Goal: Task Accomplishment & Management: Manage account settings

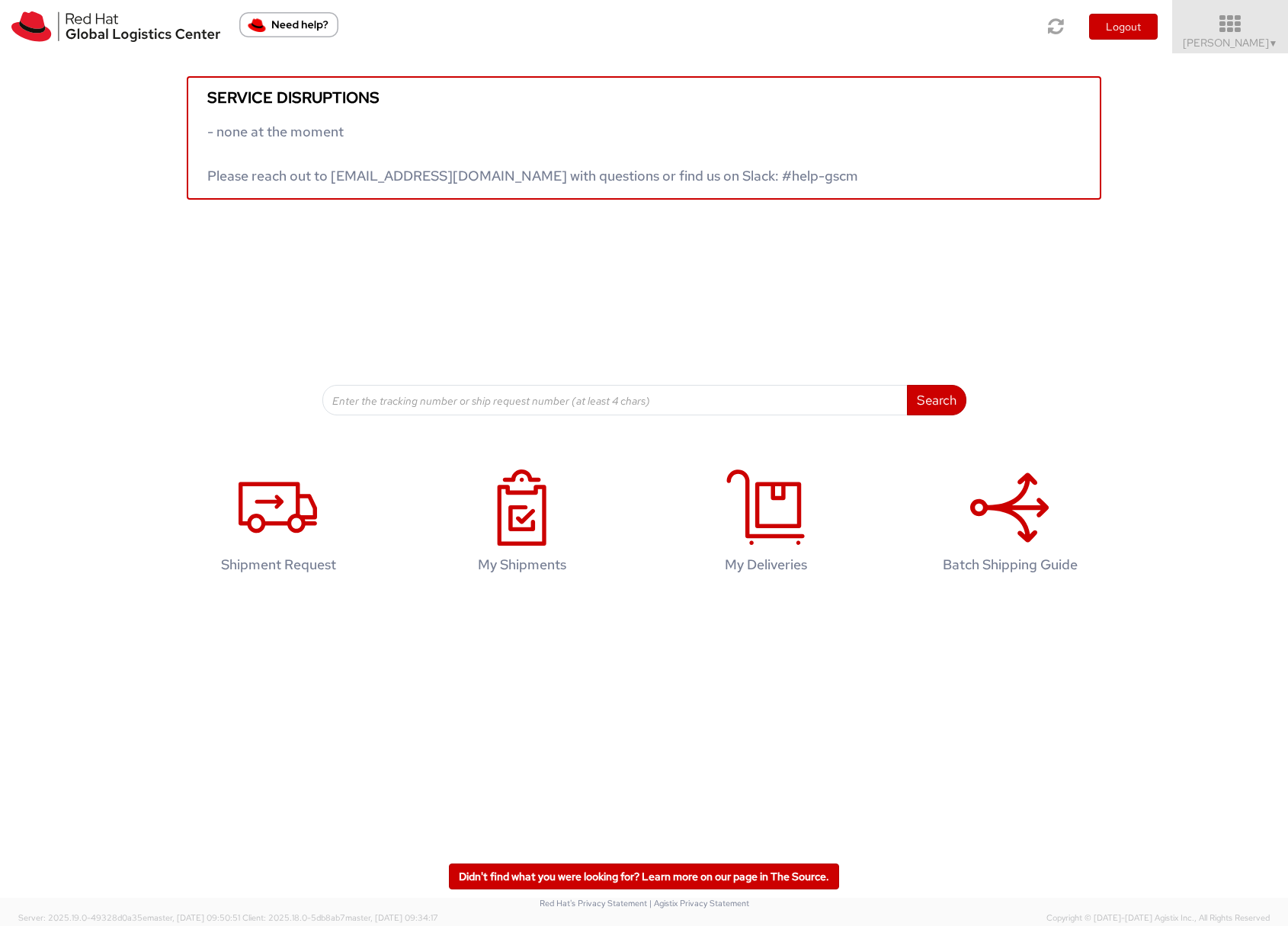
click at [1258, 44] on span "Sona Mala ▼" at bounding box center [1231, 42] width 96 height 13
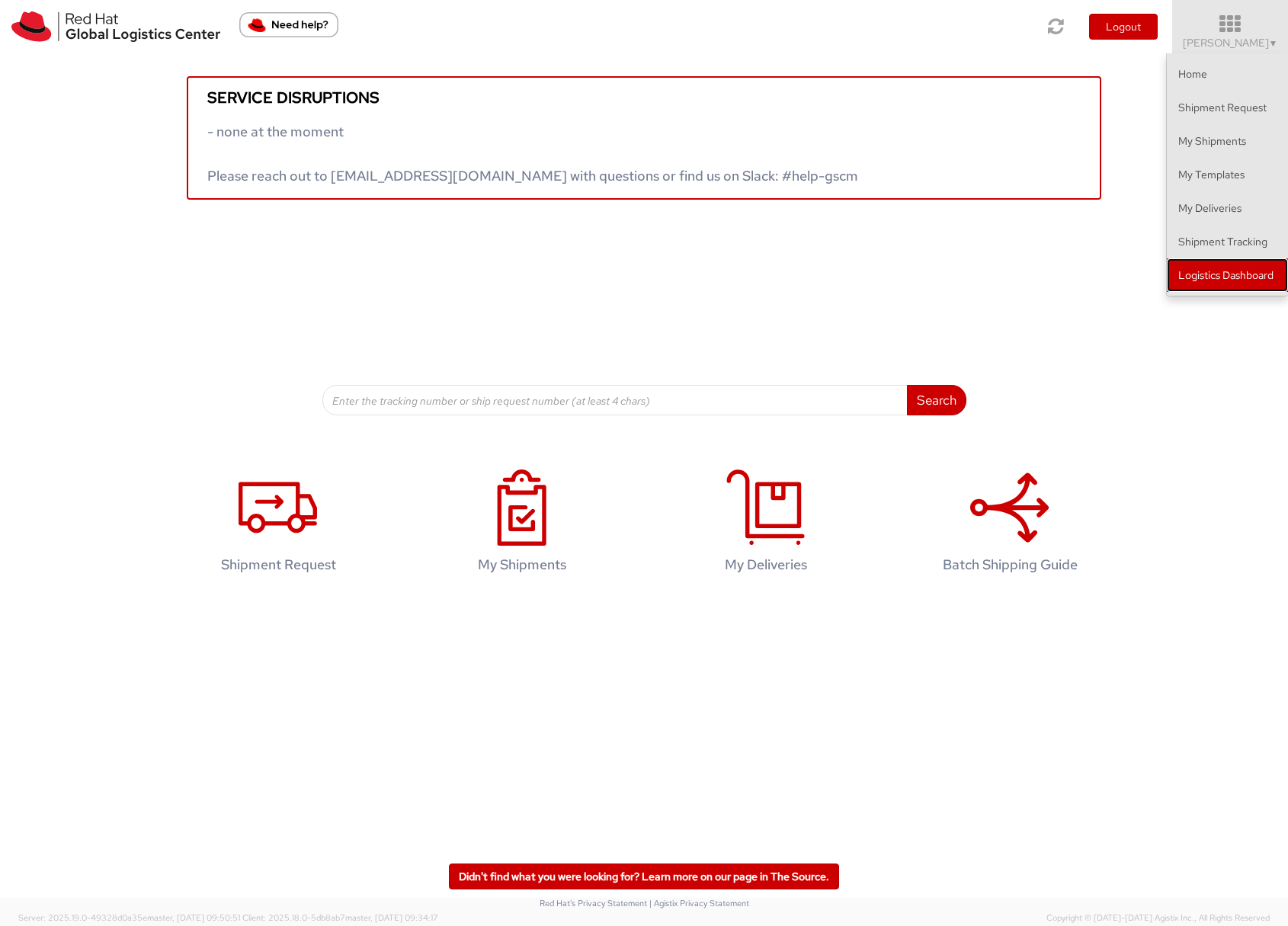
click at [1219, 277] on link "Logistics Dashboard" at bounding box center [1227, 275] width 122 height 34
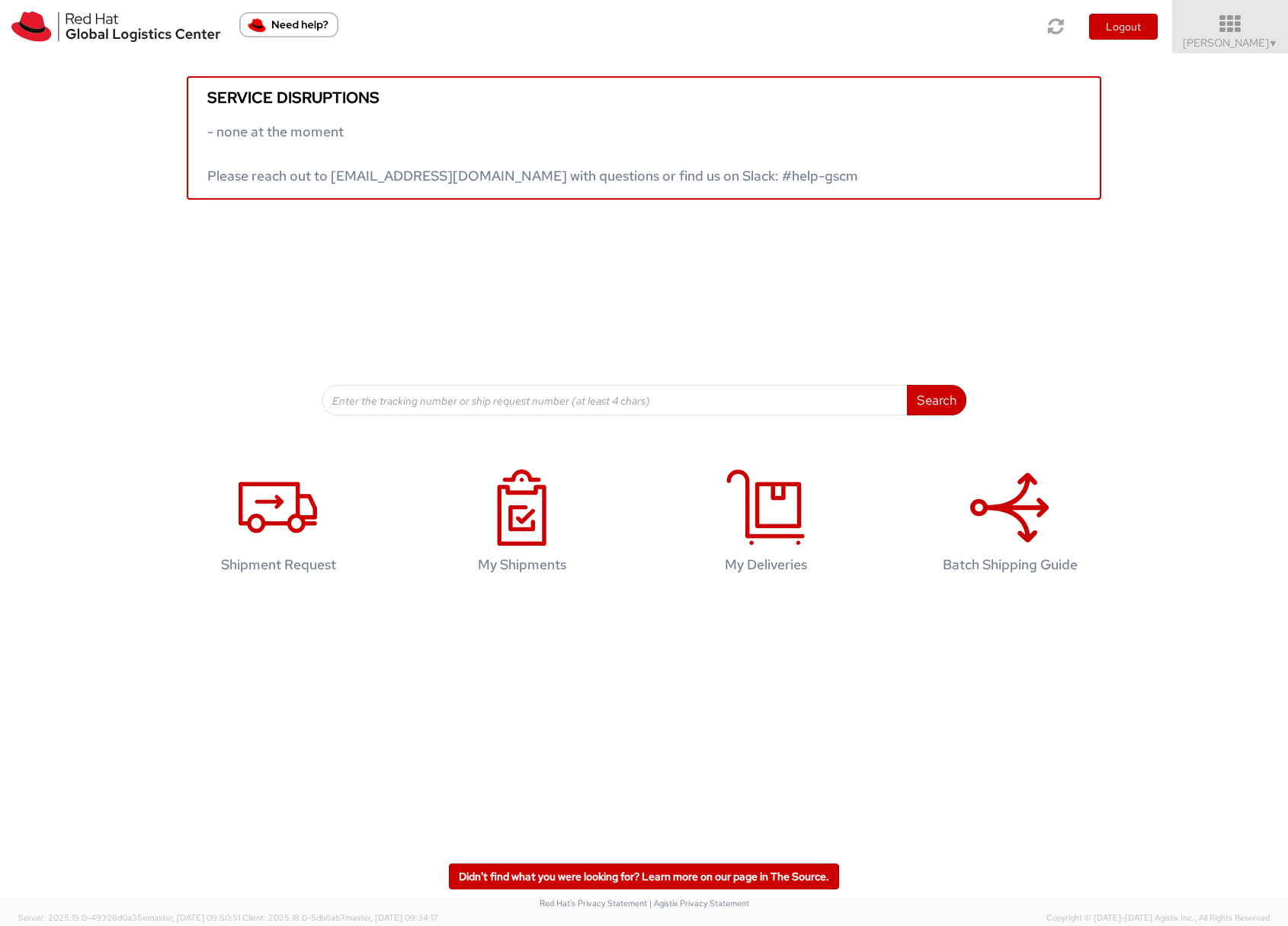
click at [1218, 45] on span "Sona Mala ▼" at bounding box center [1231, 42] width 96 height 13
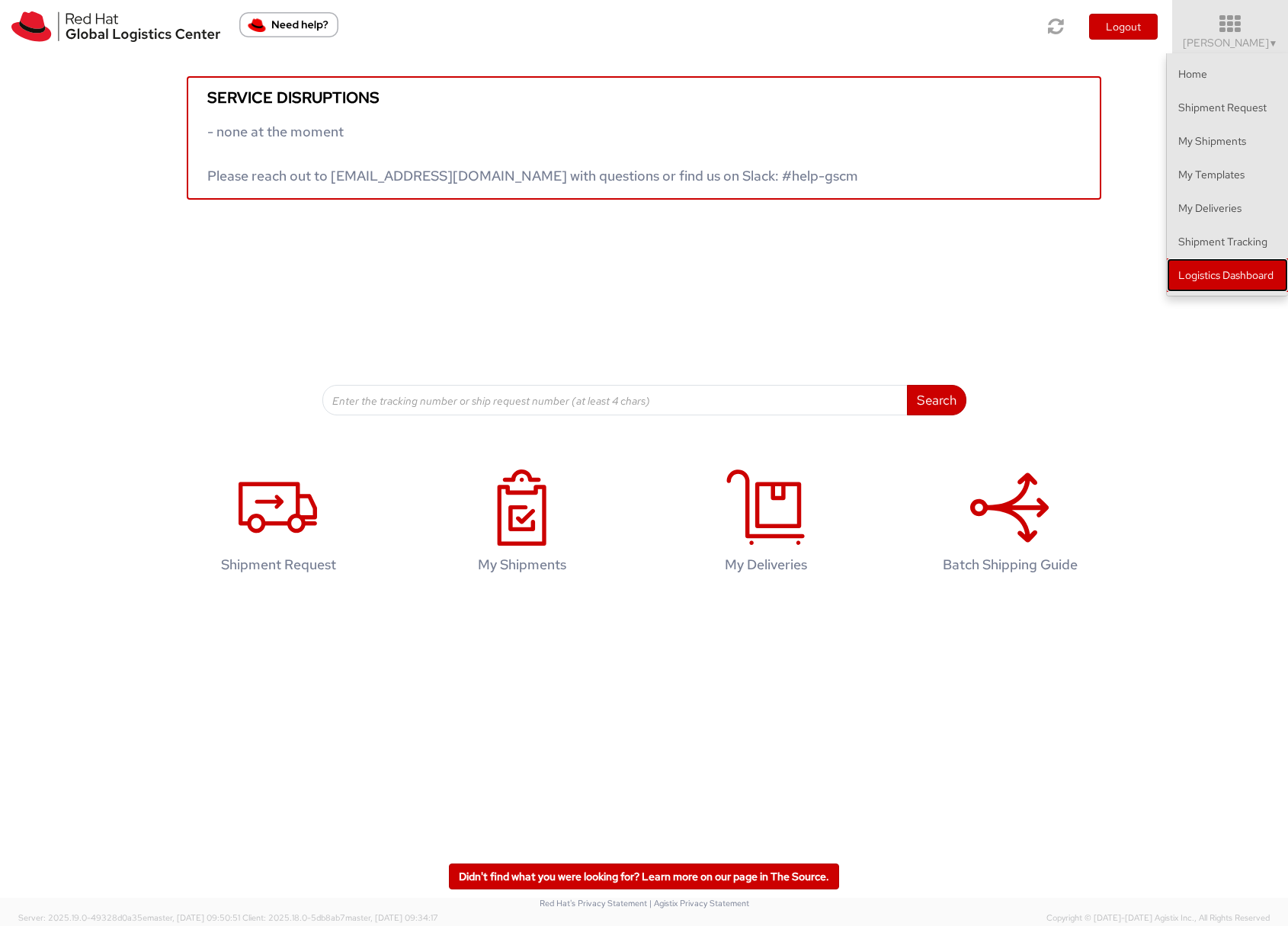
click at [1205, 277] on link "Logistics Dashboard" at bounding box center [1227, 275] width 122 height 34
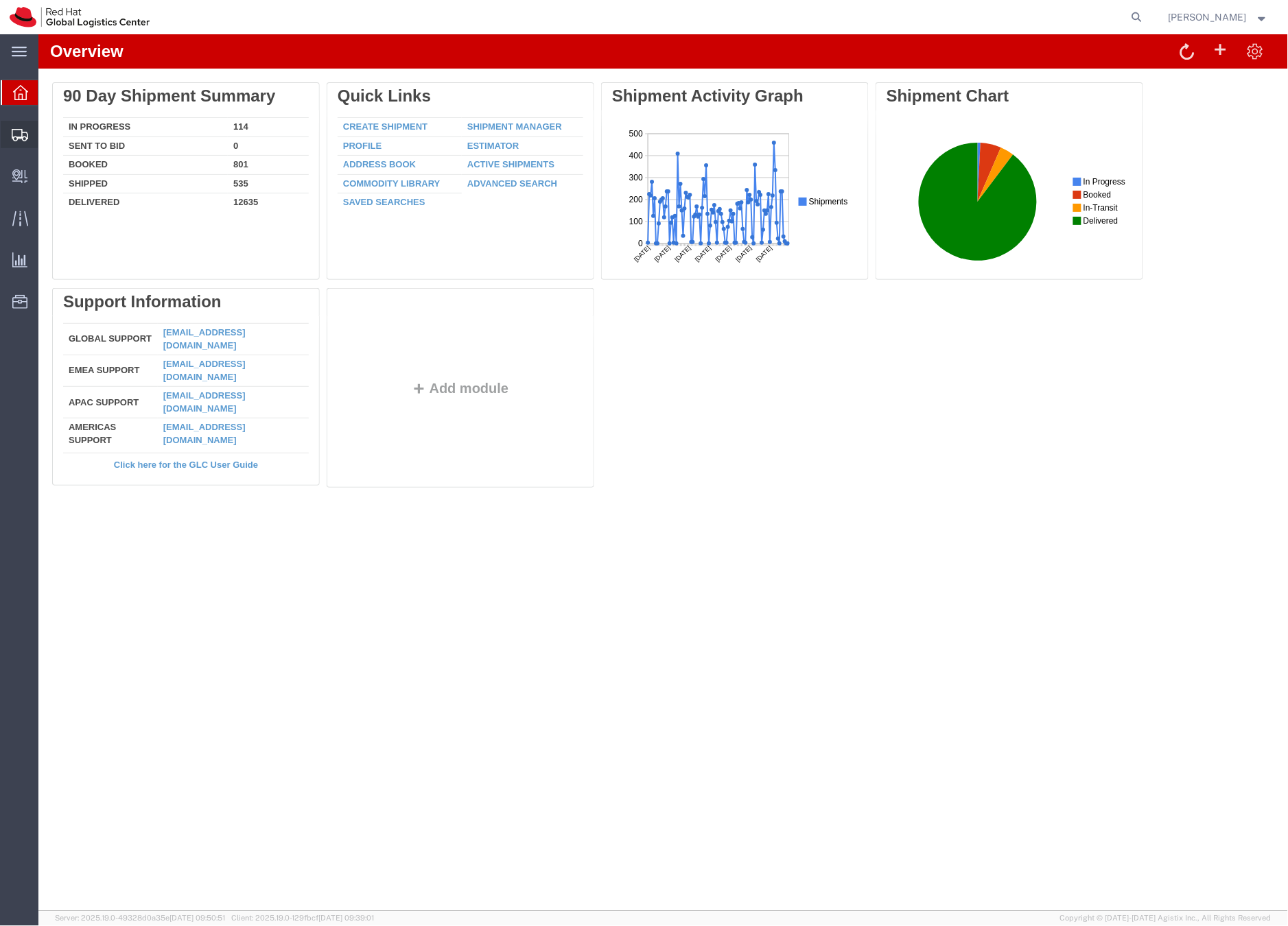
click at [14, 130] on icon at bounding box center [20, 135] width 16 height 12
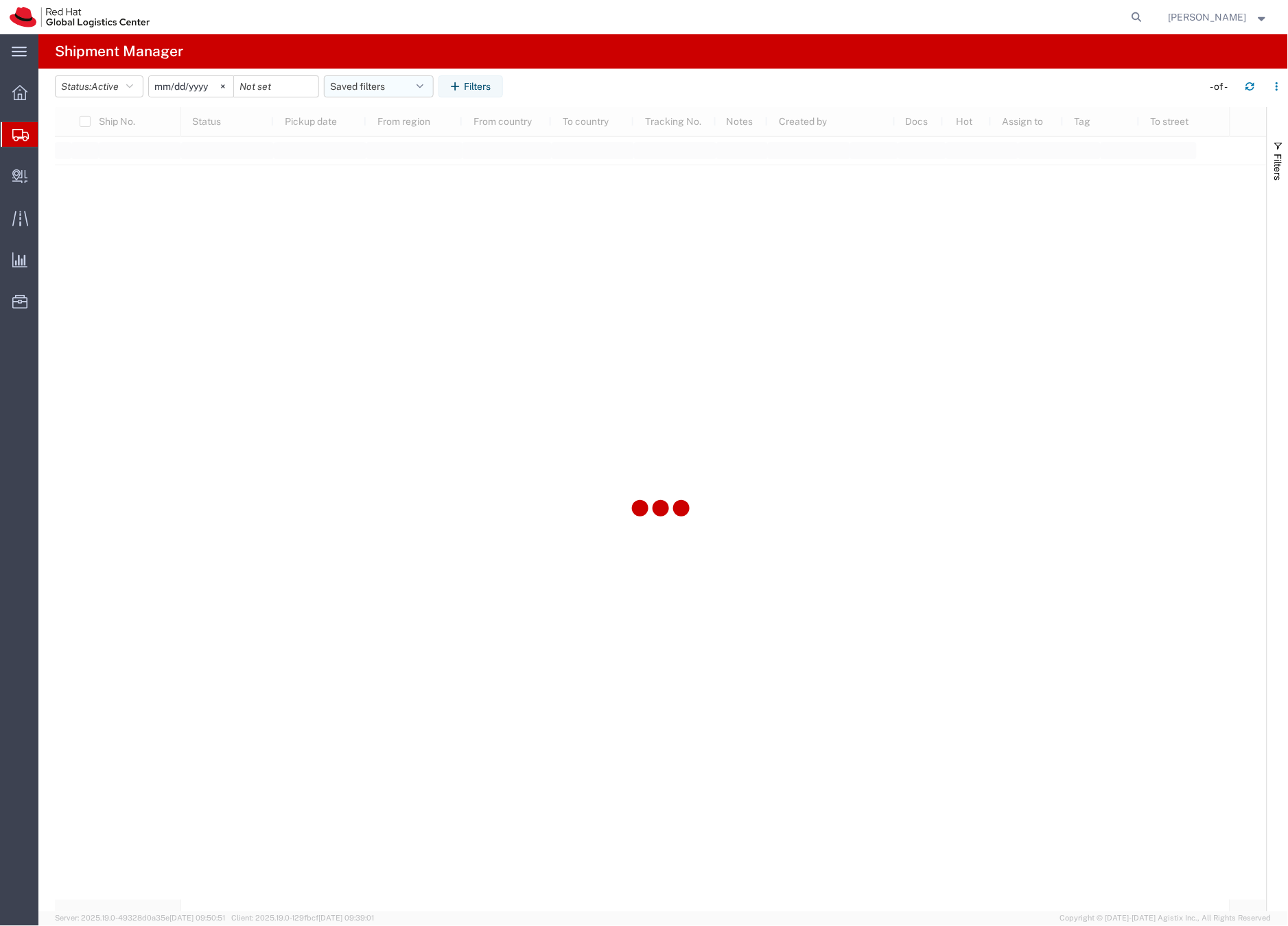
click at [364, 86] on button "Saved filters" at bounding box center [379, 86] width 110 height 22
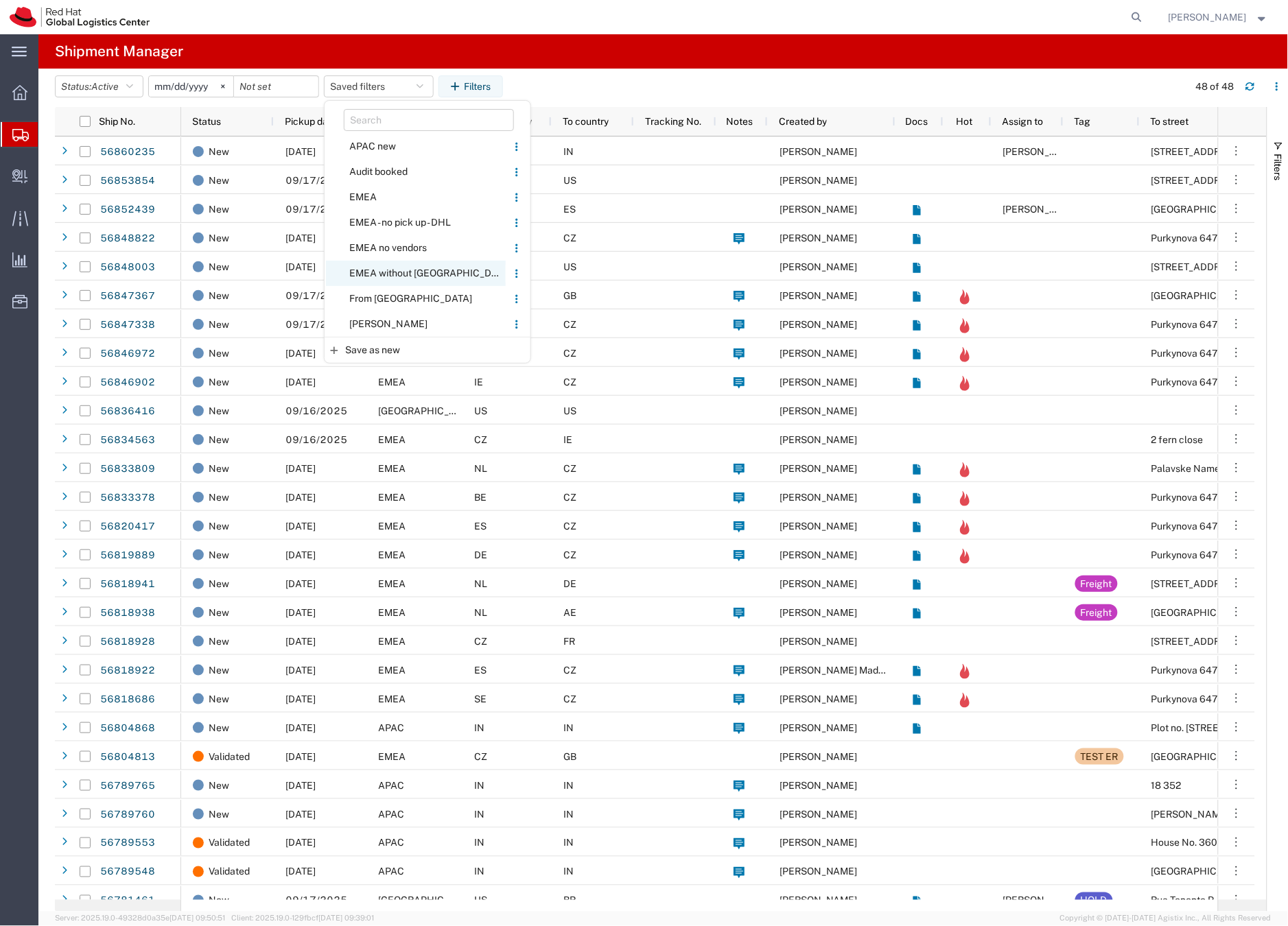
click at [383, 271] on span "EMEA without Brno" at bounding box center [416, 273] width 180 height 25
type input "2023-06-14"
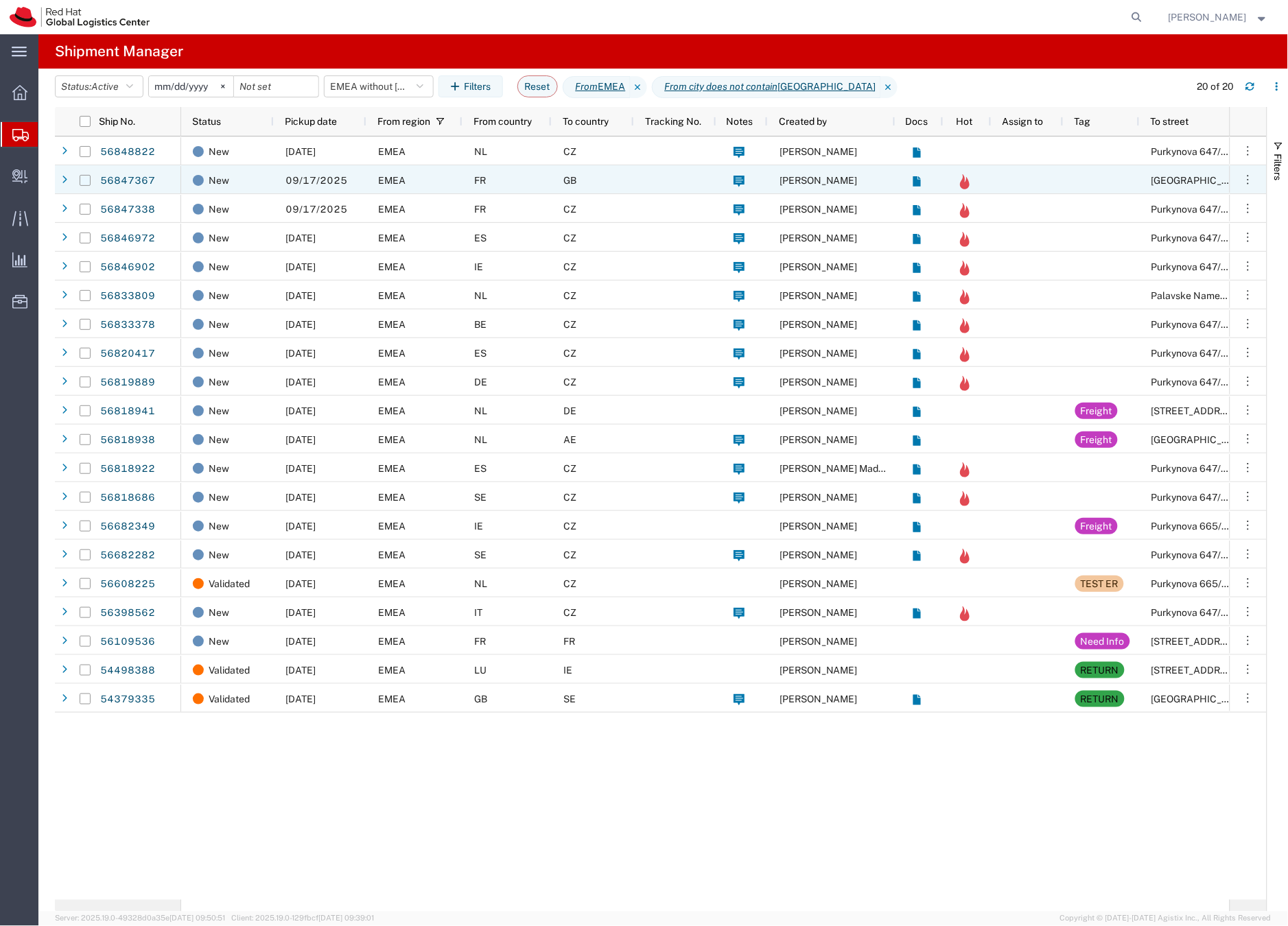
click at [86, 181] on input "Press Space to toggle row selection (unchecked)" at bounding box center [85, 181] width 11 height 11
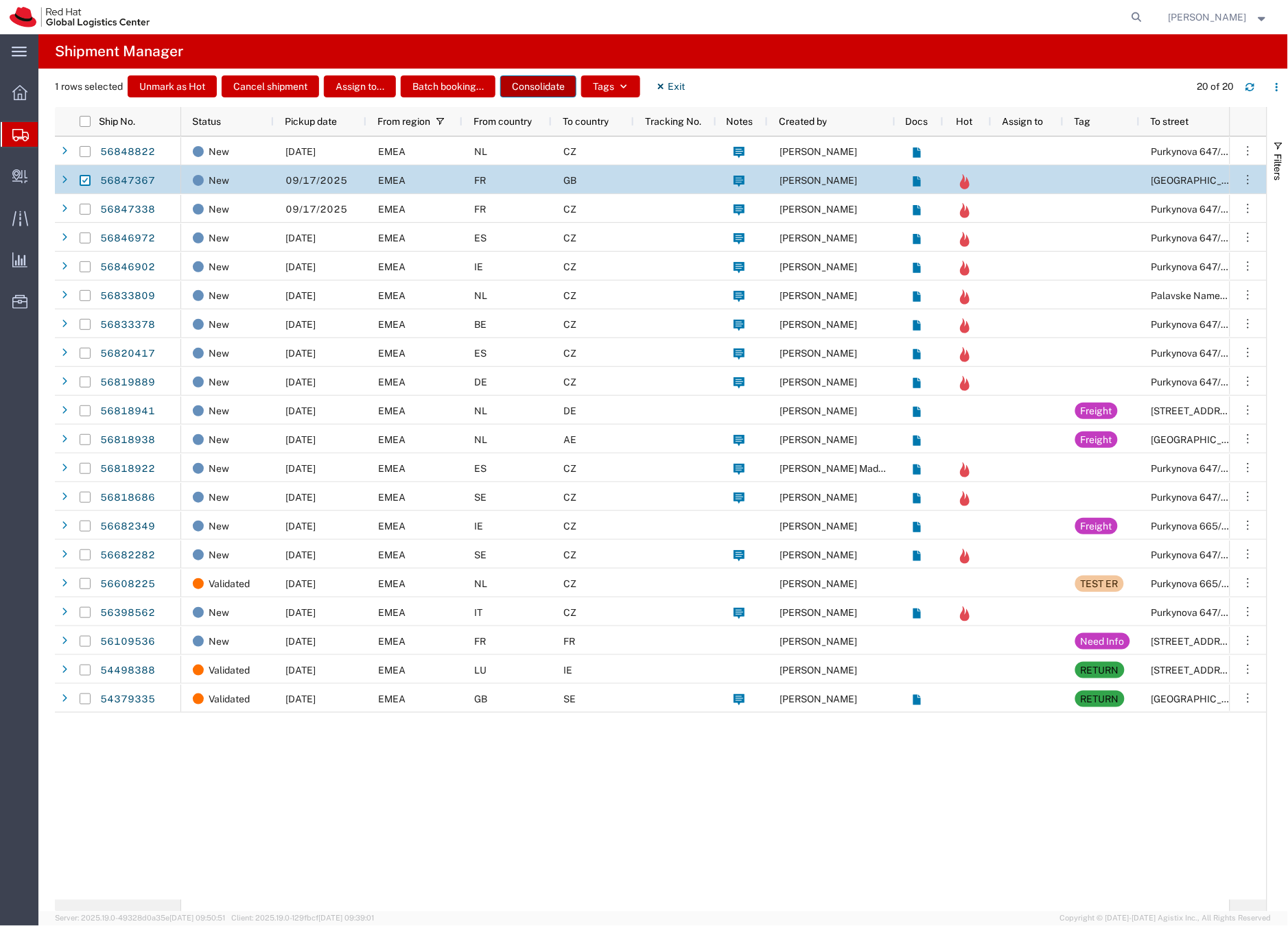
click at [533, 80] on button "Consolidate" at bounding box center [538, 86] width 76 height 22
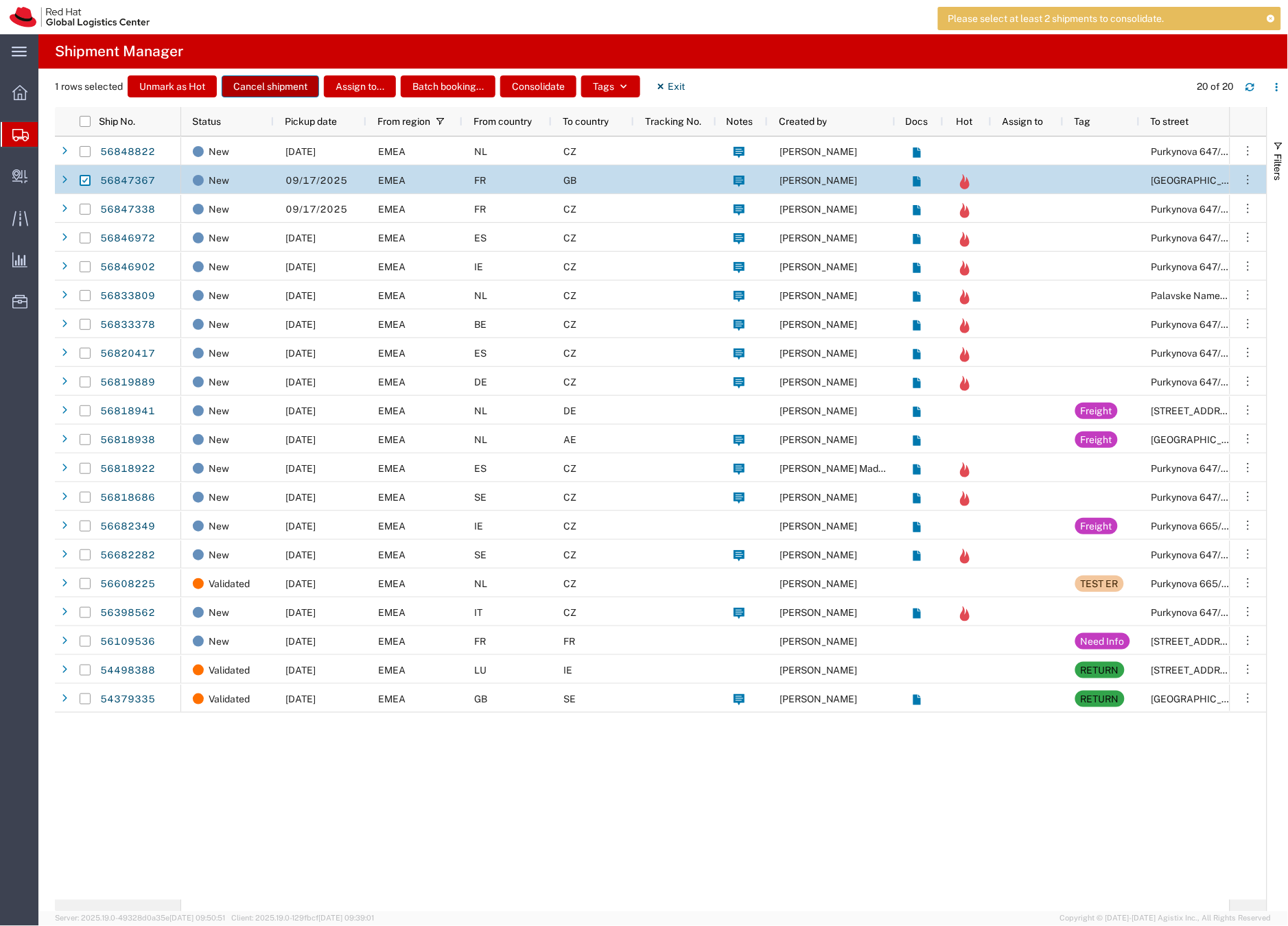
click at [268, 85] on button "Cancel shipment" at bounding box center [270, 86] width 97 height 22
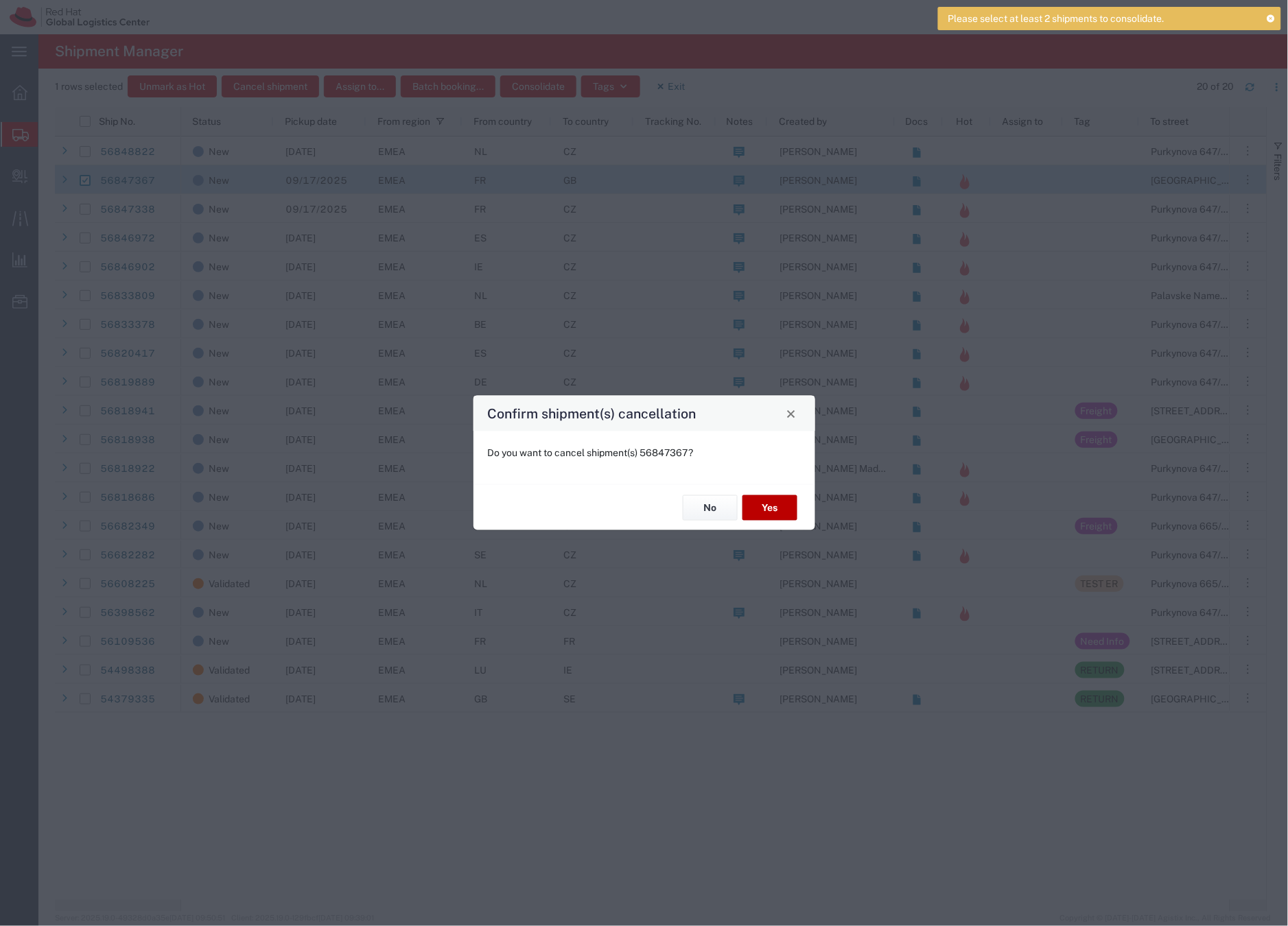
click at [776, 508] on button "Yes" at bounding box center [770, 508] width 55 height 25
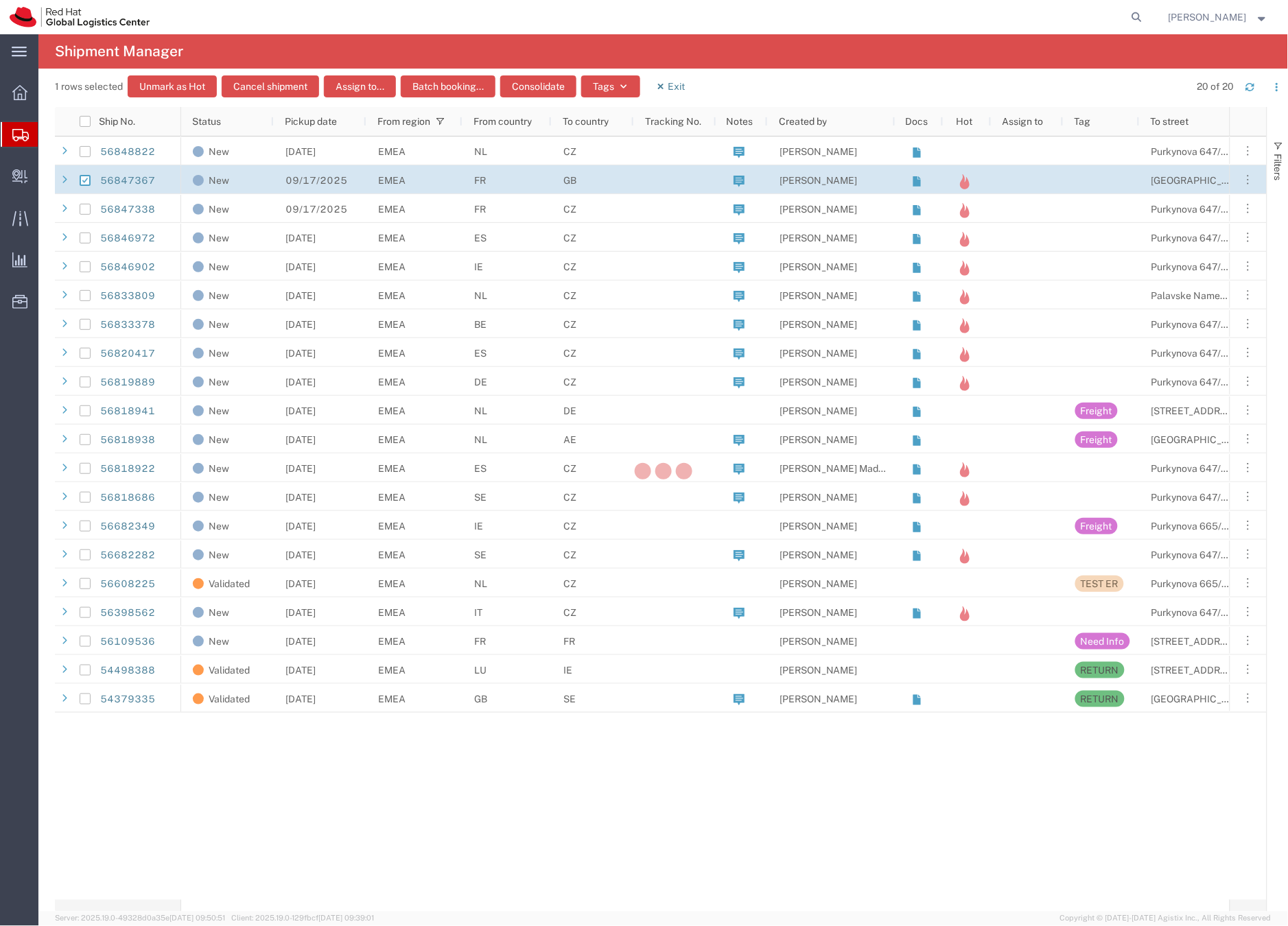
checkbox input "false"
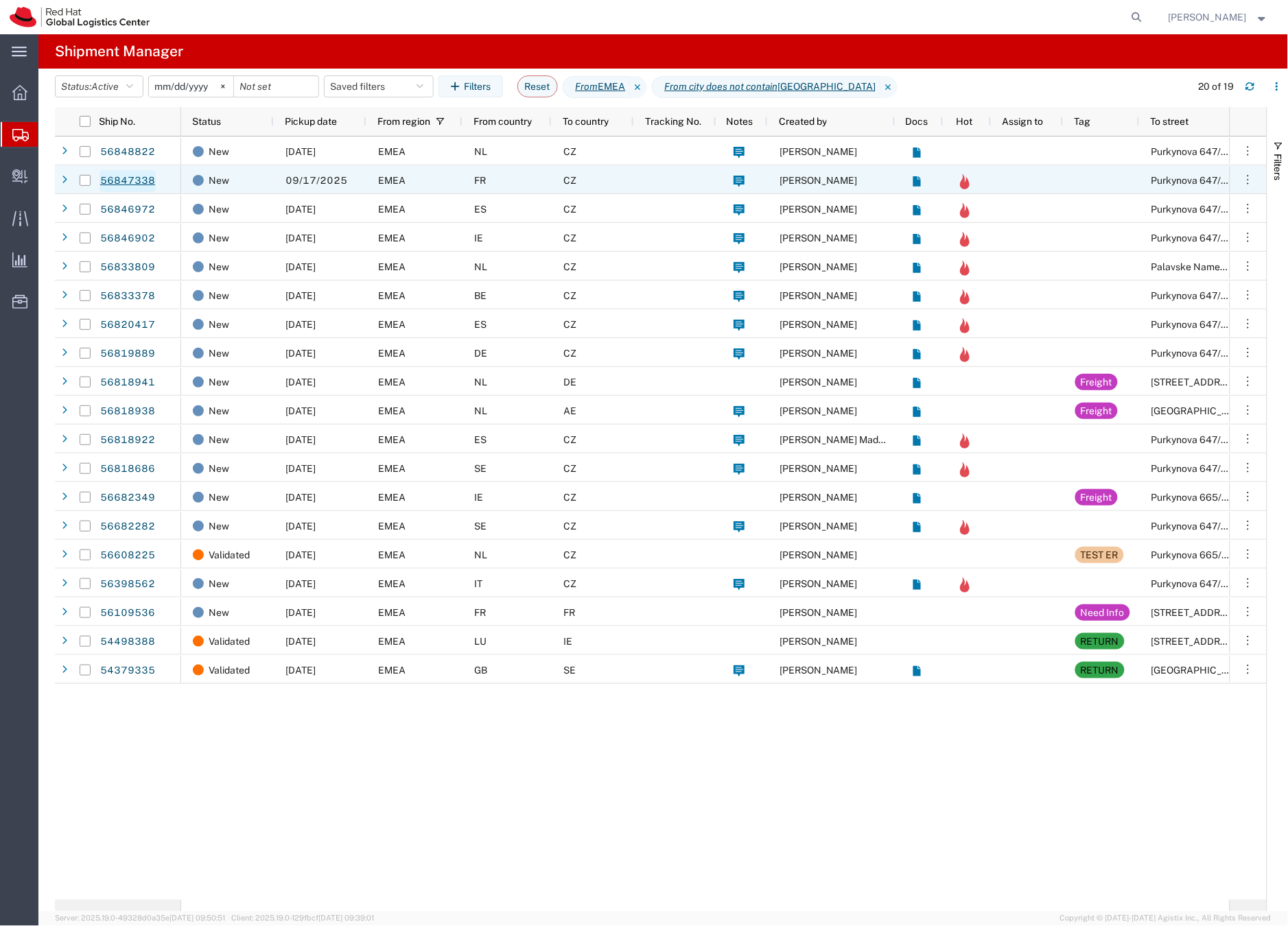
click at [134, 179] on link "56847338" at bounding box center [128, 181] width 56 height 22
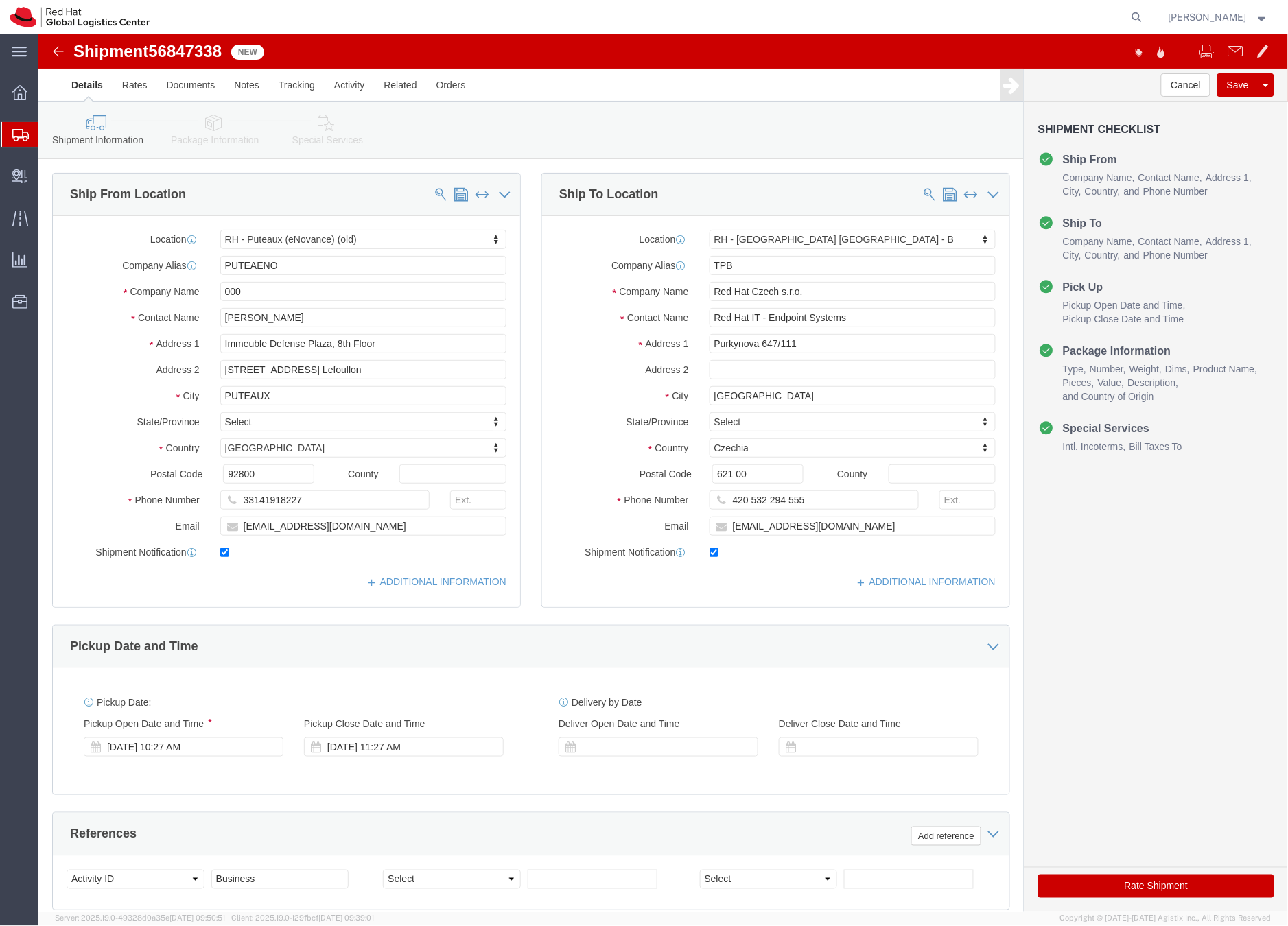
select select "38566"
select select "38036"
click icon
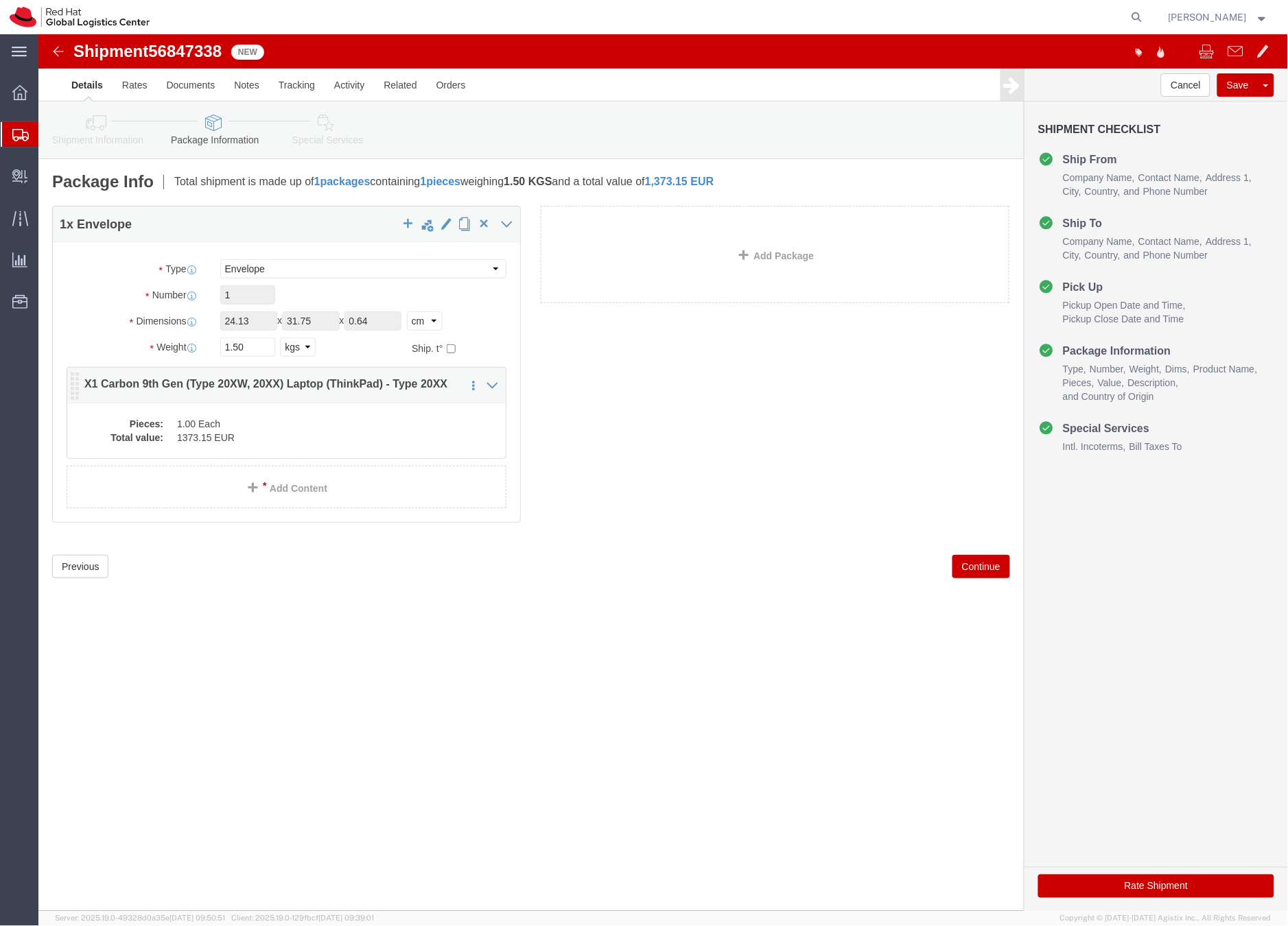
click dd "1373.15 EUR"
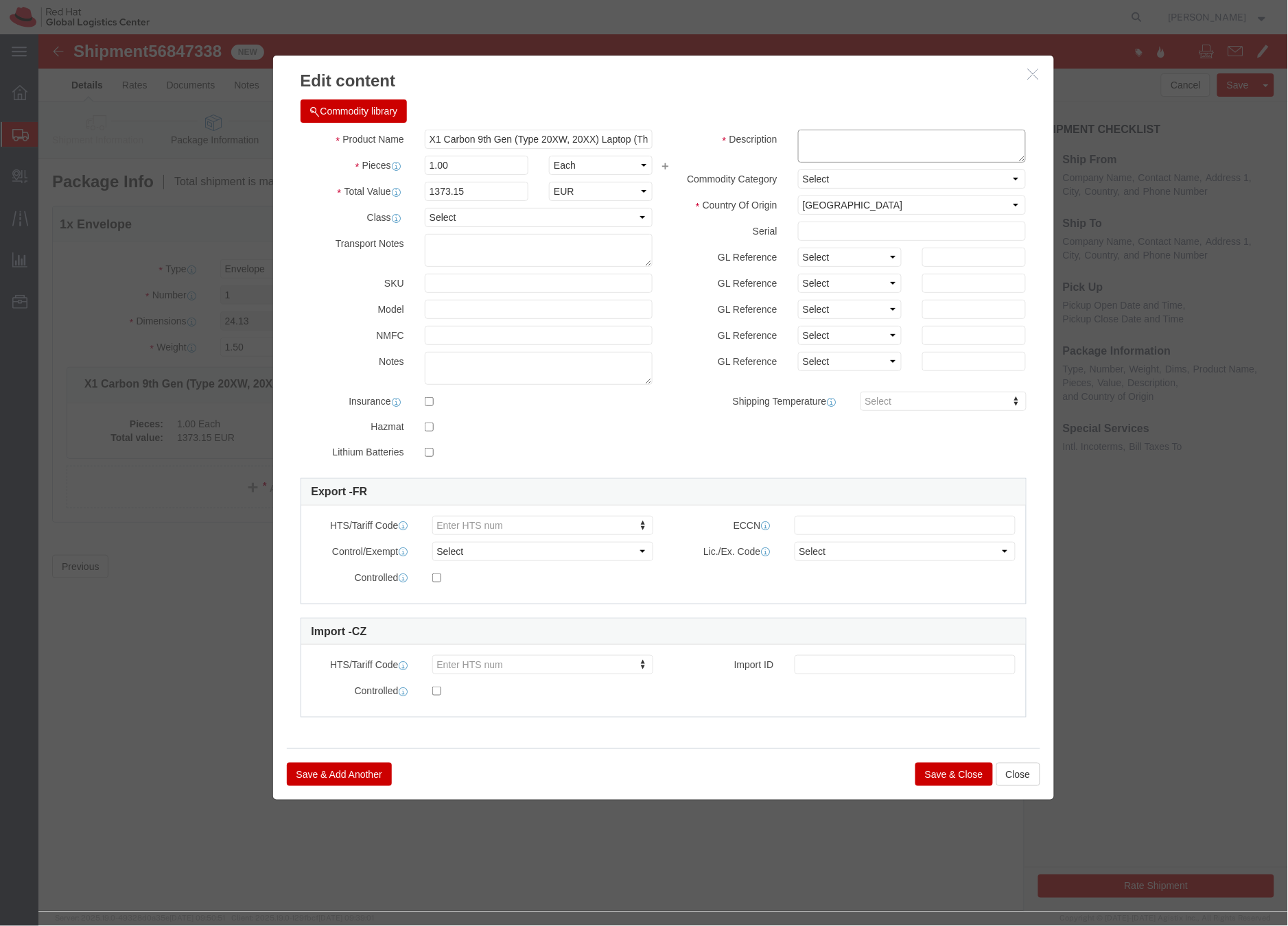
click textarea
click input "X1 Carbon 9th Gen (Type 20XW, 20XX) Laptop (ThinkPad) - Type 20XX"
click icon "button"
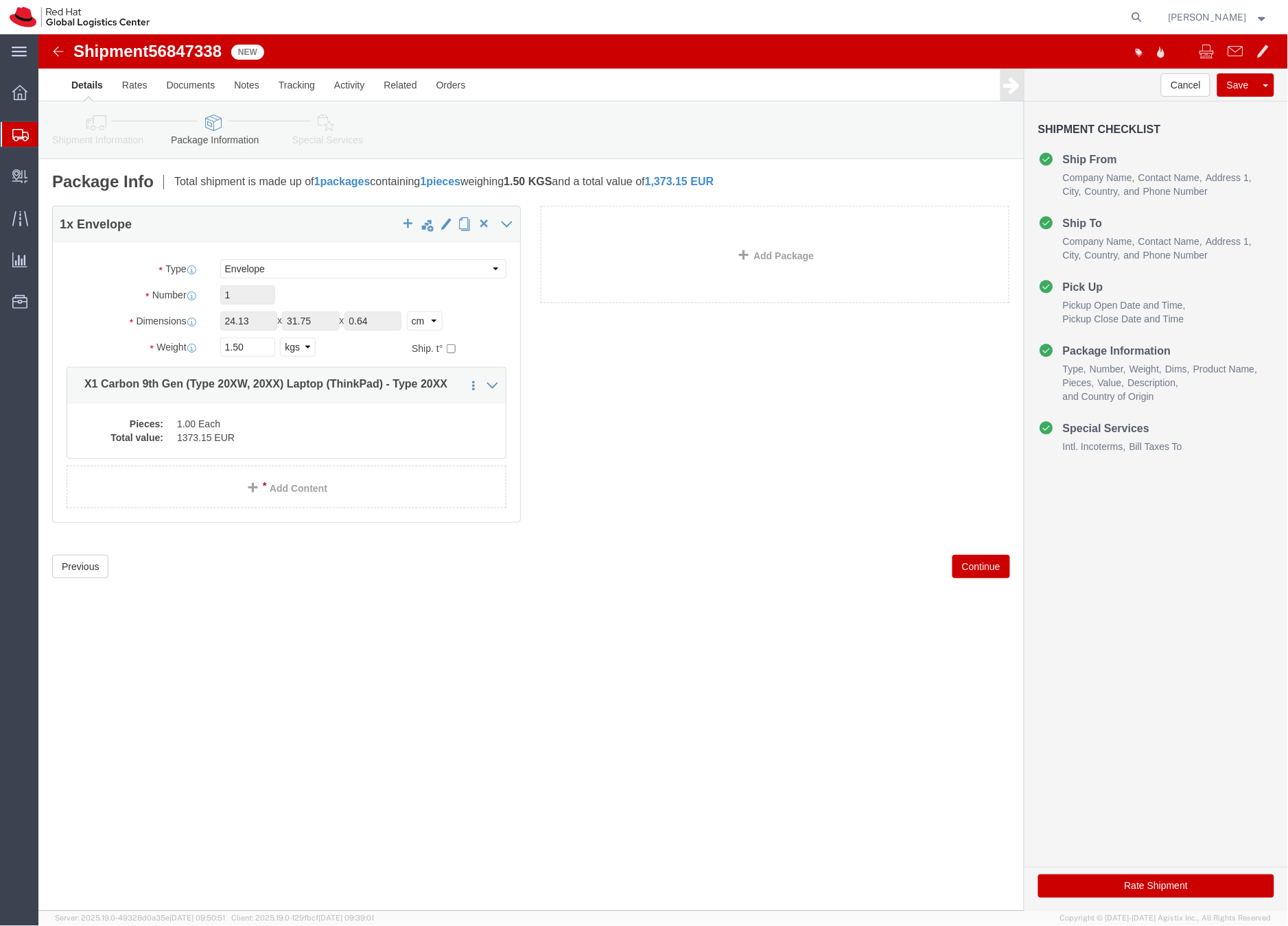
click icon
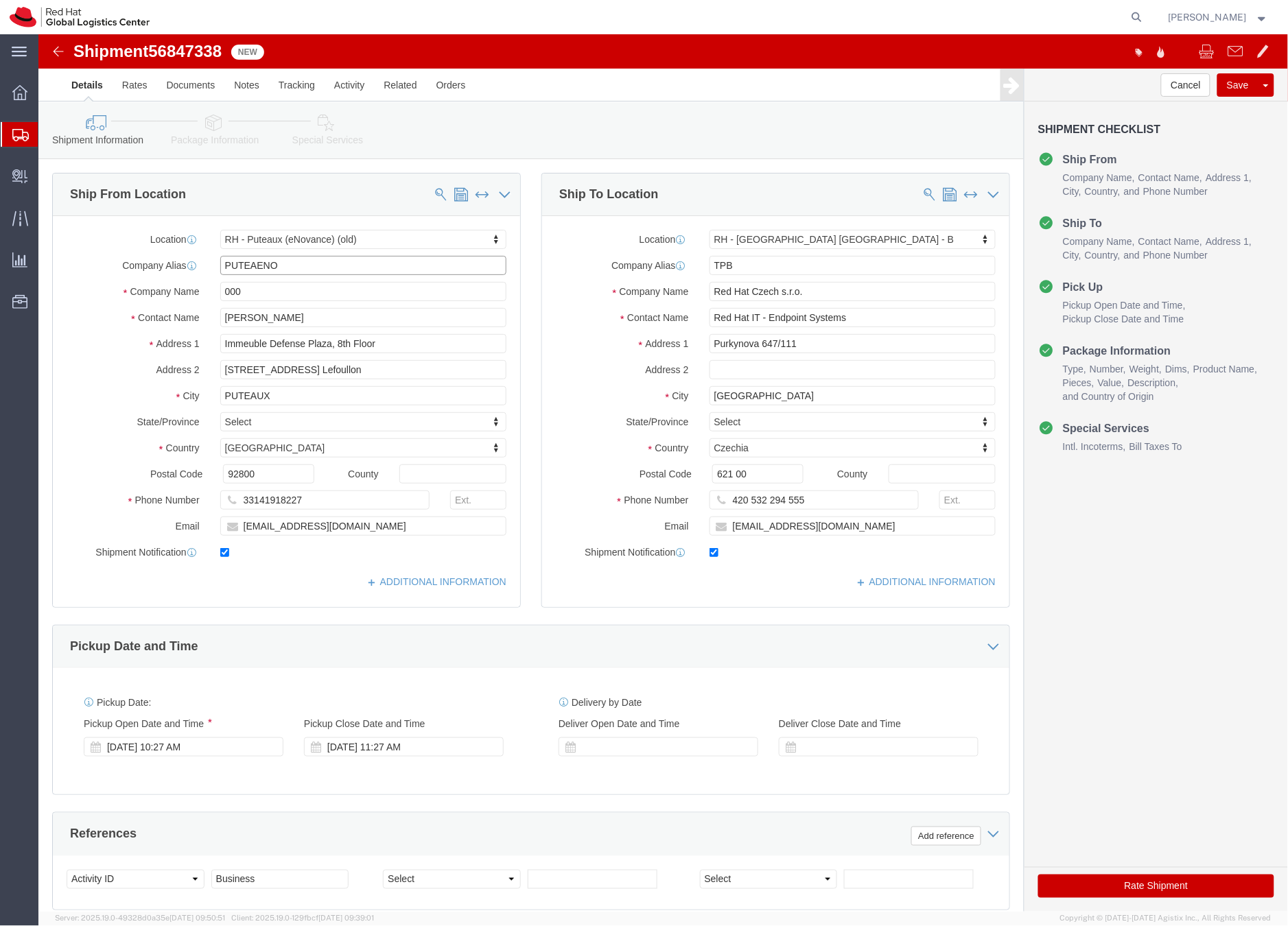
drag, startPoint x: 266, startPoint y: 232, endPoint x: 174, endPoint y: 227, distance: 92.1
click div "PUTEAENO"
drag, startPoint x: 297, startPoint y: 284, endPoint x: 168, endPoint y: 280, distance: 129.1
click div "Contact Name Romain Chantereau"
drag, startPoint x: 224, startPoint y: 253, endPoint x: 159, endPoint y: 253, distance: 65.0
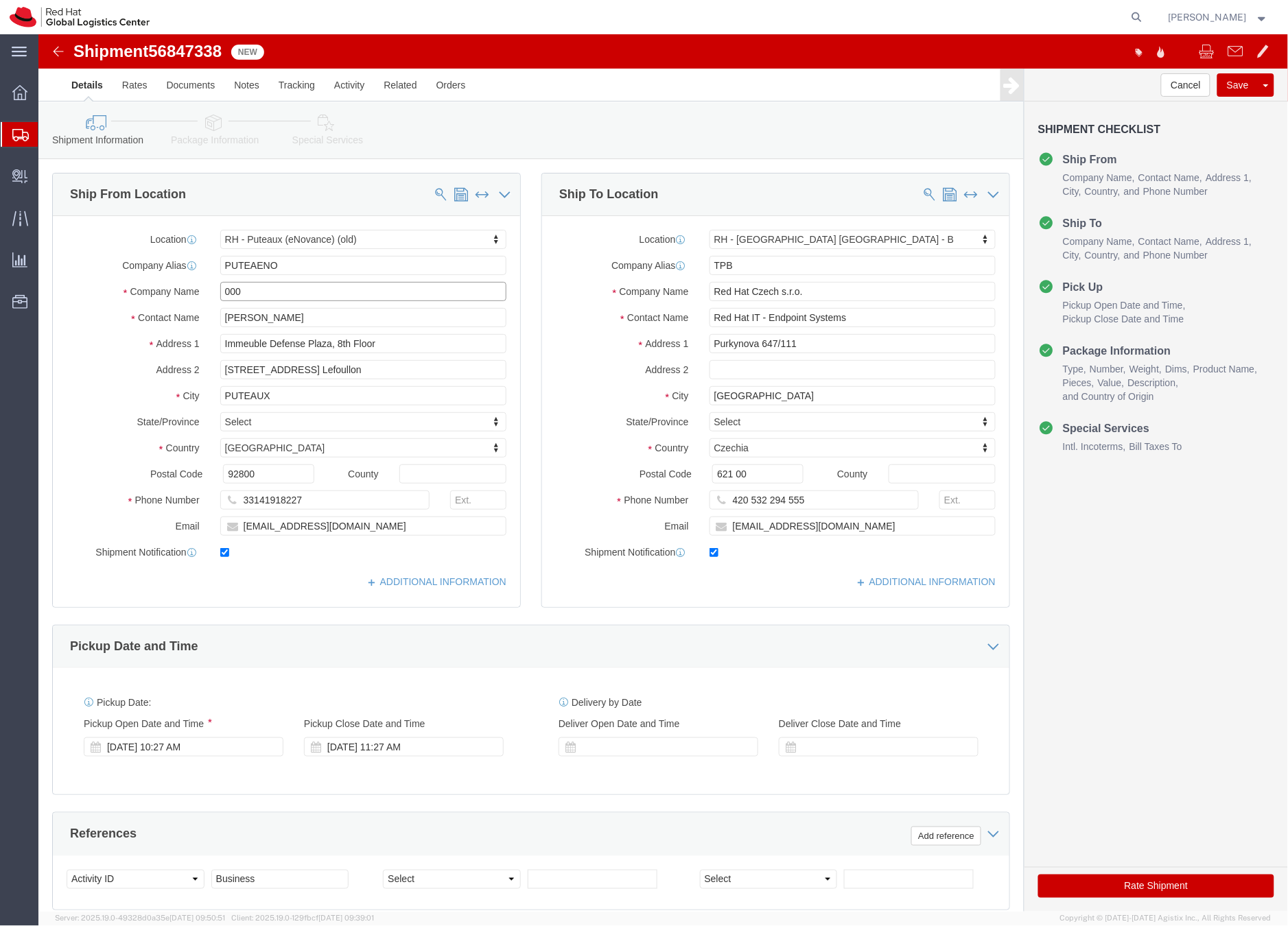
click div "Company Name 000"
drag, startPoint x: 282, startPoint y: 222, endPoint x: 263, endPoint y: 229, distance: 20.2
click input "PUTEAENO"
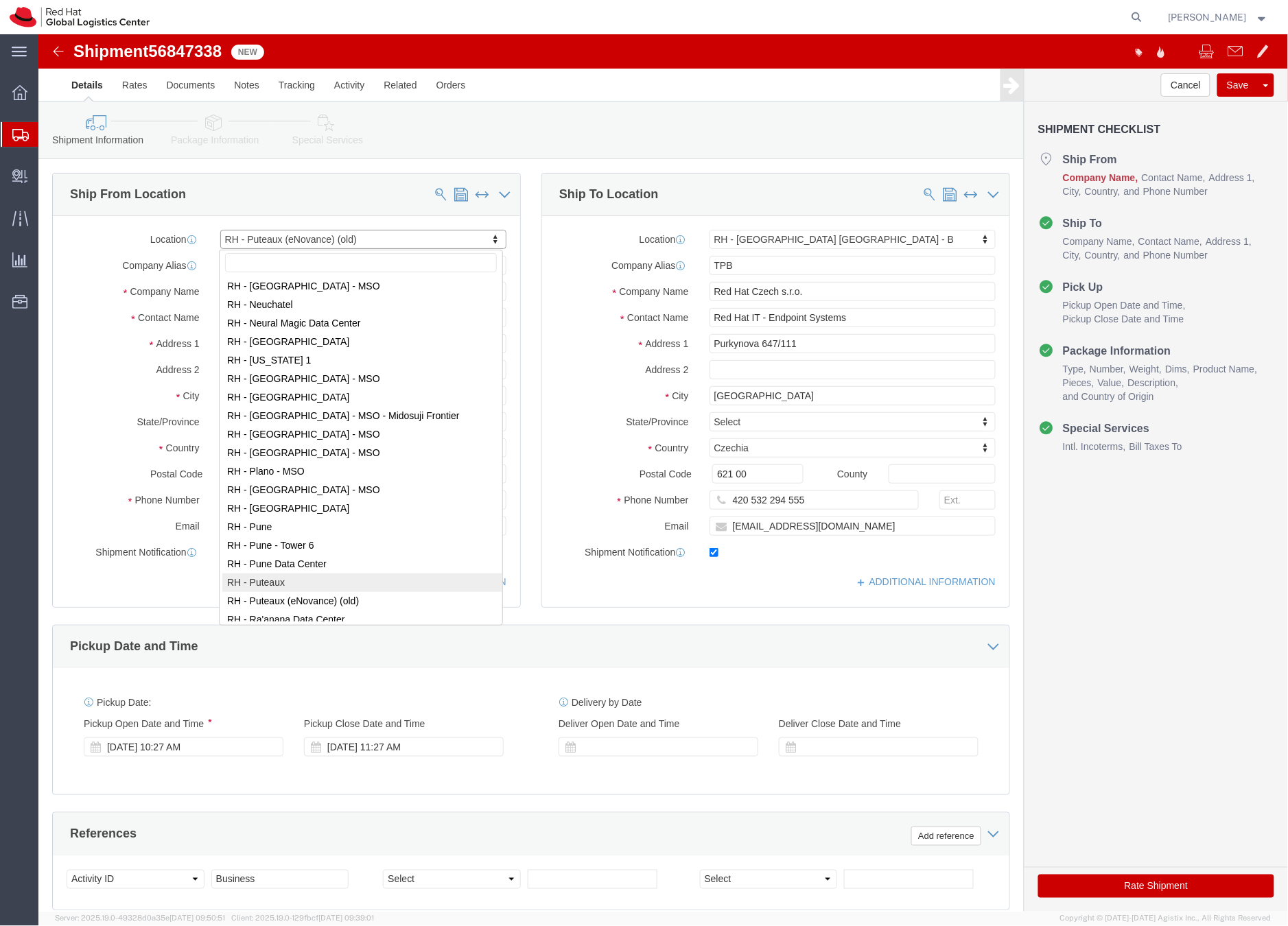
scroll to position [1561, 0]
select select "38010"
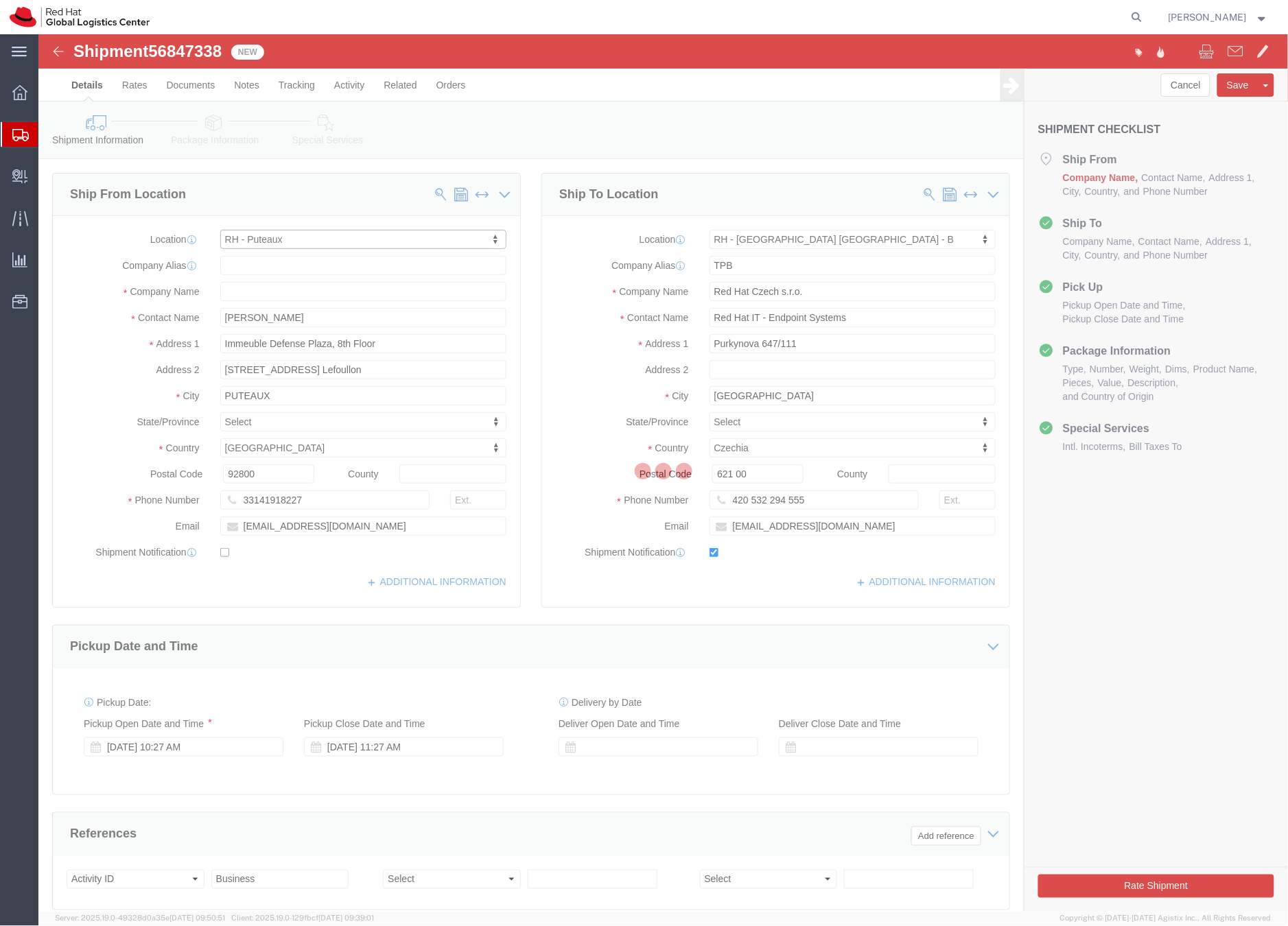
type input "PUTEAUX2"
type input "Red Hat France SARL"
type input "+3314191232"
checkbox input "false"
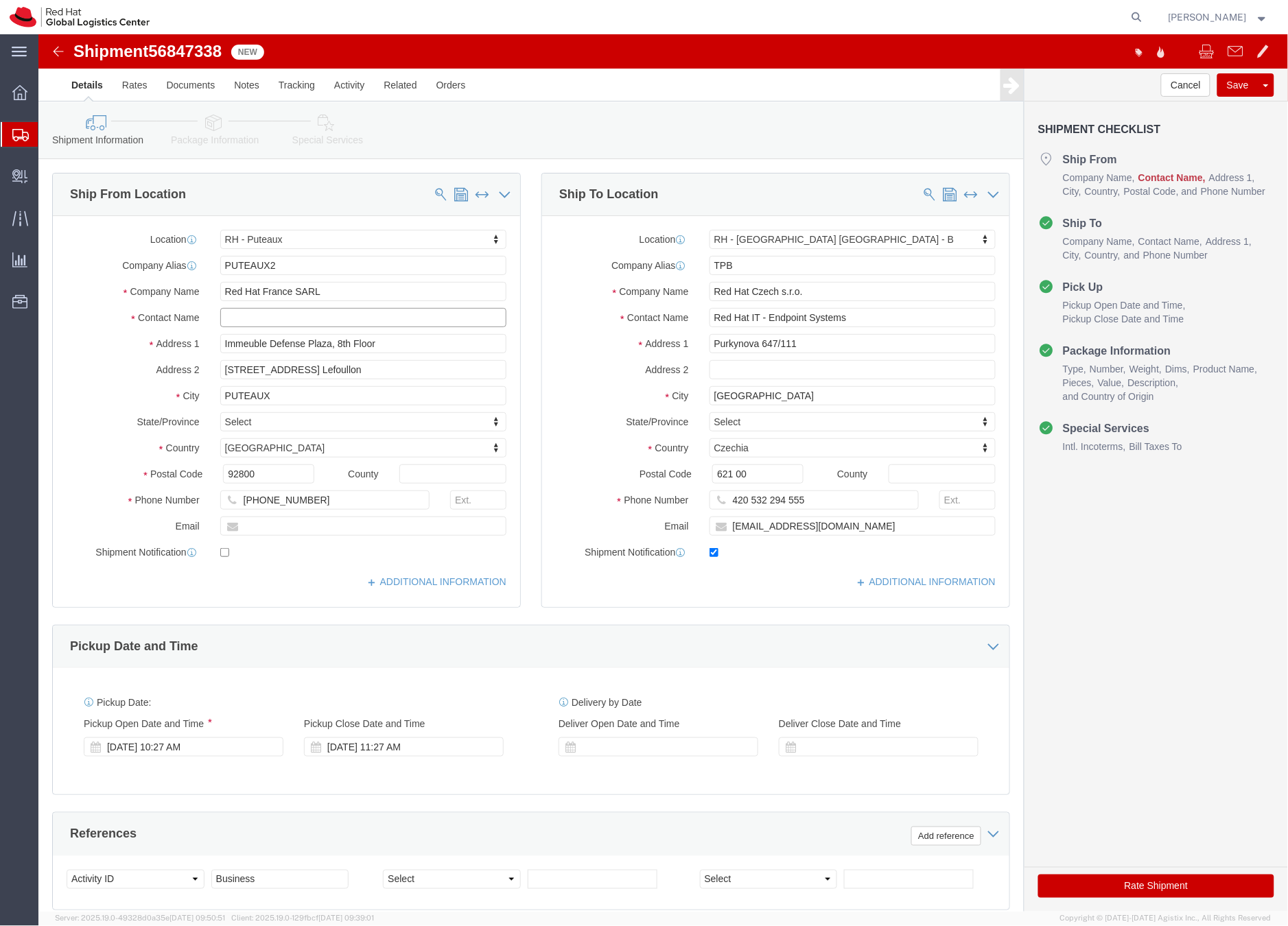
click input "text"
paste input "Romain Chantereau"
type input "Romain Chantereau"
click div "Ship From Location Location RH - Puteaux My Profile Location RH - Amsterdam - M…"
click input "text"
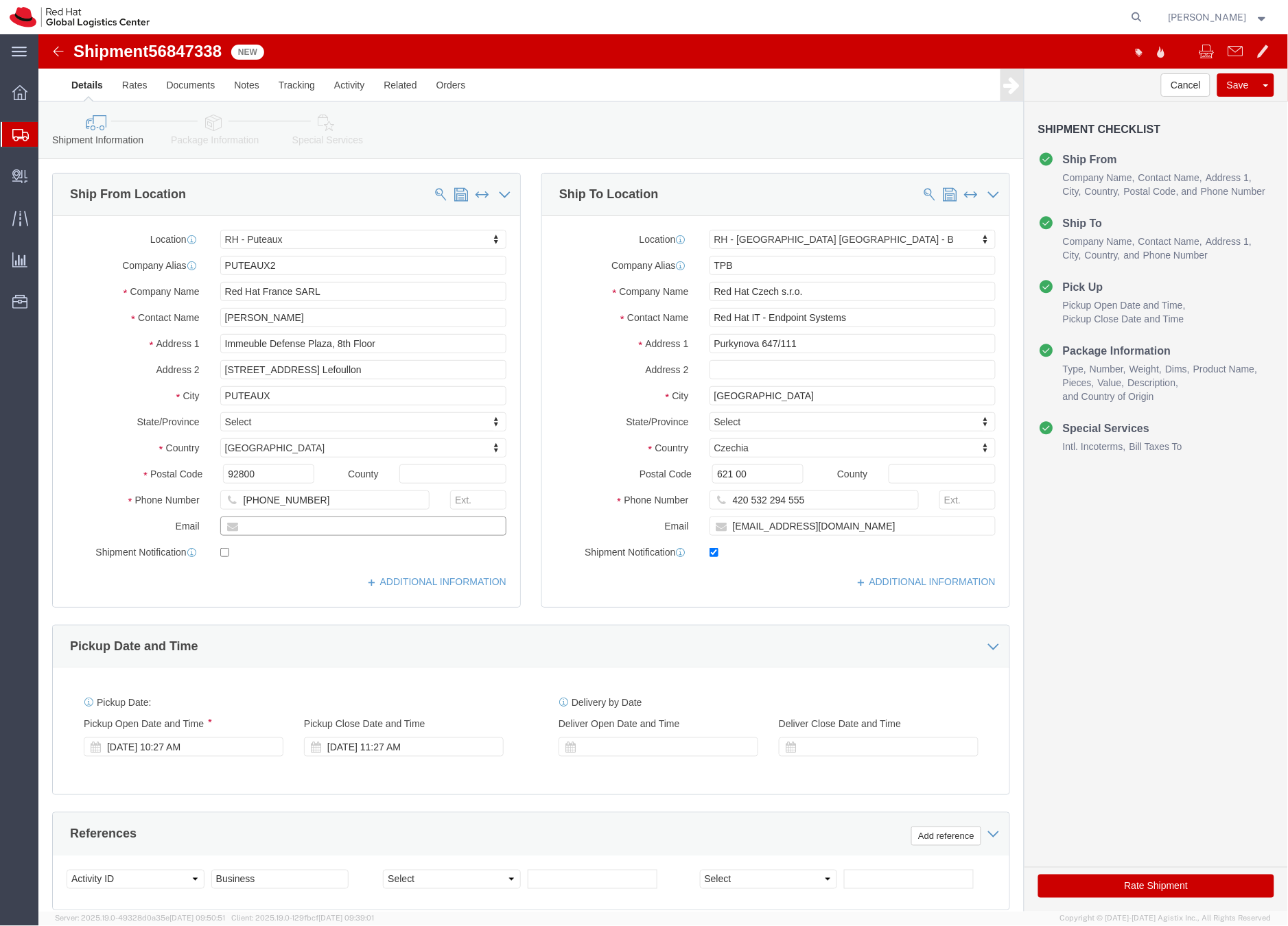
scroll to position [3, 0]
paste input "rchanter@redhat.com"
type input "rchanter@redhat.com"
checkbox input "true"
click div "Pickup Date and Time"
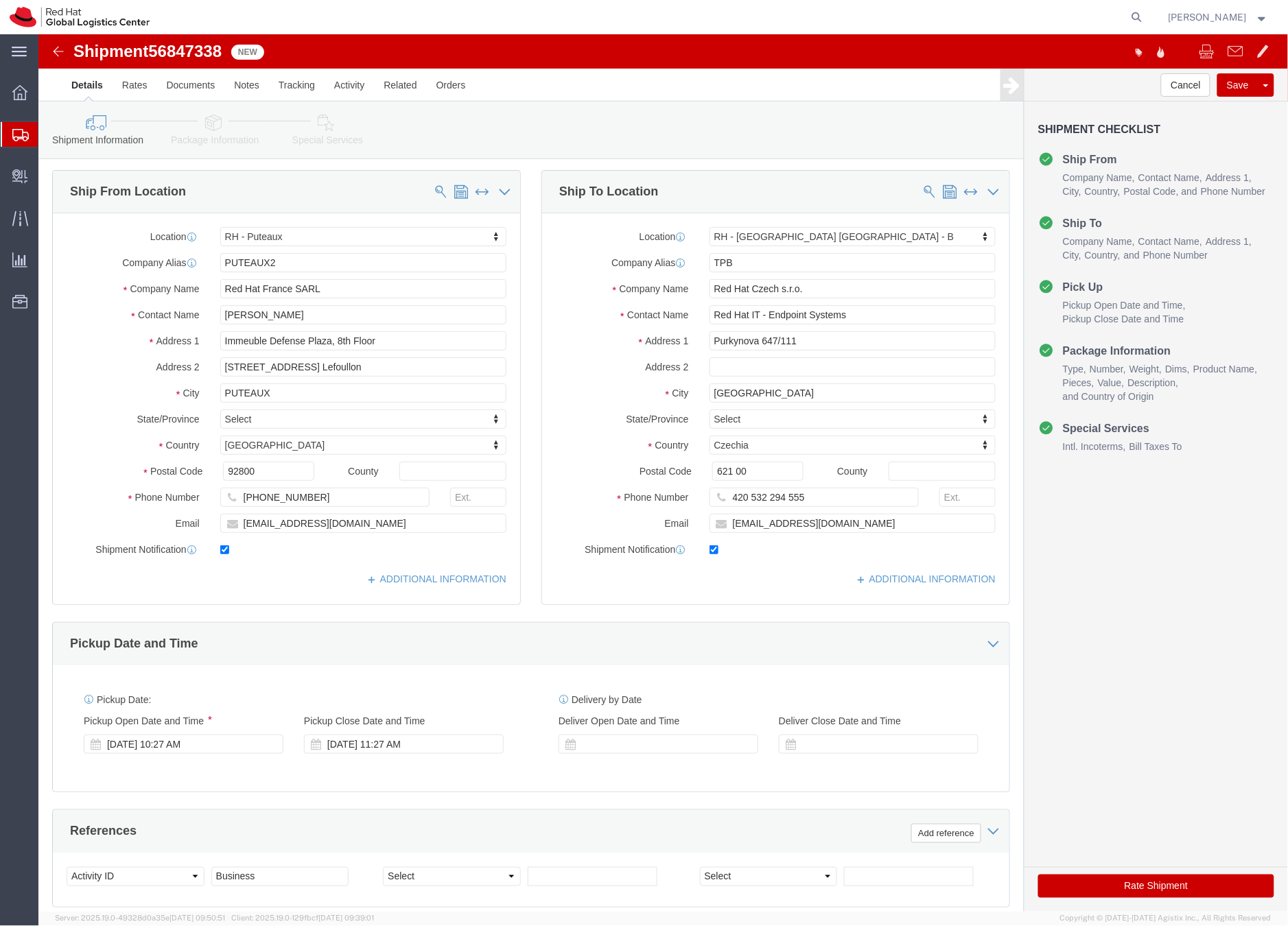
click icon
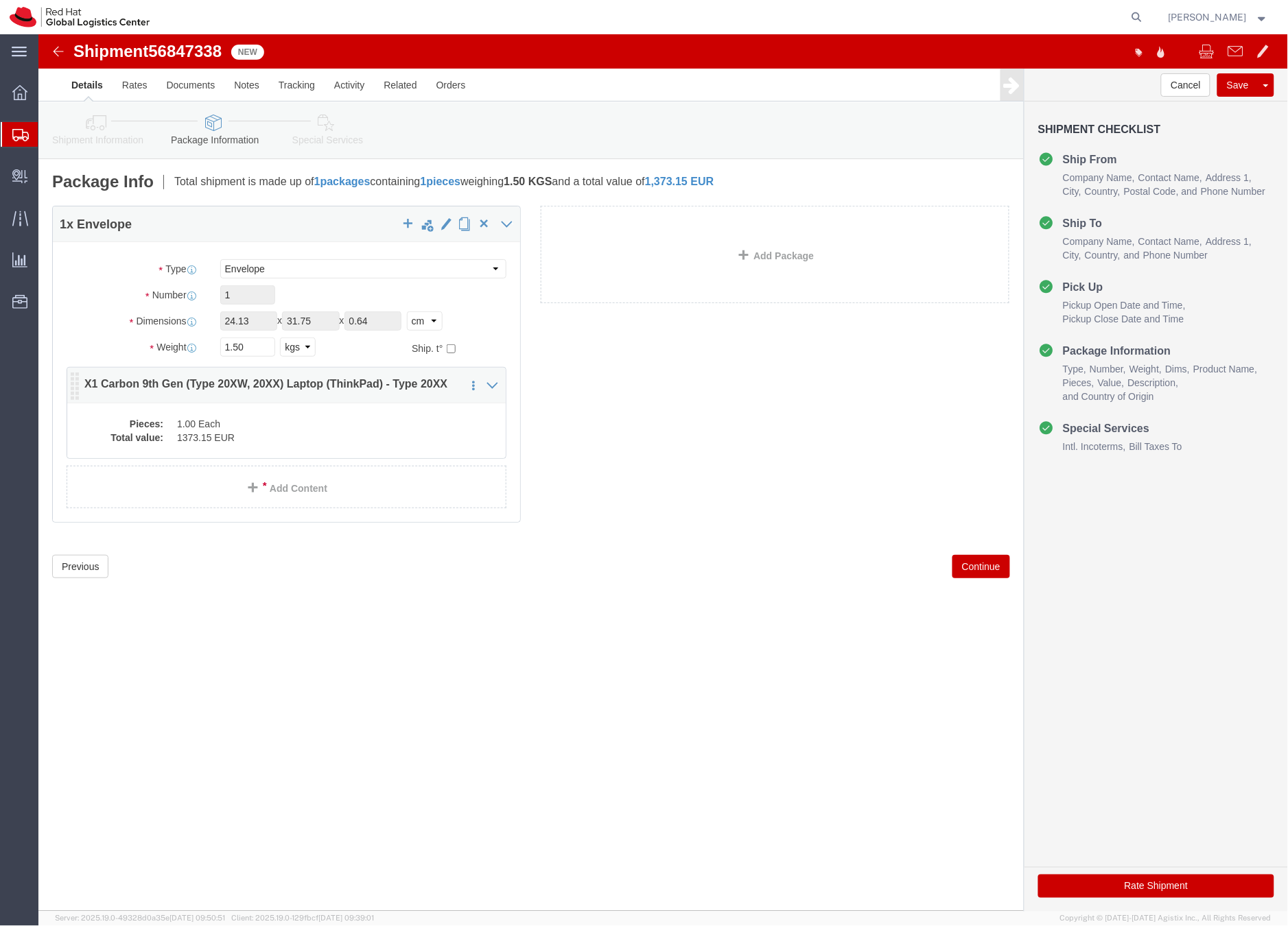
click dd "1.00 Each"
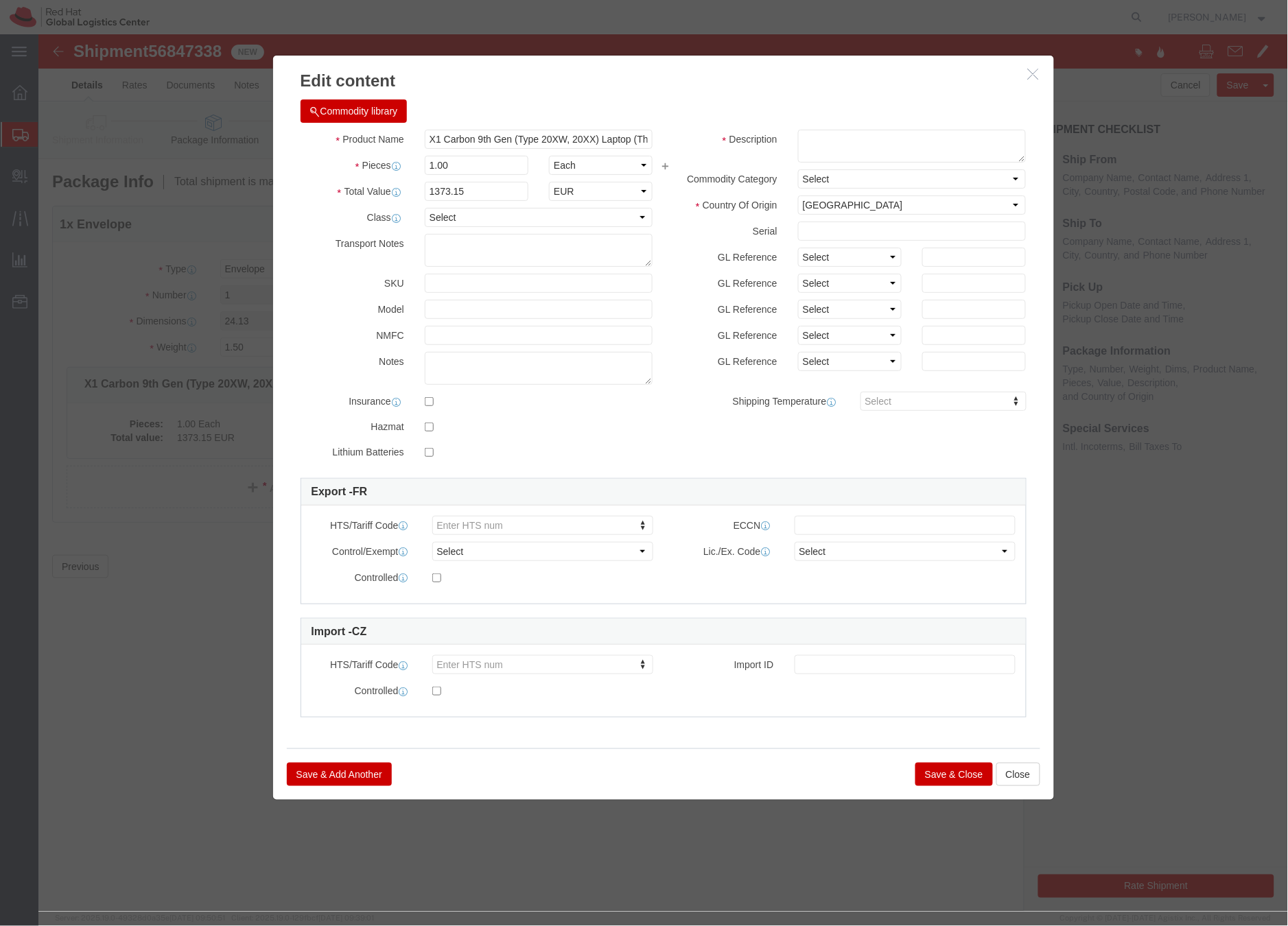
click icon "button"
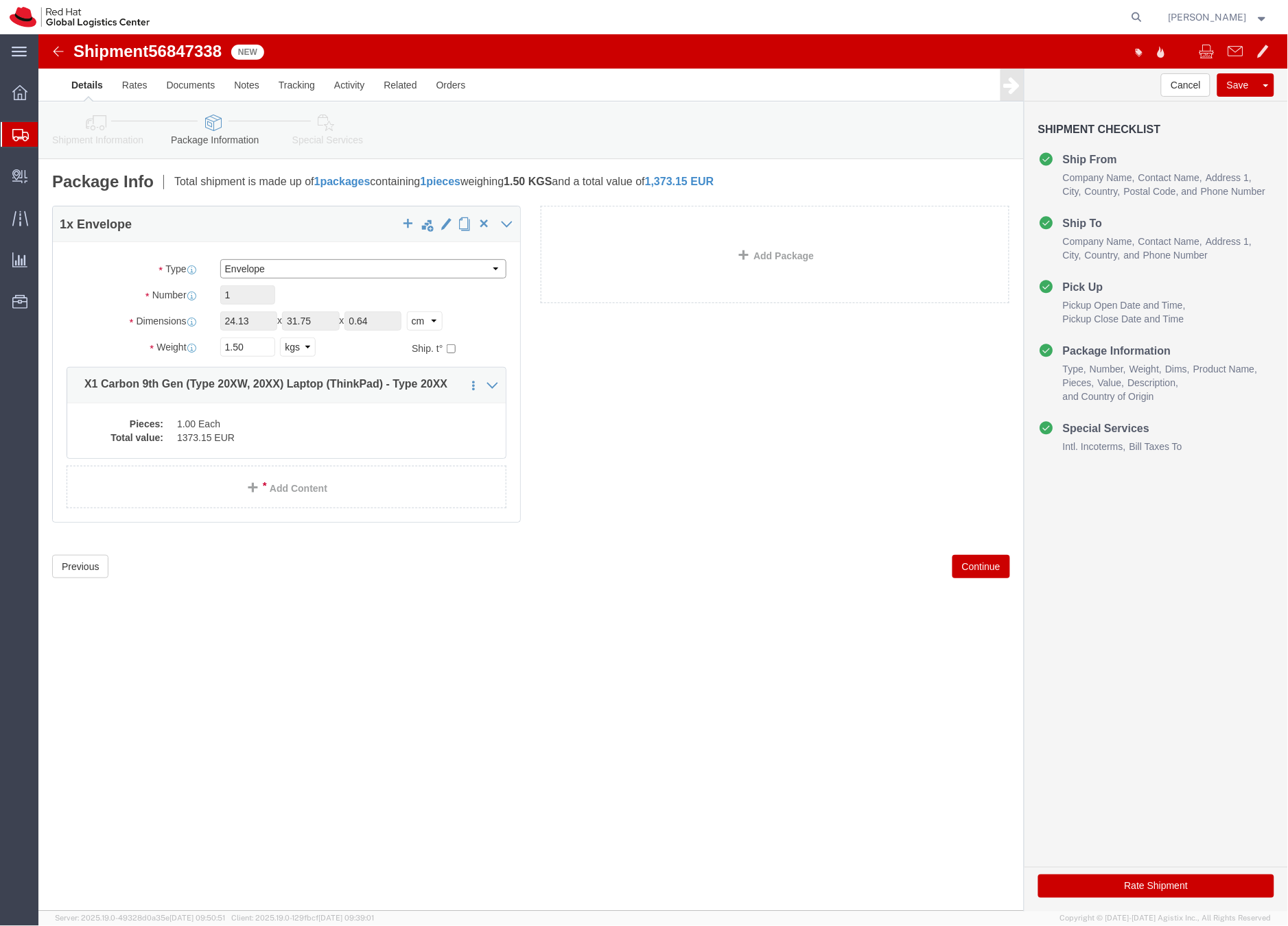
click select "Select Case(s) Crate(s) Envelope Large Box Medium Box PAK Skid(s) Small Box Sma…"
select select "YRPK"
click select "Select Case(s) Crate(s) Envelope Large Box Medium Box PAK Skid(s) Small Box Sma…"
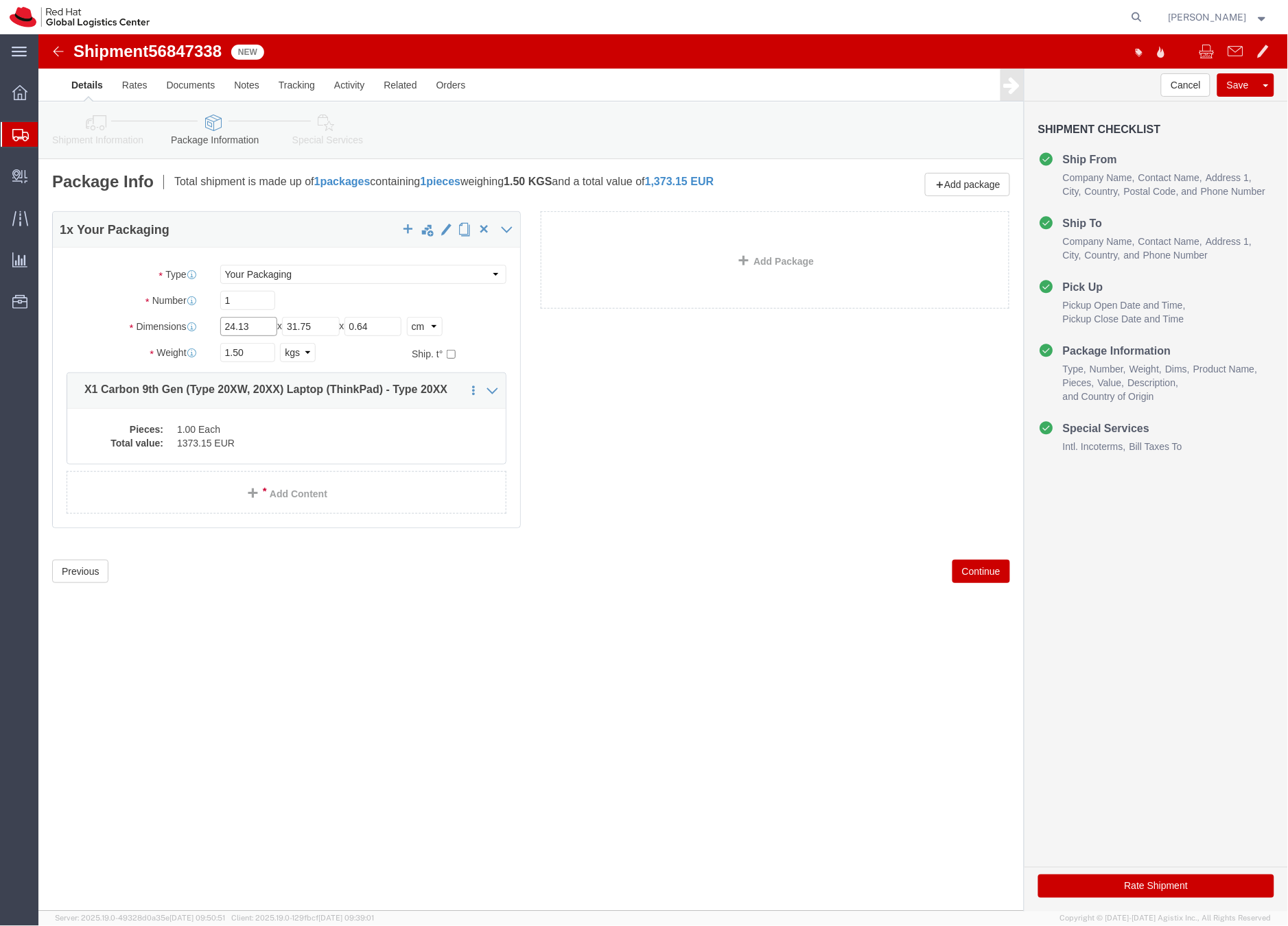
drag, startPoint x: 222, startPoint y: 294, endPoint x: 166, endPoint y: 291, distance: 56.1
click div "Dimensions Length 24.13 x Width 31.75 x Height 0.64 Select cm ft in"
type input "40"
drag, startPoint x: 303, startPoint y: 290, endPoint x: 259, endPoint y: 285, distance: 44.3
click input "31.75"
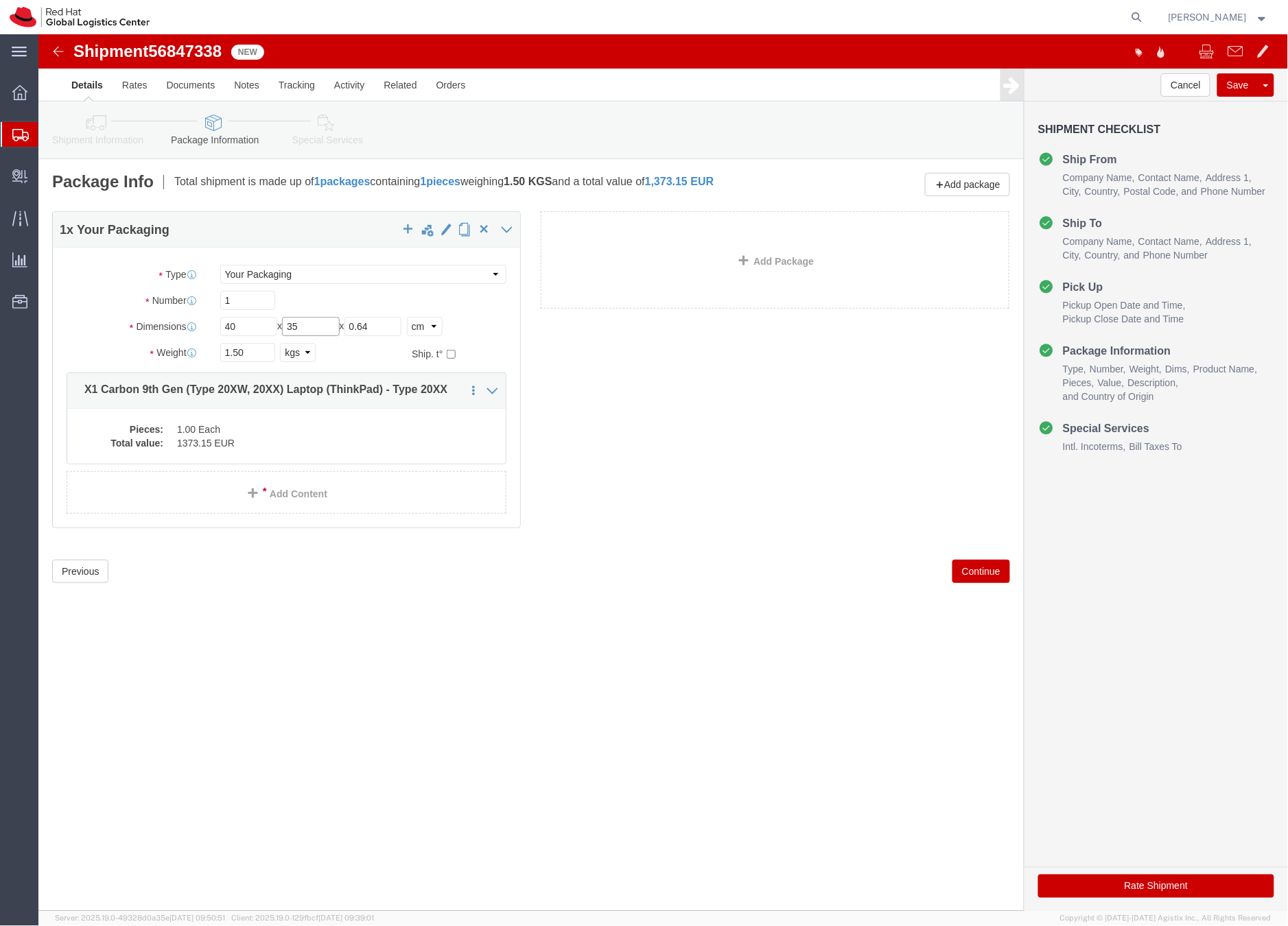
type input "35"
drag, startPoint x: 350, startPoint y: 294, endPoint x: 303, endPoint y: 293, distance: 47.0
click div "Length 40 x Width 35 x Height 0.64 Select cm ft in"
type input "3"
type input "15"
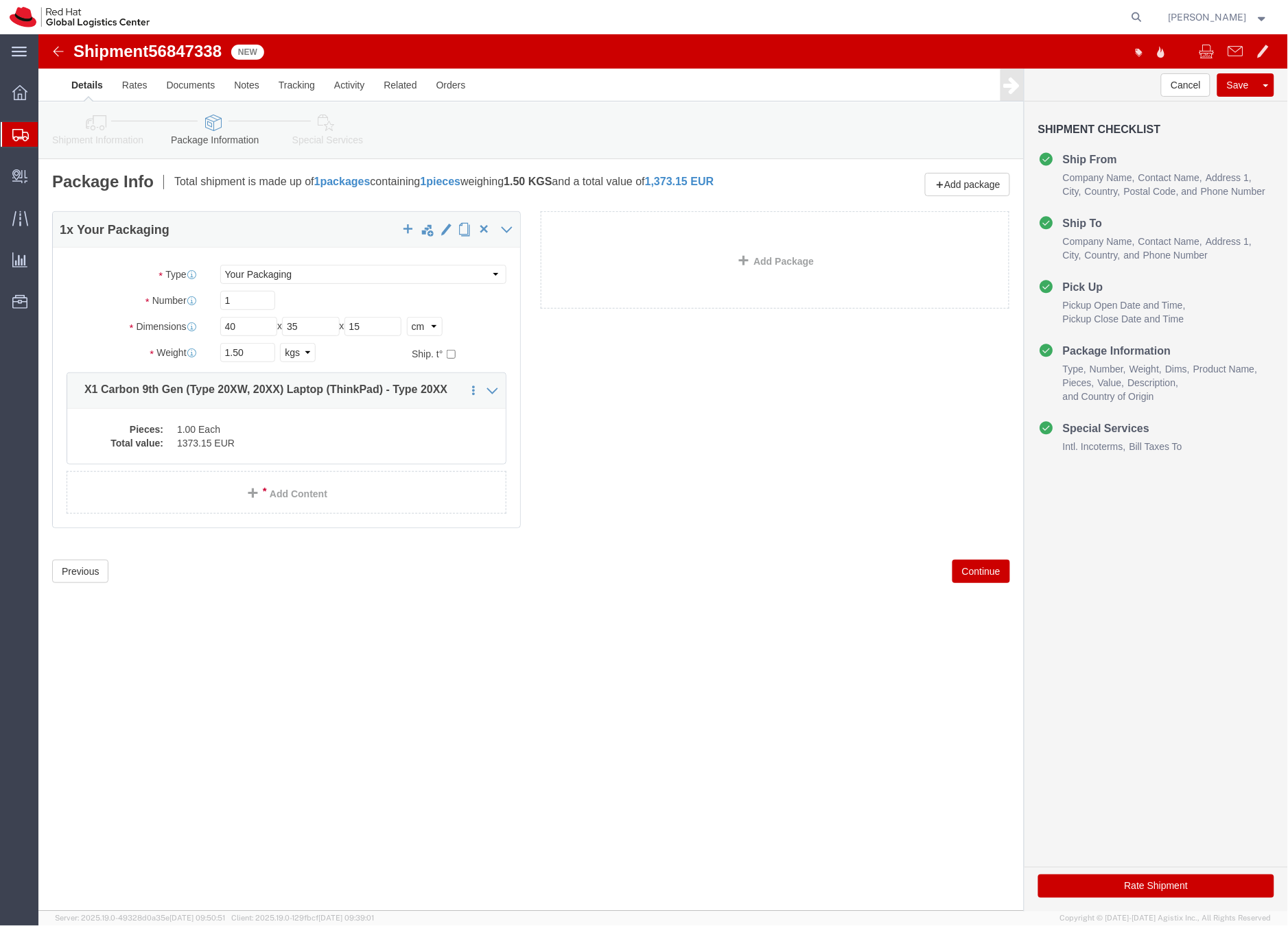
click div "1.50 Select kgs lbs"
drag, startPoint x: 214, startPoint y: 318, endPoint x: 167, endPoint y: 319, distance: 47.0
click div "Weight 1.50 Select kgs lbs Ship. t°"
type input "3"
type input "2.5"
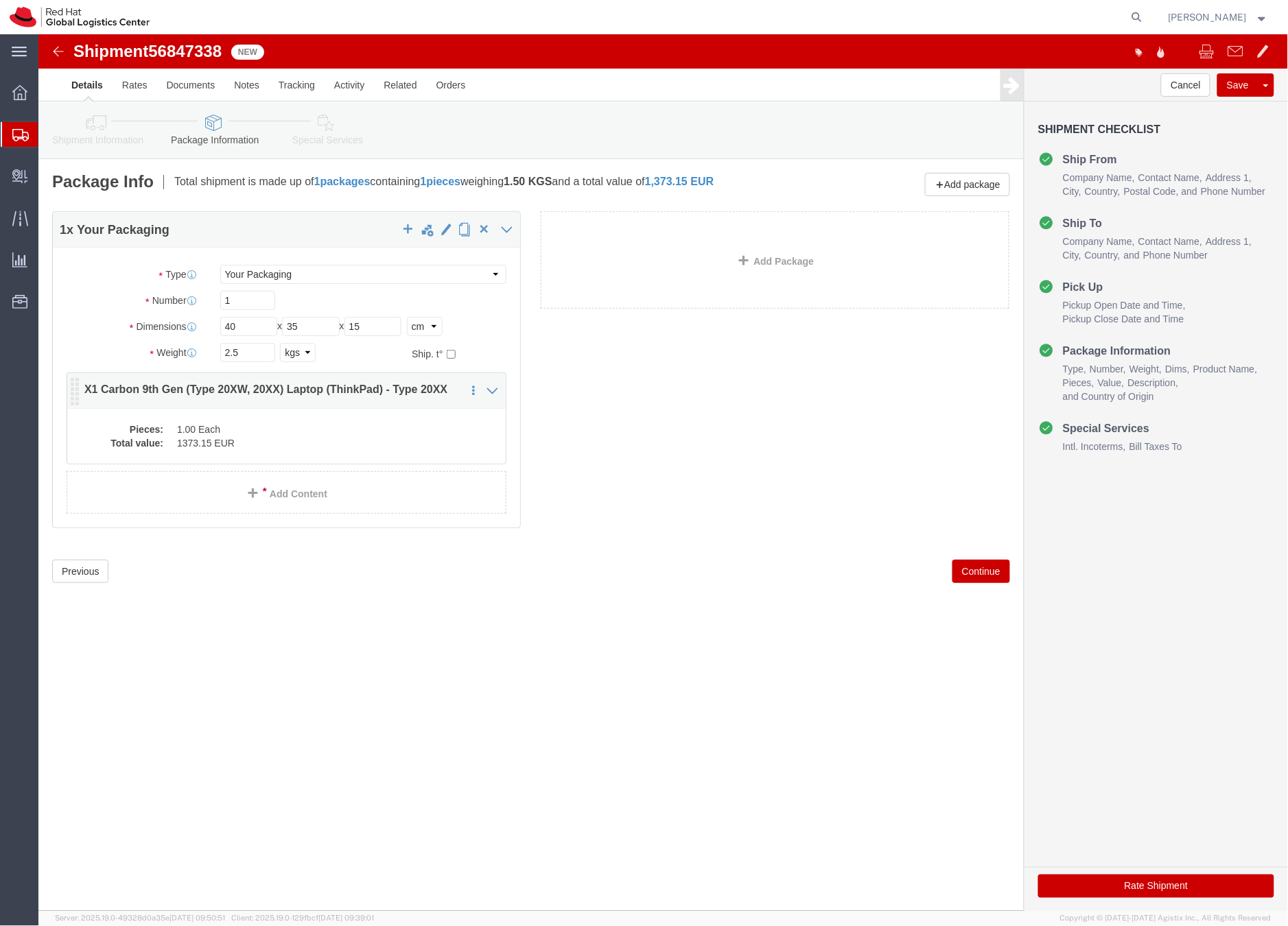
click dd "1.00 Each"
click div
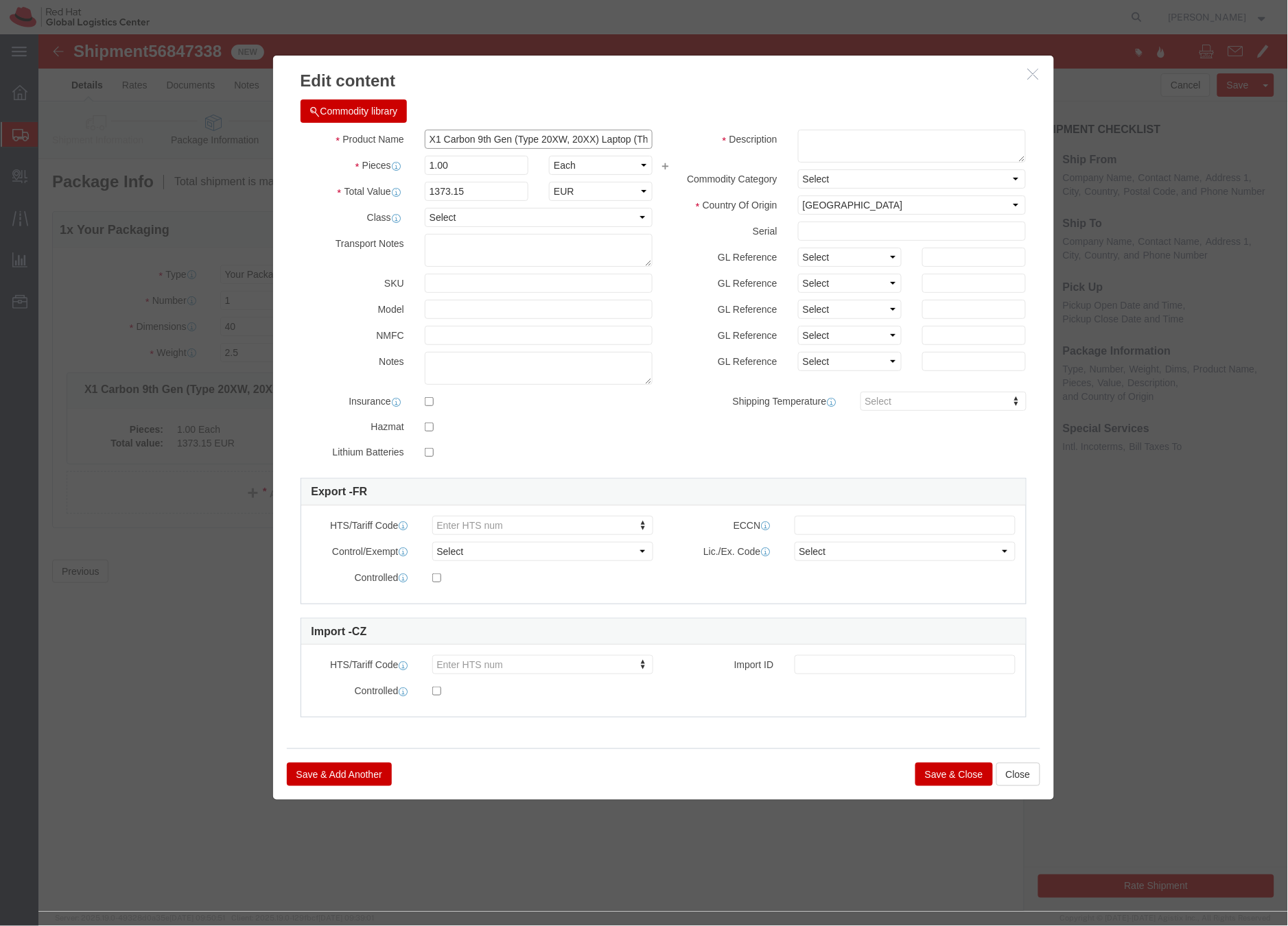
click input "X1 Carbon 9th Gen (Type 20XW, 20XX) Laptop (ThinkPad) - Type 20XX"
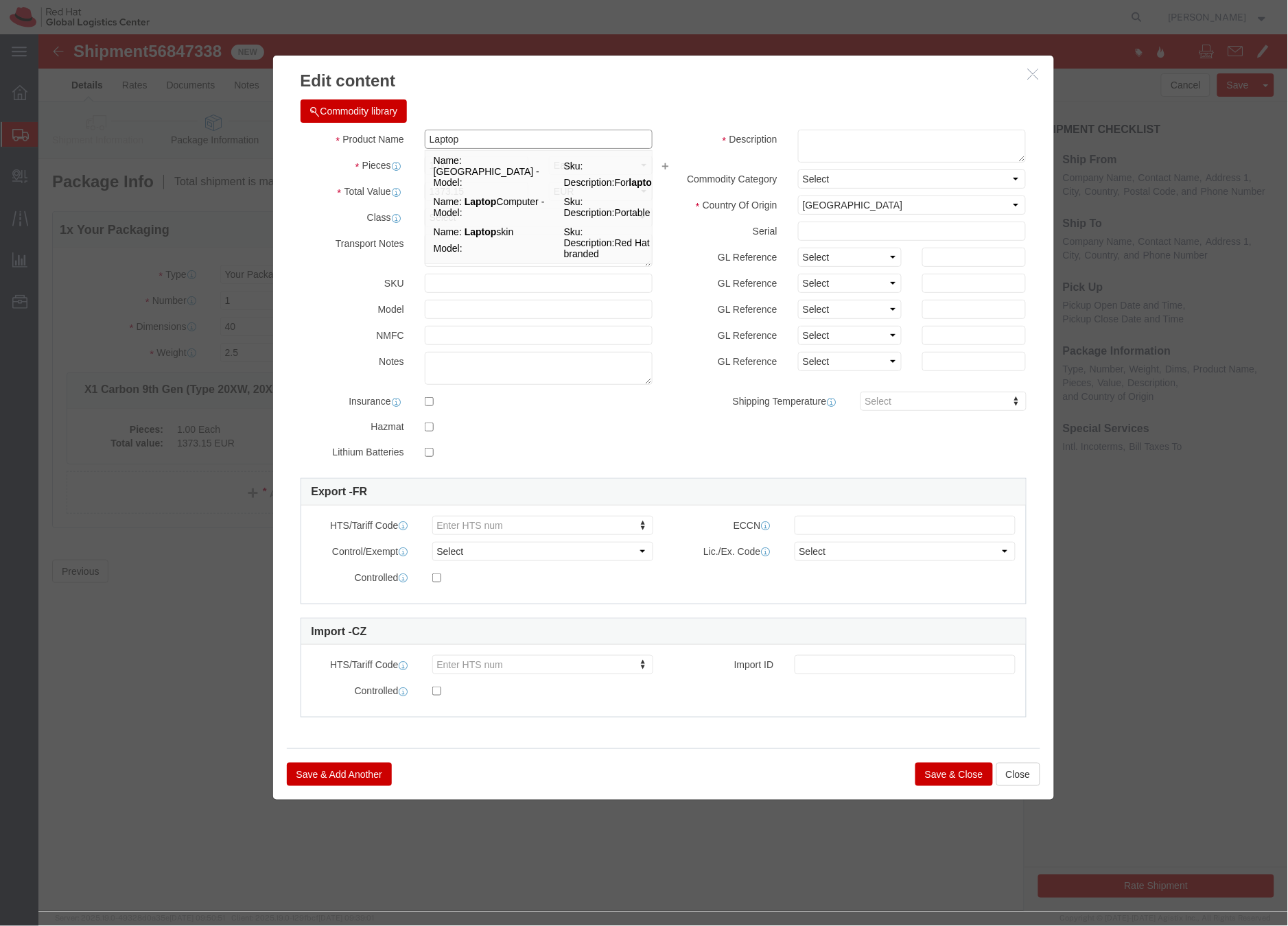
type input "Laptop"
click textarea
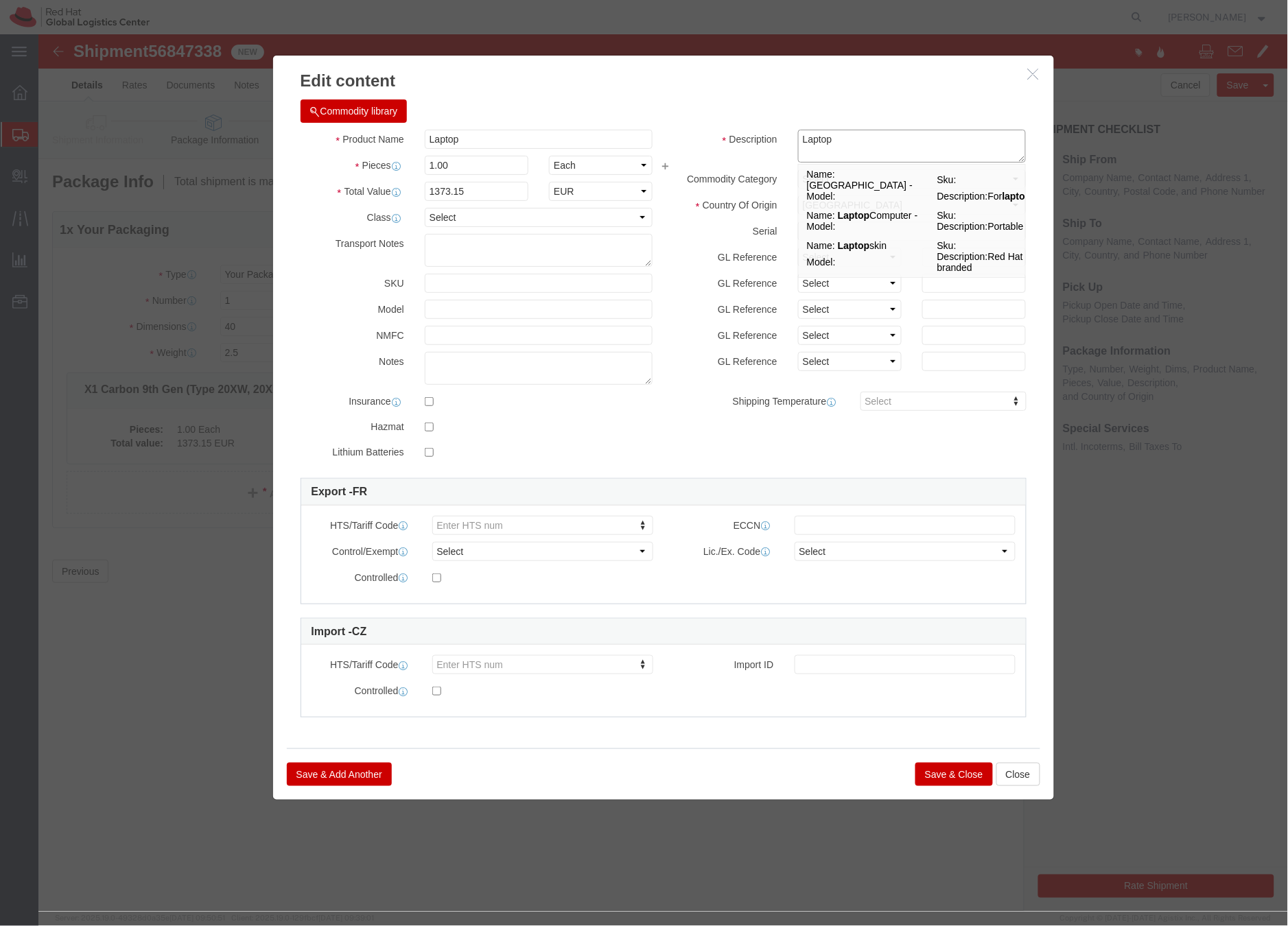
type textarea "Laptop"
click div "Product Name Laptop Laptop Pieces 1.00 Select Bag Barrels 100Board Feet Bottle …"
click select "Select Afghanistan Åland Islands Albania Algeria American Samoa Andorra Angola …"
select select "CN"
click select "Select Afghanistan Åland Islands Albania Algeria American Samoa Andorra Angola …"
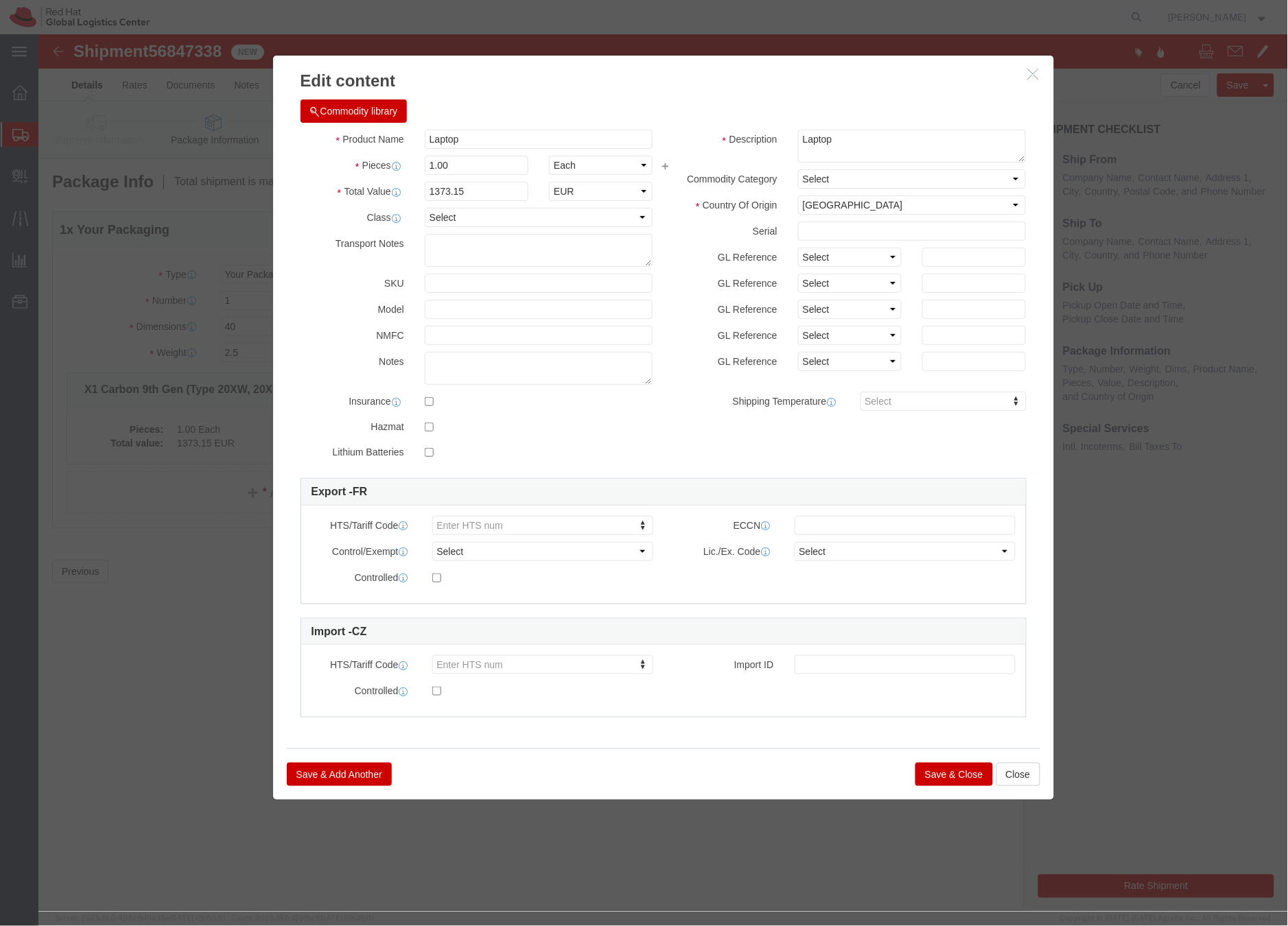
click div
click button "Save & Close"
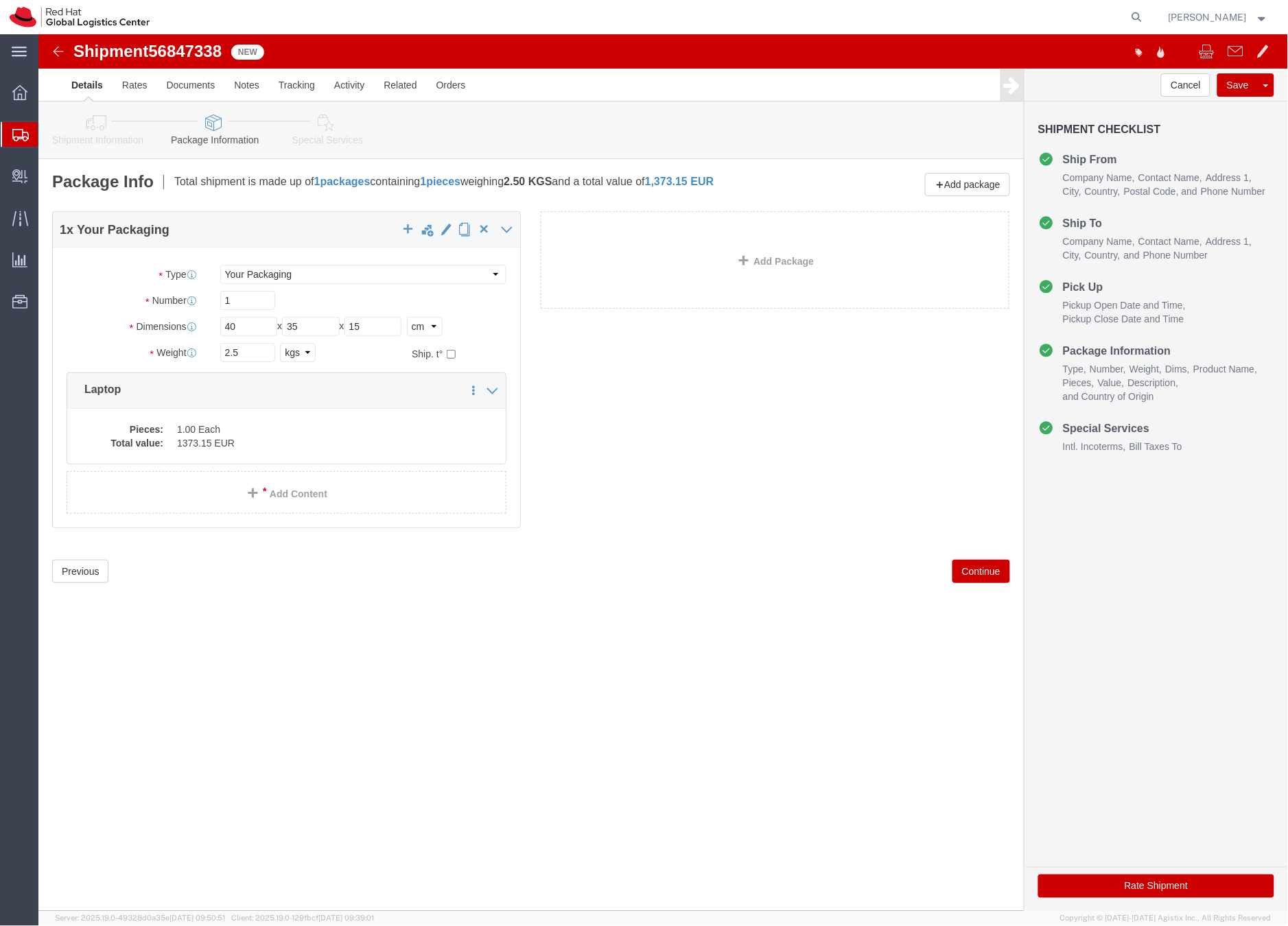
click link "Special Services"
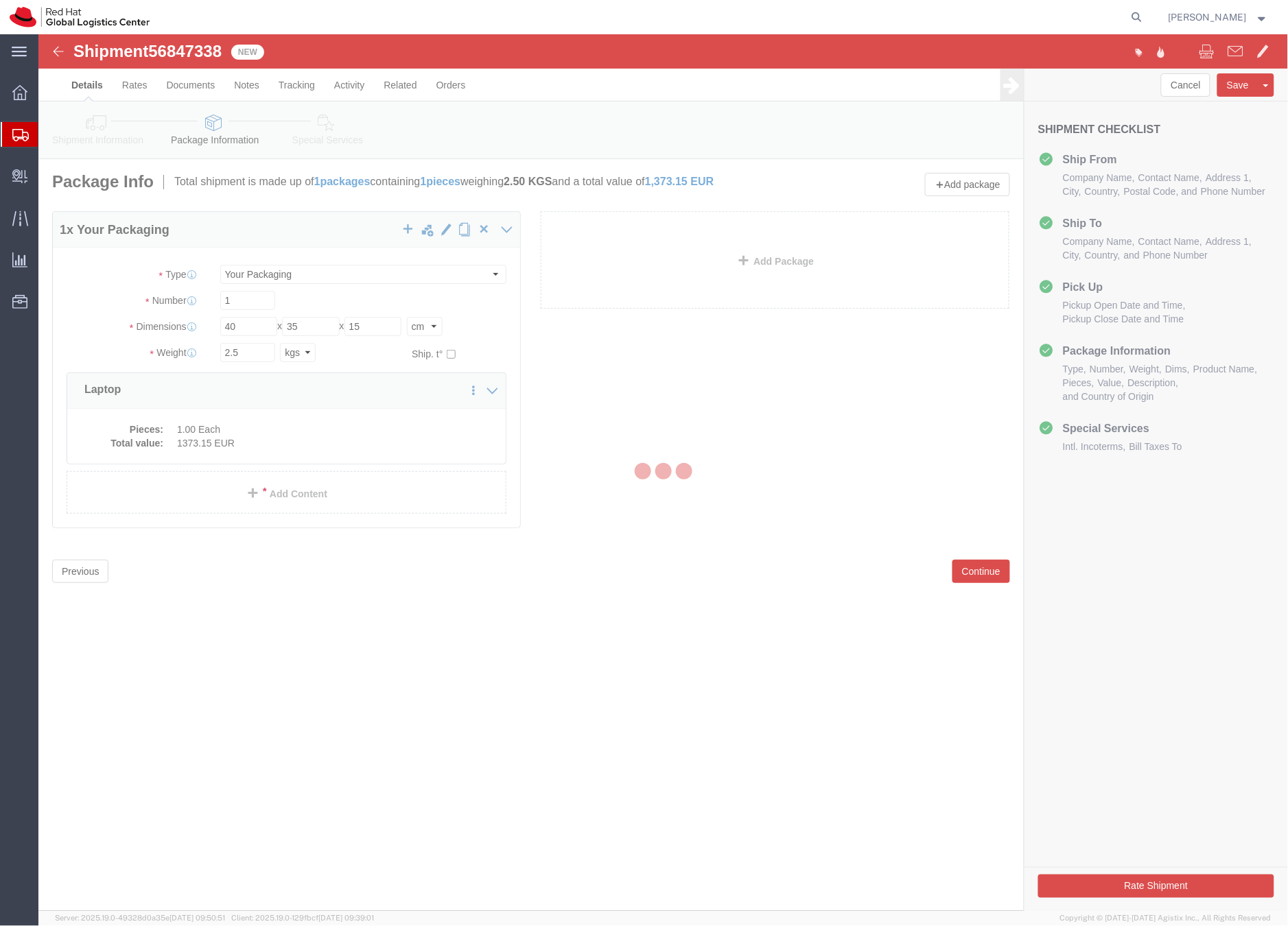
select select
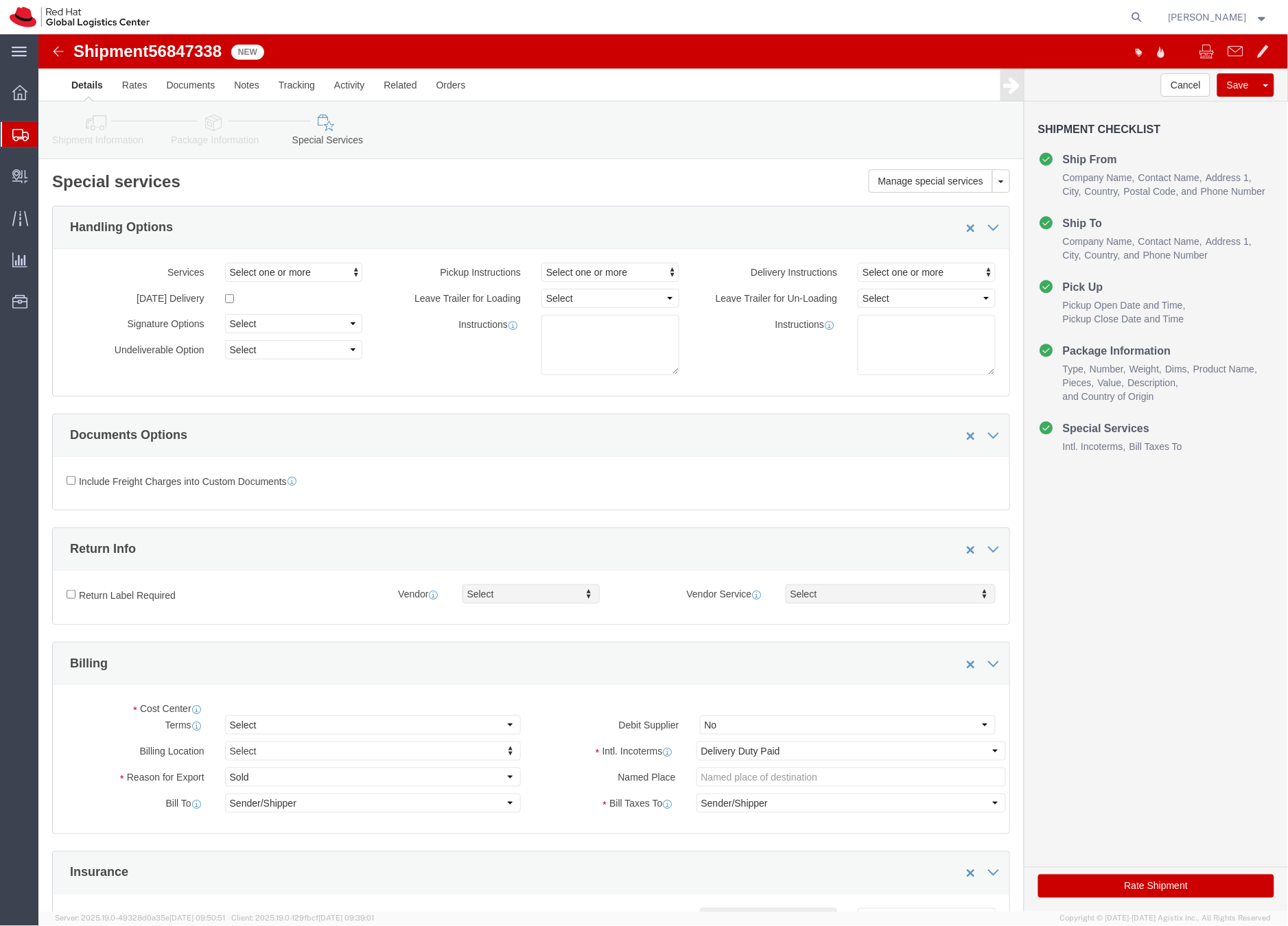
select select "COSTCENTER"
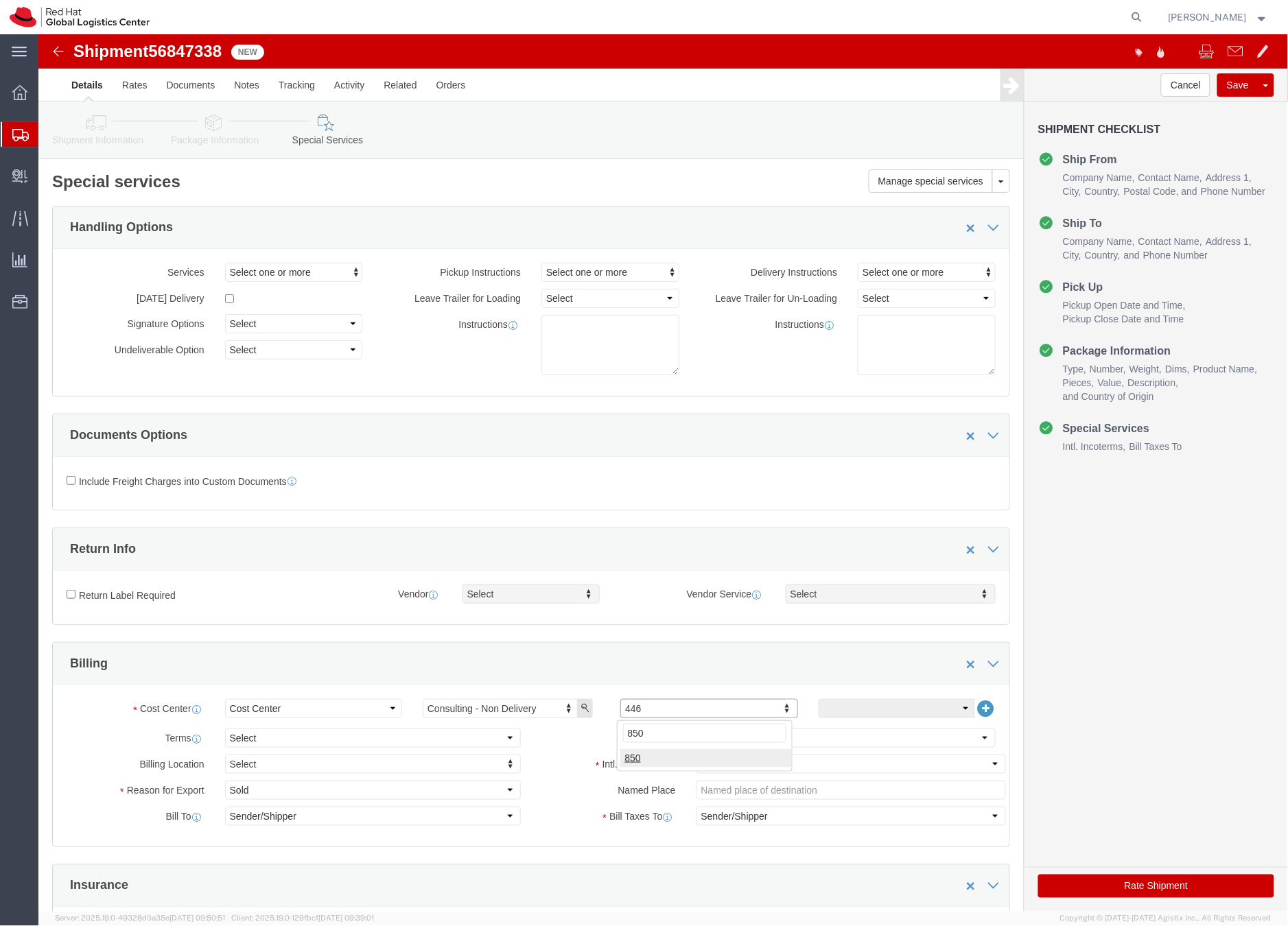
type input "850"
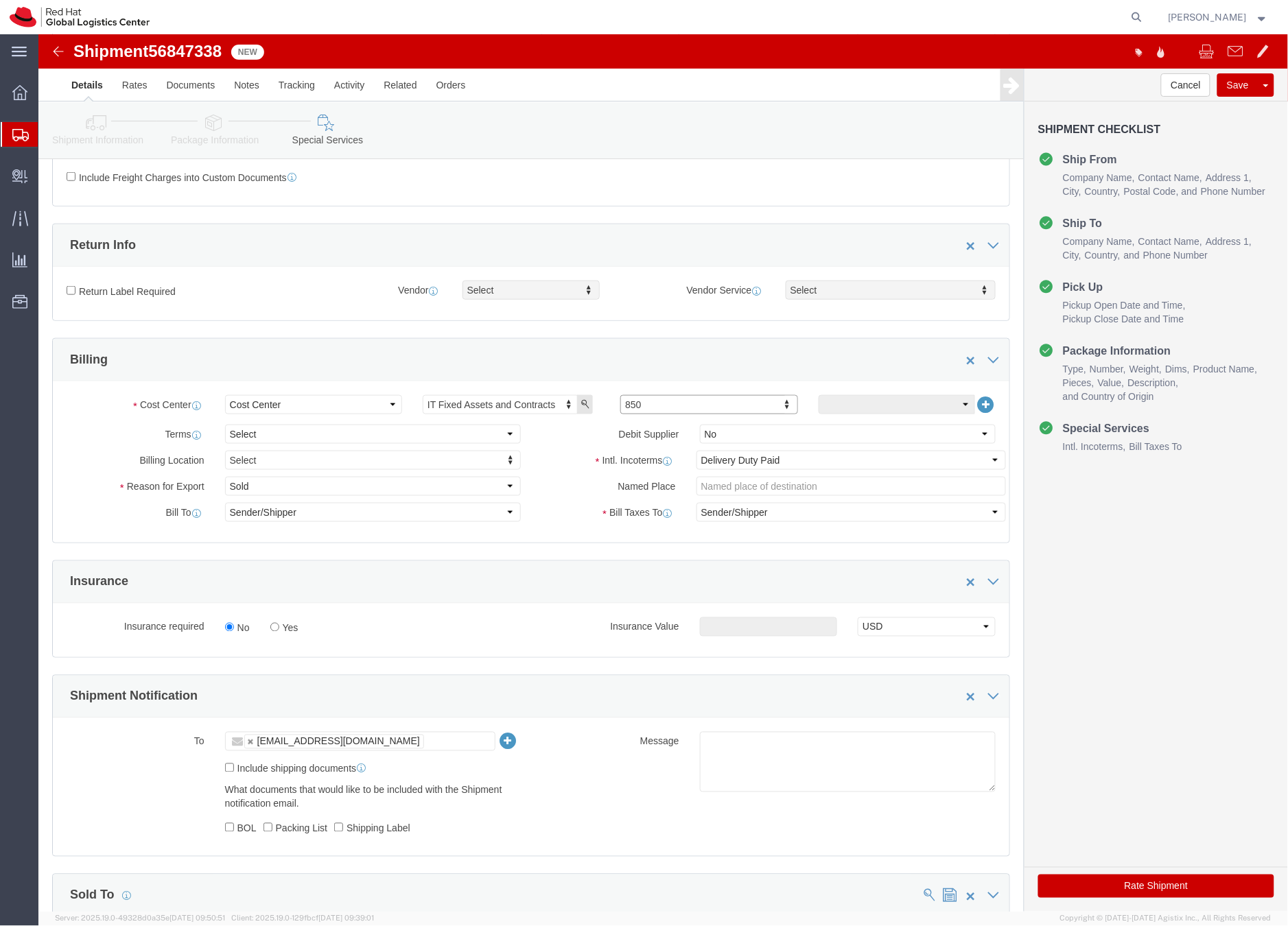
scroll to position [360, 0]
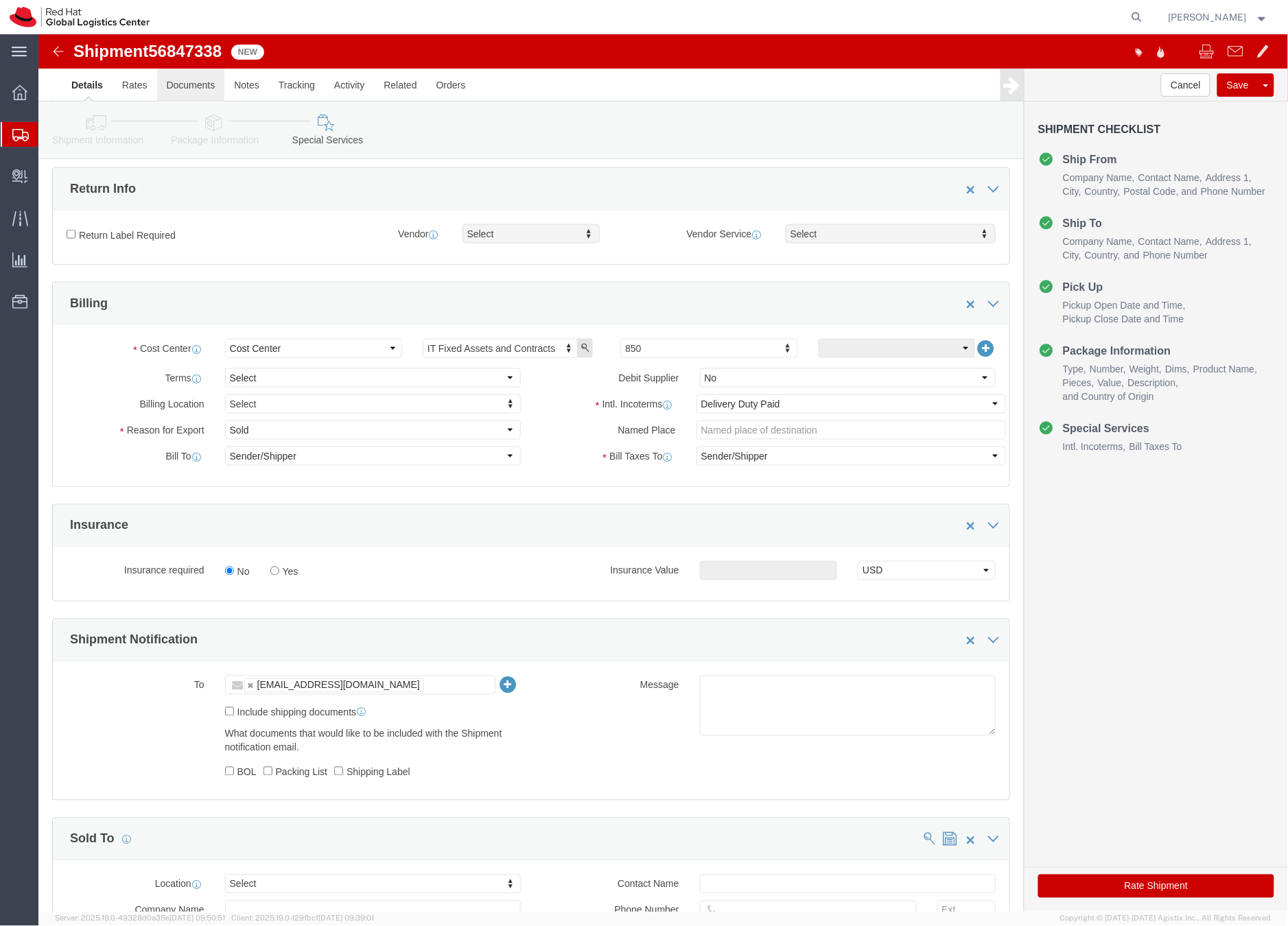
click link "Documents"
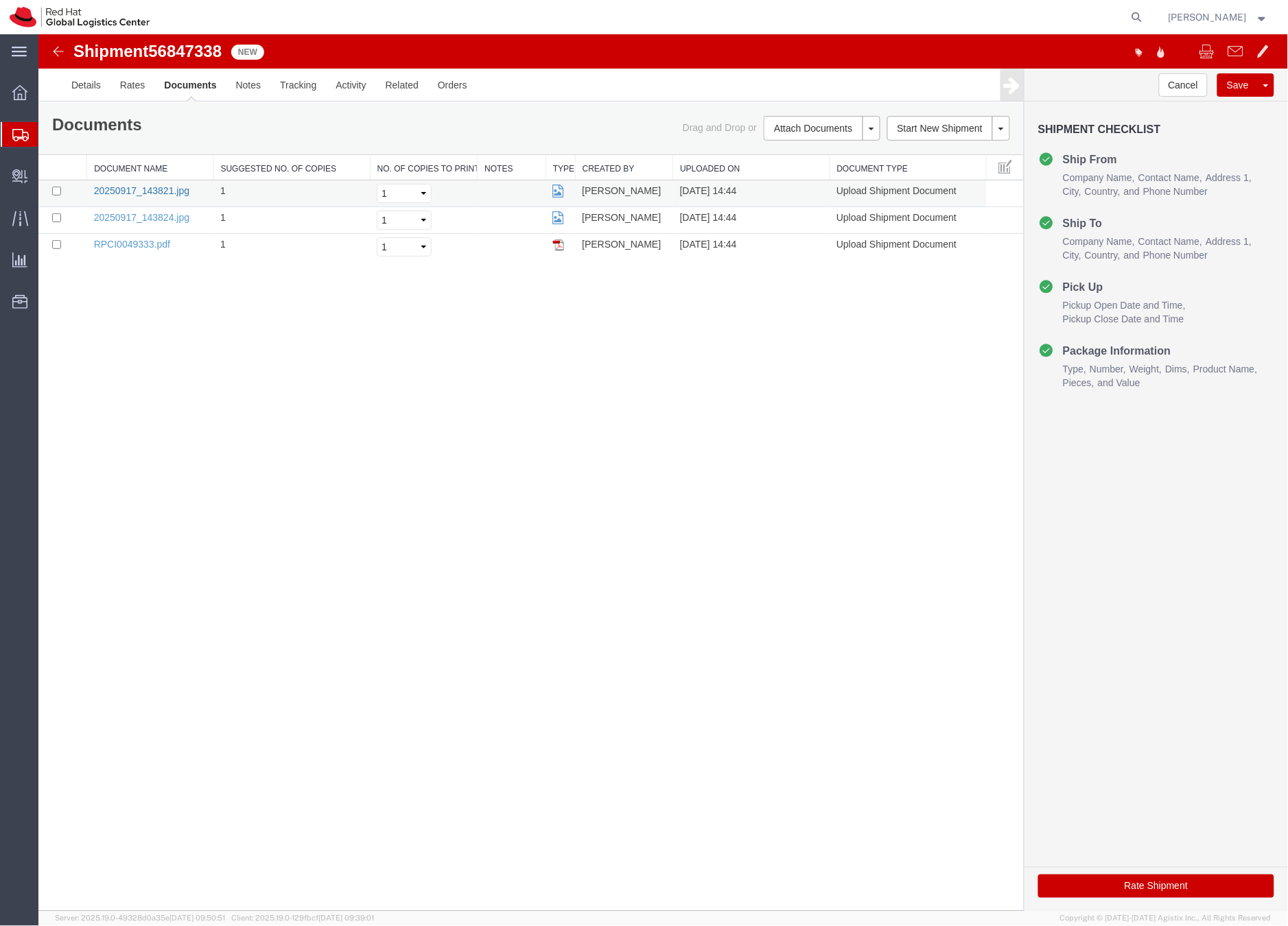
click at [129, 187] on link "20250917_143821.jpg" at bounding box center [140, 191] width 95 height 11
click at [129, 222] on link "20250917_143824.jpg" at bounding box center [140, 217] width 95 height 11
click at [1125, 889] on button "Rate Shipment" at bounding box center [1155, 886] width 236 height 23
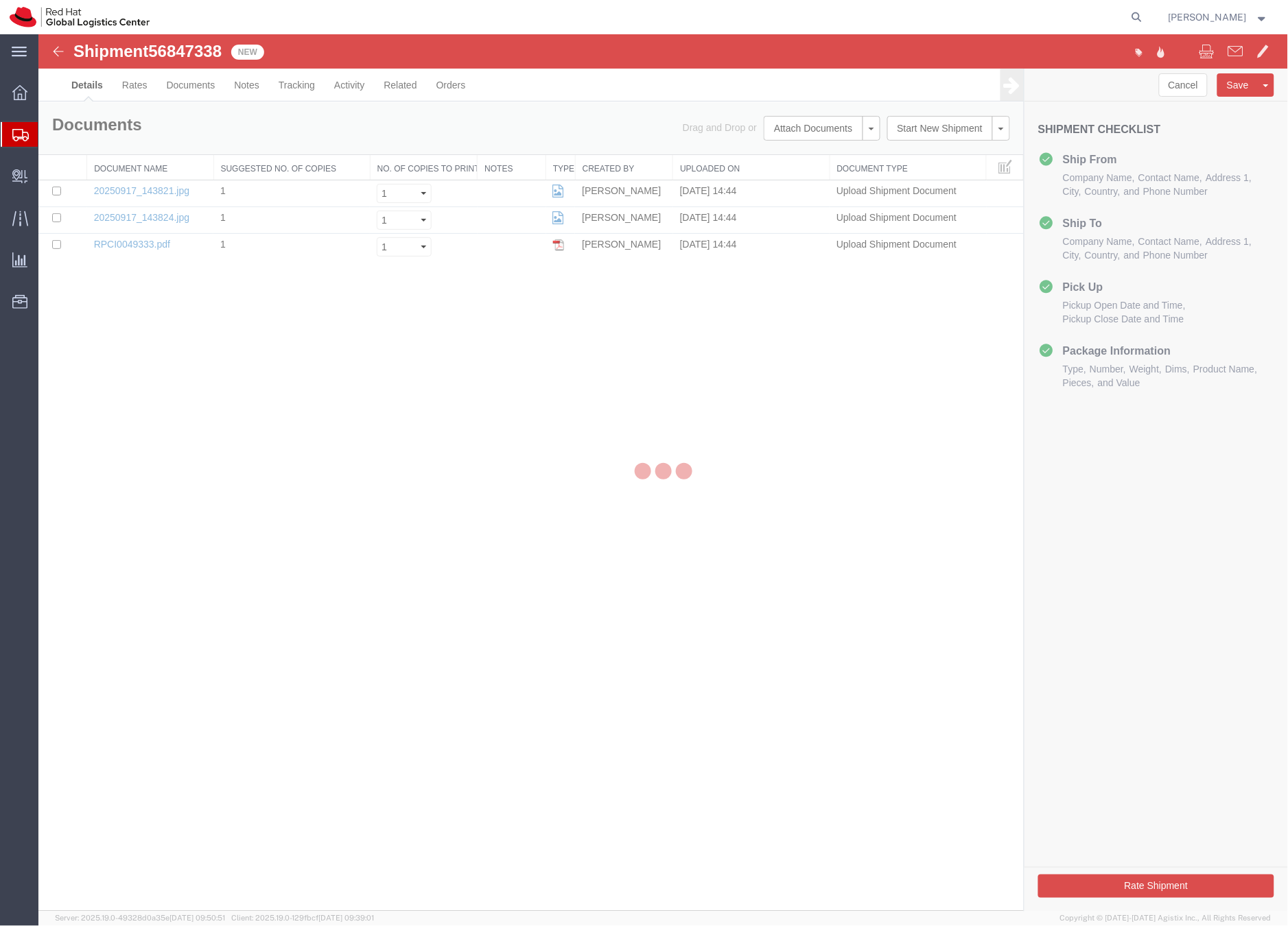
select select "38010"
select select "38036"
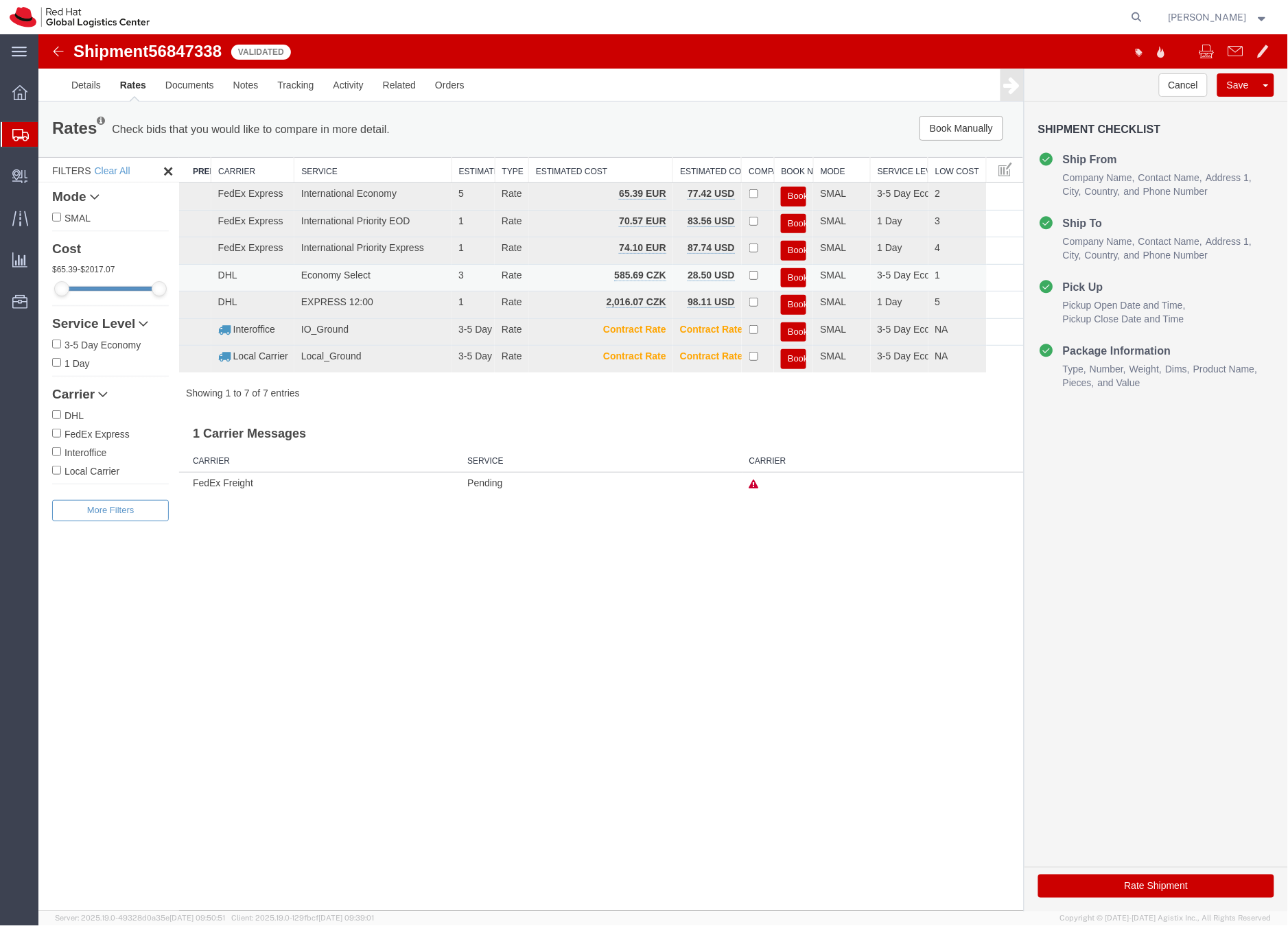
click at [793, 274] on button "Book" at bounding box center [793, 277] width 25 height 20
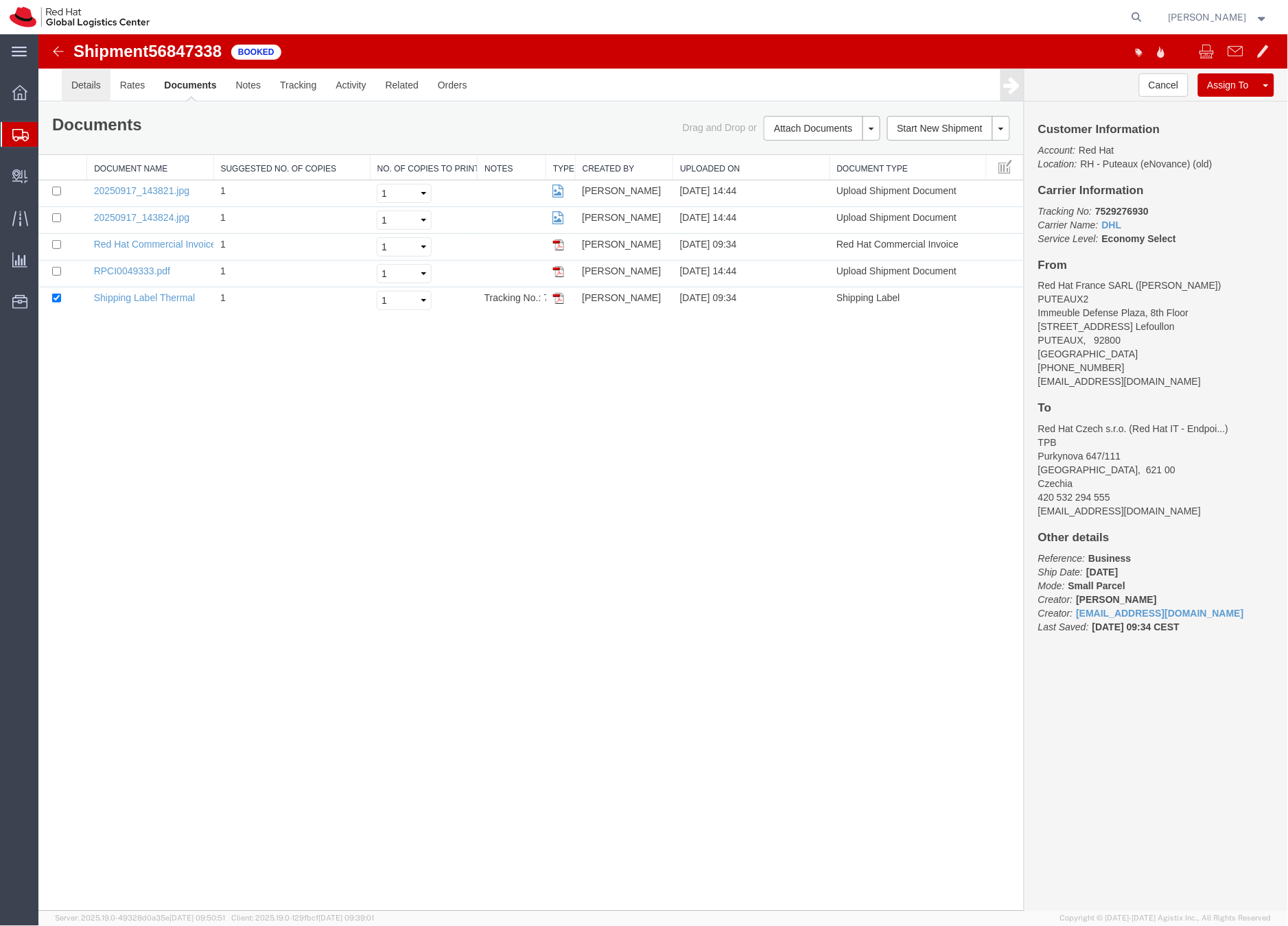
click at [72, 85] on link "Details" at bounding box center [85, 84] width 49 height 33
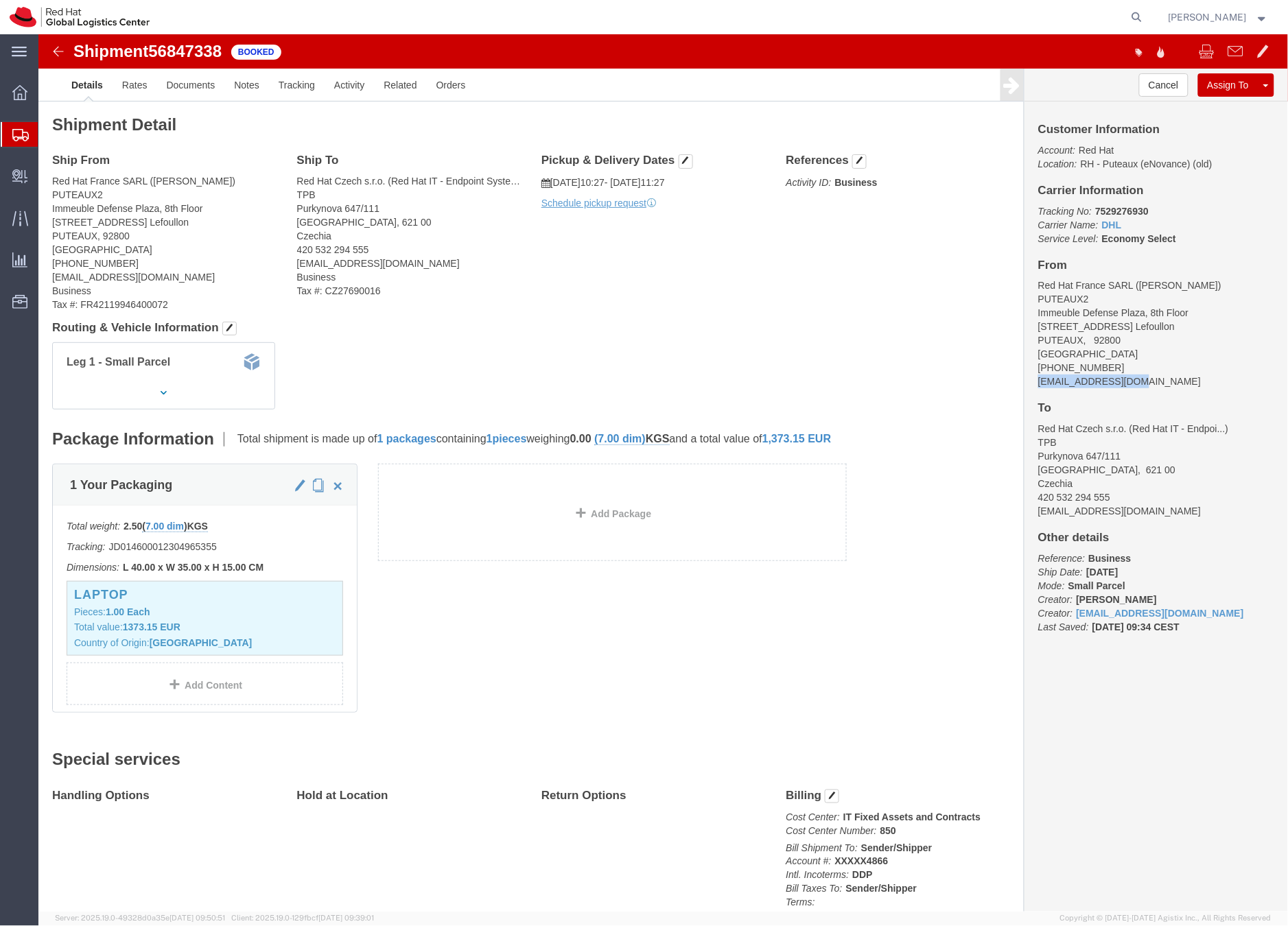
drag, startPoint x: 1120, startPoint y: 354, endPoint x: 985, endPoint y: 348, distance: 135.1
click div "Customer Information Account: Red Hat Location: RH - Puteaux (eNovance) (old) C…"
copy address "rchanter@redhat.com"
click span "button"
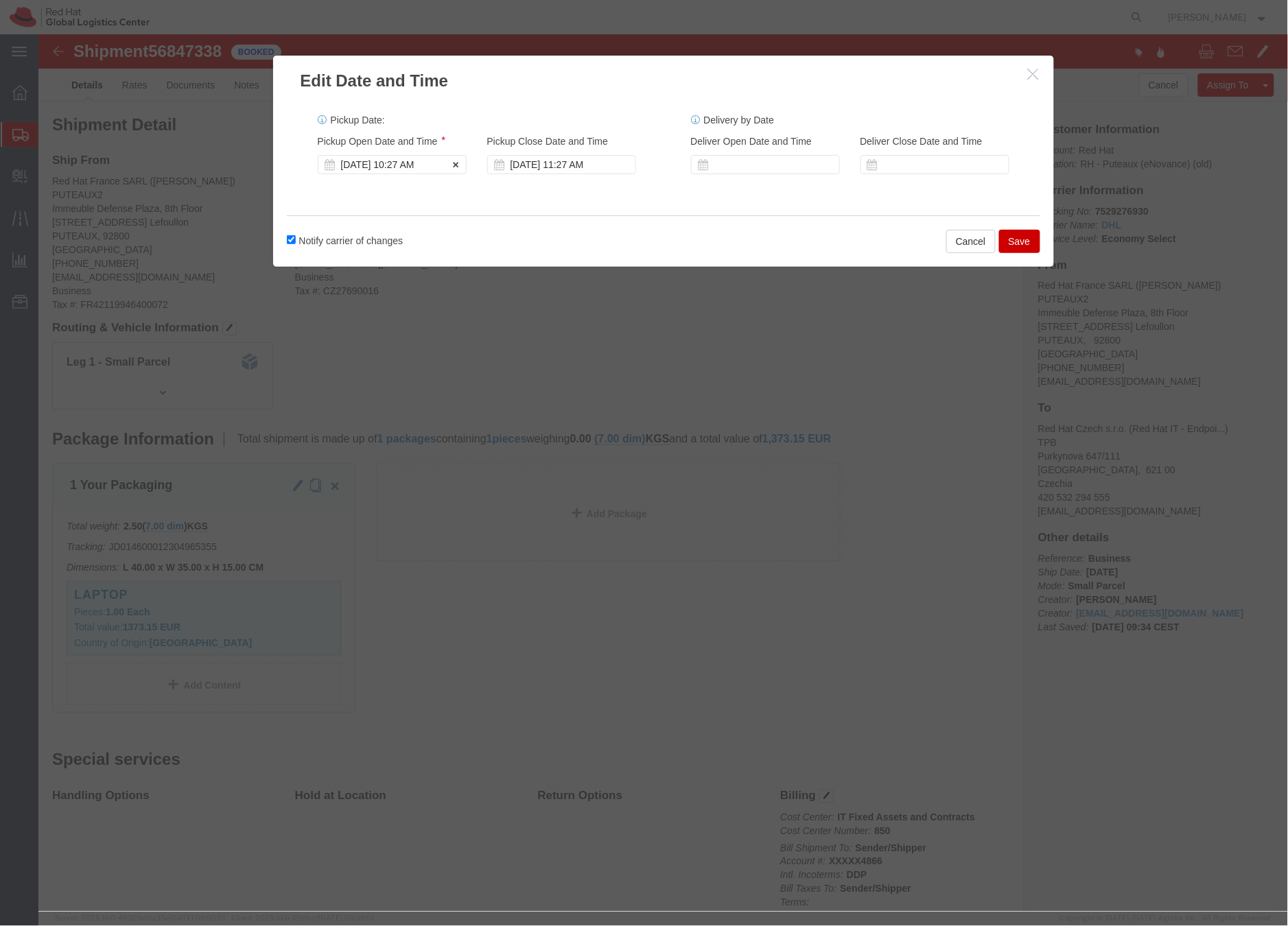
click div "Sep 18 2025 10:27 AM"
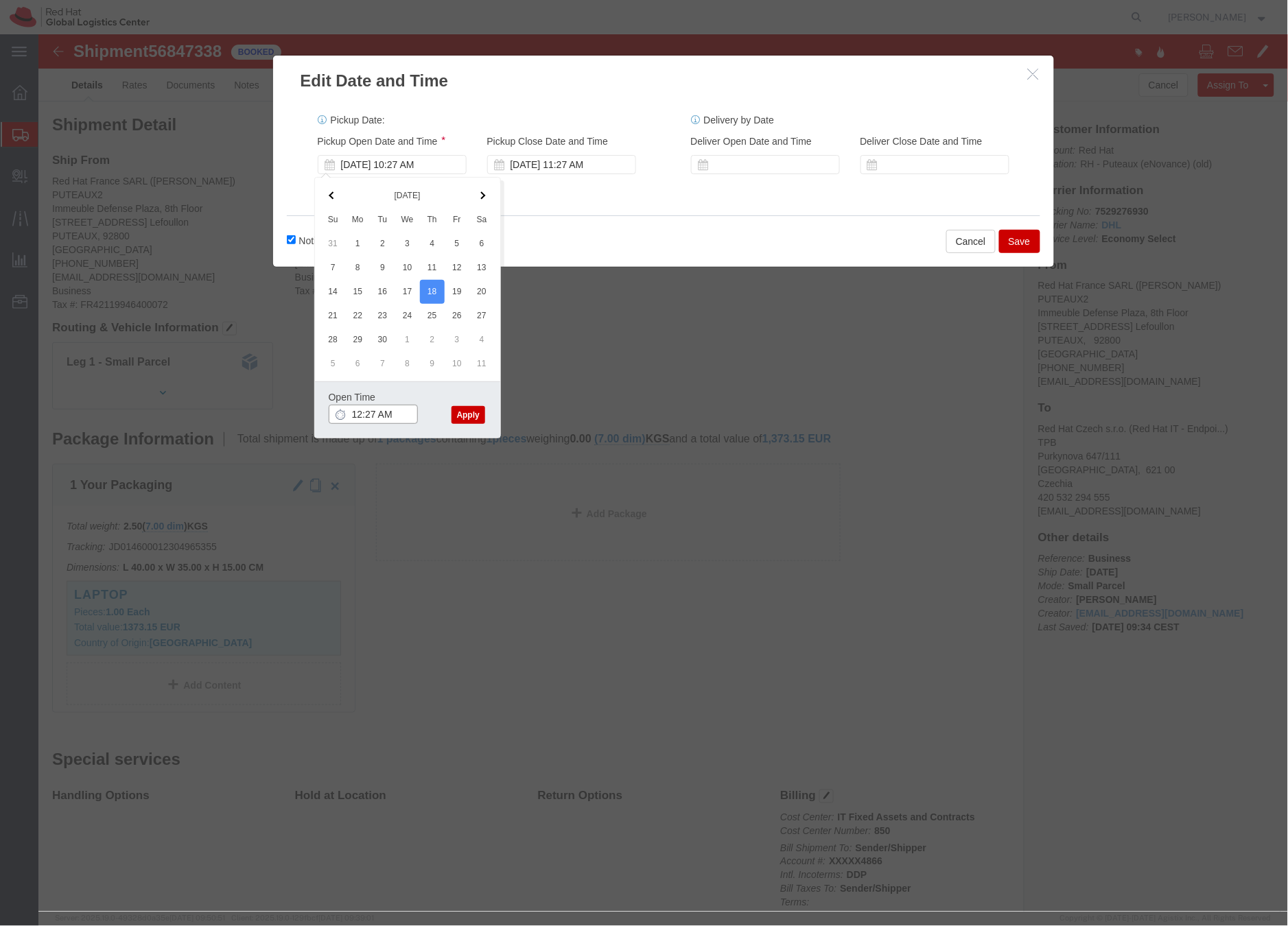
click input "12:27 AM"
type input "12:00 PM"
click button "Apply"
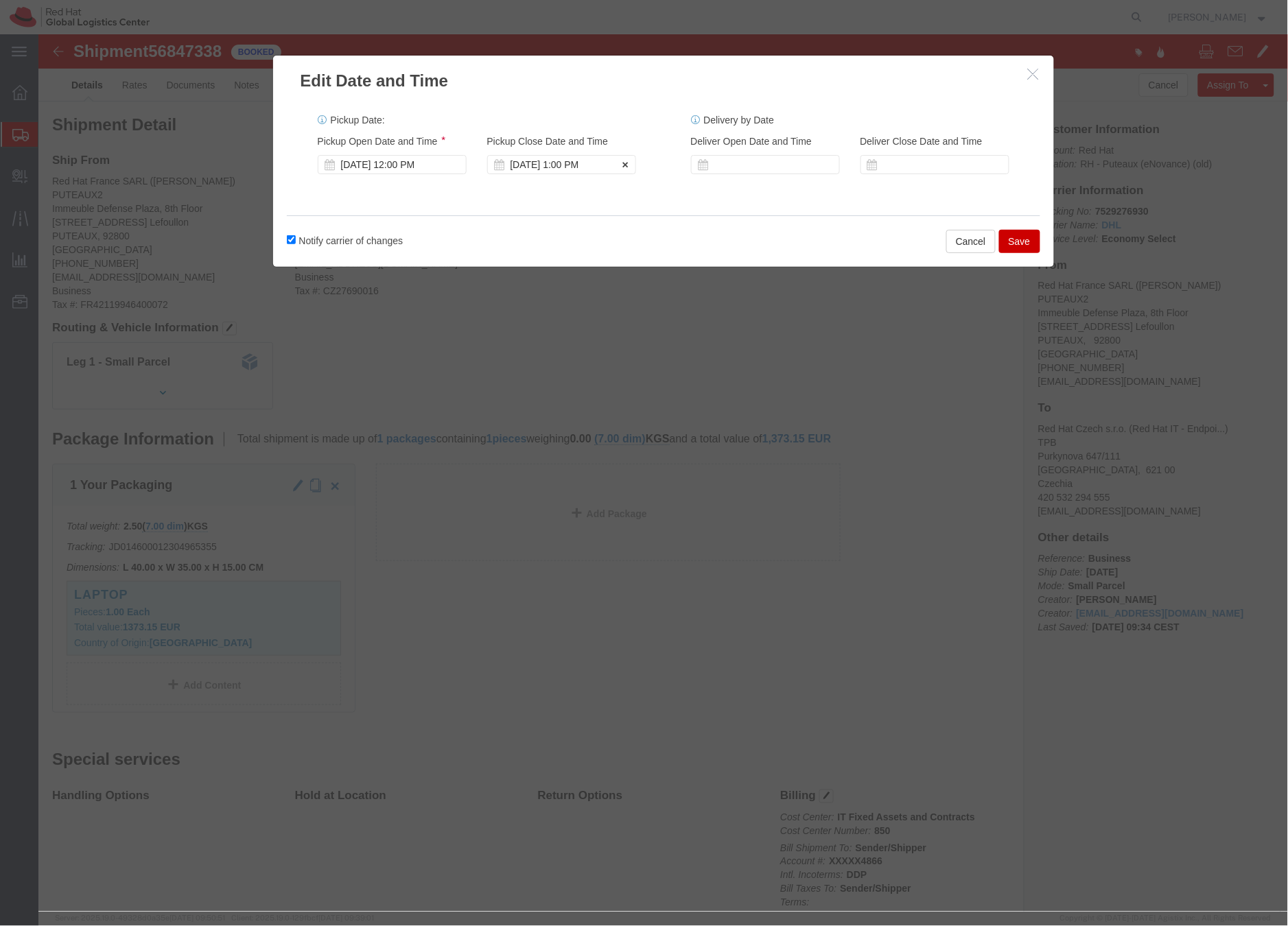
click div "Sep 18 2025 1:00 PM"
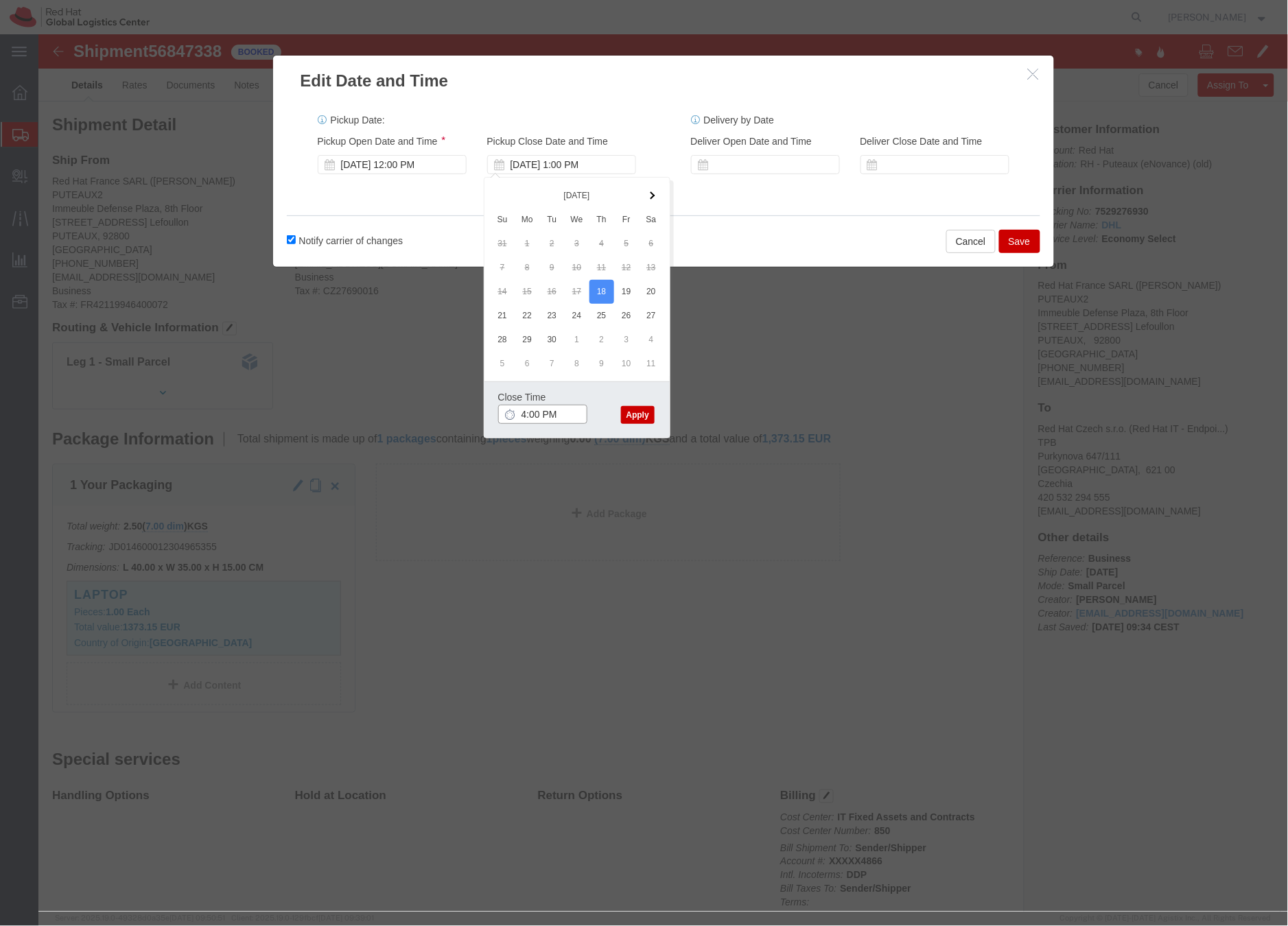
type input "4:00 PM"
click button "Apply"
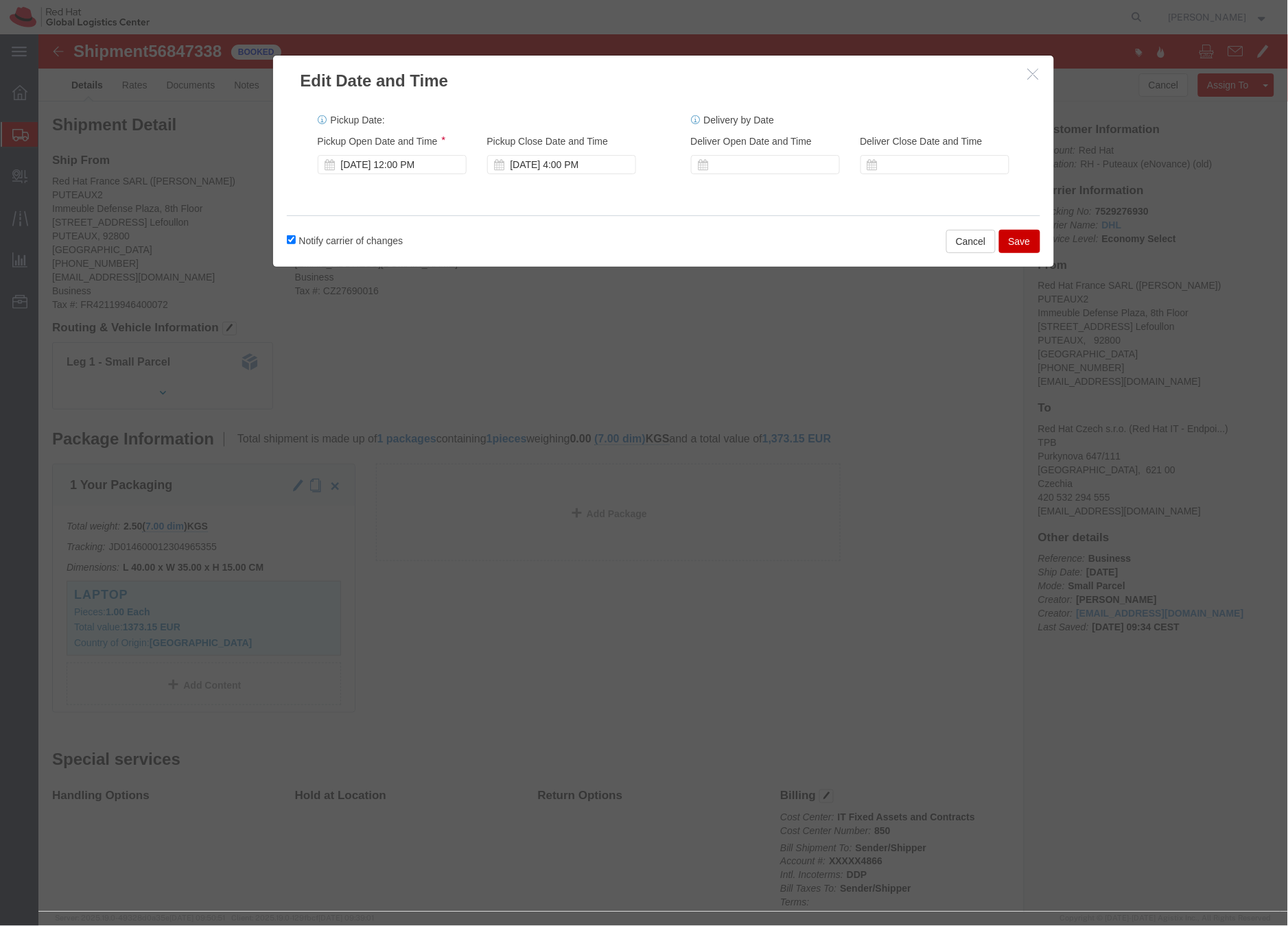
click button "Save"
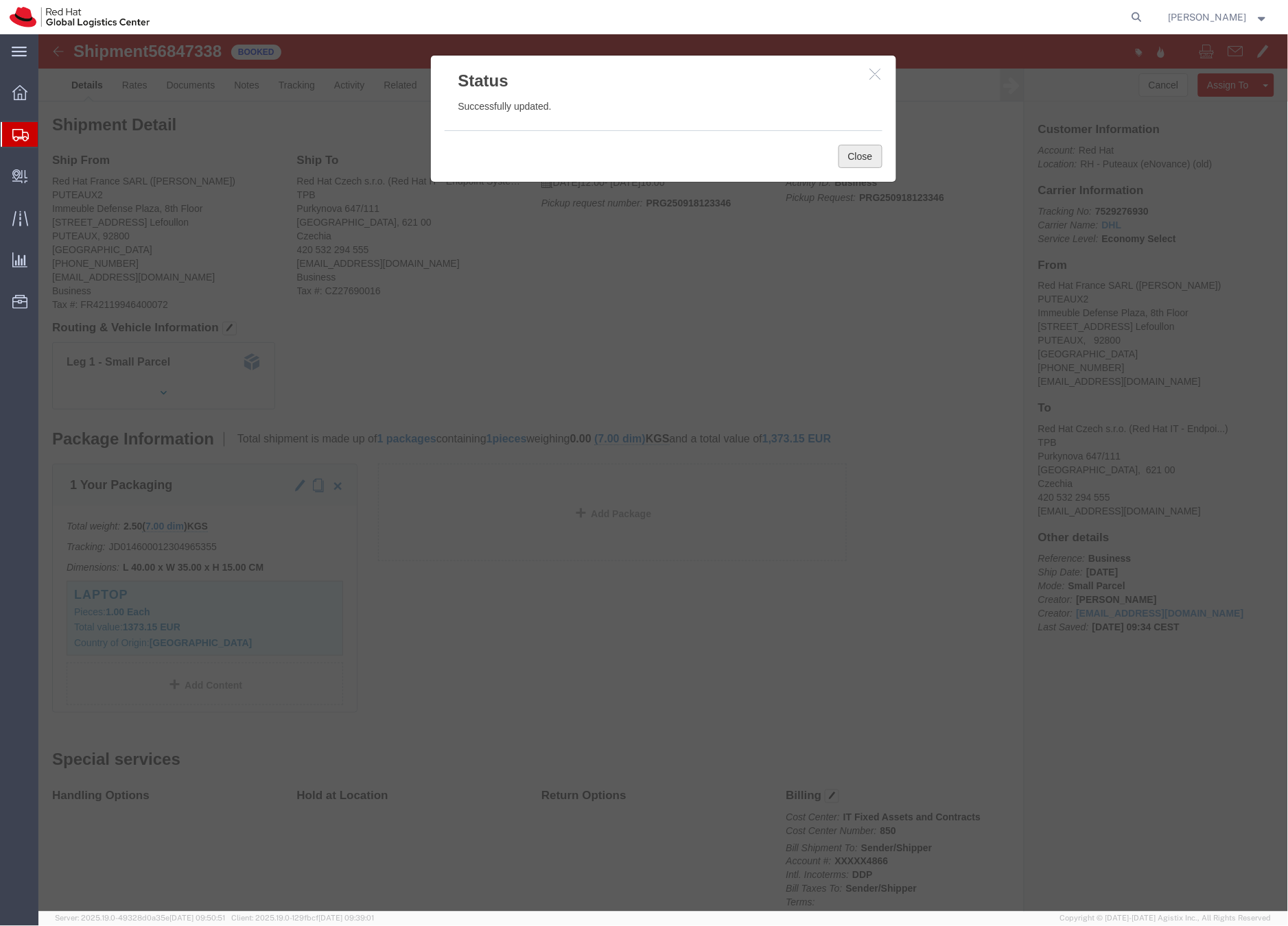
click button "Close"
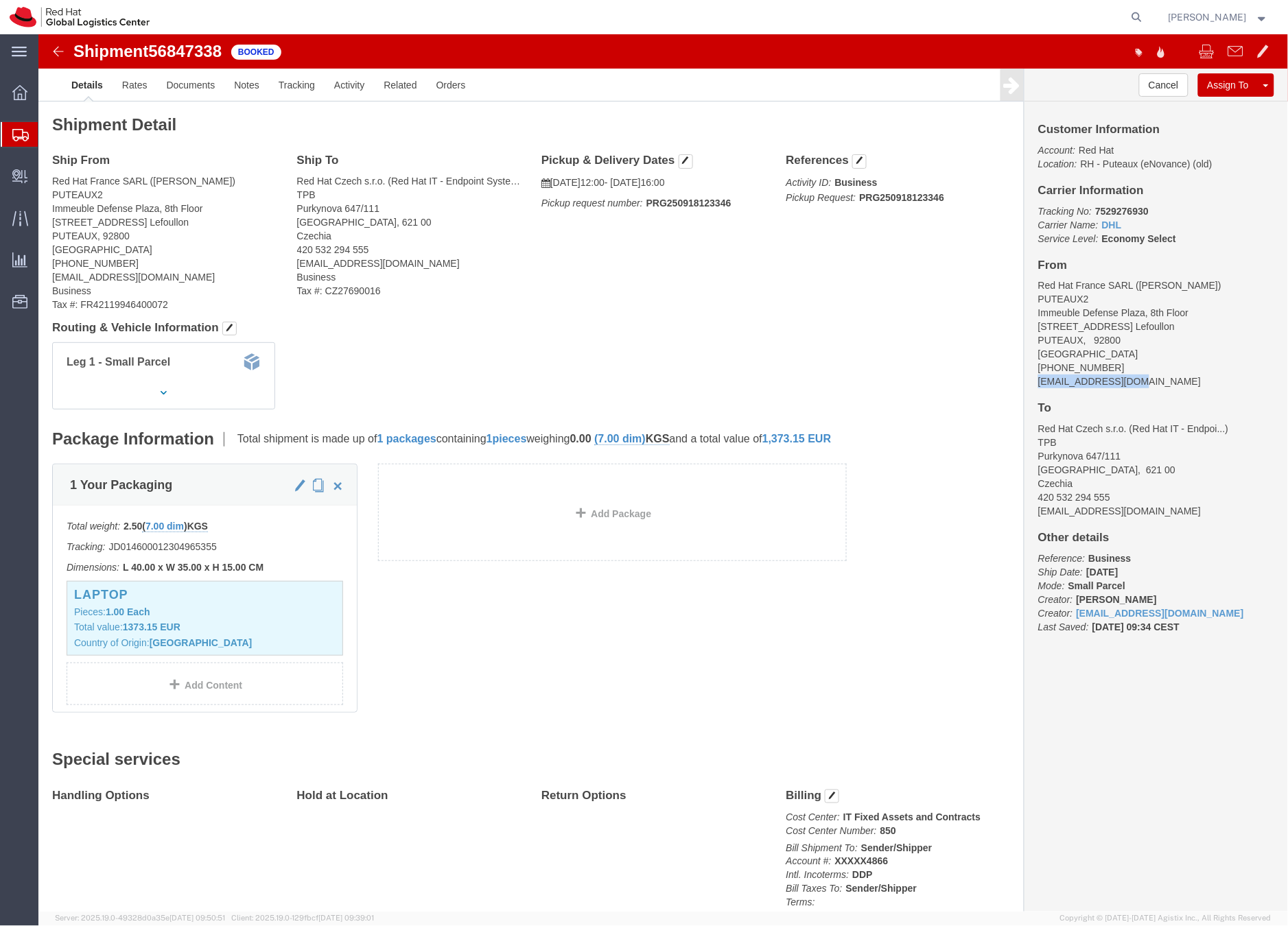
drag, startPoint x: 1093, startPoint y: 345, endPoint x: 990, endPoint y: 347, distance: 103.0
click div "Customer Information Account: Red Hat Location: RH - Puteaux (eNovance) (old) C…"
copy address "rchanter@redhat.com"
click link "Documents"
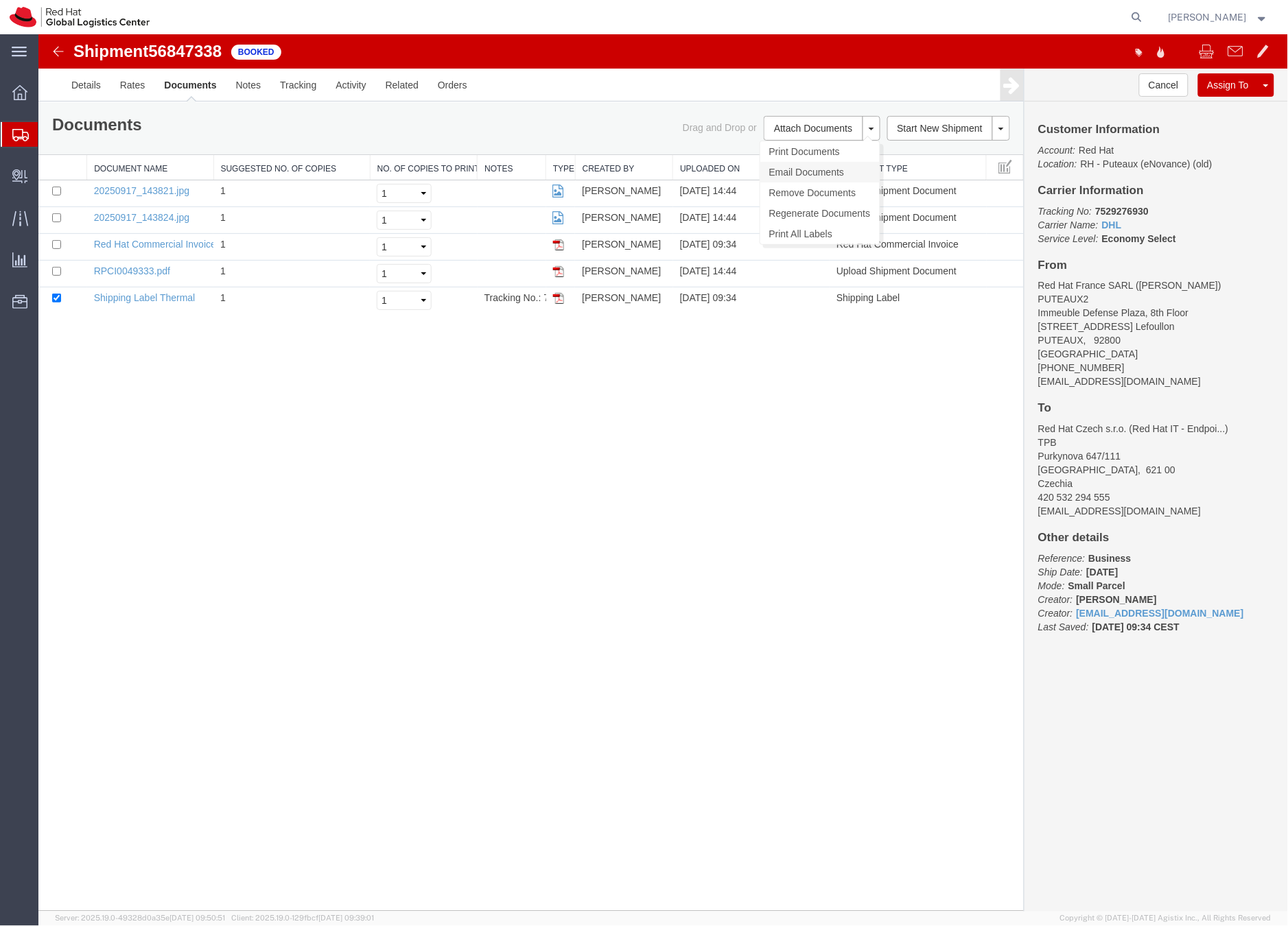
click at [779, 166] on link "Email Documents" at bounding box center [819, 171] width 119 height 20
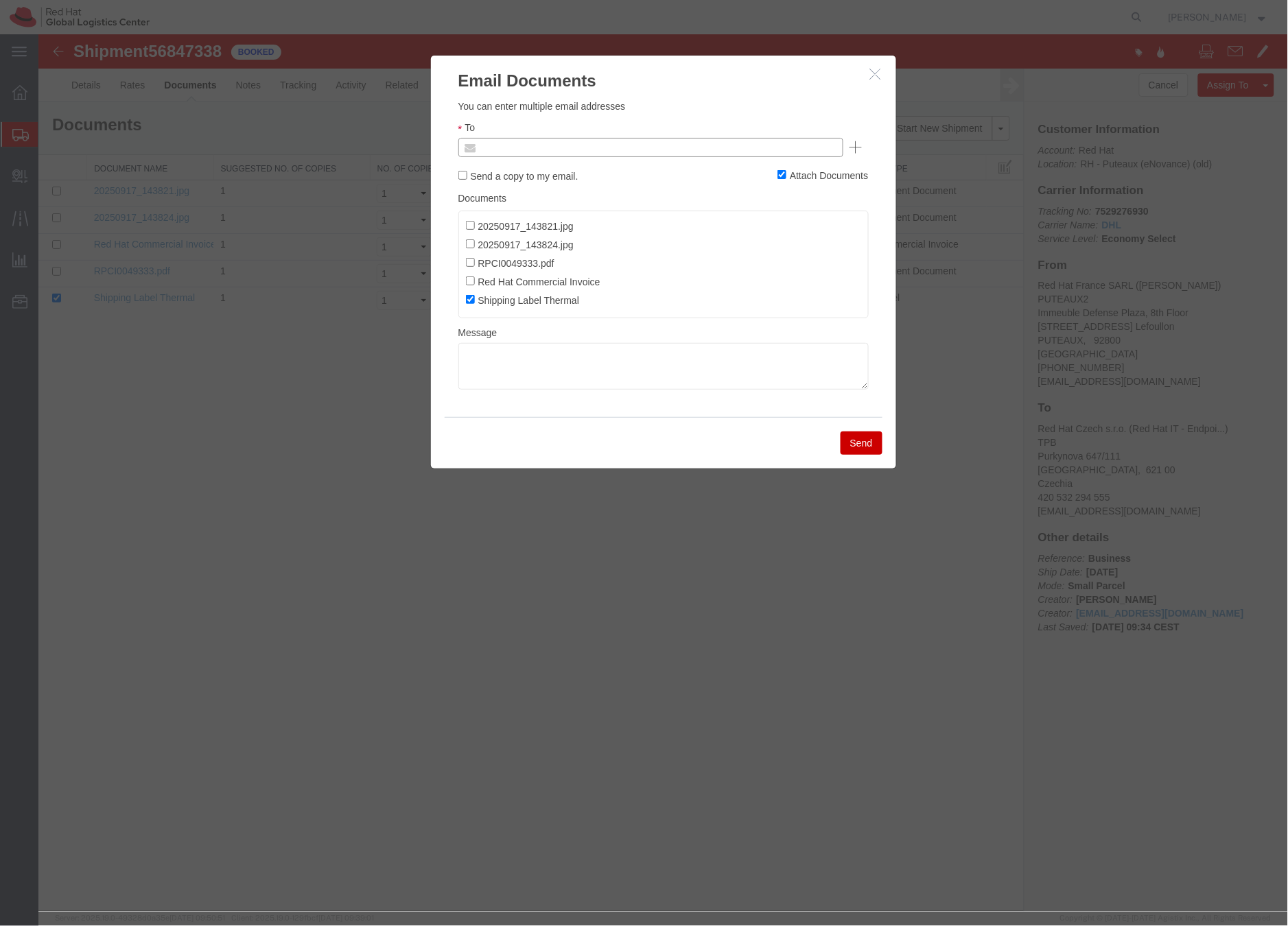
click at [564, 148] on input "text" at bounding box center [557, 146] width 160 height 18
paste input "rchanter@redhat.com"
type input "rchanter@redhat.com"
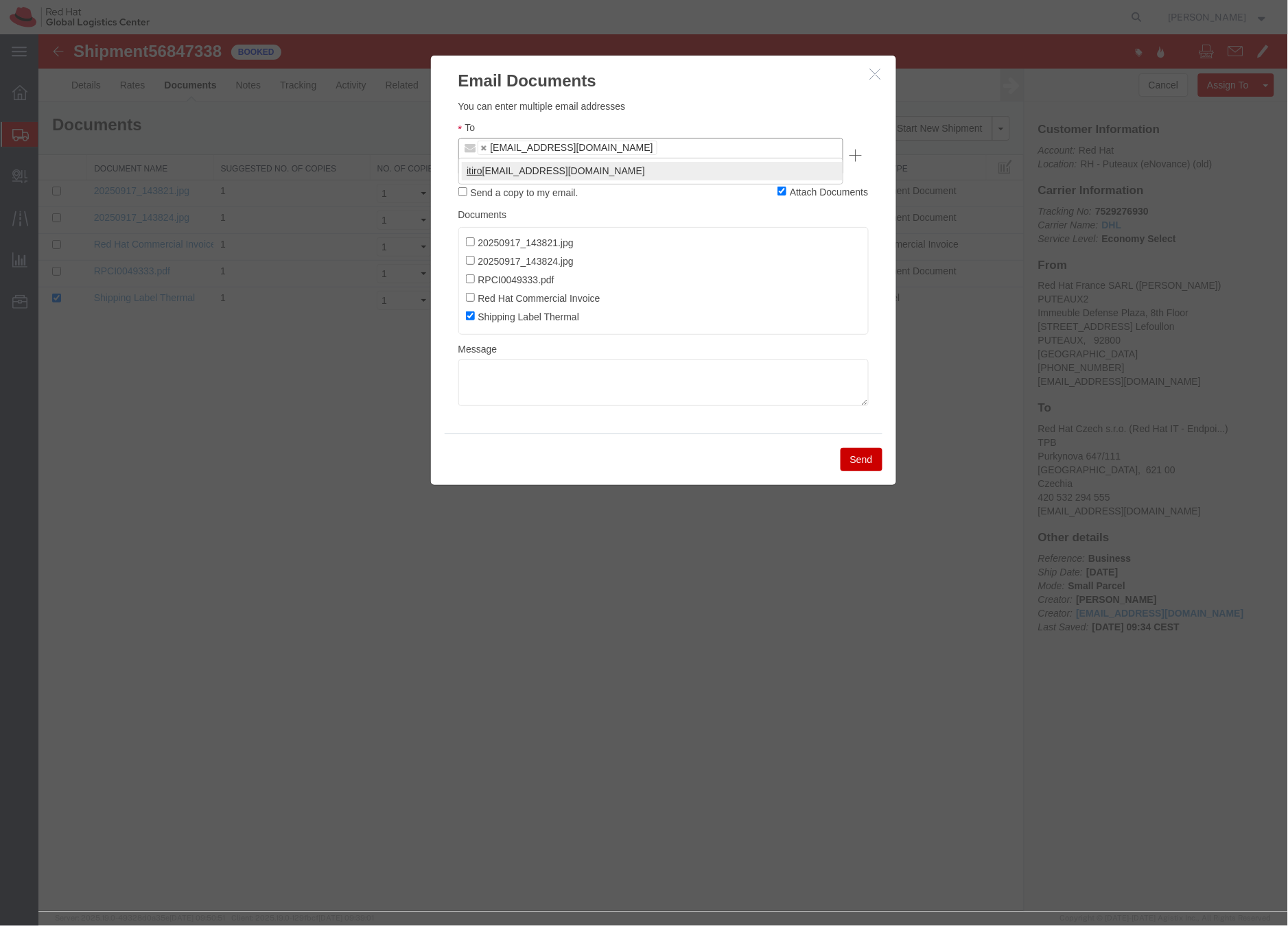
type input "itiro"
type input "rchanter@redhat.com,itirozzi@redhat.com"
click at [505, 361] on textarea at bounding box center [662, 382] width 410 height 47
paste textarea "Hi A, please find the label for your shipment to B attached to this email. Plea…"
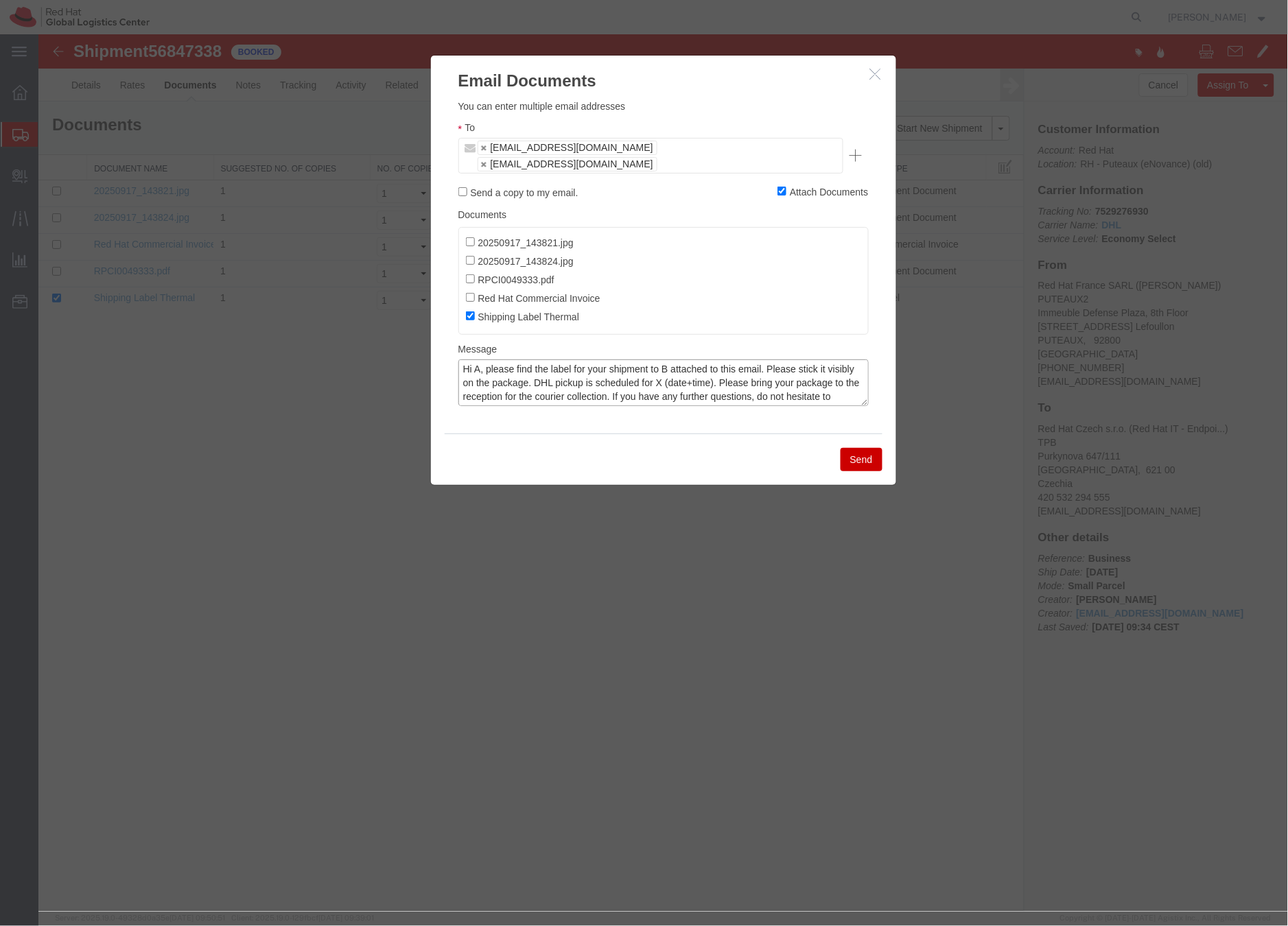
drag, startPoint x: 477, startPoint y: 356, endPoint x: 531, endPoint y: 333, distance: 58.7
click at [478, 359] on textarea "Hi A, please find the label for your shipment to B attached to this email. Plea…" at bounding box center [662, 382] width 410 height 47
click at [692, 359] on textarea "Hi Roman, please find the label for your shipment to B attached to this email. …" at bounding box center [662, 382] width 410 height 47
click at [720, 369] on textarea "Hi Roman, please find the label for your shipment to Brno,CZ attached to this e…" at bounding box center [662, 382] width 410 height 47
click at [786, 366] on textarea "Hi Roman, please find the label for your shipment to Brno,CZ attached to this e…" at bounding box center [662, 382] width 410 height 47
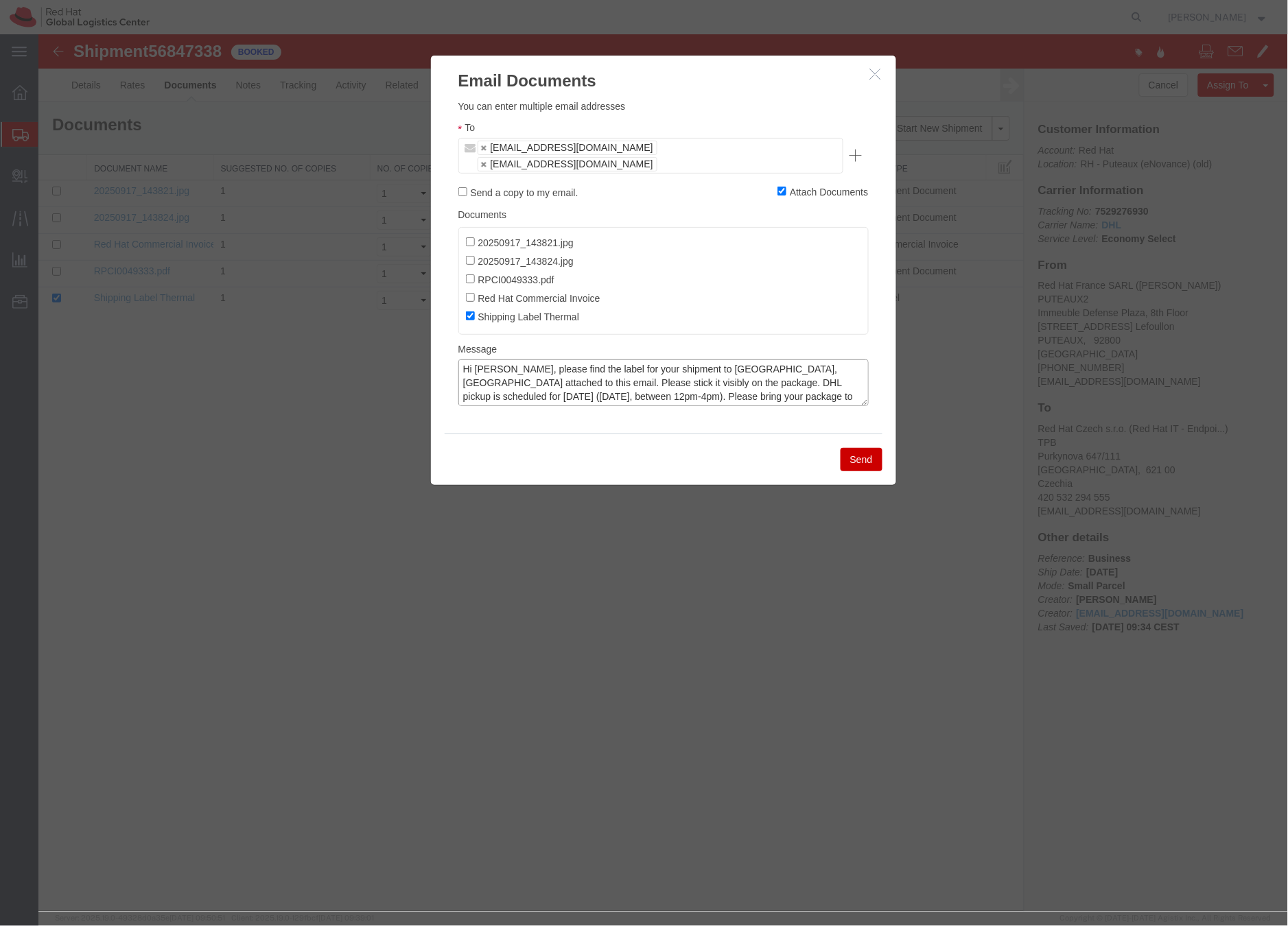
type textarea "Hi Roman, please find the label for your shipment to Brno,CZ attached to this e…"
click at [862, 447] on button "Send" at bounding box center [860, 459] width 42 height 23
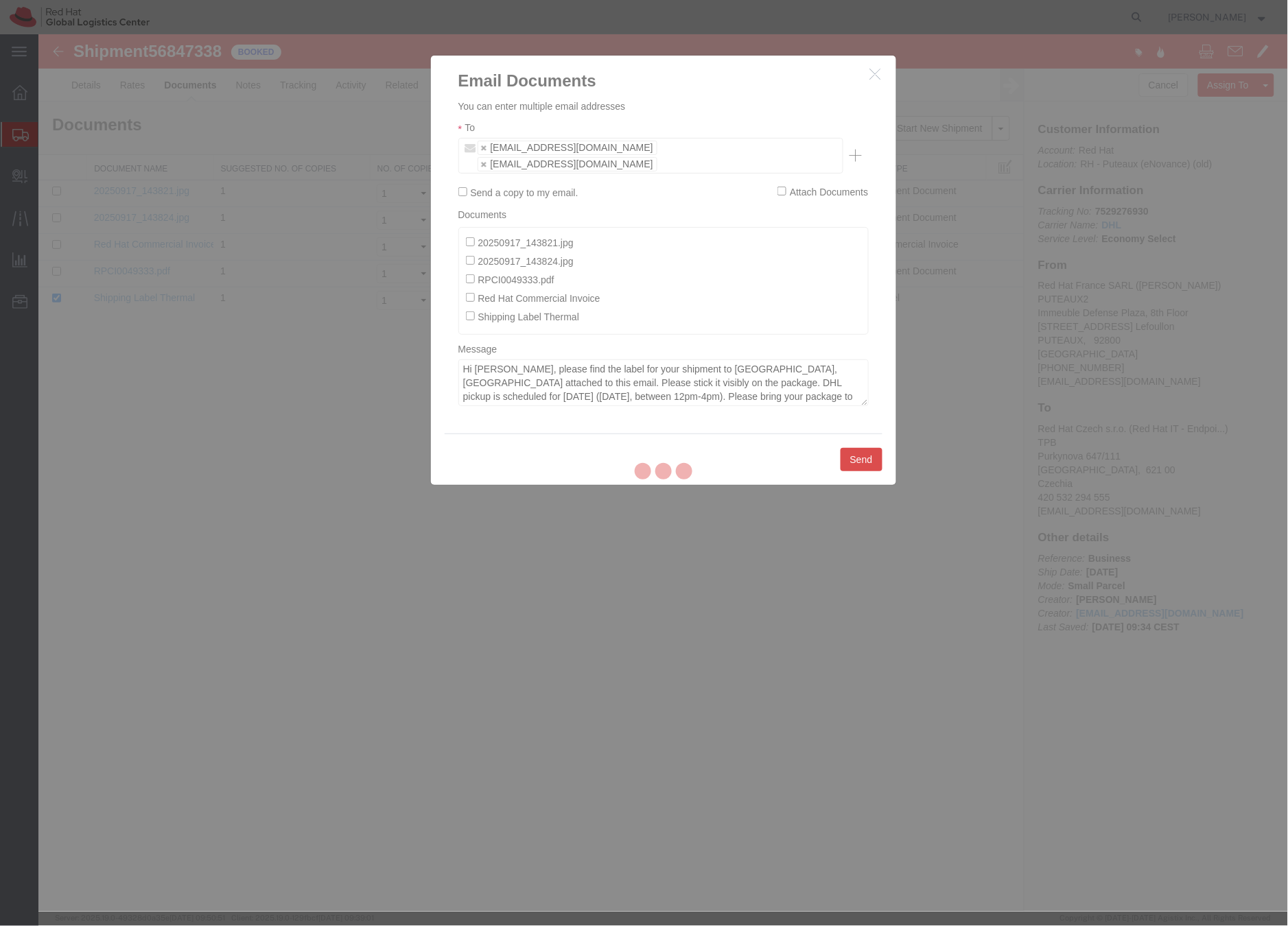
checkbox input "false"
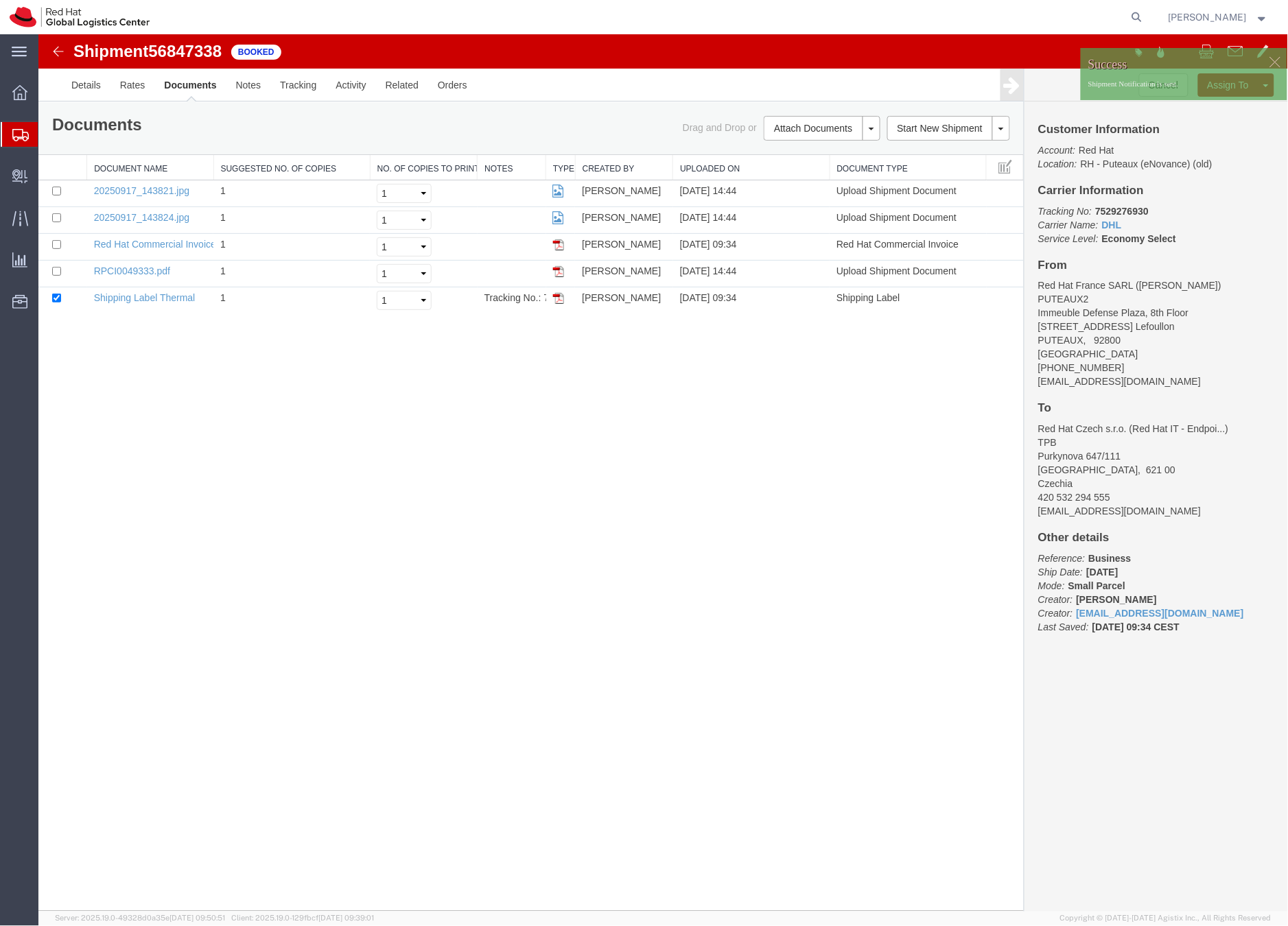
click at [25, 130] on icon at bounding box center [20, 135] width 16 height 12
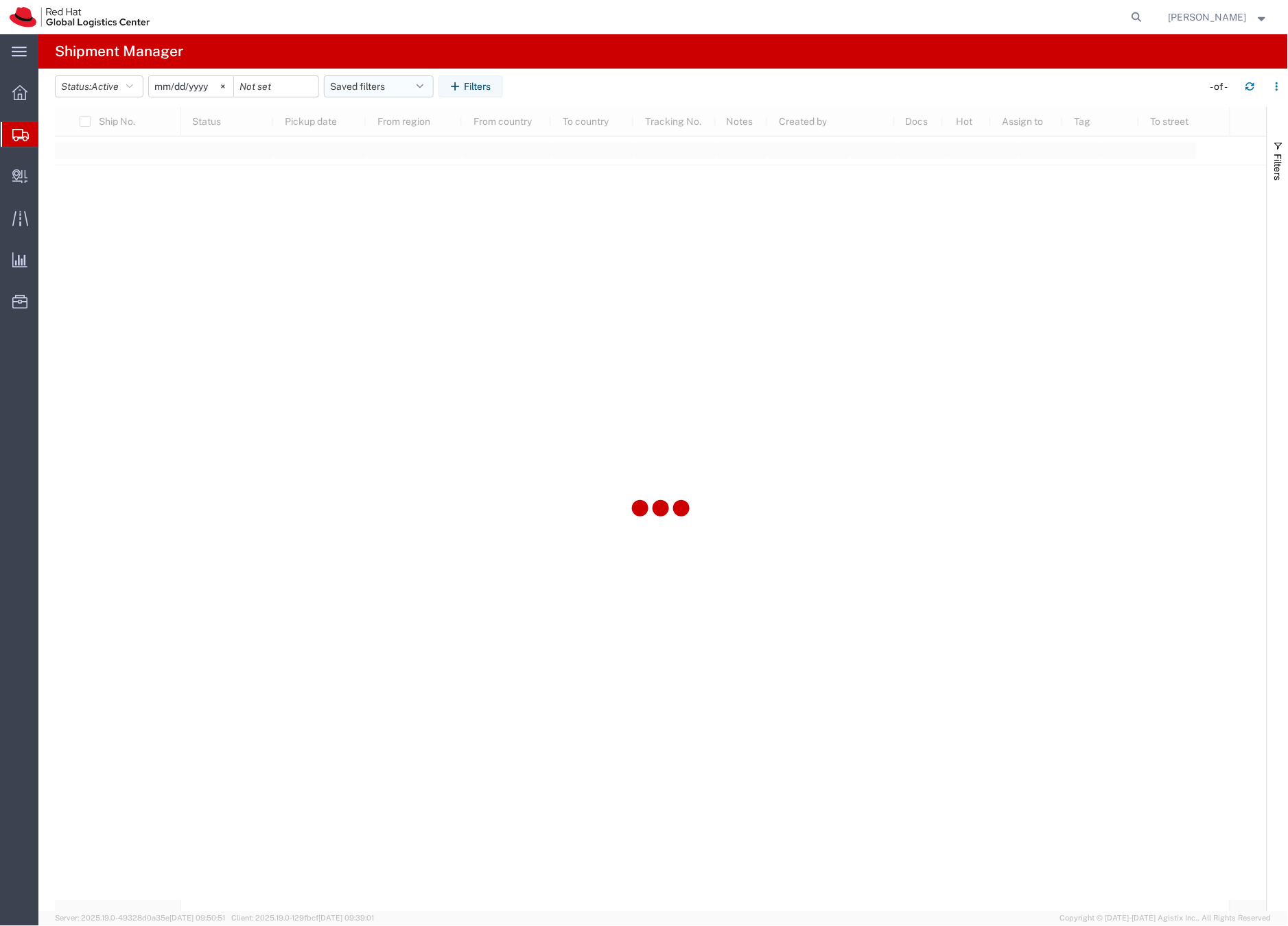
click at [354, 82] on button "Saved filters" at bounding box center [379, 86] width 110 height 22
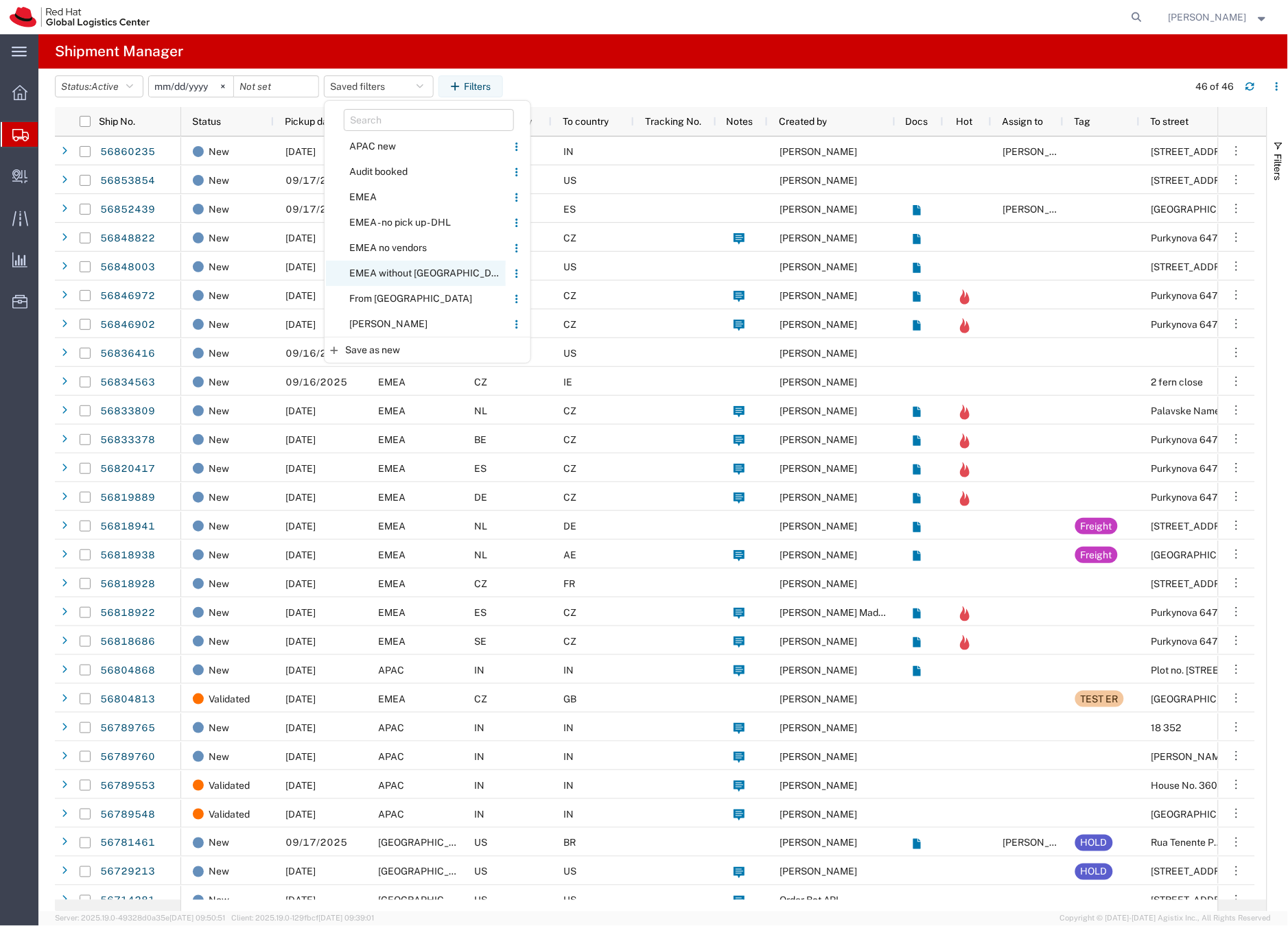
click at [383, 268] on span "EMEA without [GEOGRAPHIC_DATA]" at bounding box center [416, 273] width 180 height 25
type input "2023-06-14"
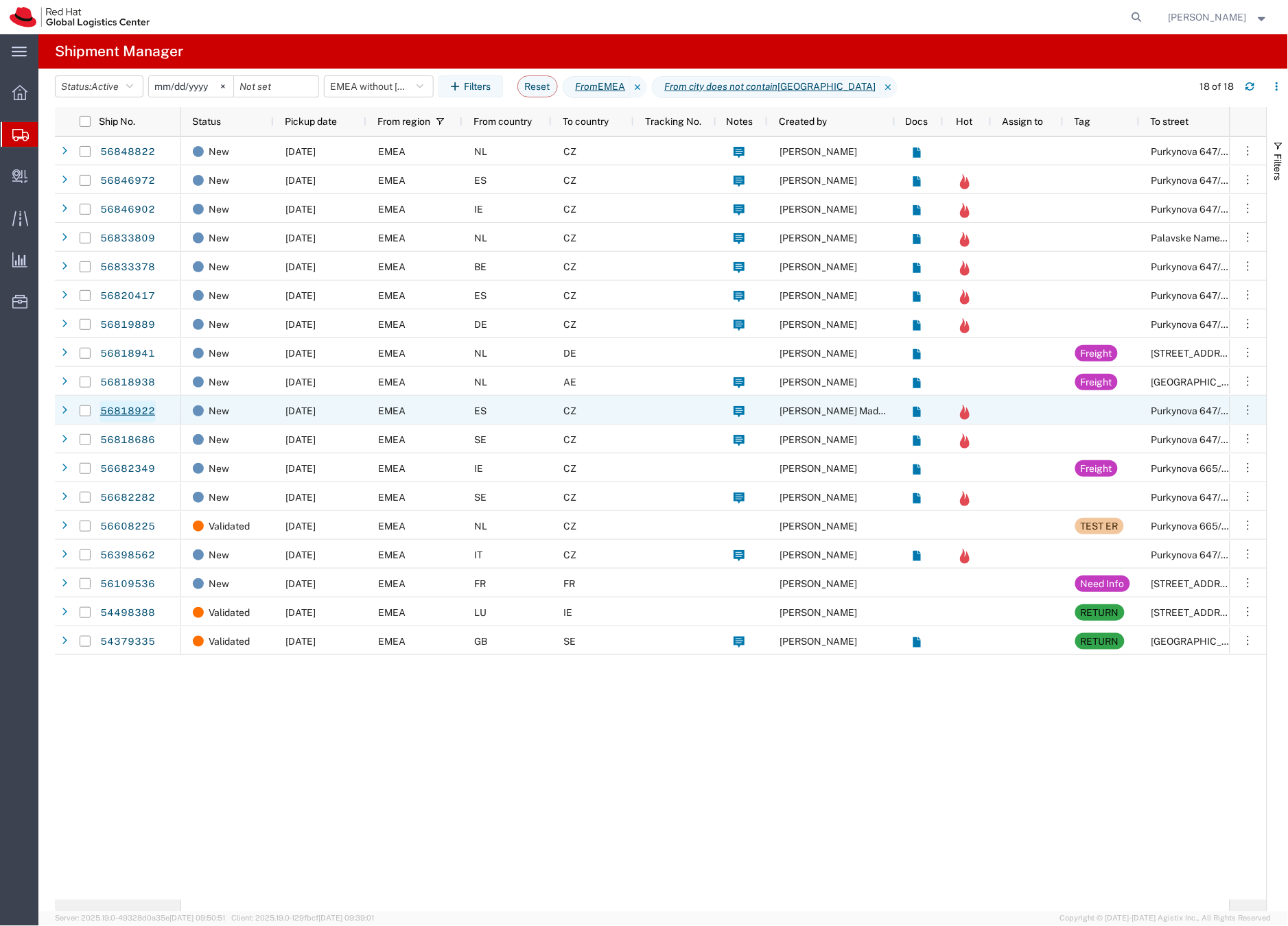
click at [145, 409] on link "56818922" at bounding box center [128, 411] width 56 height 22
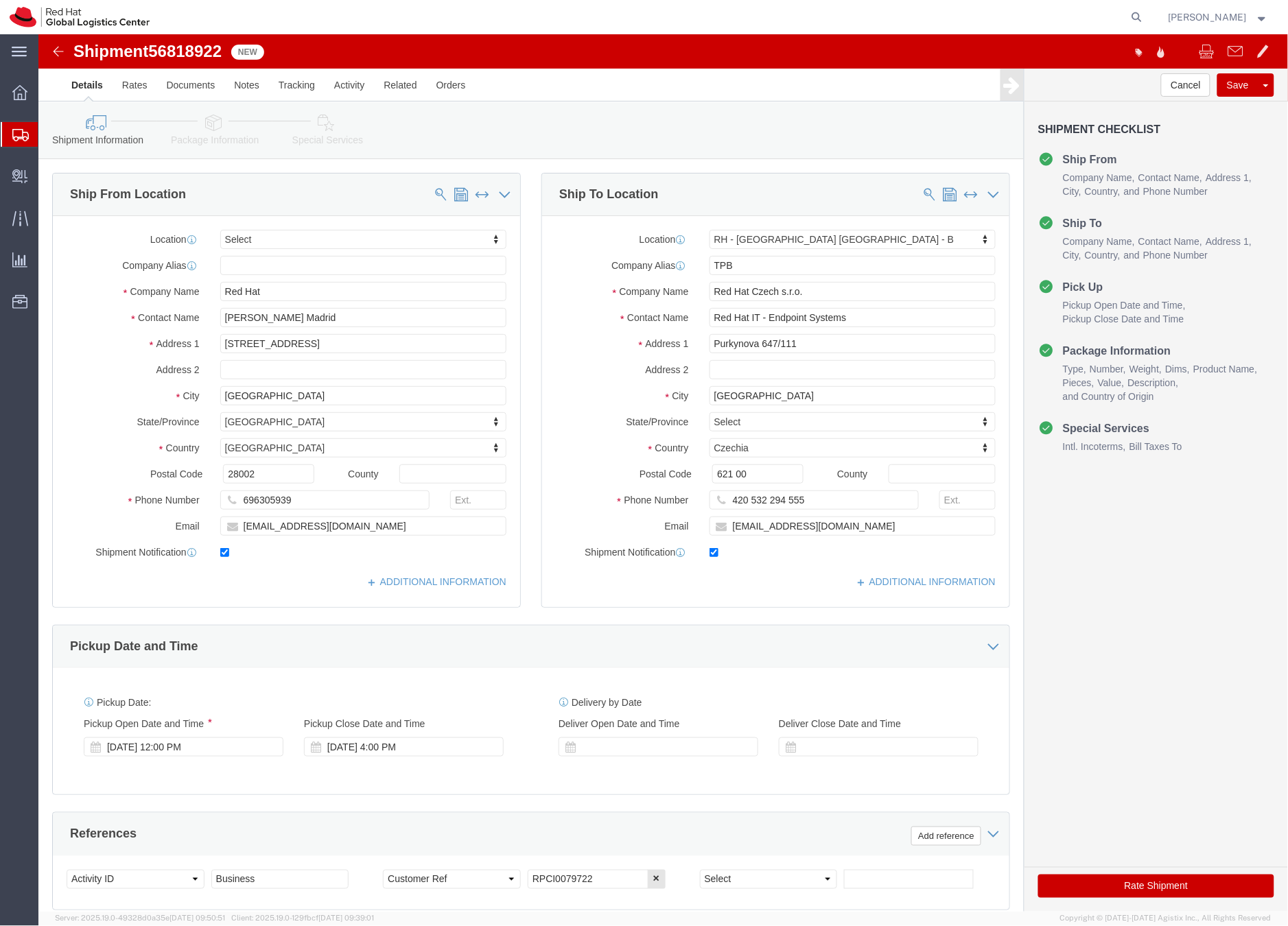
select select
select select "38036"
drag, startPoint x: 346, startPoint y: 284, endPoint x: 182, endPoint y: 277, distance: 164.1
click input "Juan Manuel Parrilla Madrid"
click input "Red Hat"
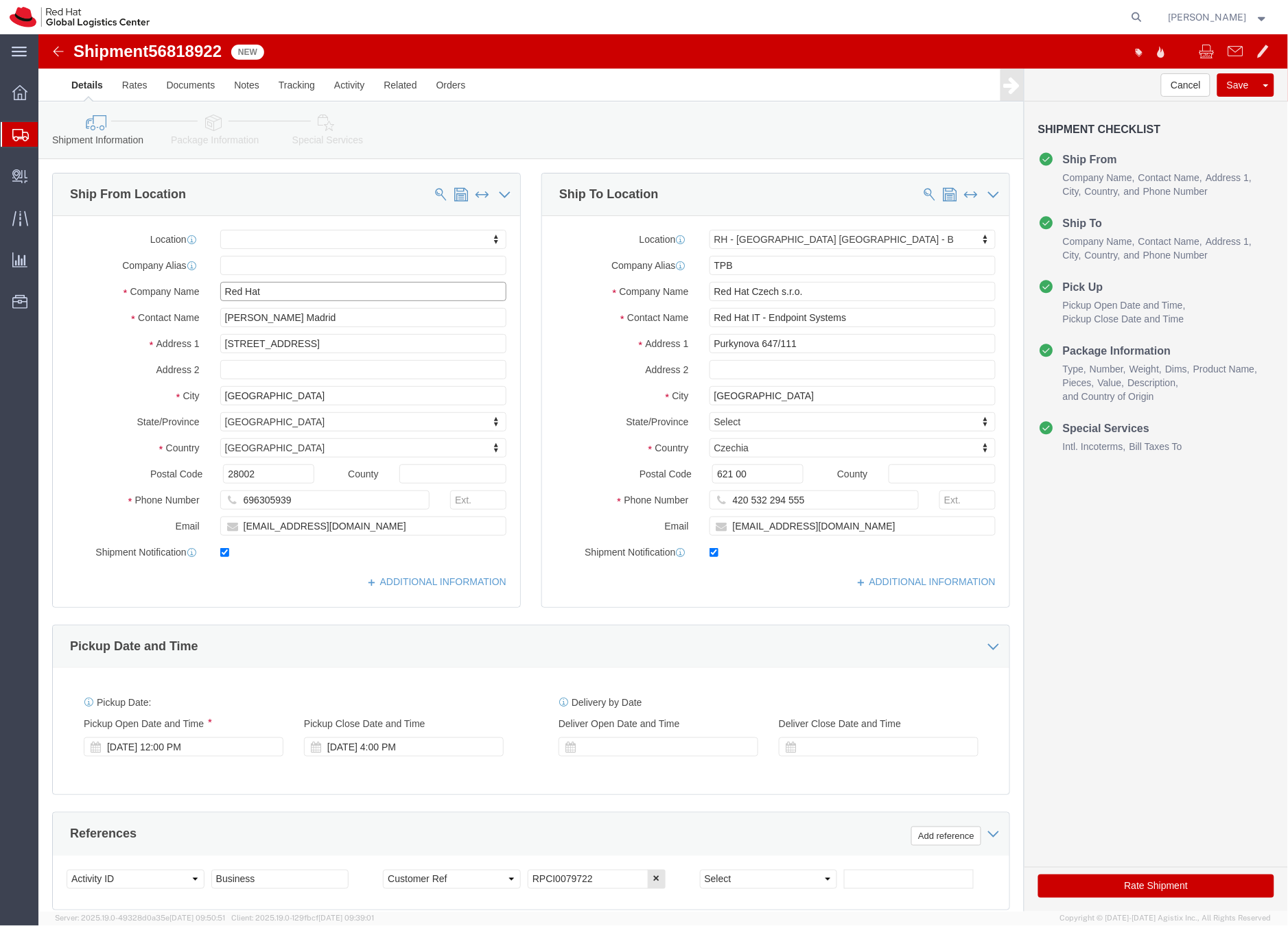
click input "Red Hat"
drag, startPoint x: 272, startPoint y: 264, endPoint x: 145, endPoint y: 253, distance: 127.5
click div "Company Name Red Hat"
paste input "Juan Manuel Parrilla Madrid"
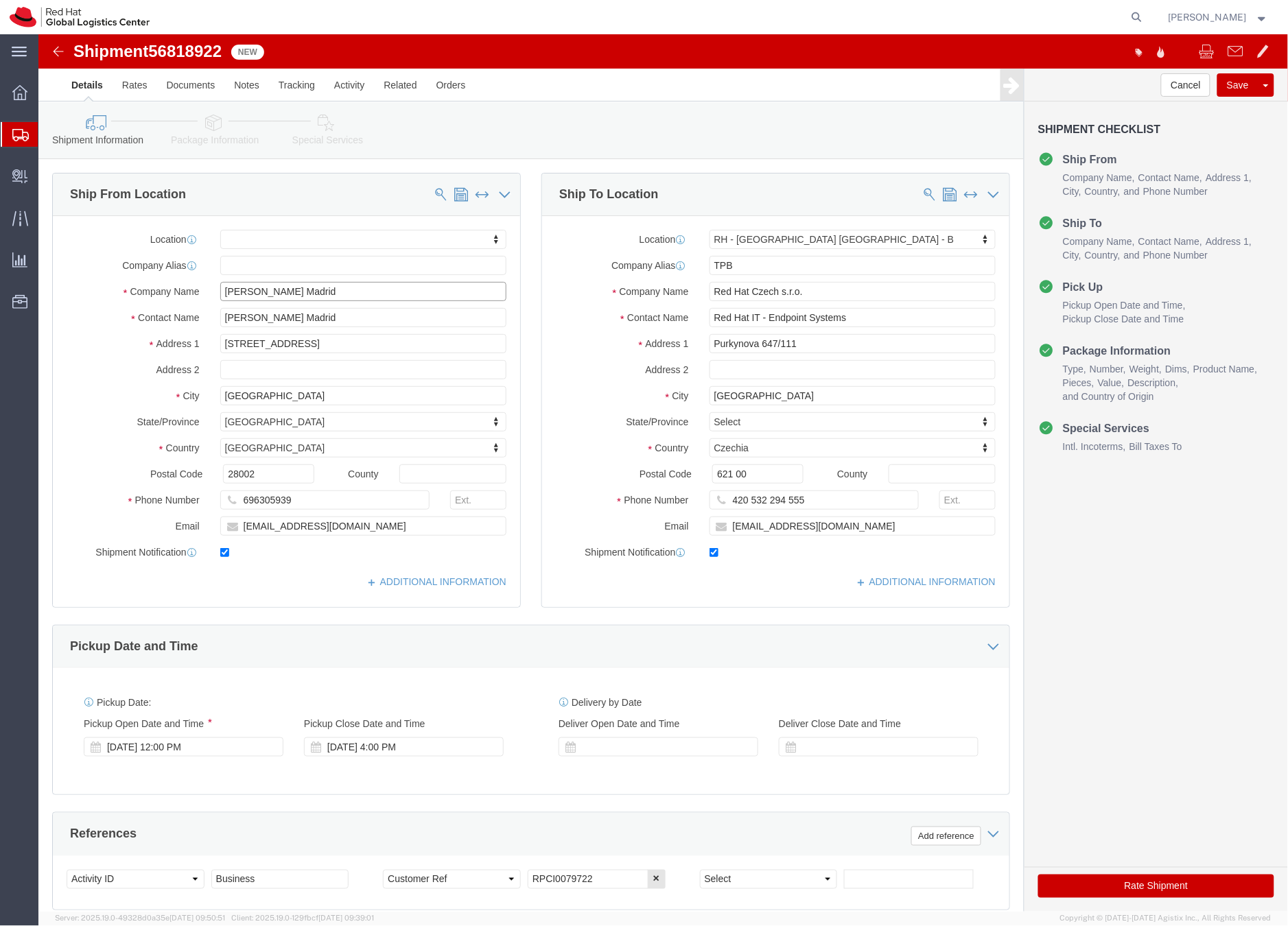
type input "Juan Manuel Parrilla Madrid"
type input "se"
select select
click div "Ship To Location Location RH - Brno - Tech Park Brno - B My Profile Location RH…"
drag, startPoint x: 786, startPoint y: 493, endPoint x: 686, endPoint y: 496, distance: 100.0
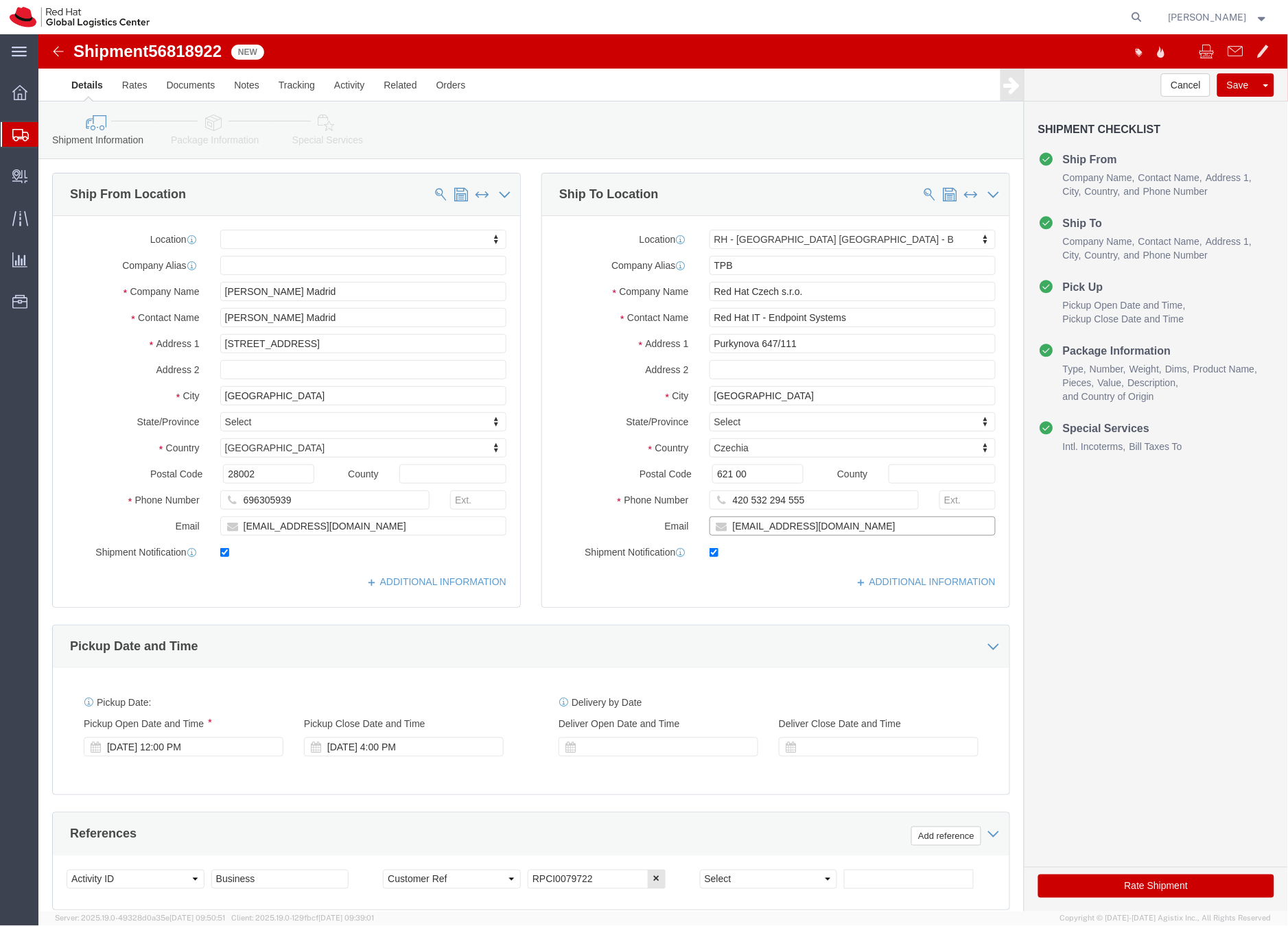
click input "jparrill@redhat.com"
type input "laptop-return@redhat.com"
click icon
click div
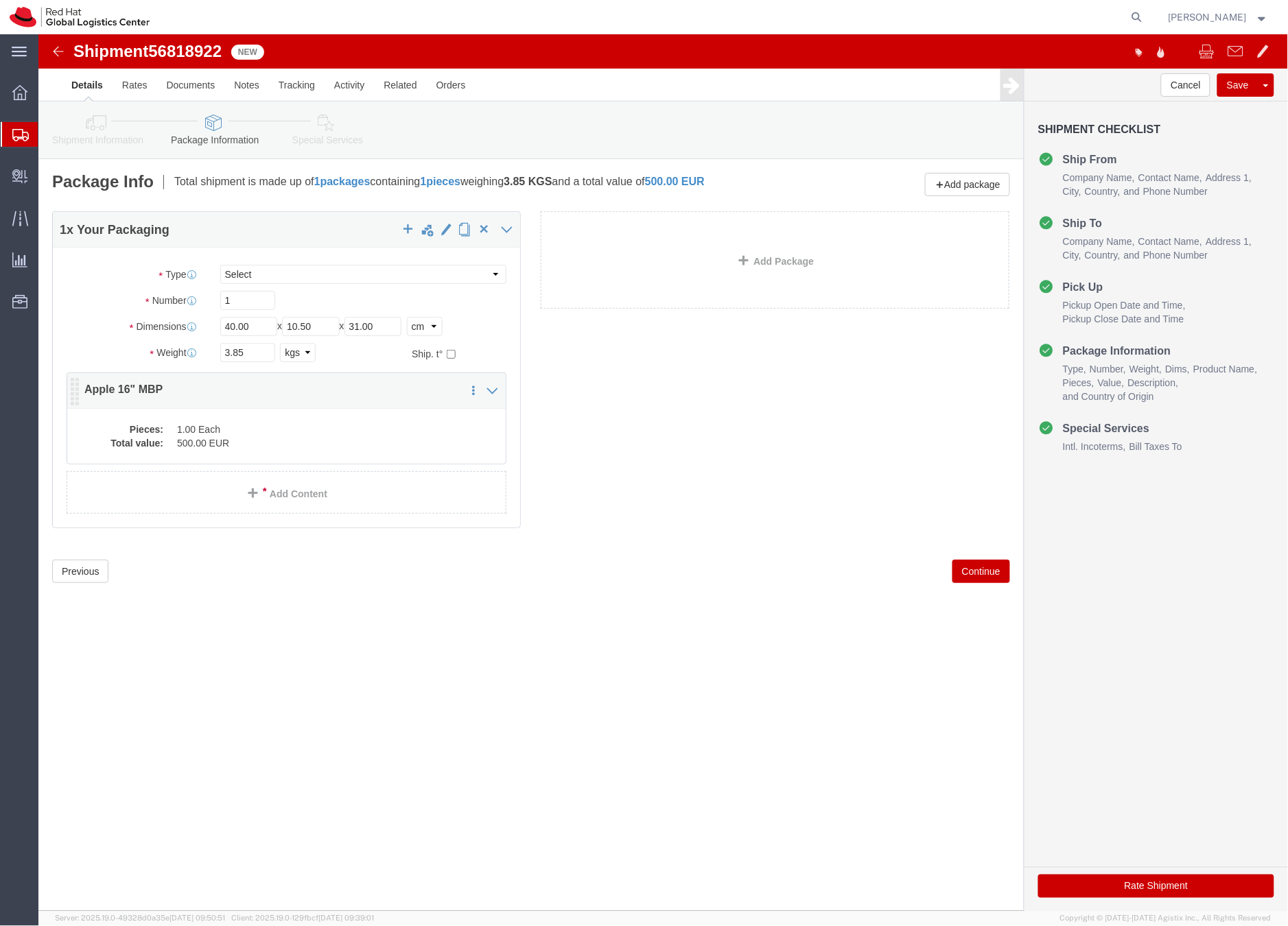
click dd "1.00 Each"
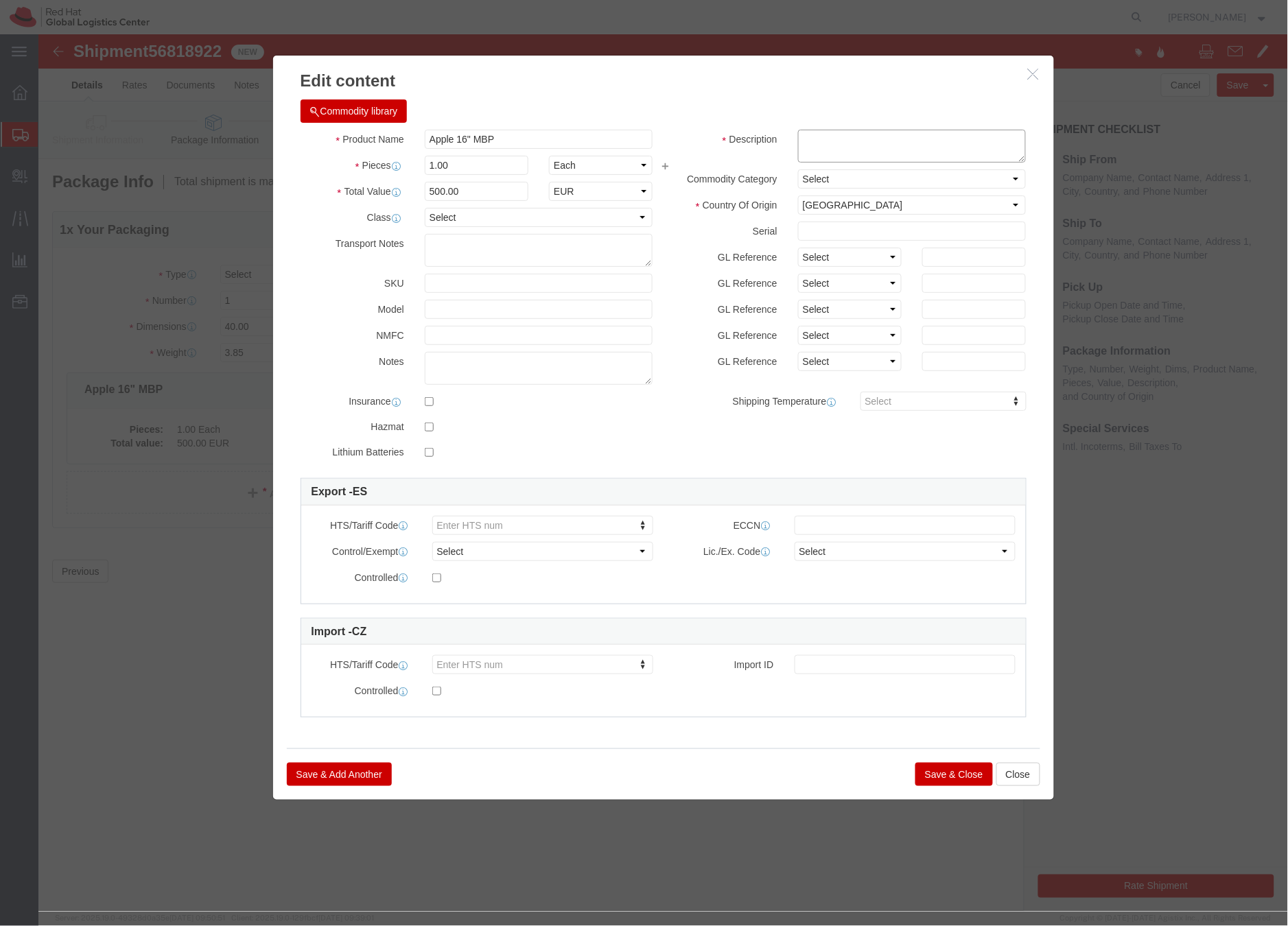
click textarea
type textarea "Laptop"
click button "Save & Close"
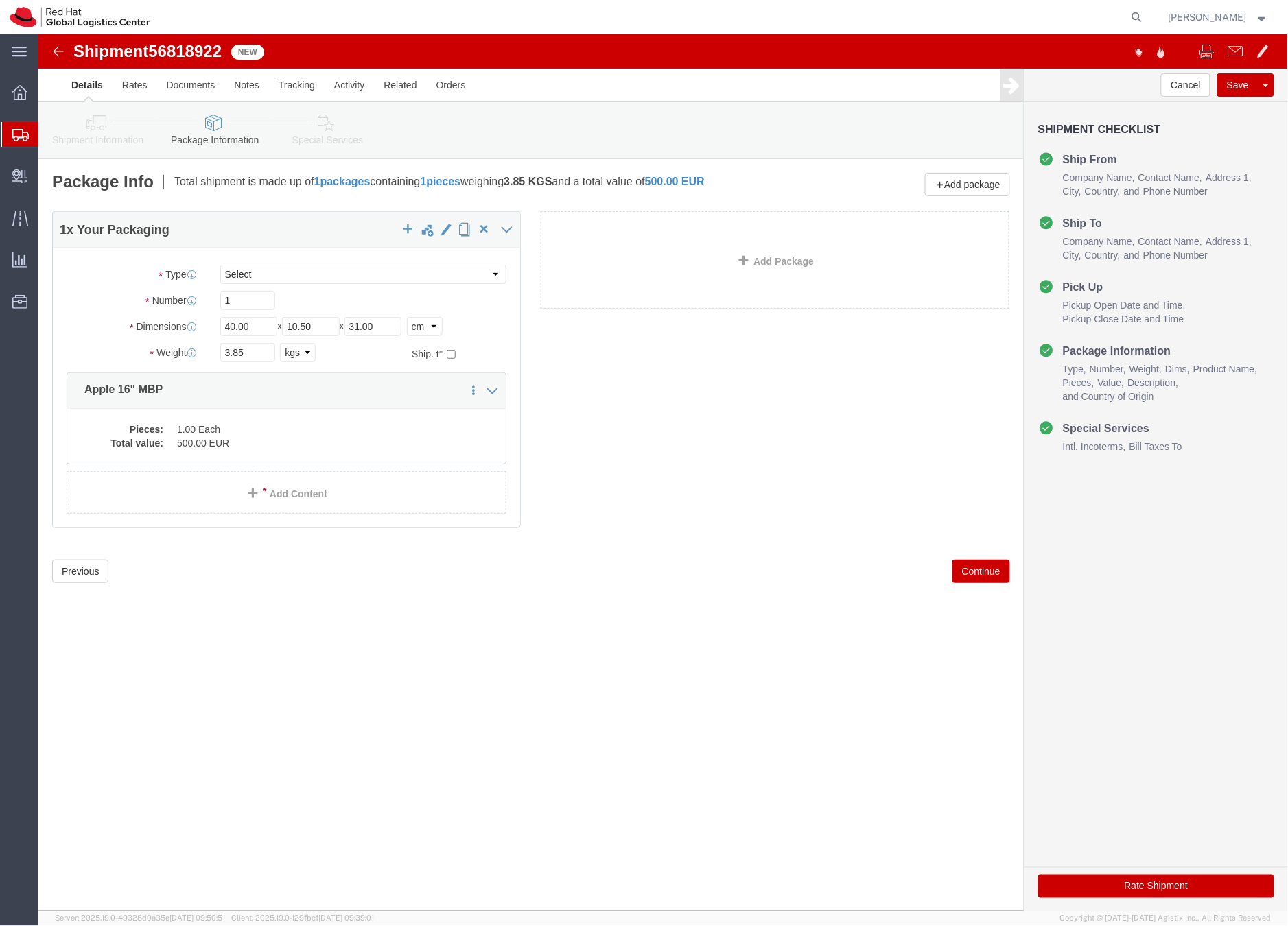
click link "Special Services"
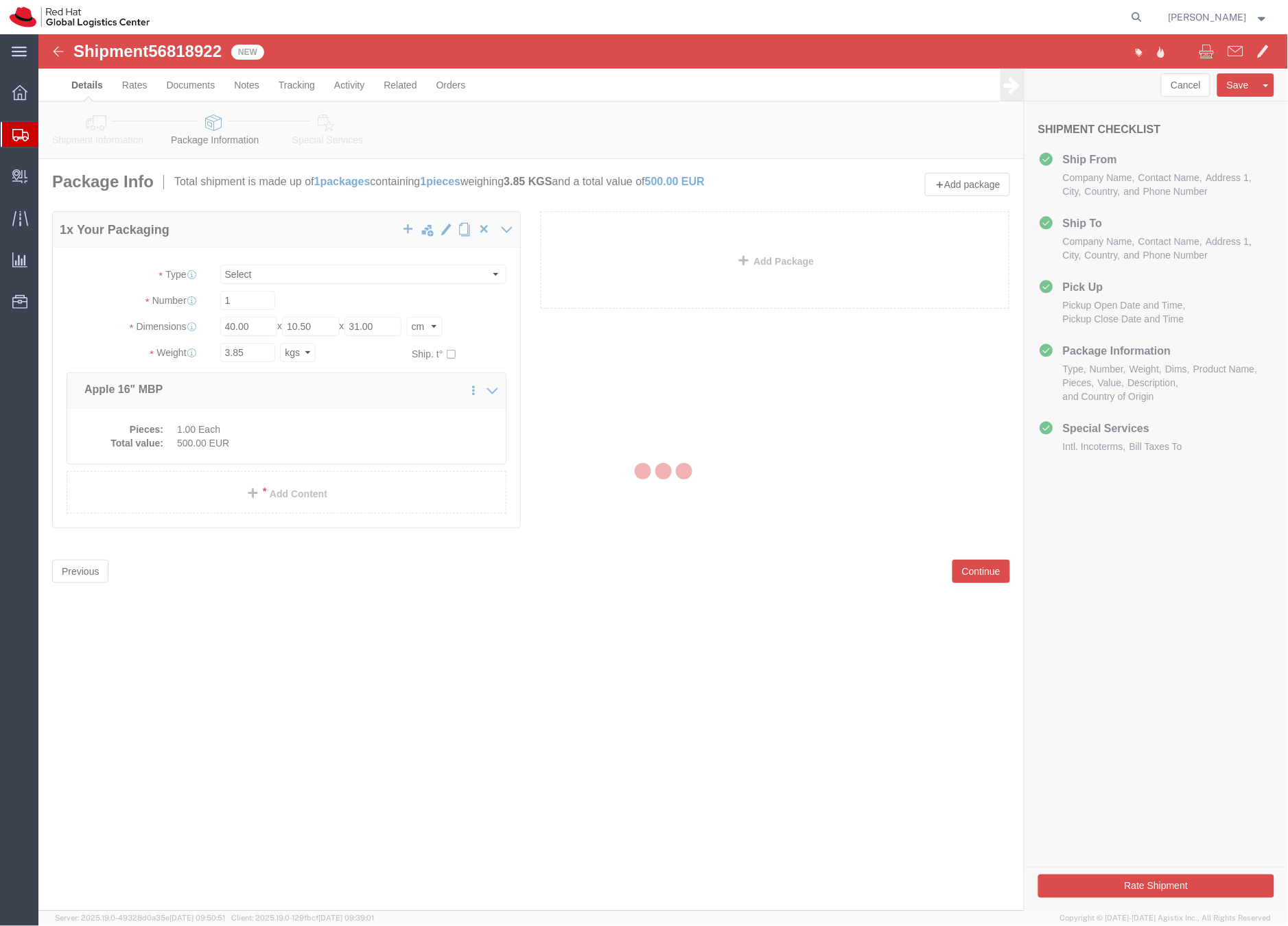
select select
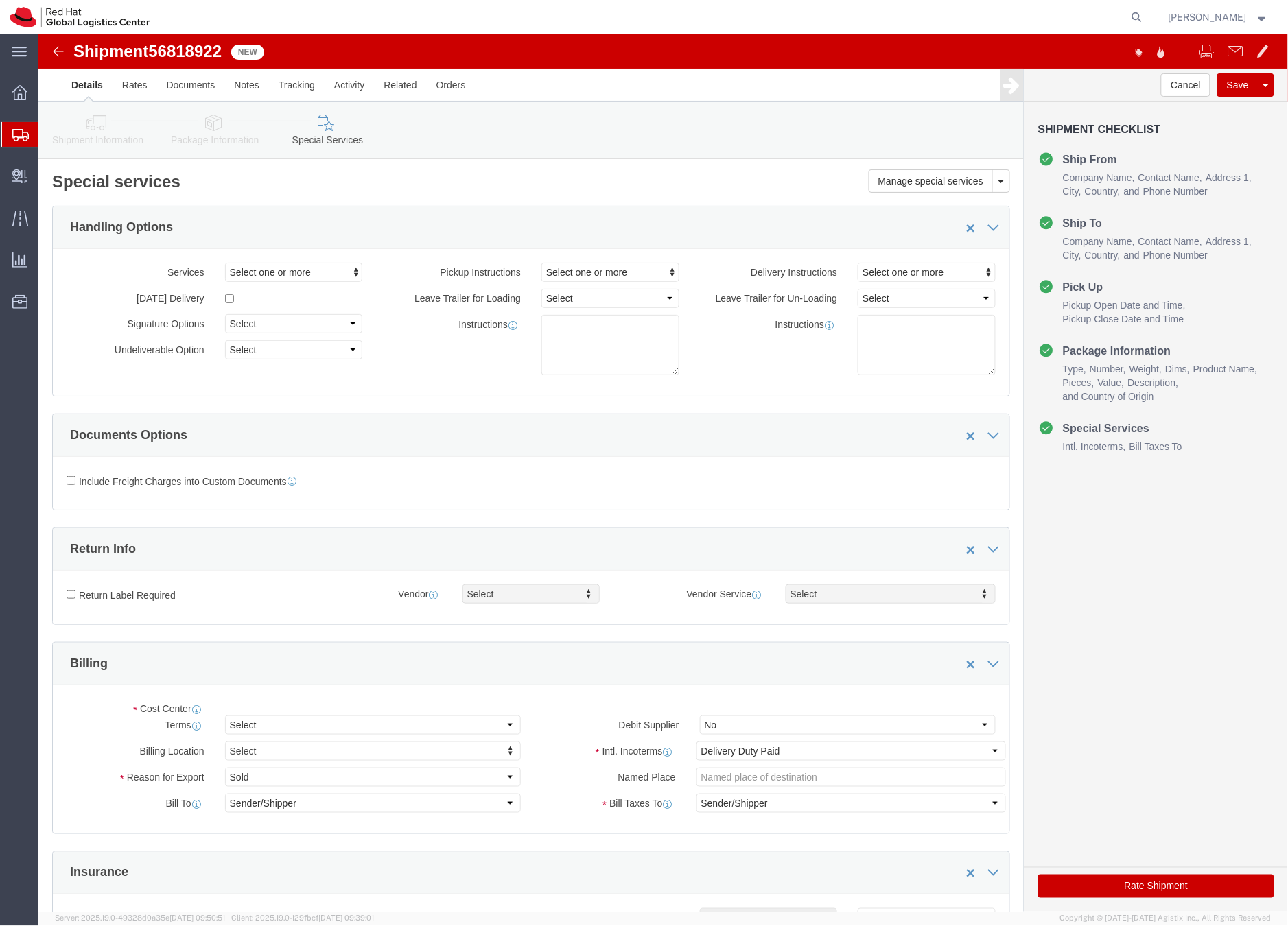
select select "COSTCENTER"
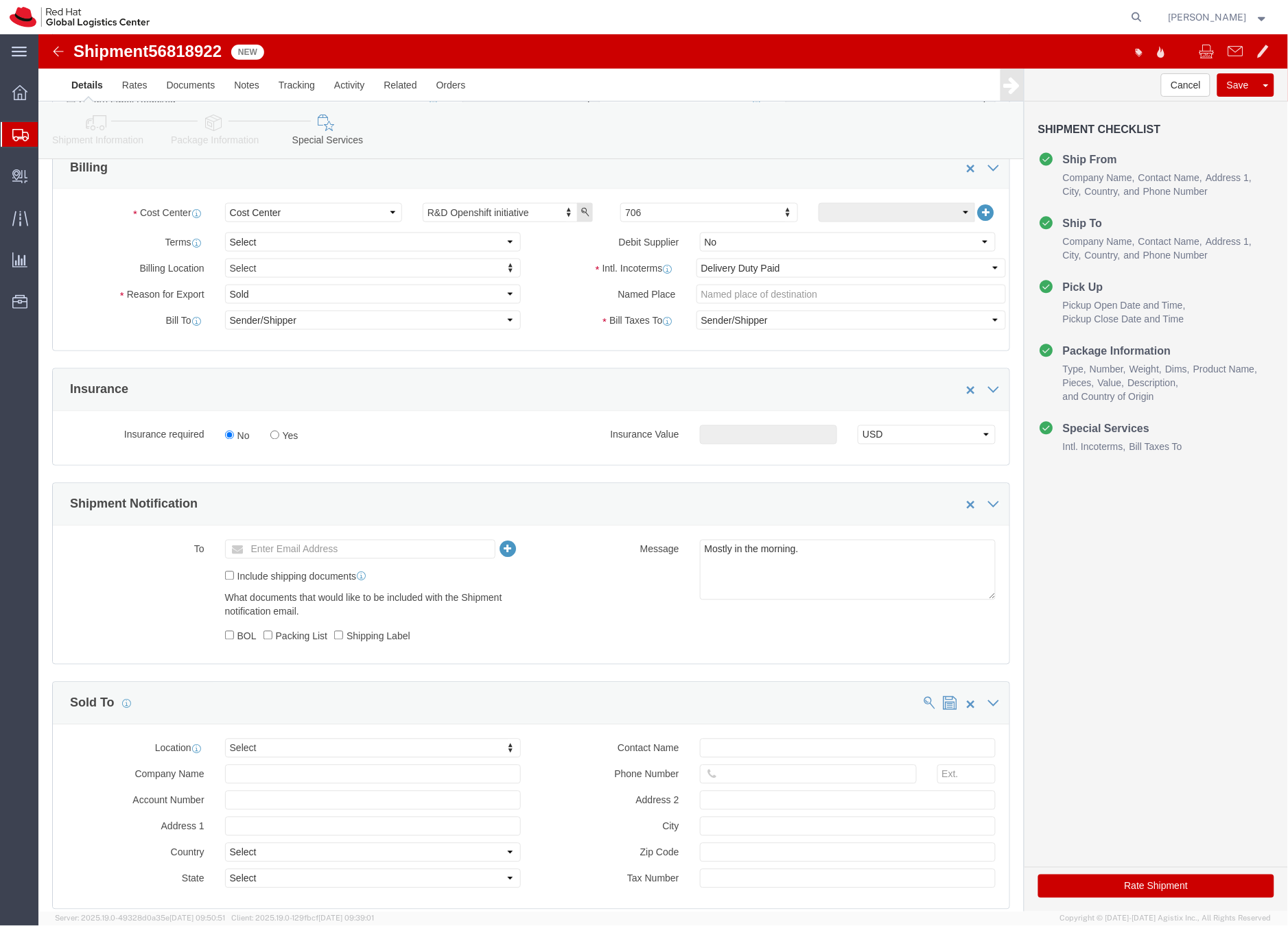
scroll to position [491, 0]
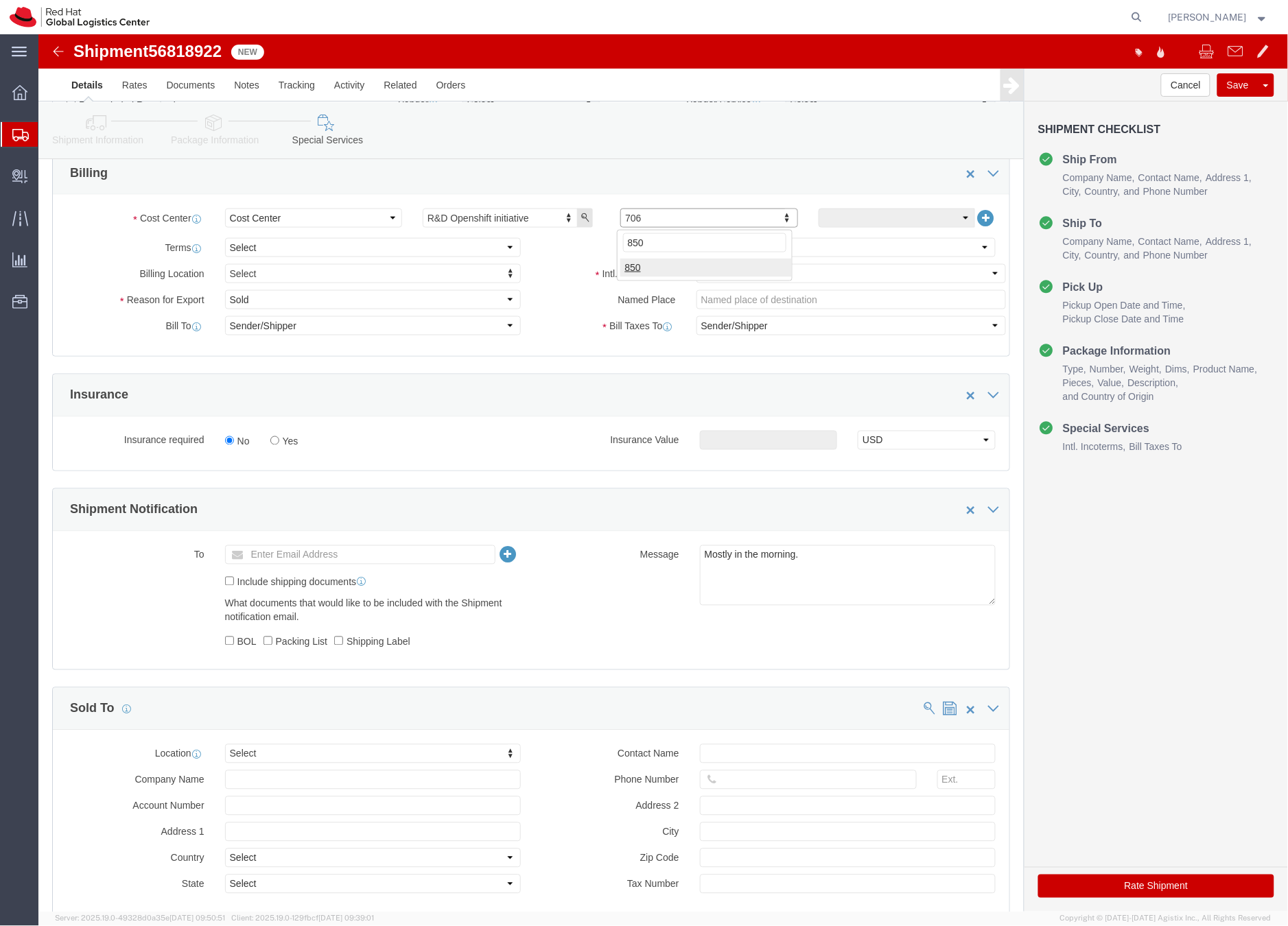
type input "850"
click button "Rate Shipment"
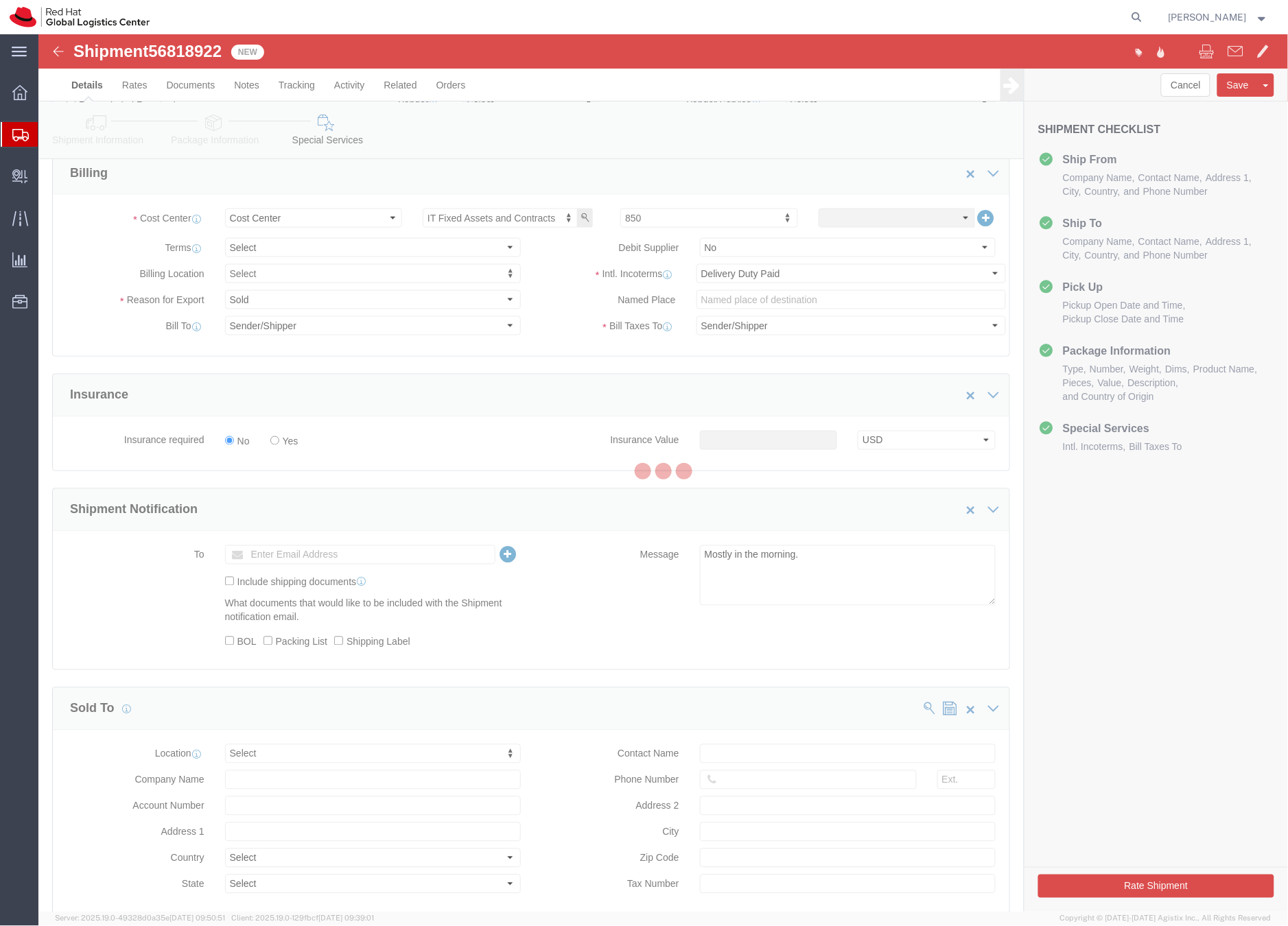
scroll to position [0, 0]
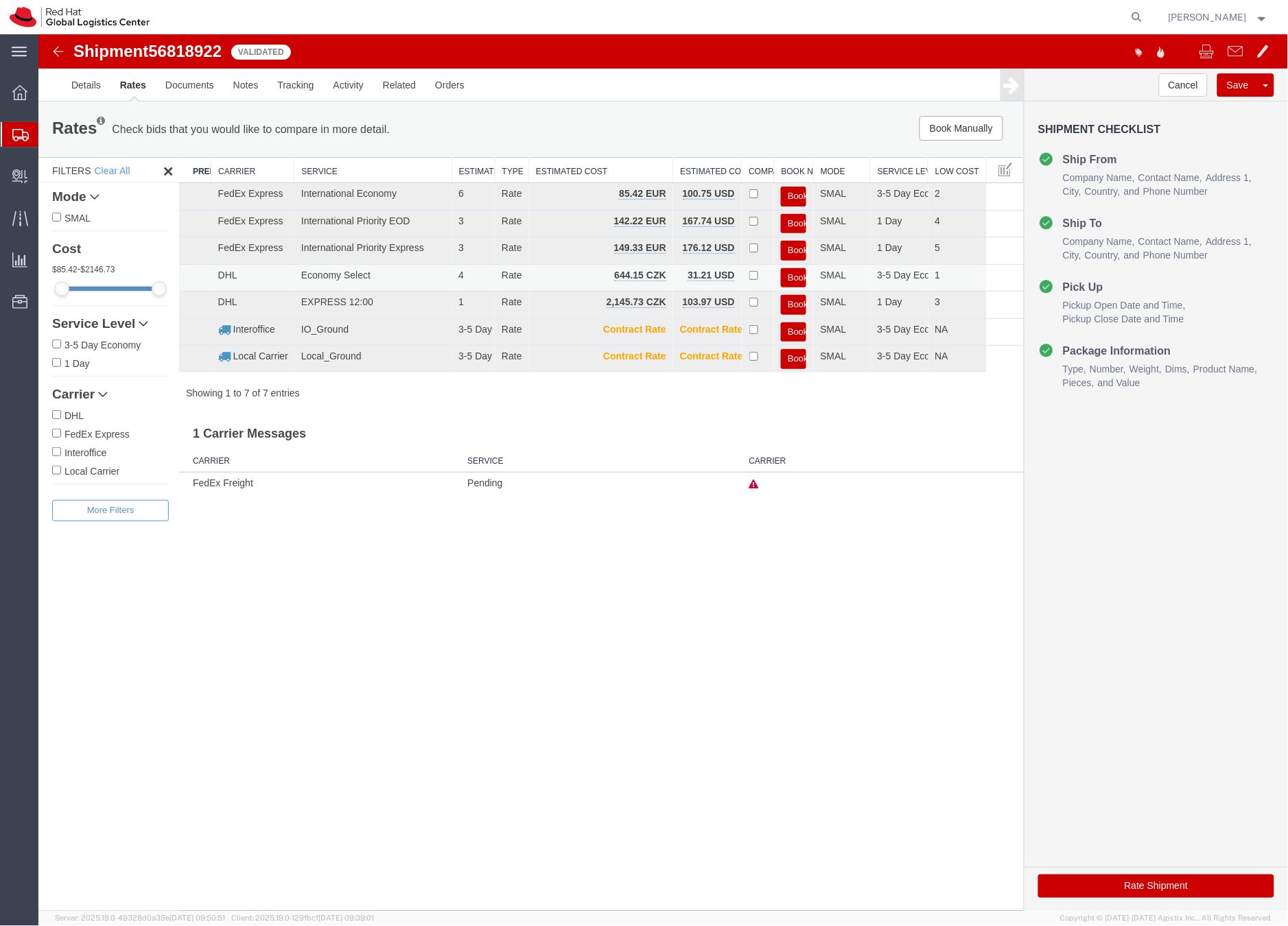
click at [793, 274] on button "Book" at bounding box center [793, 277] width 25 height 20
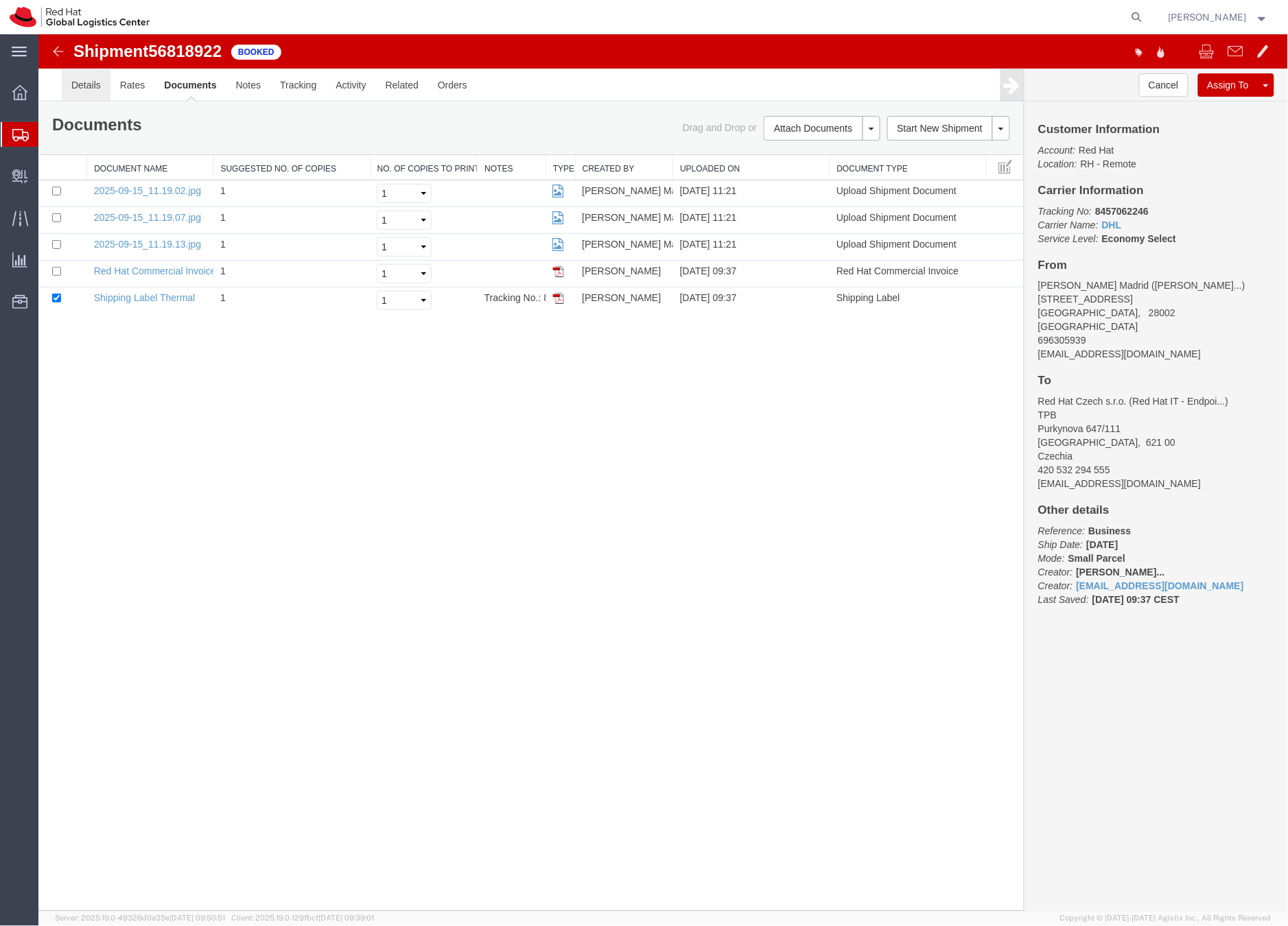
click at [90, 83] on link "Details" at bounding box center [85, 84] width 49 height 33
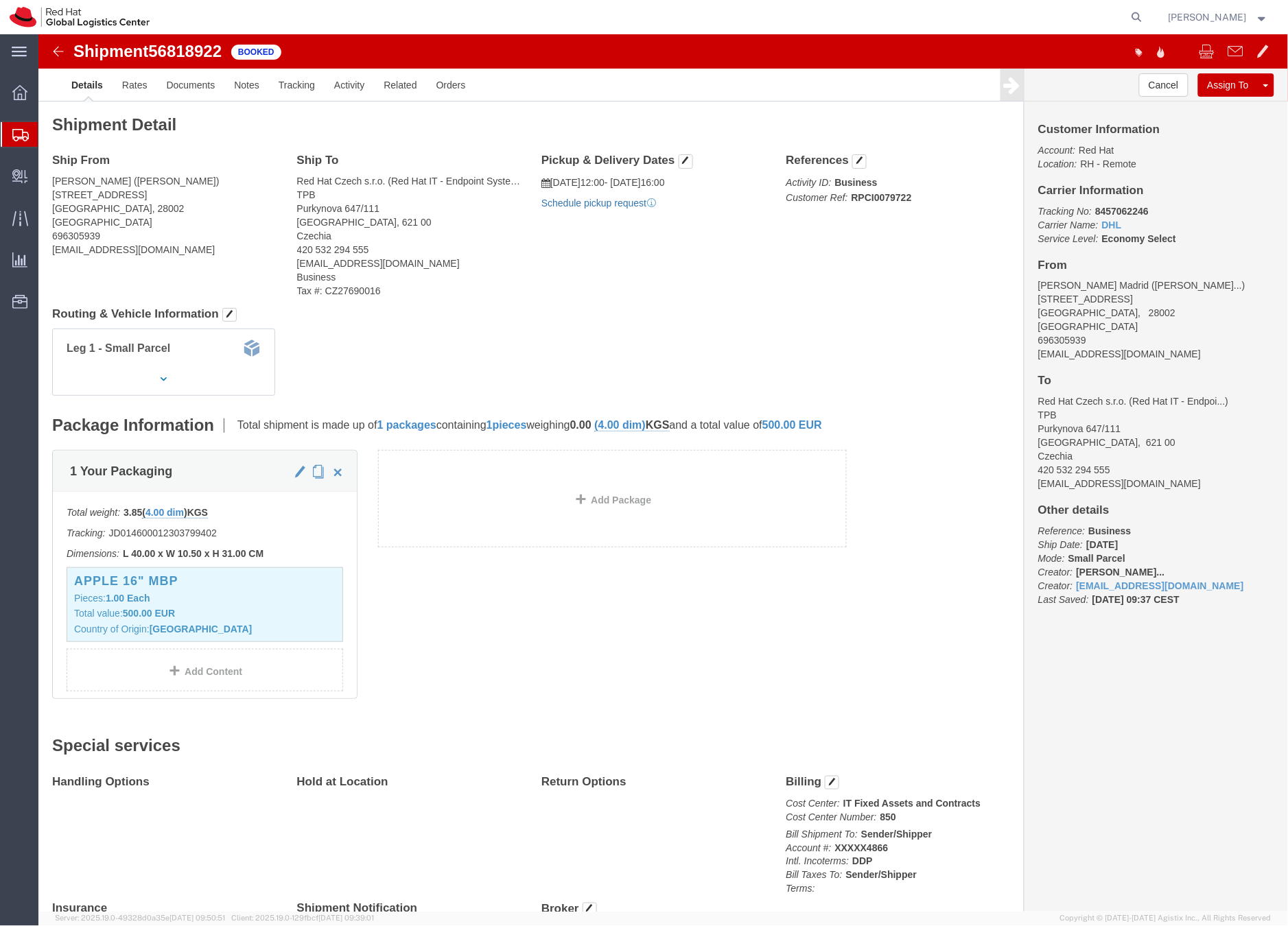
click link "Schedule pickup request"
click span "button"
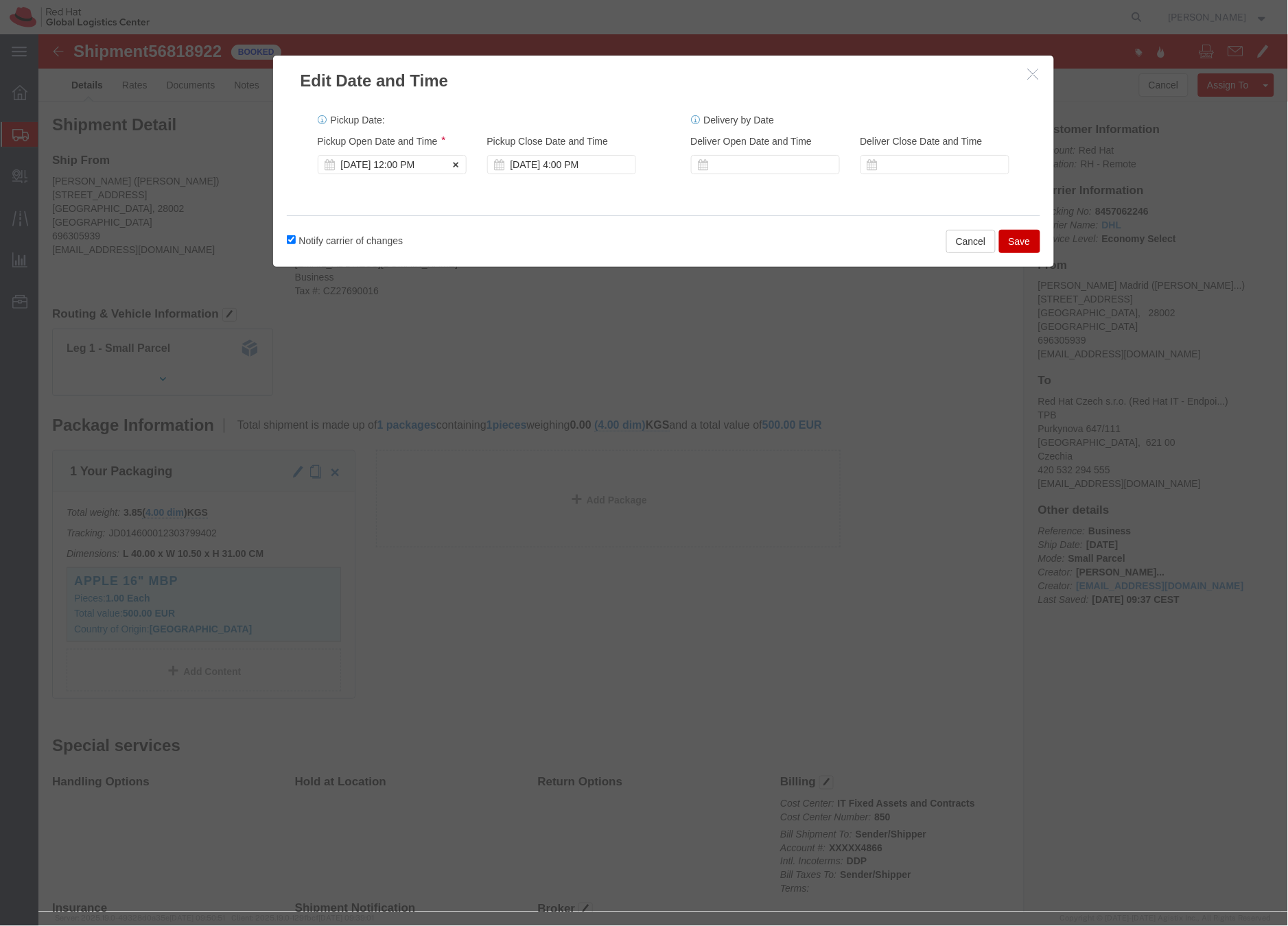
click div "Sep 19 2025 12:00 PM"
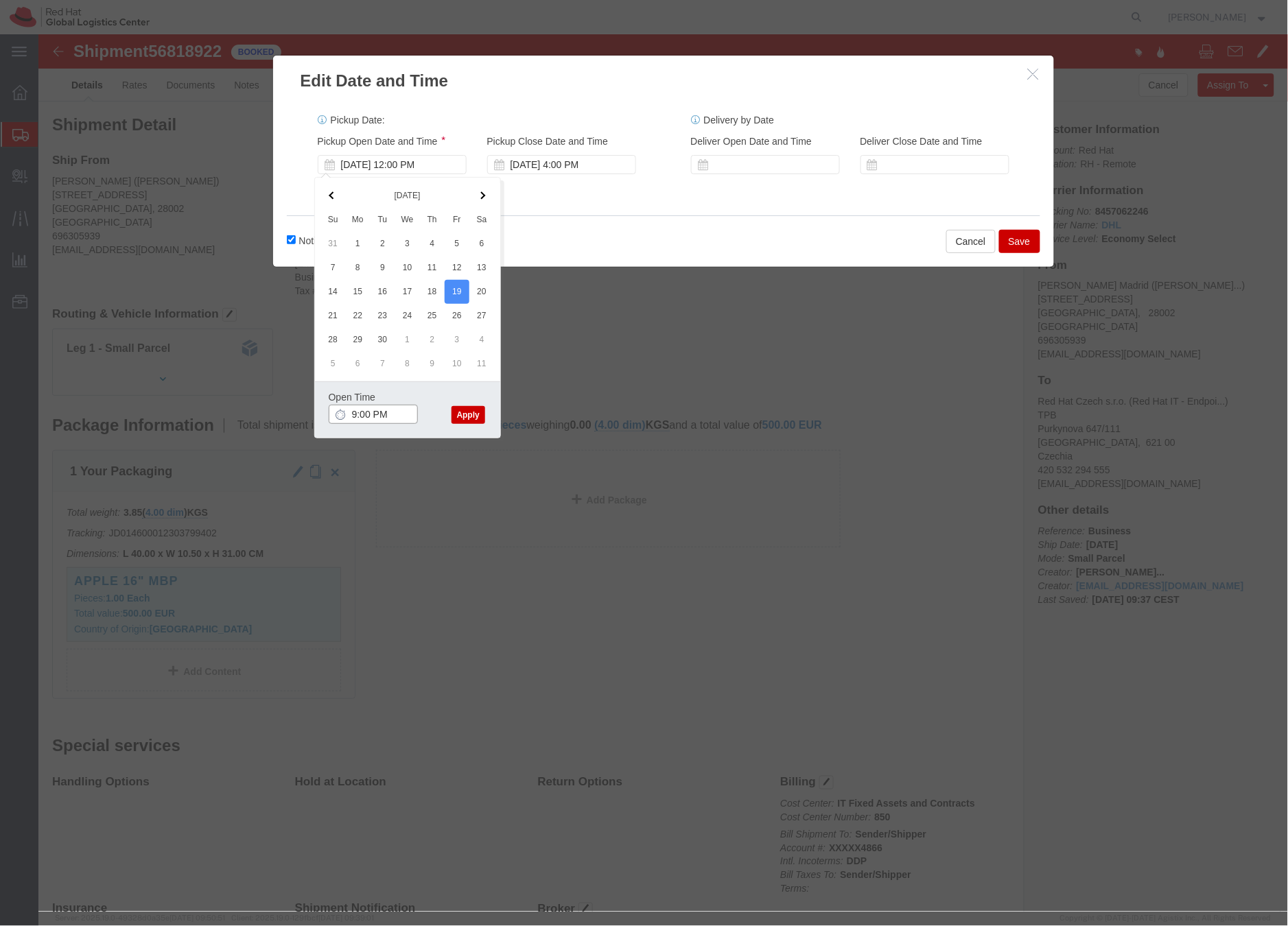
click input "9:00 PM"
type input "9:00 AM"
click button "Apply"
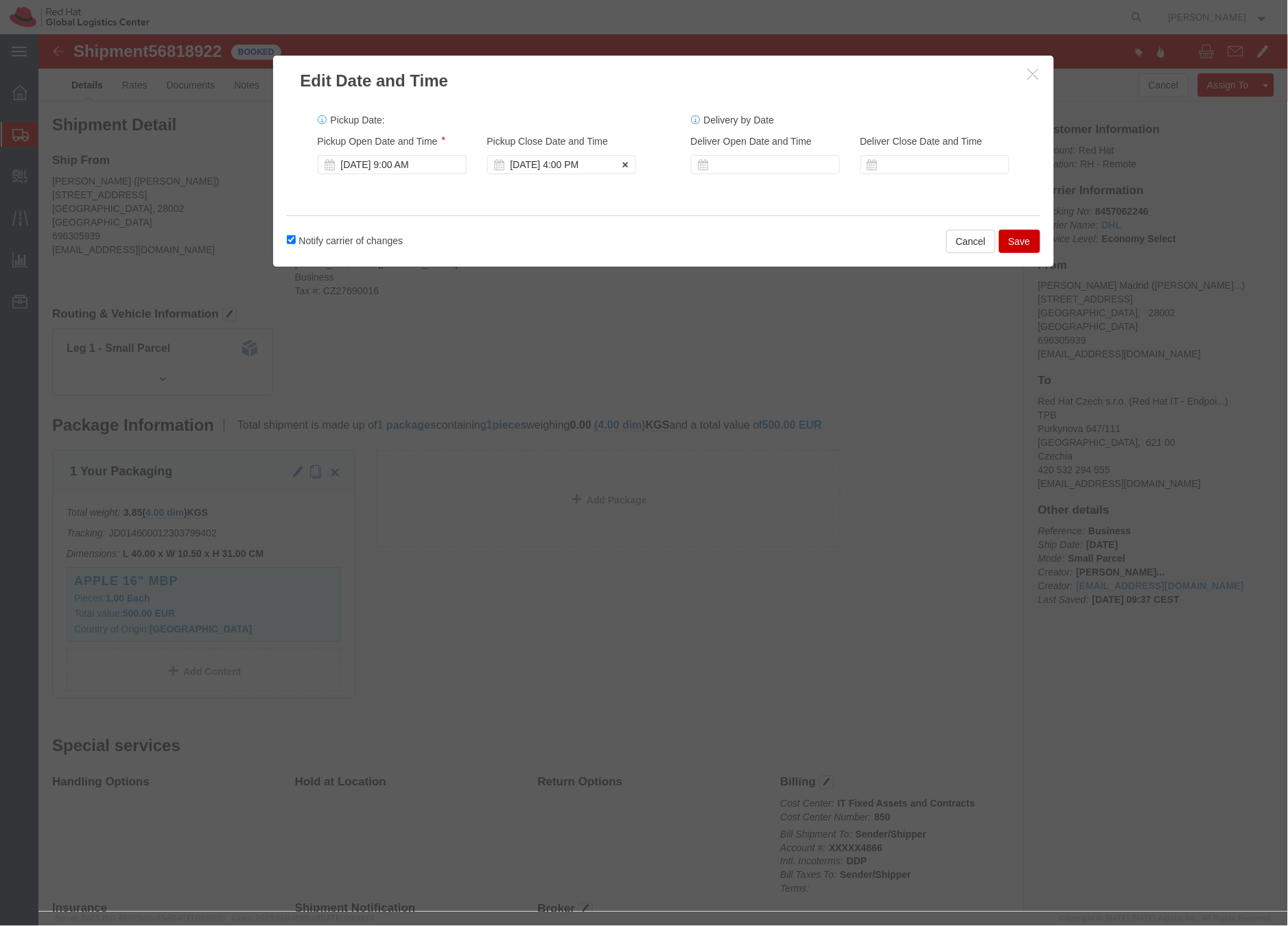
click div "Sep 19 2025 4:00 PM"
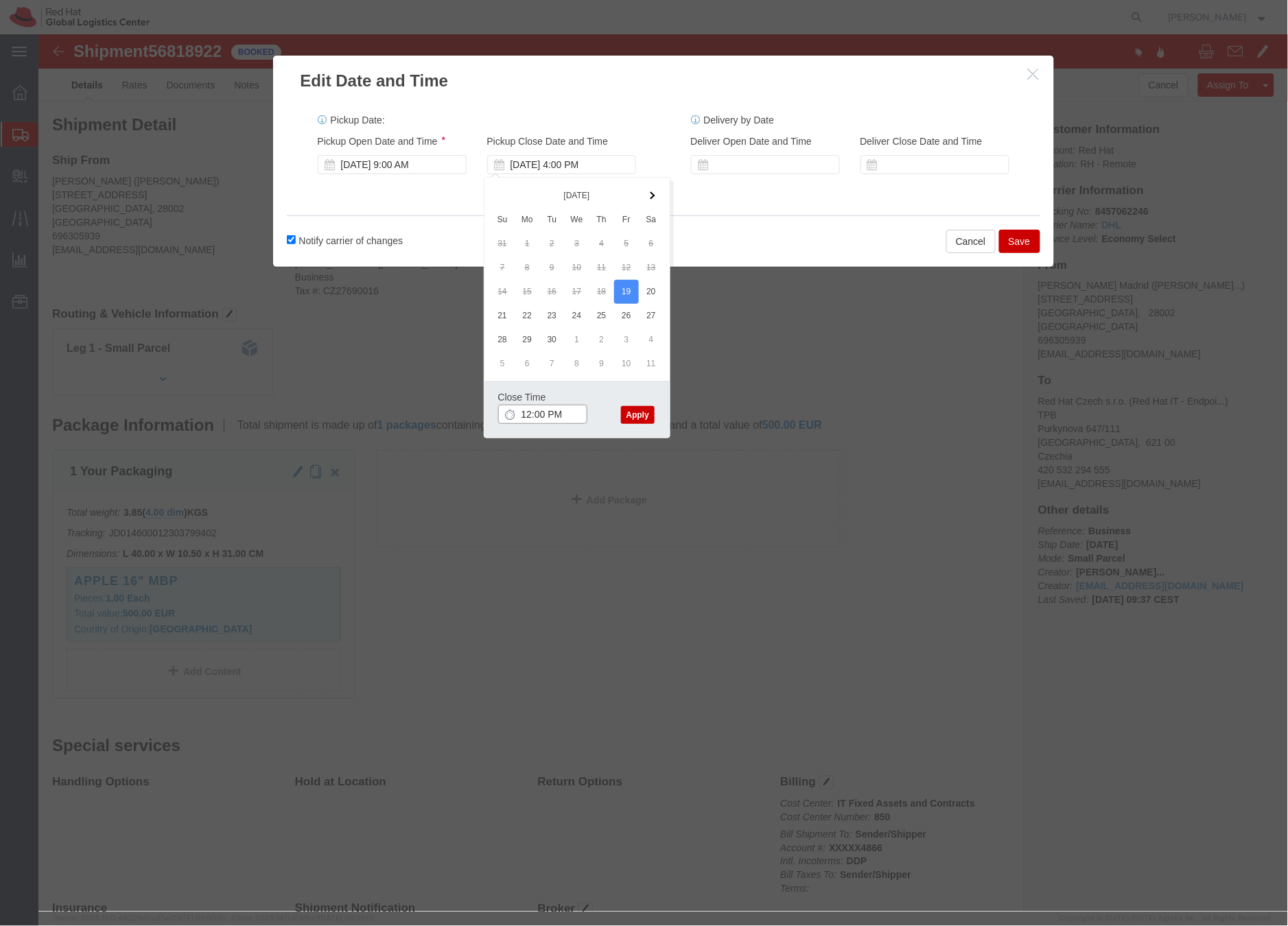
type input "12:00 PM"
click button "Apply"
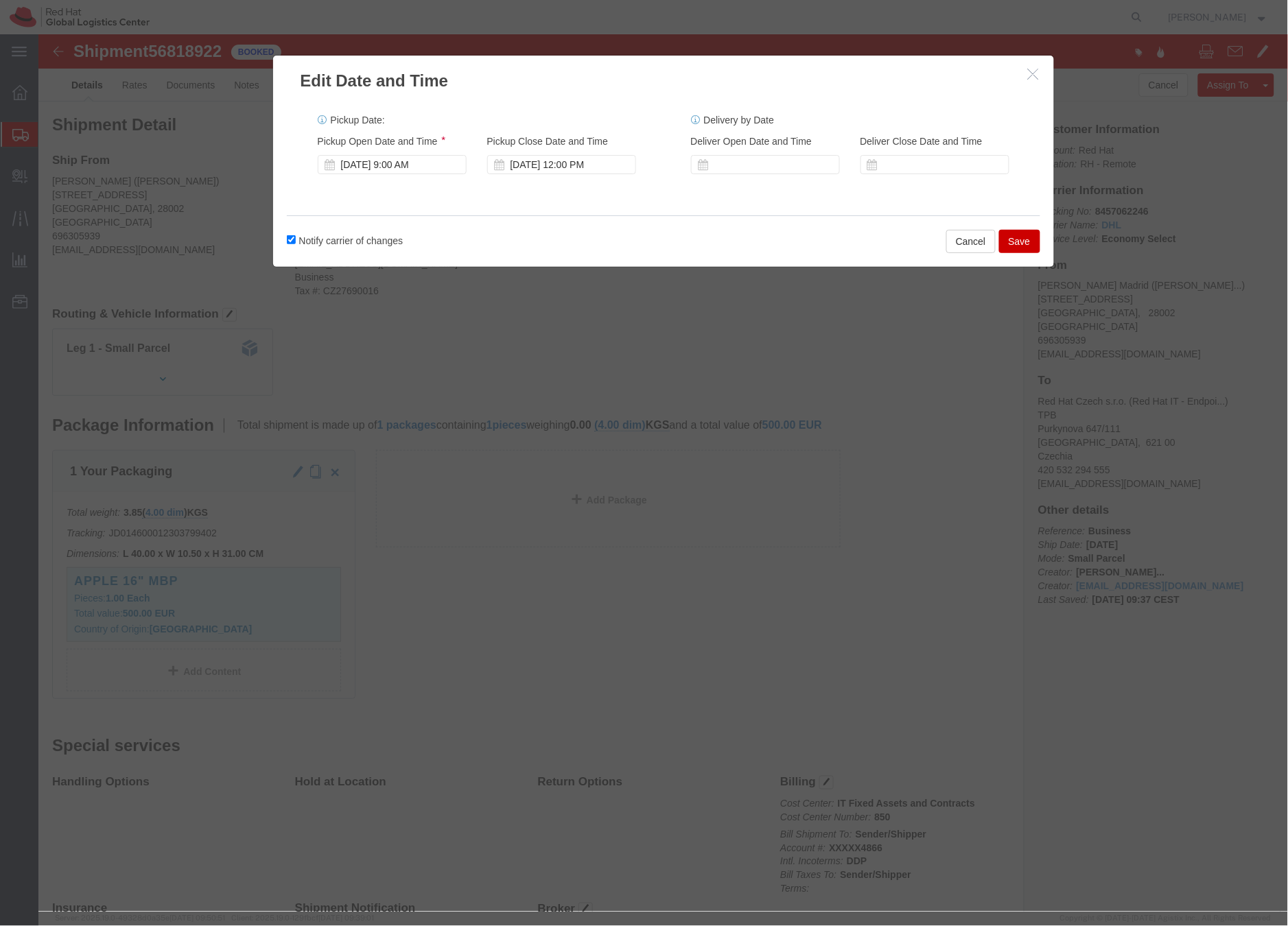
click button "Save"
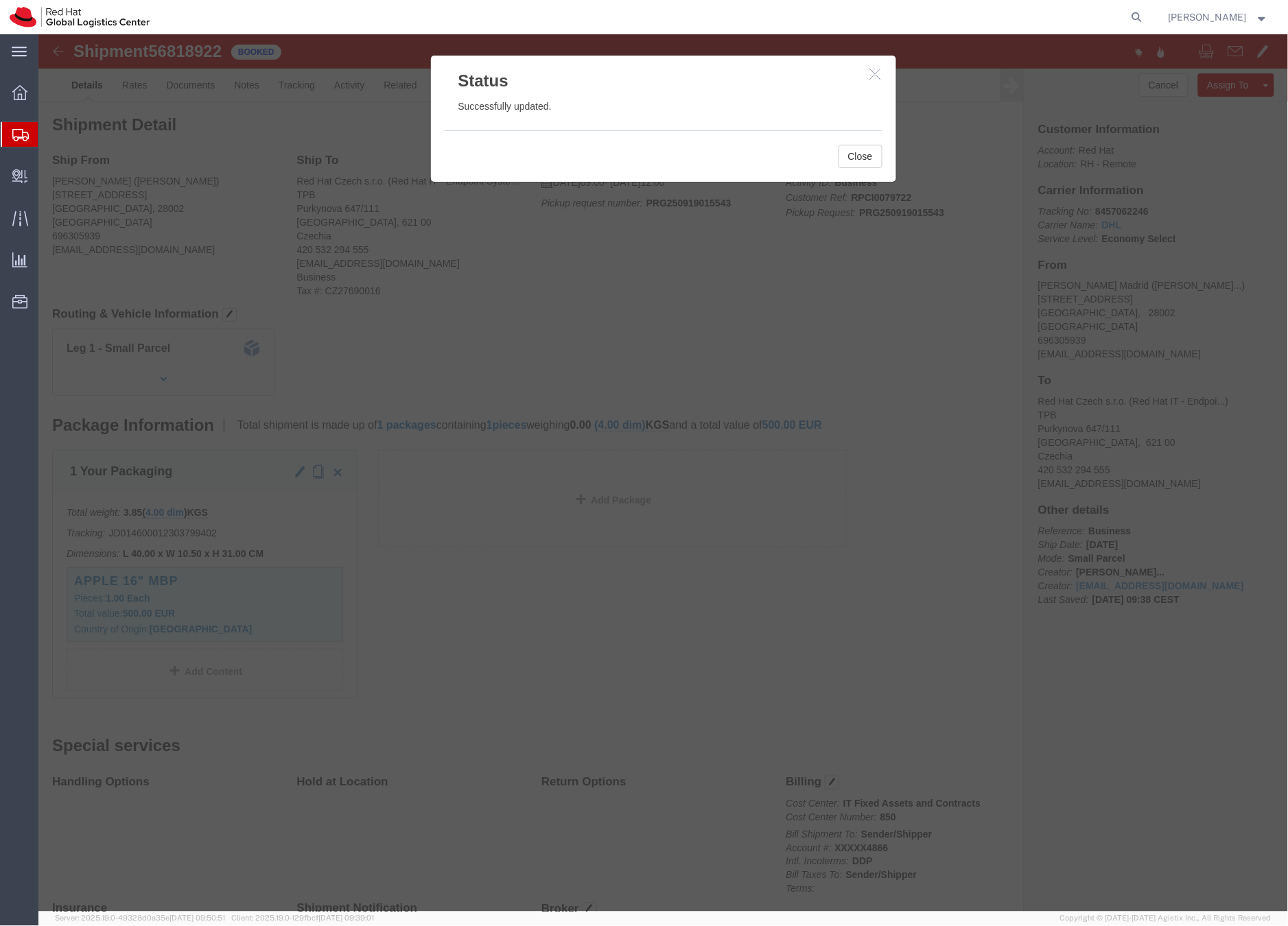
click icon "button"
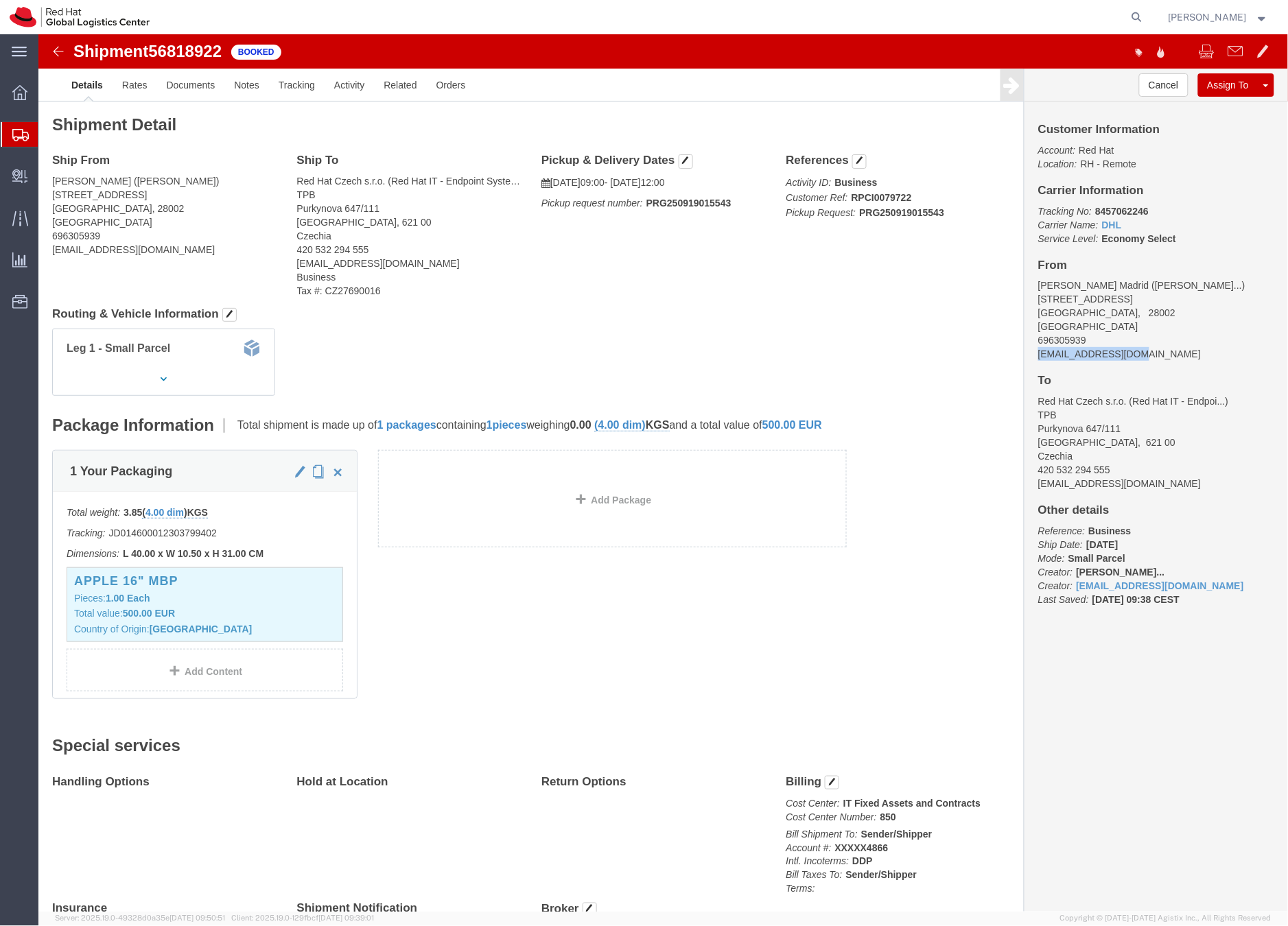
drag, startPoint x: 1076, startPoint y: 320, endPoint x: 989, endPoint y: 320, distance: 87.0
click div "Customer Information Account: Red Hat Location: RH - Remote Carrier Information…"
copy address "jparrill@redhat.com"
click link "Documents"
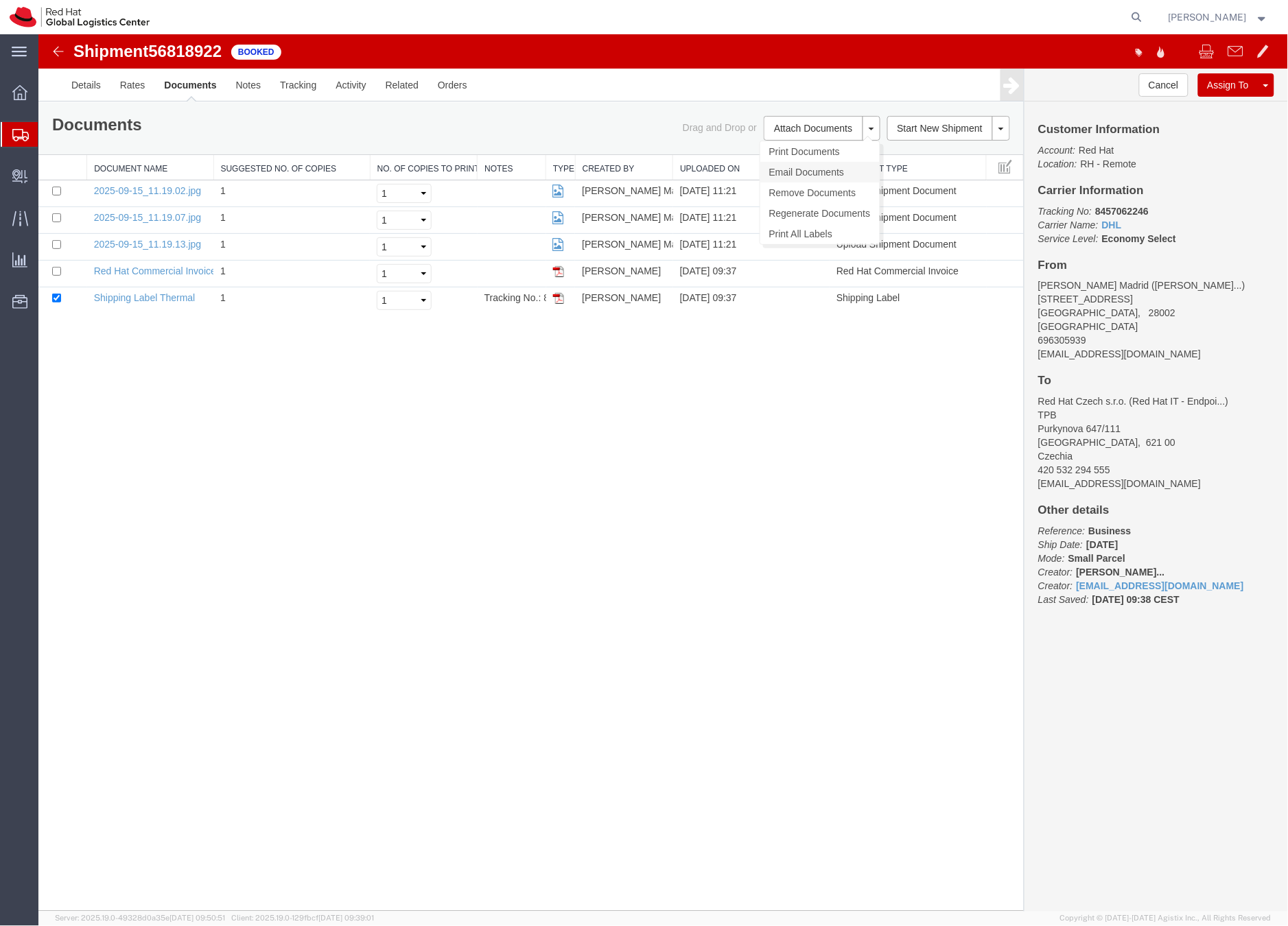
click at [775, 167] on link "Email Documents" at bounding box center [819, 171] width 119 height 20
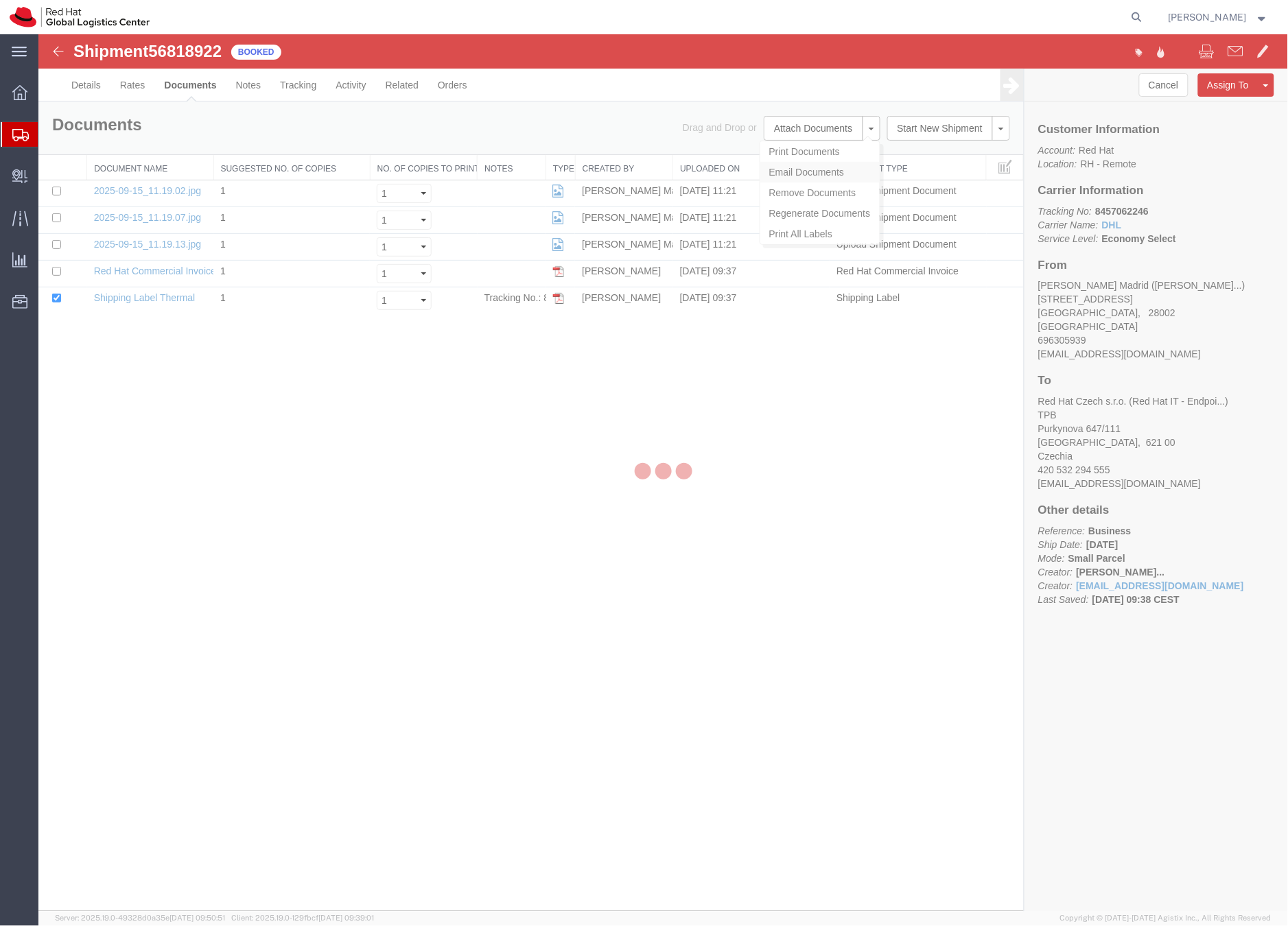
checkbox input "true"
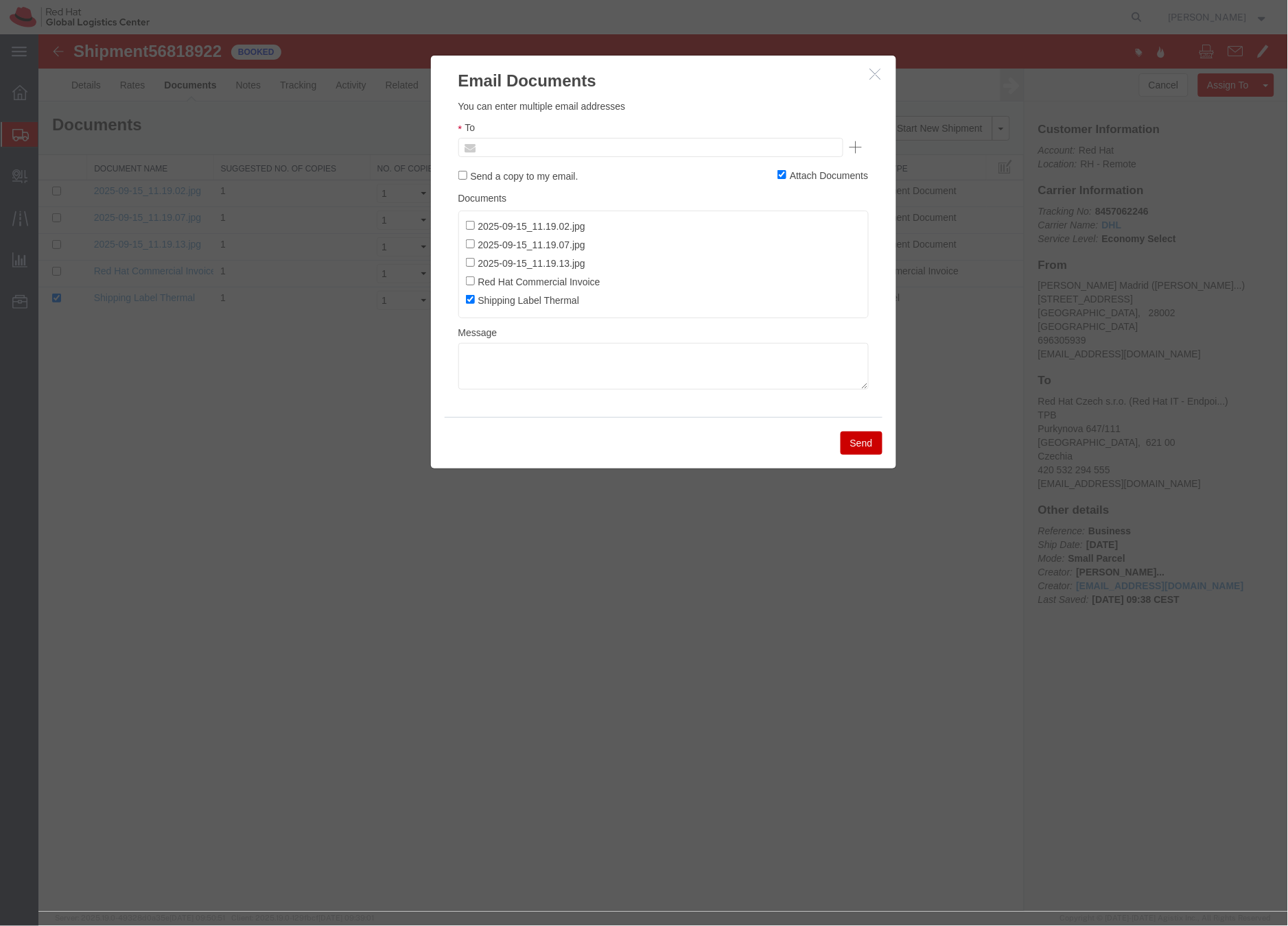
click at [526, 147] on input "text" at bounding box center [557, 146] width 160 height 18
paste input "jparrill@redhat.com"
type input "jparrill@redhat.com"
click at [518, 354] on textarea at bounding box center [662, 366] width 410 height 47
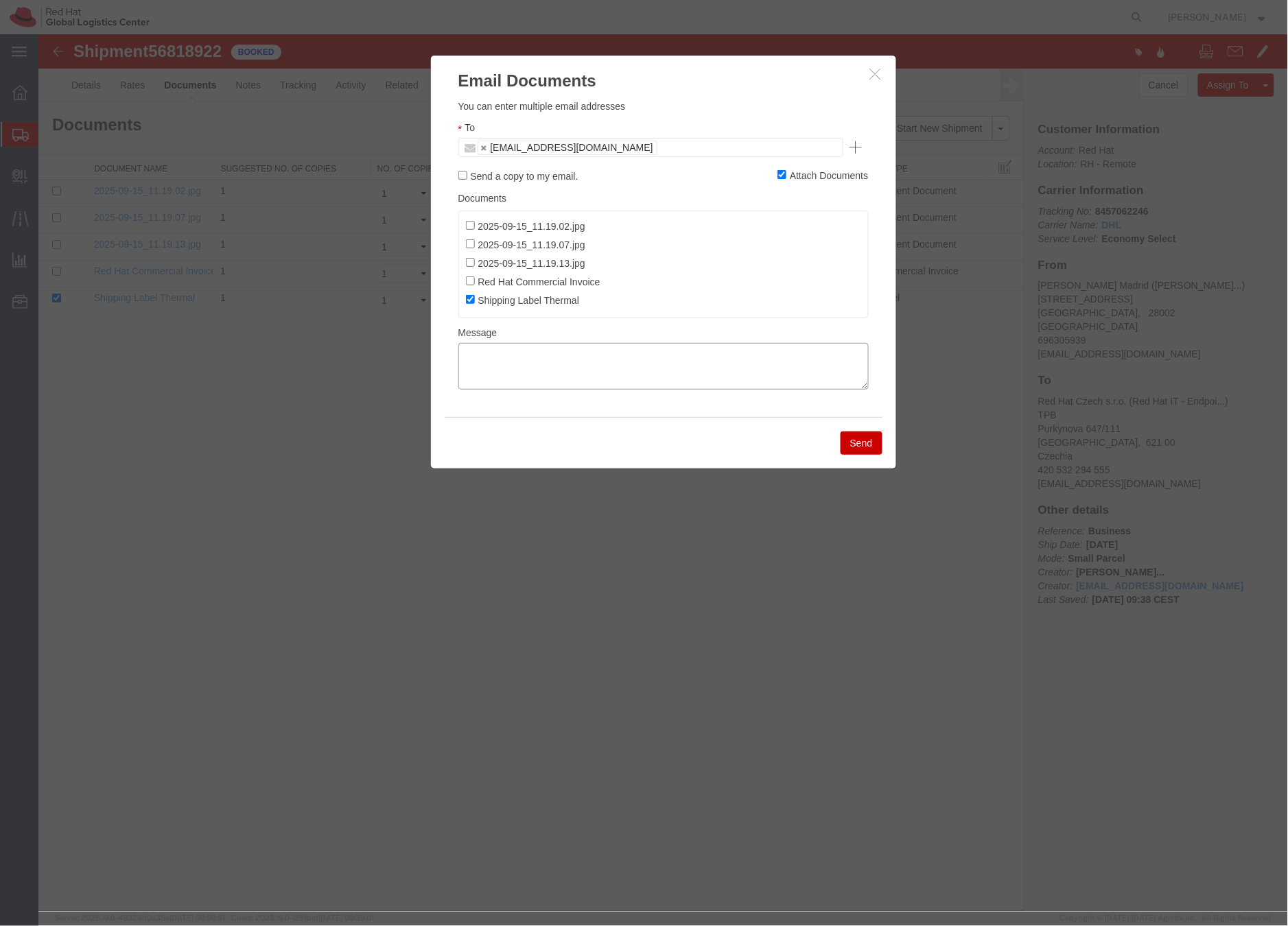
paste textarea "Hi A, please find the label for your shipment to B attached to this email. Plea…"
click at [478, 356] on textarea "Hi A, please find the label for your shipment to B attached to this email. Plea…" at bounding box center [662, 366] width 410 height 47
click at [682, 353] on textarea "Hi Juan, please find the label for your shipment to B attached to this email. P…" at bounding box center [662, 366] width 410 height 47
click at [719, 366] on textarea "Hi Juan, please find the label for your shipment to Brno,CZ attached to this em…" at bounding box center [662, 366] width 410 height 47
click at [801, 368] on textarea "Hi Juan, please find the label for your shipment to Brno,CZ attached to this em…" at bounding box center [662, 366] width 410 height 47
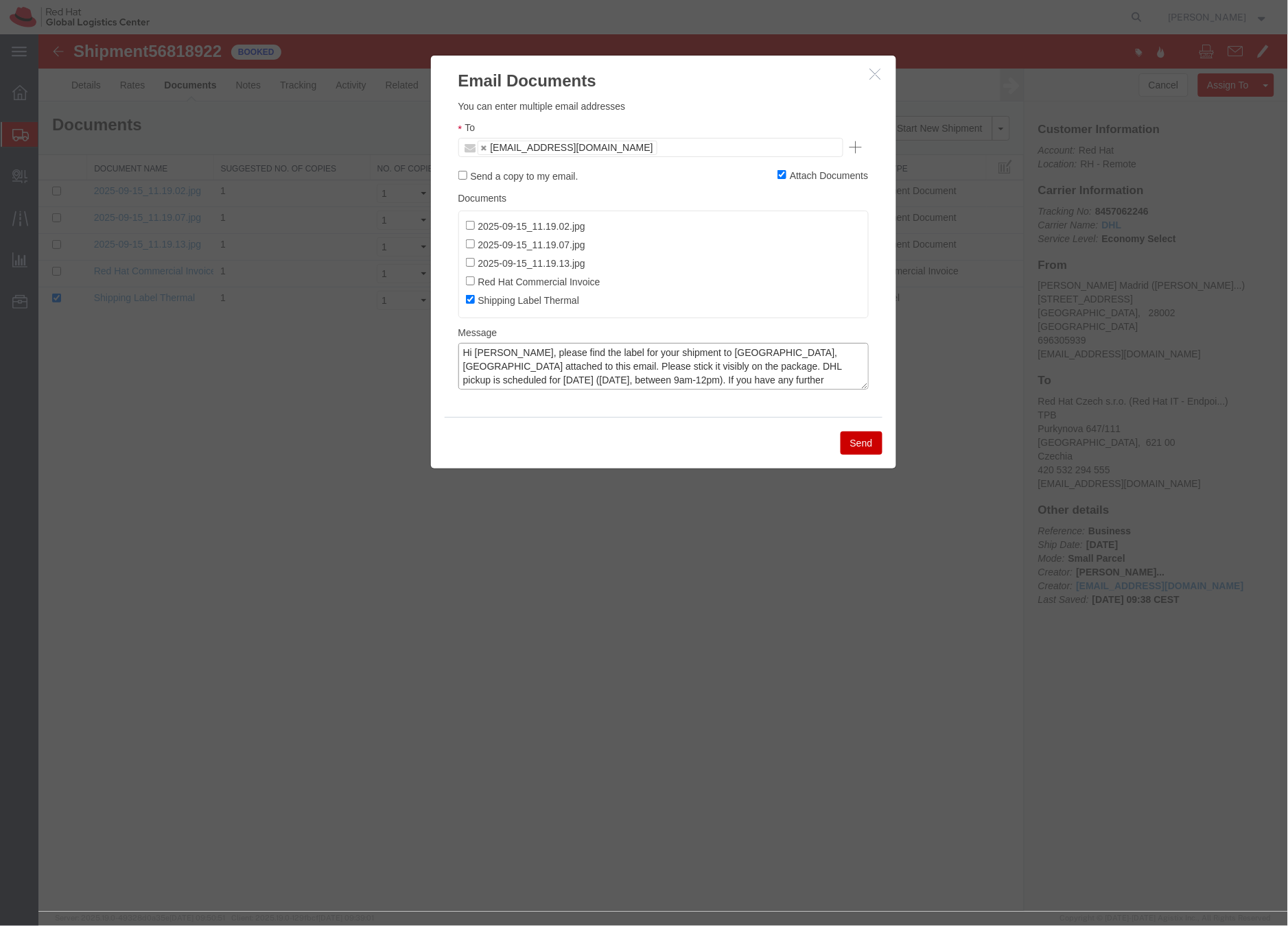
type textarea "Hi Juan, please find the label for your shipment to Brno,CZ attached to this em…"
click at [866, 446] on button "Send" at bounding box center [860, 443] width 42 height 23
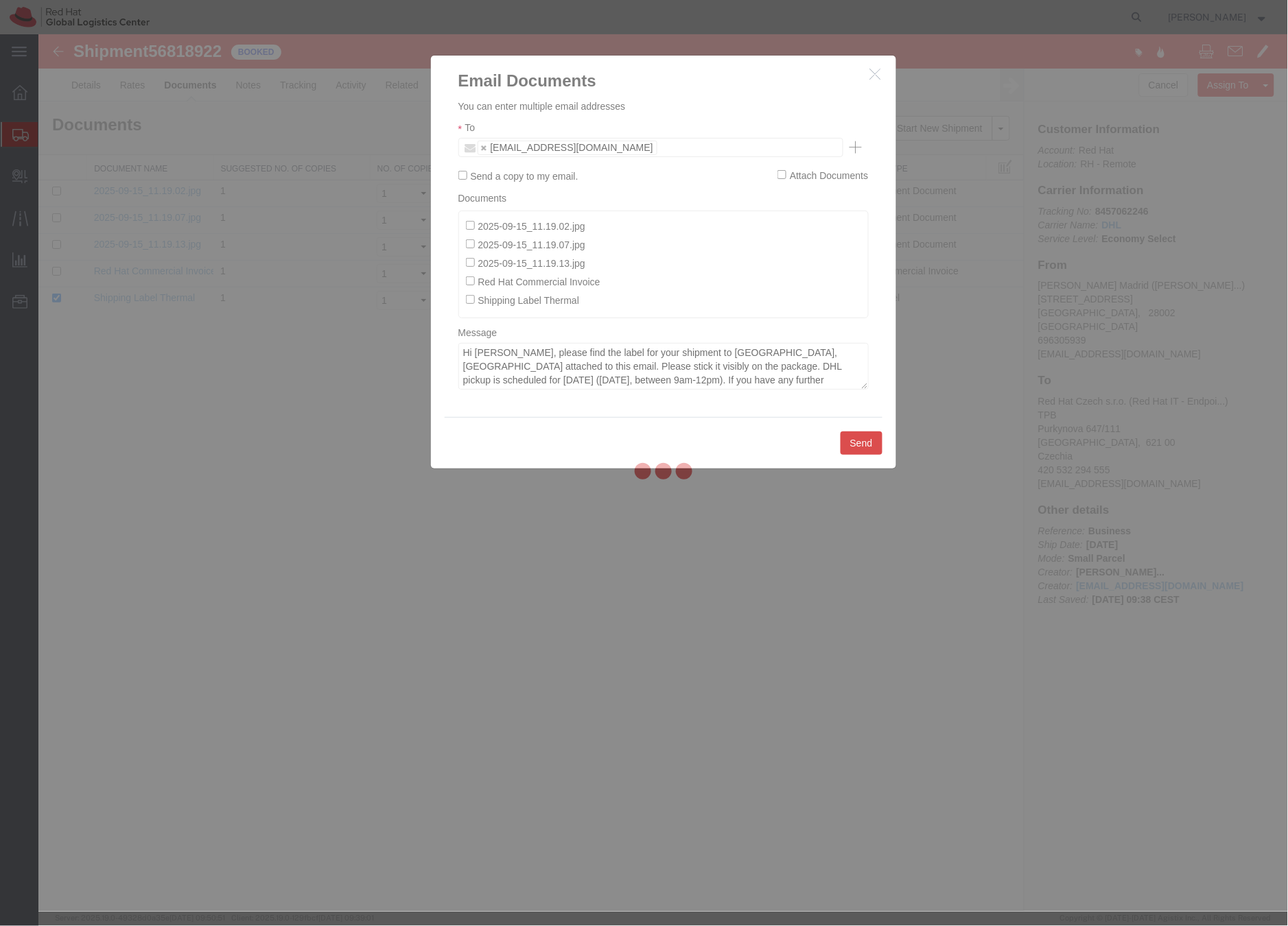
checkbox input "false"
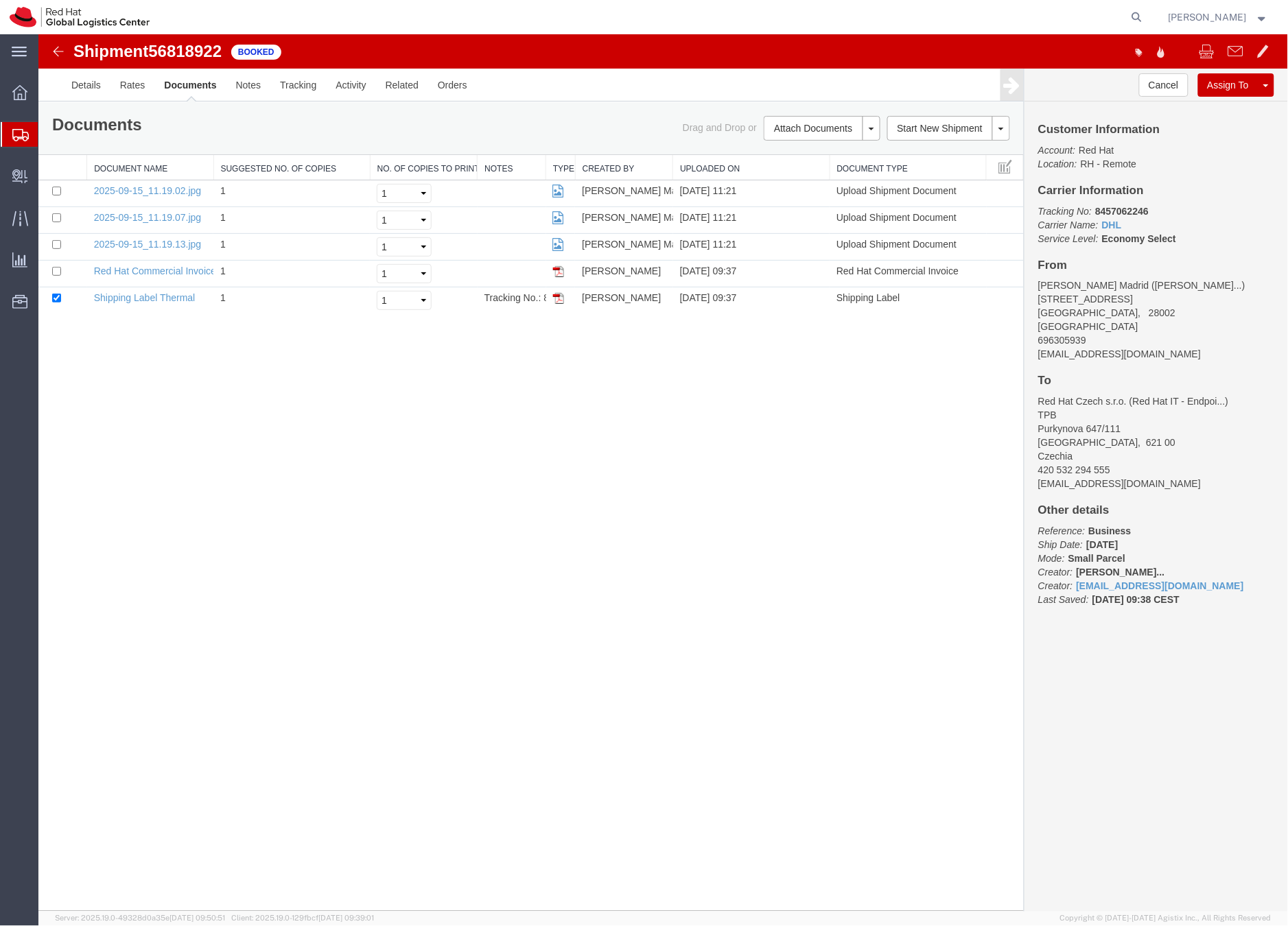
click at [17, 138] on icon at bounding box center [20, 135] width 16 height 12
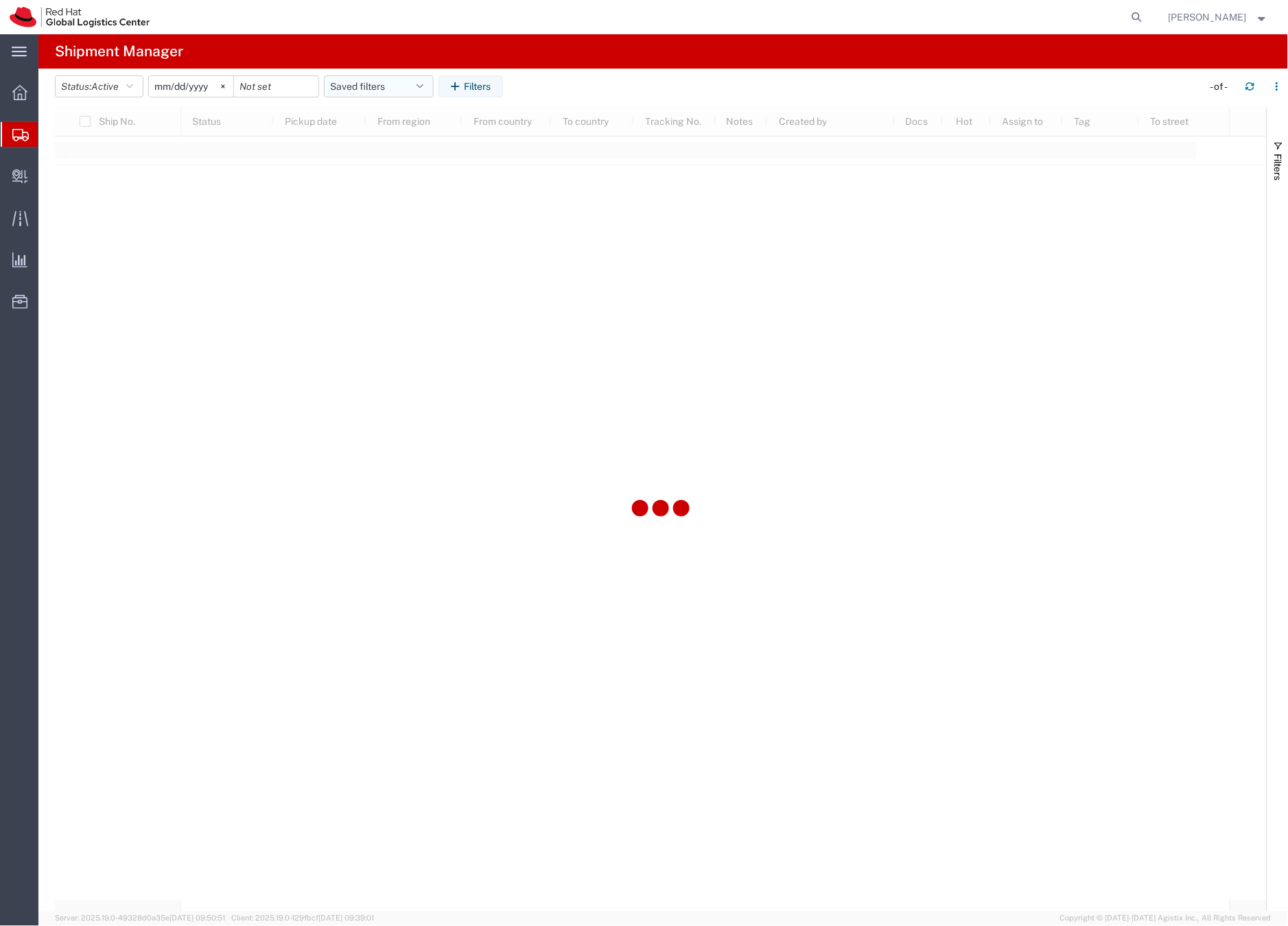
click at [346, 86] on button "Saved filters" at bounding box center [379, 86] width 110 height 22
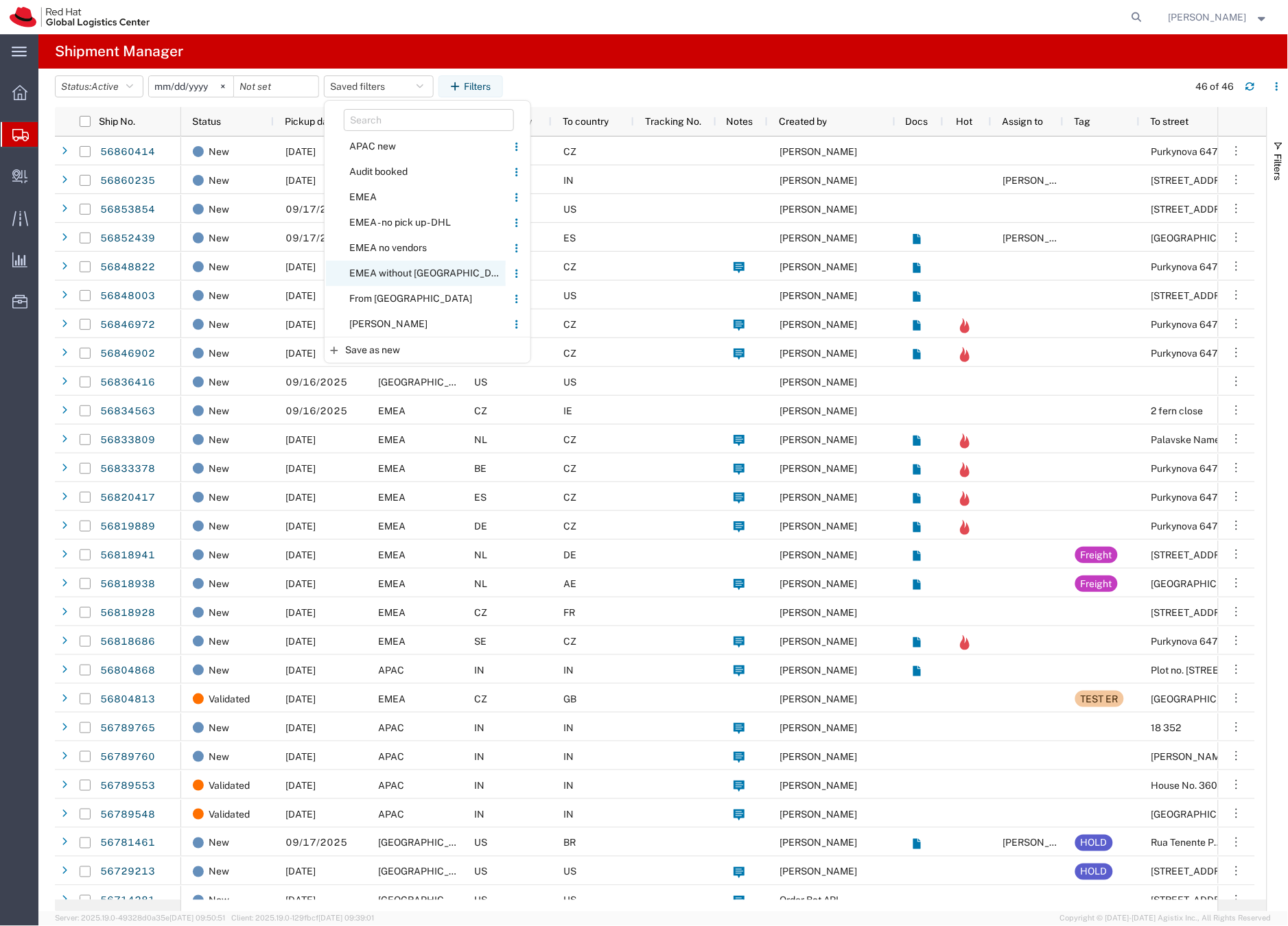
click at [387, 270] on span "EMEA without [GEOGRAPHIC_DATA]" at bounding box center [416, 273] width 180 height 25
type input "2023-06-14"
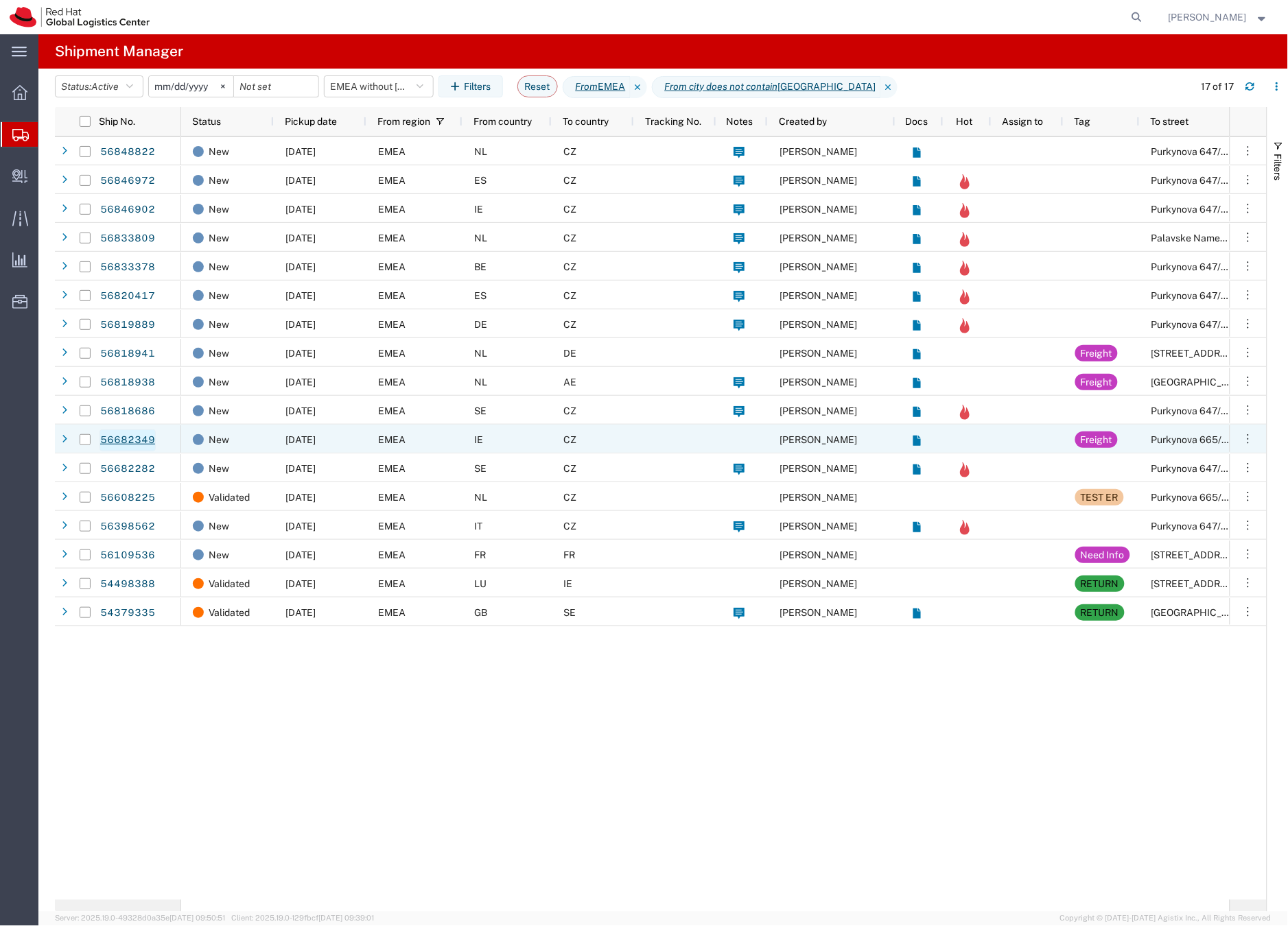
click at [139, 439] on link "56682349" at bounding box center [128, 440] width 56 height 22
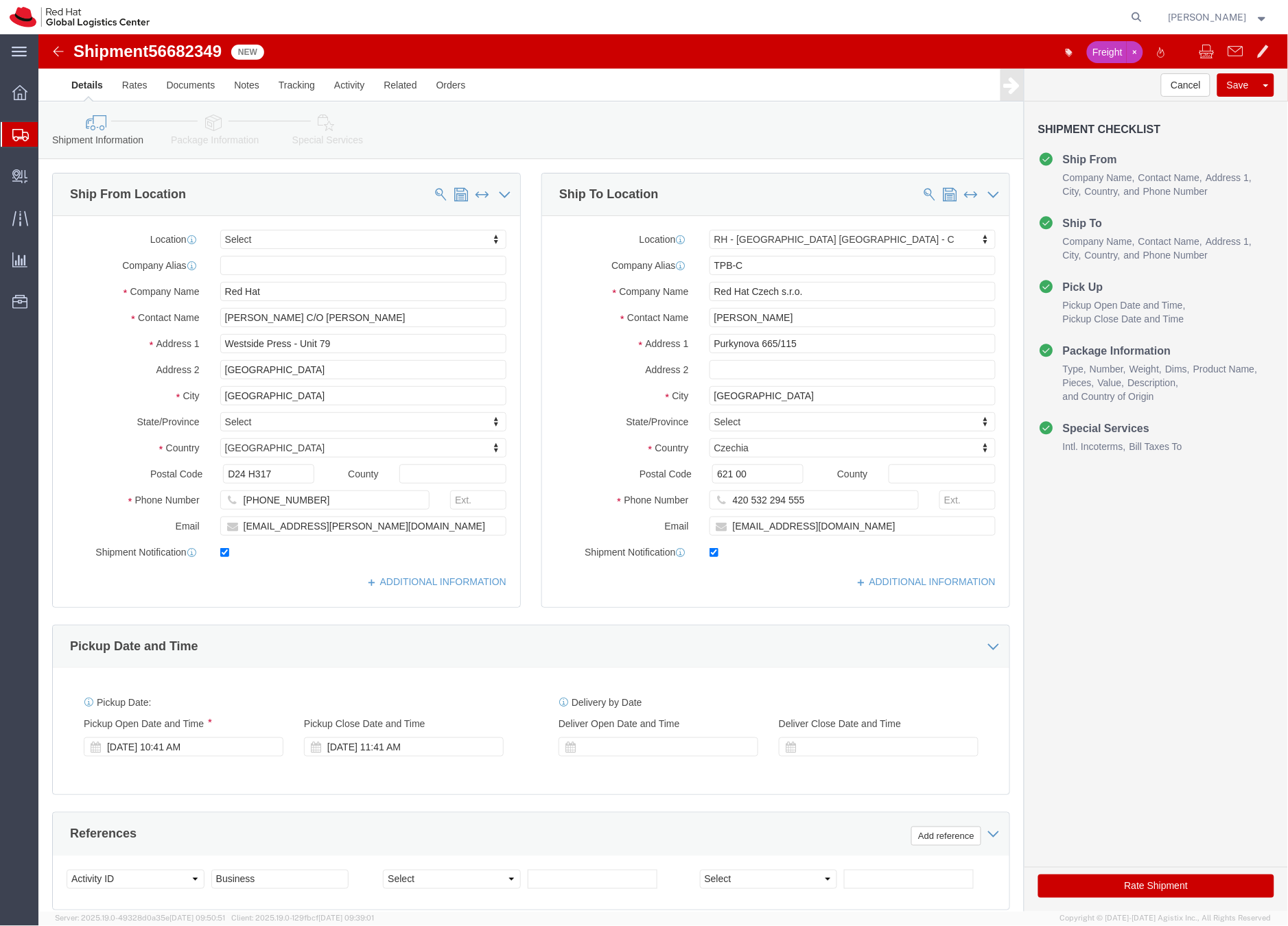
select select
select select "38037"
click icon "button"
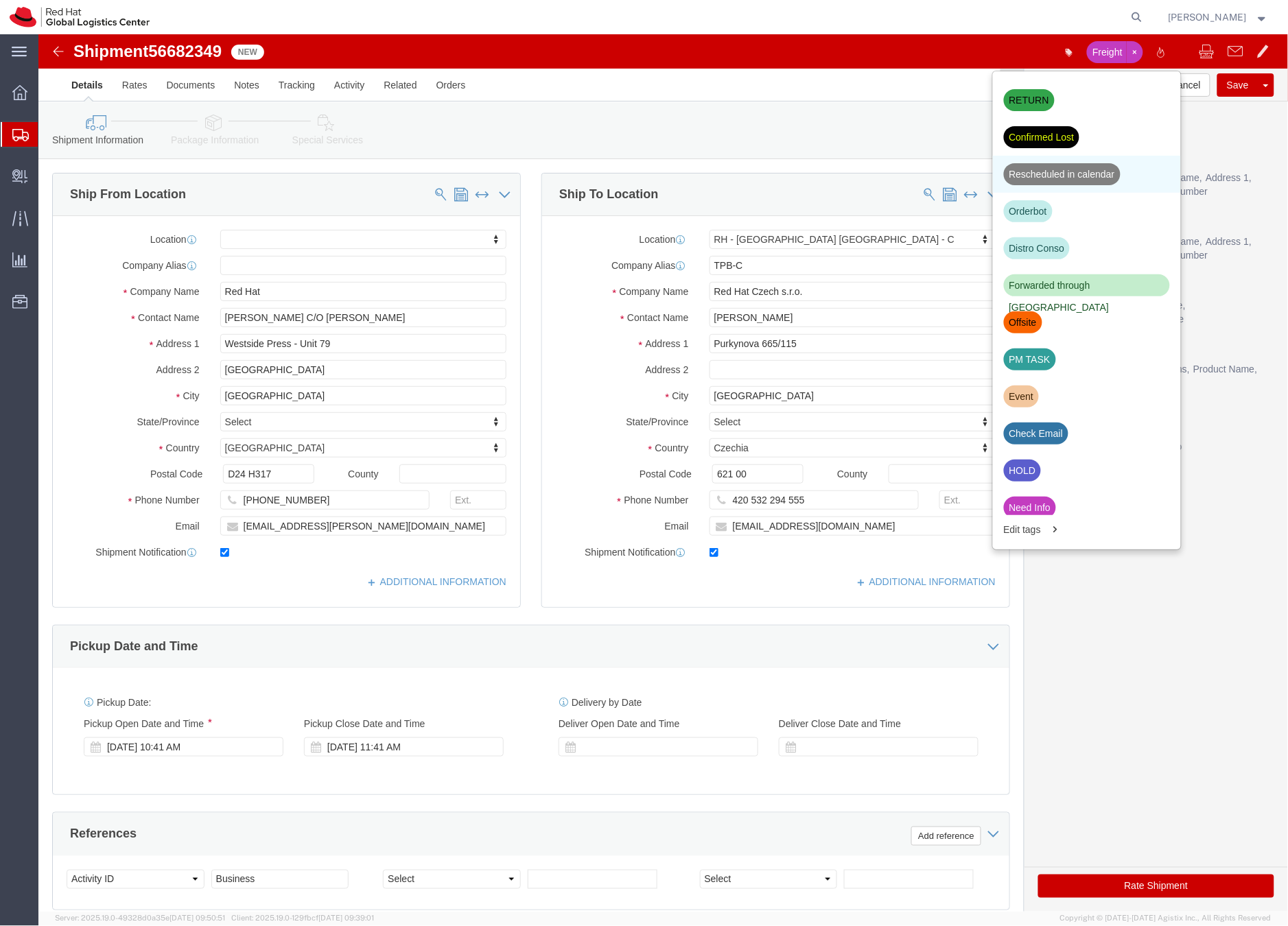
scroll to position [271, 0]
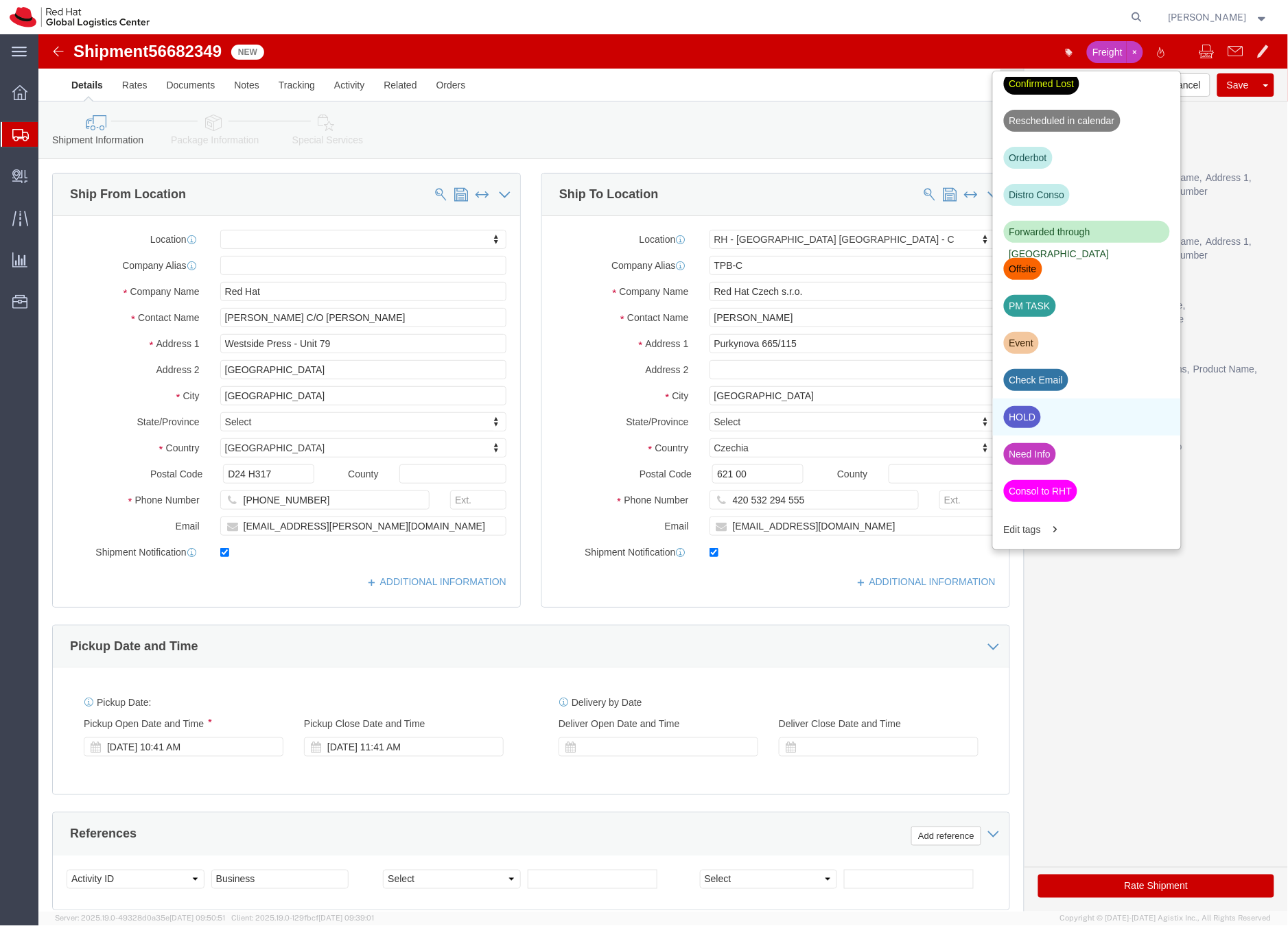
click div "HOLD"
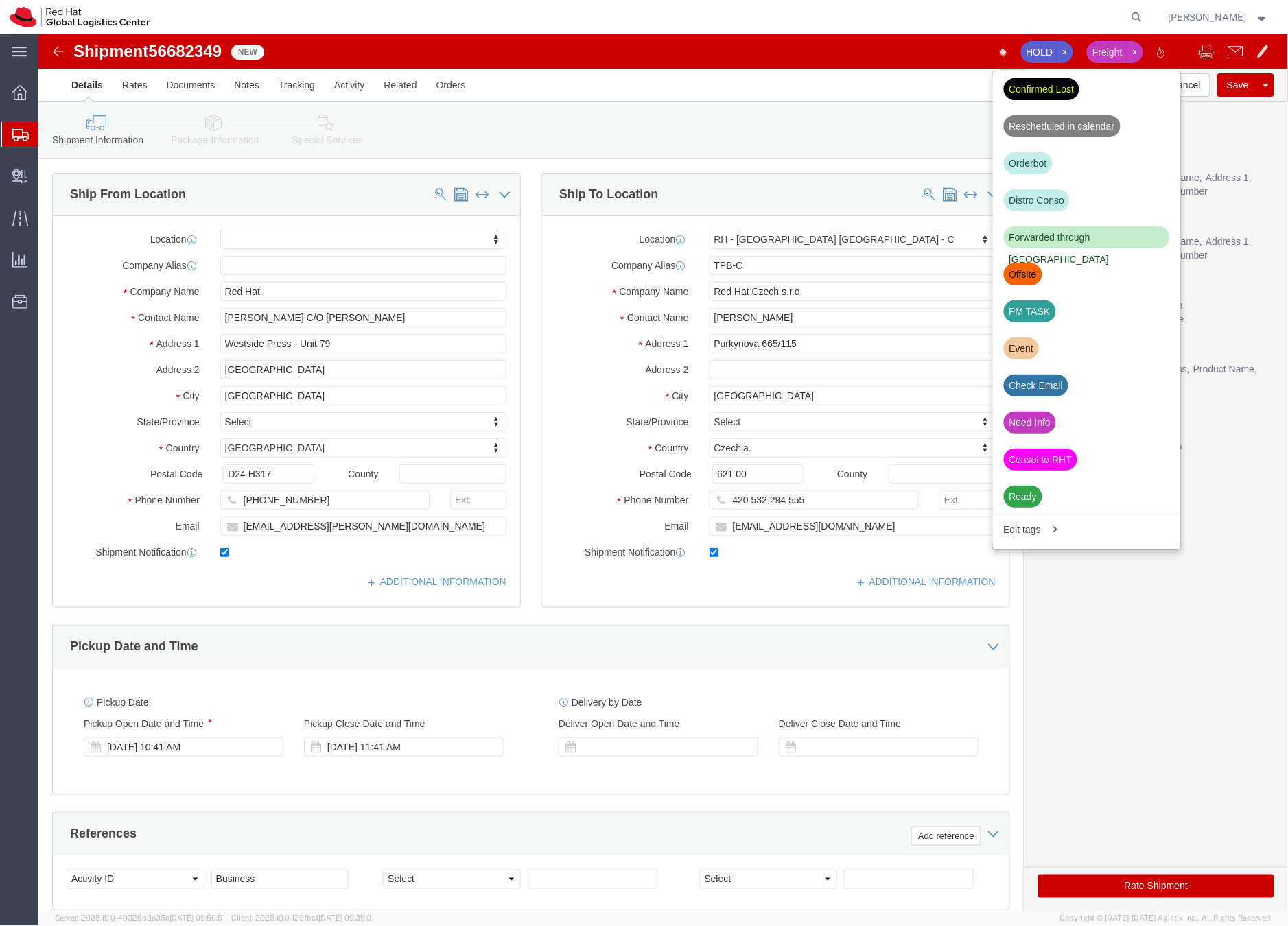
scroll to position [265, 0]
click button "Save"
click at [20, 133] on icon at bounding box center [20, 135] width 16 height 12
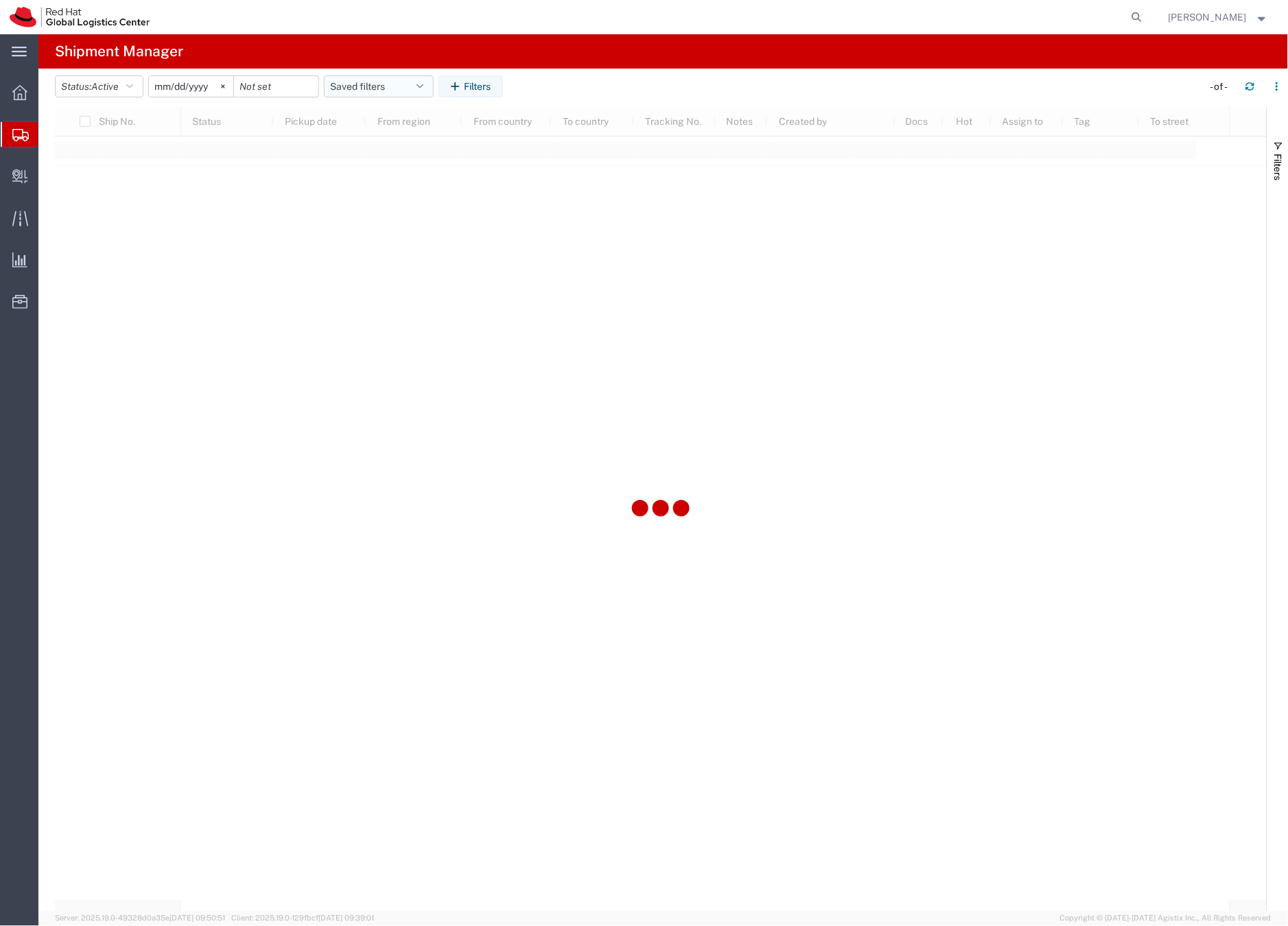
click at [351, 84] on button "Saved filters" at bounding box center [379, 86] width 110 height 22
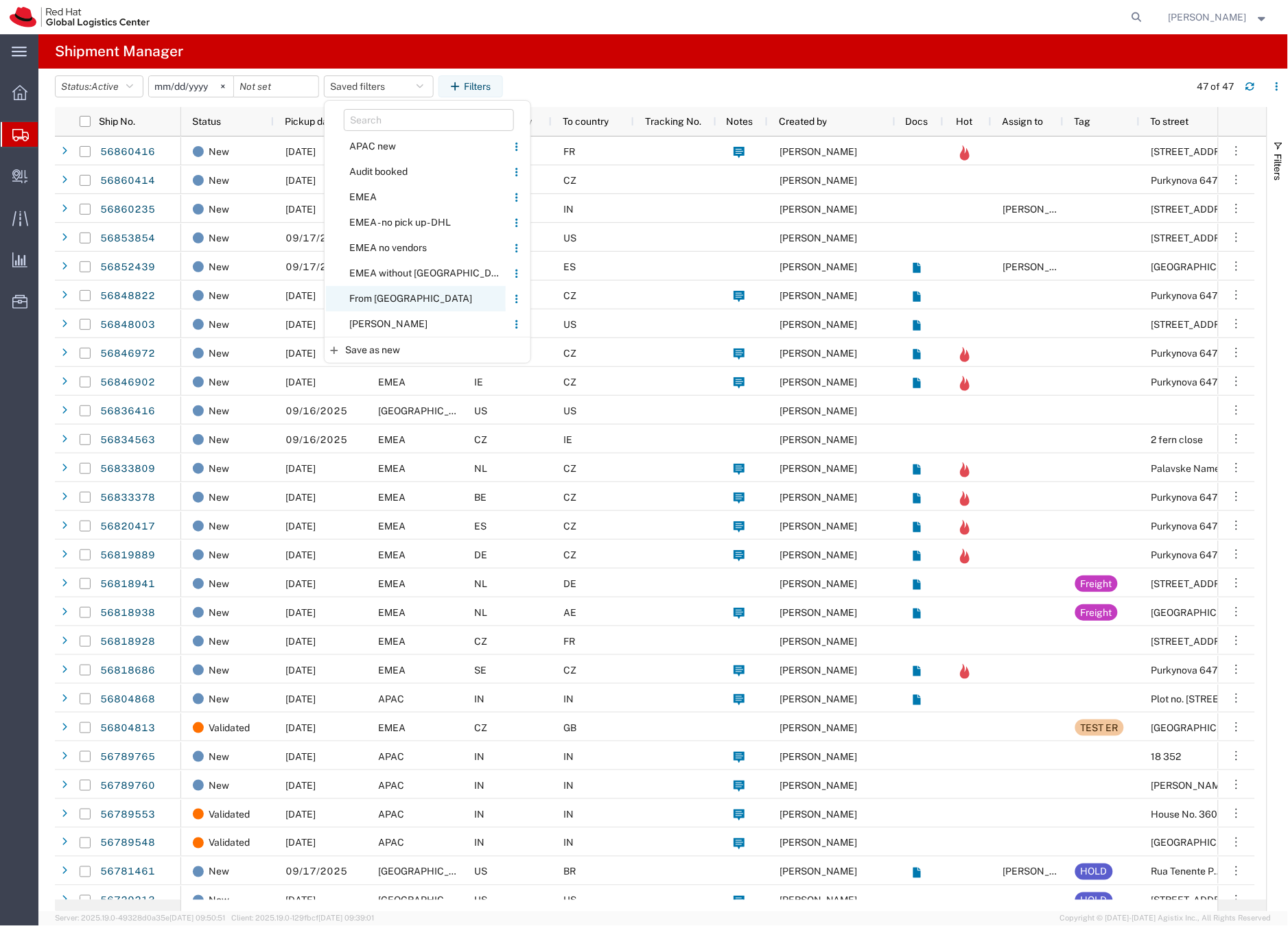
click at [385, 298] on span "From [GEOGRAPHIC_DATA]" at bounding box center [416, 299] width 180 height 25
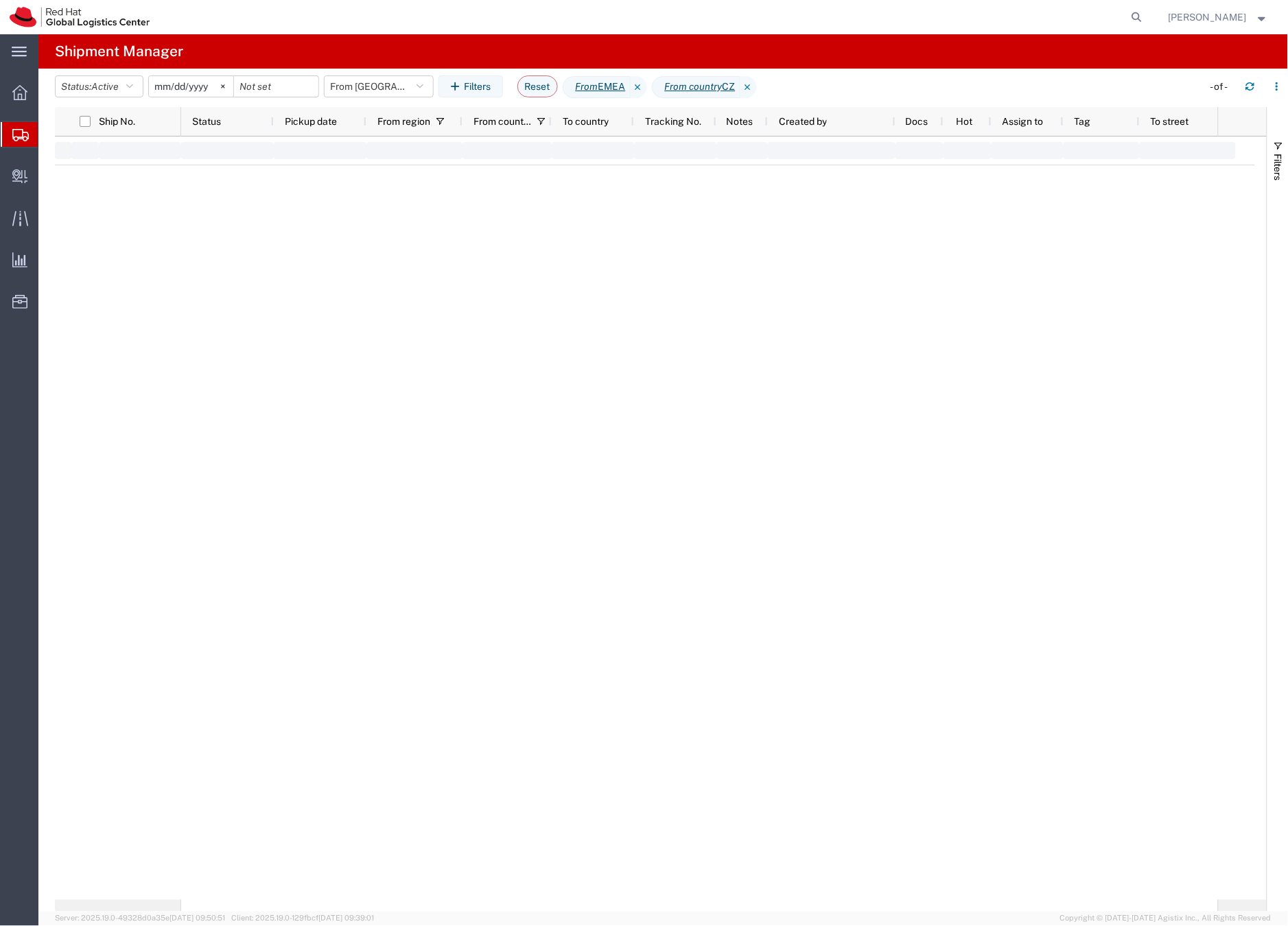
click at [385, 298] on div "Ship No. Status Pickup date From region From country To country Tracking No. No…" at bounding box center [661, 510] width 1212 height 805
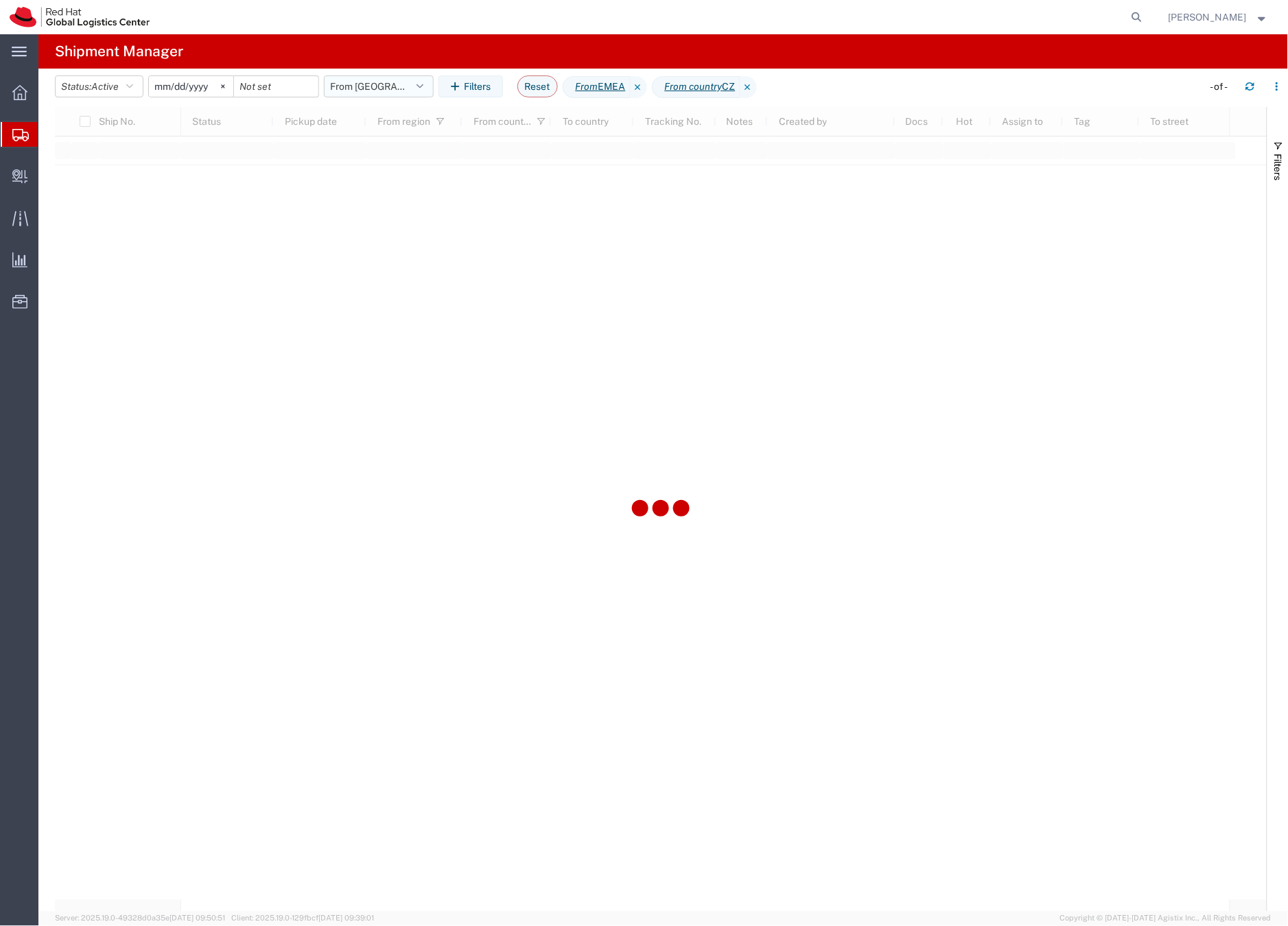
click at [388, 87] on button "From [GEOGRAPHIC_DATA]" at bounding box center [379, 86] width 110 height 22
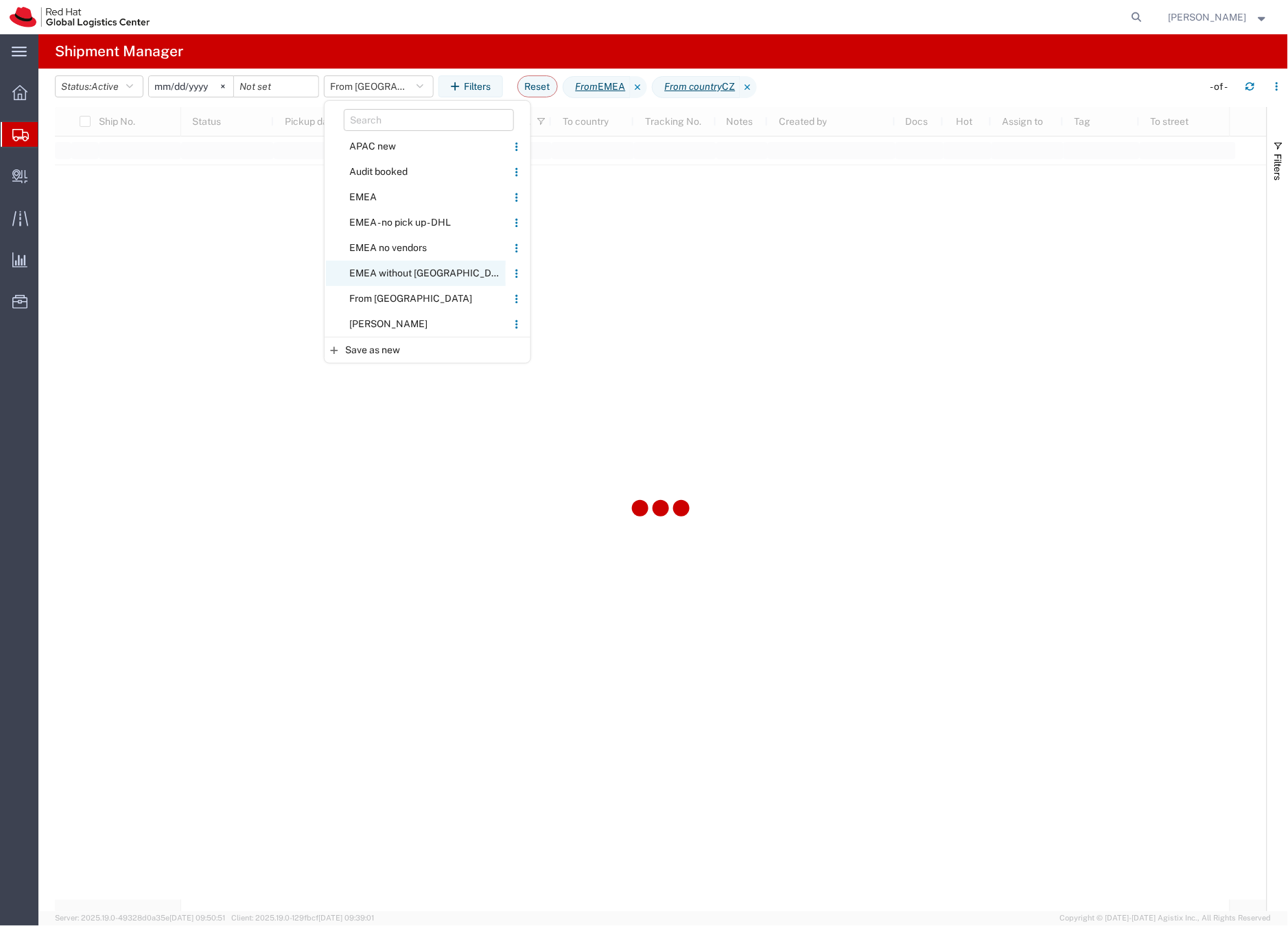
click at [387, 268] on span "EMEA without [GEOGRAPHIC_DATA]" at bounding box center [416, 273] width 180 height 25
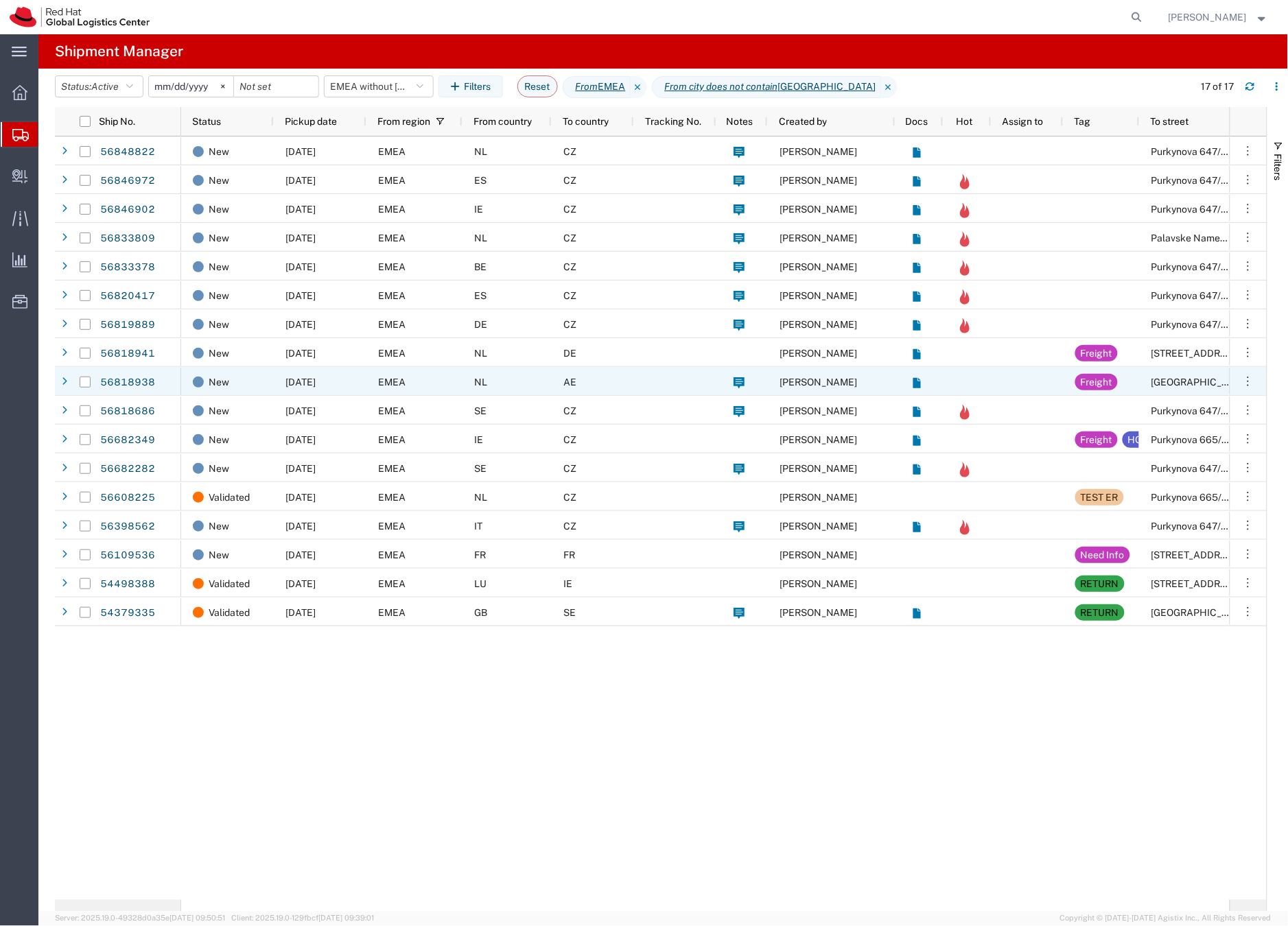
click at [537, 384] on div "NL" at bounding box center [507, 381] width 89 height 29
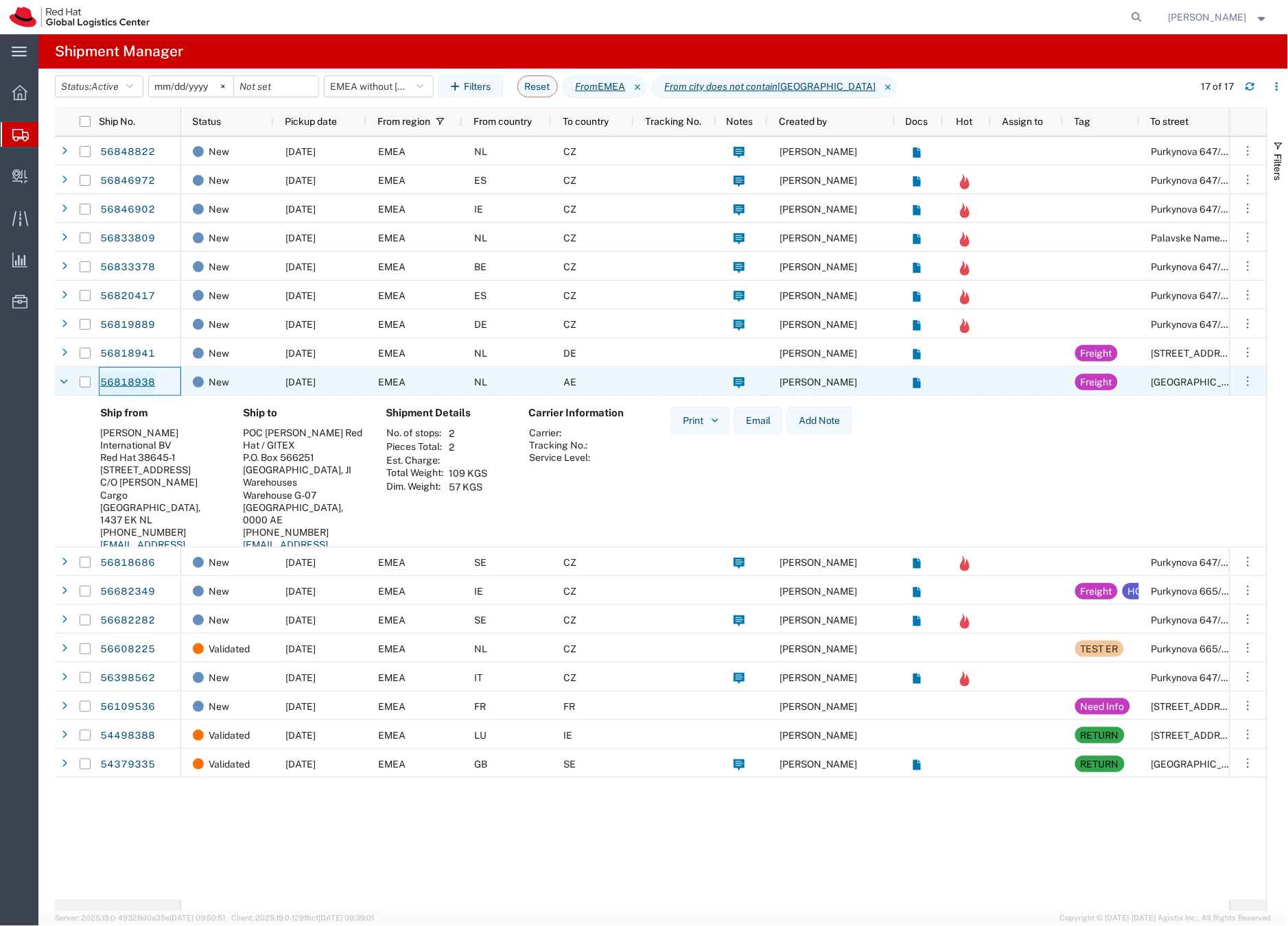
drag, startPoint x: 155, startPoint y: 394, endPoint x: 146, endPoint y: 392, distance: 9.2
click at [146, 392] on div "56818938" at bounding box center [140, 381] width 83 height 29
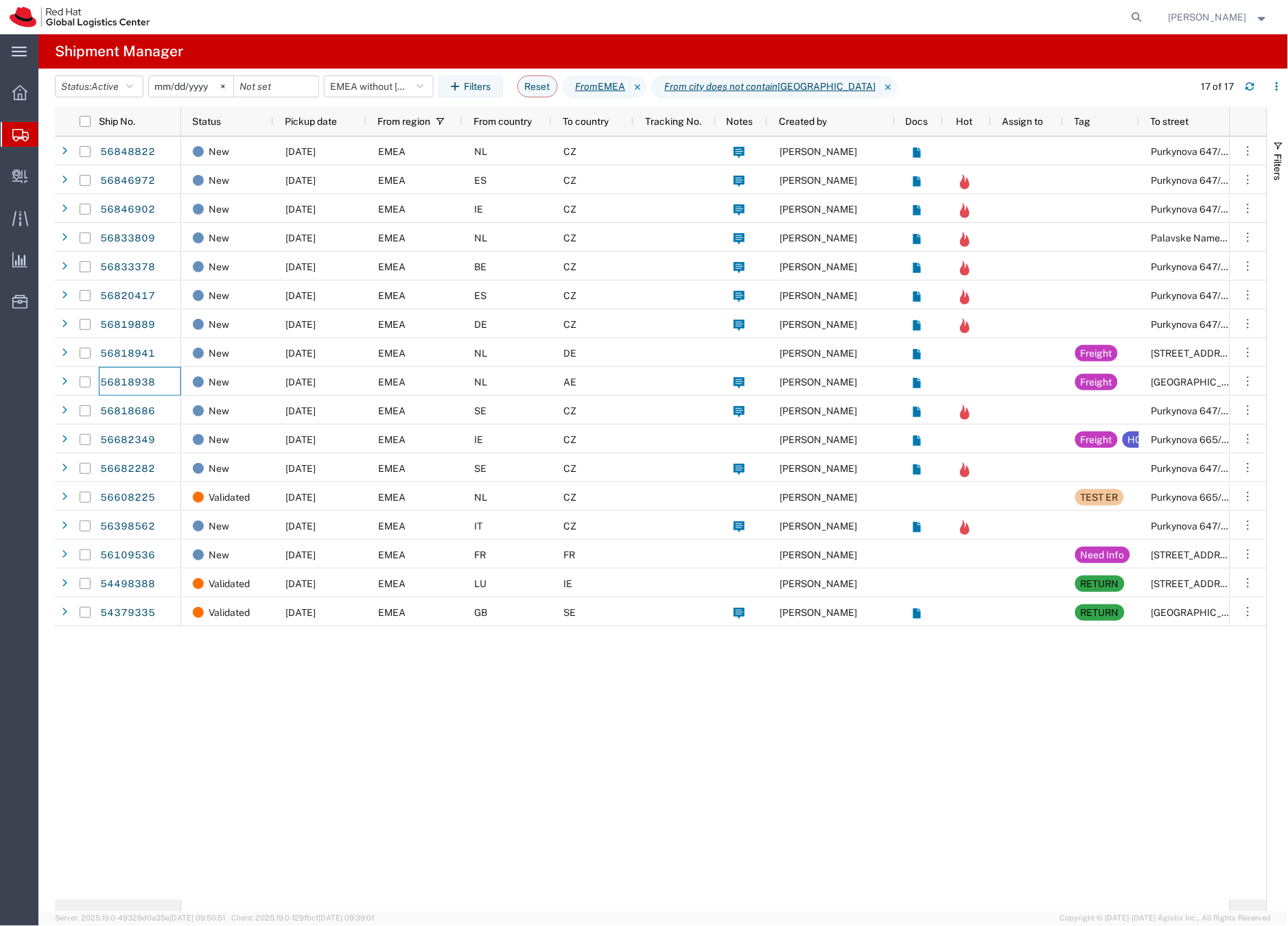
click at [447, 352] on div "EMEA" at bounding box center [414, 352] width 96 height 29
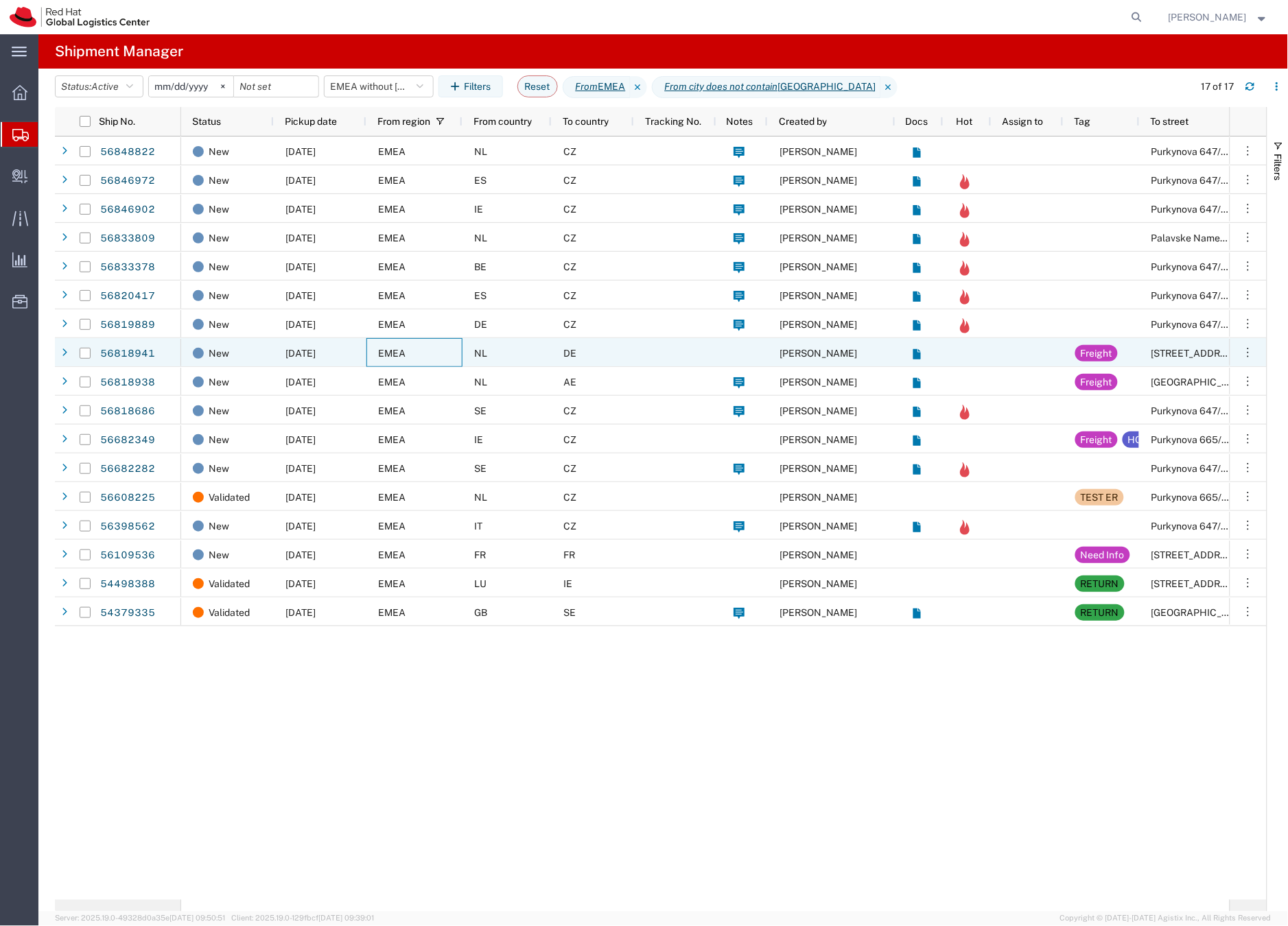
click at [447, 352] on div "EMEA" at bounding box center [414, 352] width 96 height 29
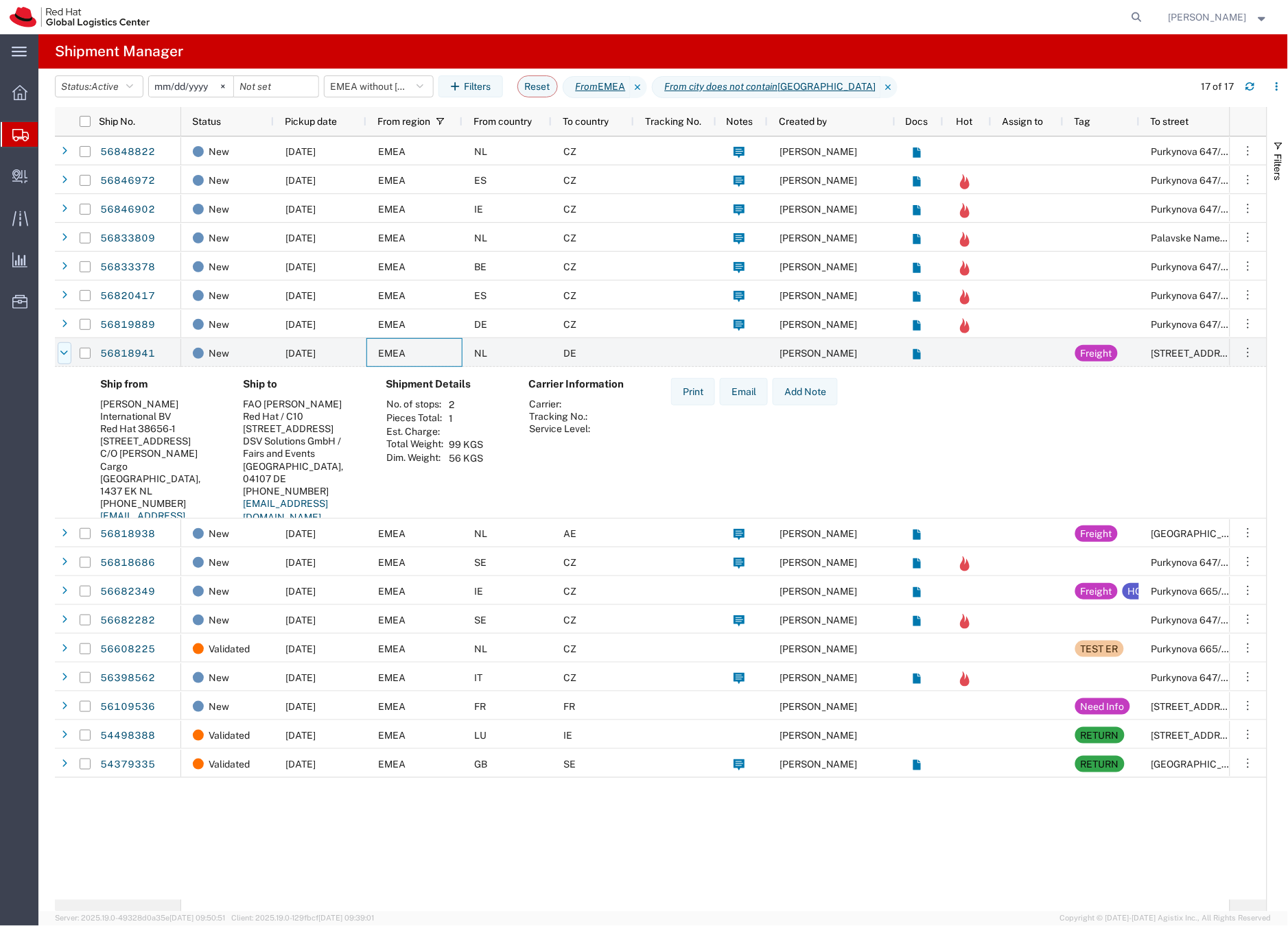
click at [62, 357] on icon at bounding box center [65, 354] width 8 height 10
click at [0, 0] on icon at bounding box center [0, 0] width 0 height 0
click at [62, 357] on icon at bounding box center [65, 354] width 8 height 10
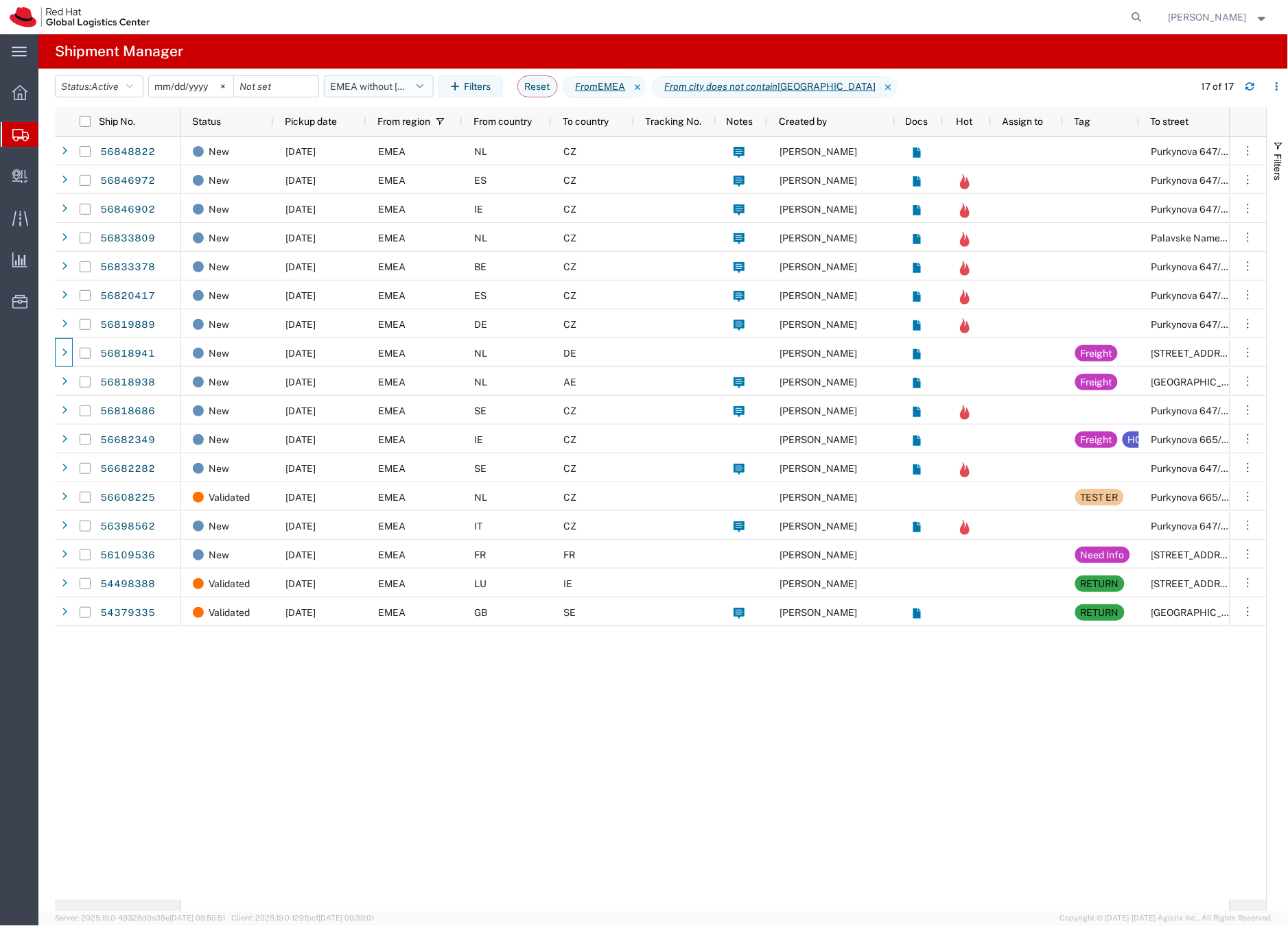
click at [358, 88] on button "EMEA without [GEOGRAPHIC_DATA]" at bounding box center [379, 86] width 110 height 22
click at [357, 89] on button "EMEA without [GEOGRAPHIC_DATA]" at bounding box center [379, 86] width 110 height 22
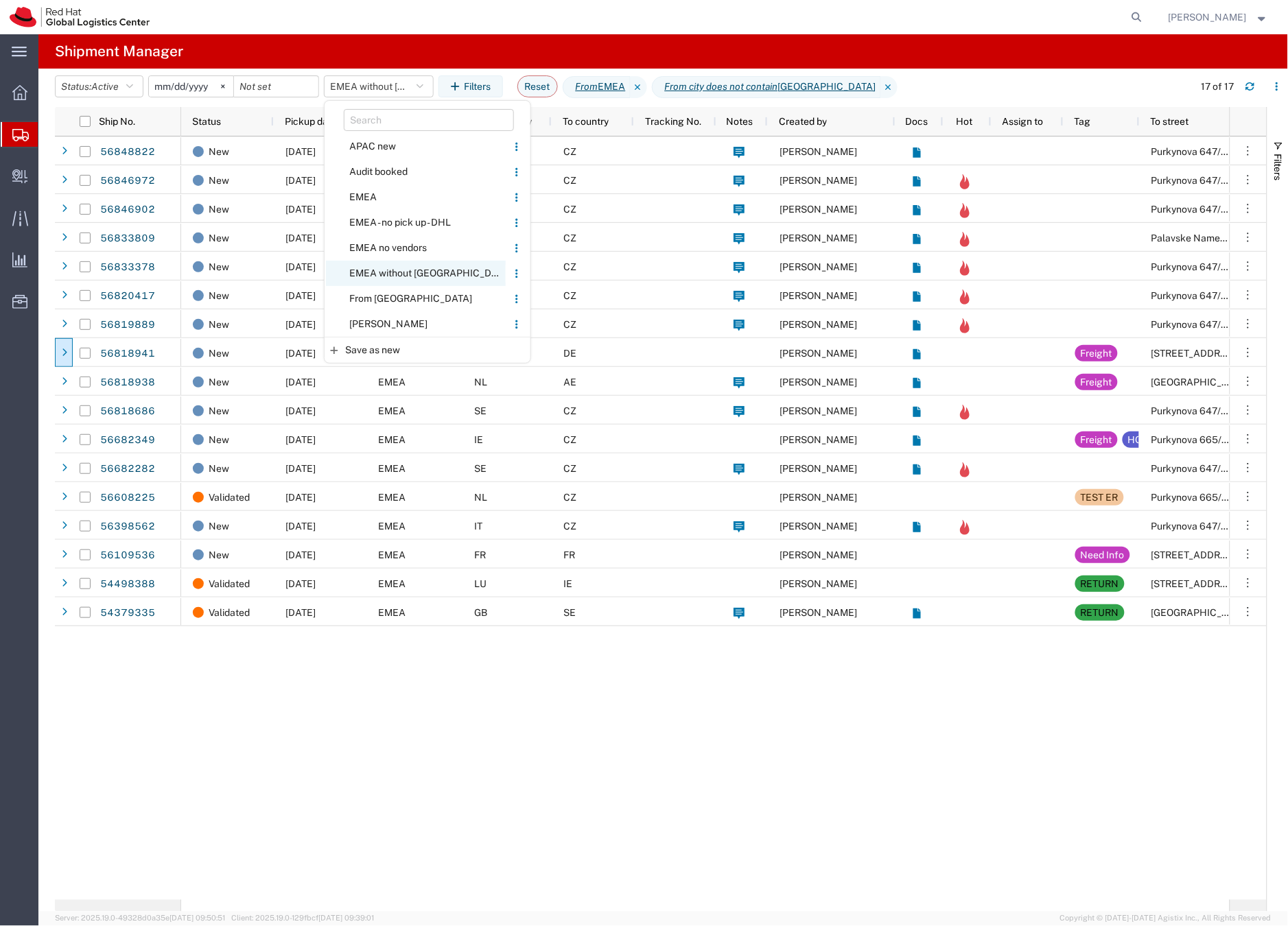
click at [399, 271] on span "EMEA without [GEOGRAPHIC_DATA]" at bounding box center [416, 273] width 180 height 25
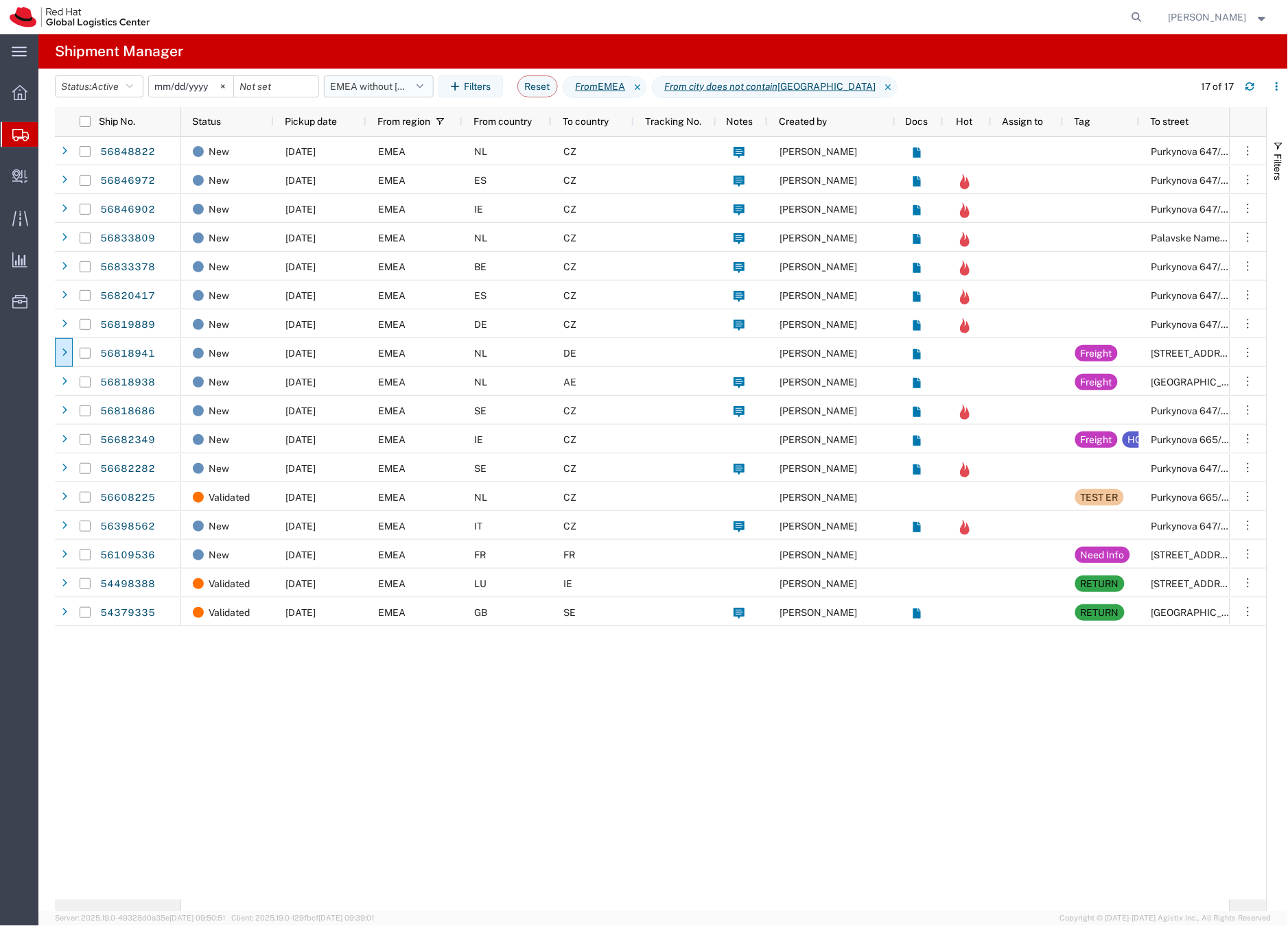
click at [385, 87] on button "EMEA without [GEOGRAPHIC_DATA]" at bounding box center [379, 86] width 110 height 22
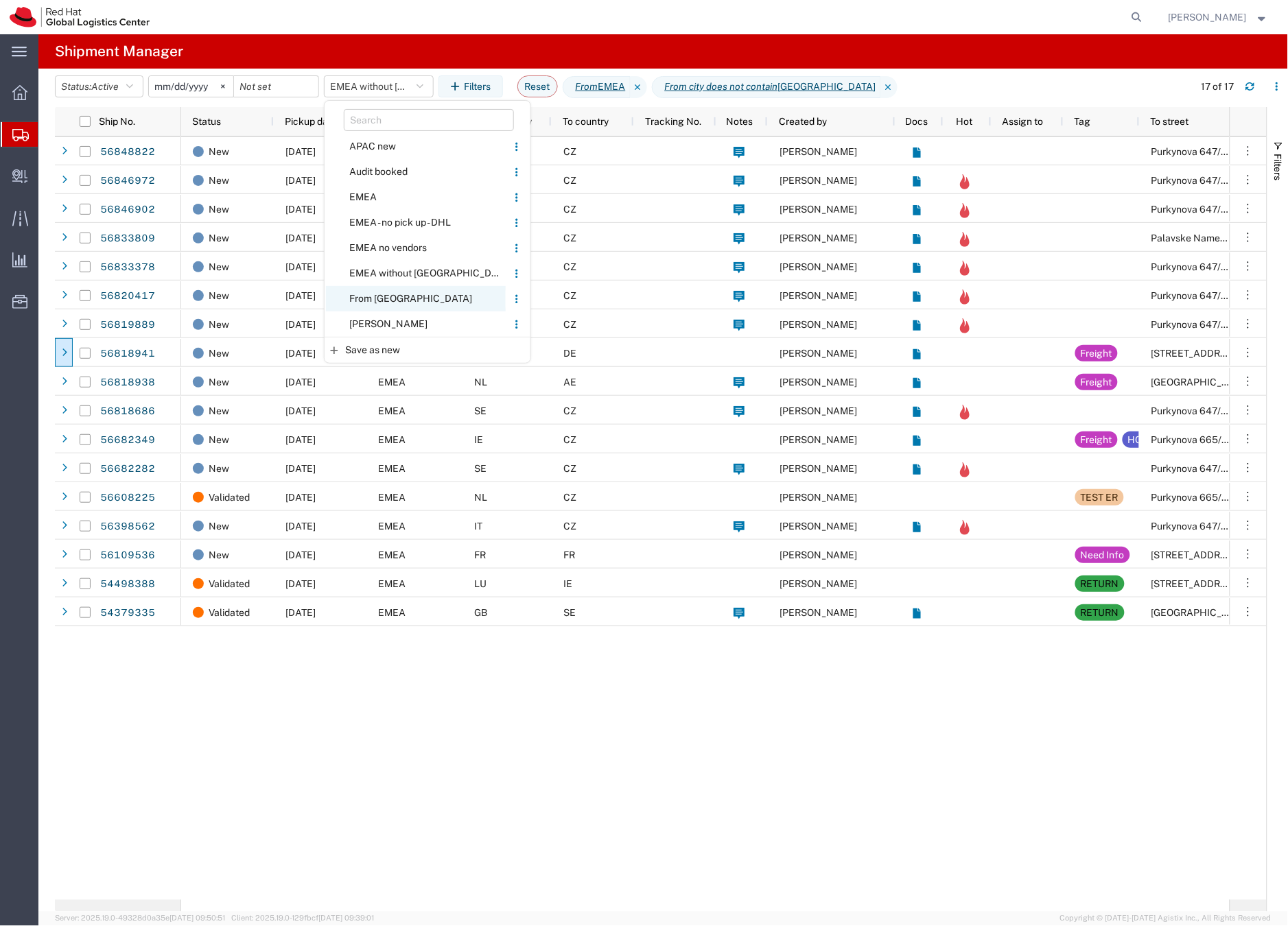
click at [383, 296] on span "From [GEOGRAPHIC_DATA]" at bounding box center [416, 299] width 180 height 25
type input "[DATE]"
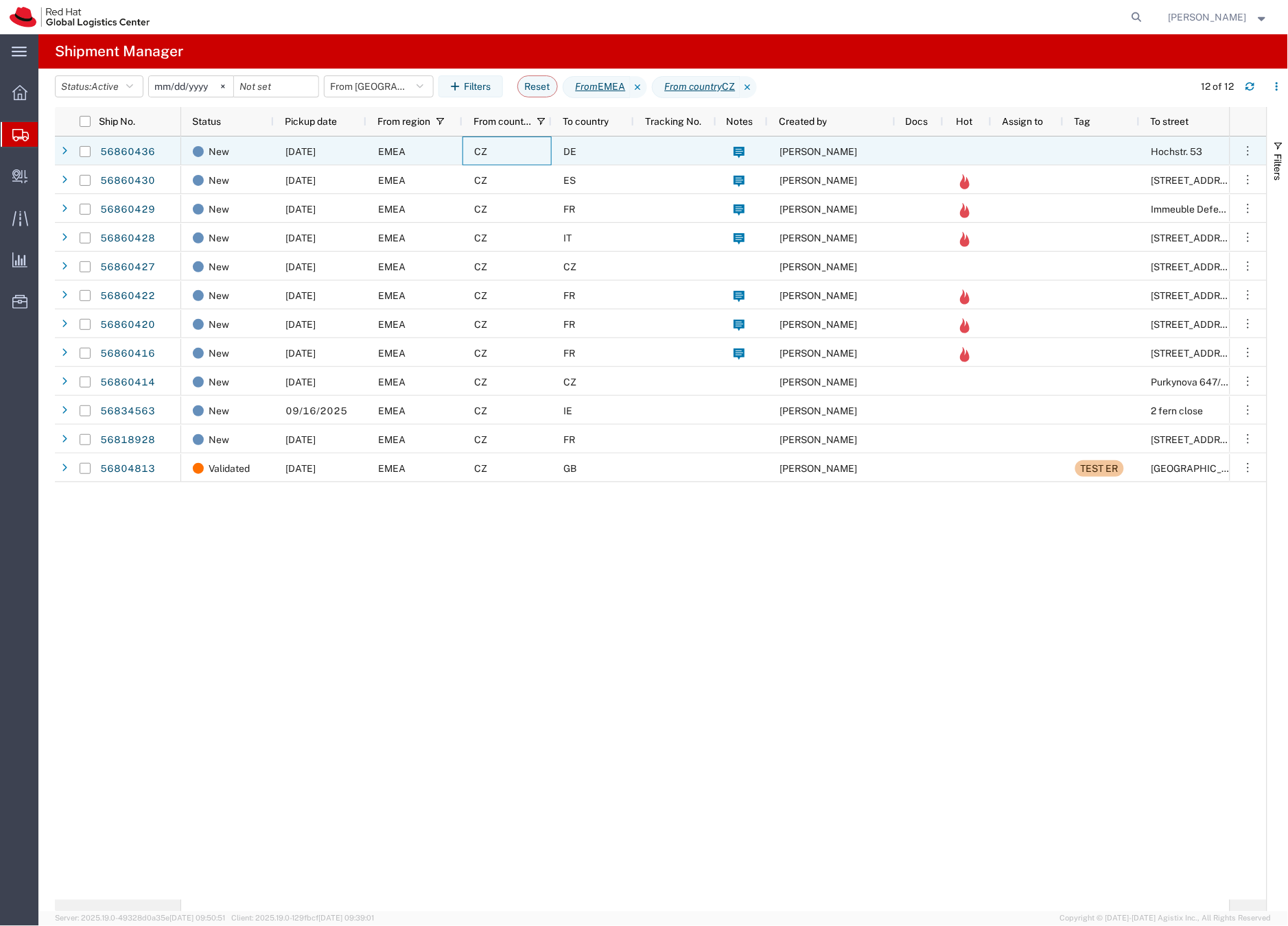
click at [531, 152] on div "CZ" at bounding box center [507, 150] width 89 height 29
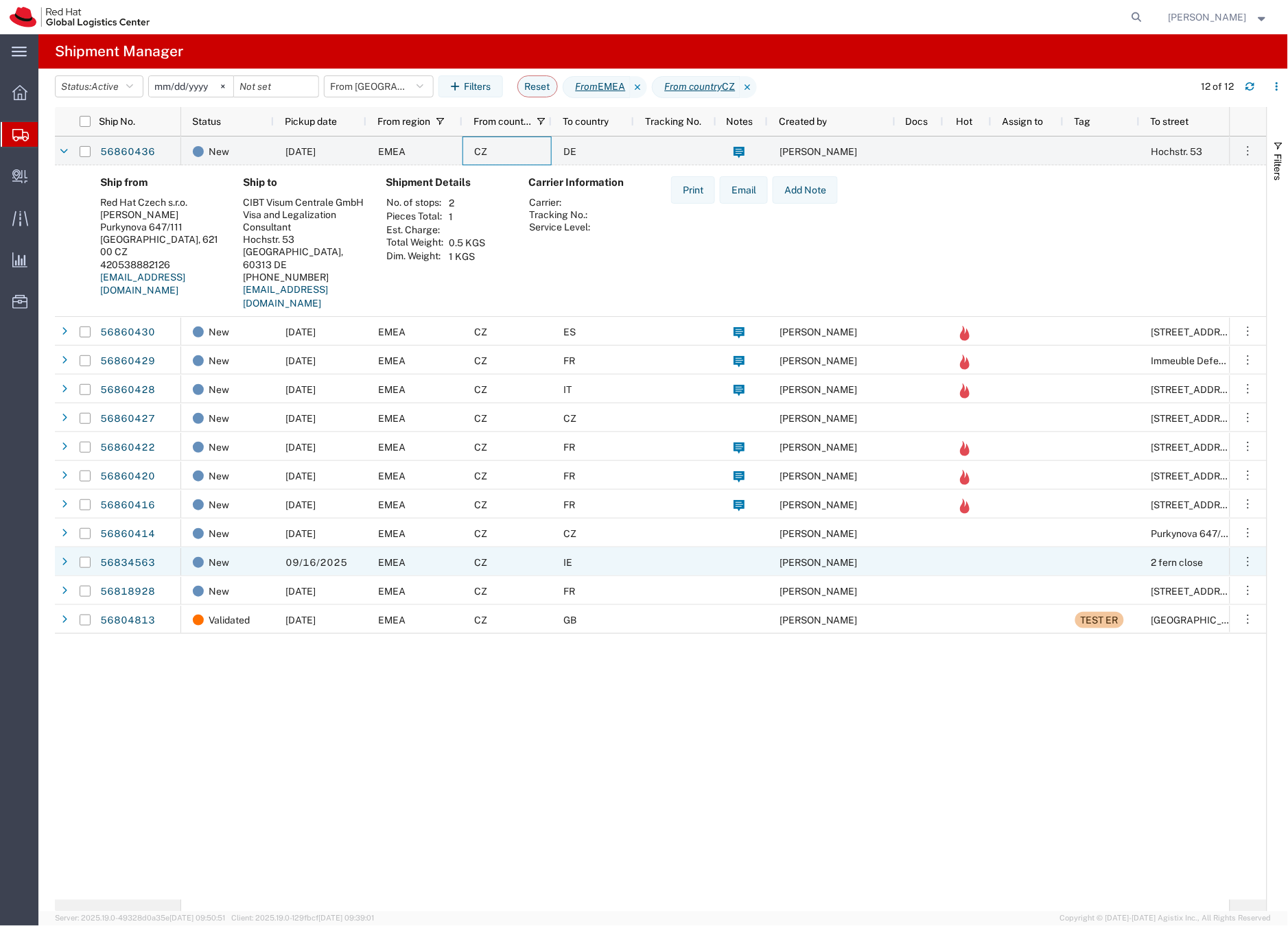
click at [534, 565] on div "CZ" at bounding box center [507, 562] width 89 height 29
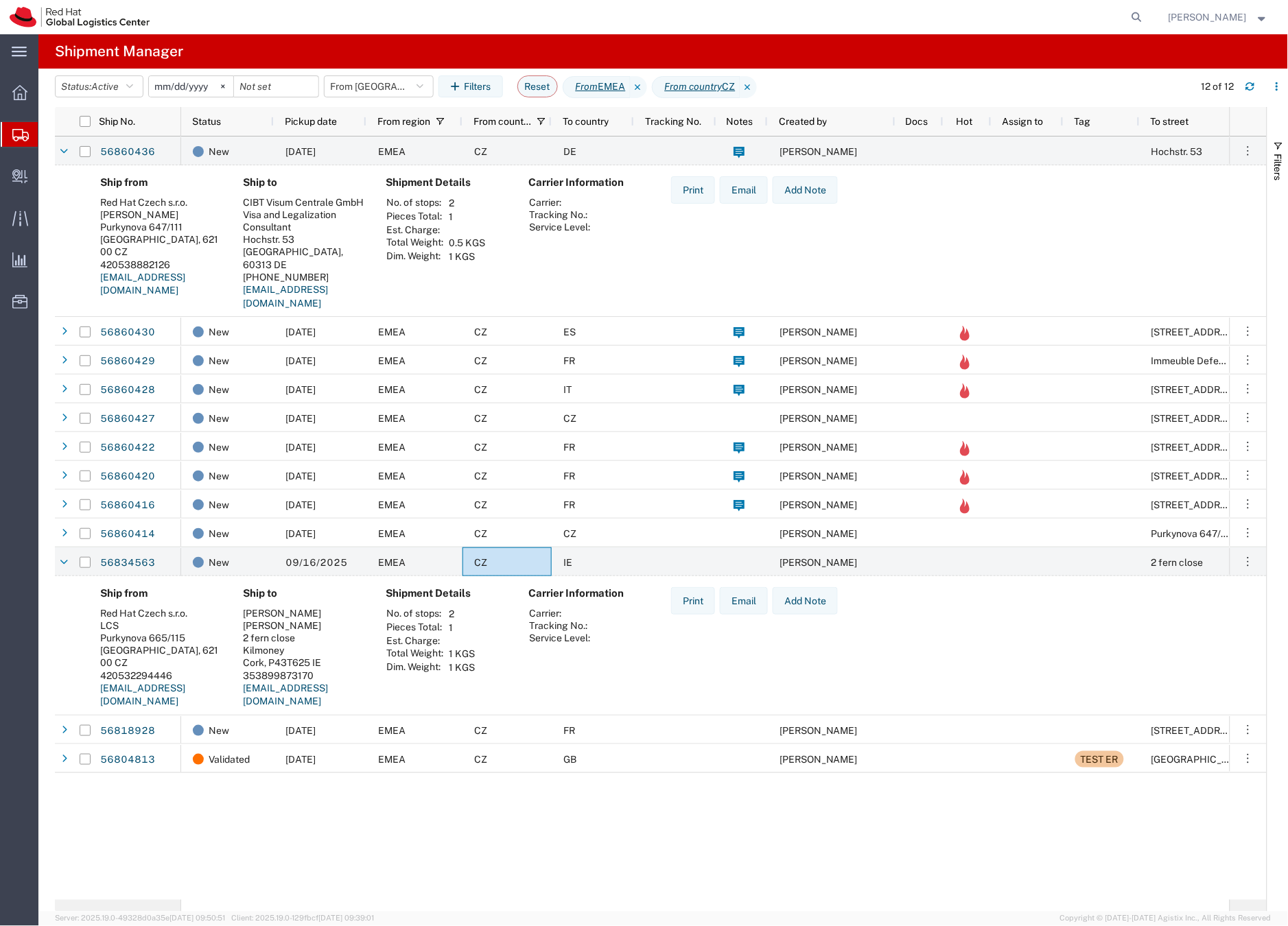
click at [531, 834] on div "New 09/18/2025 EMEA CZ DE Barbora Sarounova Hochstr. 53 New 09/18/2025 EMEA CZ …" at bounding box center [705, 518] width 1048 height 764
click at [488, 817] on div "New 09/18/2025 EMEA CZ DE Barbora Sarounova Hochstr. 53 New 09/18/2025 EMEA CZ …" at bounding box center [705, 518] width 1048 height 764
click at [28, 132] on div at bounding box center [20, 134] width 38 height 25
click at [25, 132] on icon at bounding box center [20, 135] width 16 height 12
click at [20, 131] on icon at bounding box center [20, 135] width 16 height 12
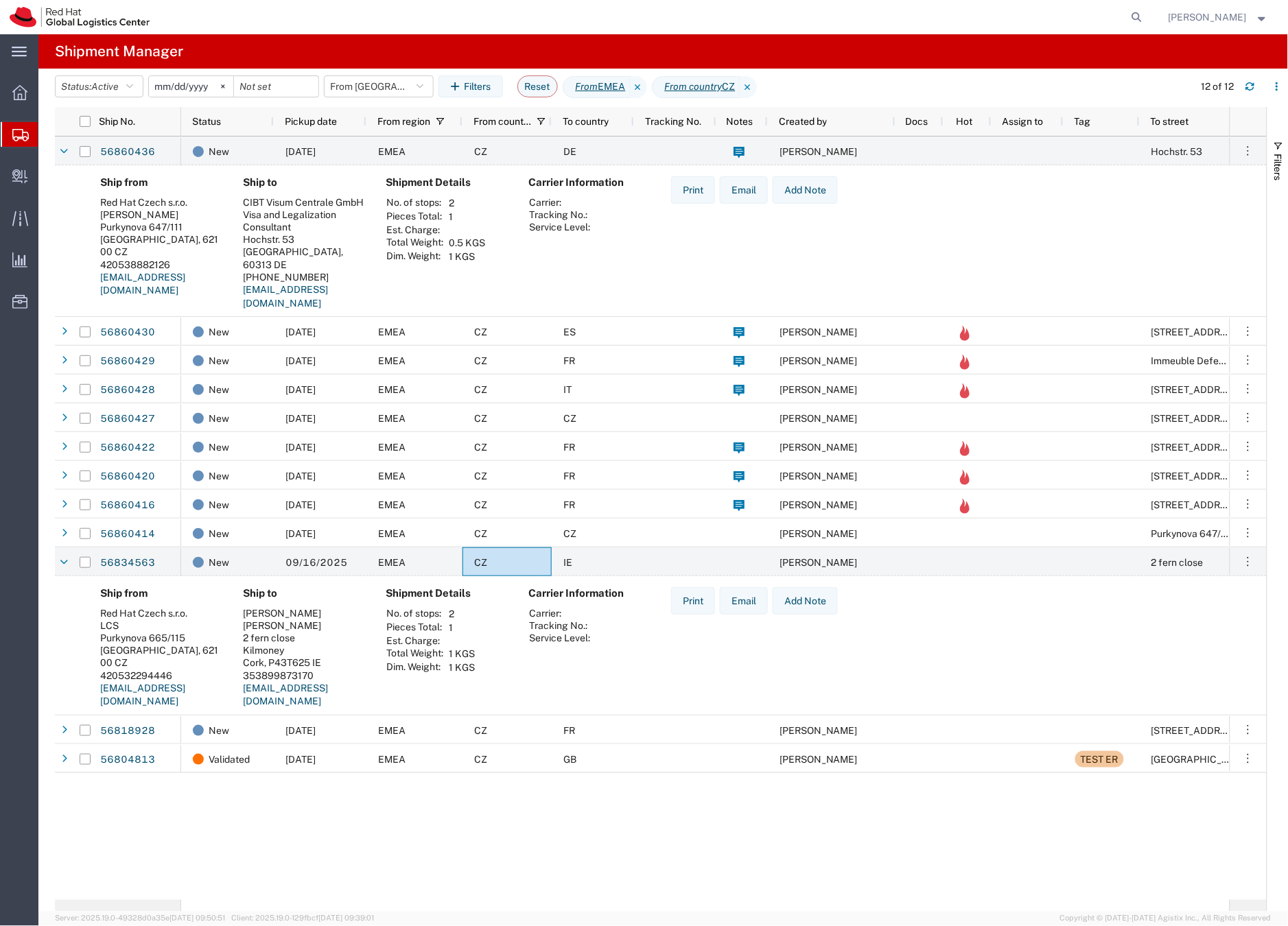
click at [49, 131] on span "Shipments" at bounding box center [43, 134] width 11 height 28
click at [1147, 16] on icon at bounding box center [1136, 17] width 19 height 19
click at [843, 13] on input "search" at bounding box center [918, 17] width 417 height 33
paste input "56852439"
type input "56852439"
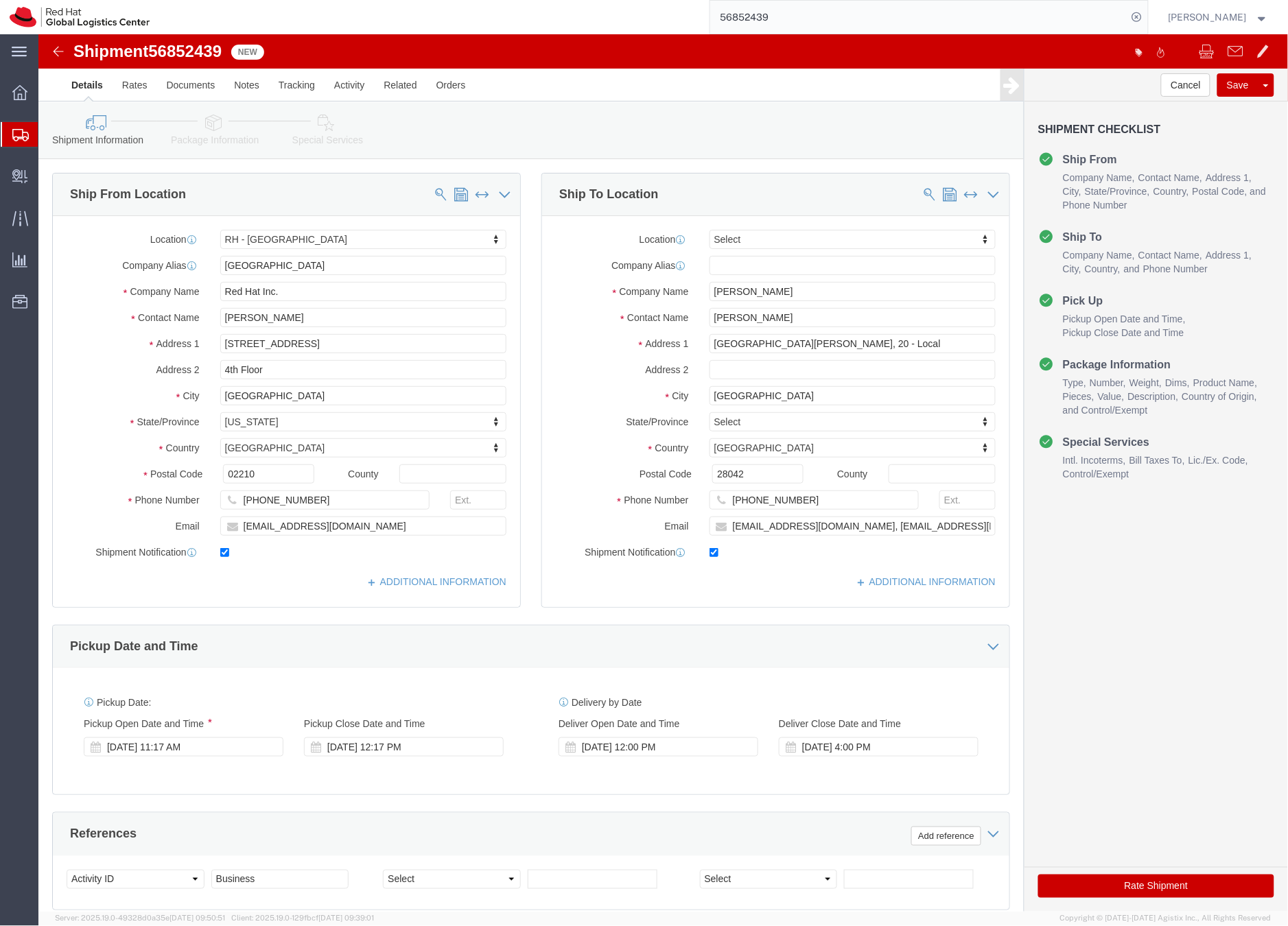
select select "37929"
select select
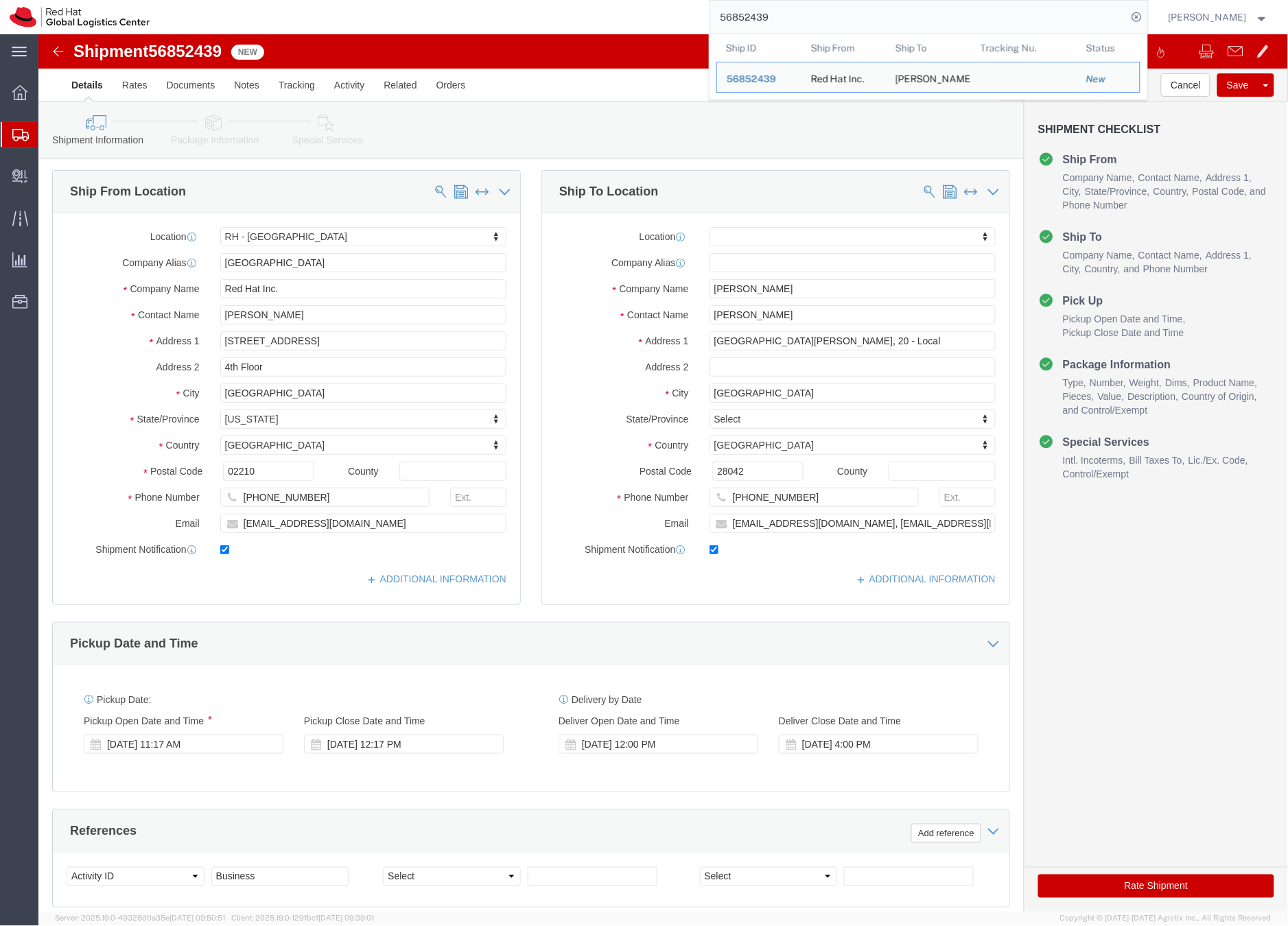
click icon
click div
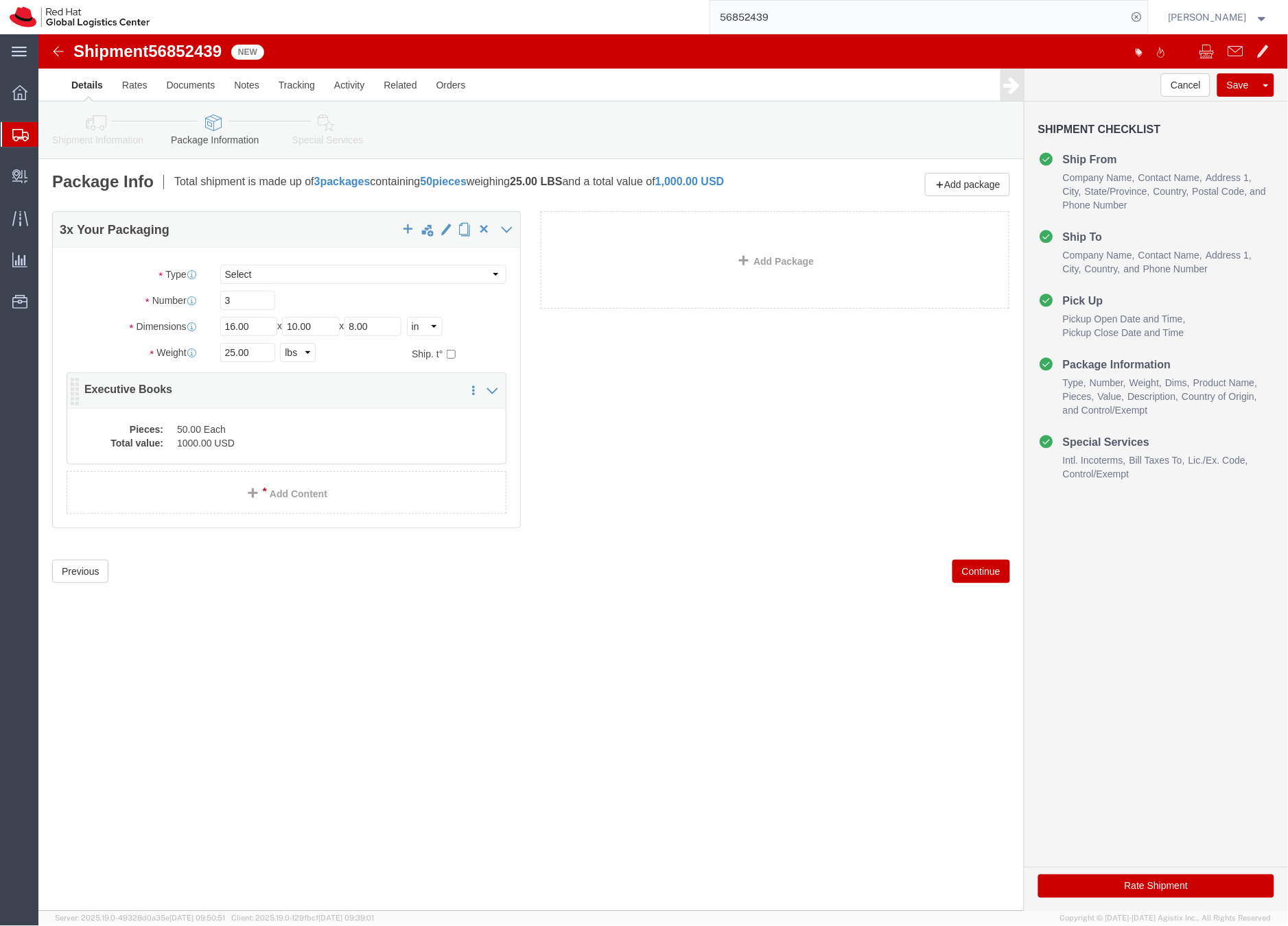
click dd "1000.00 USD"
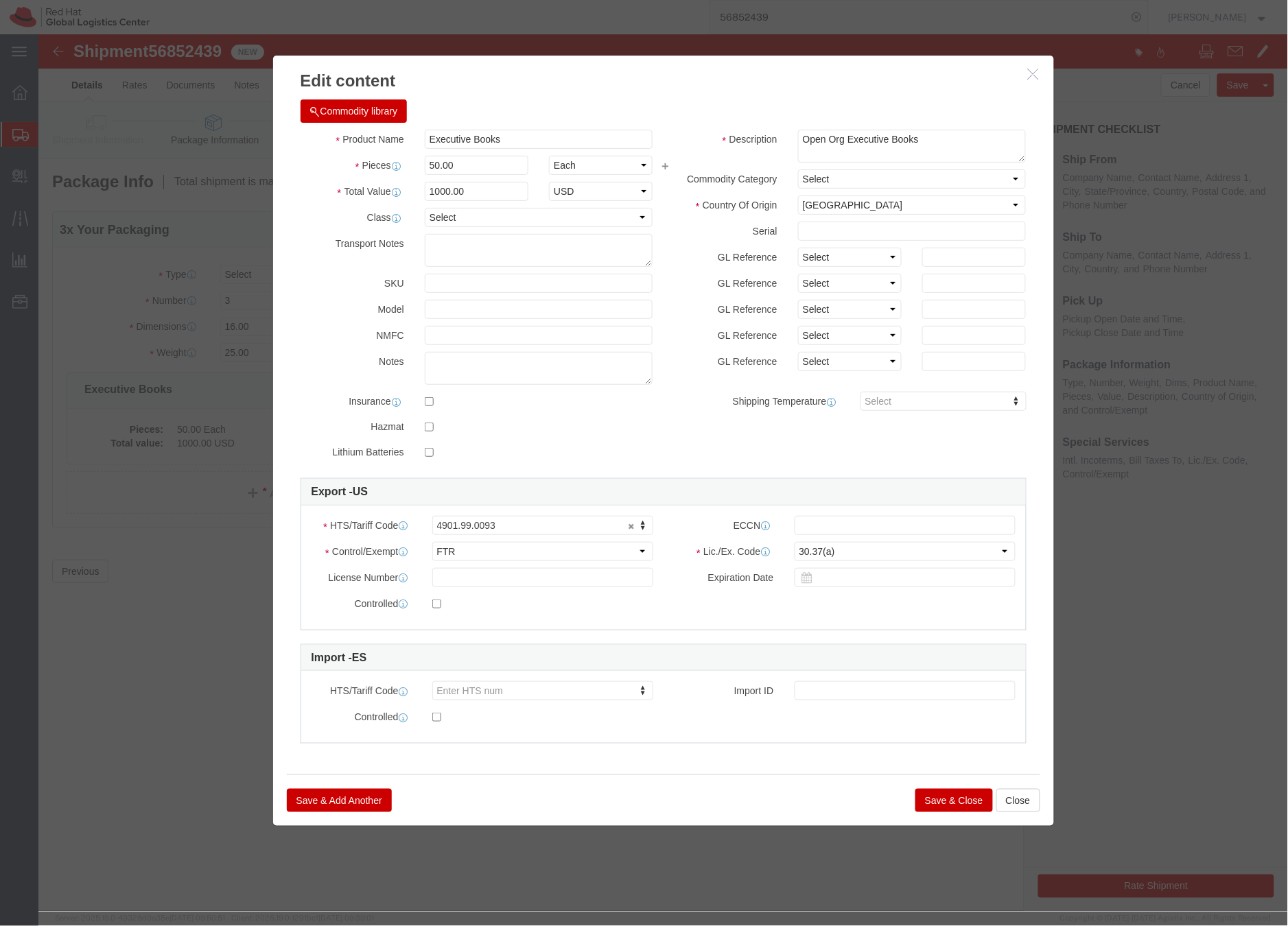
click button "Save & Close"
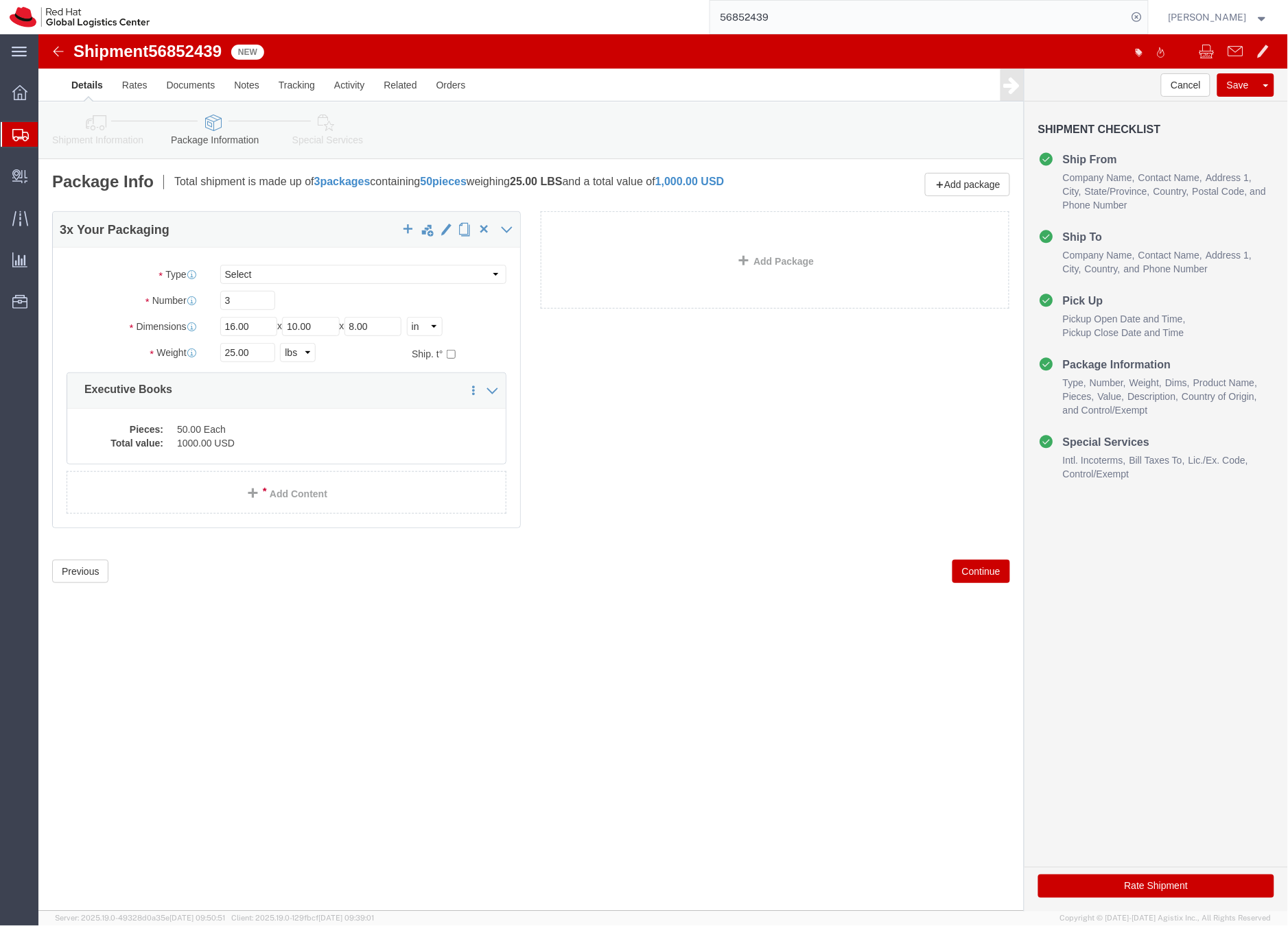
click icon
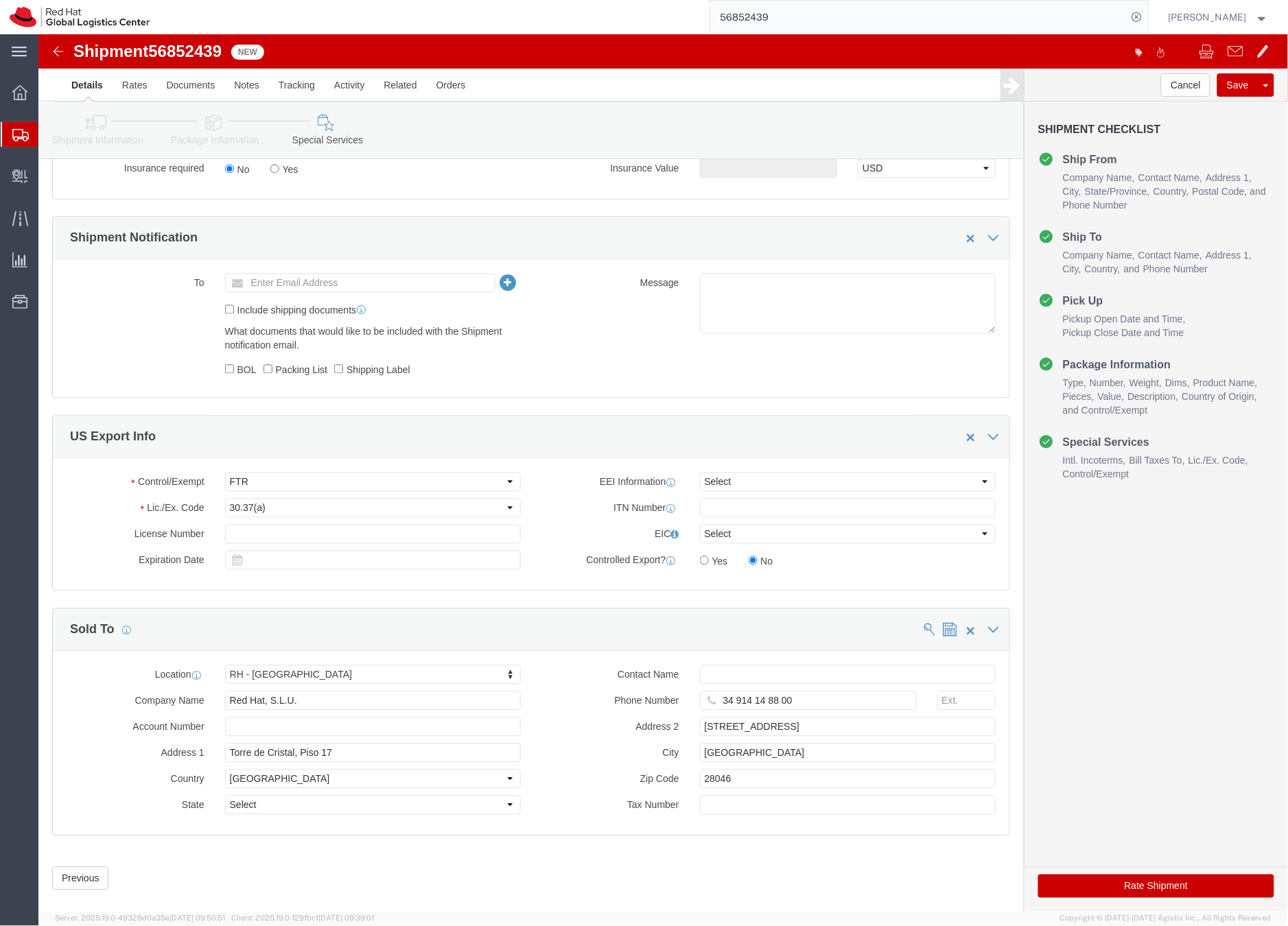
scroll to position [765, 0]
click input "text"
type input "[EMAIL_ADDRESS][DOMAIN_NAME]"
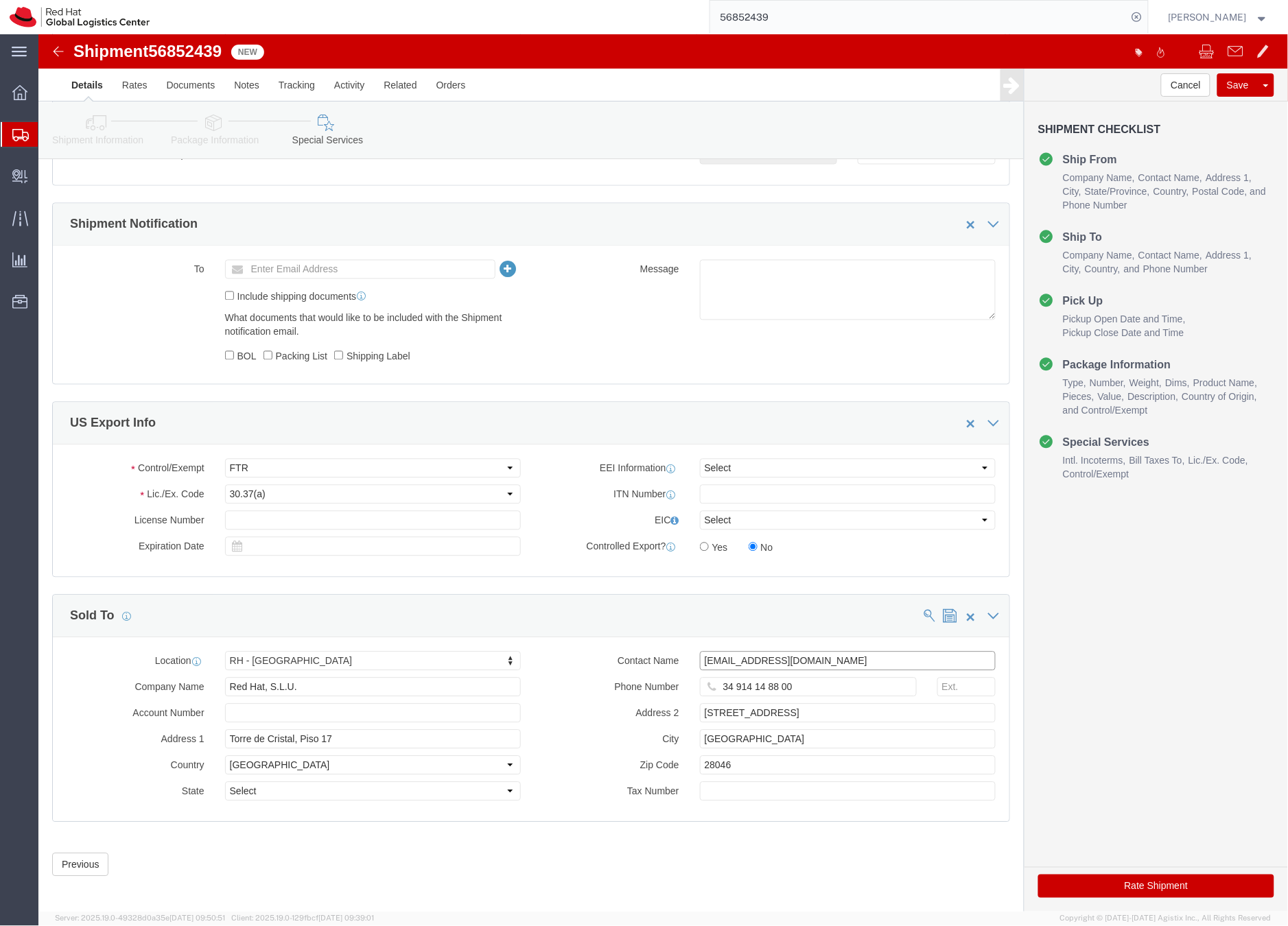
scroll to position [786, 0]
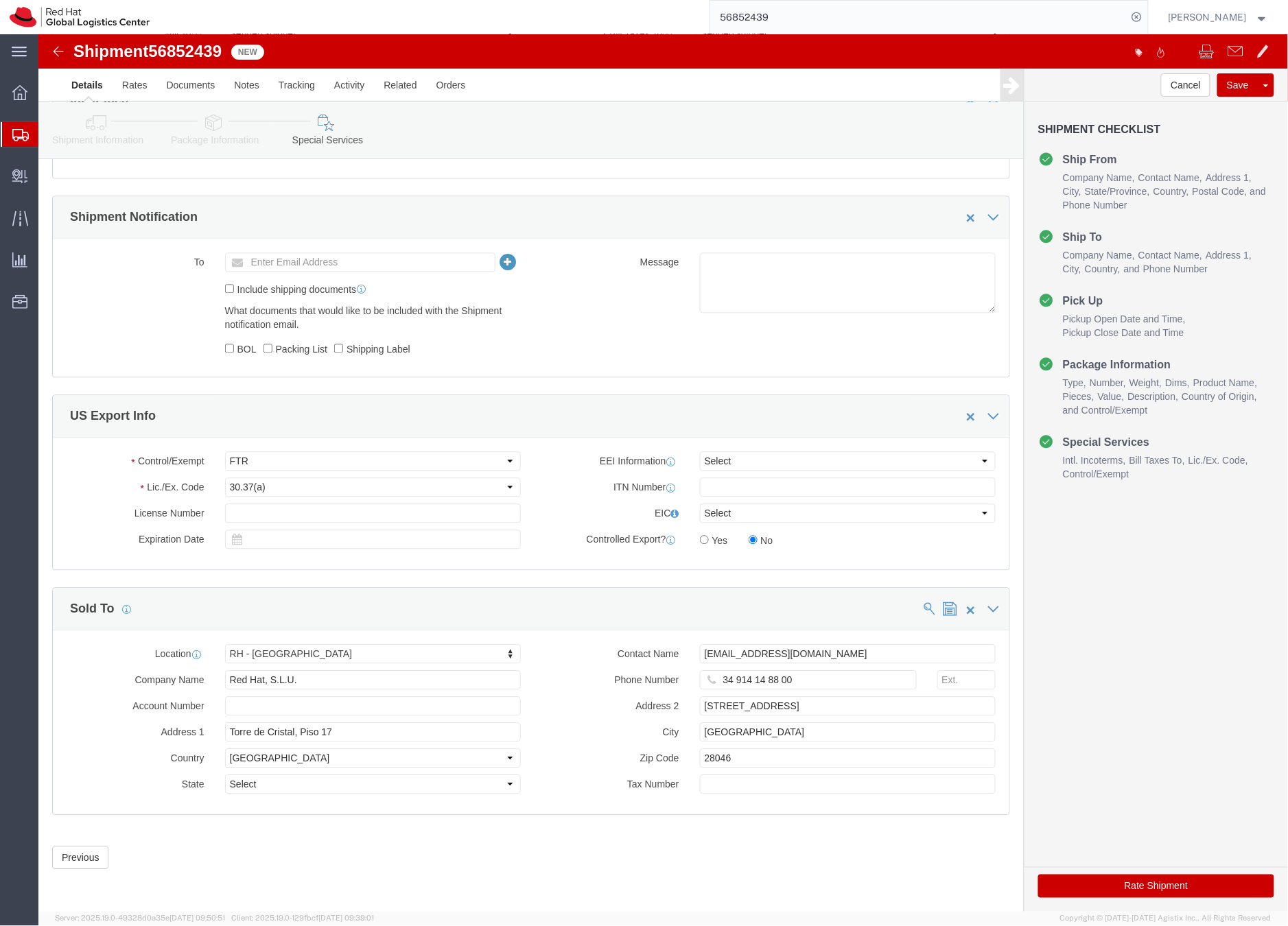
click button "Rate Shipment"
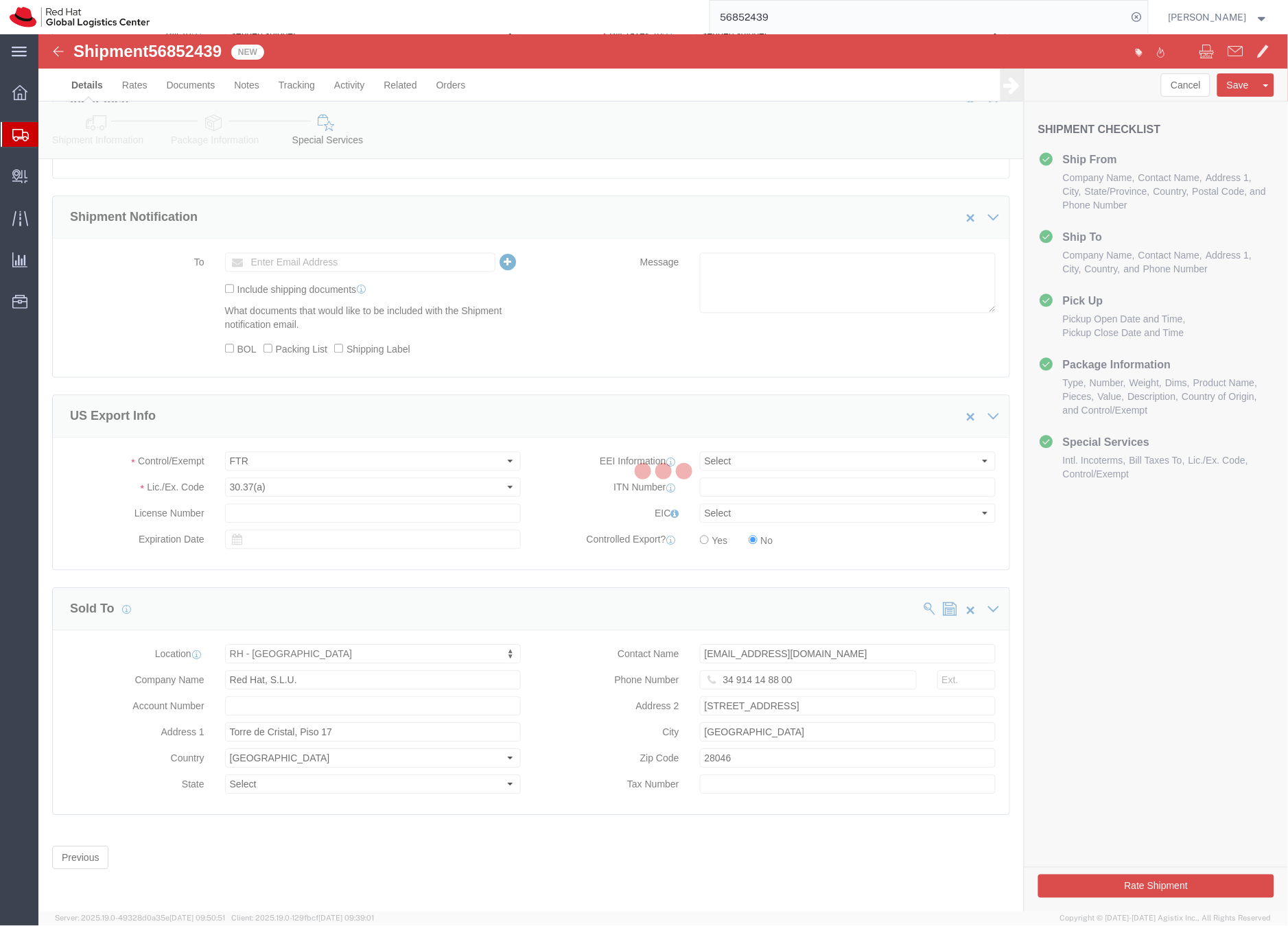
scroll to position [0, 0]
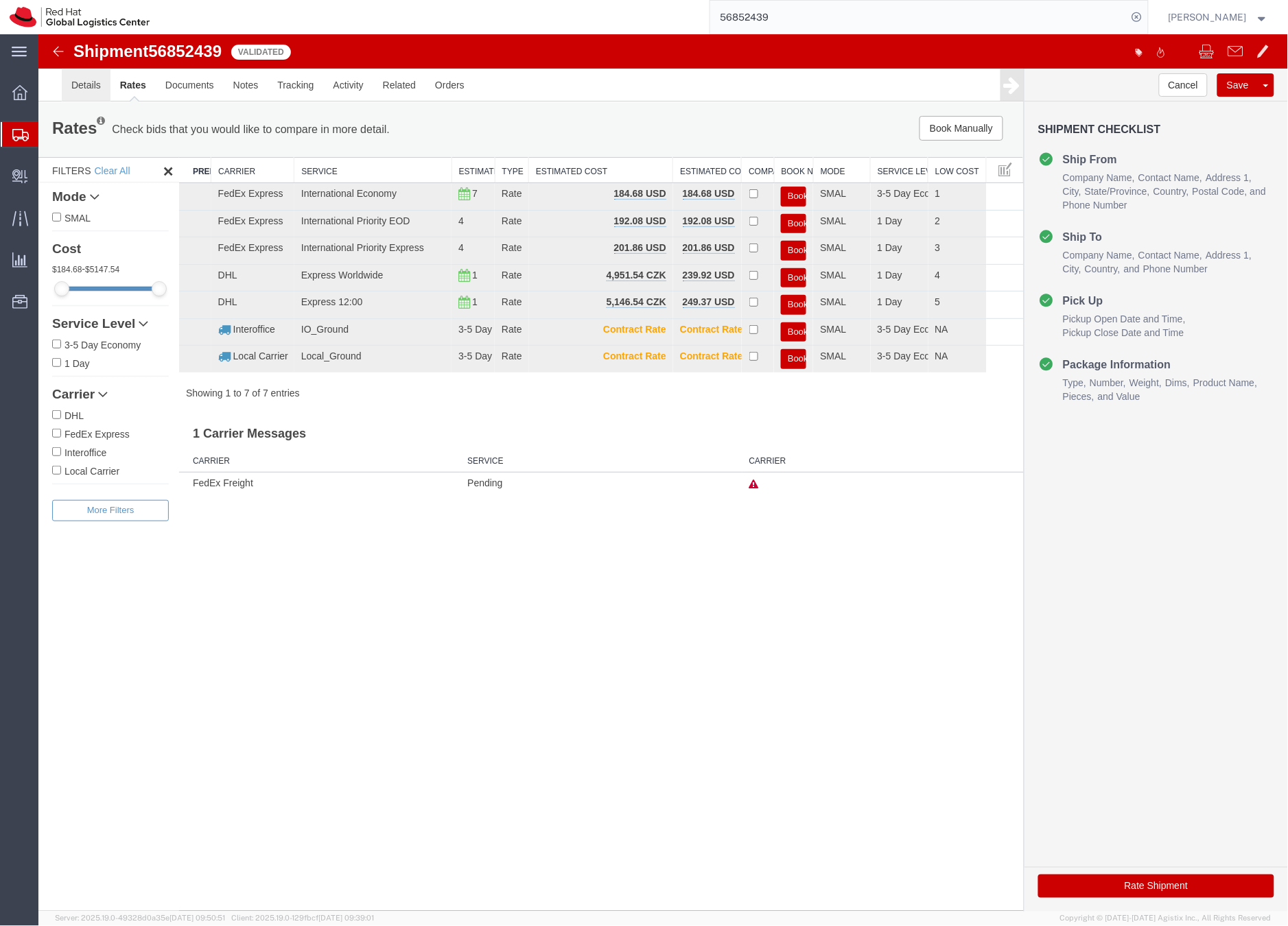
click at [87, 83] on link "Details" at bounding box center [85, 84] width 49 height 33
click at [37, 34] on div at bounding box center [37, 34] width 0 height 0
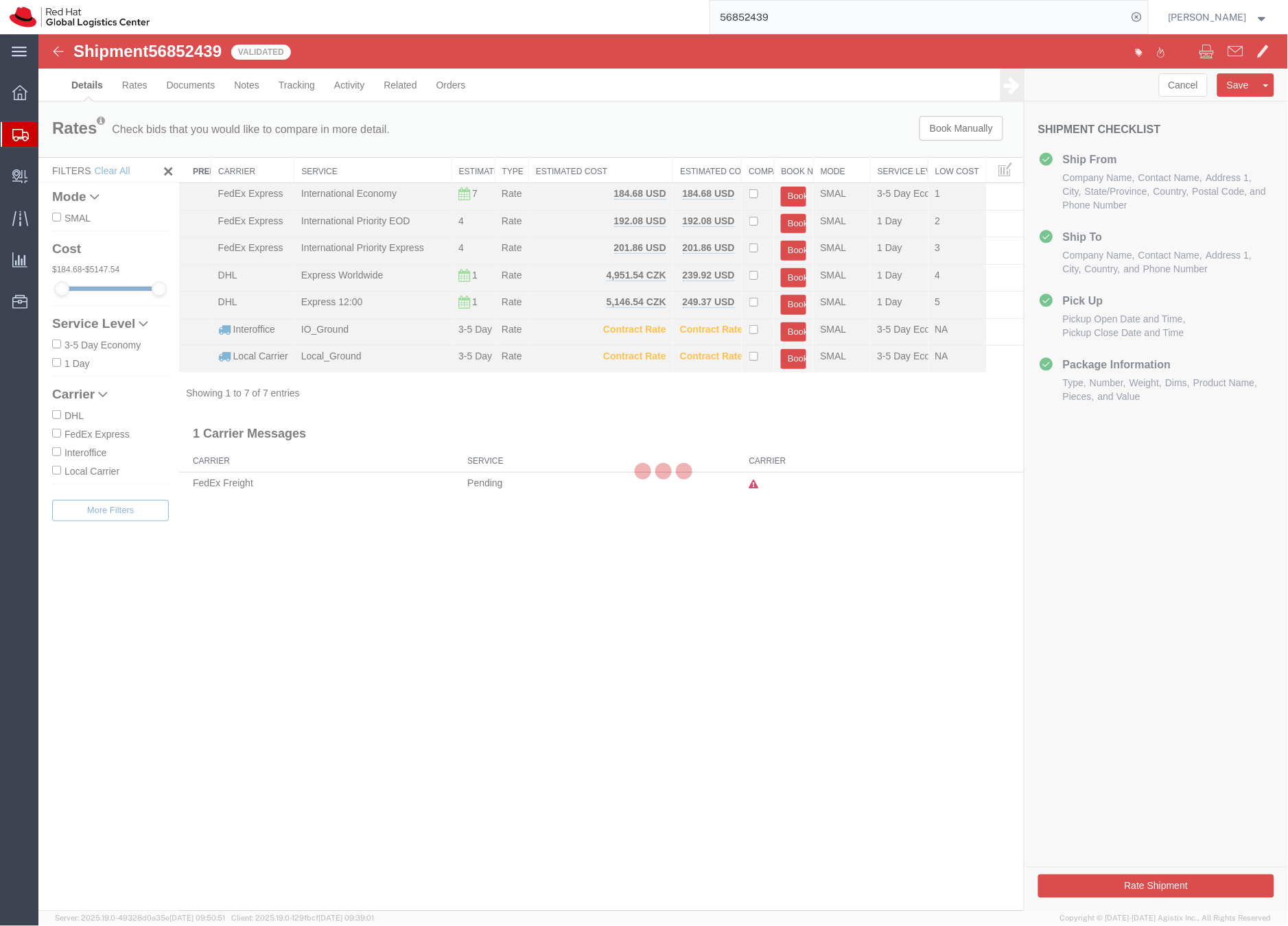
select select "37929"
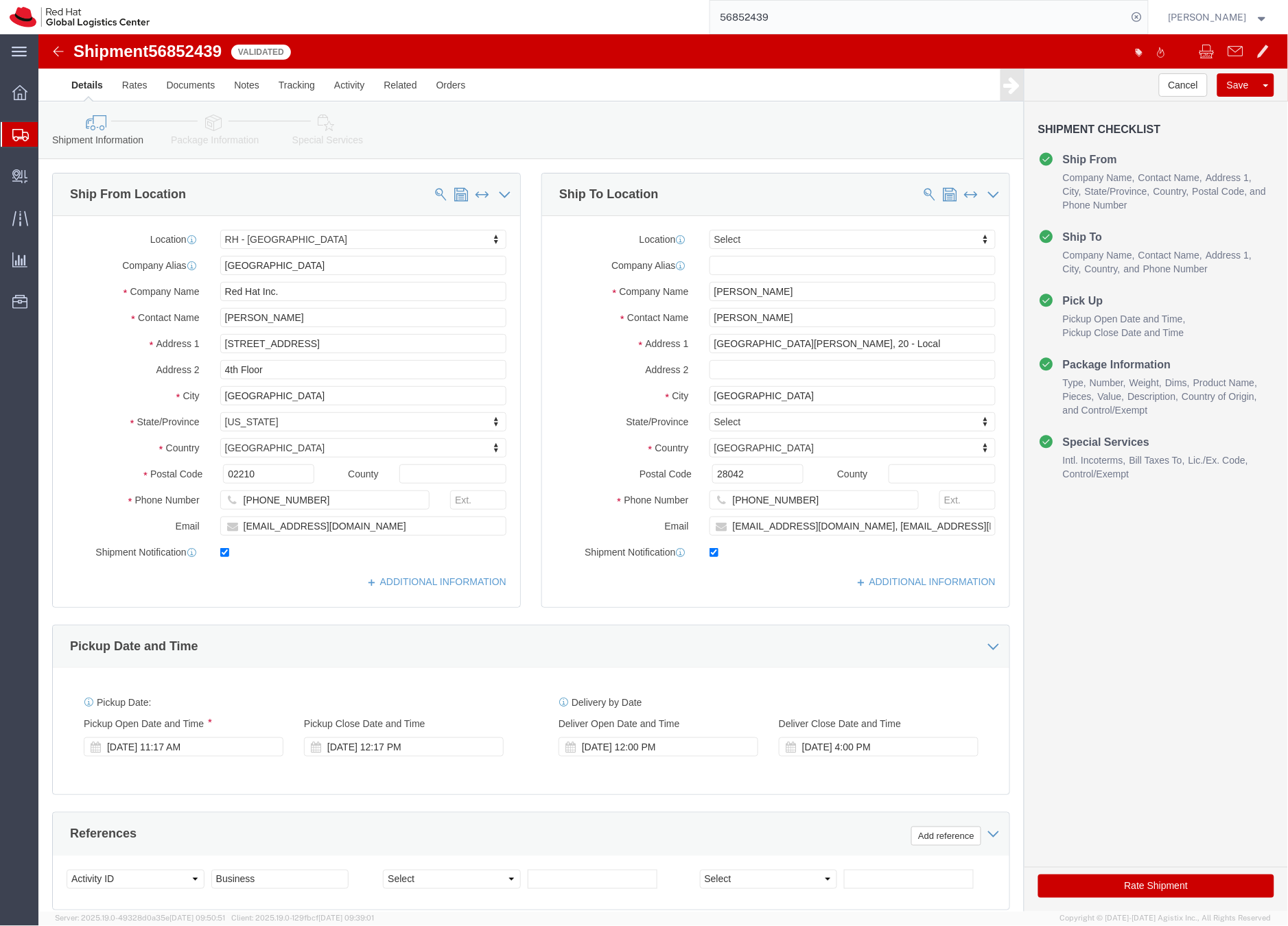
click icon
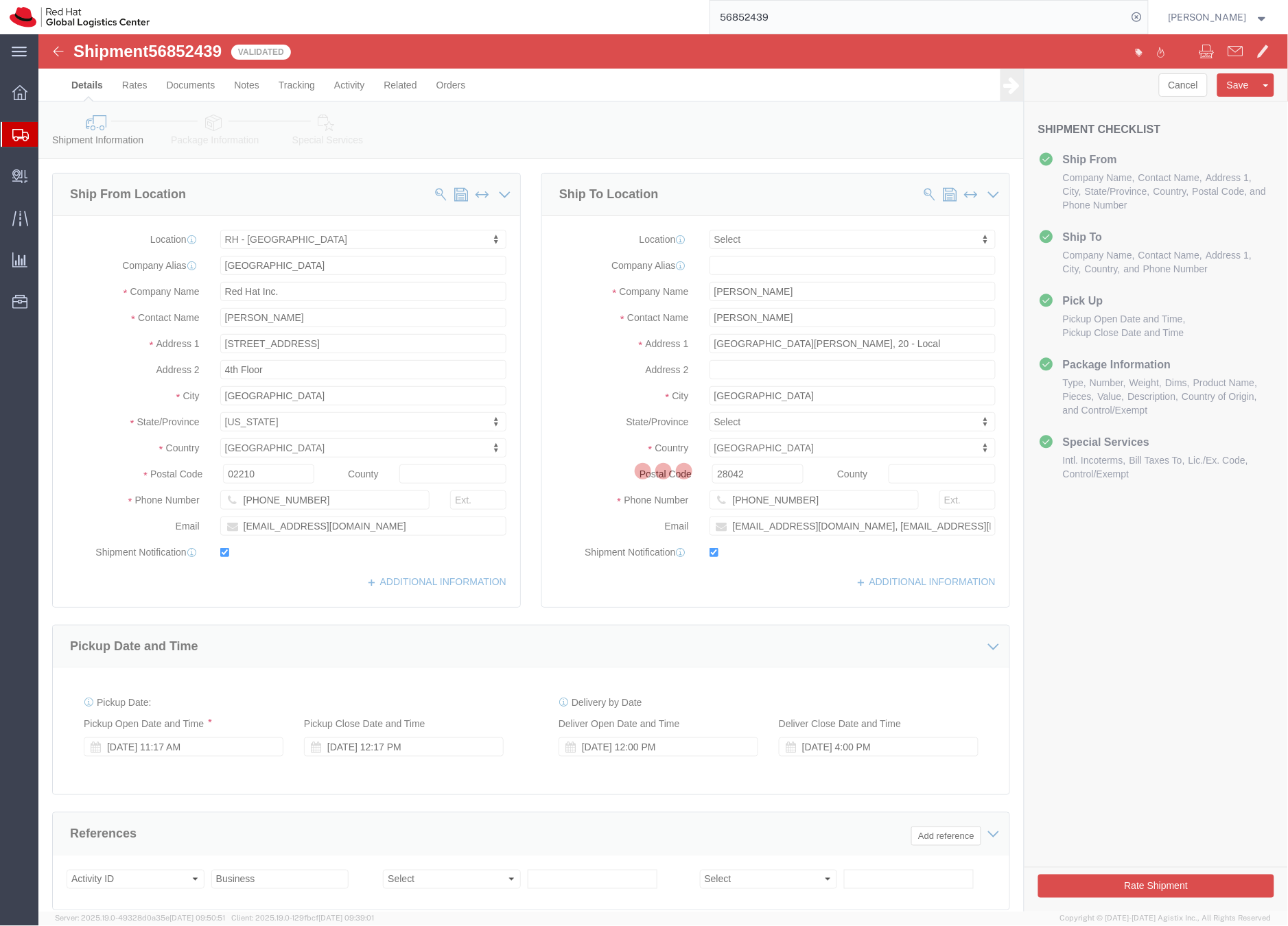
click at [328, 128] on div at bounding box center [663, 473] width 1249 height 877
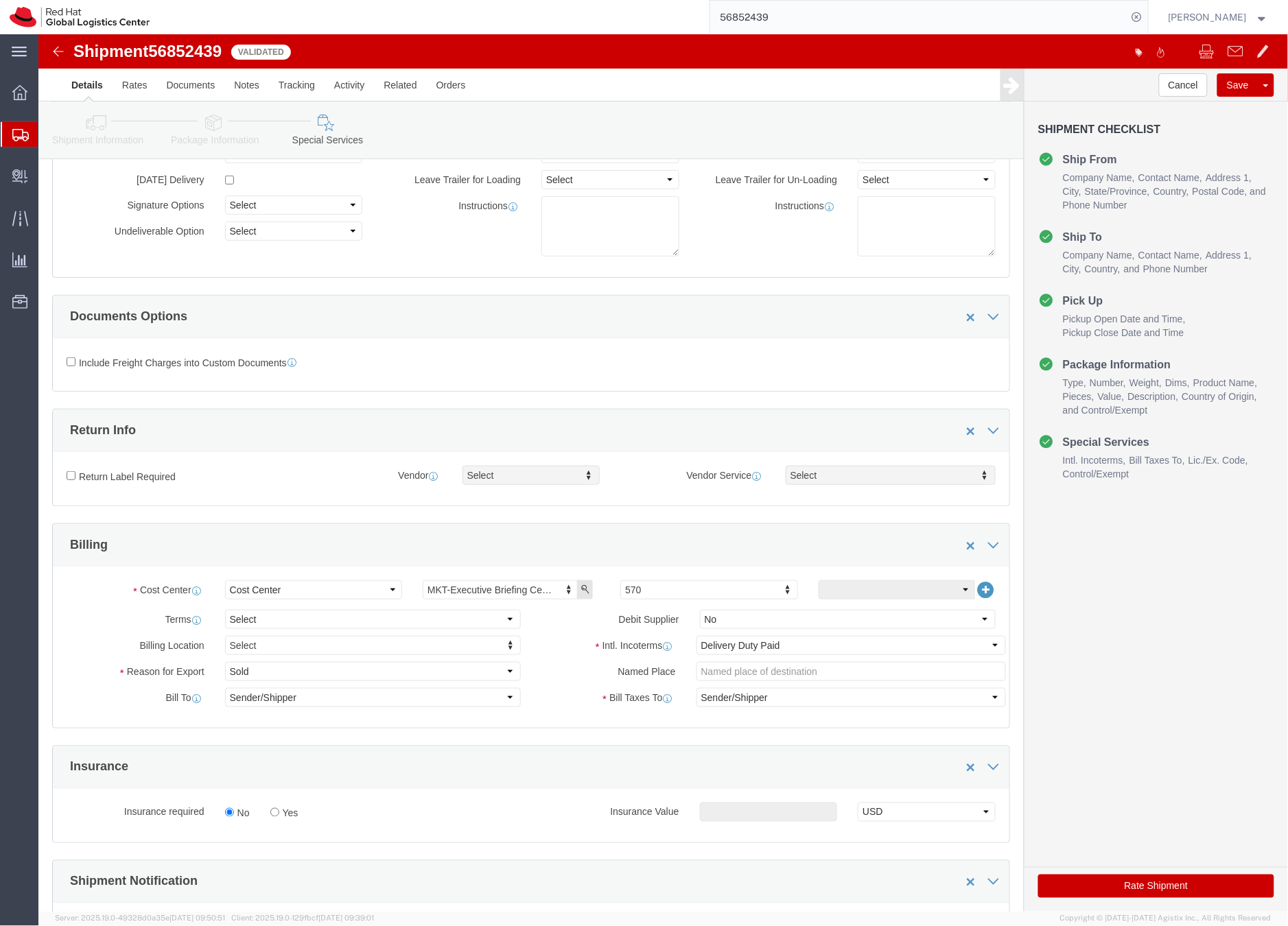
scroll to position [302, 0]
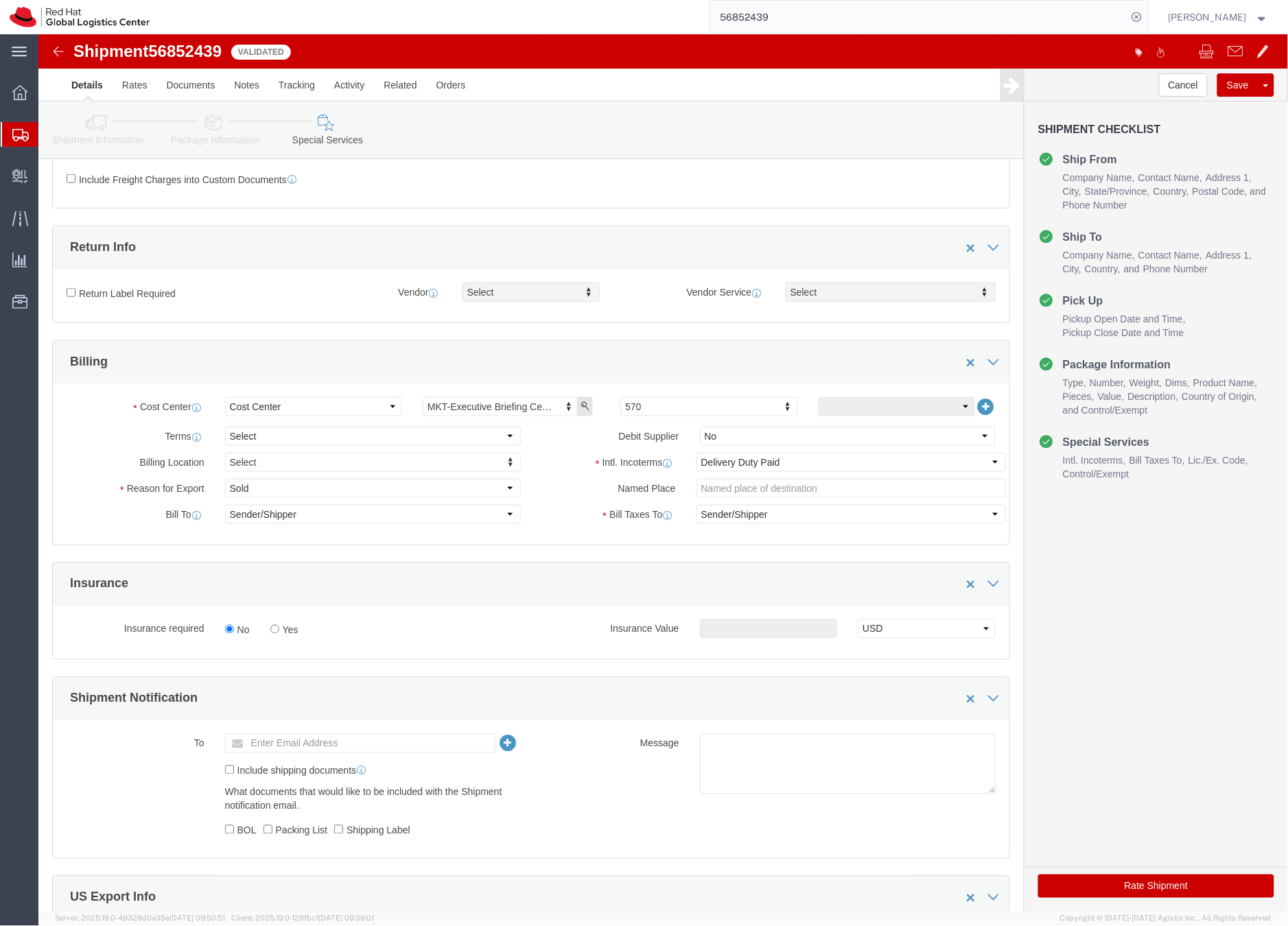
click button "Rate Shipment"
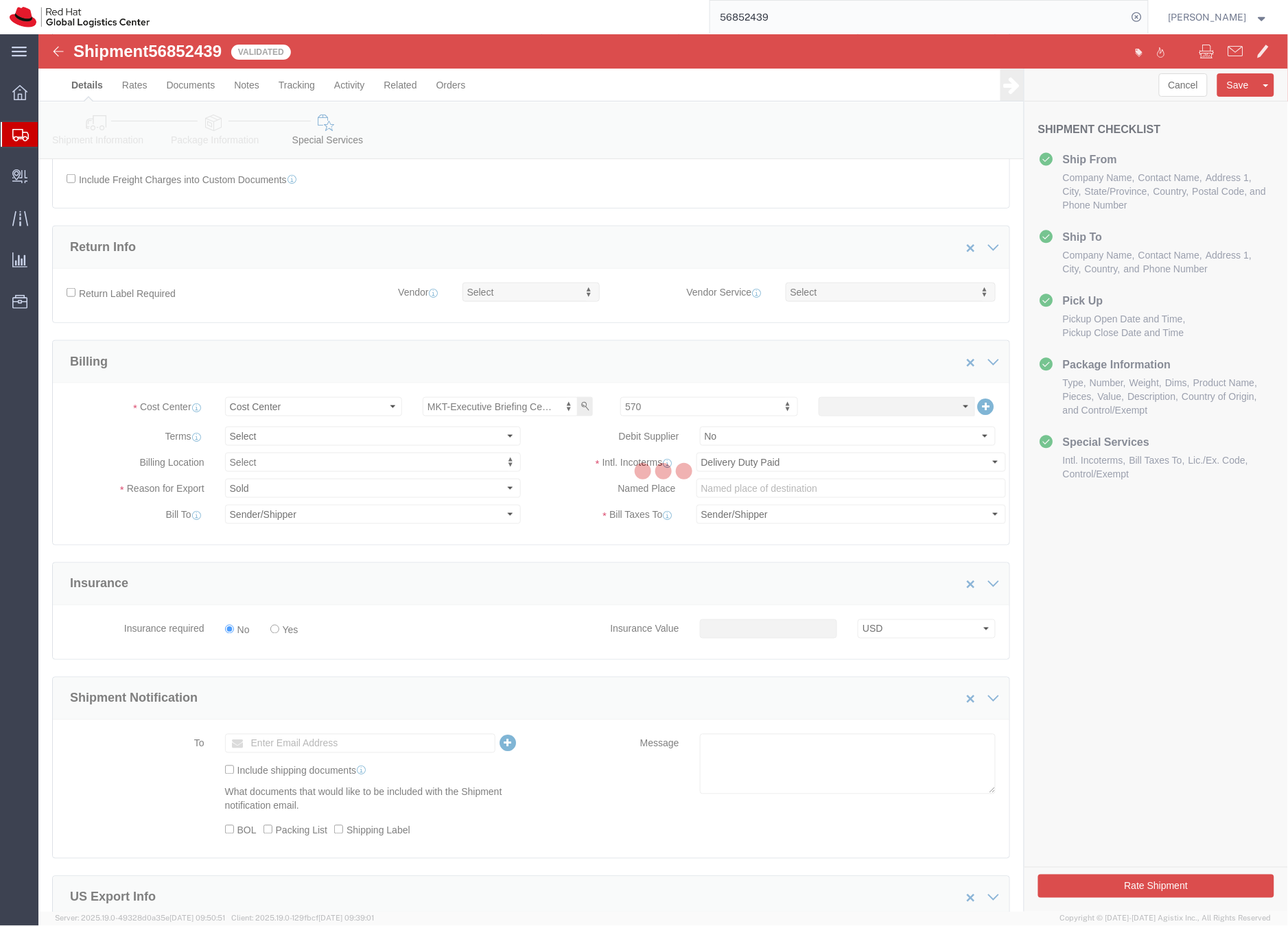
scroll to position [0, 0]
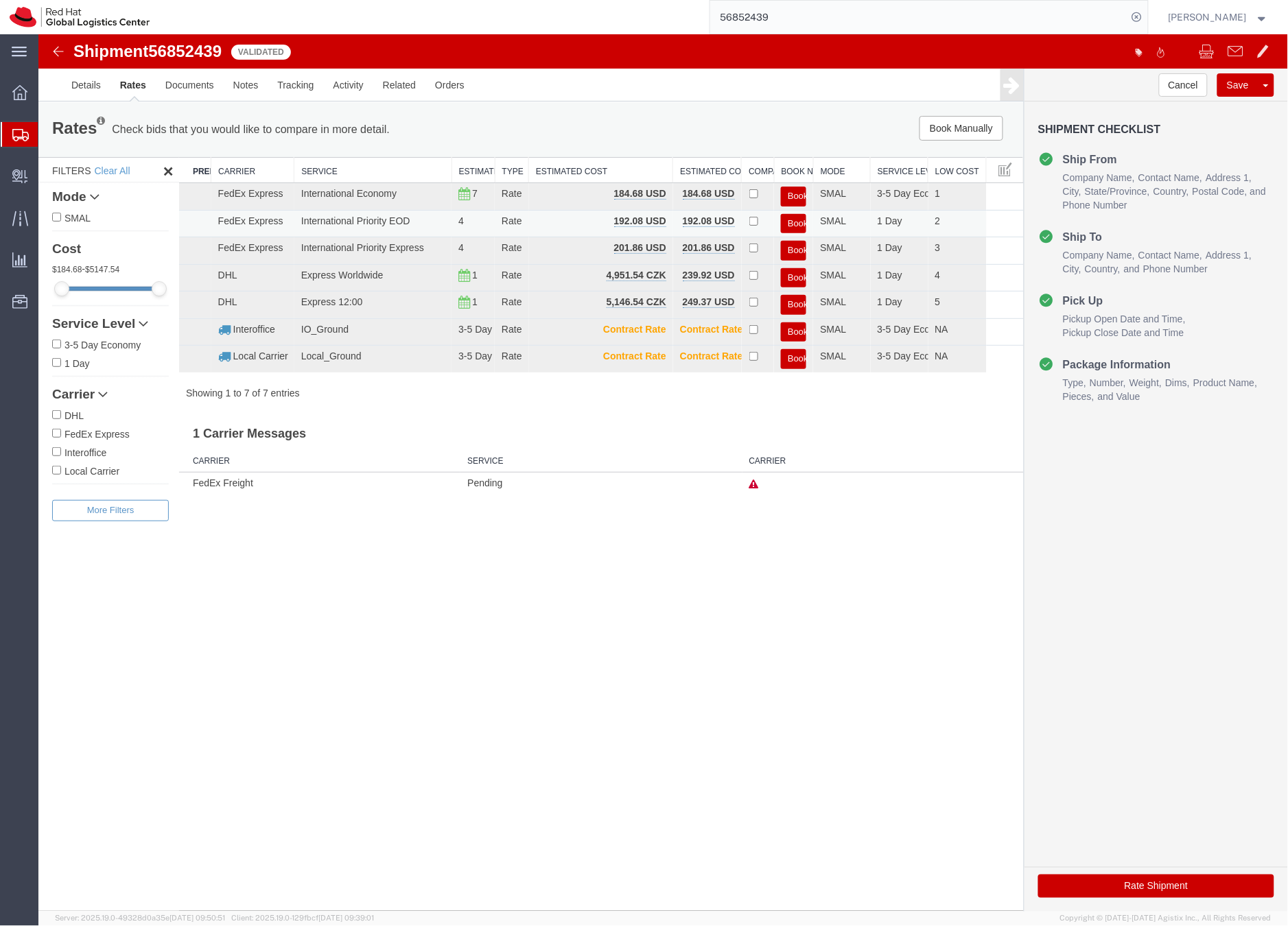
click at [795, 221] on button "Book" at bounding box center [793, 223] width 25 height 20
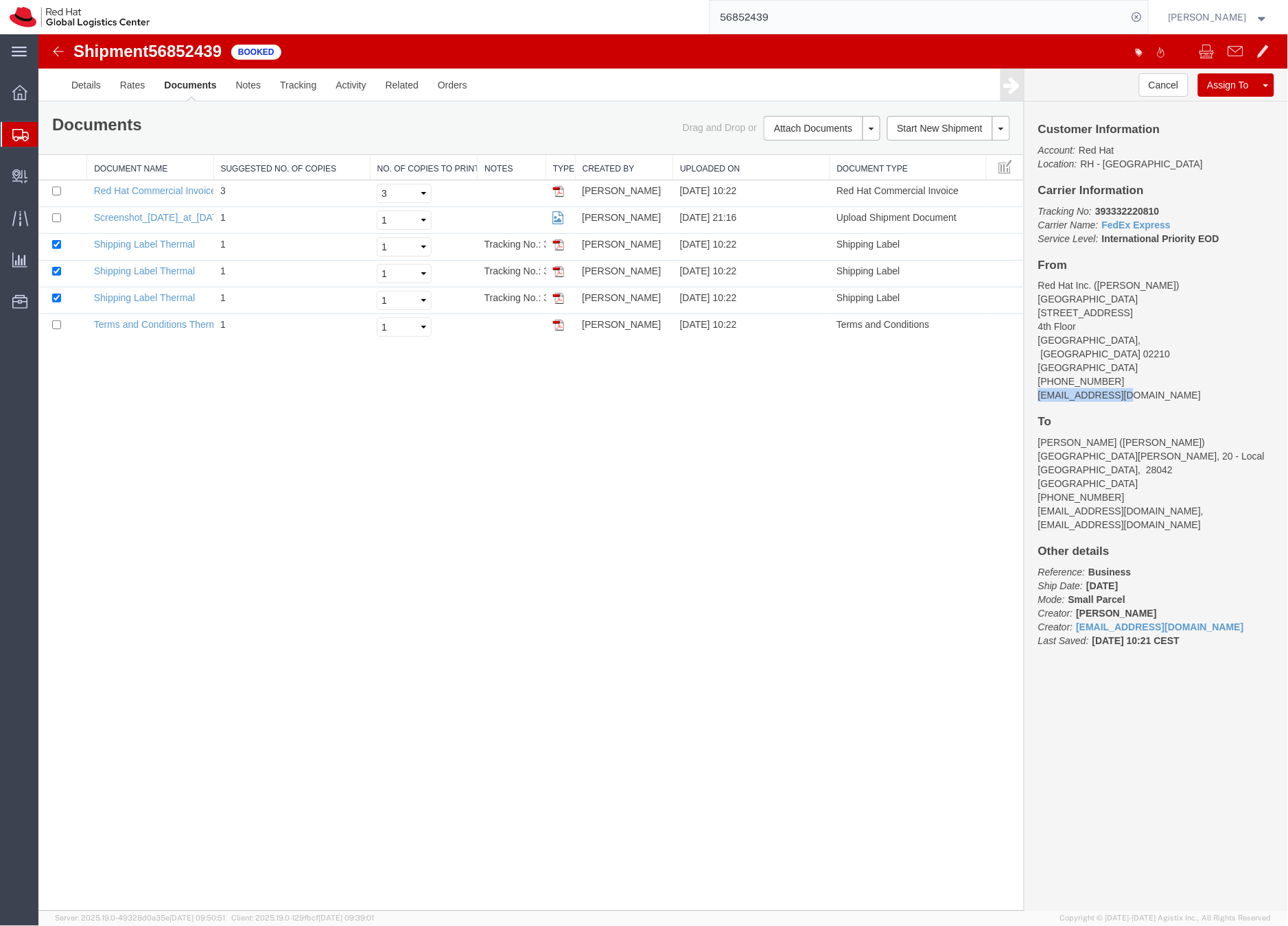
drag, startPoint x: 1135, startPoint y: 383, endPoint x: 1028, endPoint y: 378, distance: 107.1
click at [1028, 378] on div "Customer Information Account: Red Hat Location: RH - Boston Carrier Information…" at bounding box center [1155, 391] width 263 height 581
copy address "smeade@redhat.com"
click at [792, 173] on link "Email Documents" at bounding box center [819, 171] width 119 height 20
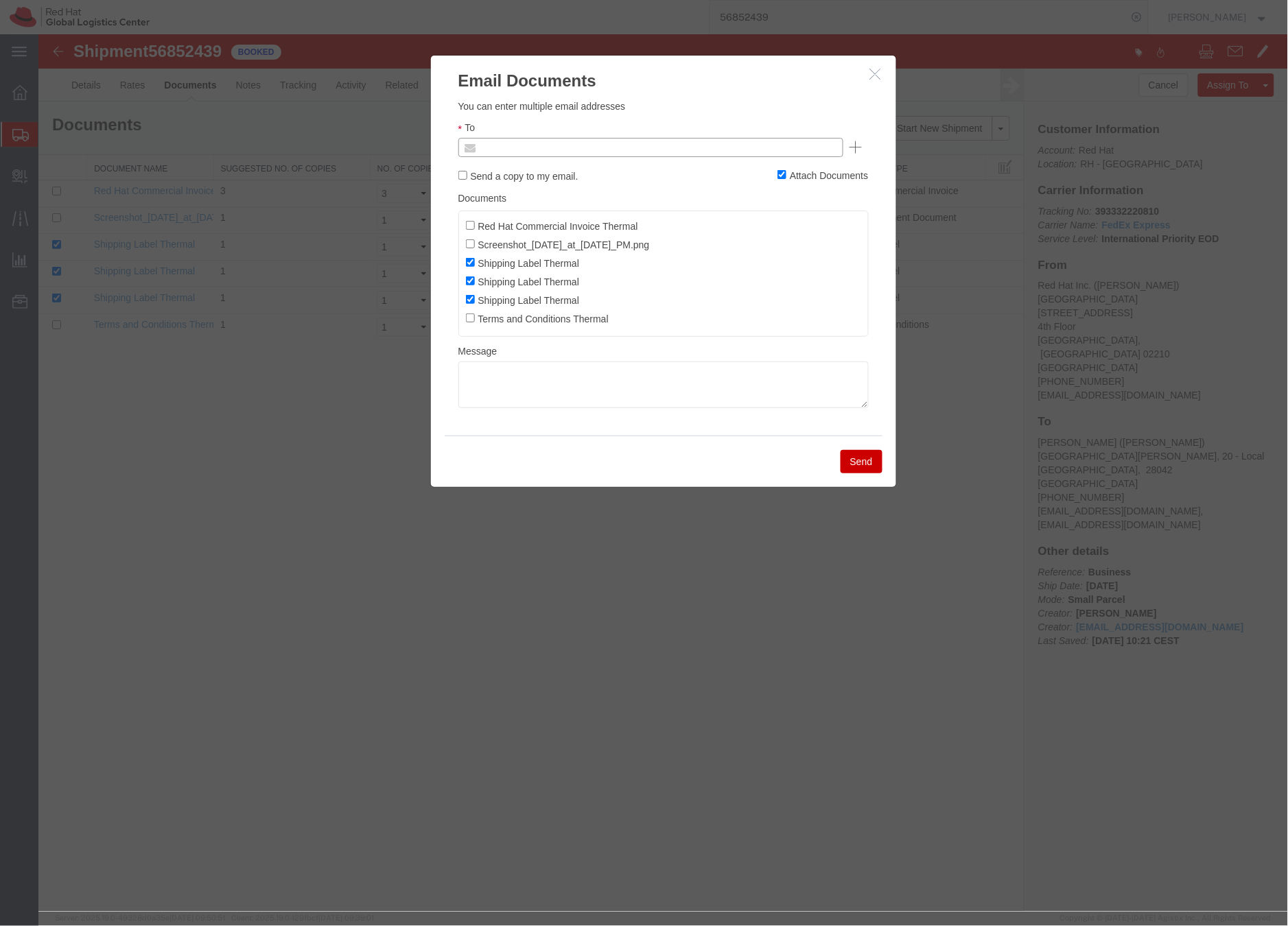
click at [596, 149] on input "text" at bounding box center [557, 146] width 160 height 18
paste input "smeade@redhat.com"
type input "smeade@redhat.com"
click at [485, 382] on textarea at bounding box center [662, 384] width 410 height 47
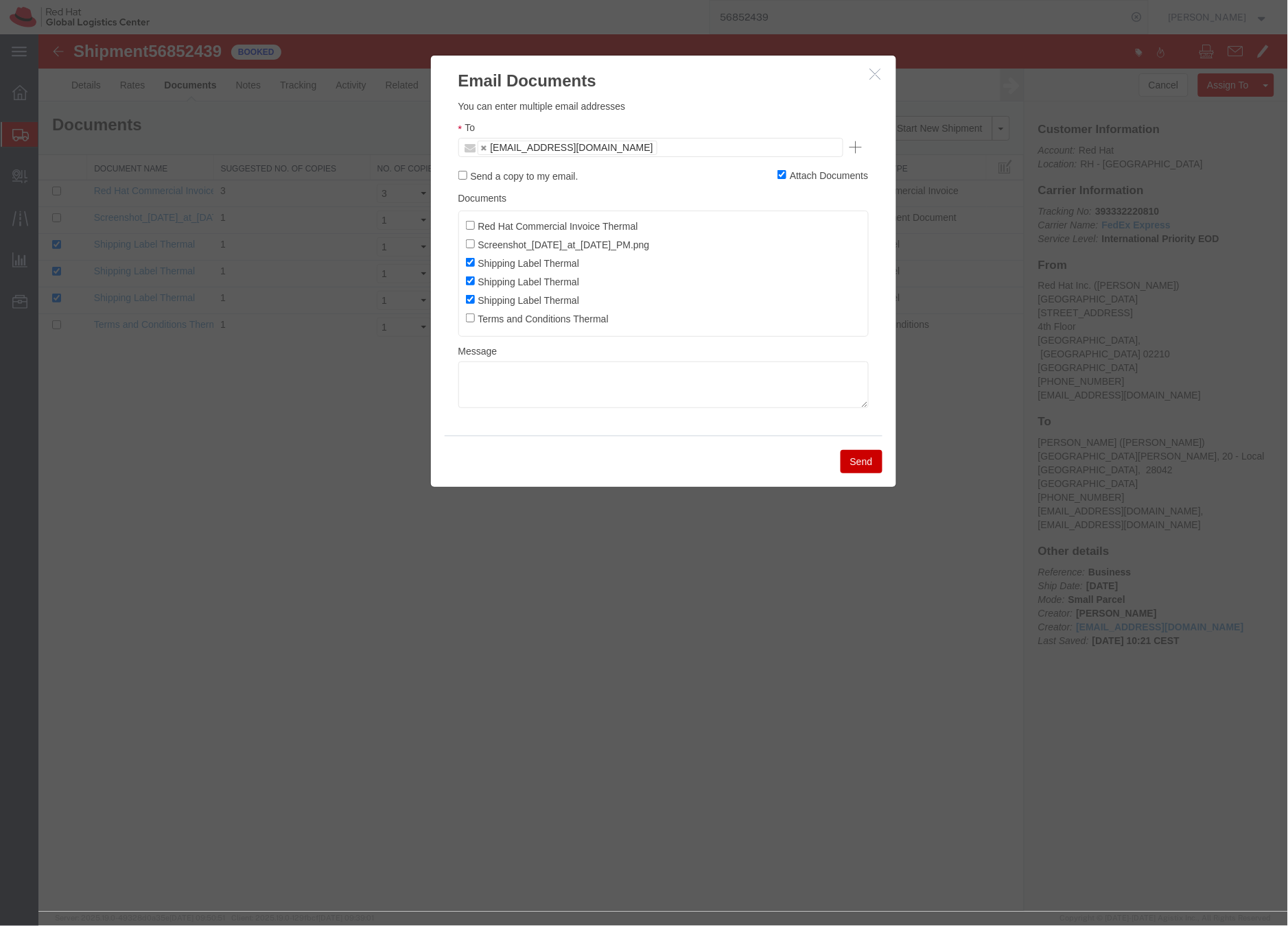
click at [619, 145] on ul "smeade@redhat.com" at bounding box center [649, 146] width 385 height 19
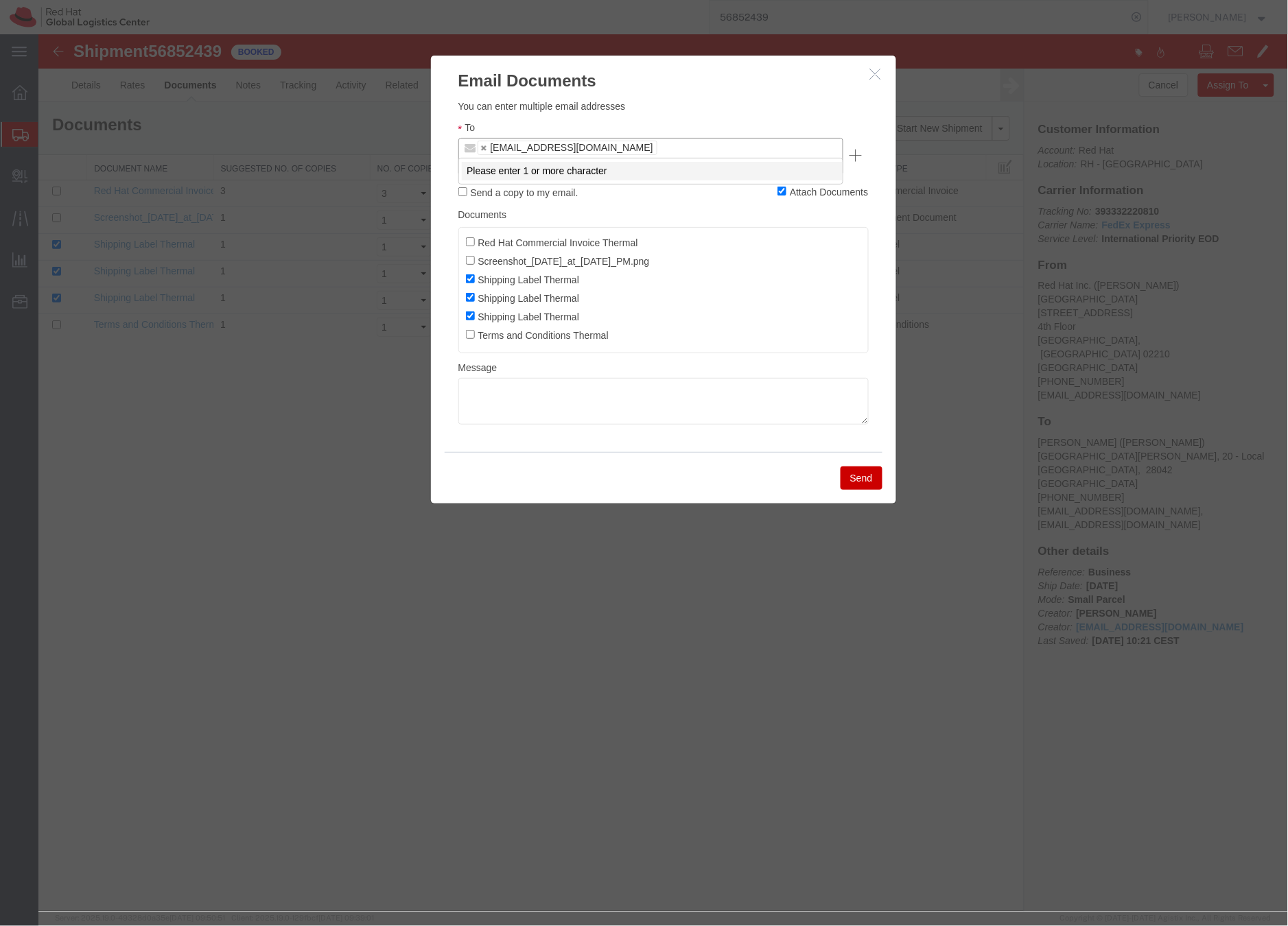
paste input "spetrill@redhat.com"
type input "spetrill@redhat.com"
type input "smeade@redhat.com,spetrill@redhat.com"
click at [490, 379] on textarea at bounding box center [662, 401] width 410 height 47
click at [875, 75] on icon "button" at bounding box center [875, 73] width 11 height 12
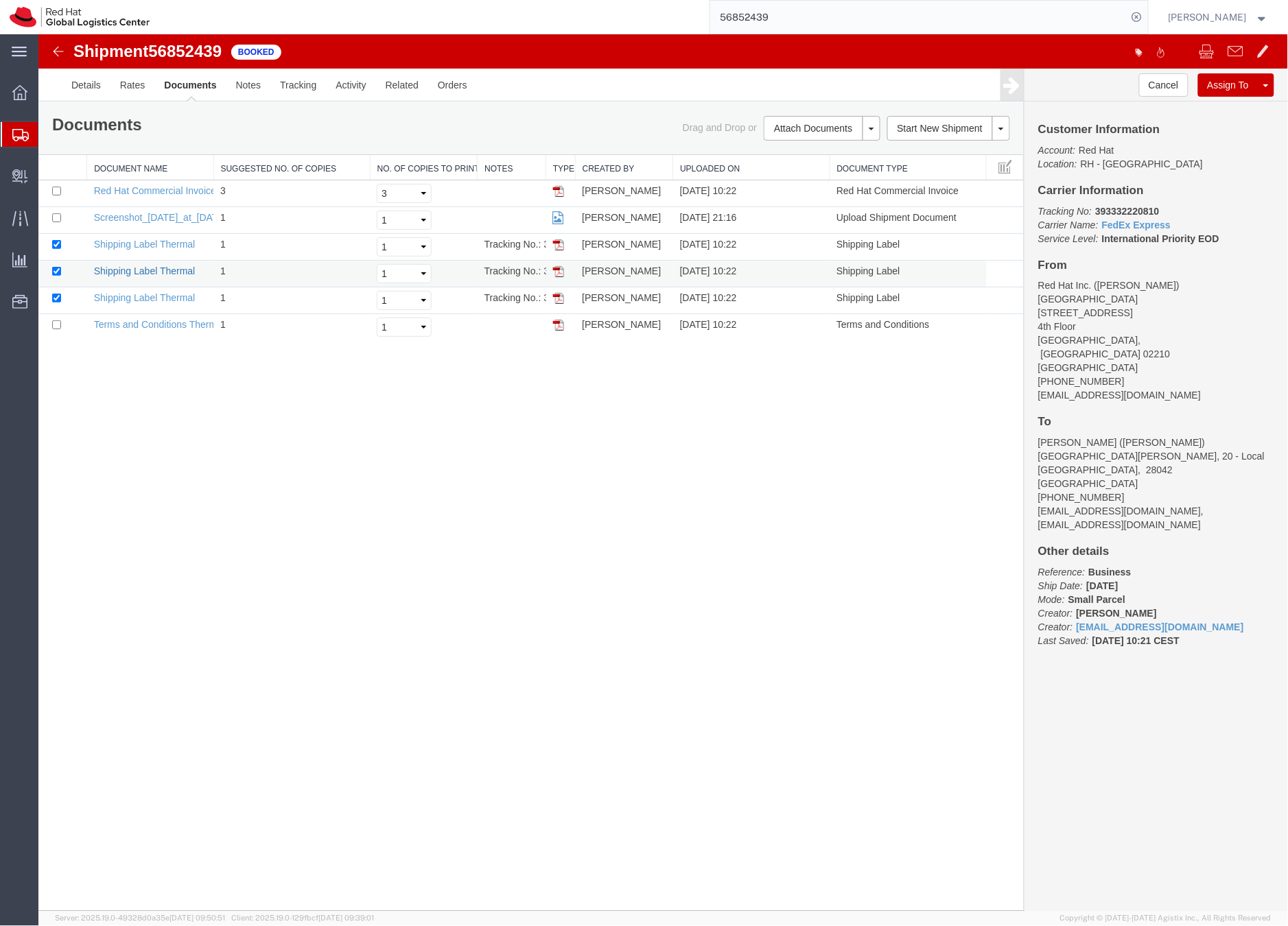
click at [115, 270] on link "Shipping Label Thermal" at bounding box center [144, 270] width 102 height 11
click at [149, 266] on link "Shipping Label Thermal" at bounding box center [144, 270] width 102 height 11
click at [145, 270] on link "Shipping Label Thermal" at bounding box center [144, 270] width 102 height 11
click at [37, 34] on html "Shipment 56852439 6 of 6 Booked Details Rates Documents Notes Tracking Activity…" at bounding box center [662, 472] width 1249 height 877
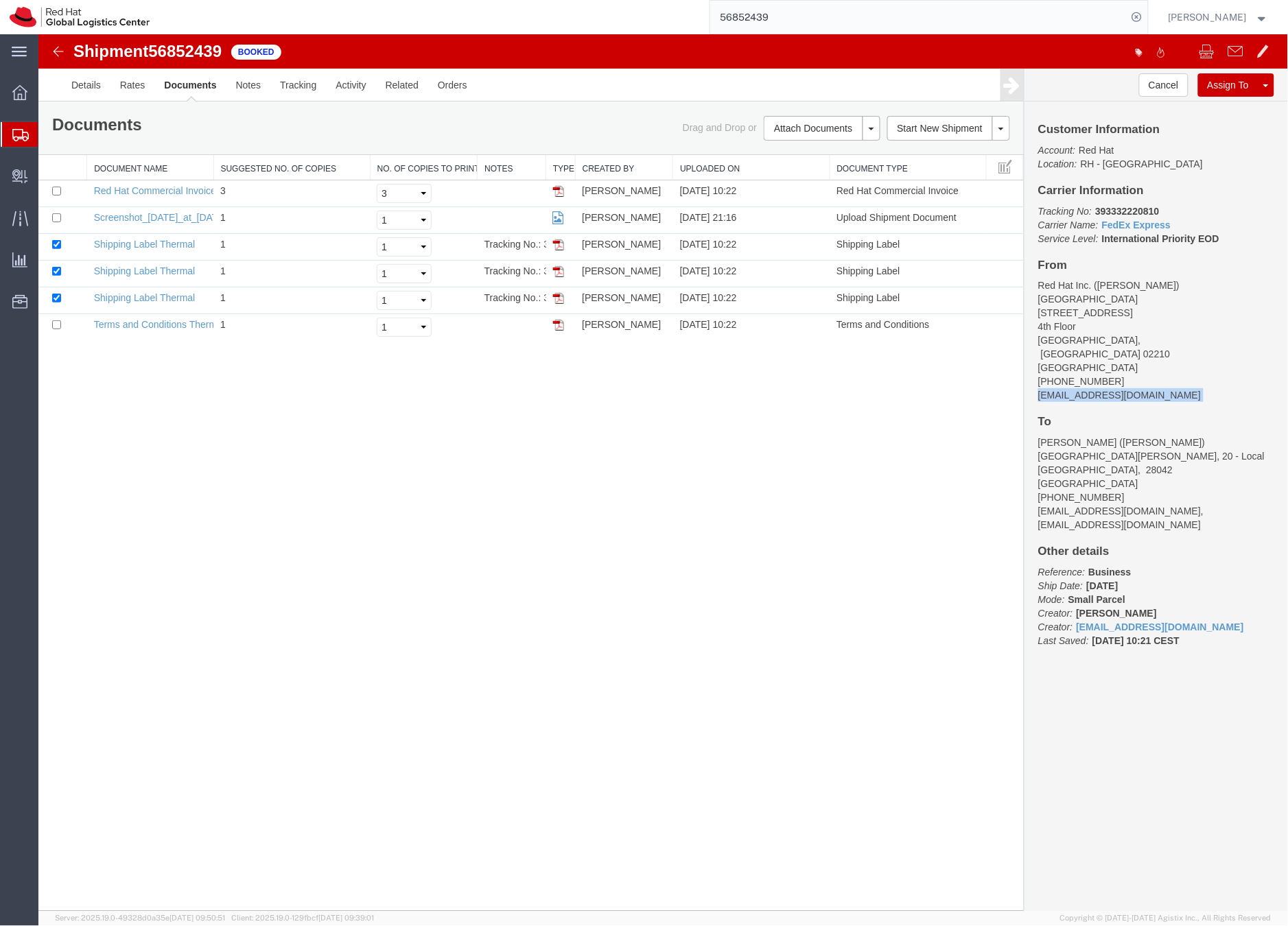
drag, startPoint x: 1151, startPoint y: 387, endPoint x: 1036, endPoint y: 383, distance: 115.1
click at [1036, 384] on div "Customer Information Account: Red Hat Location: RH - Boston Carrier Information…" at bounding box center [1155, 391] width 263 height 581
copy div "smeade@redhat.com"
click at [805, 172] on link "Email Documents" at bounding box center [819, 171] width 119 height 20
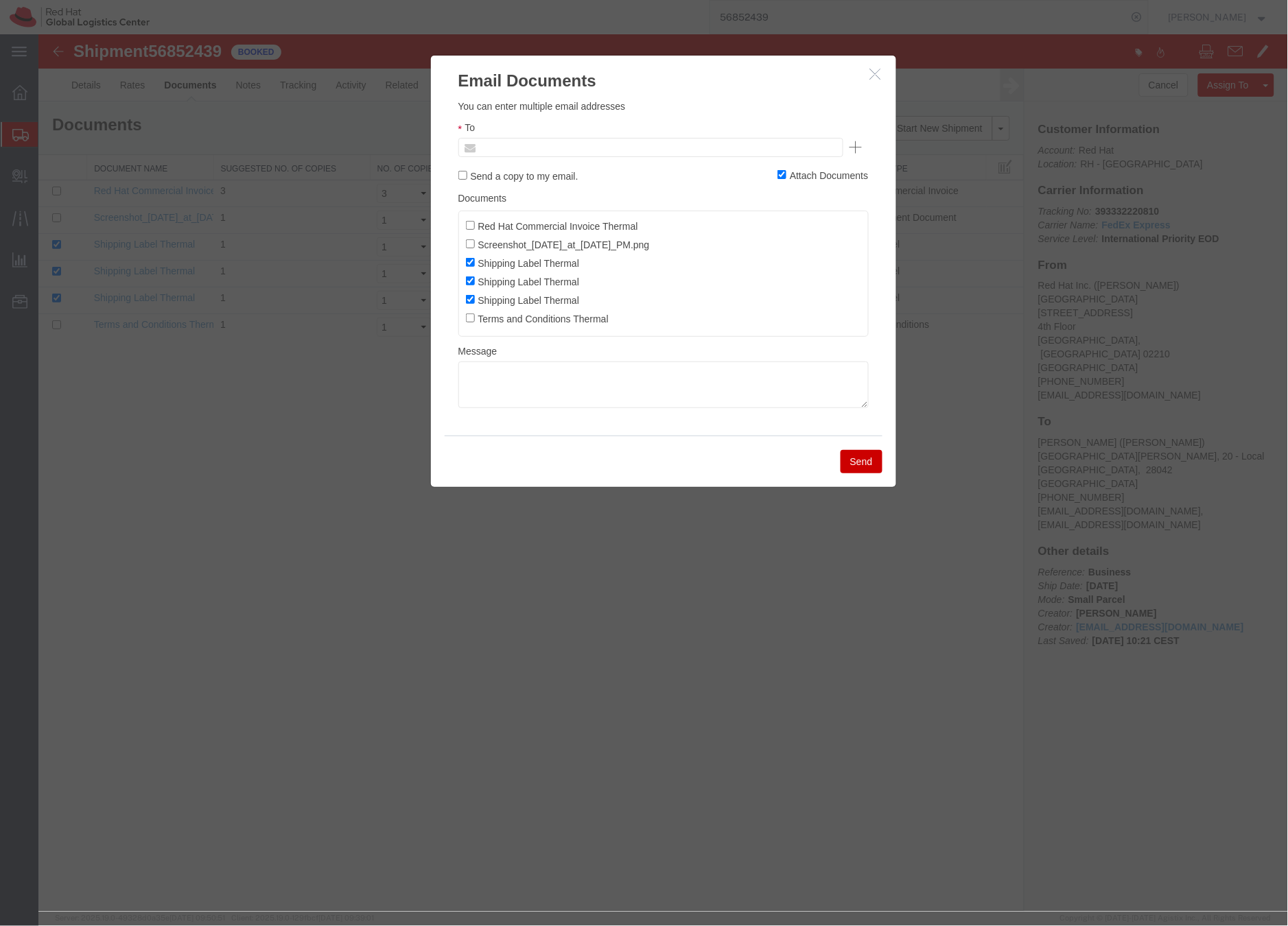
click at [606, 152] on input "text" at bounding box center [557, 146] width 160 height 18
paste input "smeade@redhat.com"
type input "smeade@redhat.com"
paste input "spetrill@redhat.com"
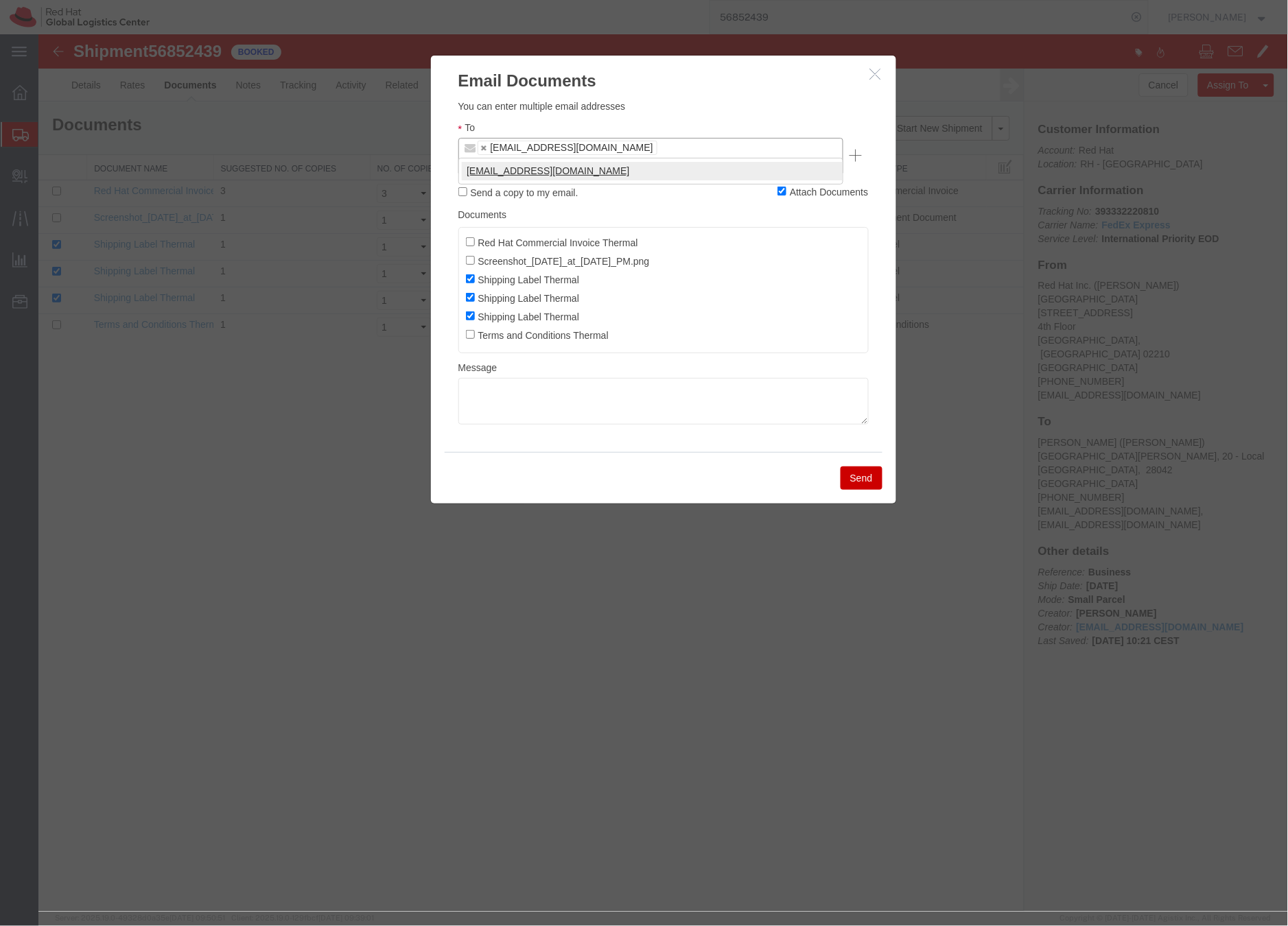
type input "spetrill@redhat.com"
type input "smeade@redhat.com,spetrill@redhat.com"
click at [491, 378] on textarea at bounding box center [662, 401] width 410 height 47
paste textarea "Hi A, please find the label for your shipment to B attached to this email. FedE…"
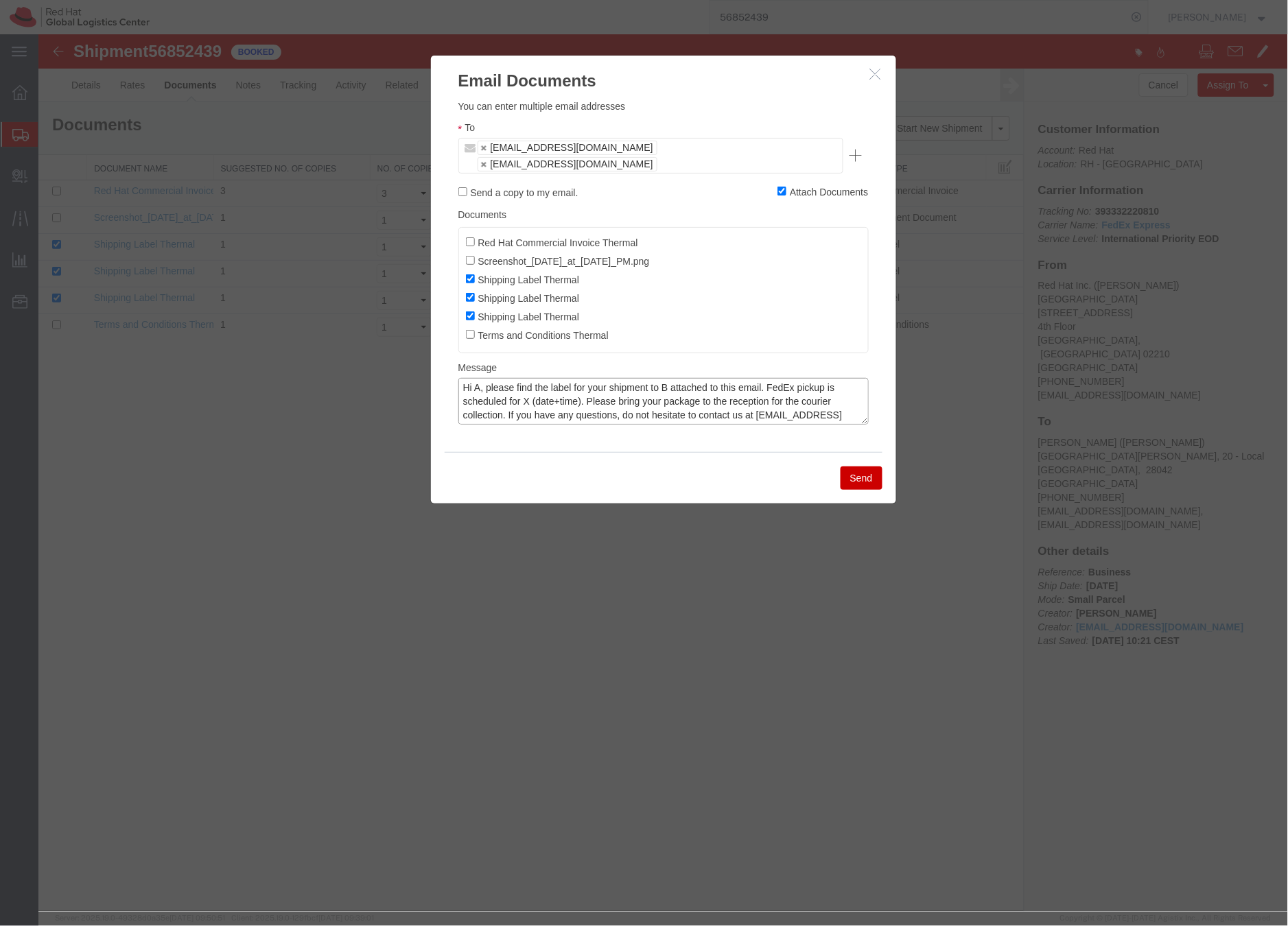
click at [480, 378] on textarea "Hi A, please find the label for your shipment to B attached to this email. FedE…" at bounding box center [662, 401] width 410 height 47
drag, startPoint x: 685, startPoint y: 370, endPoint x: 704, endPoint y: 359, distance: 22.0
click at [685, 378] on textarea "Hi Sarah, please find the label for your shipment to B attached to this email. …" at bounding box center [662, 401] width 410 height 47
click at [601, 385] on textarea "Hi Sarah, please find the label for your shipment to Madrid, Spain attached to …" at bounding box center [662, 401] width 410 height 47
click at [667, 385] on textarea "Hi Sarah, please find the label for your shipment to Madrid, Spain attached to …" at bounding box center [662, 401] width 410 height 47
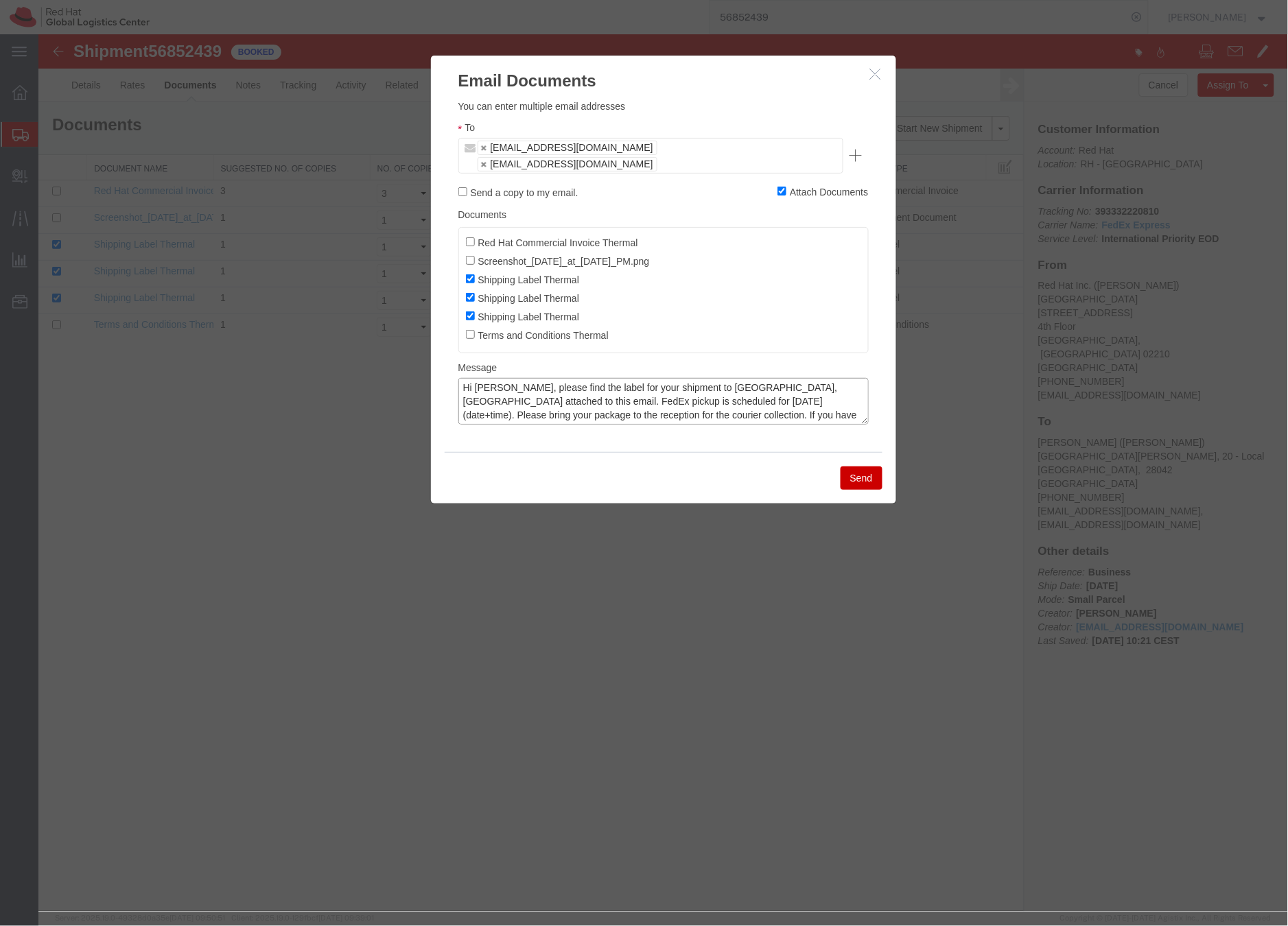
click at [665, 385] on textarea "Hi Sarah, please find the label for your shipment to Madrid, Spain attached to …" at bounding box center [662, 401] width 410 height 47
drag, startPoint x: 757, startPoint y: 383, endPoint x: 582, endPoint y: 383, distance: 175.0
click at [581, 383] on textarea "Hi Sarah, please find the label for your shipment to Madrid, Spain attached to …" at bounding box center [662, 401] width 410 height 47
click at [621, 381] on textarea "Hi Sarah, please find the label for your shipment to Madrid, Spain attached to …" at bounding box center [662, 401] width 410 height 47
drag, startPoint x: 762, startPoint y: 385, endPoint x: 462, endPoint y: 392, distance: 300.1
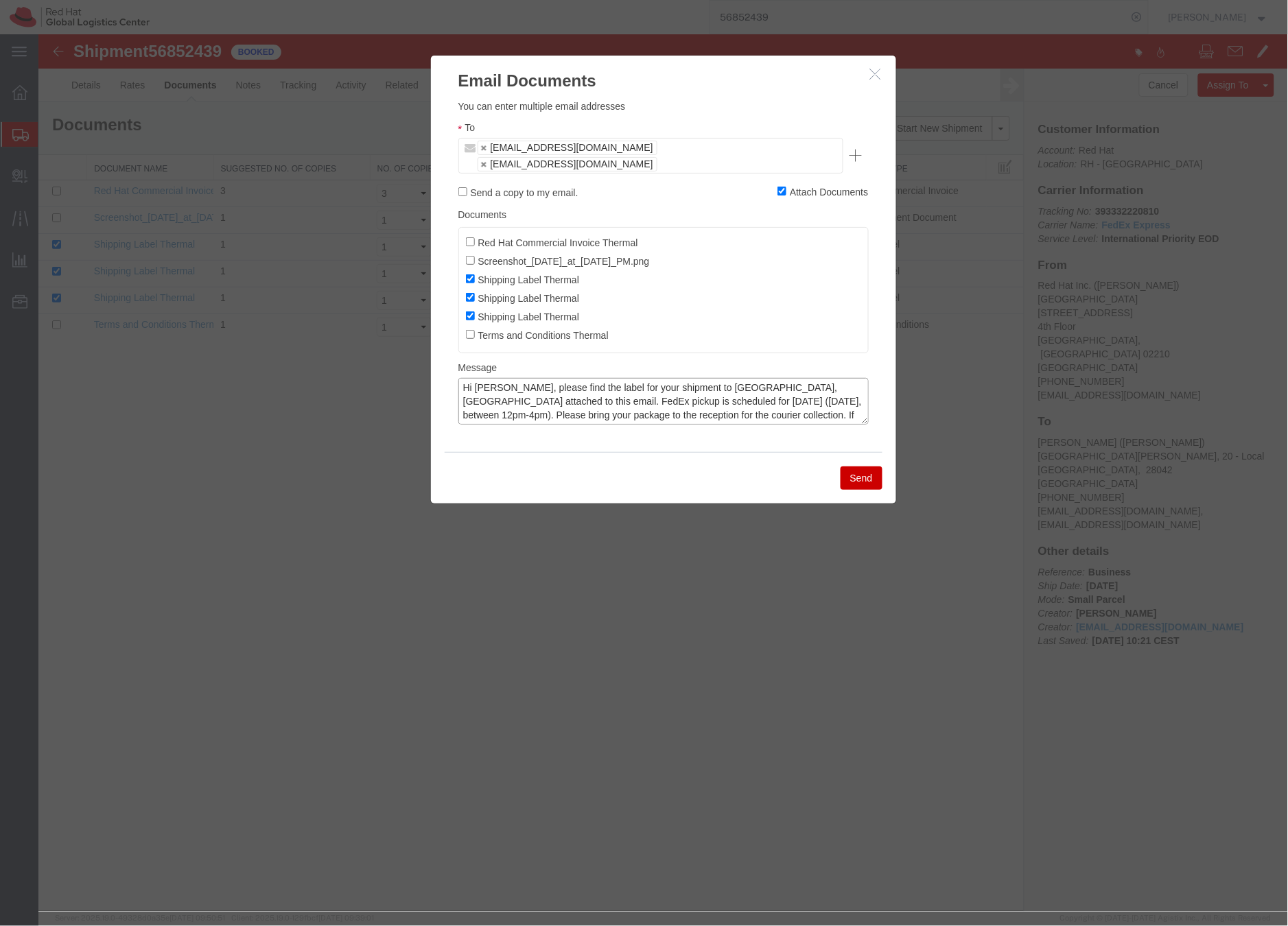
click at [462, 392] on textarea "Hi Sarah, please find the label for your shipment to Madrid, Spain attached to …" at bounding box center [662, 401] width 410 height 47
click at [639, 383] on textarea "Hi Sarah, please find the label for your shipment to Madrid, Spain attached to …" at bounding box center [662, 401] width 410 height 47
drag, startPoint x: 755, startPoint y: 386, endPoint x: 457, endPoint y: 385, distance: 298.0
click at [457, 385] on textarea "Hi Sarah, please find the label for your shipment to Madrid, Spain attached to …" at bounding box center [662, 401] width 410 height 47
click at [498, 390] on textarea "Hi Sarah, please find the label for your shipment to Madrid, Spain attached to …" at bounding box center [662, 401] width 410 height 47
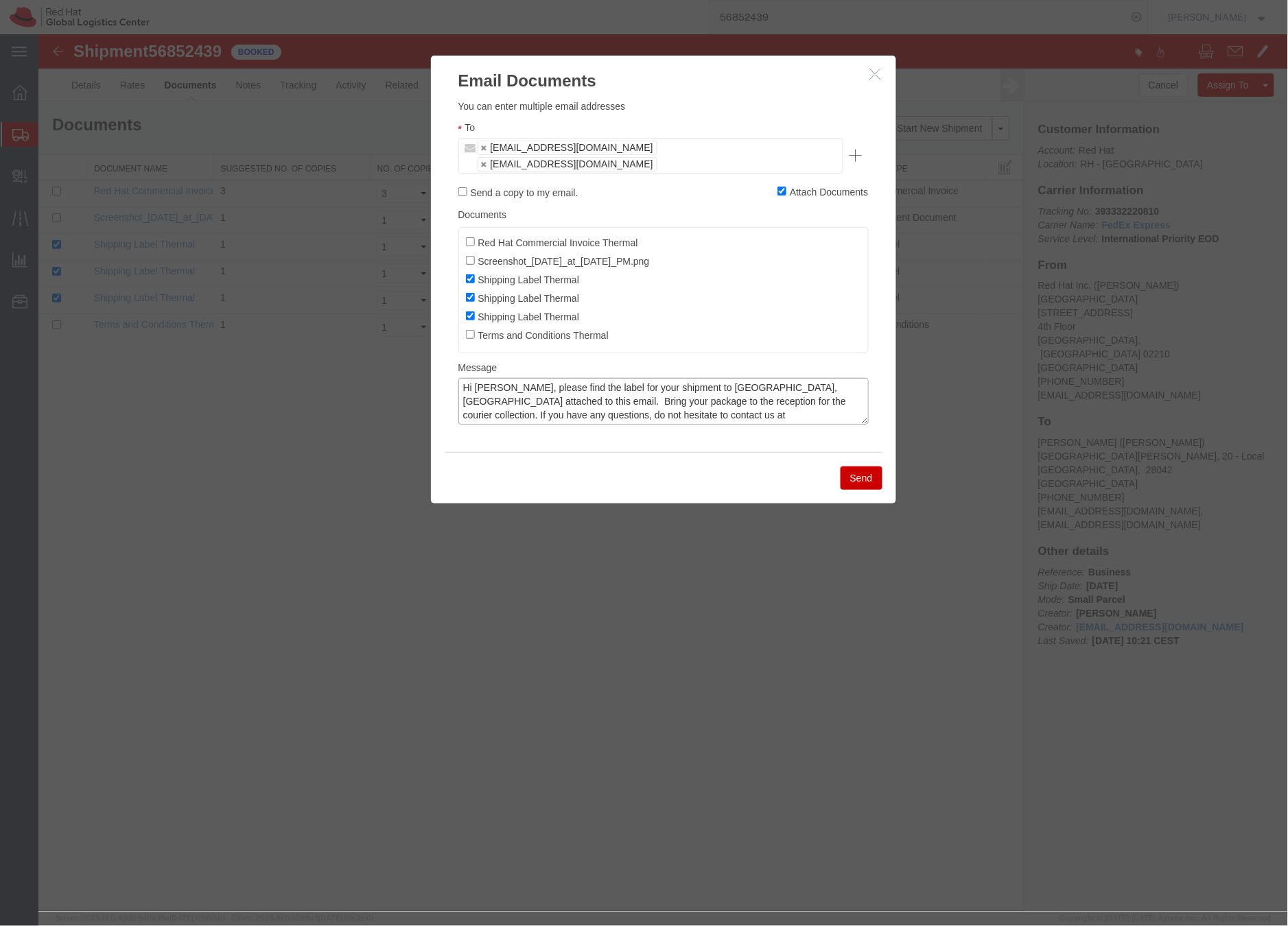
click at [608, 397] on textarea "Hi Sarah, please find the label for your shipment to Madrid, Spain attached to …" at bounding box center [662, 401] width 410 height 47
type textarea "Hi Sarah, please find the label for your shipment to Madrid, Spain attached to …"
click at [865, 466] on button "Send" at bounding box center [860, 477] width 42 height 23
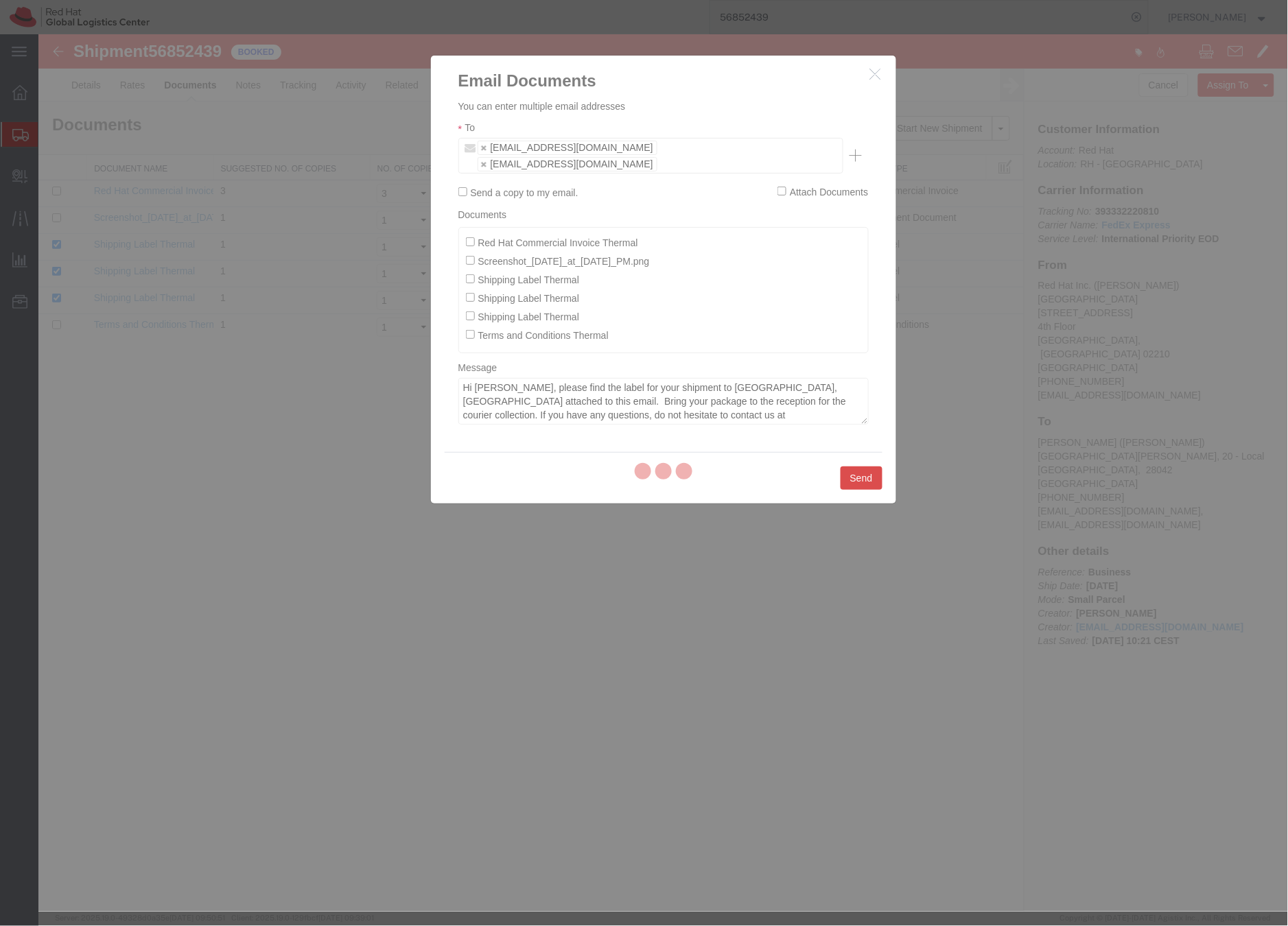
checkbox input "false"
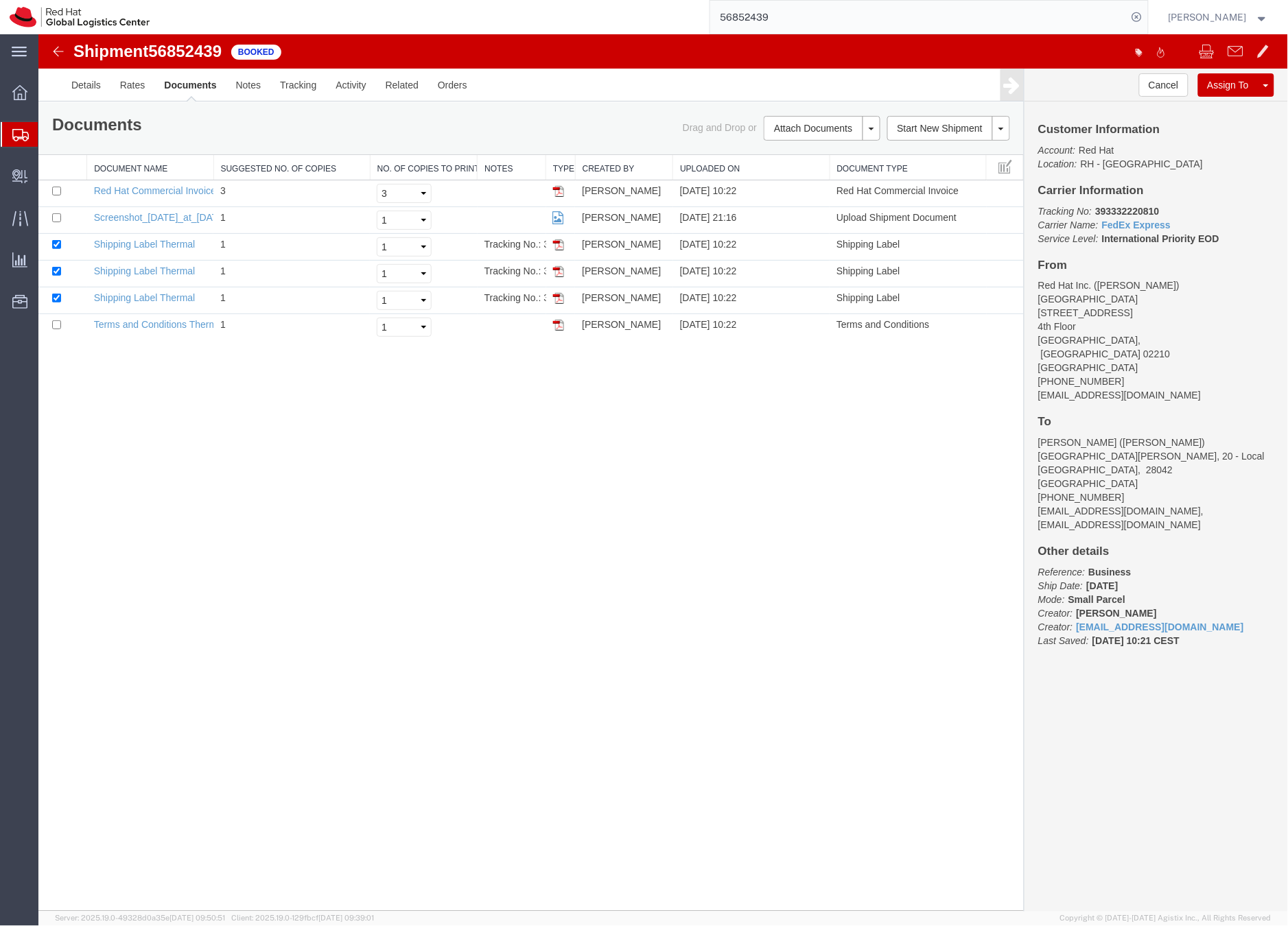
click at [15, 133] on icon at bounding box center [20, 135] width 16 height 12
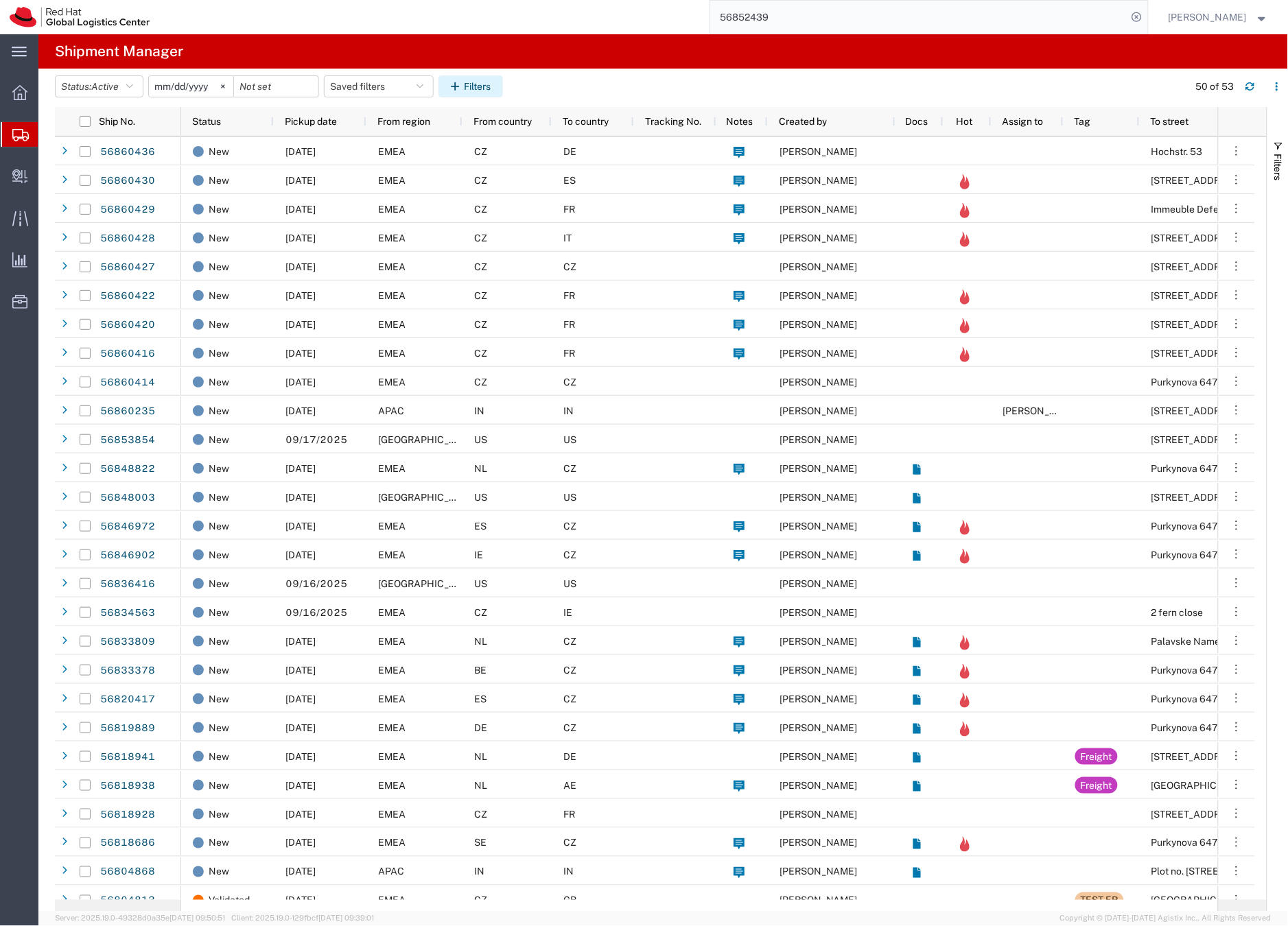
click at [462, 85] on icon "button" at bounding box center [457, 87] width 13 height 10
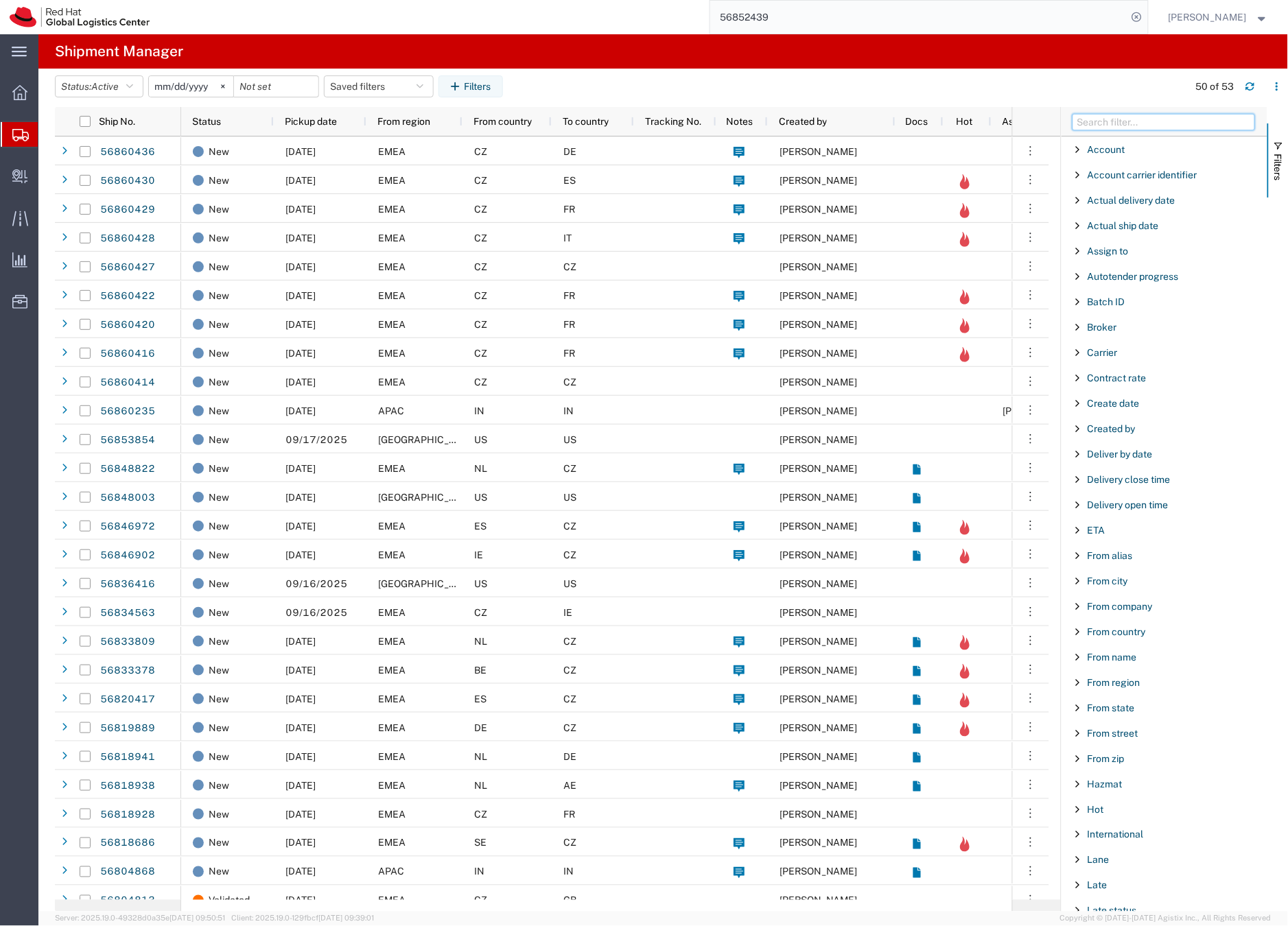
click at [1103, 125] on input "Filter Columns Input" at bounding box center [1164, 121] width 183 height 16
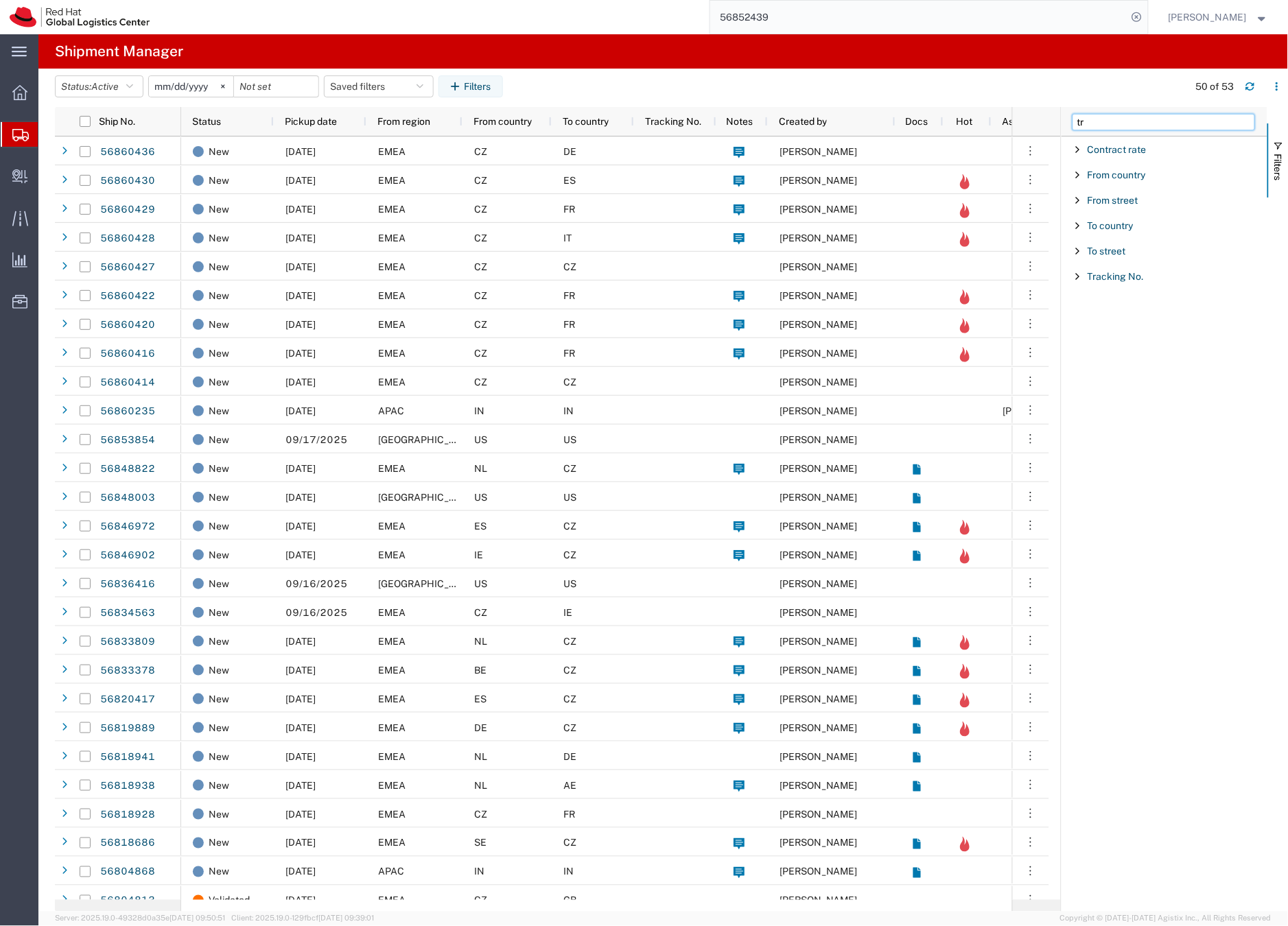
type input "t"
type input "R"
click at [1124, 281] on span "From region" at bounding box center [1114, 277] width 53 height 11
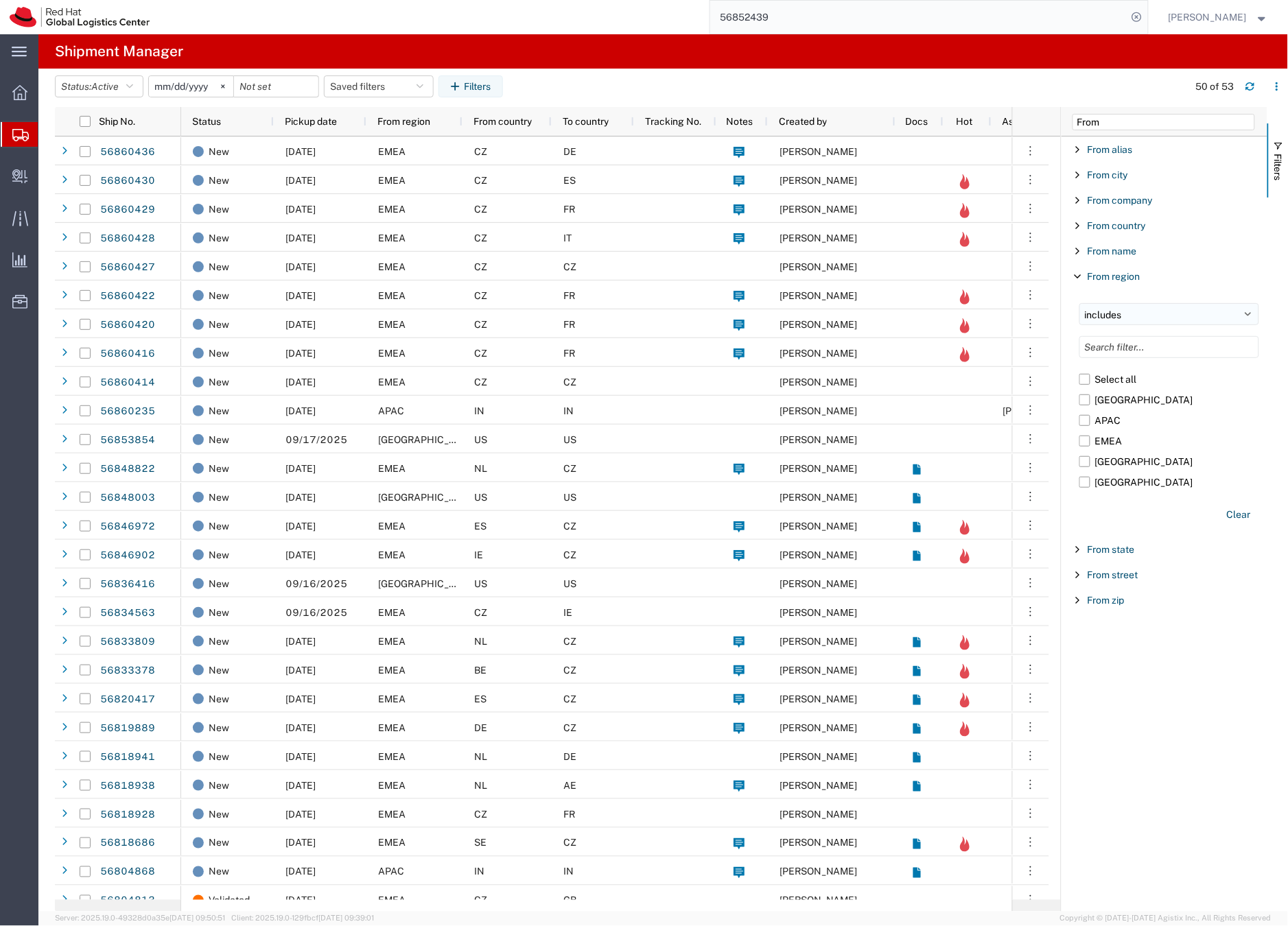
click at [1119, 315] on select "includes excludes" at bounding box center [1169, 314] width 180 height 22
click at [1132, 349] on input "Filter List 9 Filters" at bounding box center [1169, 347] width 180 height 22
click at [1089, 483] on label "[GEOGRAPHIC_DATA]" at bounding box center [1169, 482] width 180 height 20
click at [0, 0] on input "[GEOGRAPHIC_DATA]" at bounding box center [0, 0] width 0 height 0
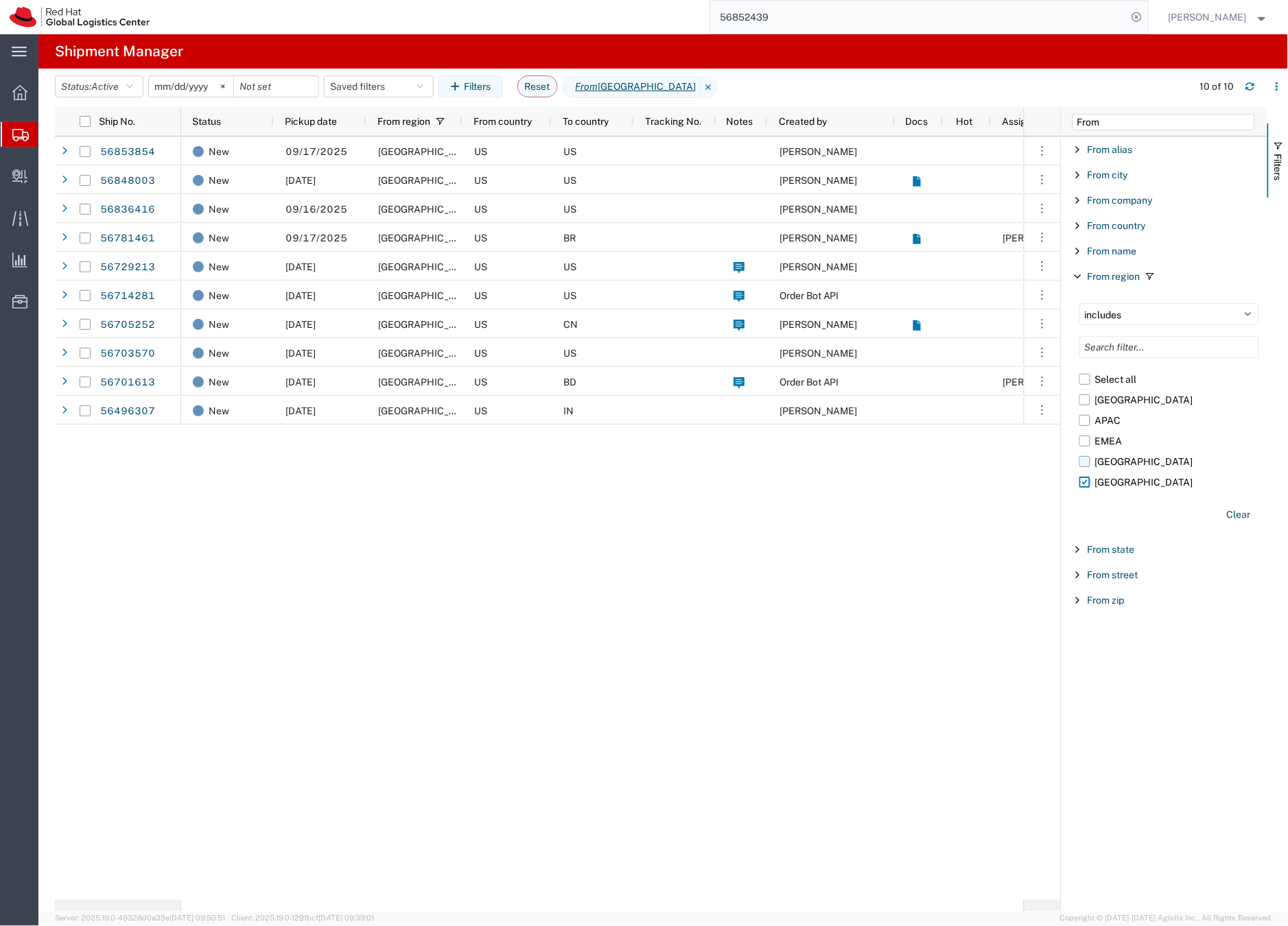
click at [1088, 464] on label "Latin America" at bounding box center [1169, 462] width 180 height 20
click at [0, 0] on input "Latin America" at bounding box center [0, 0] width 0 height 0
drag, startPoint x: 1139, startPoint y: 129, endPoint x: 1076, endPoint y: 122, distance: 63.4
click at [1076, 122] on input "From" at bounding box center [1164, 121] width 183 height 16
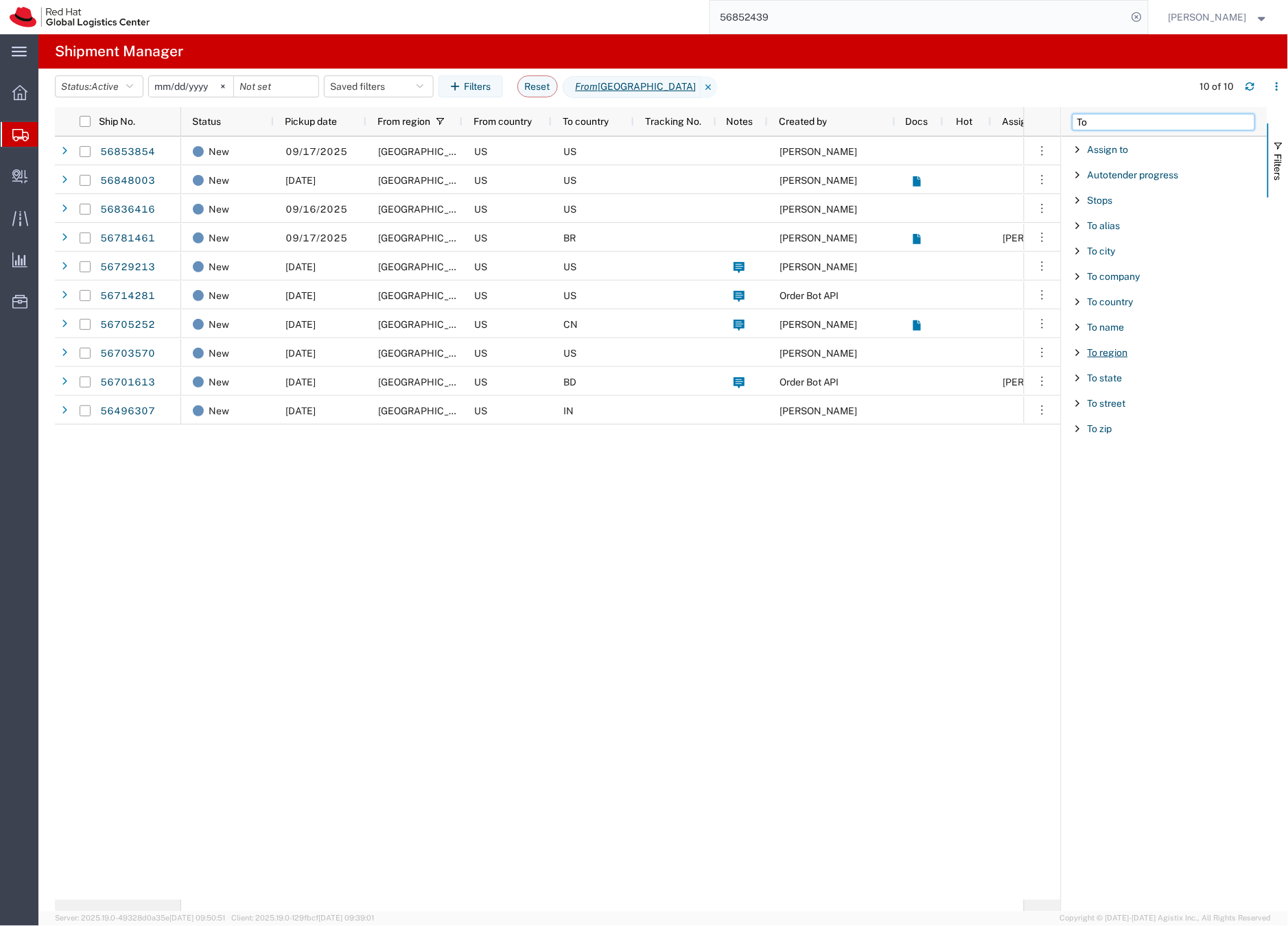
type input "To"
click at [1112, 356] on span "To region" at bounding box center [1107, 353] width 40 height 11
click at [1109, 390] on select "includes excludes" at bounding box center [1169, 390] width 180 height 22
select select "notin"
click at [1079, 380] on select "includes excludes" at bounding box center [1169, 390] width 180 height 22
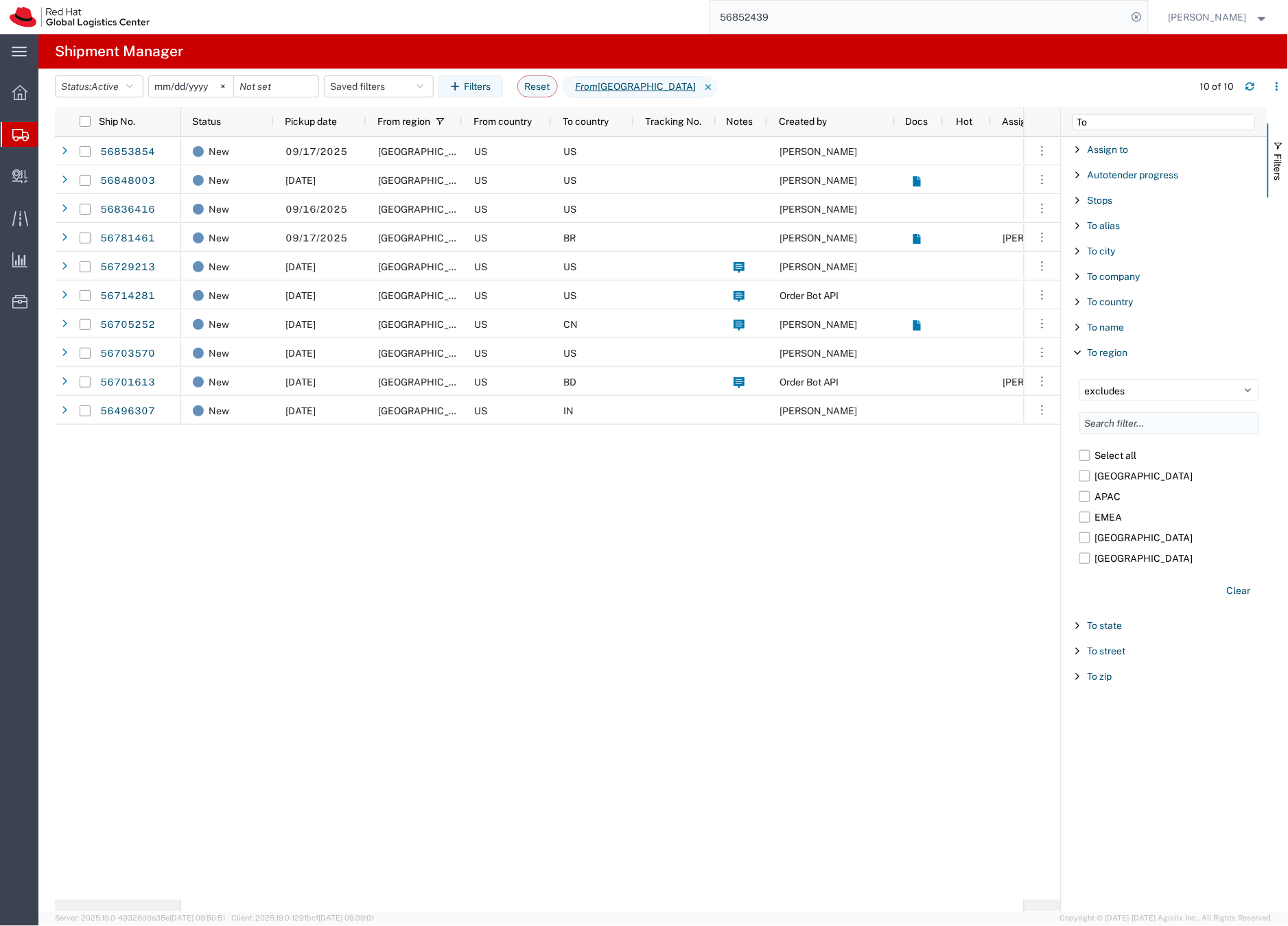
click at [1103, 424] on input "Filter List 12 Filters" at bounding box center [1169, 423] width 180 height 22
click at [654, 87] on span "From North America" at bounding box center [632, 87] width 138 height 22
click at [1277, 86] on icon "button" at bounding box center [1277, 87] width 10 height 10
click at [932, 519] on div "New 09/17/2025 North America US US Andre Garcia 4057 Rural Plains Circle New 09…" at bounding box center [603, 518] width 843 height 764
click at [421, 86] on icon "button" at bounding box center [420, 87] width 7 height 10
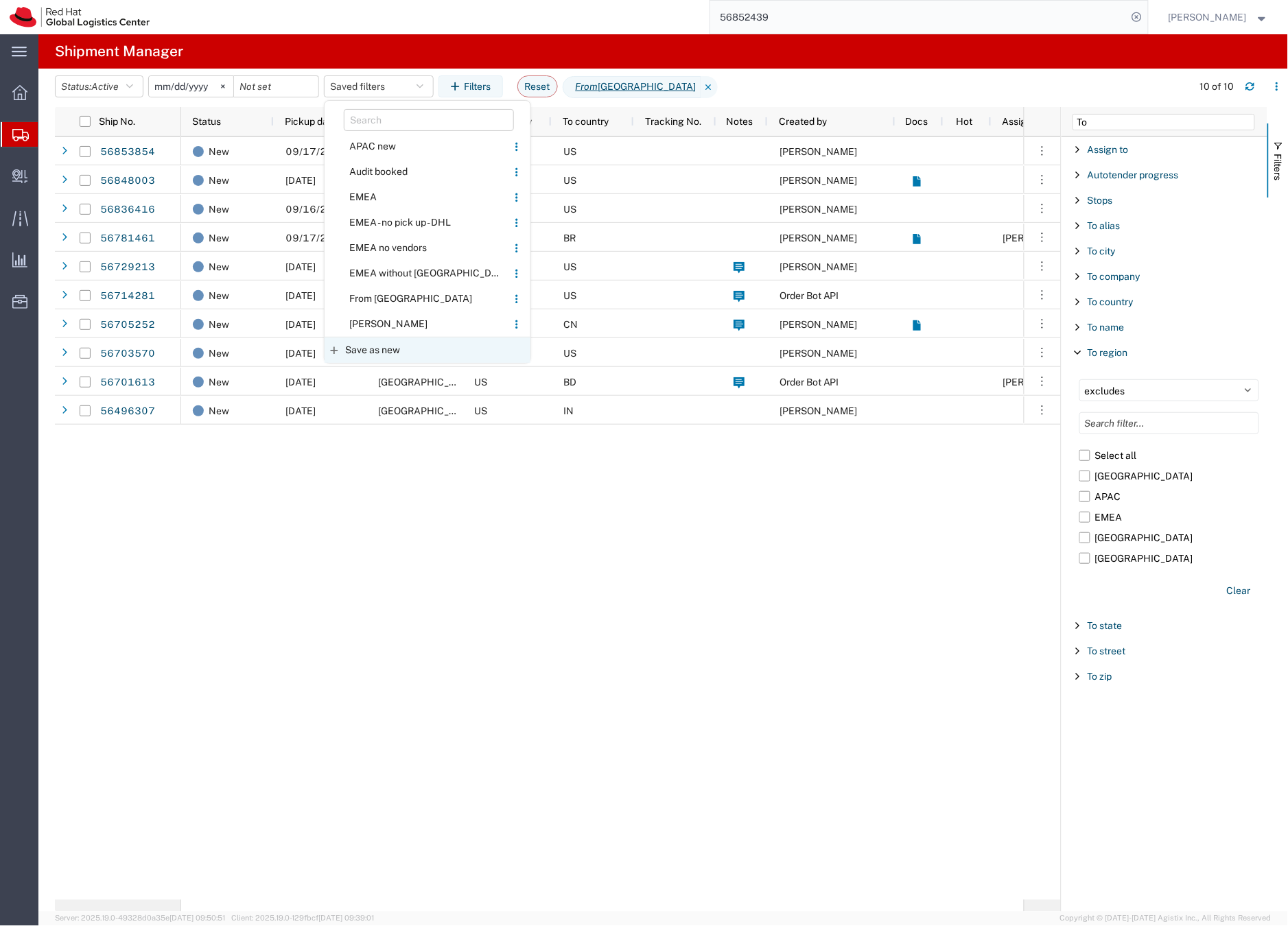
click at [375, 347] on span "Save as new" at bounding box center [373, 350] width 55 height 14
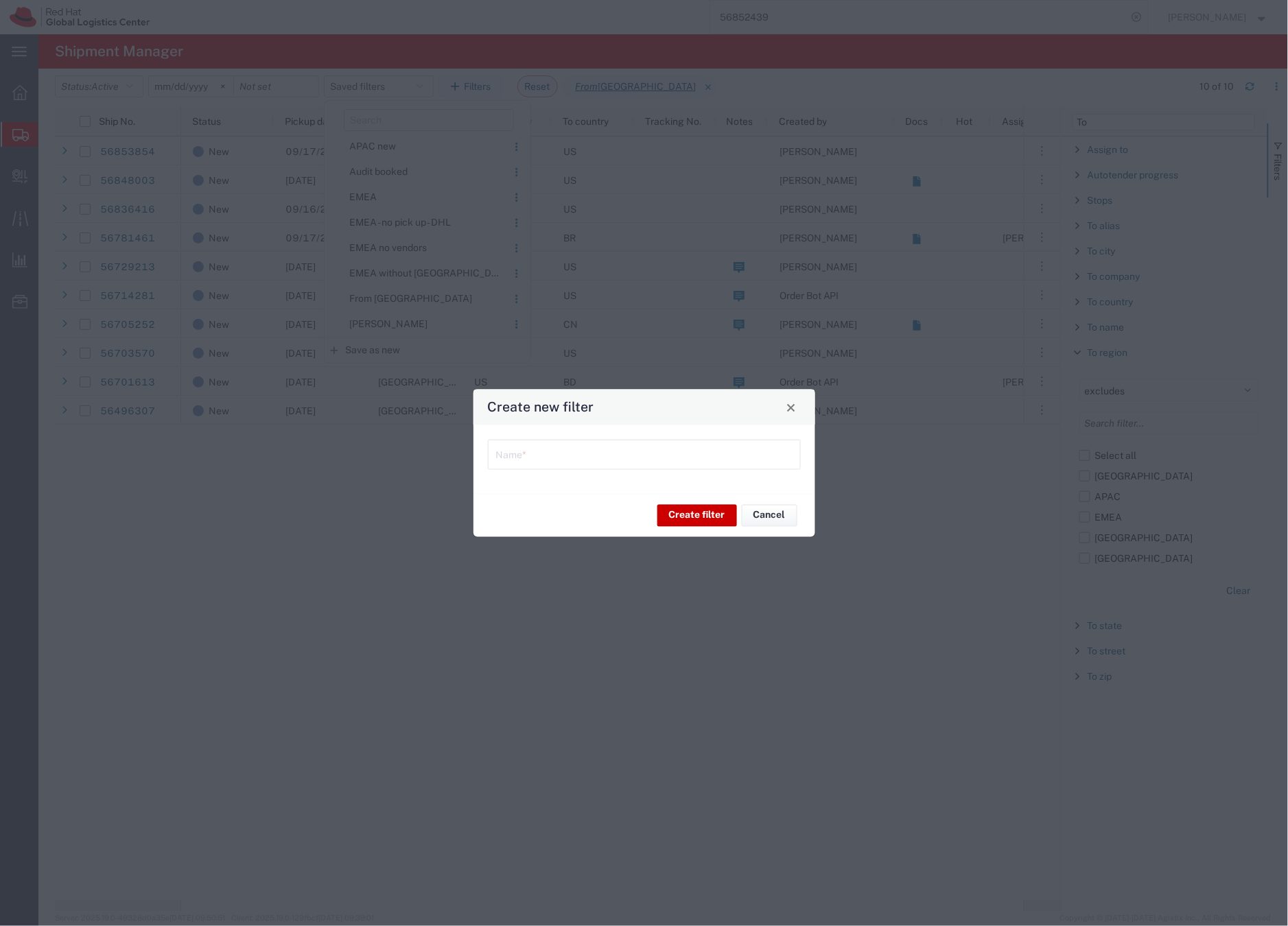
click at [531, 453] on input "text" at bounding box center [644, 454] width 296 height 24
type input "US+LATAM"
click at [685, 513] on button "Create filter" at bounding box center [697, 515] width 80 height 22
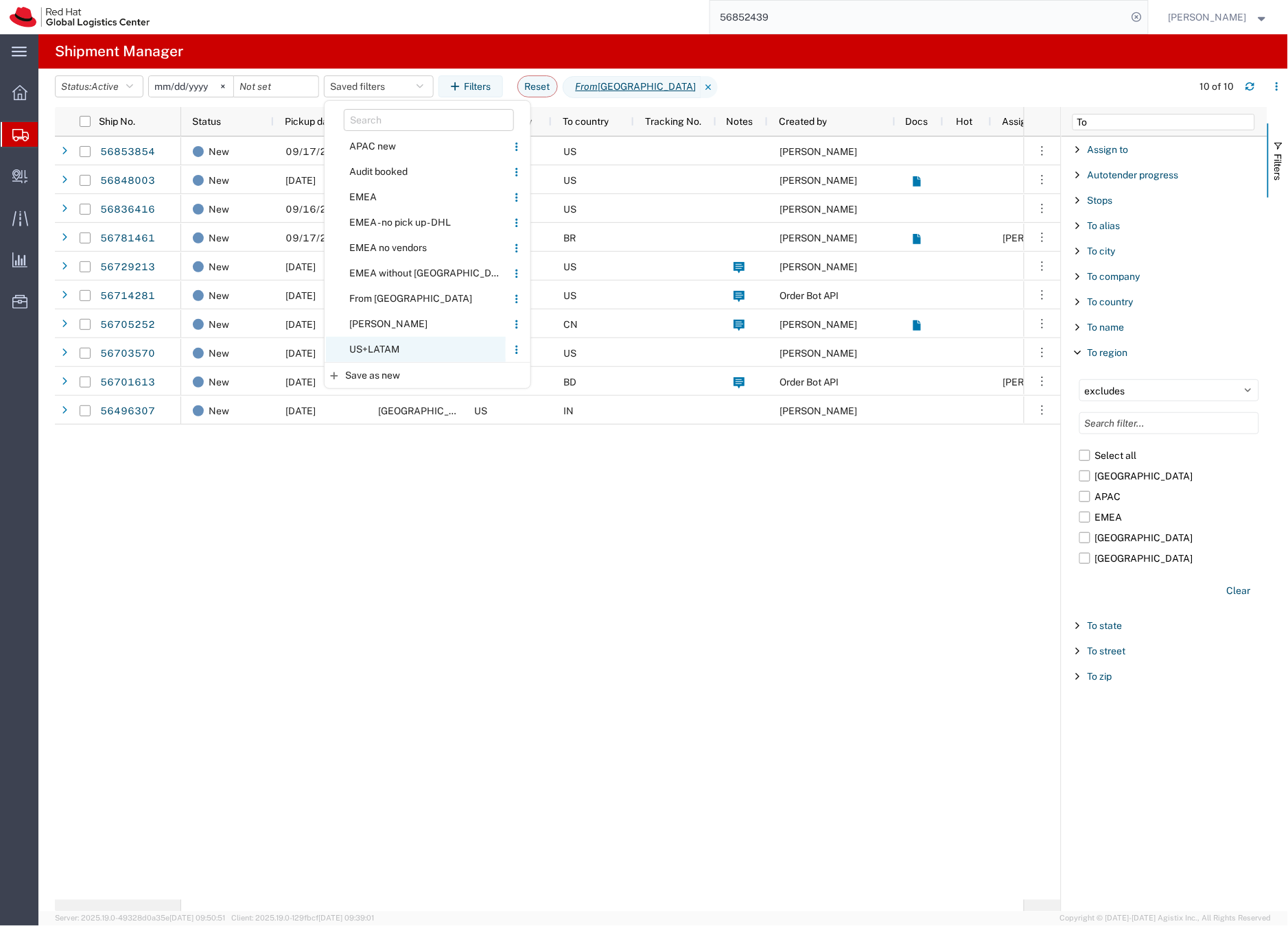
click at [450, 344] on span "US+LATAM" at bounding box center [416, 349] width 180 height 25
select select "in"
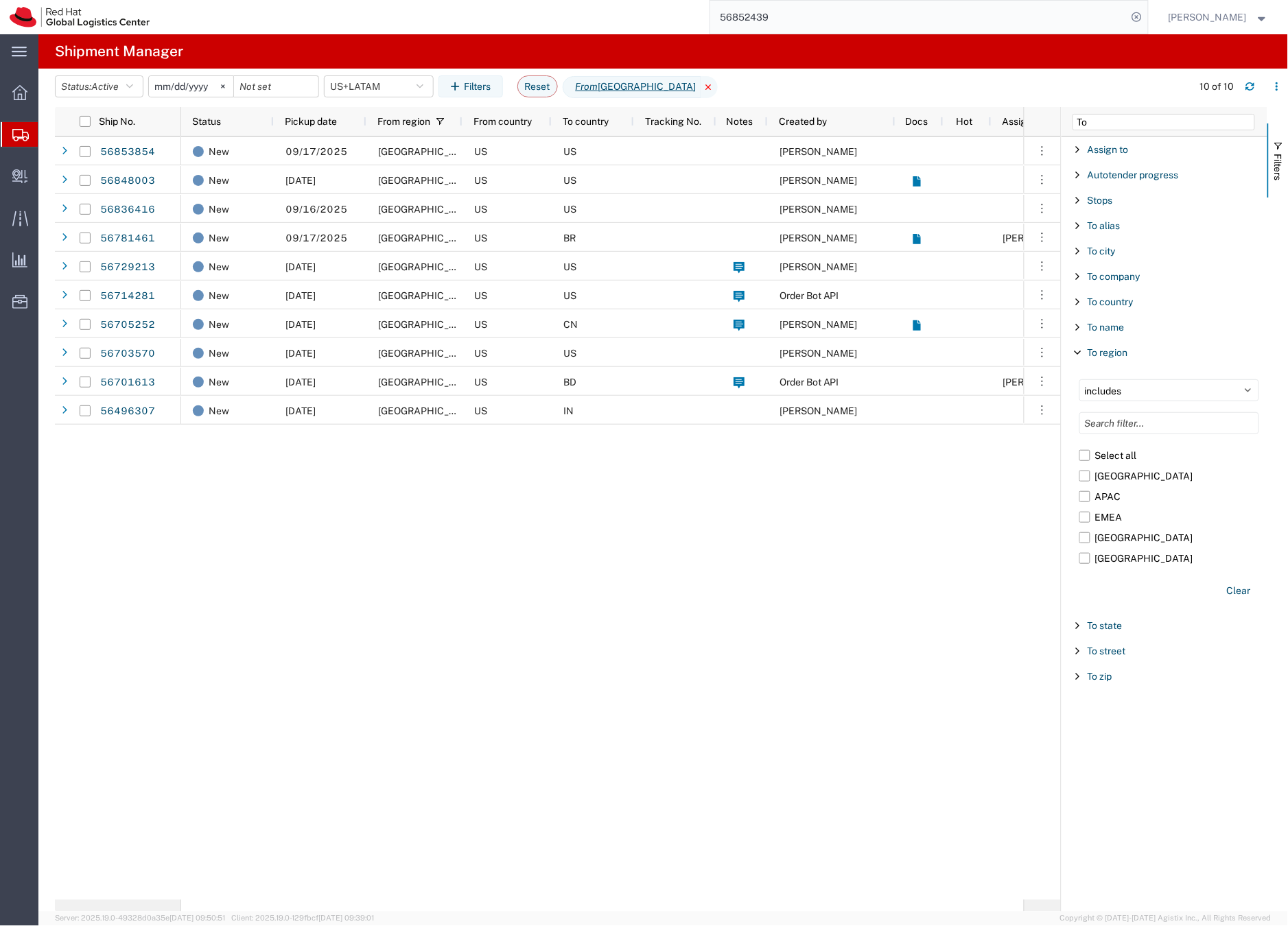
click at [702, 87] on icon at bounding box center [709, 87] width 16 height 22
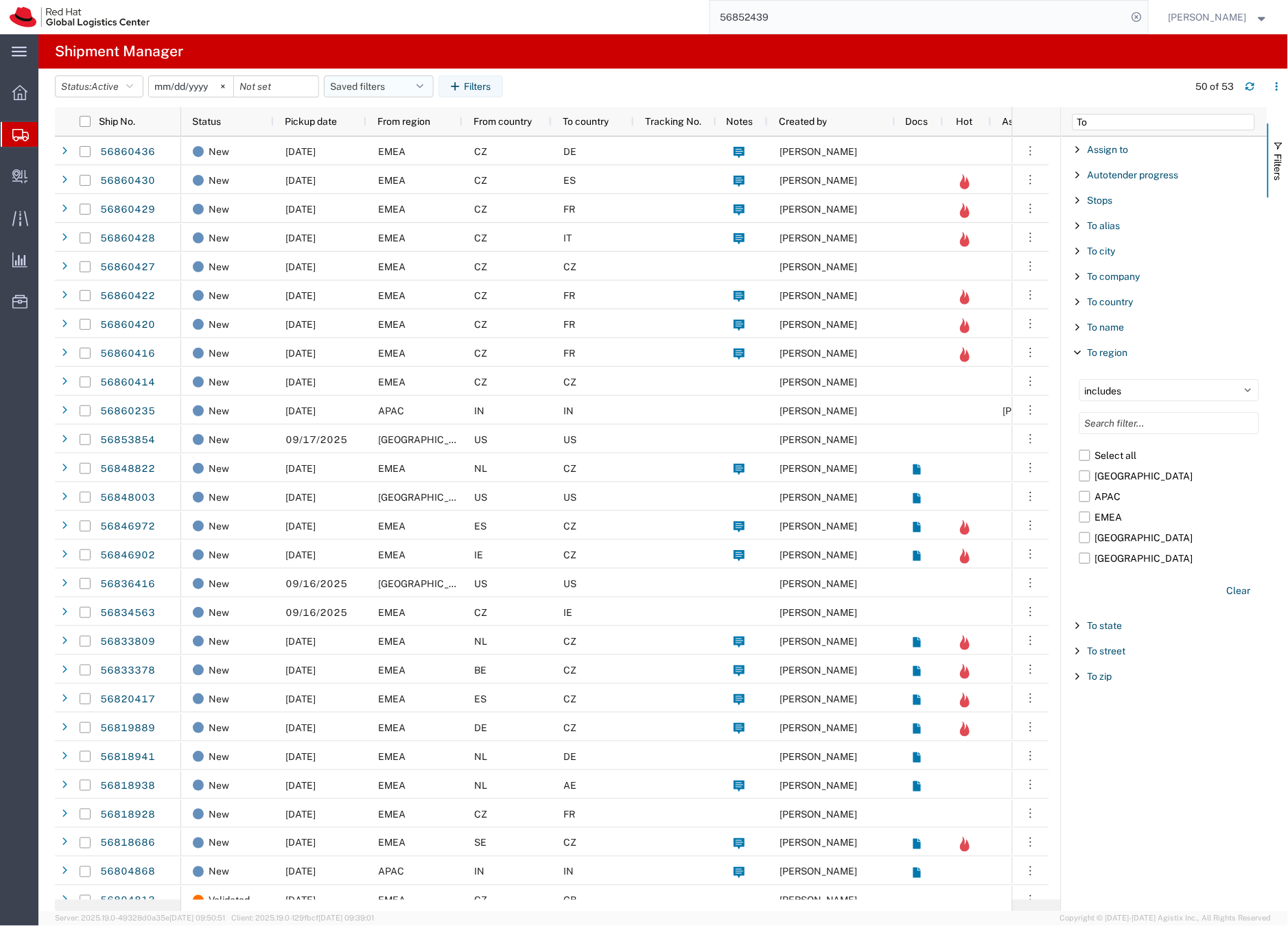
click at [419, 87] on icon "button" at bounding box center [420, 87] width 7 height 10
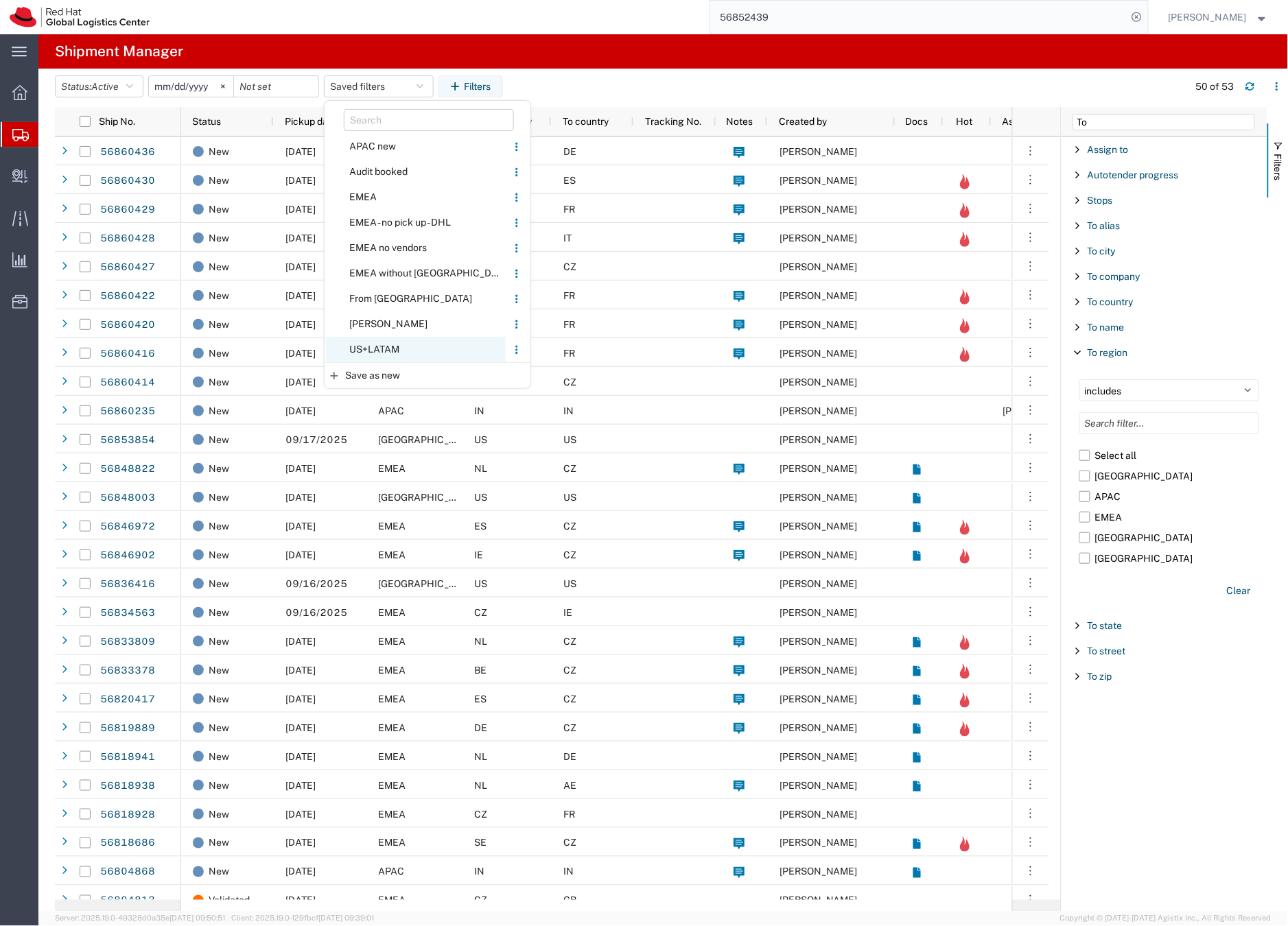
click at [384, 349] on span "US+LATAM" at bounding box center [416, 349] width 180 height 25
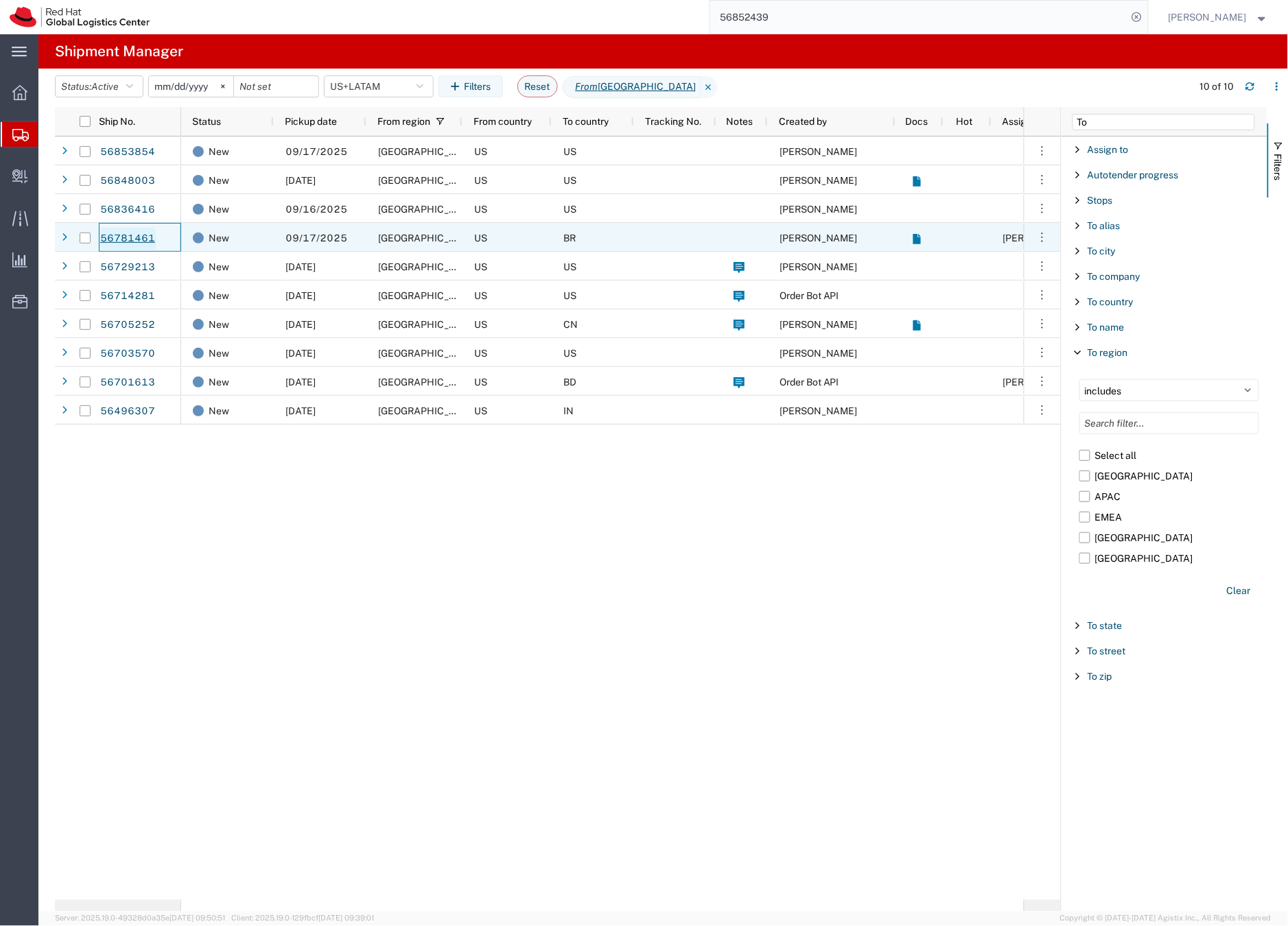
click at [143, 236] on link "56781461" at bounding box center [128, 239] width 56 height 22
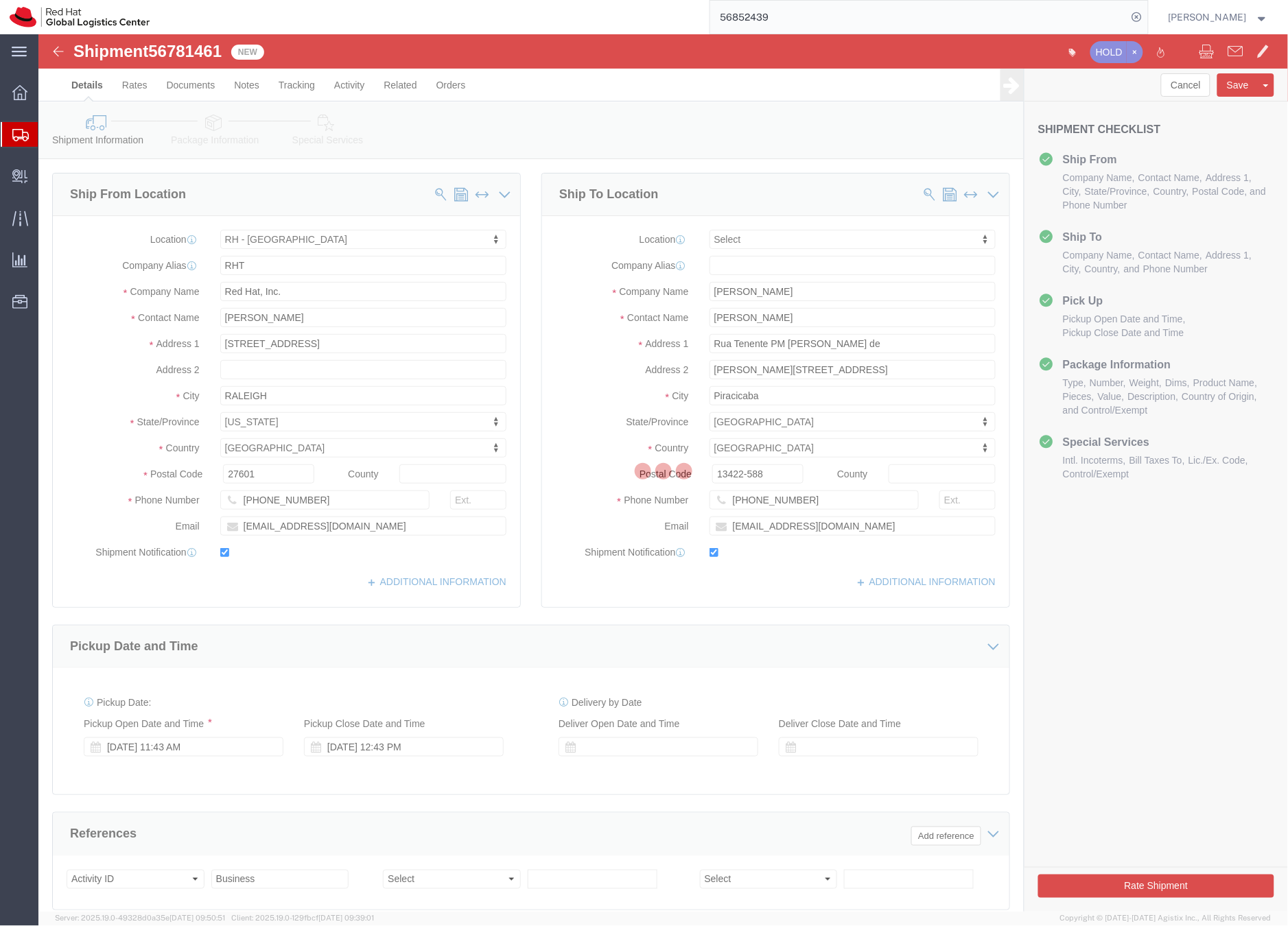
select select "38014"
select select
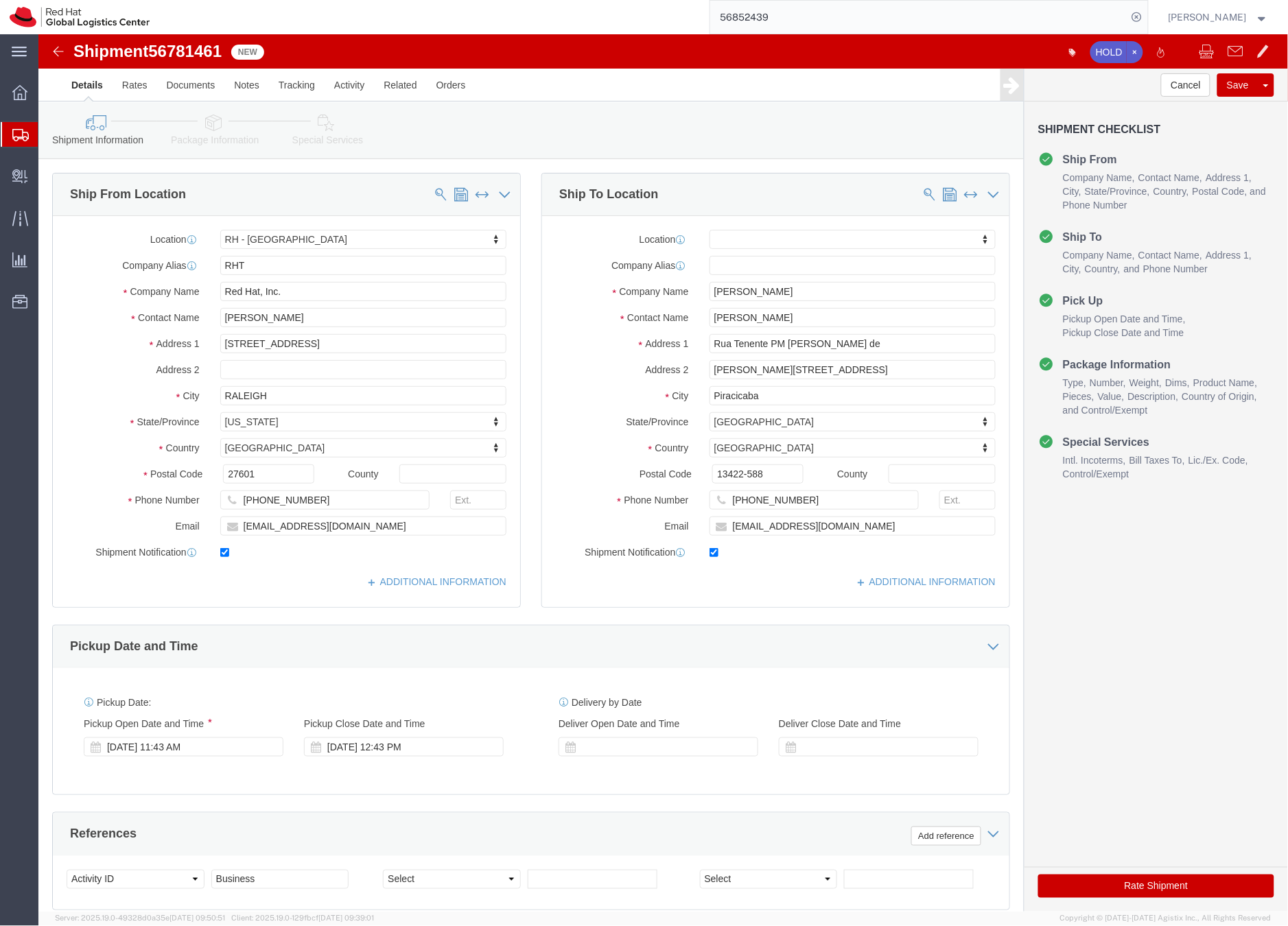
click span "56781461"
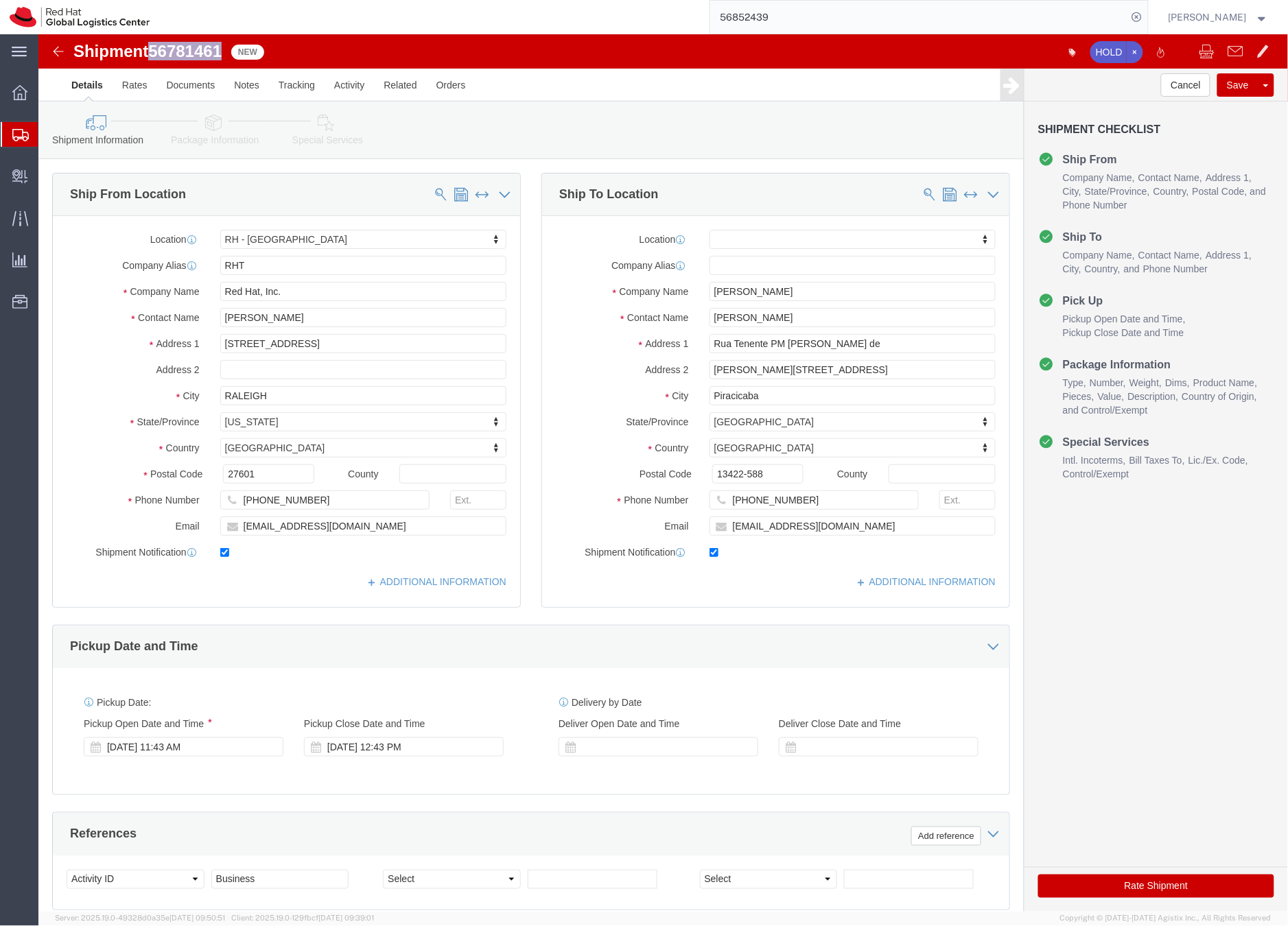
click span "56781461"
click at [16, 137] on icon at bounding box center [20, 135] width 16 height 12
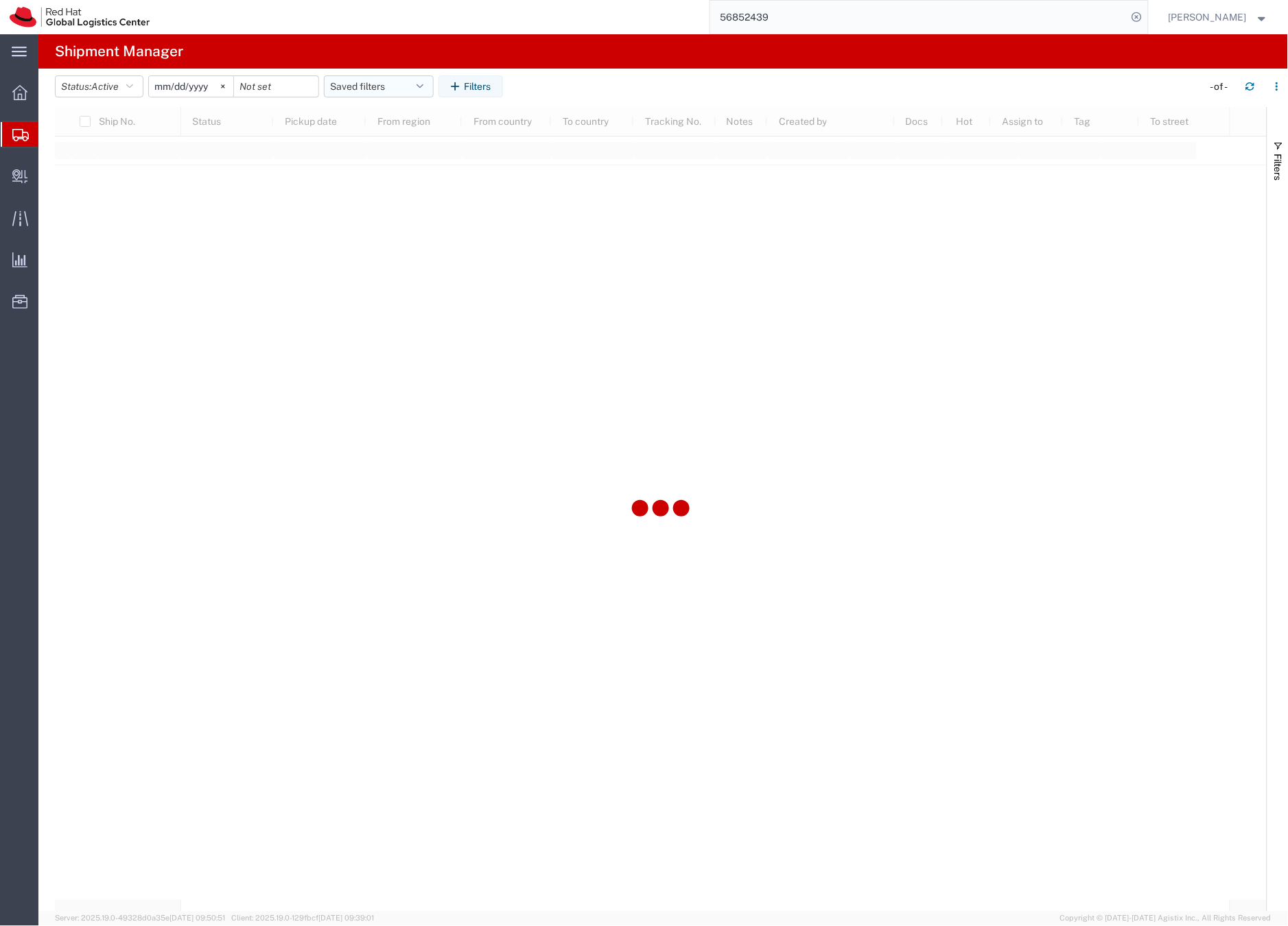
click at [404, 82] on button "Saved filters" at bounding box center [379, 86] width 110 height 22
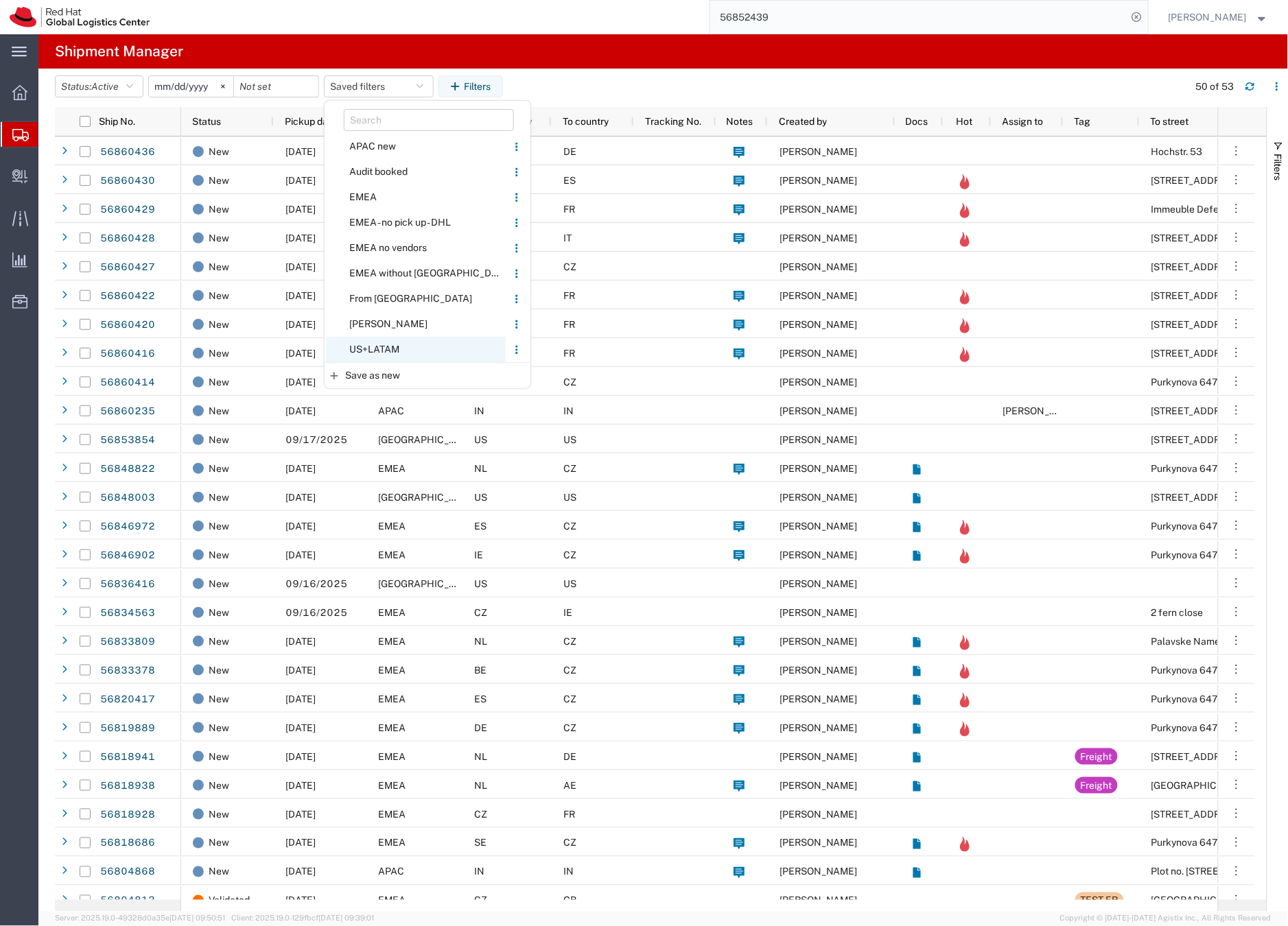
click at [383, 350] on span "US+LATAM" at bounding box center [416, 349] width 180 height 25
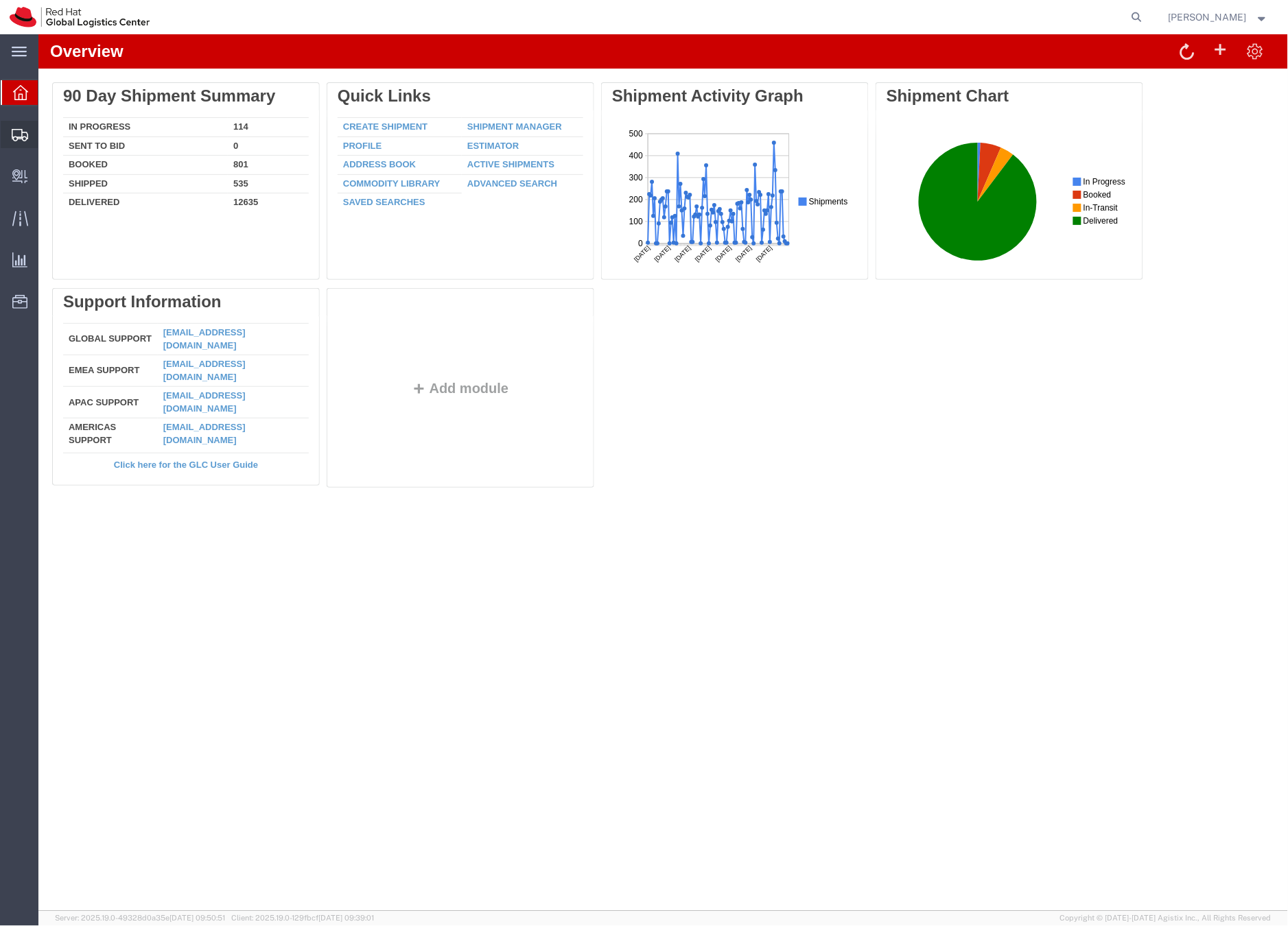
click at [17, 134] on icon at bounding box center [20, 135] width 16 height 12
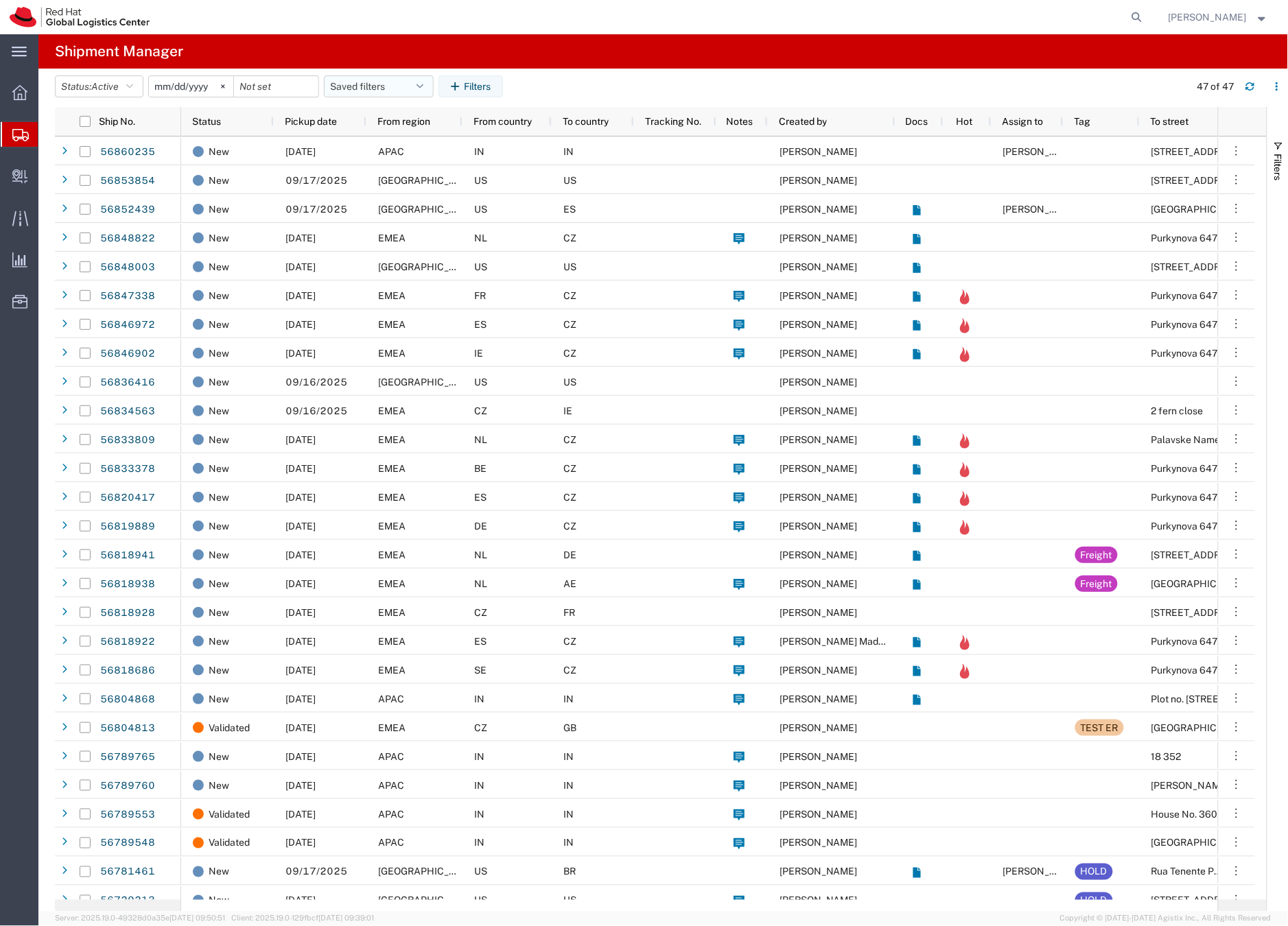
click at [383, 81] on button "Saved filters" at bounding box center [379, 86] width 110 height 22
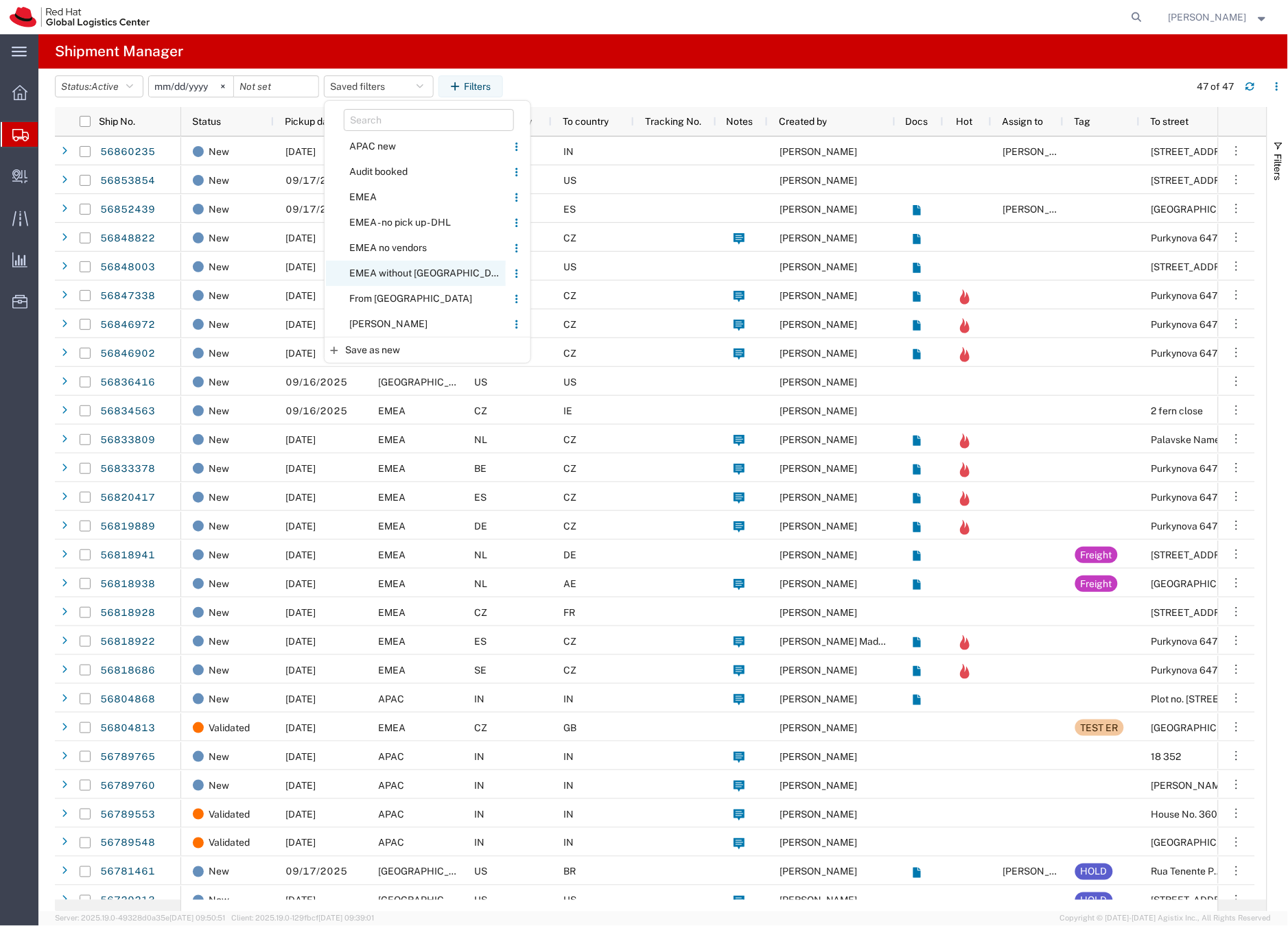
click at [380, 272] on span "EMEA without [GEOGRAPHIC_DATA]" at bounding box center [416, 273] width 180 height 25
type input "2023-06-14"
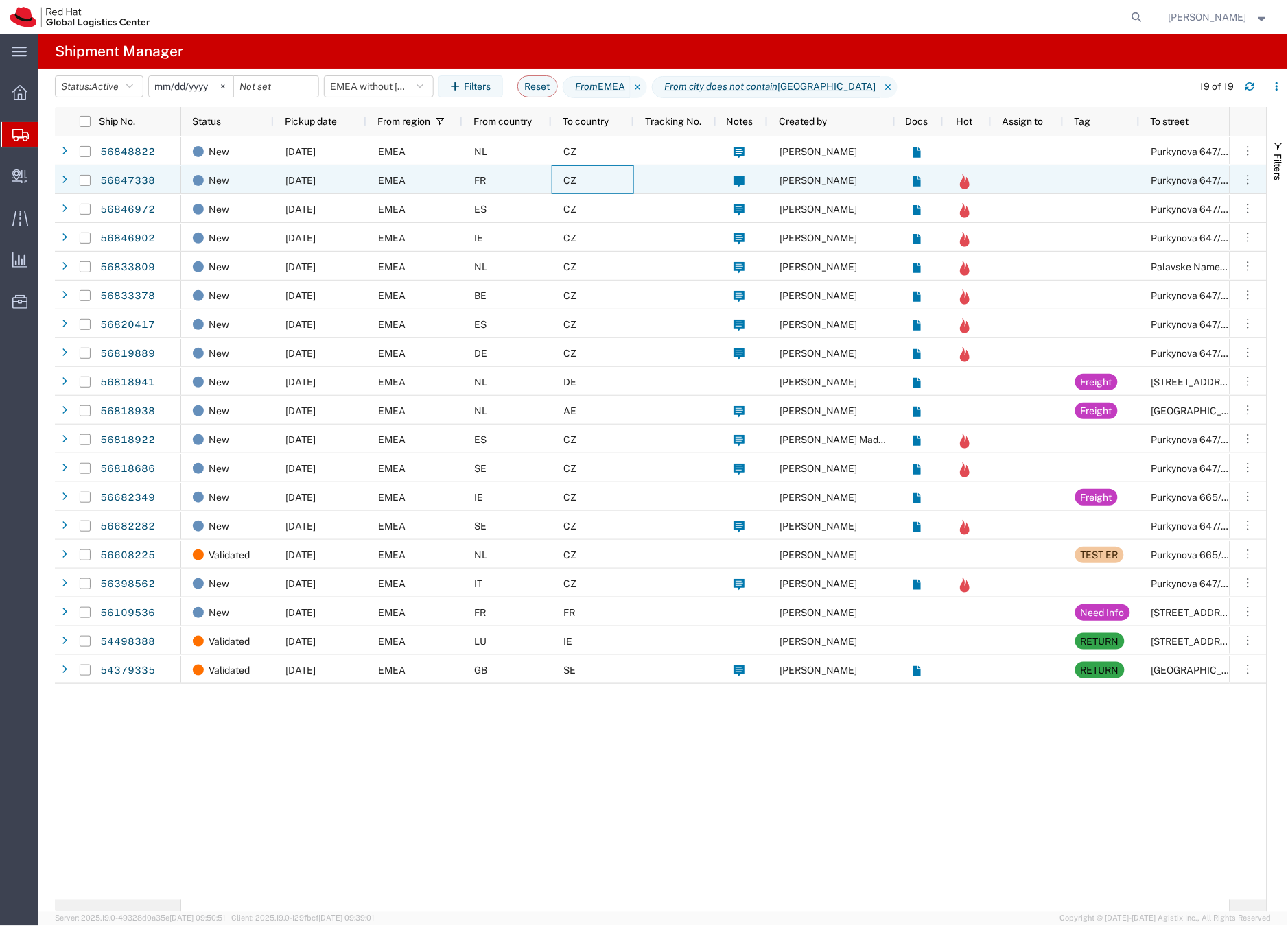
click at [595, 178] on div "CZ" at bounding box center [593, 179] width 83 height 29
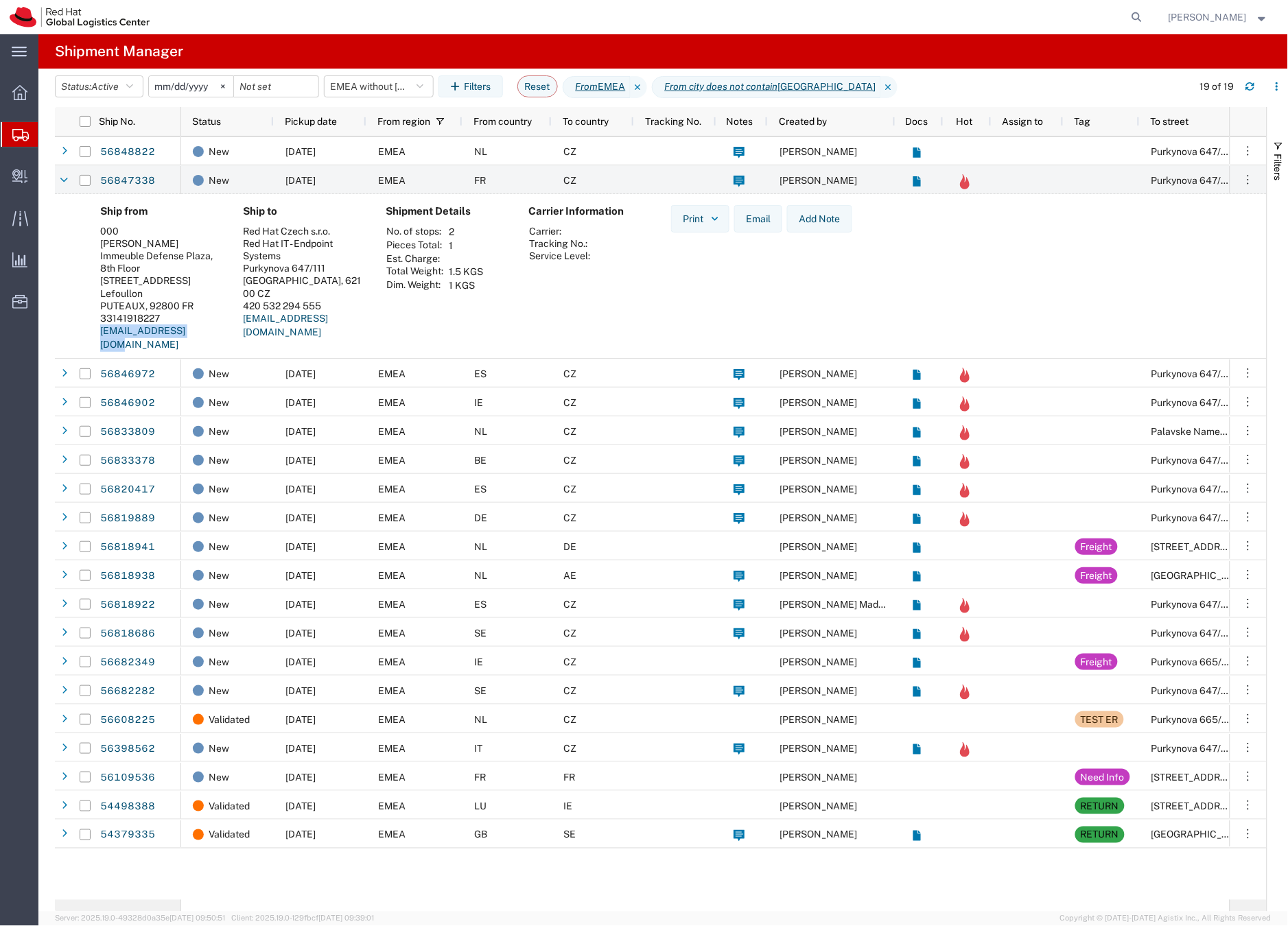
drag, startPoint x: 217, startPoint y: 335, endPoint x: 76, endPoint y: 335, distance: 141.0
click at [76, 335] on div "Ship from 000 Romain Chantereau Immeuble Defense Plaza, 8th Floor 23-25 rue Del…" at bounding box center [661, 283] width 1212 height 178
copy link "rchanter@redhat.com"
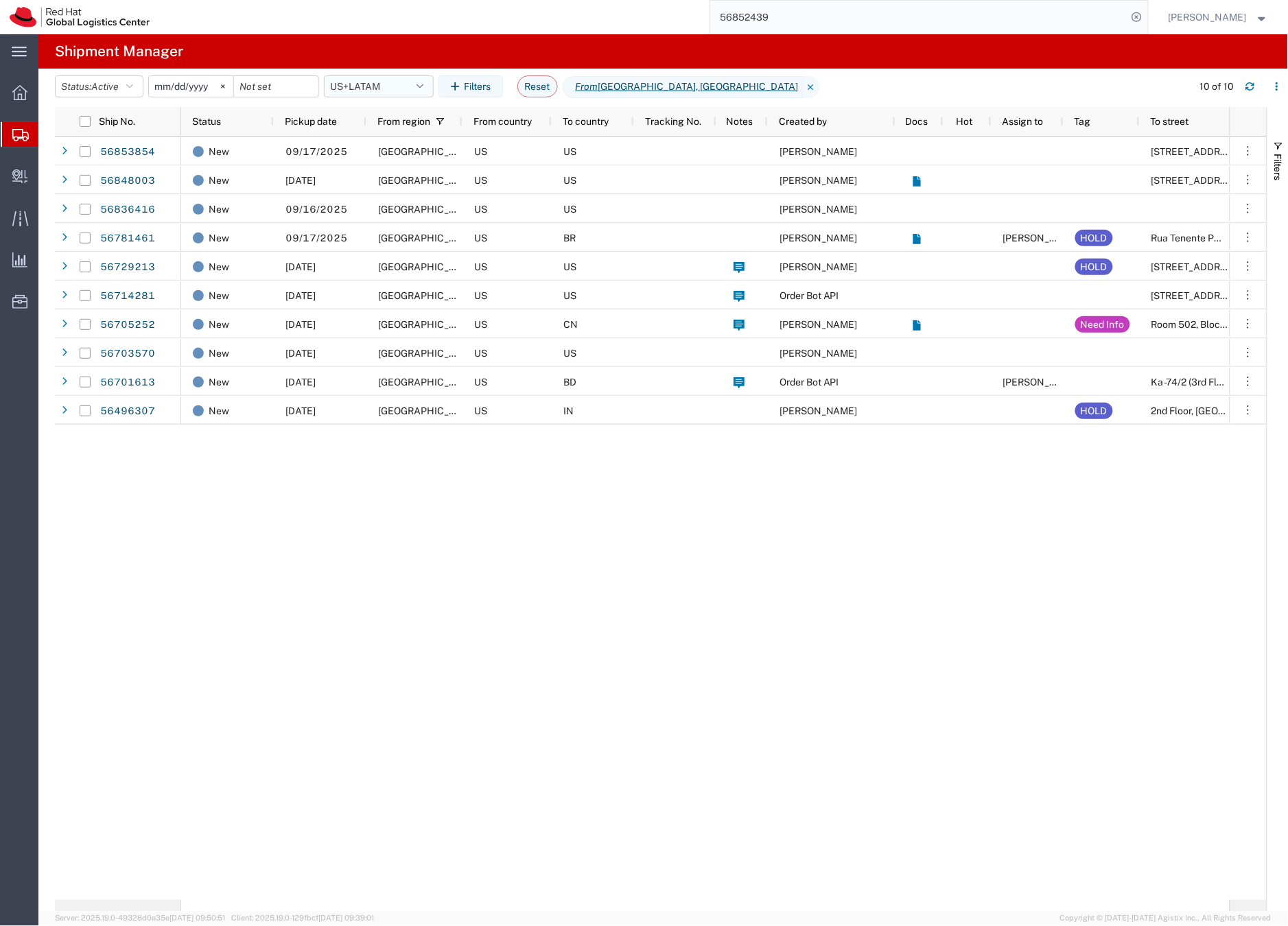
click at [384, 83] on button "US+LATAM" at bounding box center [379, 86] width 110 height 22
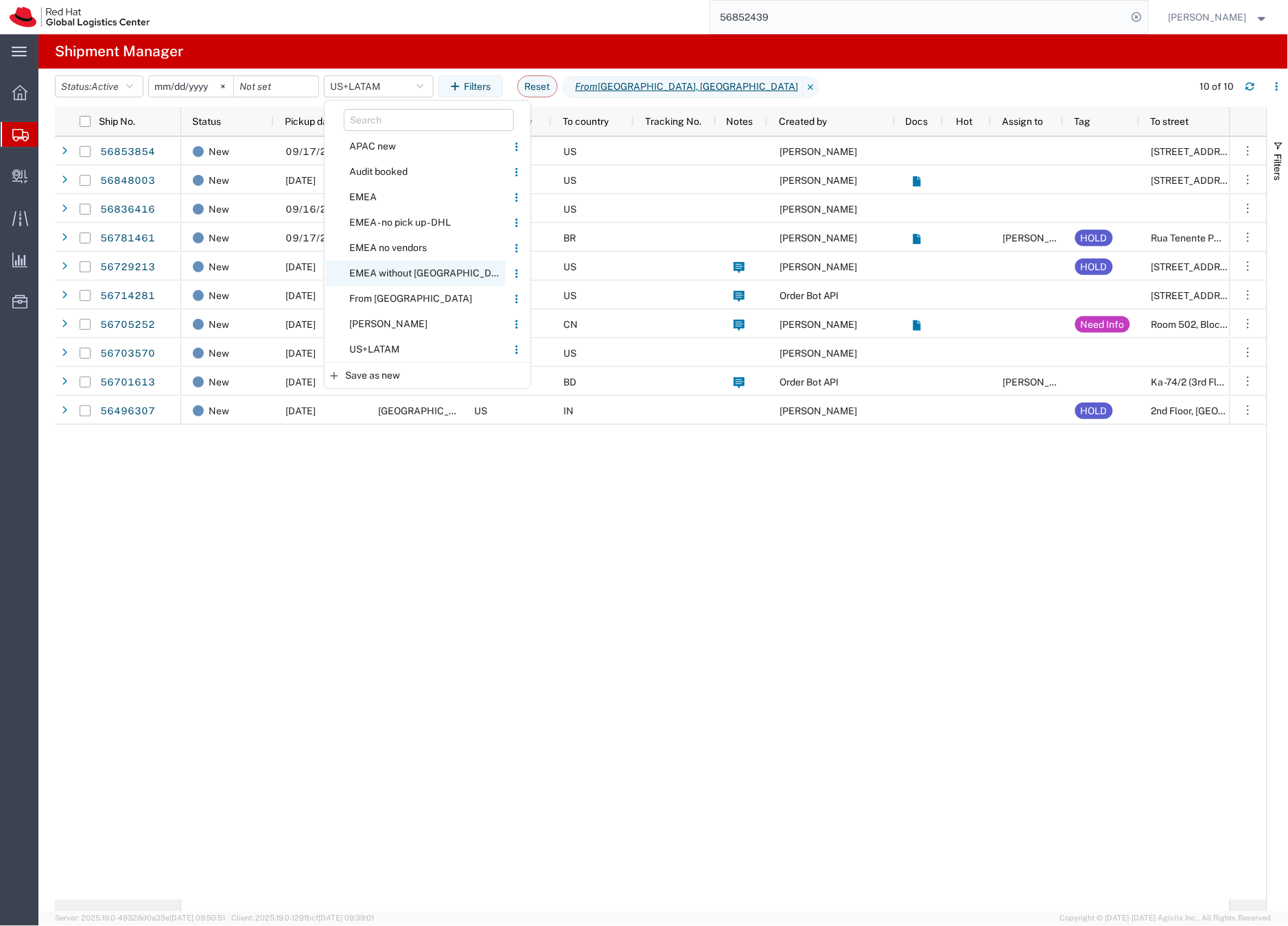
click at [382, 271] on span "EMEA without [GEOGRAPHIC_DATA]" at bounding box center [416, 273] width 180 height 25
type input "[DATE]"
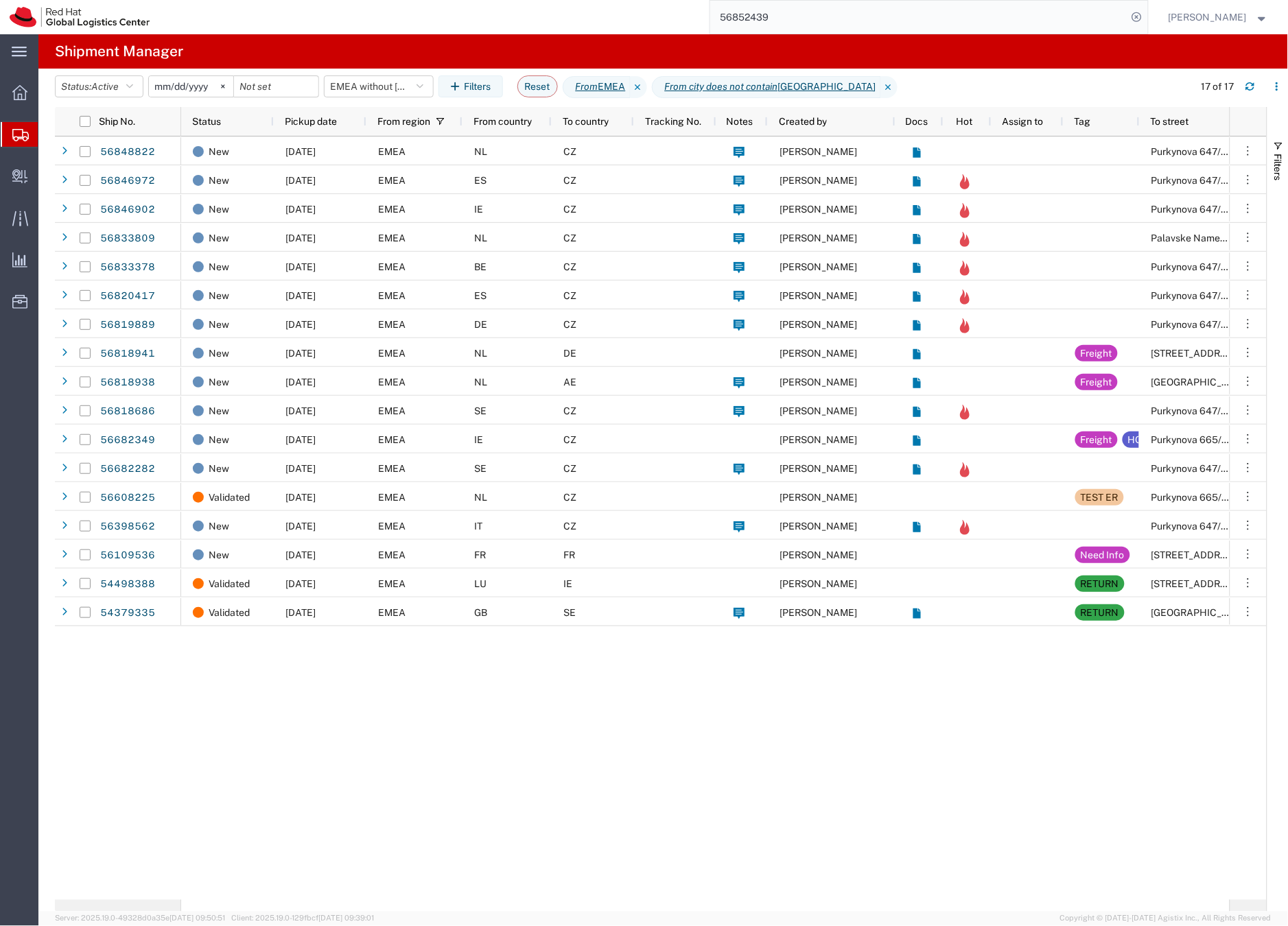
click at [777, 17] on input "56852439" at bounding box center [918, 17] width 417 height 33
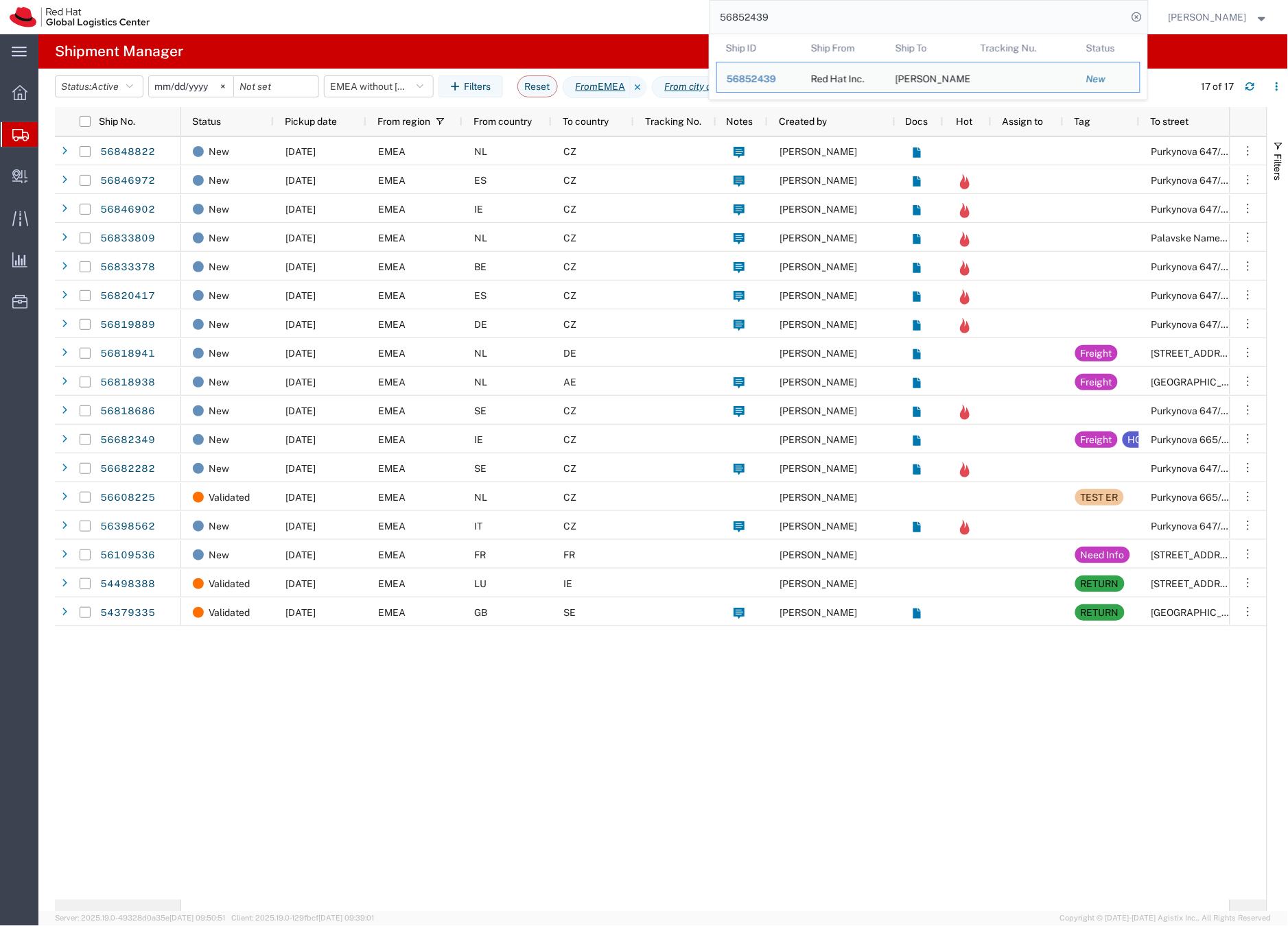
click at [777, 17] on input "56852439" at bounding box center [918, 17] width 417 height 33
paste input "47081"
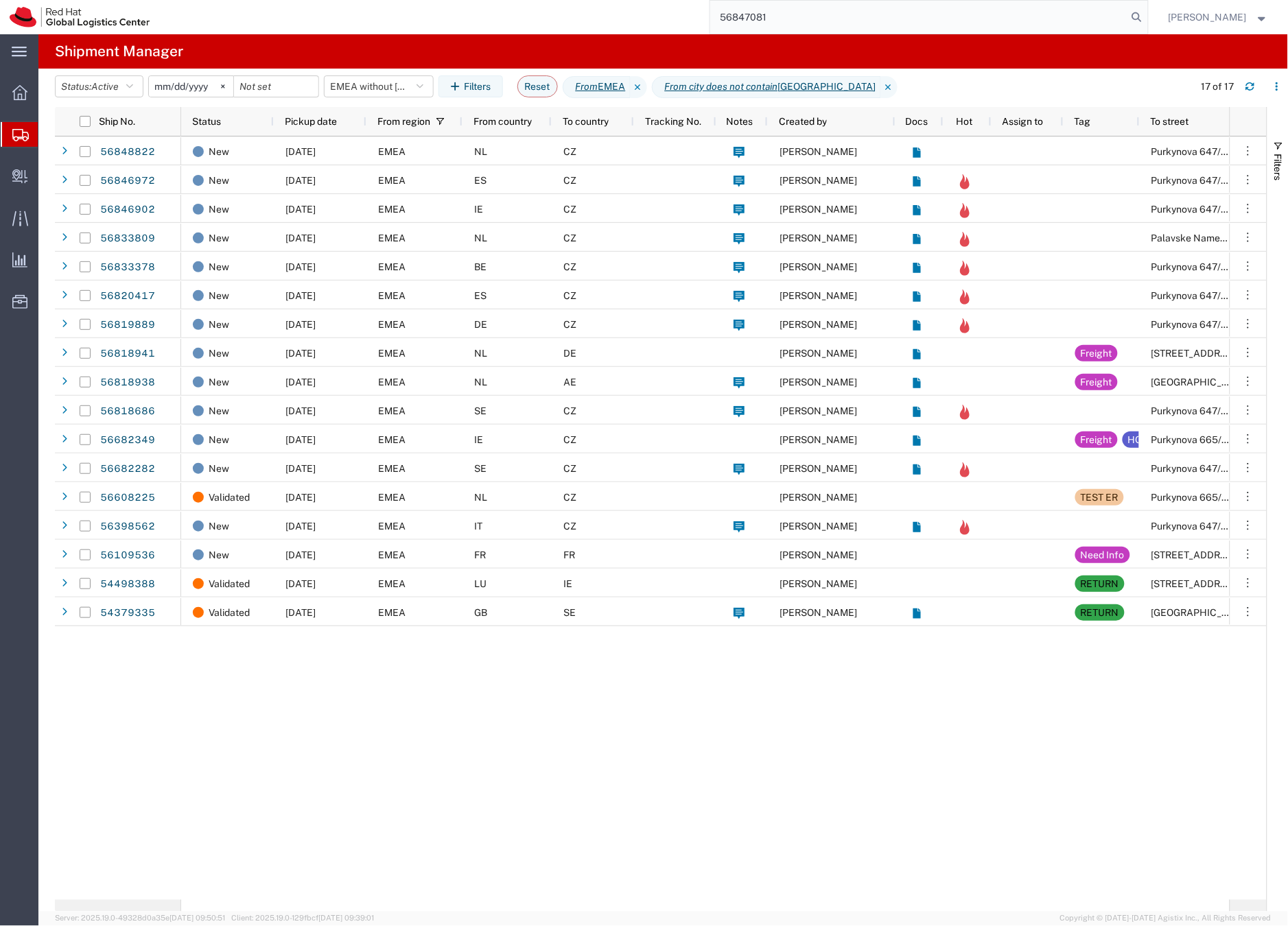
type input "56847081"
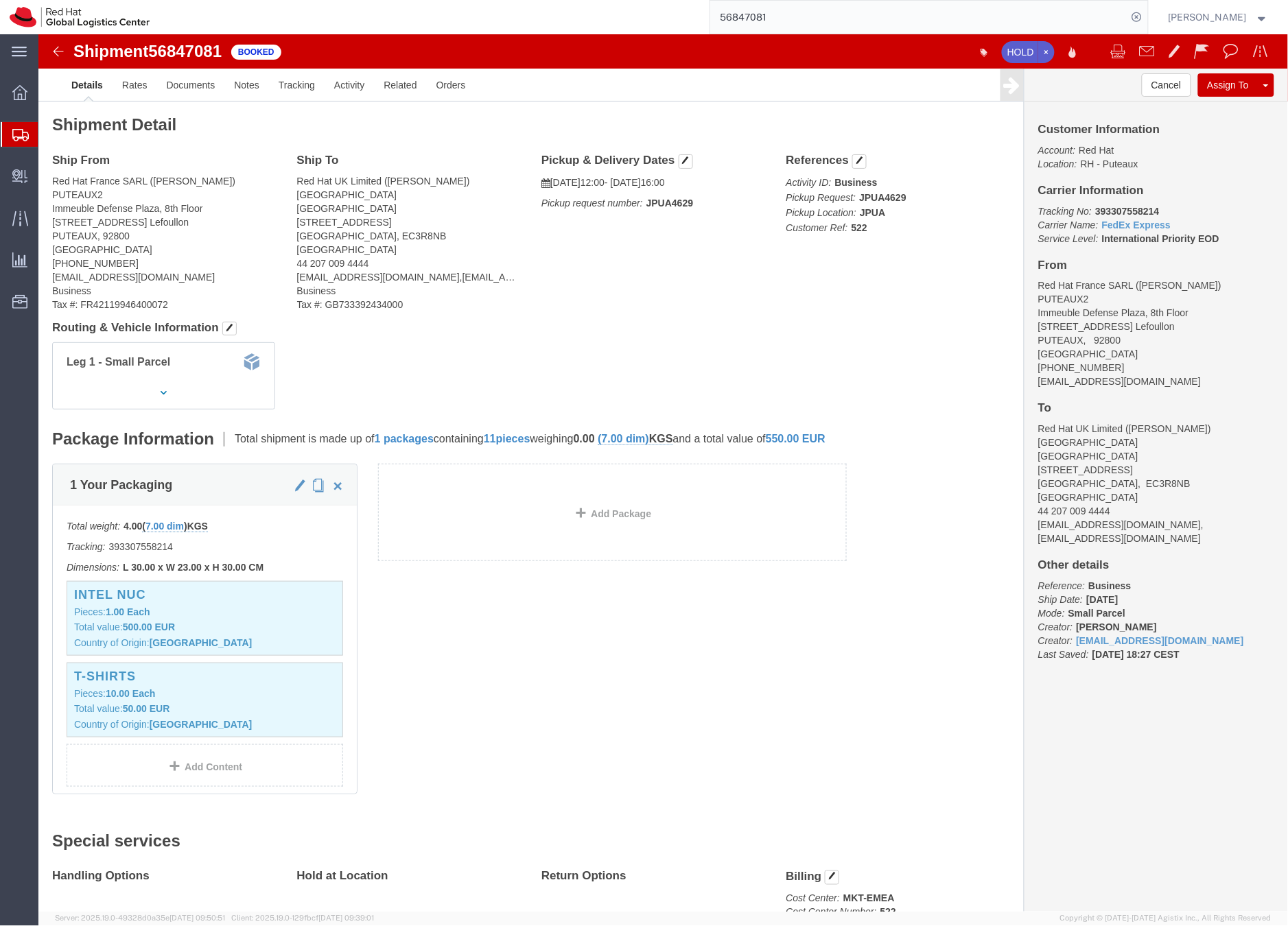
click b "393307558214"
copy b "393307558214"
click at [23, 136] on icon at bounding box center [20, 135] width 16 height 12
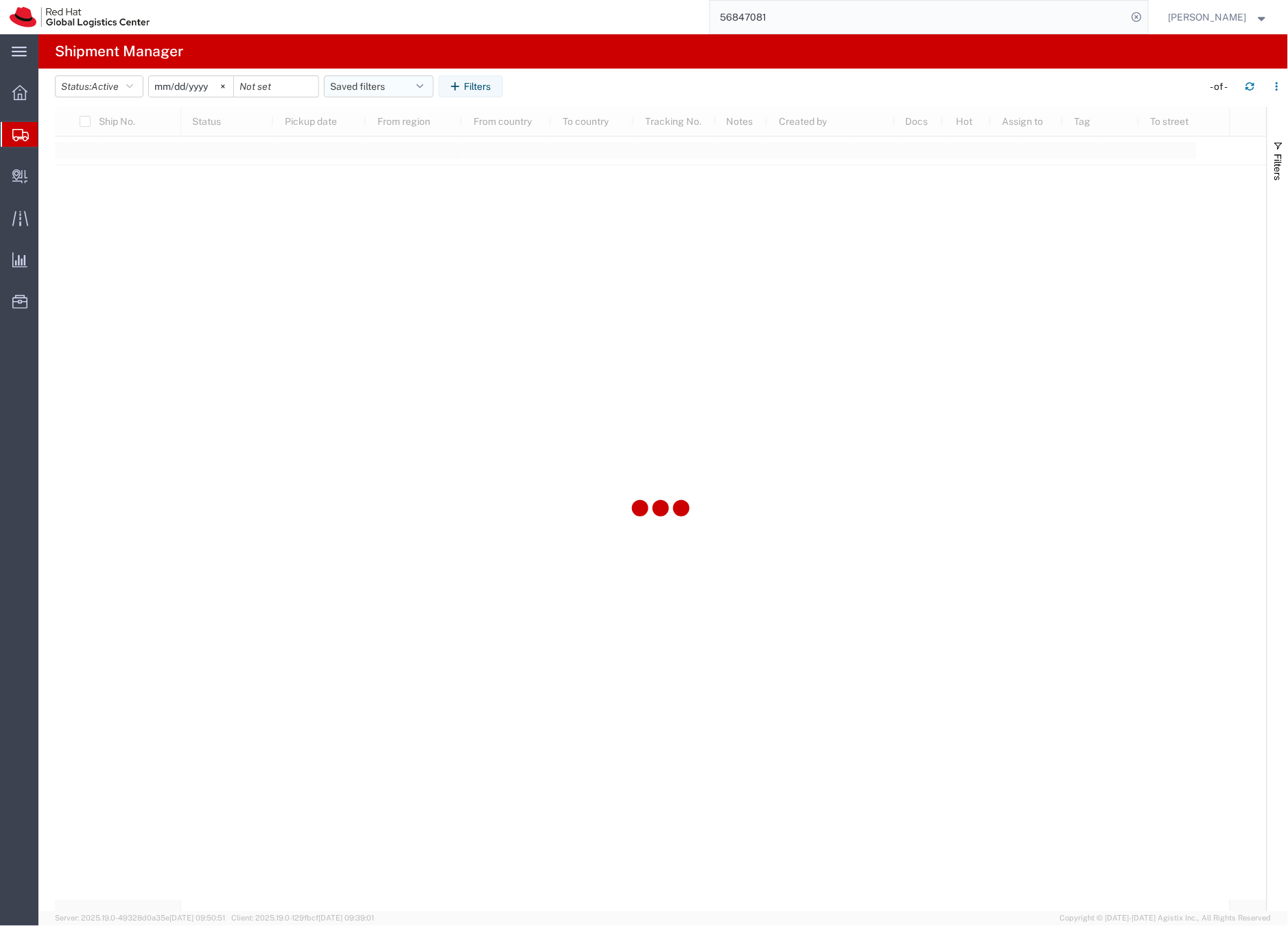
click at [390, 87] on button "Saved filters" at bounding box center [379, 86] width 110 height 22
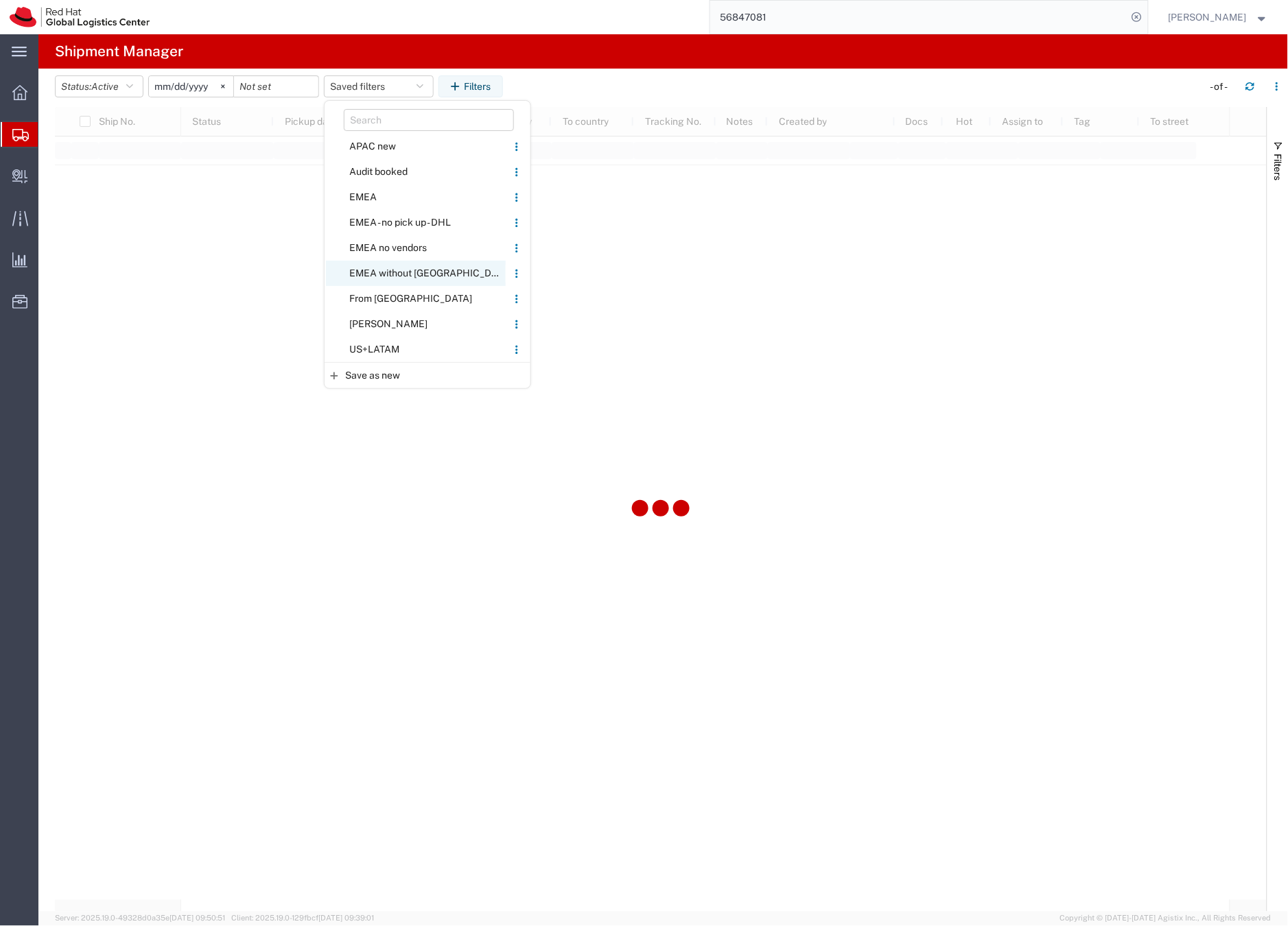
click at [409, 270] on span "EMEA without Brno" at bounding box center [416, 273] width 180 height 25
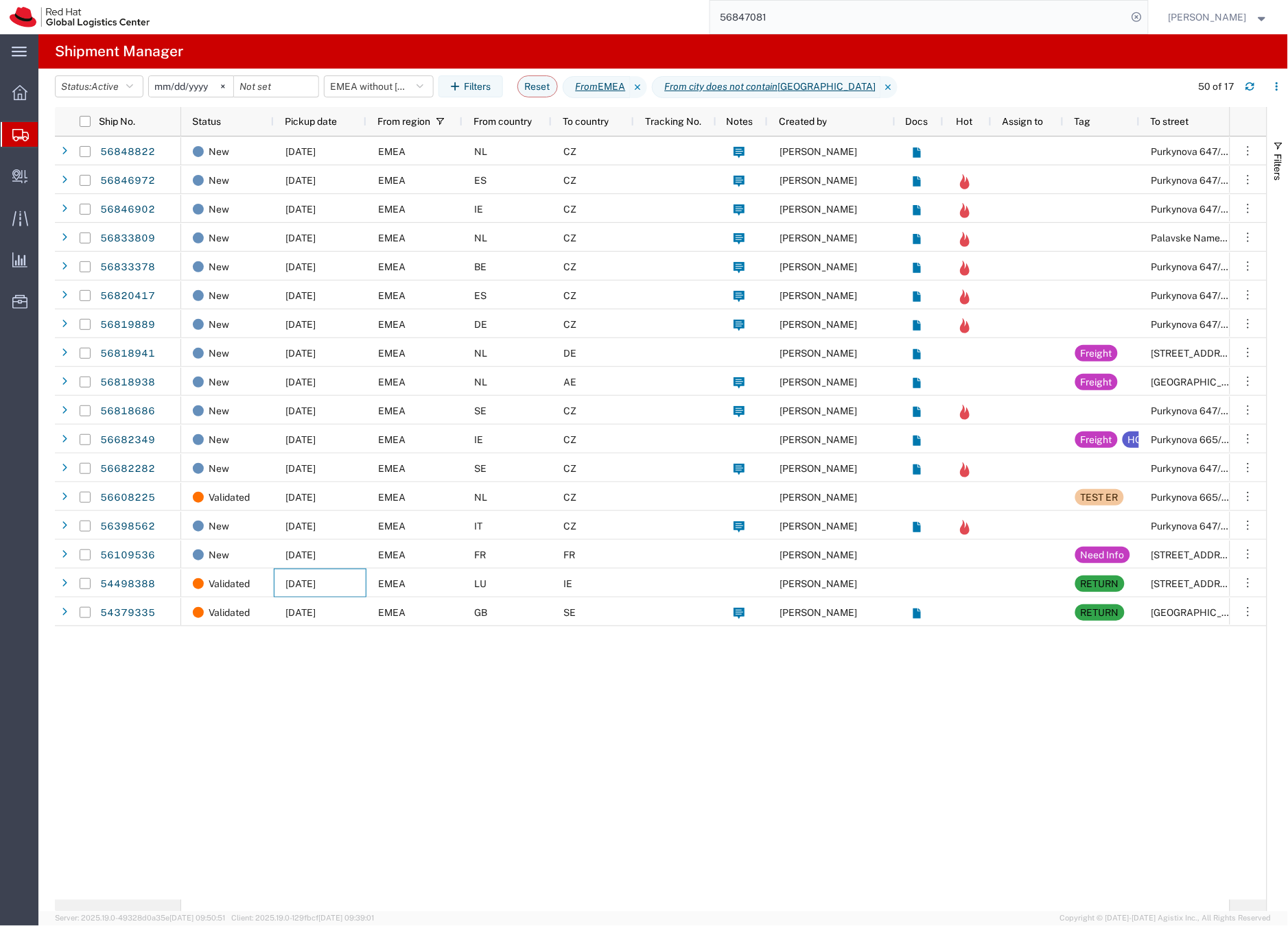
drag, startPoint x: 305, startPoint y: 605, endPoint x: 237, endPoint y: 640, distance: 76.5
click at [299, 646] on div "New 09/23/2025 EMEA NL CZ Katinka Boekhoff Purkynova 647/111 New 09/23/2025 EME…" at bounding box center [705, 518] width 1048 height 764
click at [384, 86] on button "EMEA without Brno" at bounding box center [379, 86] width 110 height 22
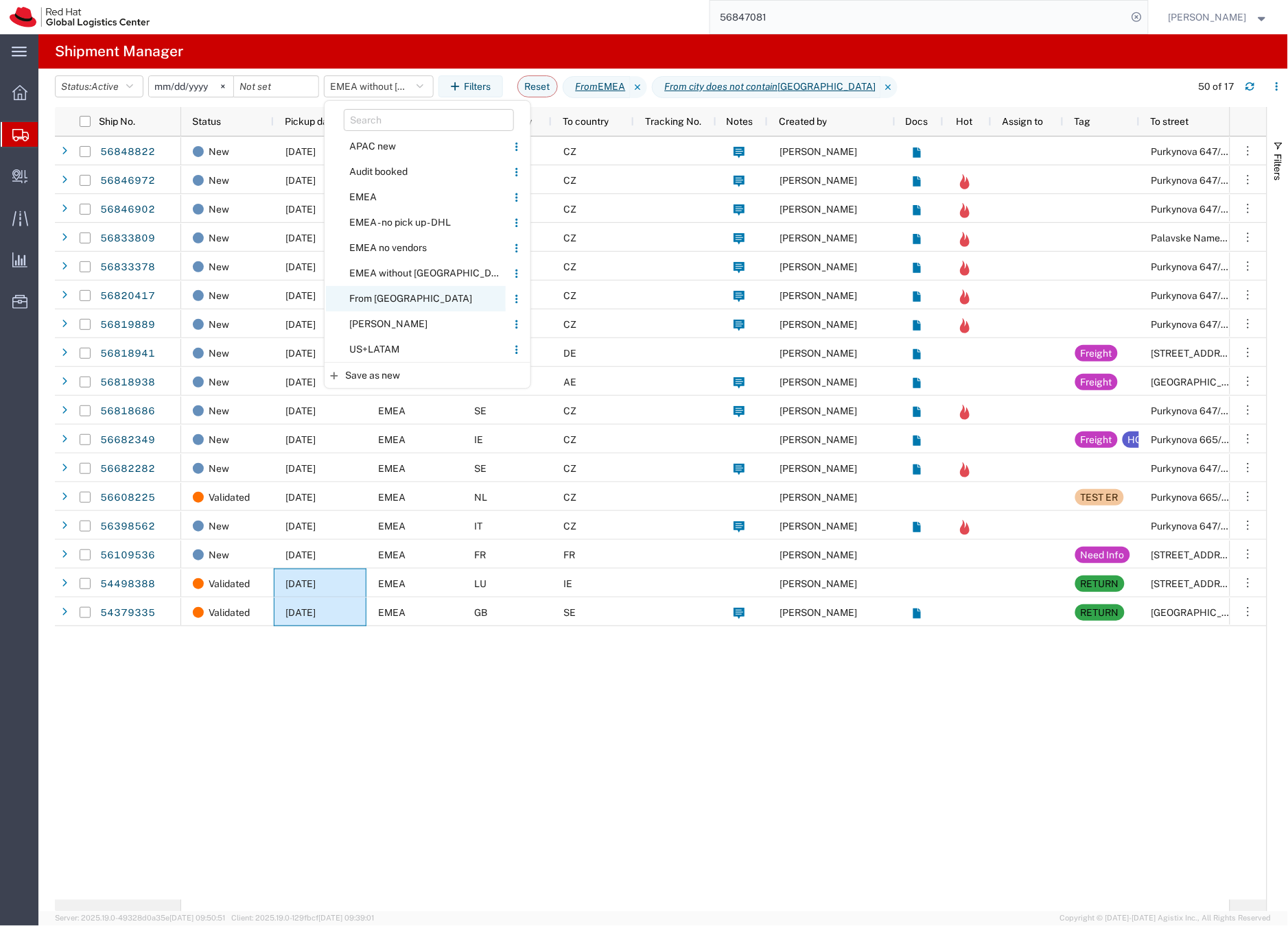
click at [390, 299] on span "From CZ" at bounding box center [416, 299] width 180 height 25
type input "2020-05-05"
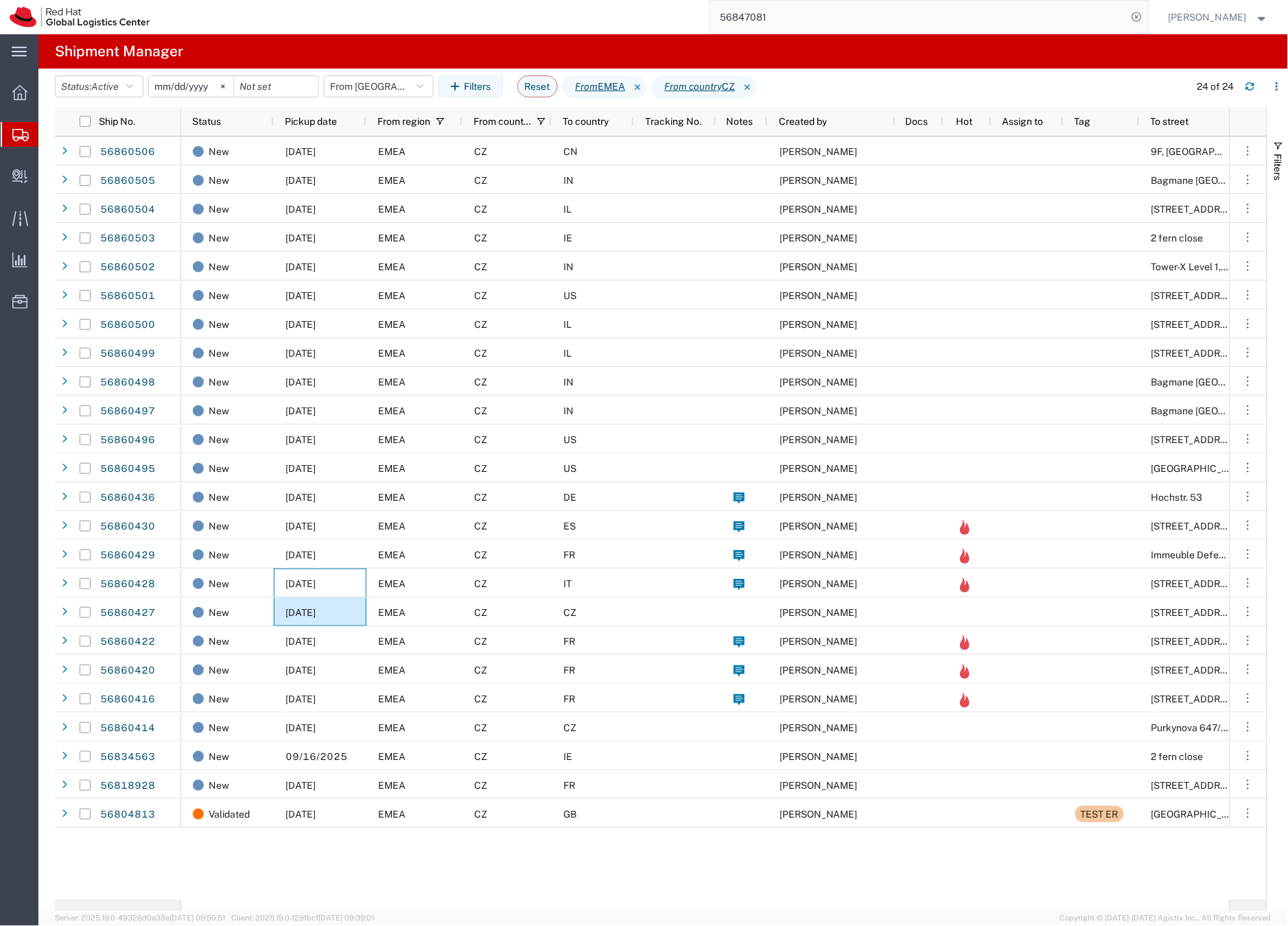
click at [783, 19] on input "56847081" at bounding box center [918, 17] width 417 height 33
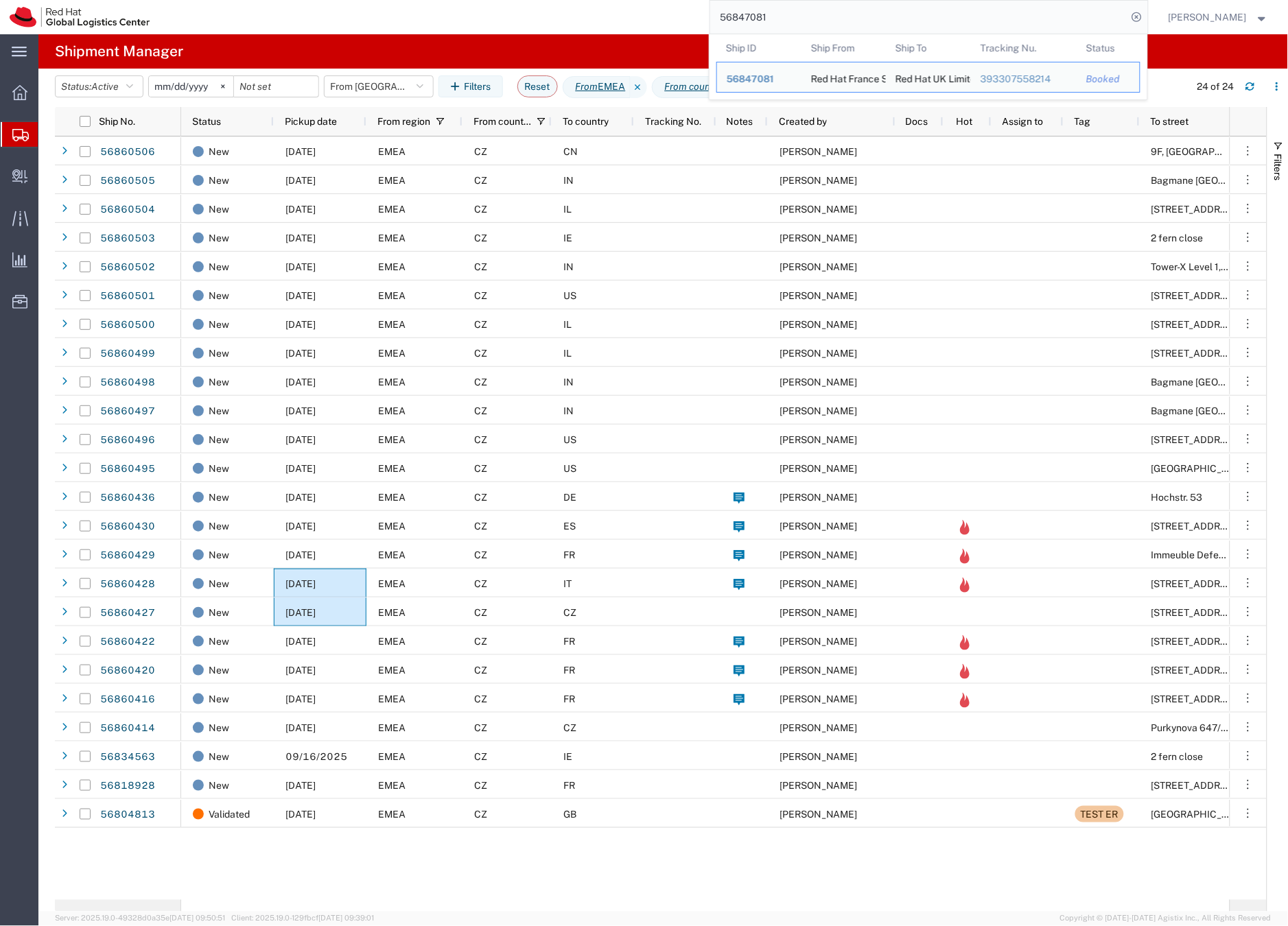
click at [783, 19] on input "56847081" at bounding box center [918, 17] width 417 height 33
paste input "18938"
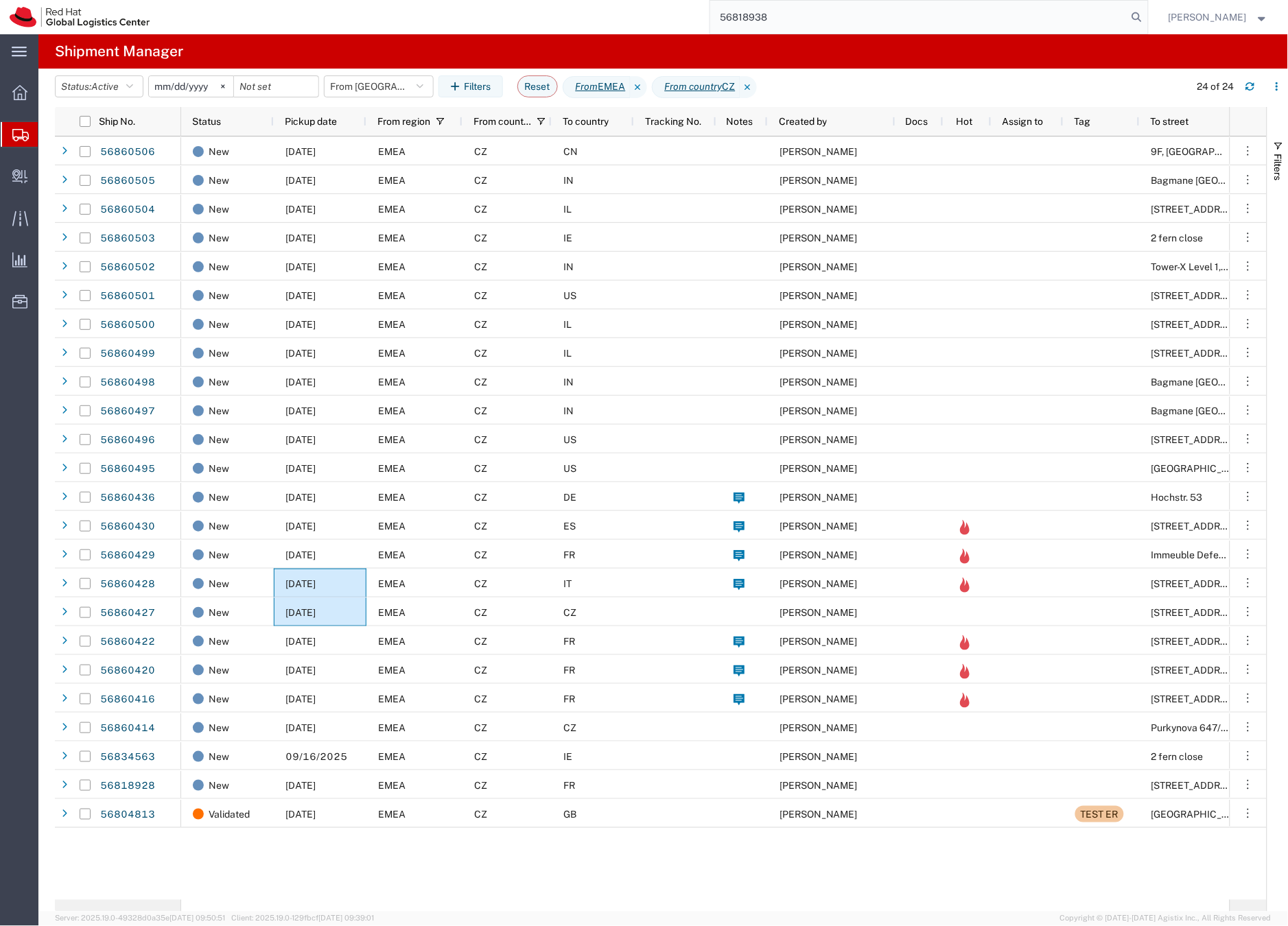
type input "56818938"
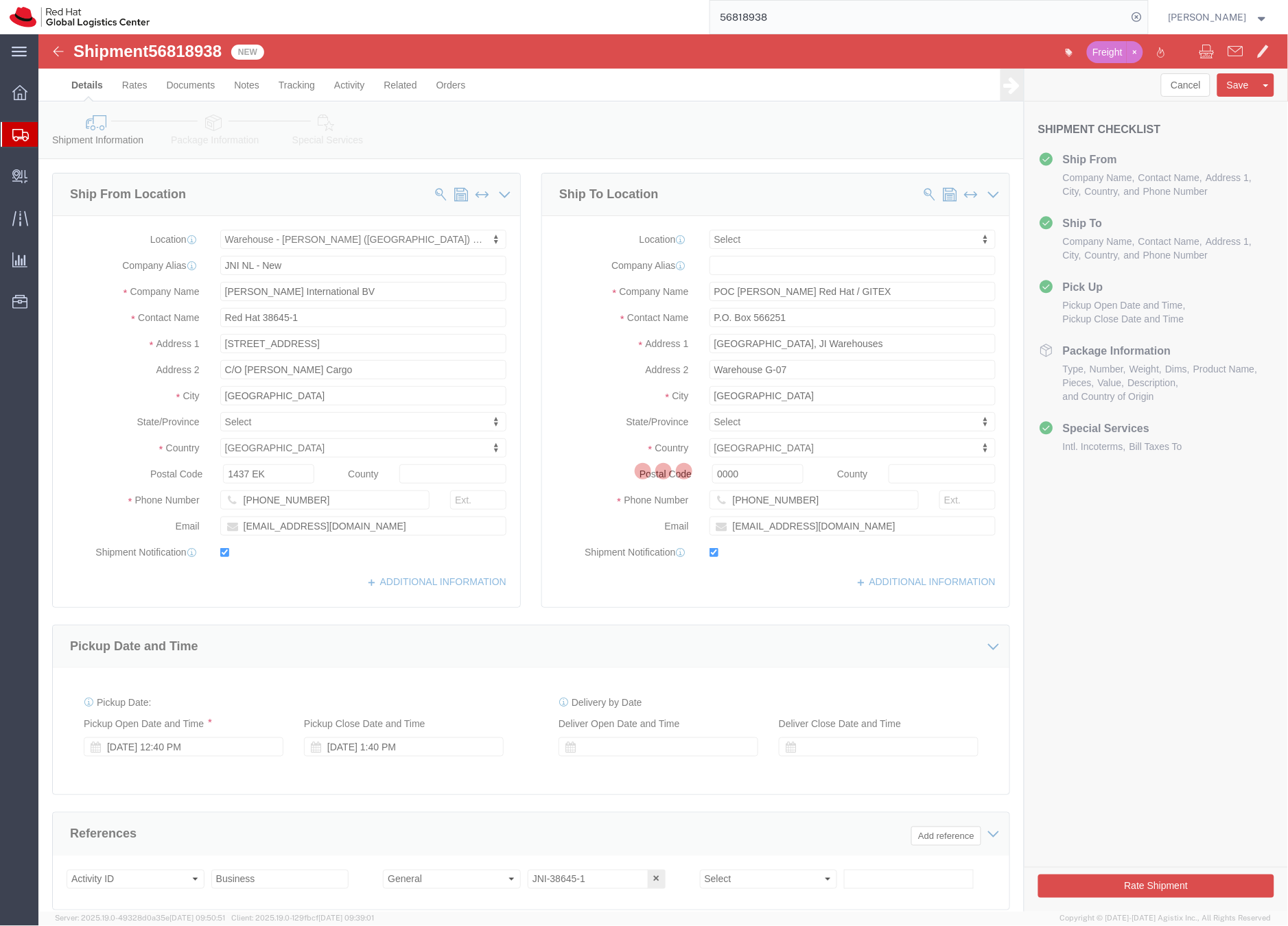
select select "70271"
select select
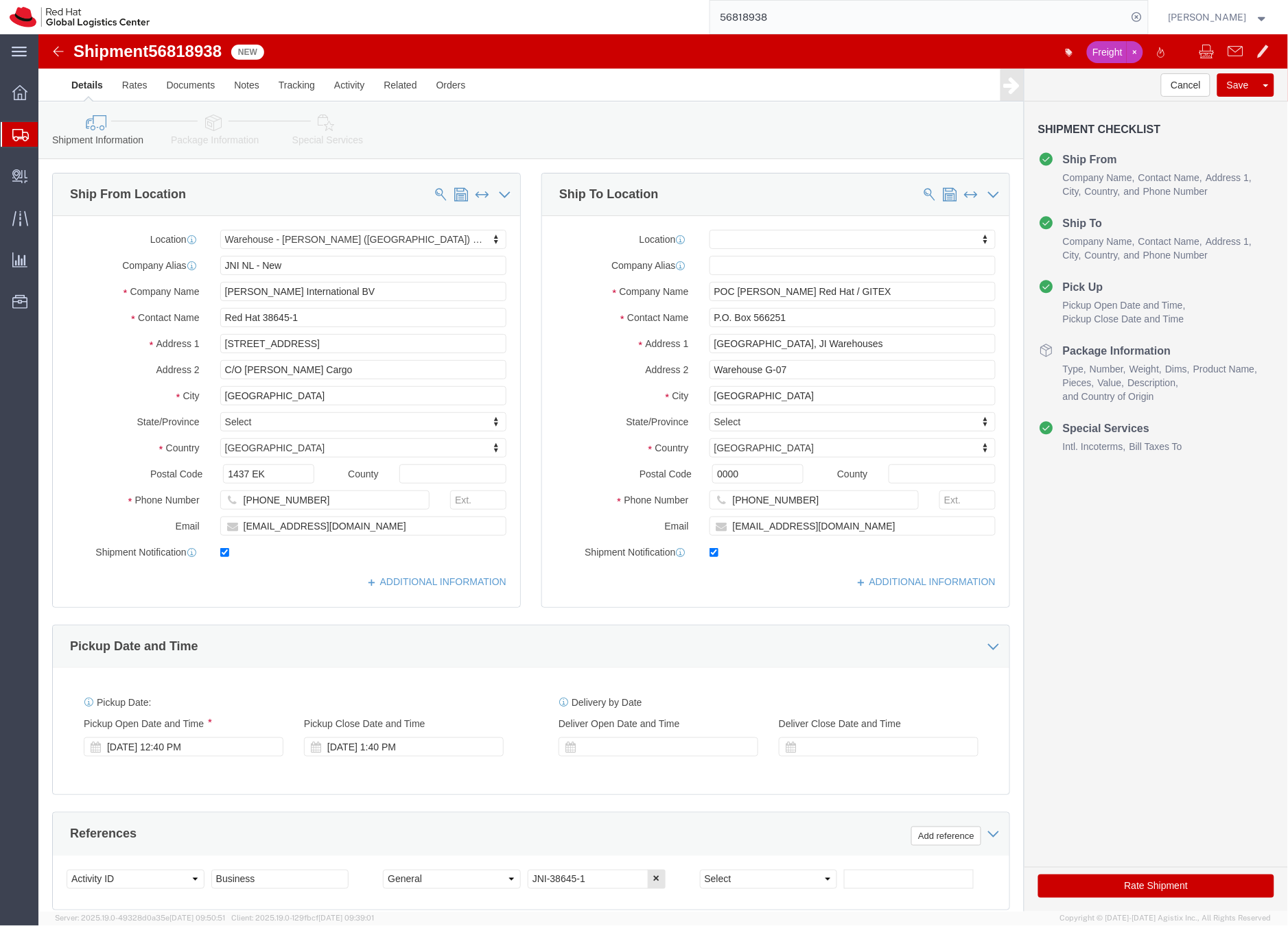
click icon
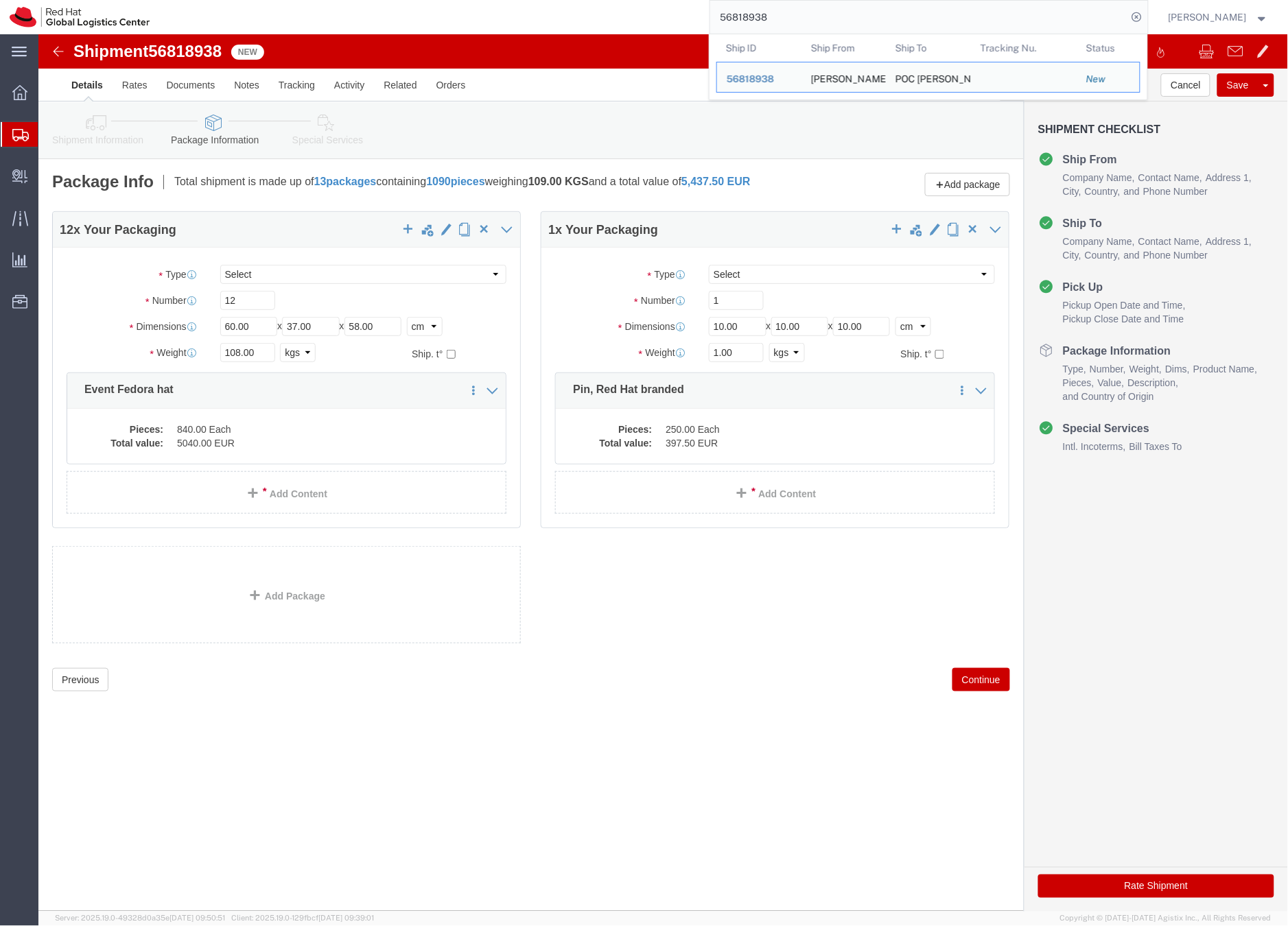
click at [762, 20] on input "56818938" at bounding box center [918, 17] width 417 height 33
click icon
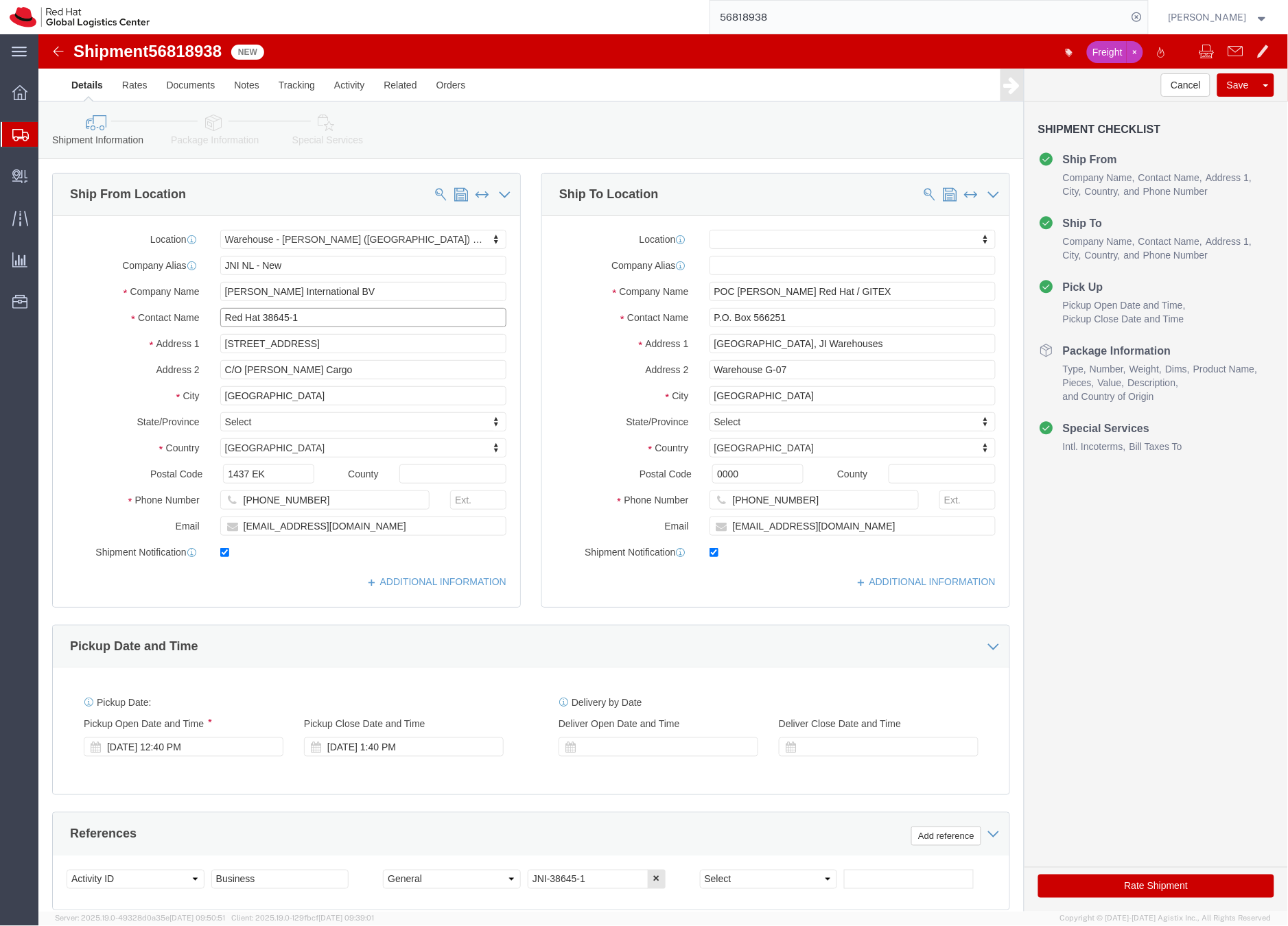
drag, startPoint x: 224, startPoint y: 282, endPoint x: 263, endPoint y: 283, distance: 39.0
click input "Red Hat 38645-1"
drag, startPoint x: 287, startPoint y: 286, endPoint x: 227, endPoint y: 280, distance: 60.3
click input "Red Hat 38645-1"
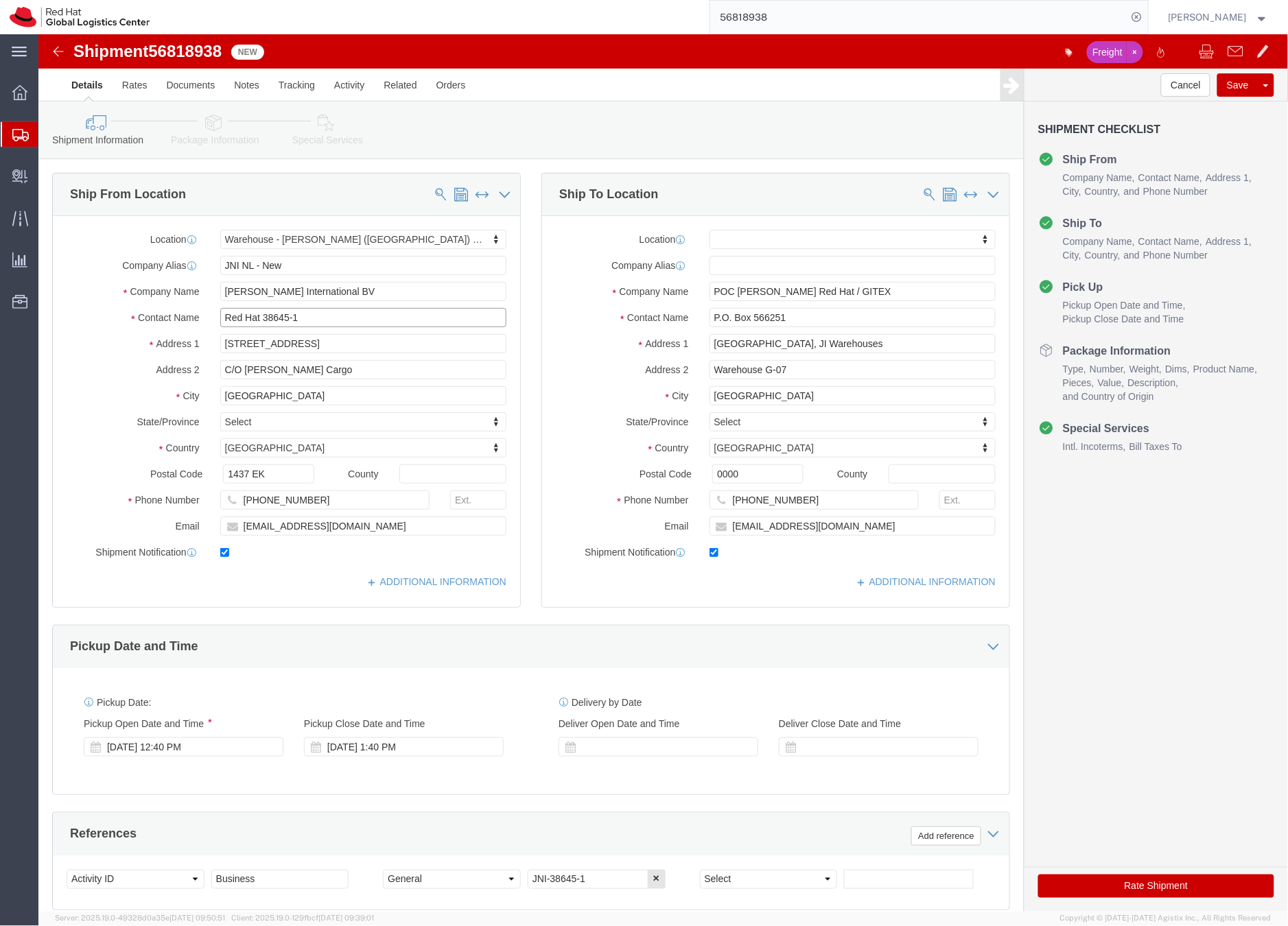
click input "Red Hat 38645-1"
drag, startPoint x: 223, startPoint y: 281, endPoint x: 265, endPoint y: 280, distance: 42.0
click input "Red Hat 38645-1"
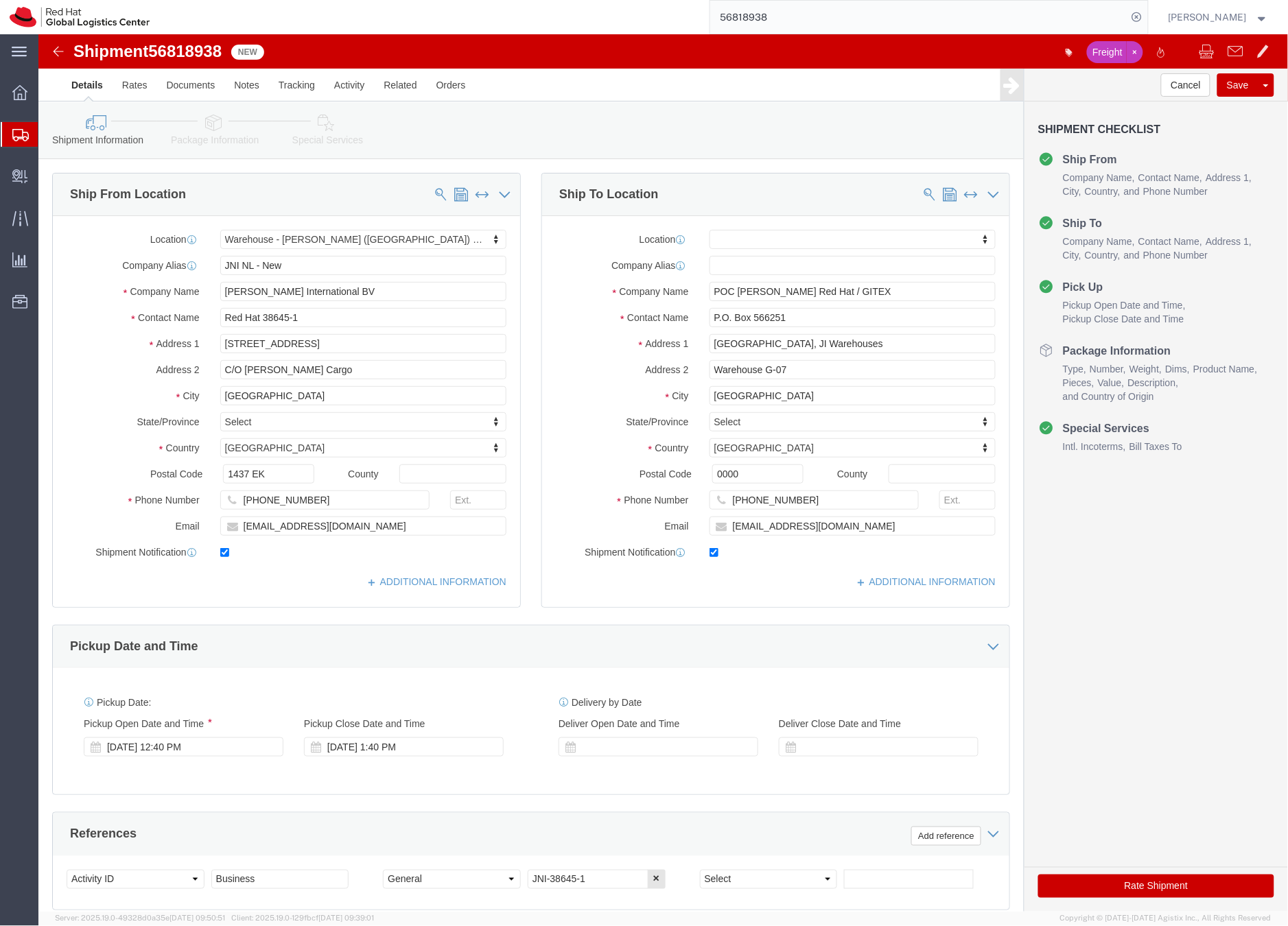
click at [769, 18] on input "56818938" at bounding box center [918, 17] width 417 height 33
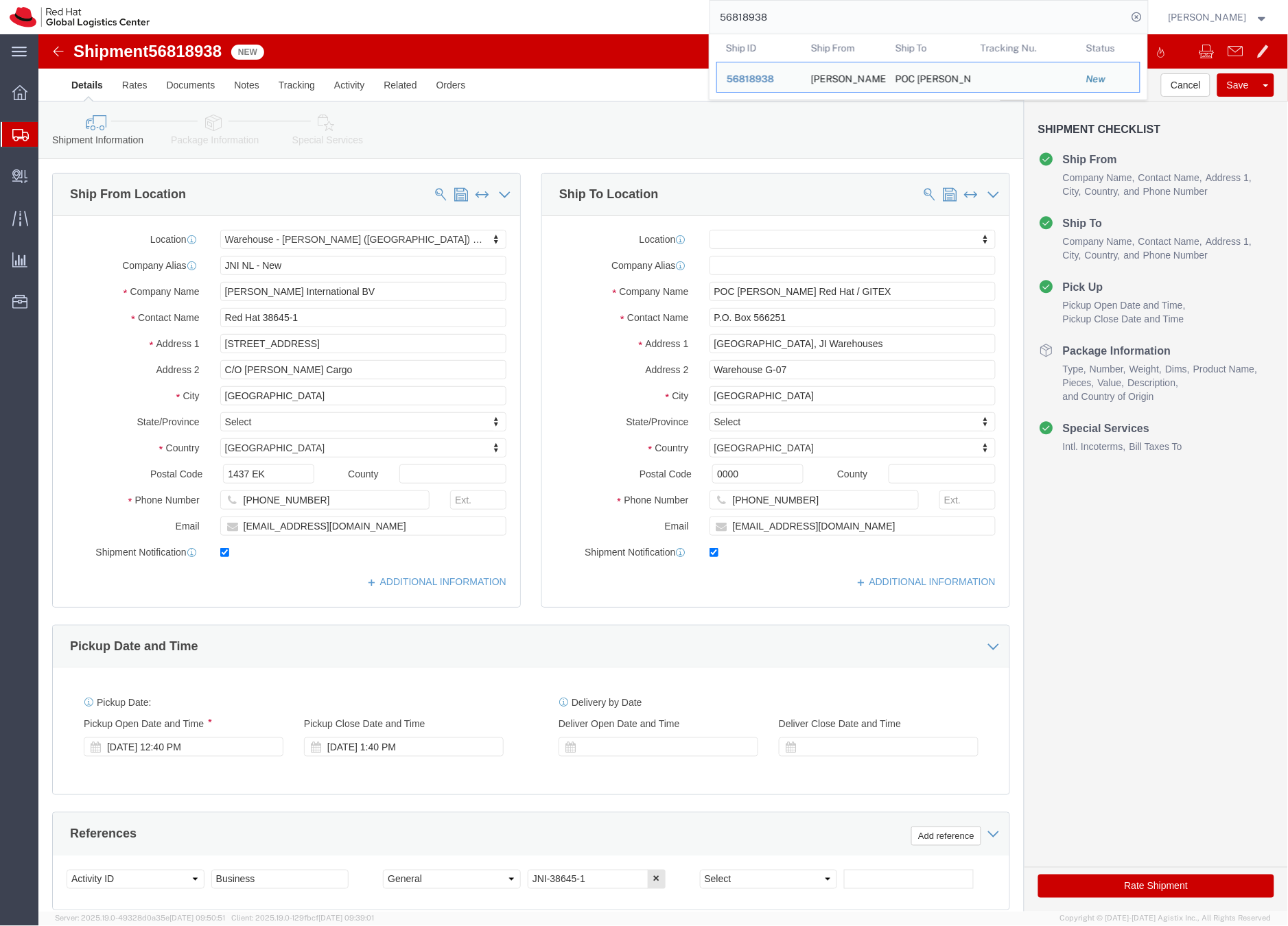
click at [20, 131] on icon at bounding box center [20, 135] width 16 height 12
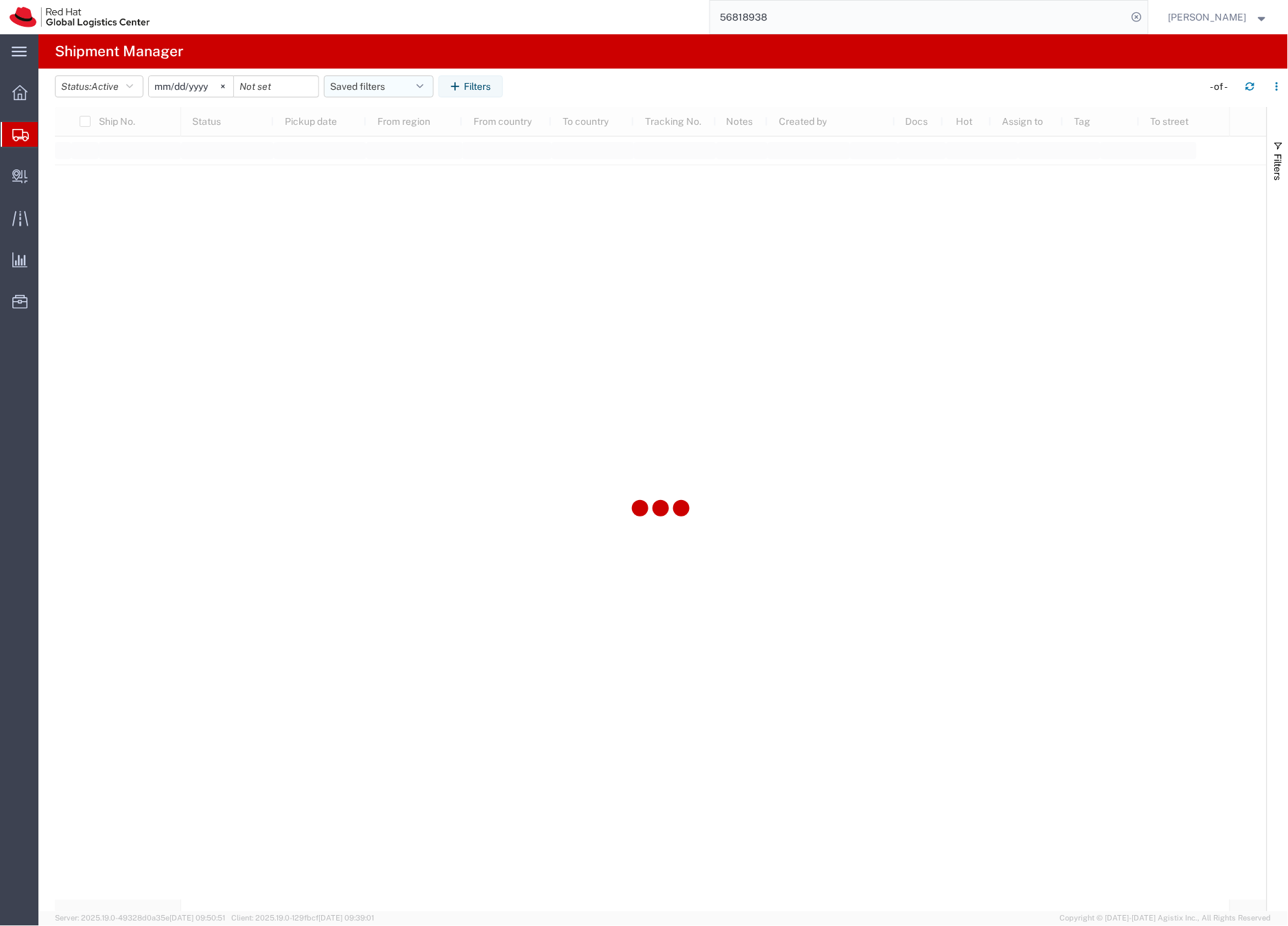
click at [401, 85] on button "Saved filters" at bounding box center [379, 86] width 110 height 22
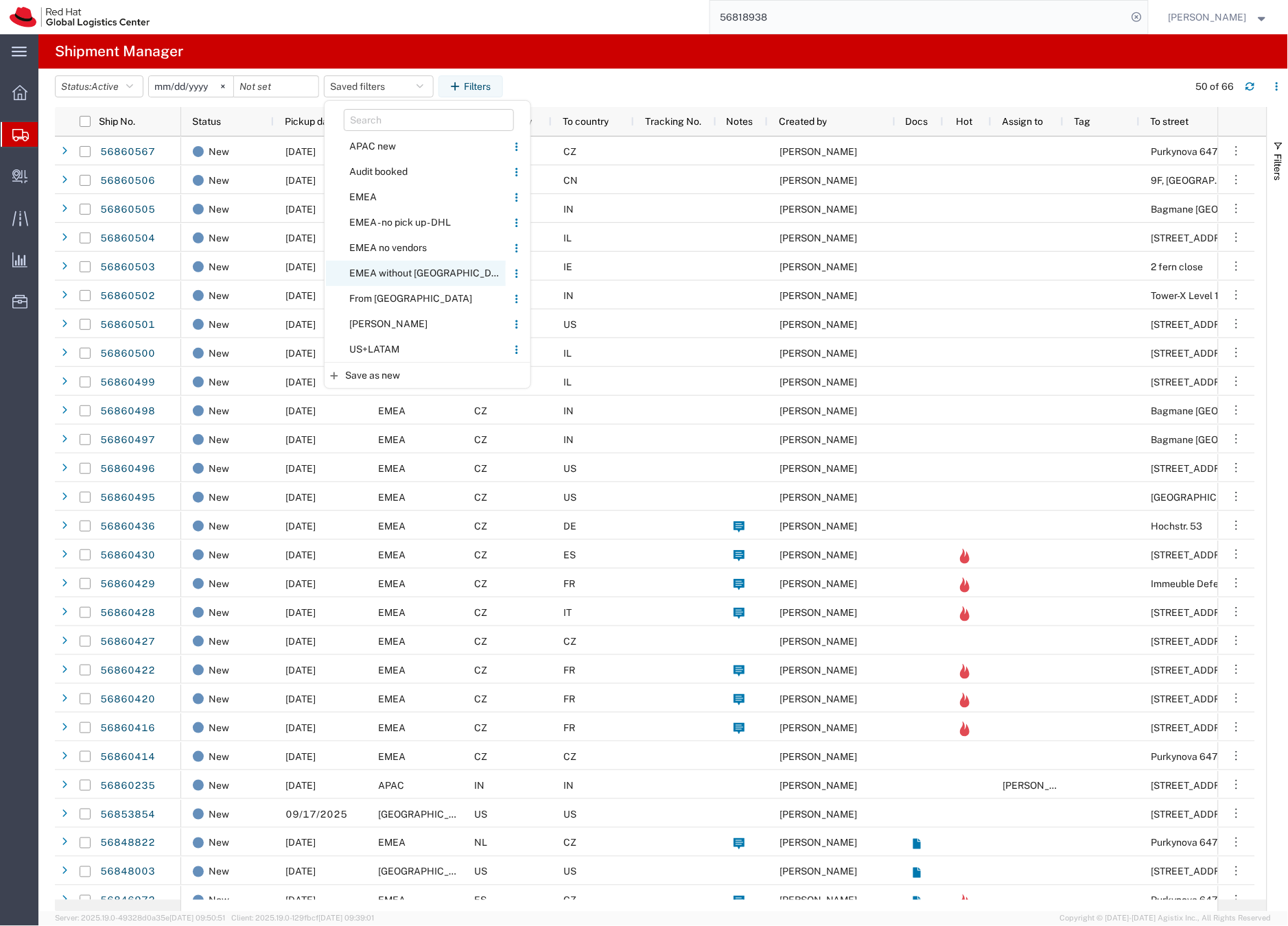
click at [385, 270] on span "EMEA without Brno" at bounding box center [416, 273] width 180 height 25
type input "2023-06-14"
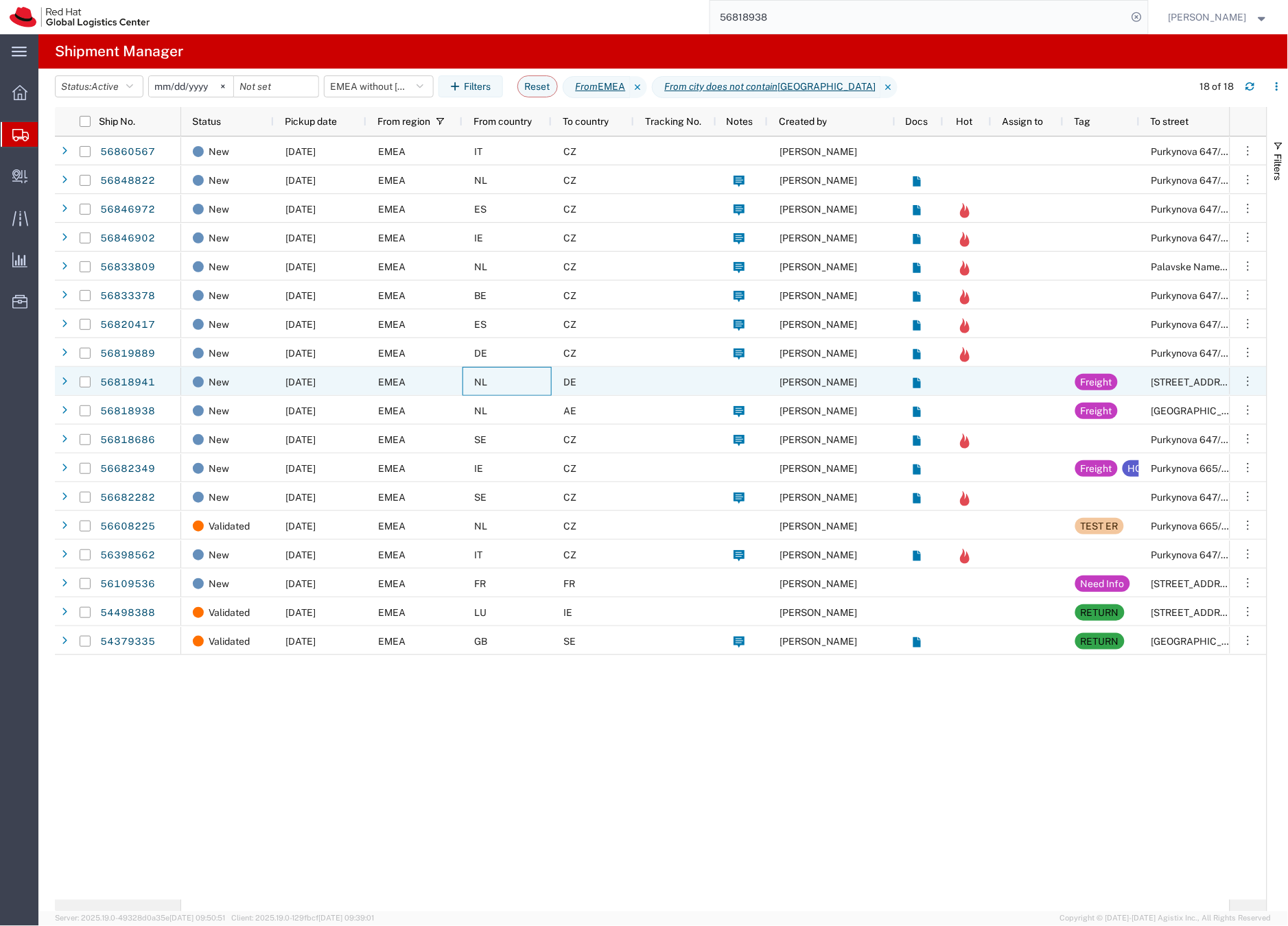
click at [534, 380] on div "NL" at bounding box center [507, 381] width 89 height 29
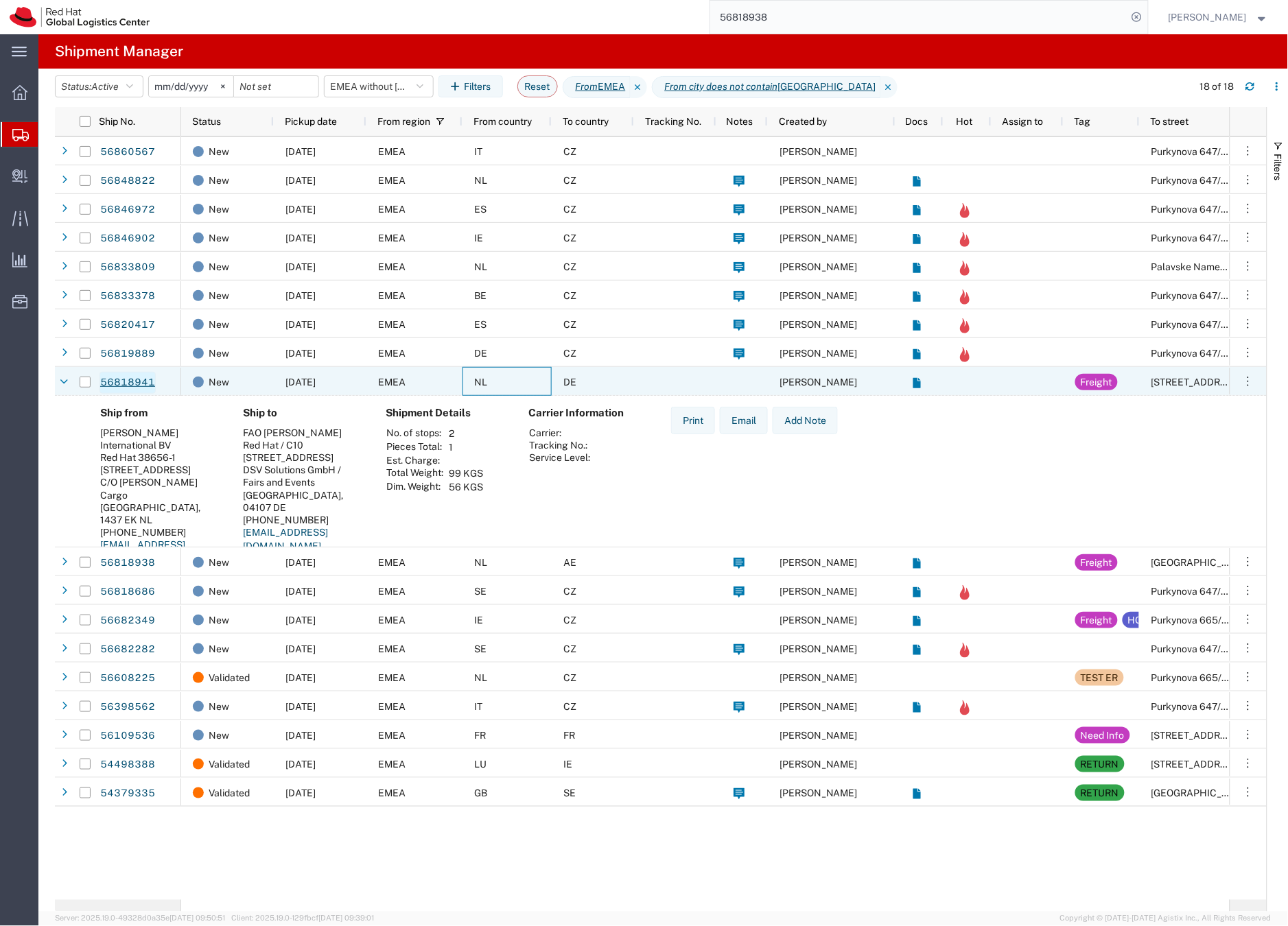
click at [136, 380] on link "56818941" at bounding box center [128, 383] width 56 height 22
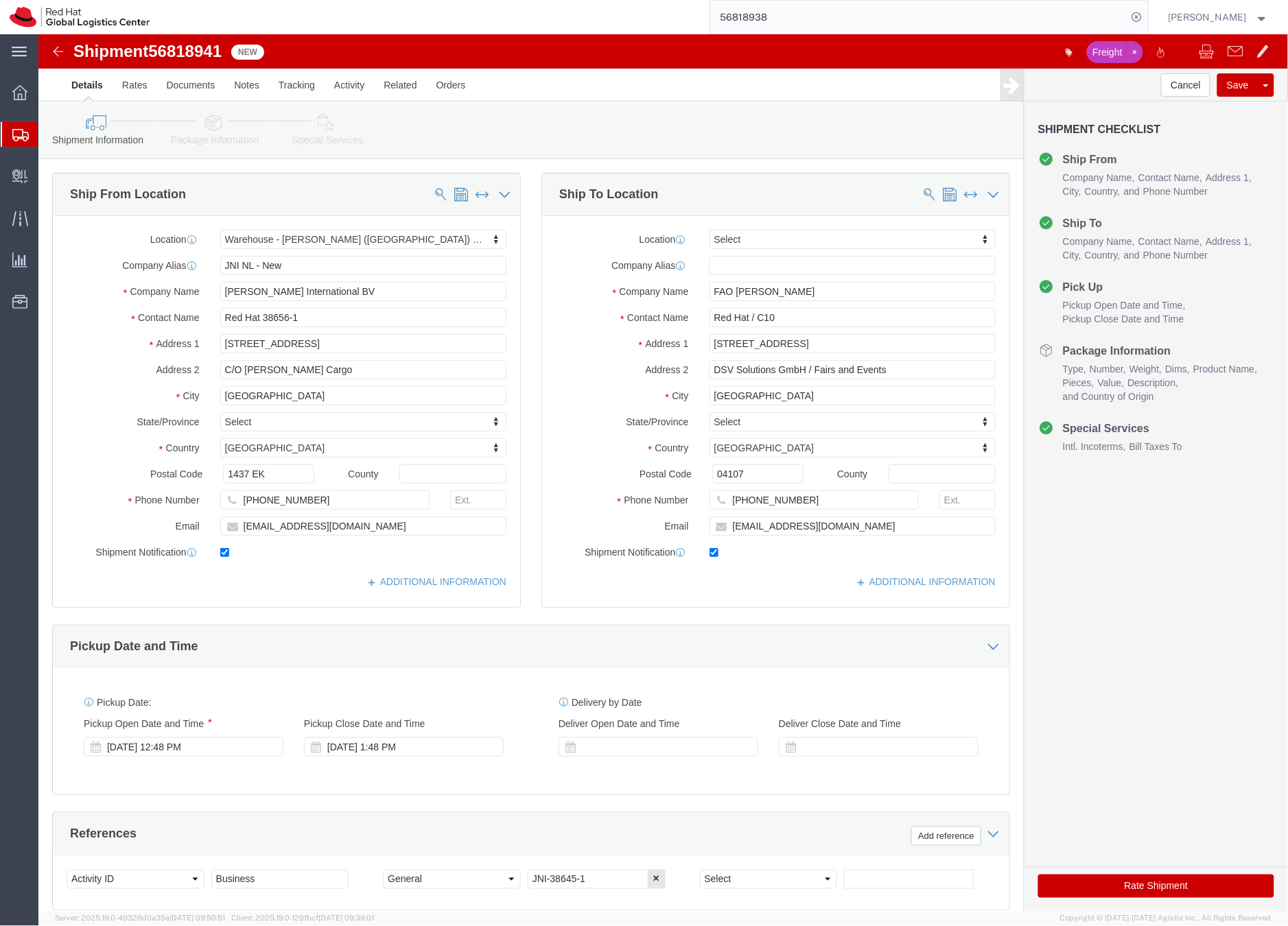
select select "70271"
select select
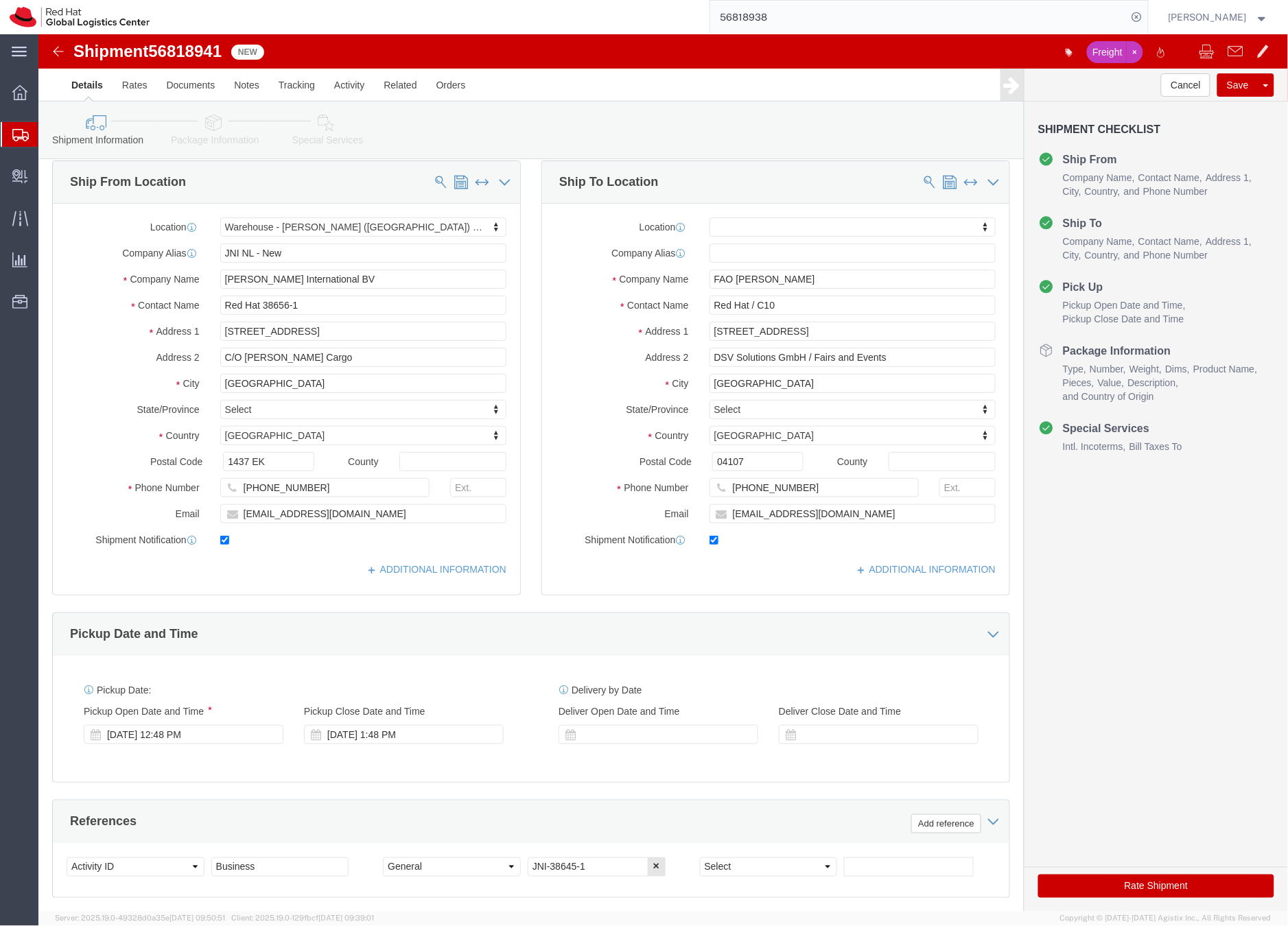
scroll to position [13, 0]
click icon
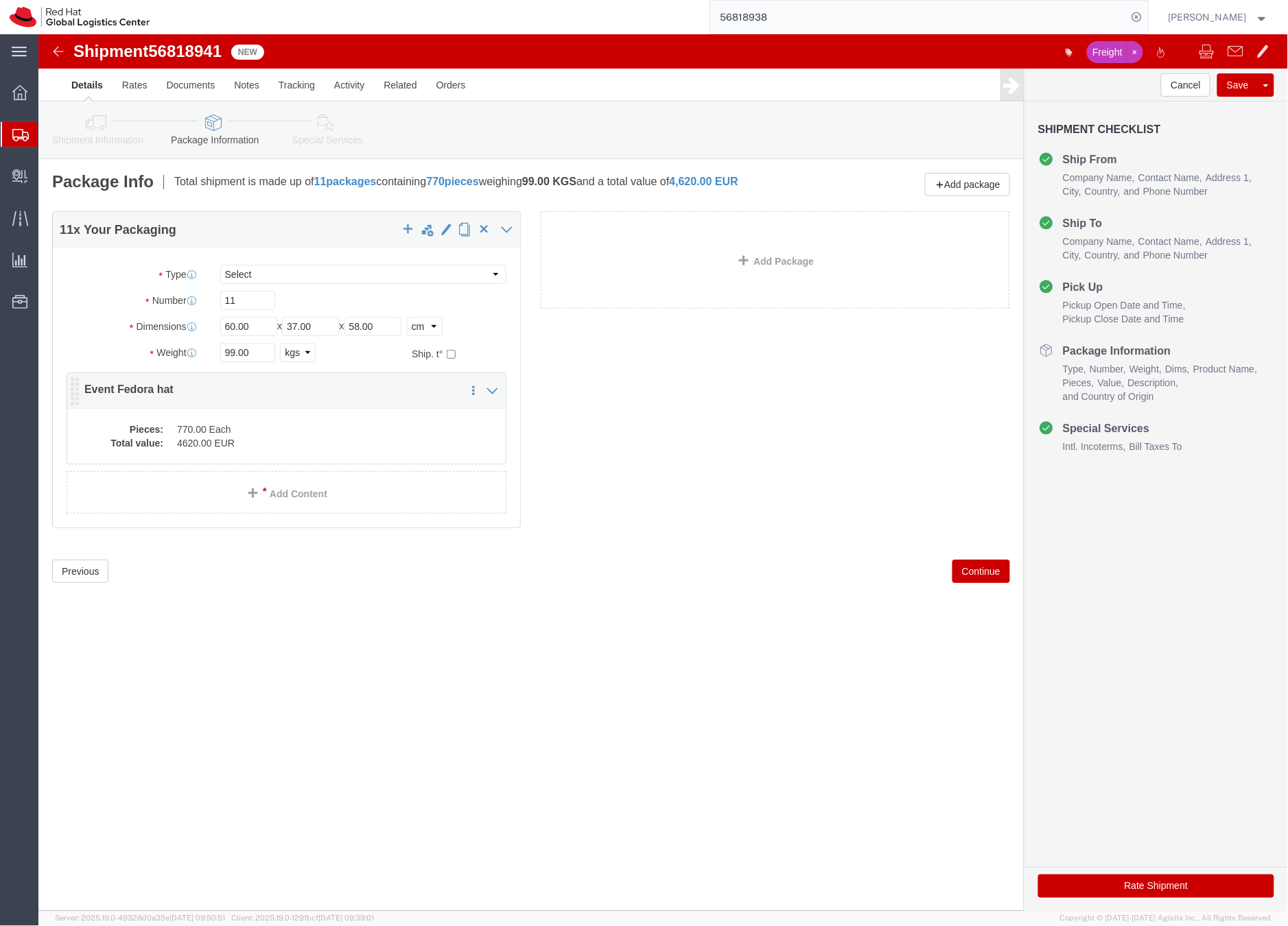
click dd "4620.00 EUR"
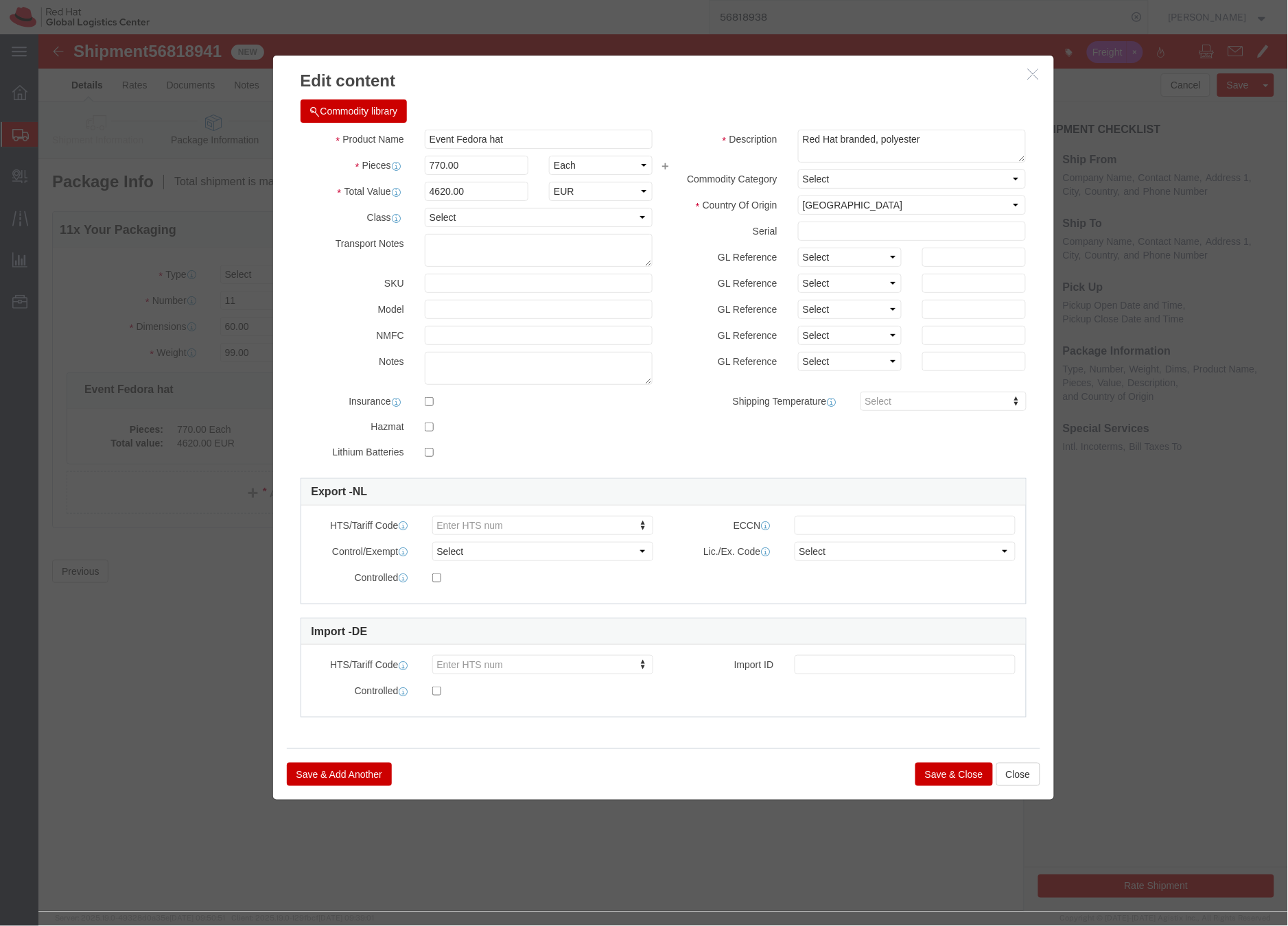
click button "Save & Close"
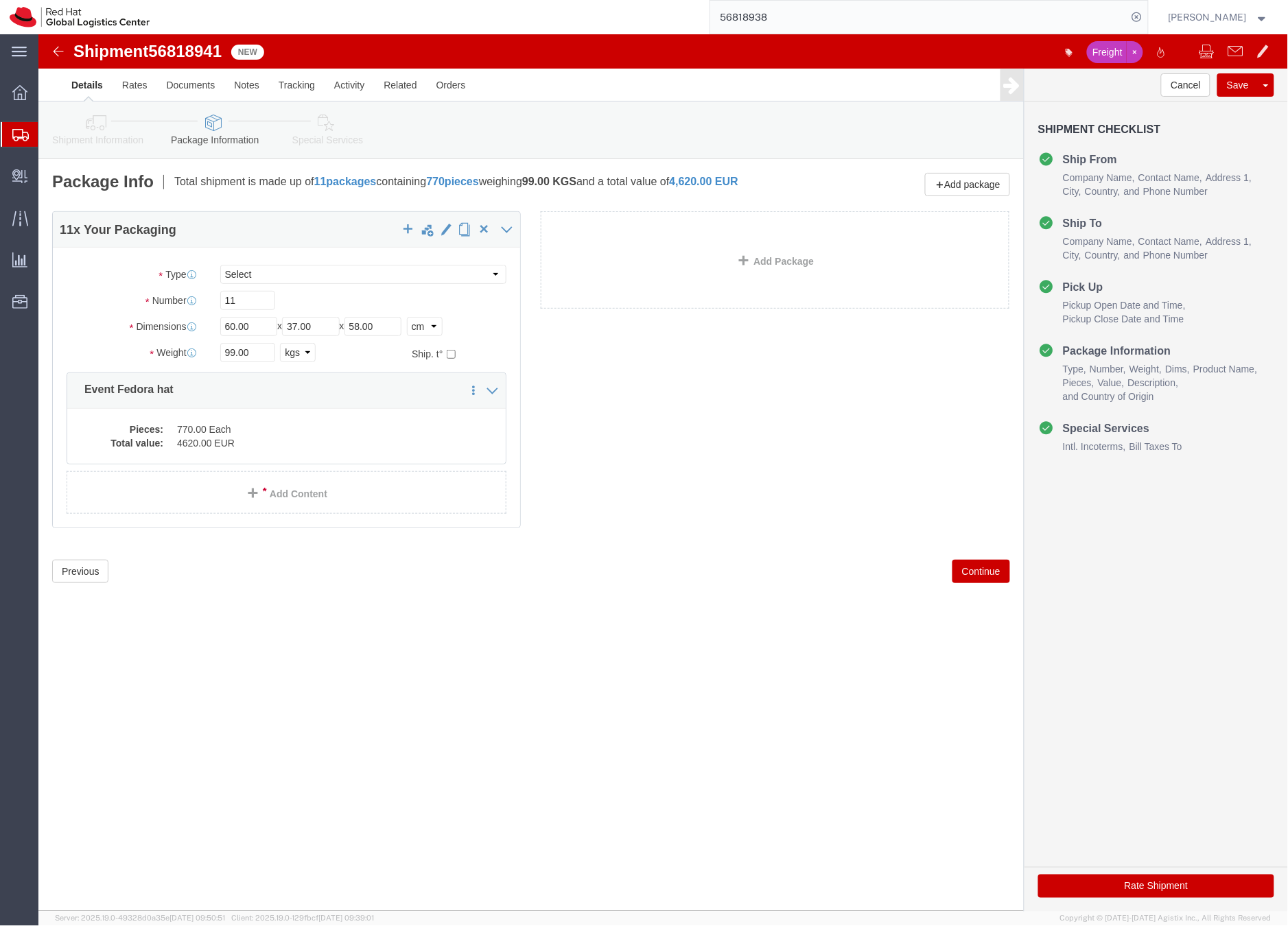
click icon
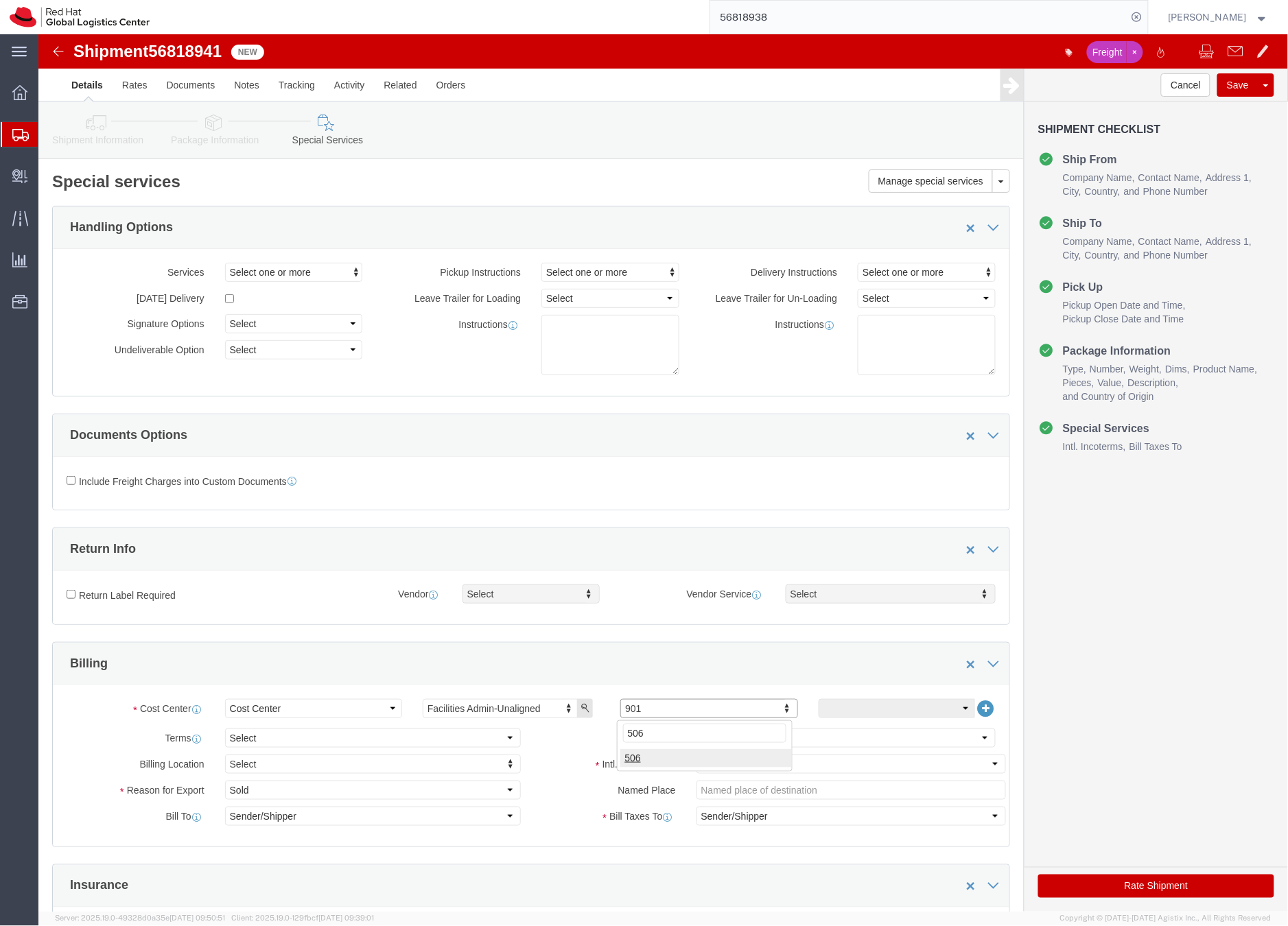
type input "506"
drag, startPoint x: 592, startPoint y: 723, endPoint x: 597, endPoint y: 705, distance: 18.7
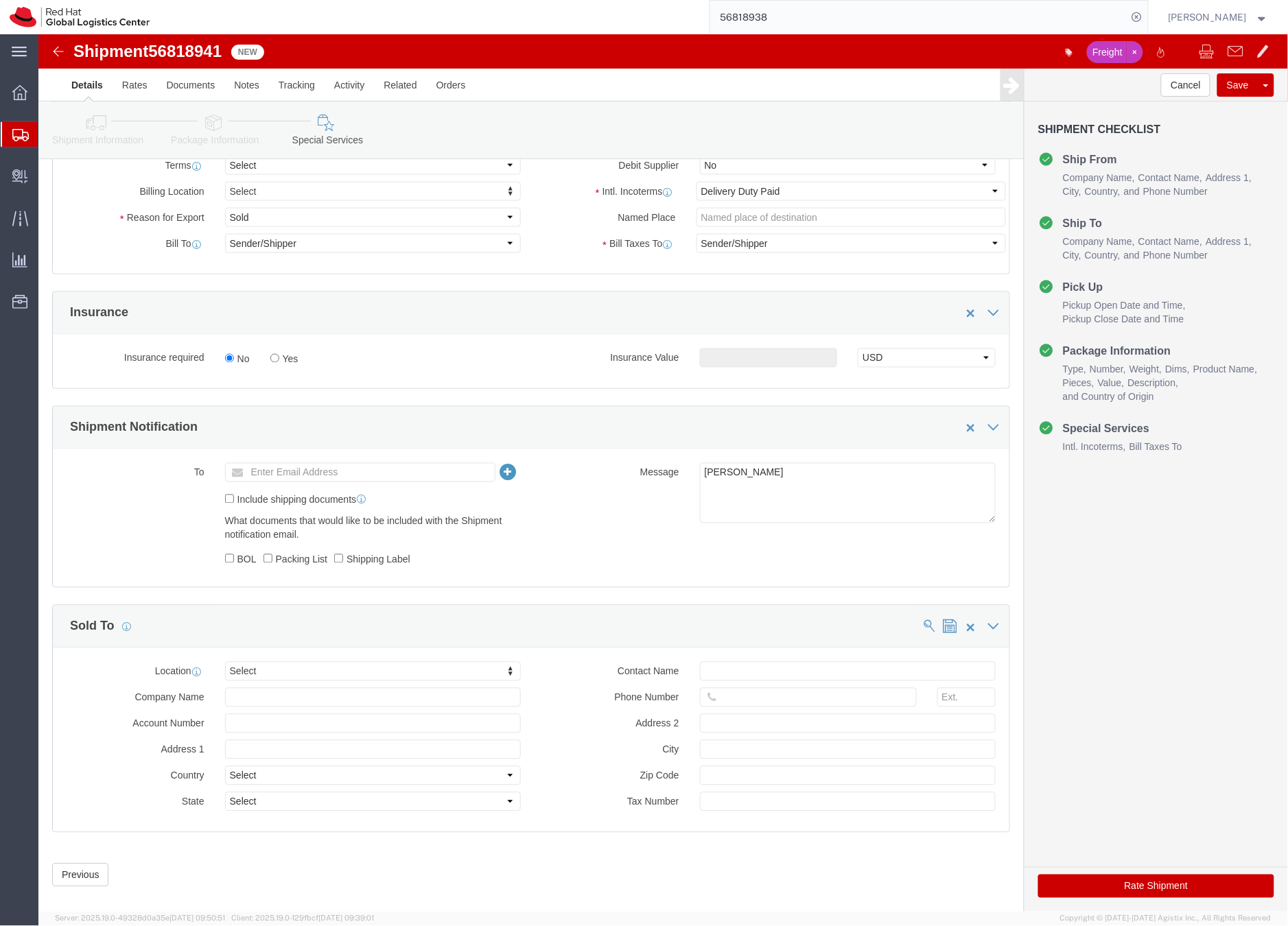
scroll to position [593, 0]
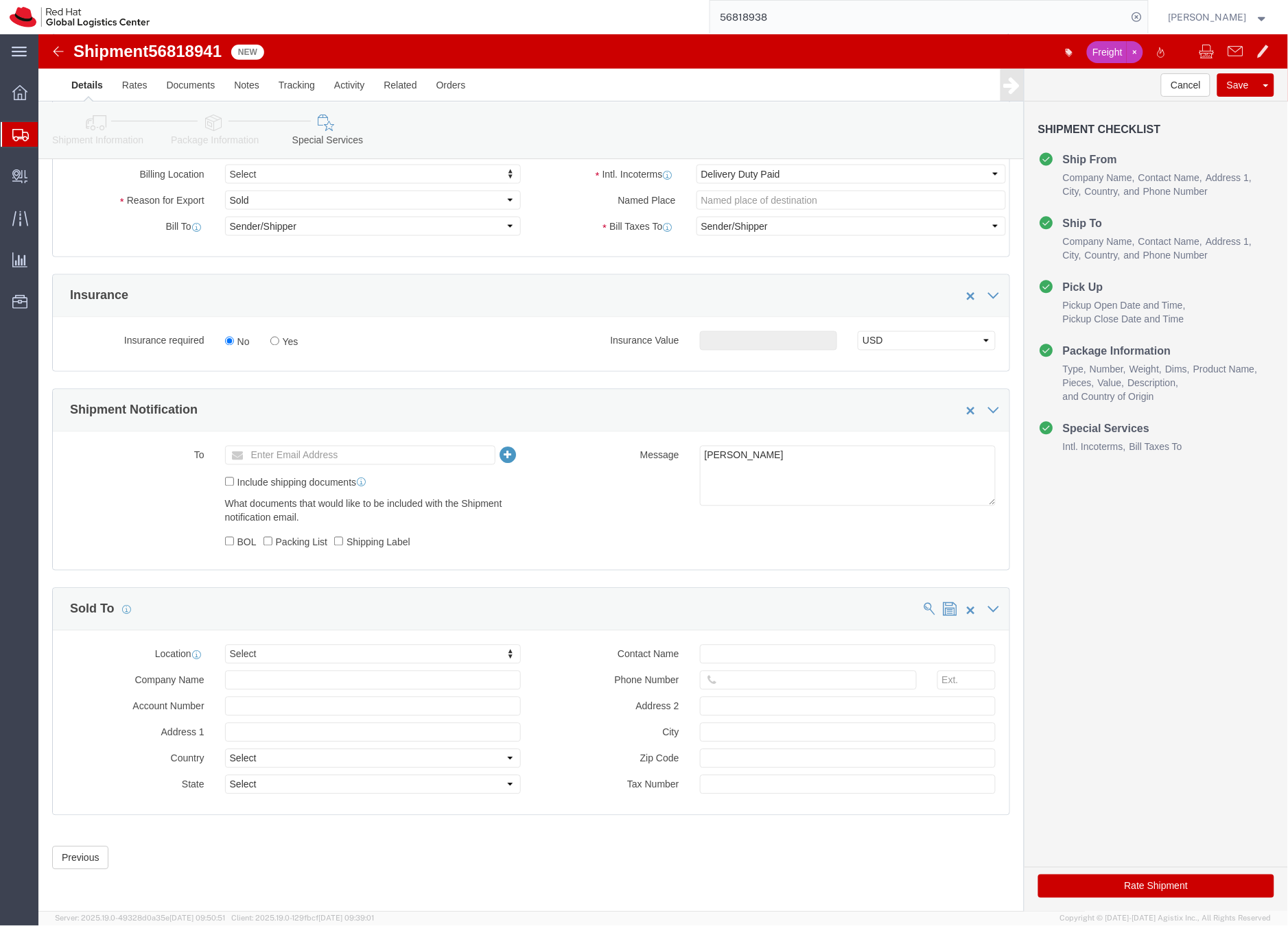
click button "Rate Shipment"
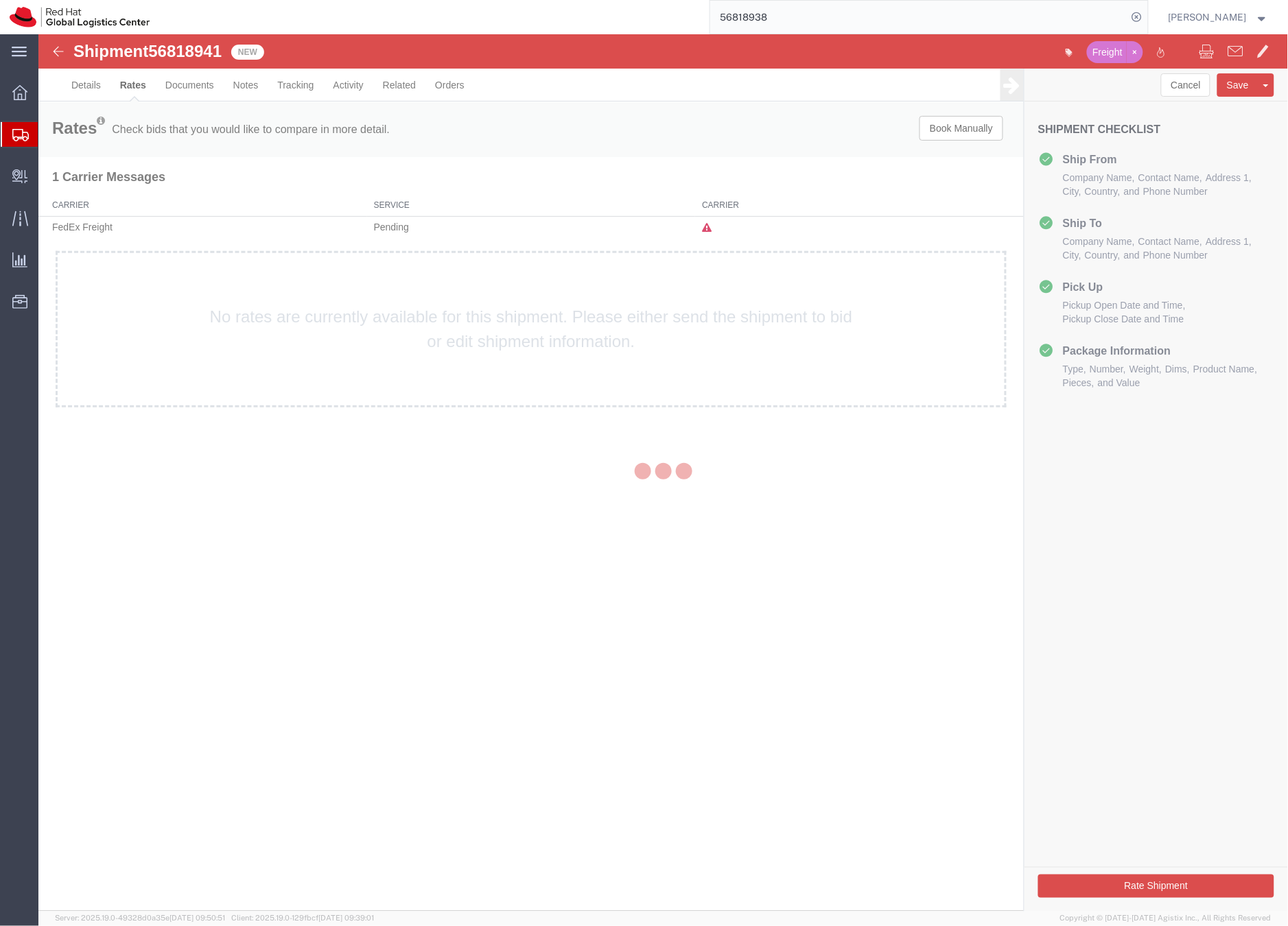
scroll to position [0, 0]
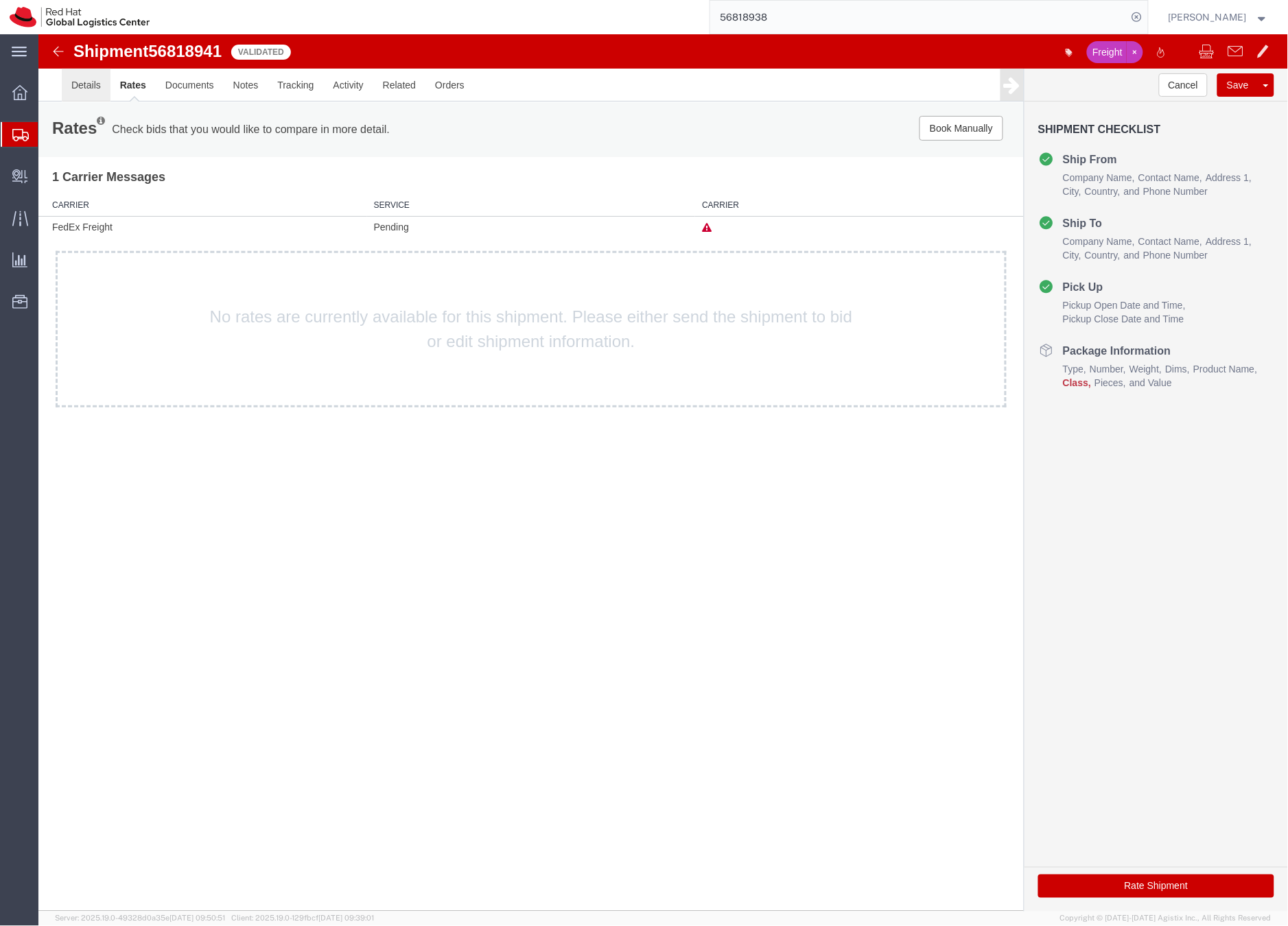
click at [92, 85] on link "Details" at bounding box center [85, 84] width 49 height 33
click at [92, 85] on div at bounding box center [662, 472] width 1249 height 877
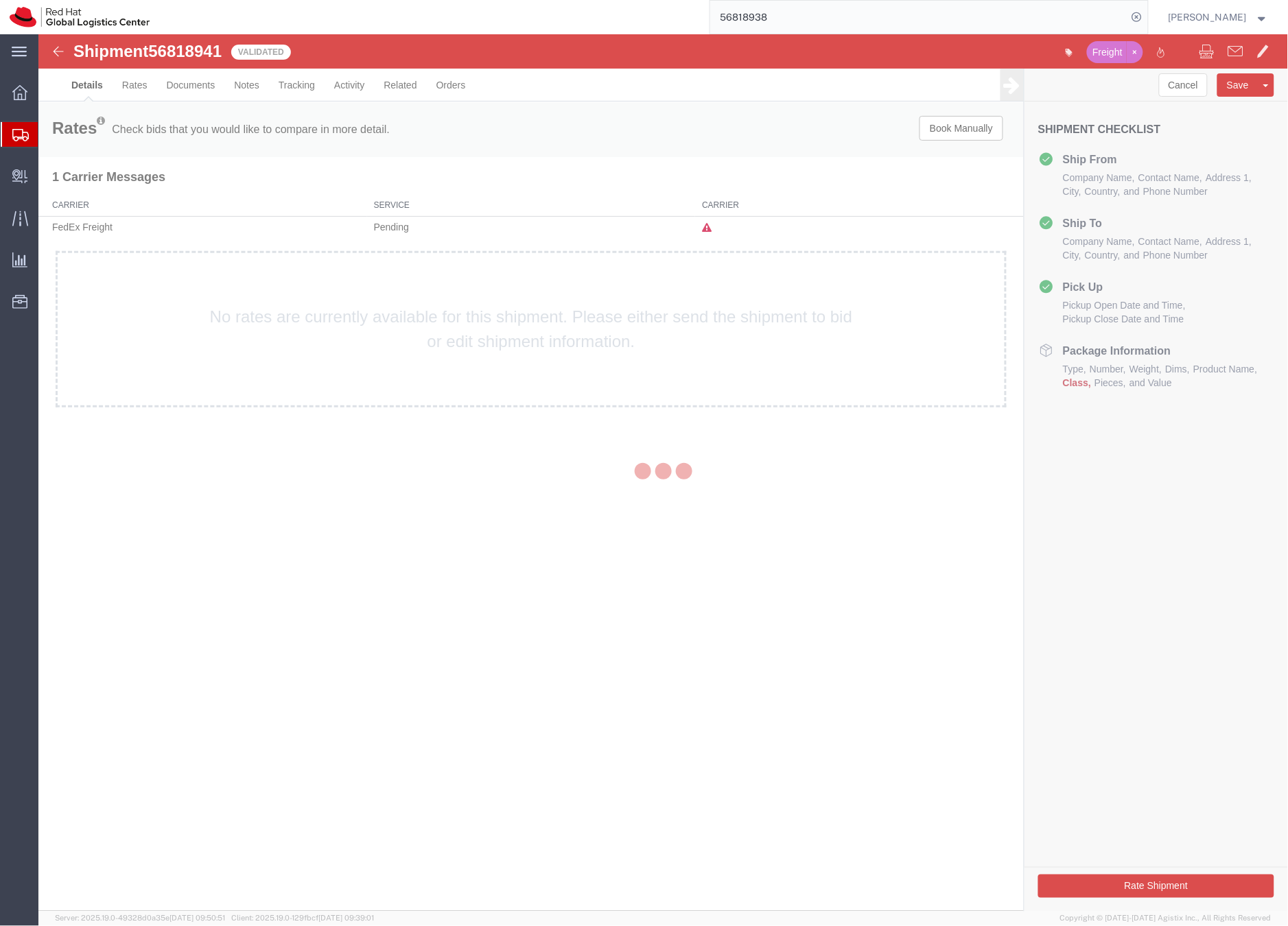
select select "70271"
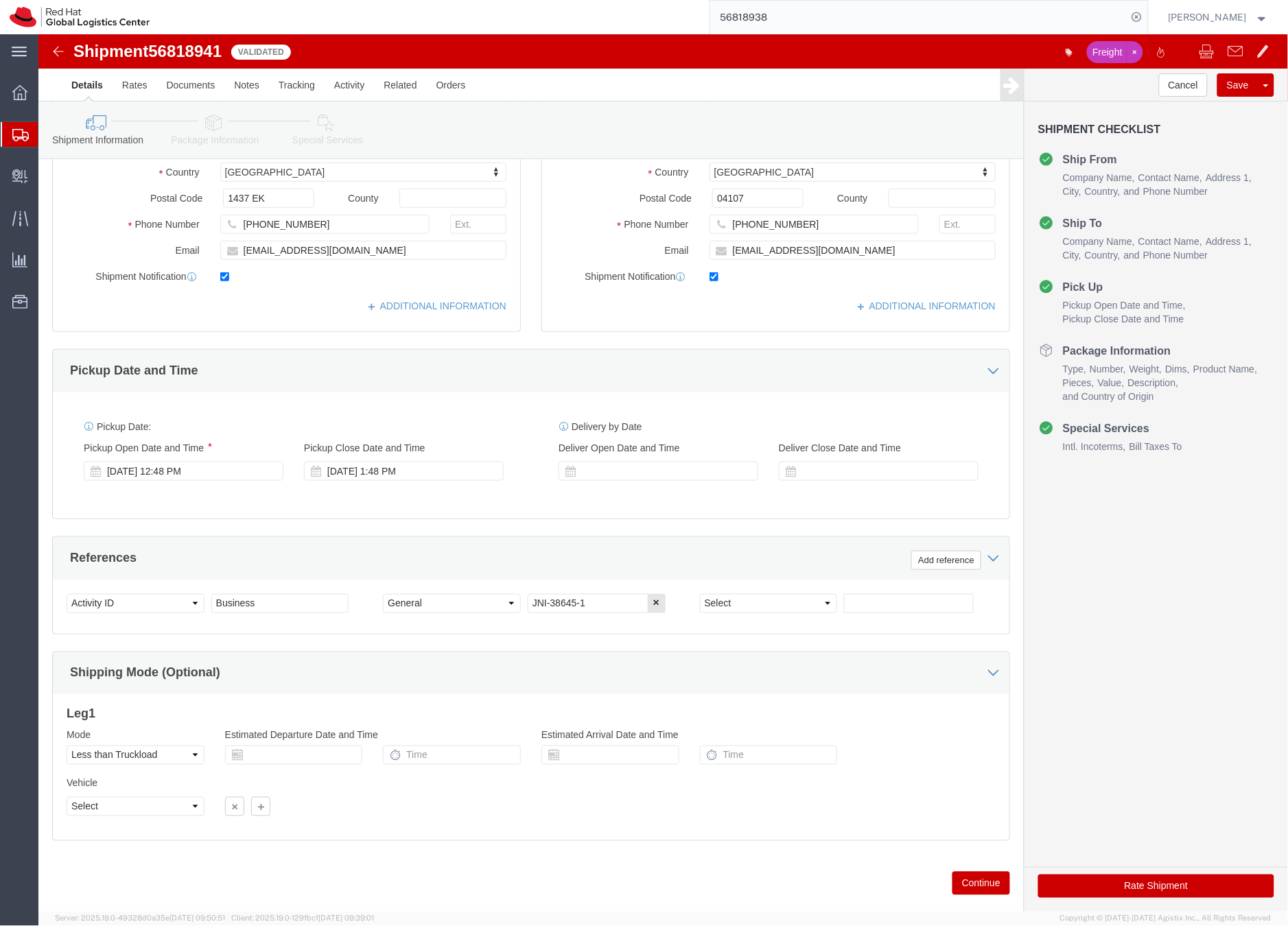
scroll to position [303, 0]
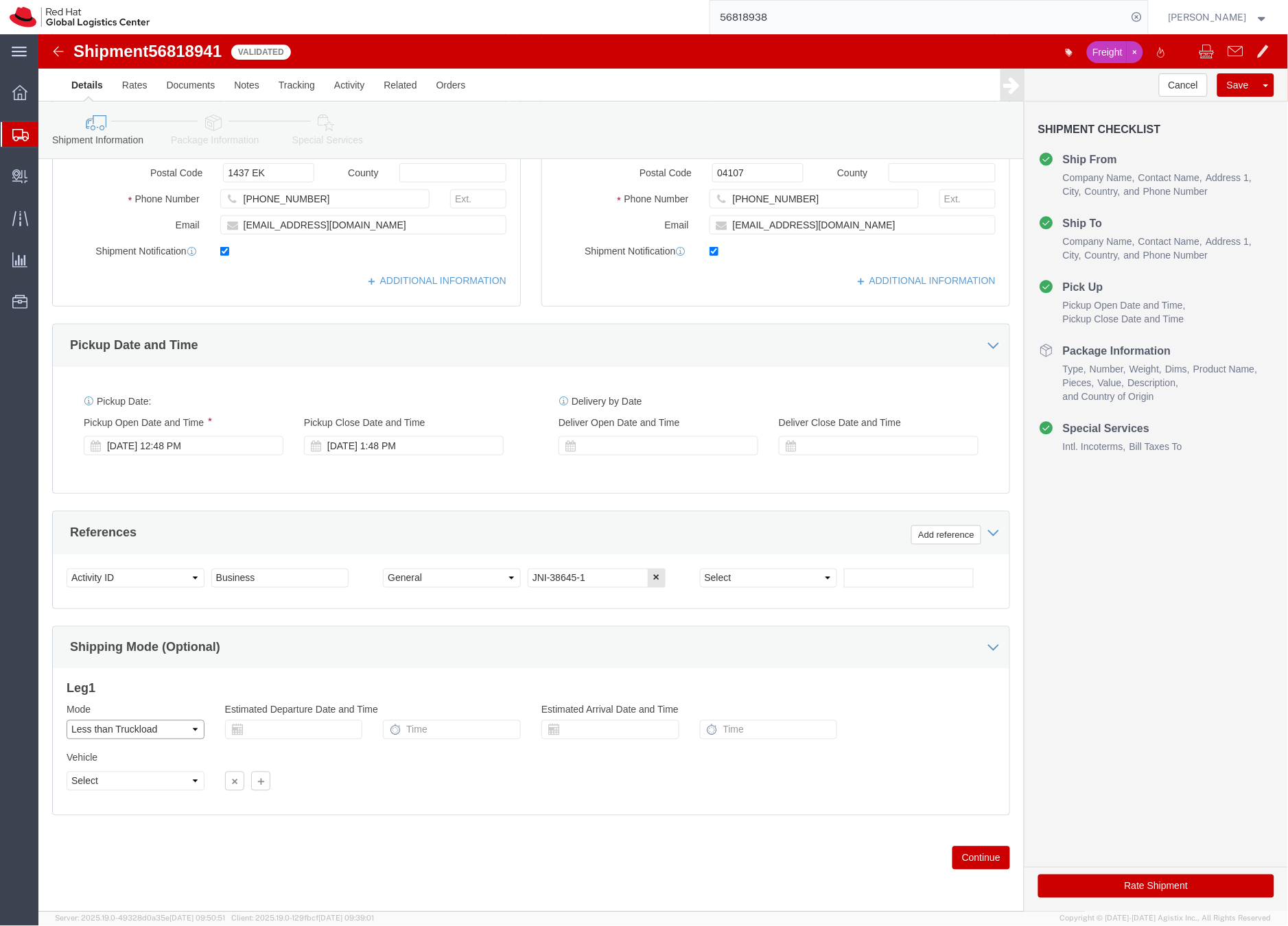
click select "Select Air Less than Truckload Multi-Leg Ocean Freight Rail Small Parcel Truckl…"
select select
click select "Select Air Less than Truckload Multi-Leg Ocean Freight Rail Small Parcel Truckl…"
click button "Rate Shipment"
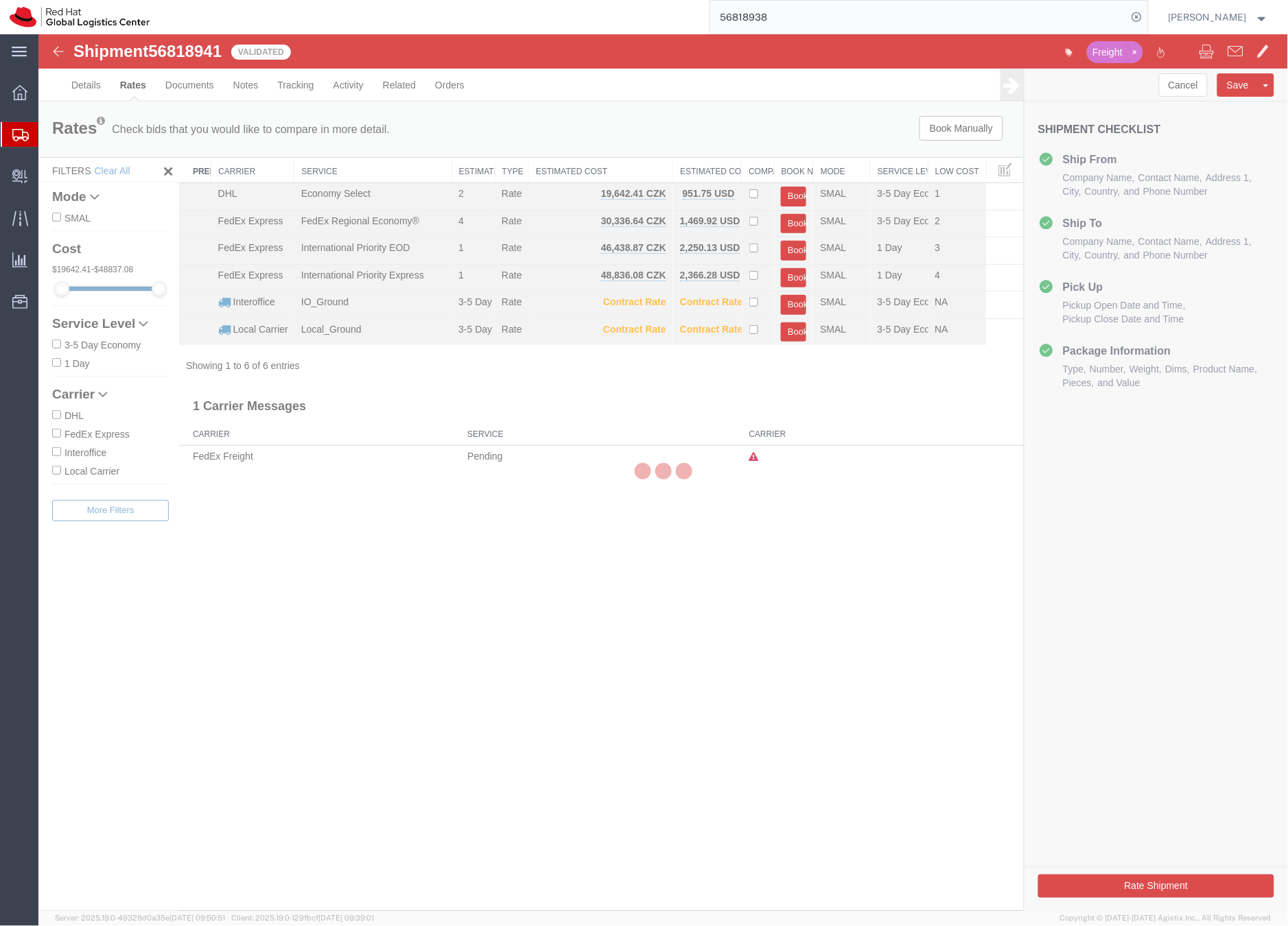
scroll to position [0, 0]
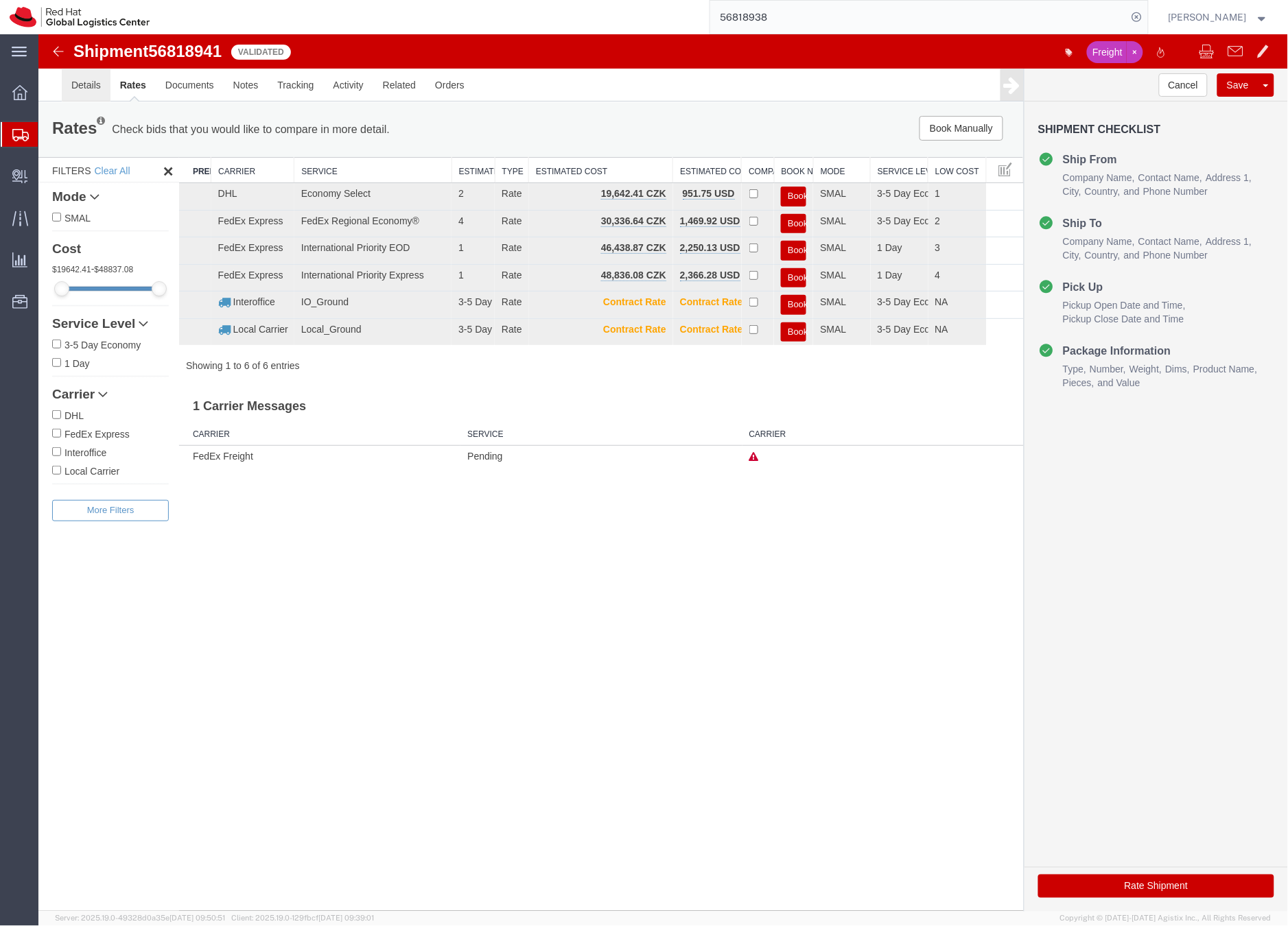
click at [80, 84] on link "Details" at bounding box center [85, 84] width 49 height 33
click at [37, 34] on div at bounding box center [37, 34] width 0 height 0
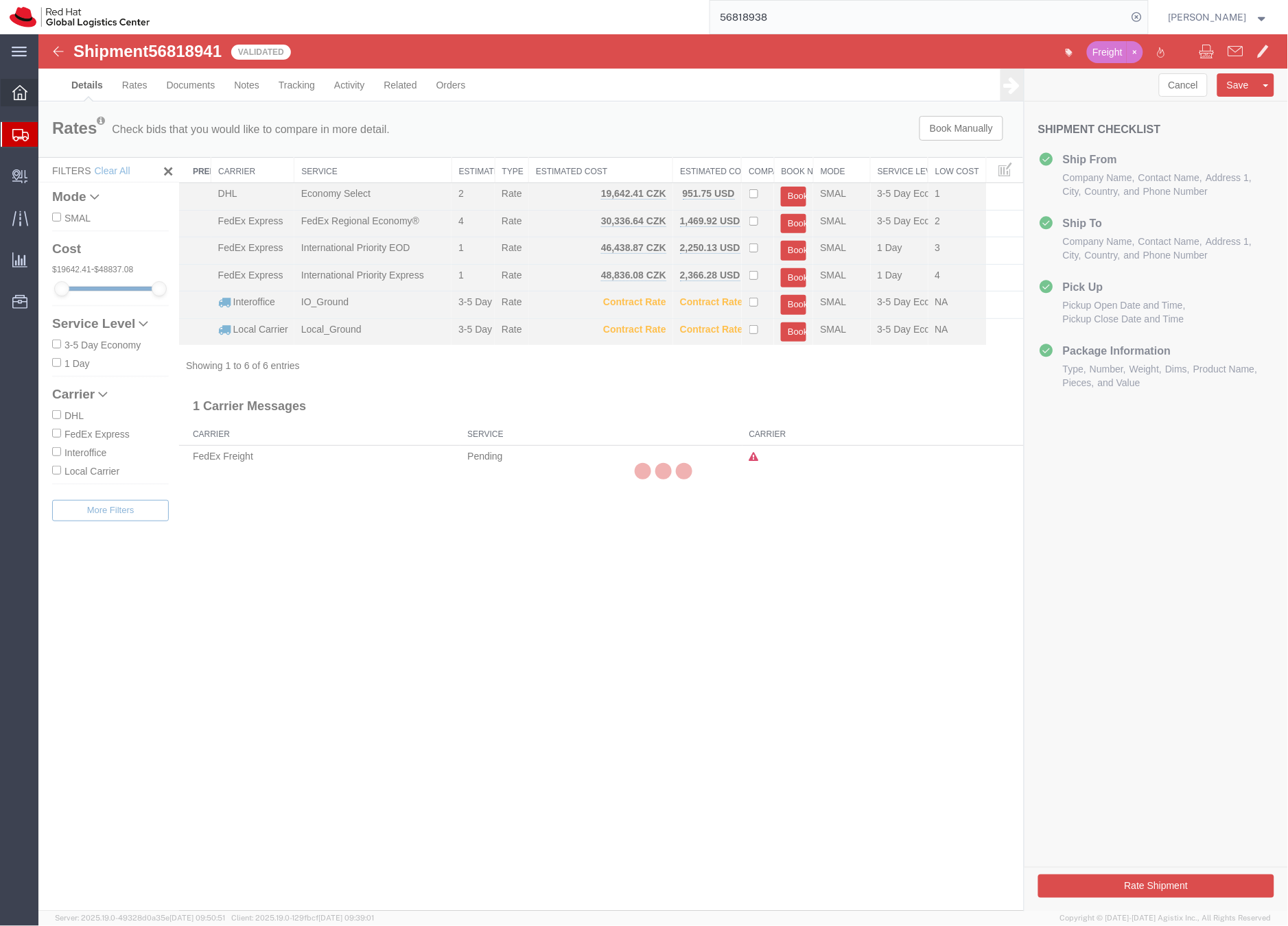
select select "70271"
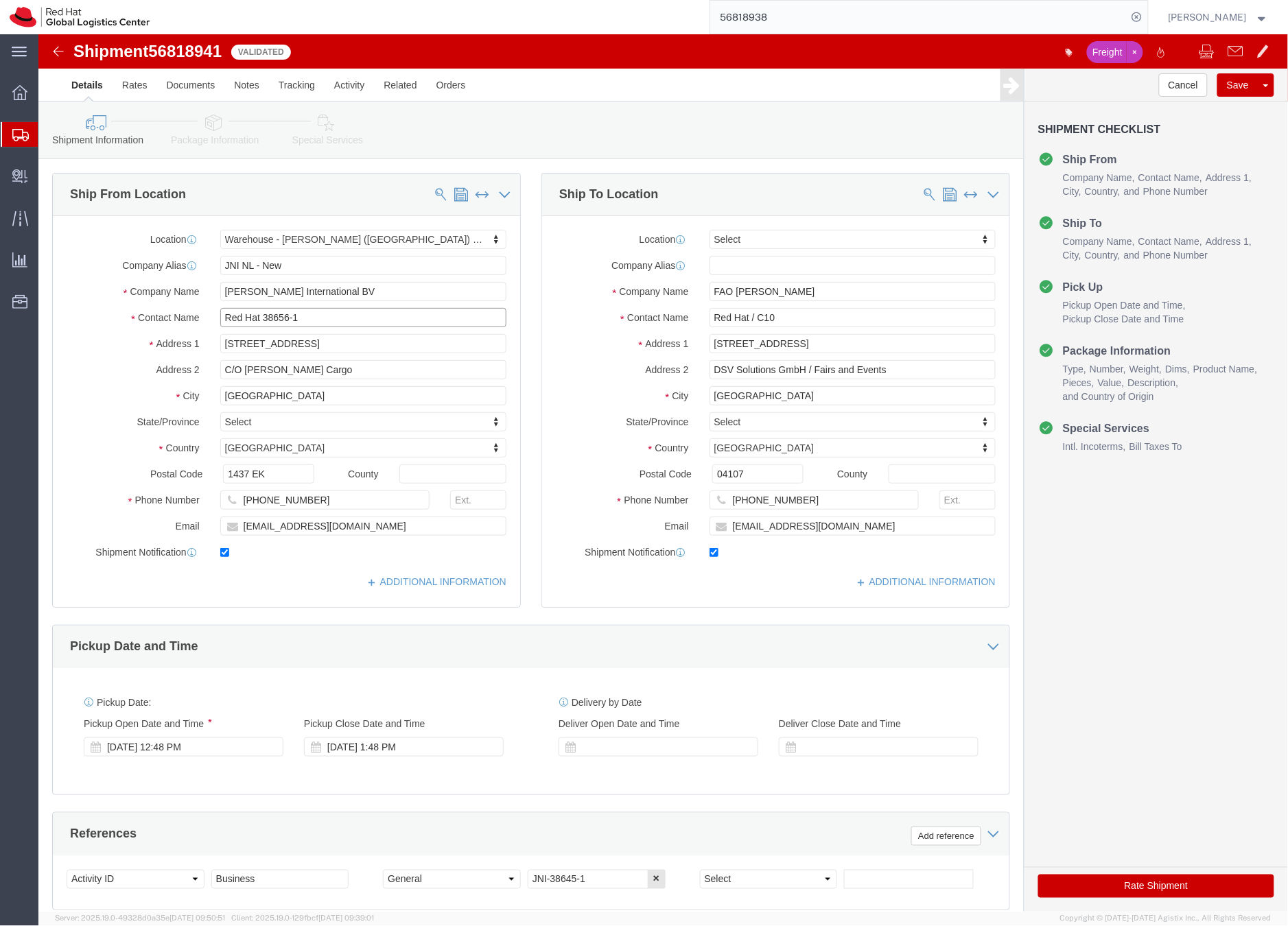
drag, startPoint x: 222, startPoint y: 280, endPoint x: 259, endPoint y: 282, distance: 37.1
click input "Red Hat 38656-1"
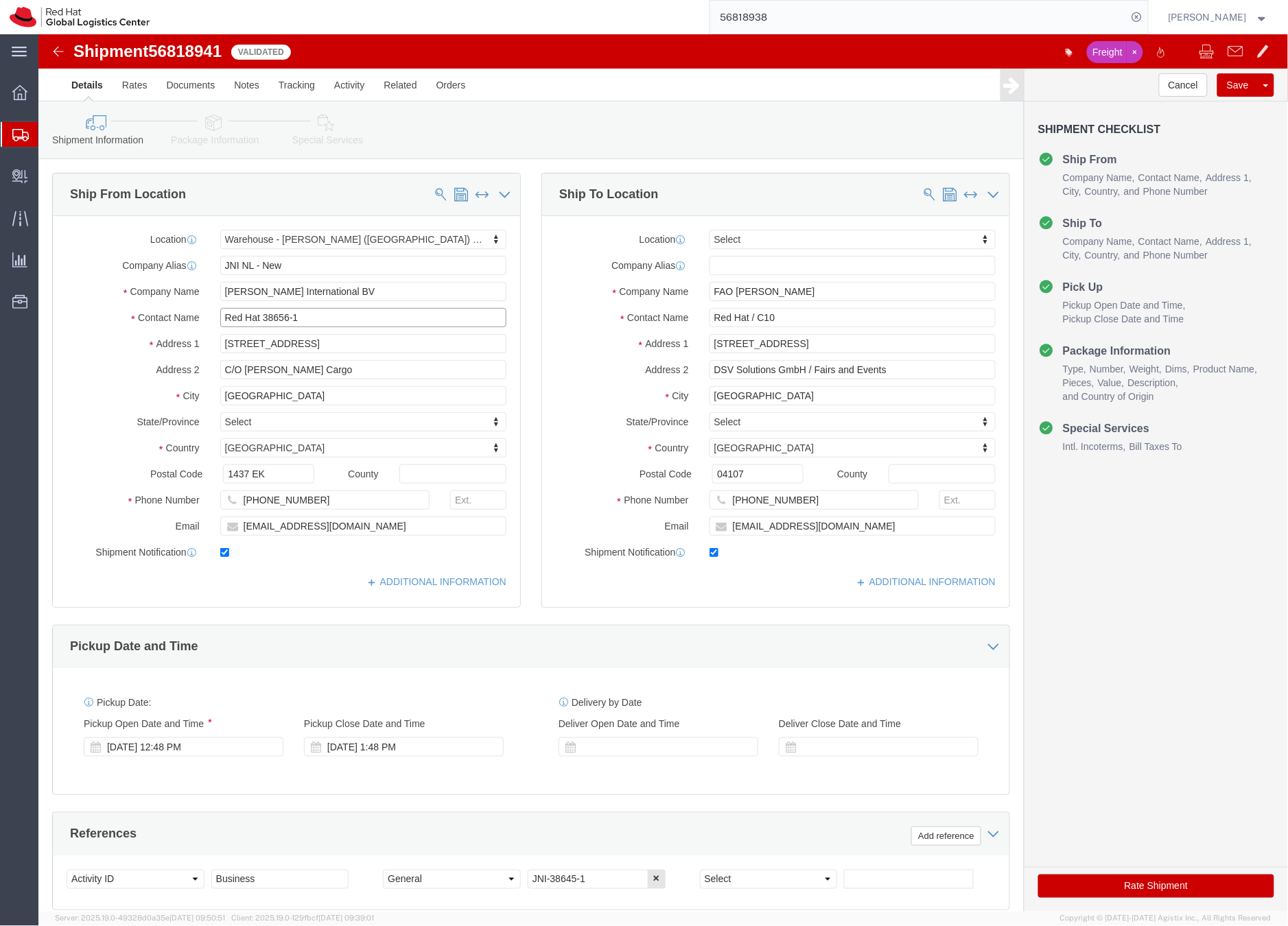
click input "Red Hat 38656-1"
drag, startPoint x: 224, startPoint y: 280, endPoint x: 259, endPoint y: 282, distance: 35.1
click input "Red Hat 38656-1"
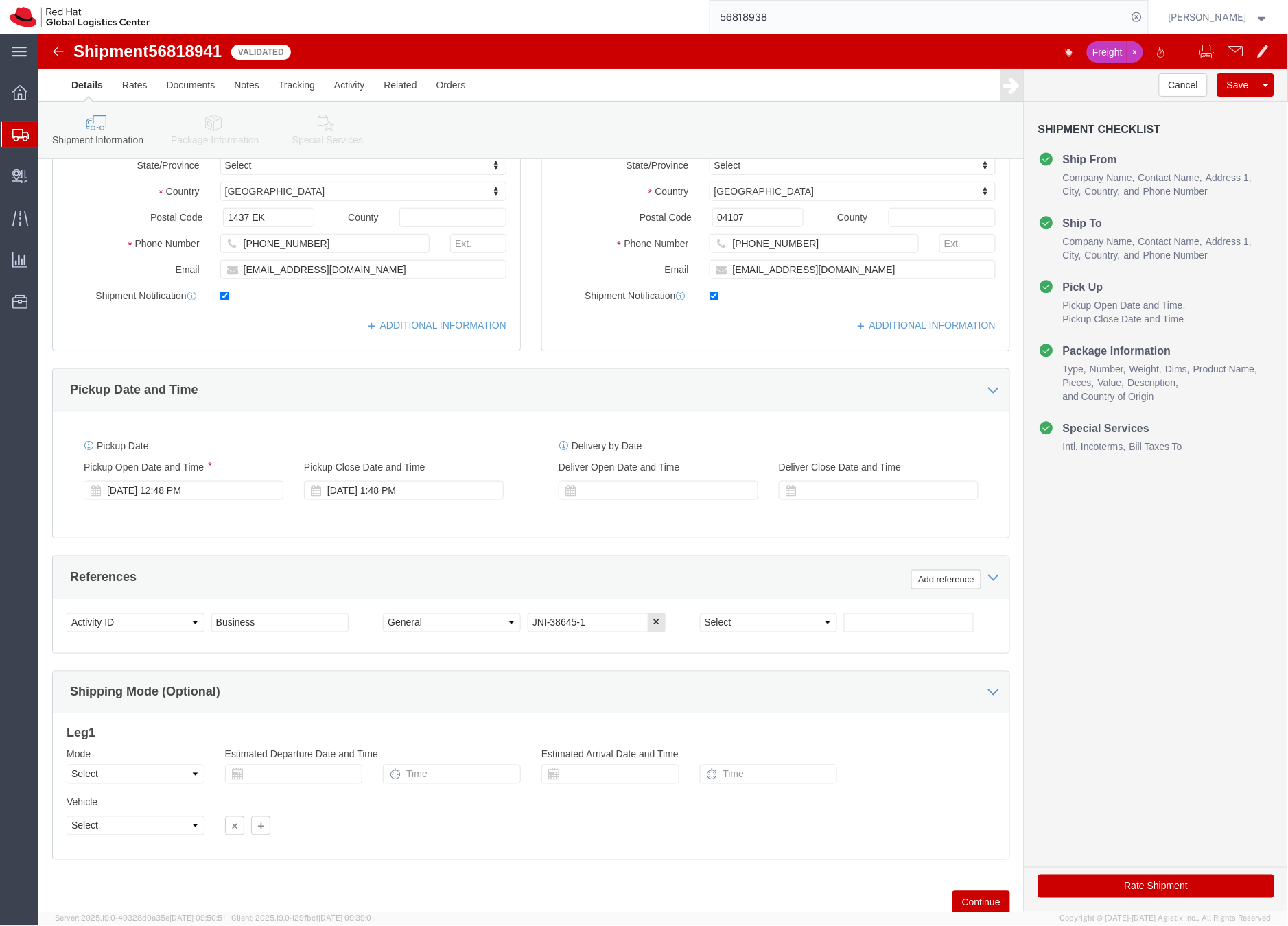
scroll to position [303, 0]
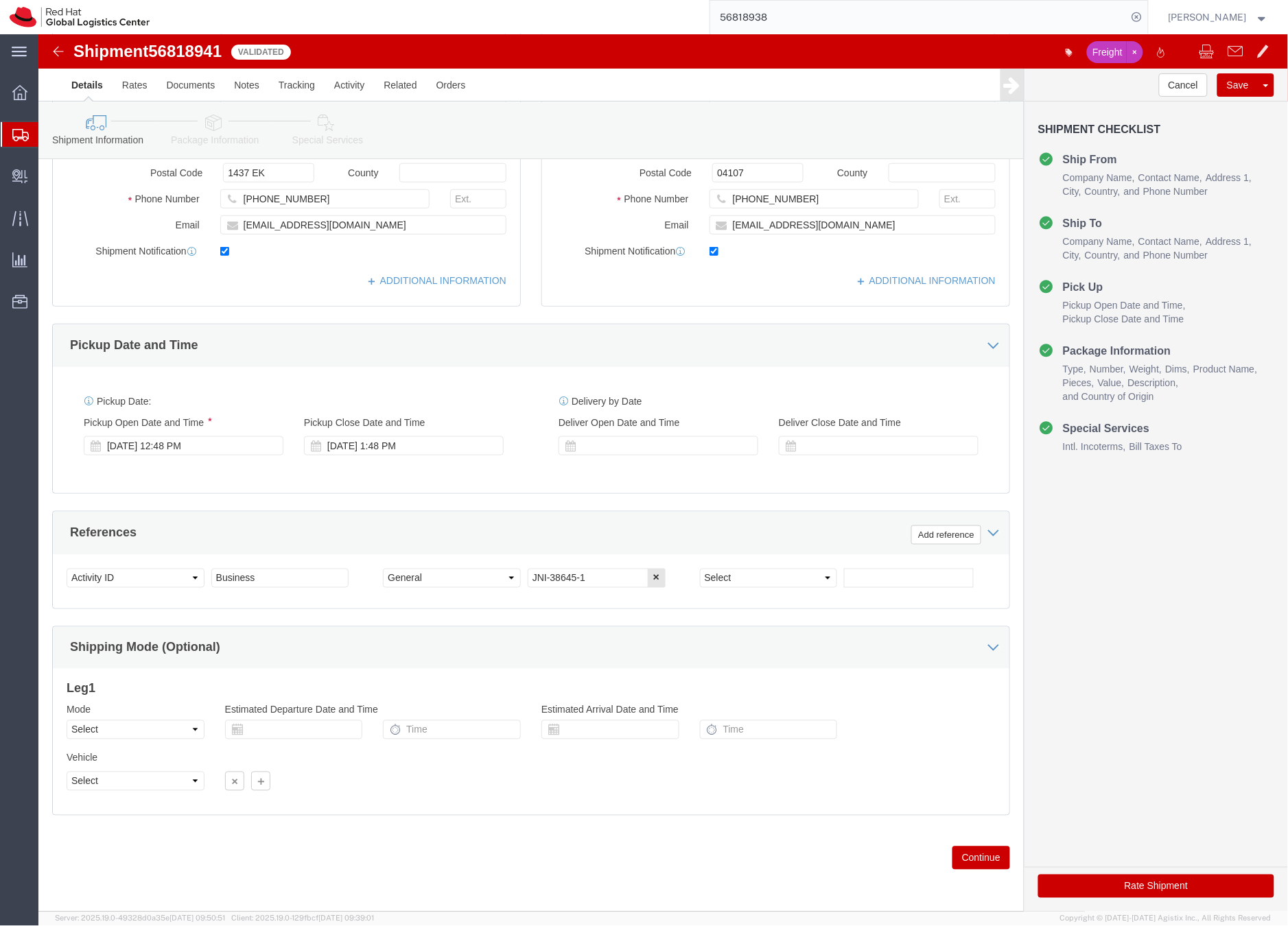
click button "Rate Shipment"
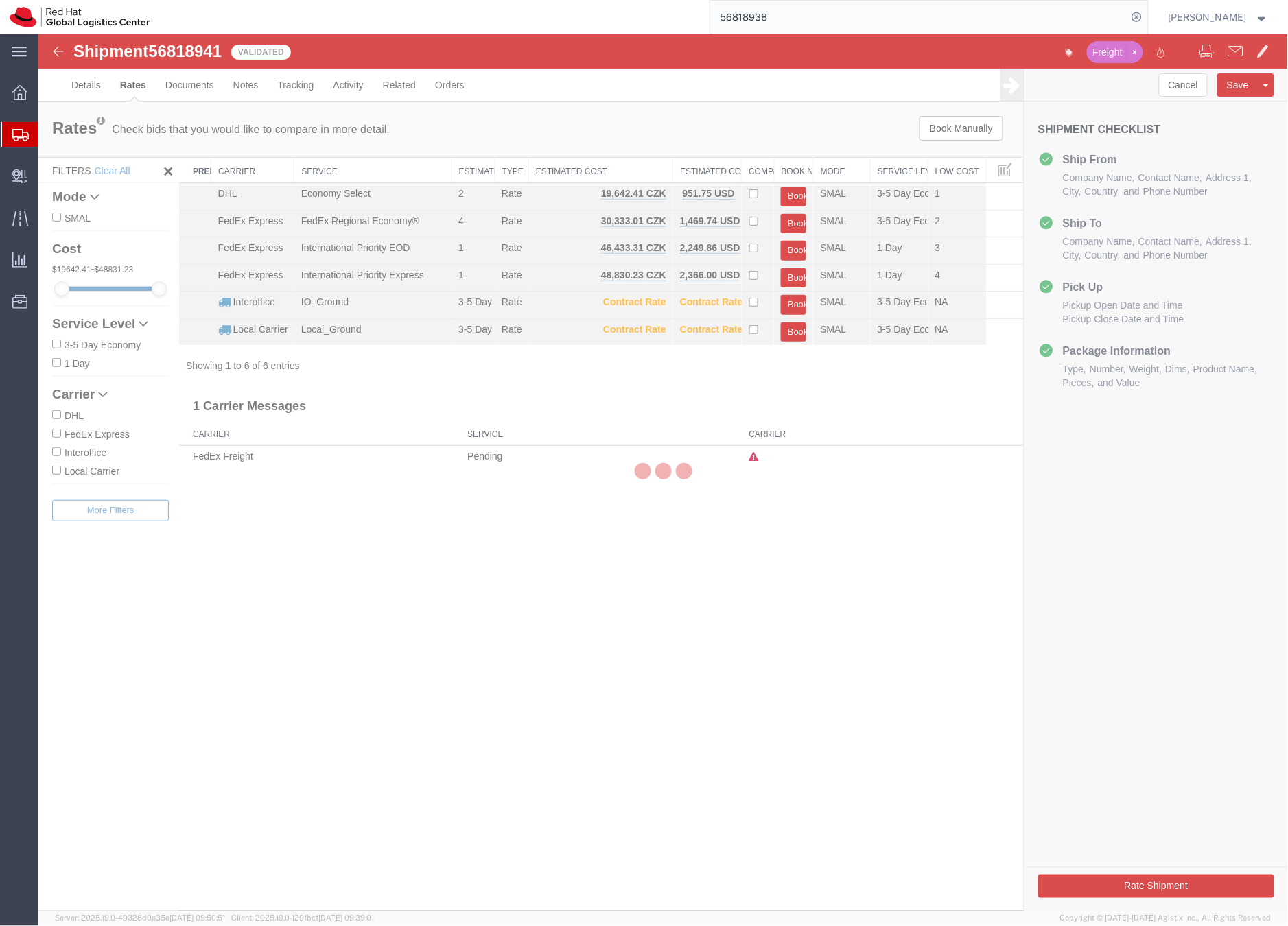
scroll to position [0, 0]
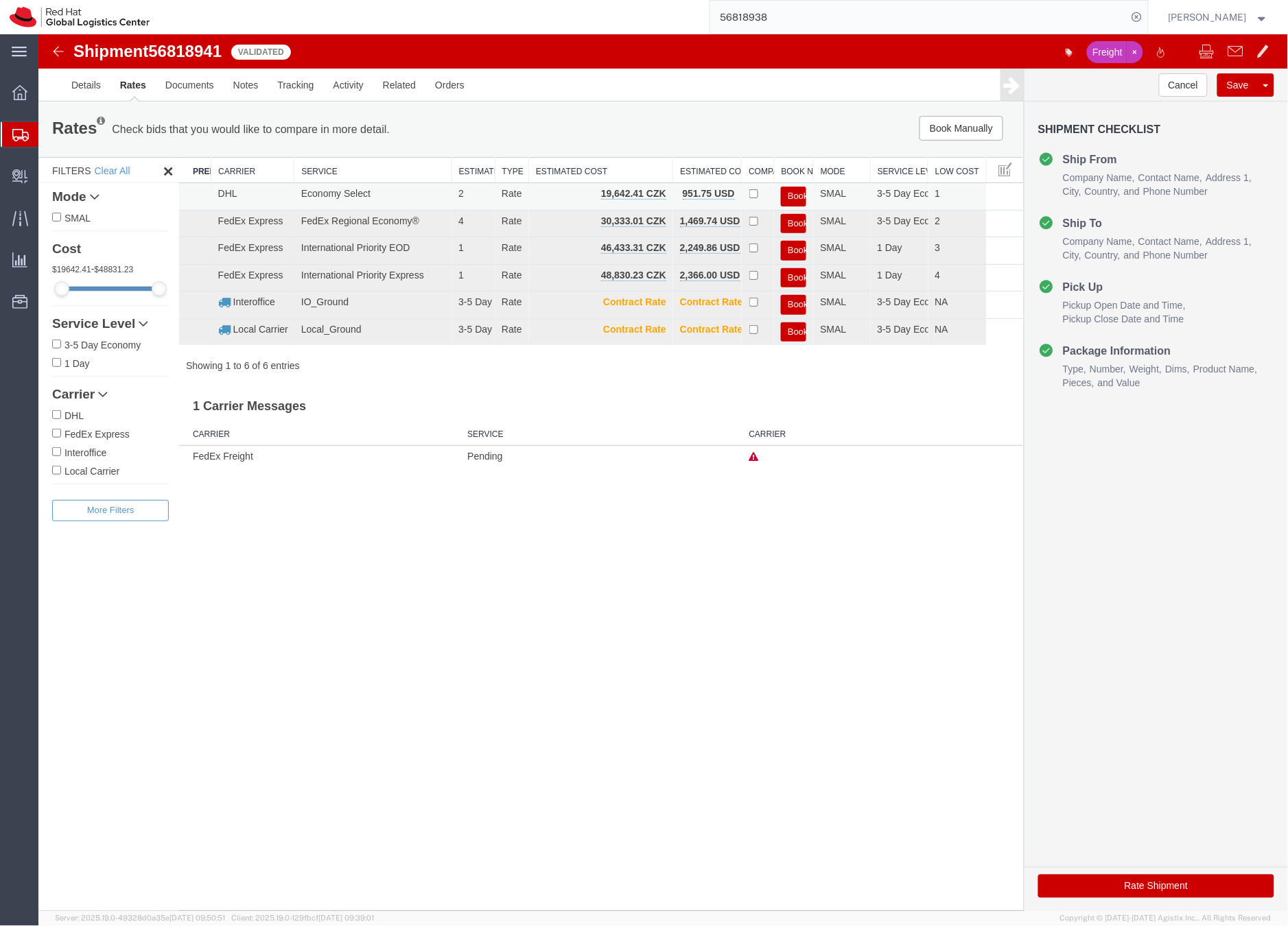
click at [791, 196] on button "Book" at bounding box center [793, 196] width 25 height 20
click at [791, 196] on div at bounding box center [662, 472] width 1249 height 877
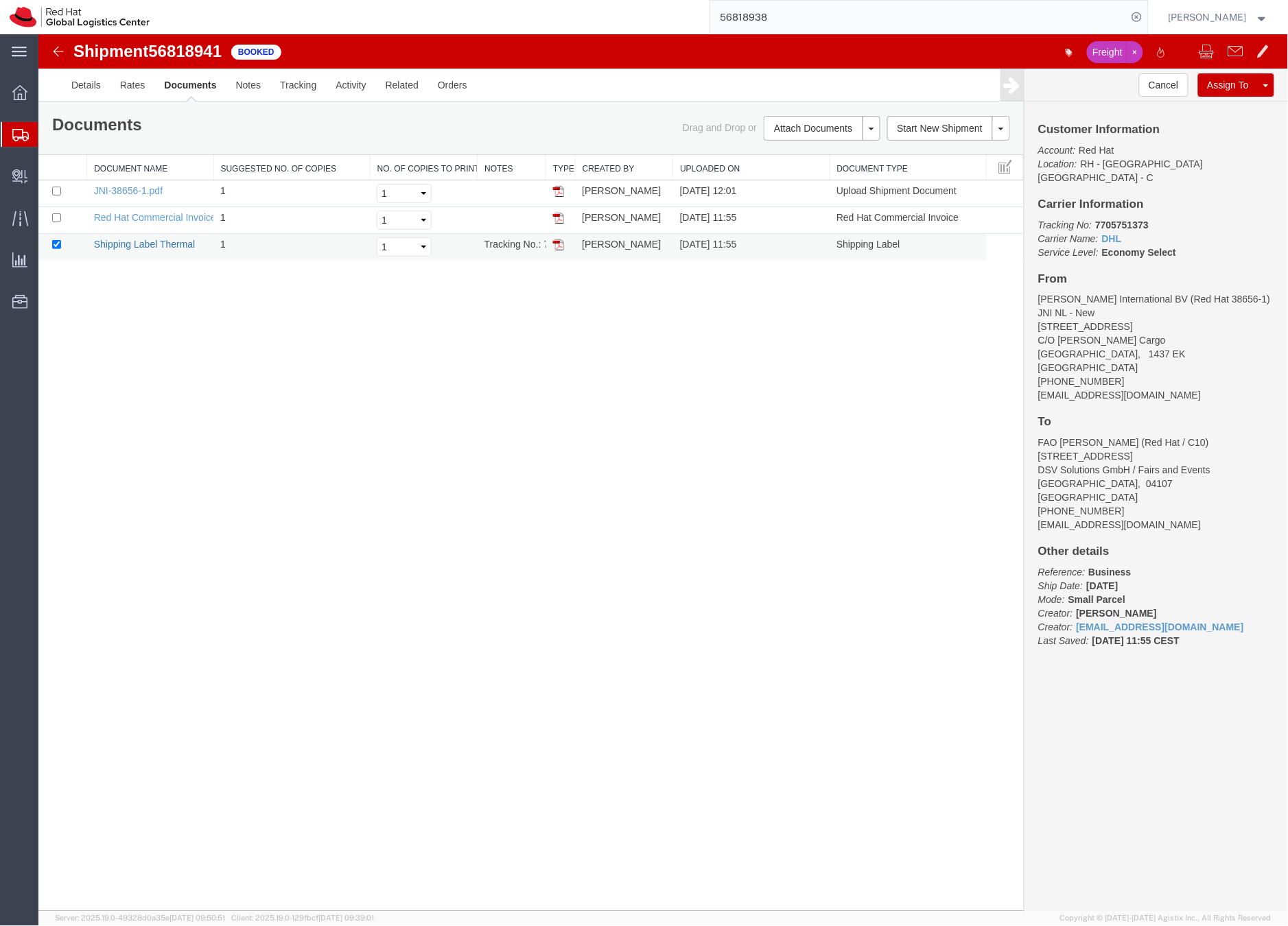
click at [162, 244] on link "Shipping Label Thermal" at bounding box center [144, 243] width 102 height 11
click at [1119, 219] on b "7705751373" at bounding box center [1121, 224] width 54 height 11
click at [83, 81] on link "Details" at bounding box center [85, 84] width 49 height 33
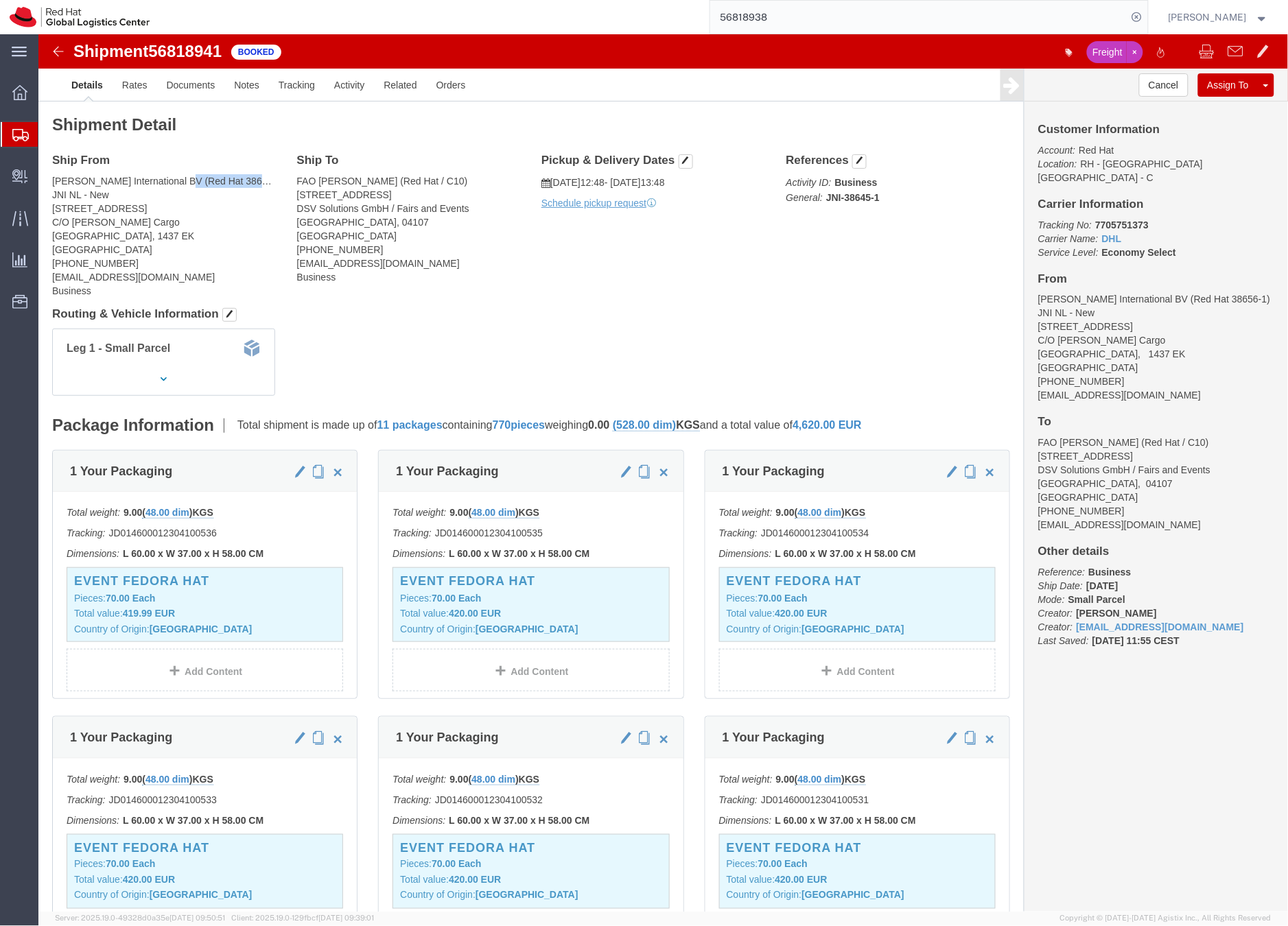
drag, startPoint x: 138, startPoint y: 144, endPoint x: 211, endPoint y: 146, distance: 73.0
click address "Jack Nadel International BV (Red Hat 38656-1) JNI NL - New Incheonweg 7 C/O Jam…"
copy address "Red Hat 38656-1"
click address "Jack Nadel International BV (Red Hat 38656-1) JNI NL - New Incheonweg 7 C/O Jam…"
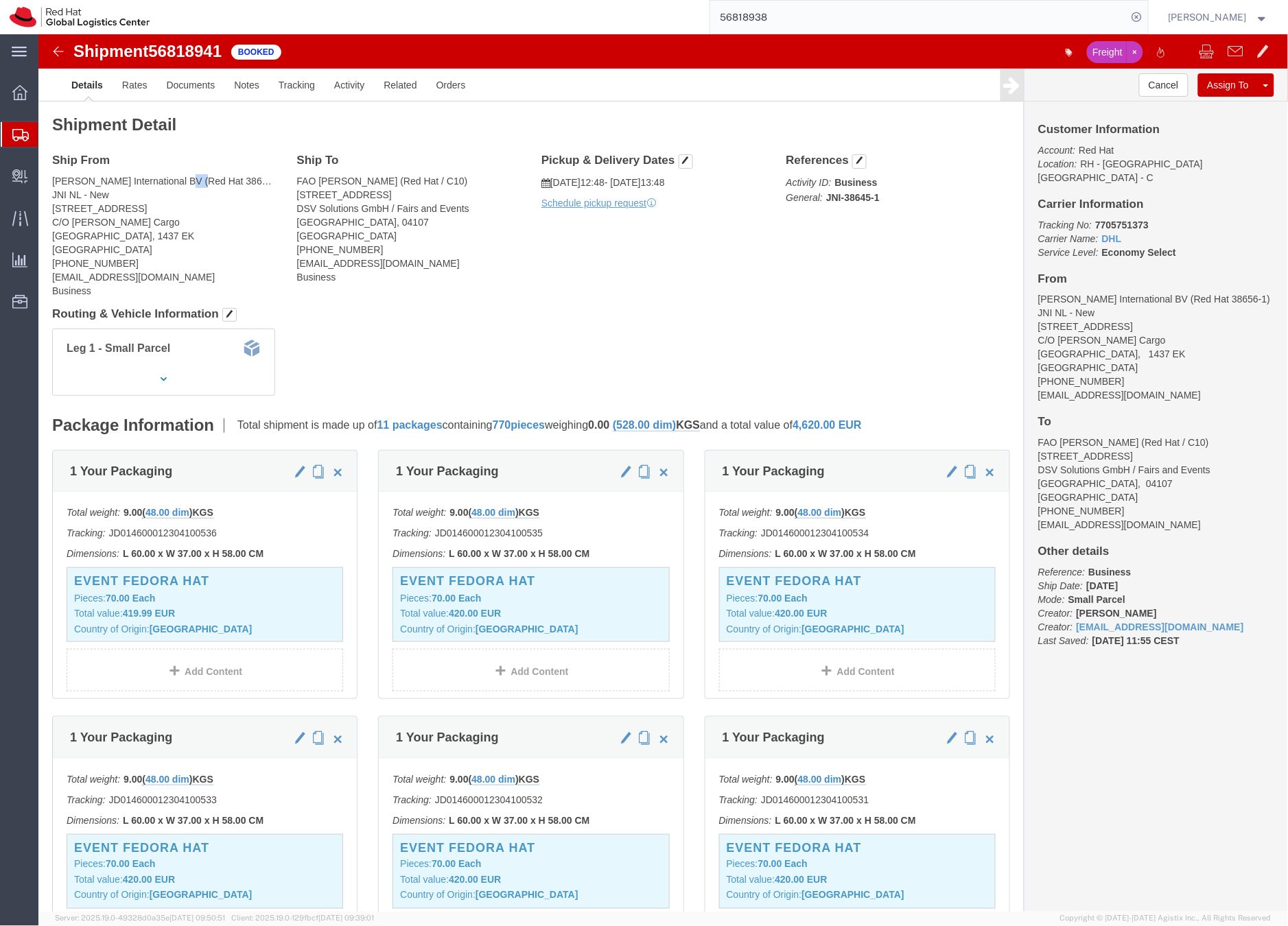
click address "Jack Nadel International BV (Red Hat 38656-1) JNI NL - New Incheonweg 7 C/O Jam…"
drag, startPoint x: 176, startPoint y: 148, endPoint x: 210, endPoint y: 148, distance: 34.0
click address "Jack Nadel International BV (Red Hat 38656-1) JNI NL - New Incheonweg 7 C/O Jam…"
copy address "38656-1"
click b "7705751373"
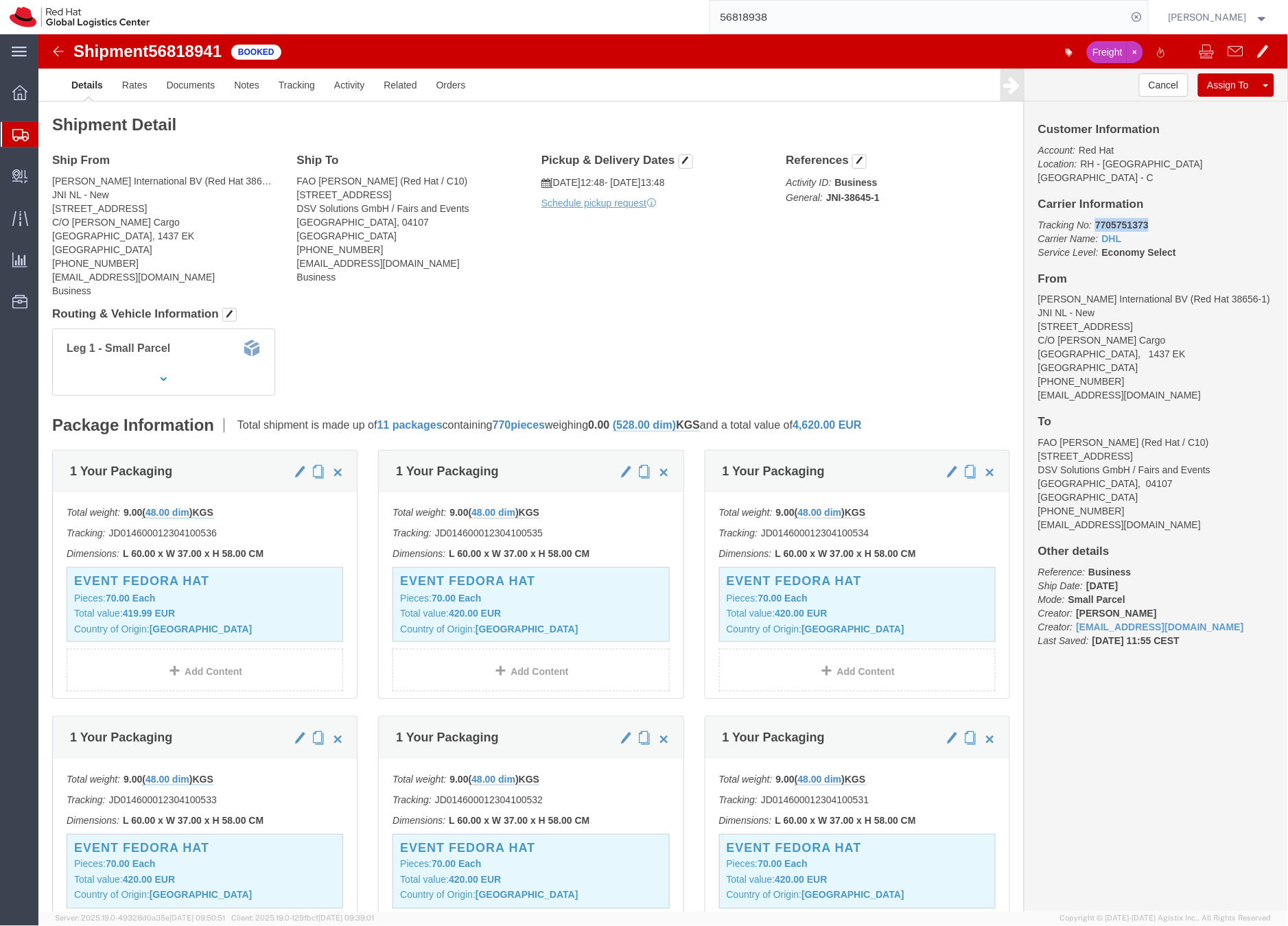
click b "7705751373"
copy b "7705751373"
click at [25, 131] on icon at bounding box center [20, 135] width 16 height 12
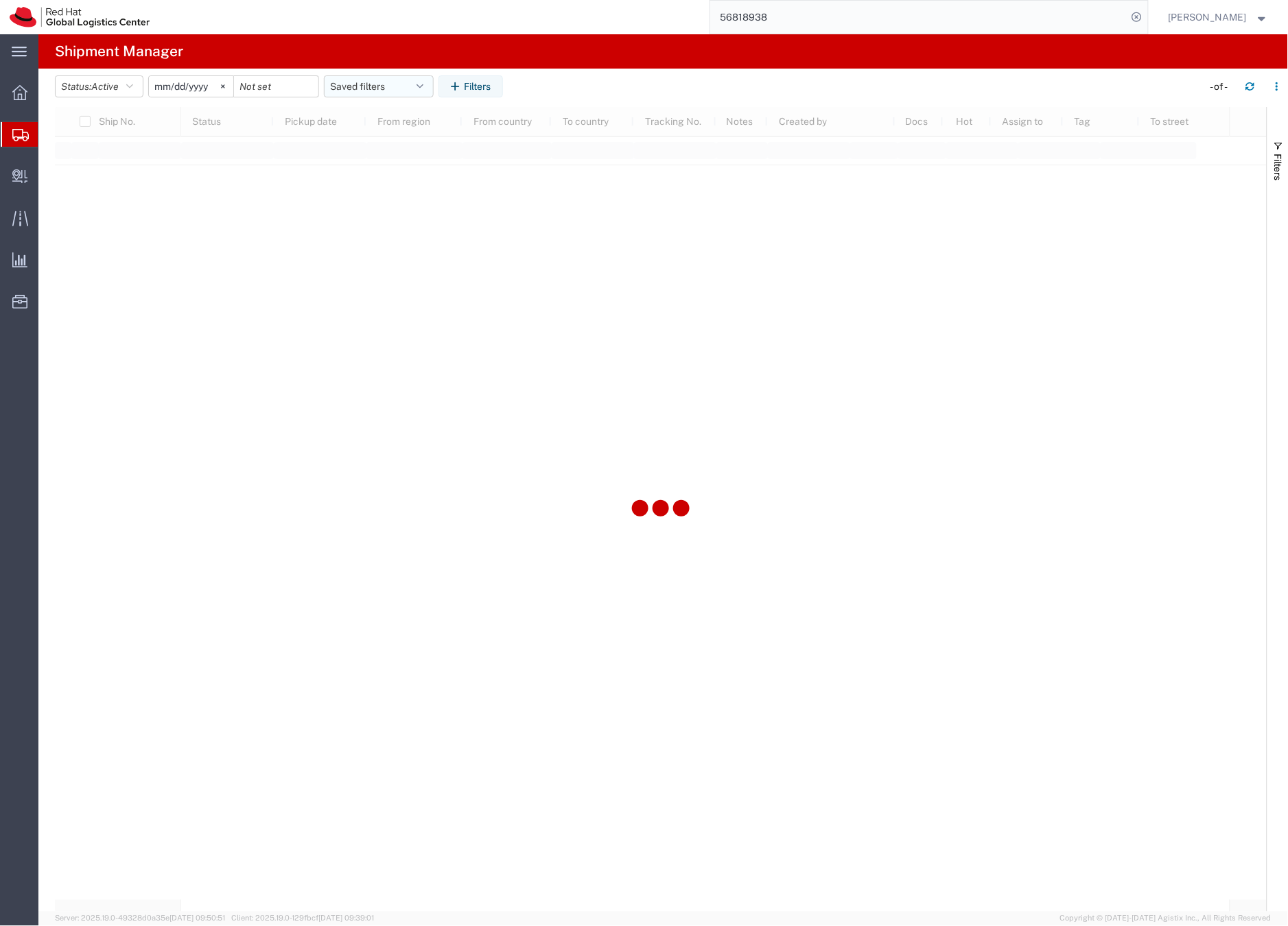
click at [368, 86] on button "Saved filters" at bounding box center [379, 86] width 110 height 22
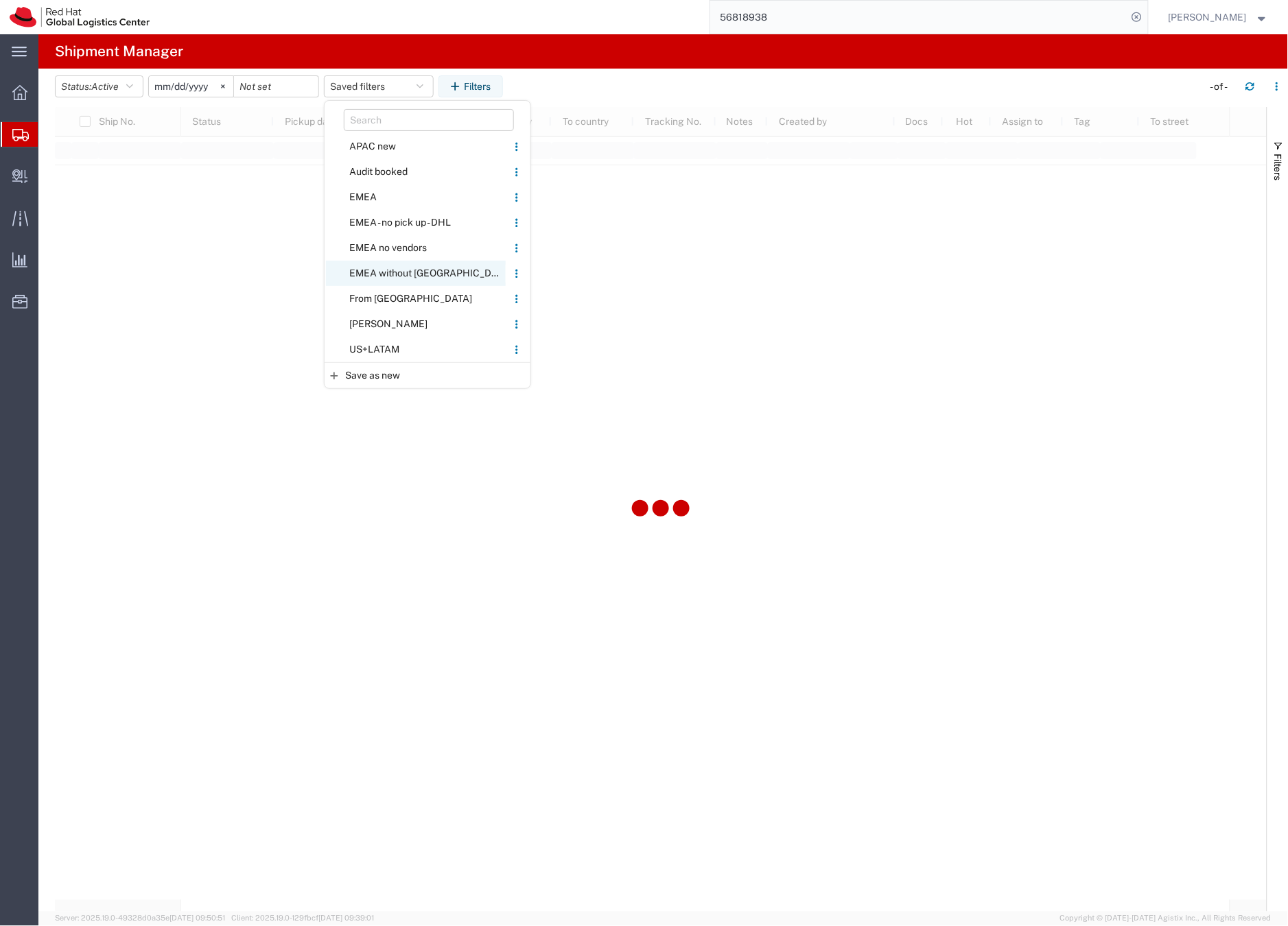
click at [382, 271] on span "EMEA without [GEOGRAPHIC_DATA]" at bounding box center [416, 273] width 180 height 25
type input "2023-06-14"
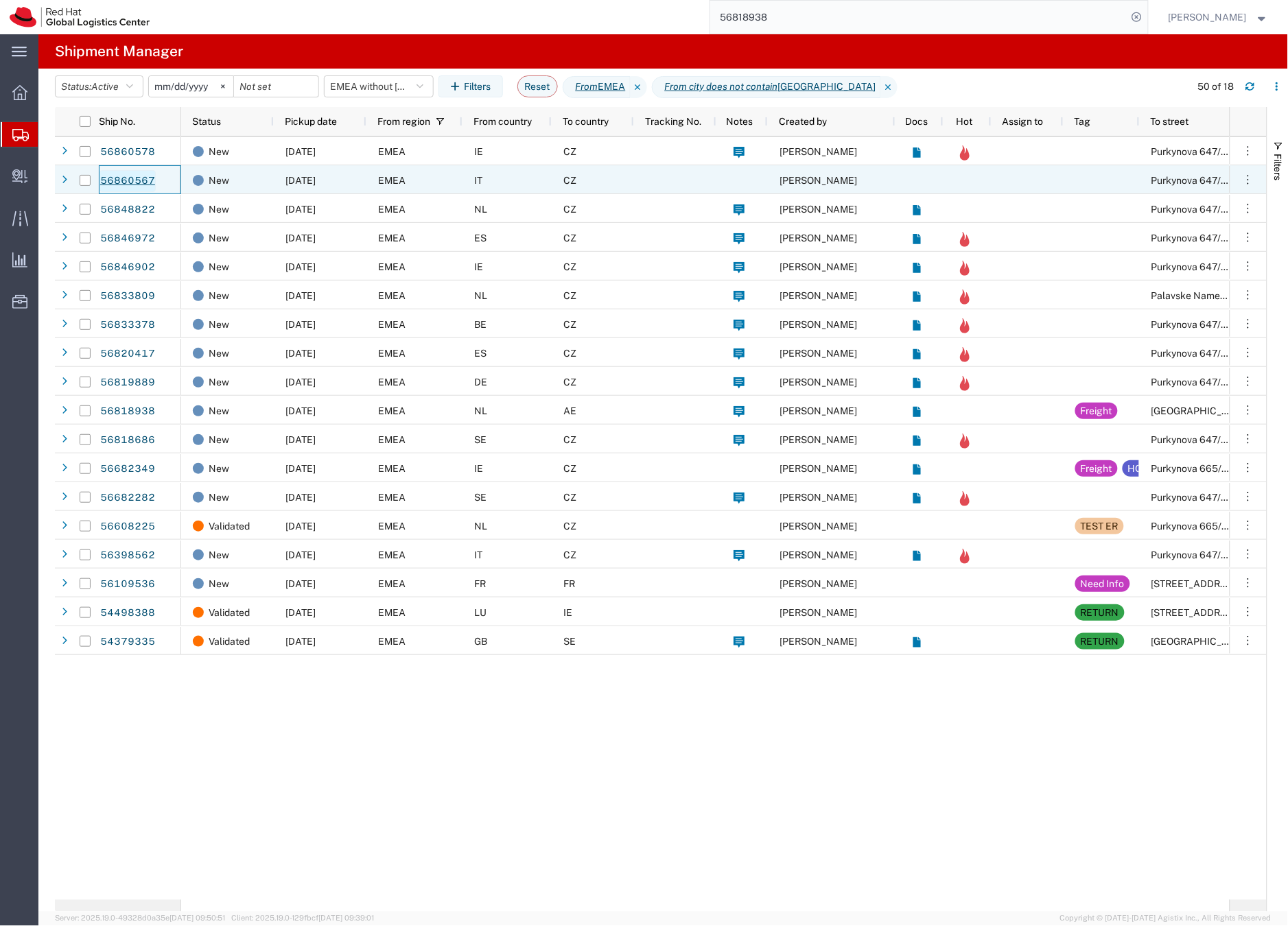
click at [131, 181] on link "56860567" at bounding box center [128, 181] width 56 height 22
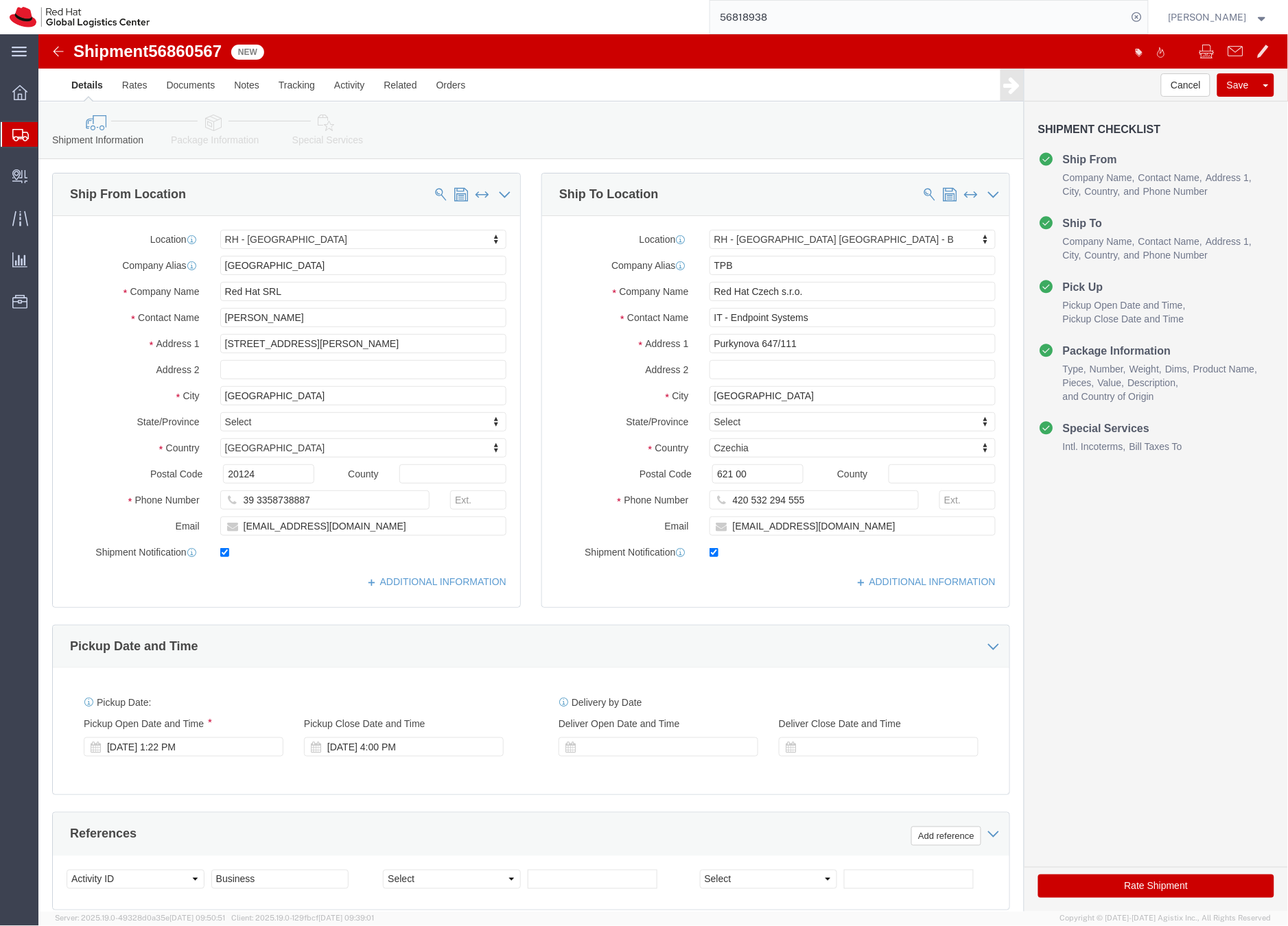
select select "37982"
select select "38036"
click icon
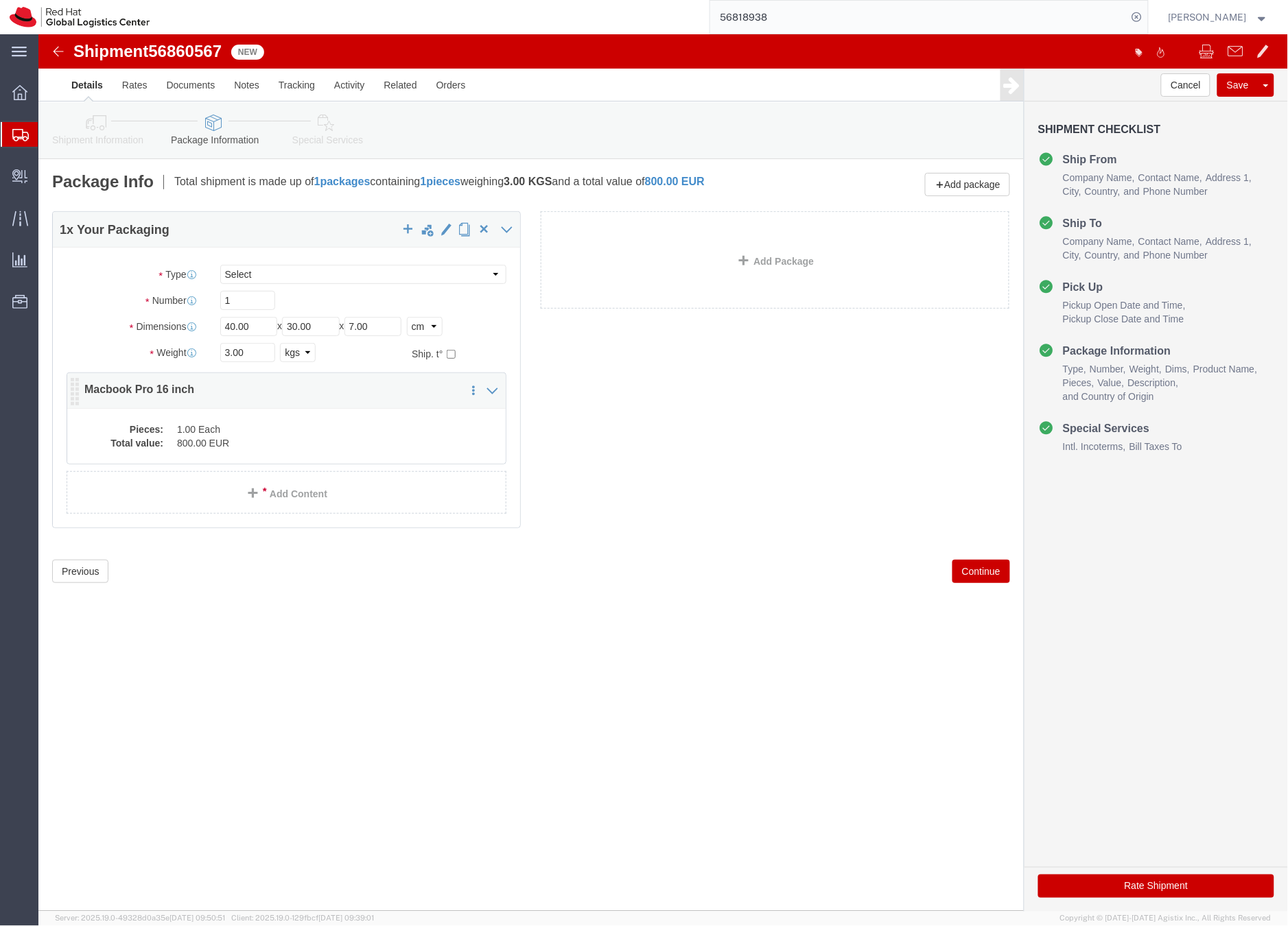
click dd "1.00 Each"
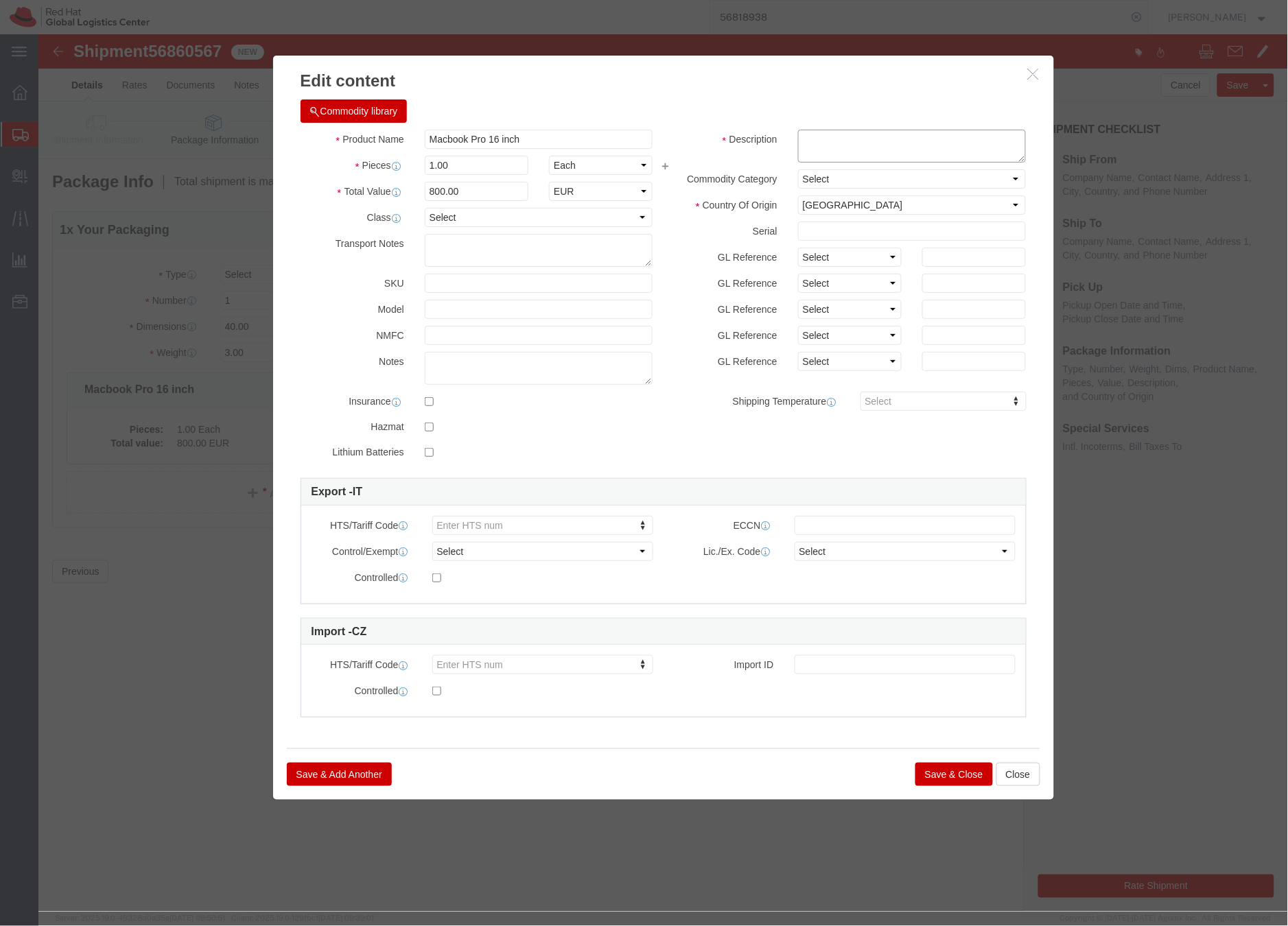
click textarea
type textarea "Laptop"
click button "Save & Close"
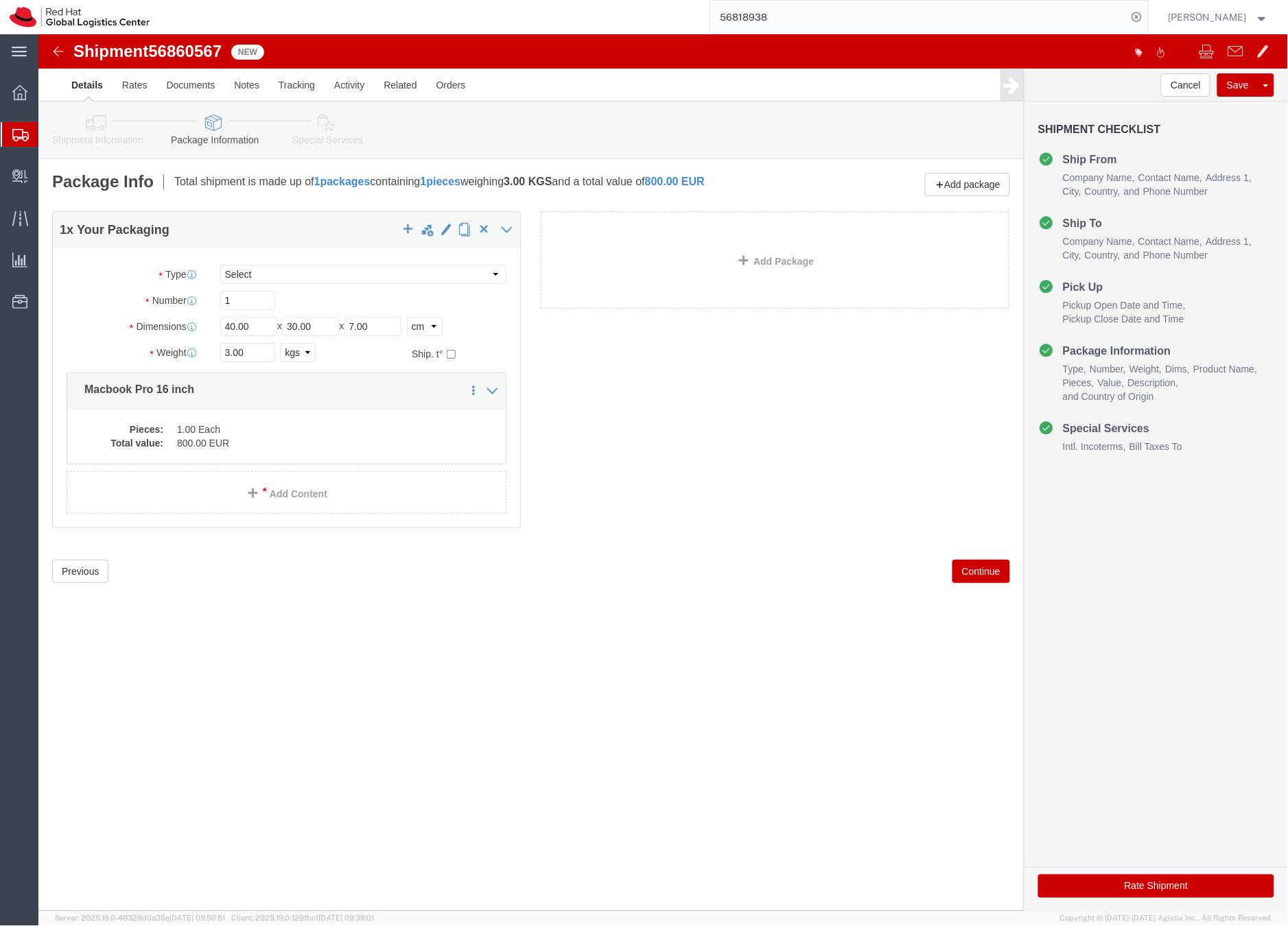
click link "Special Services"
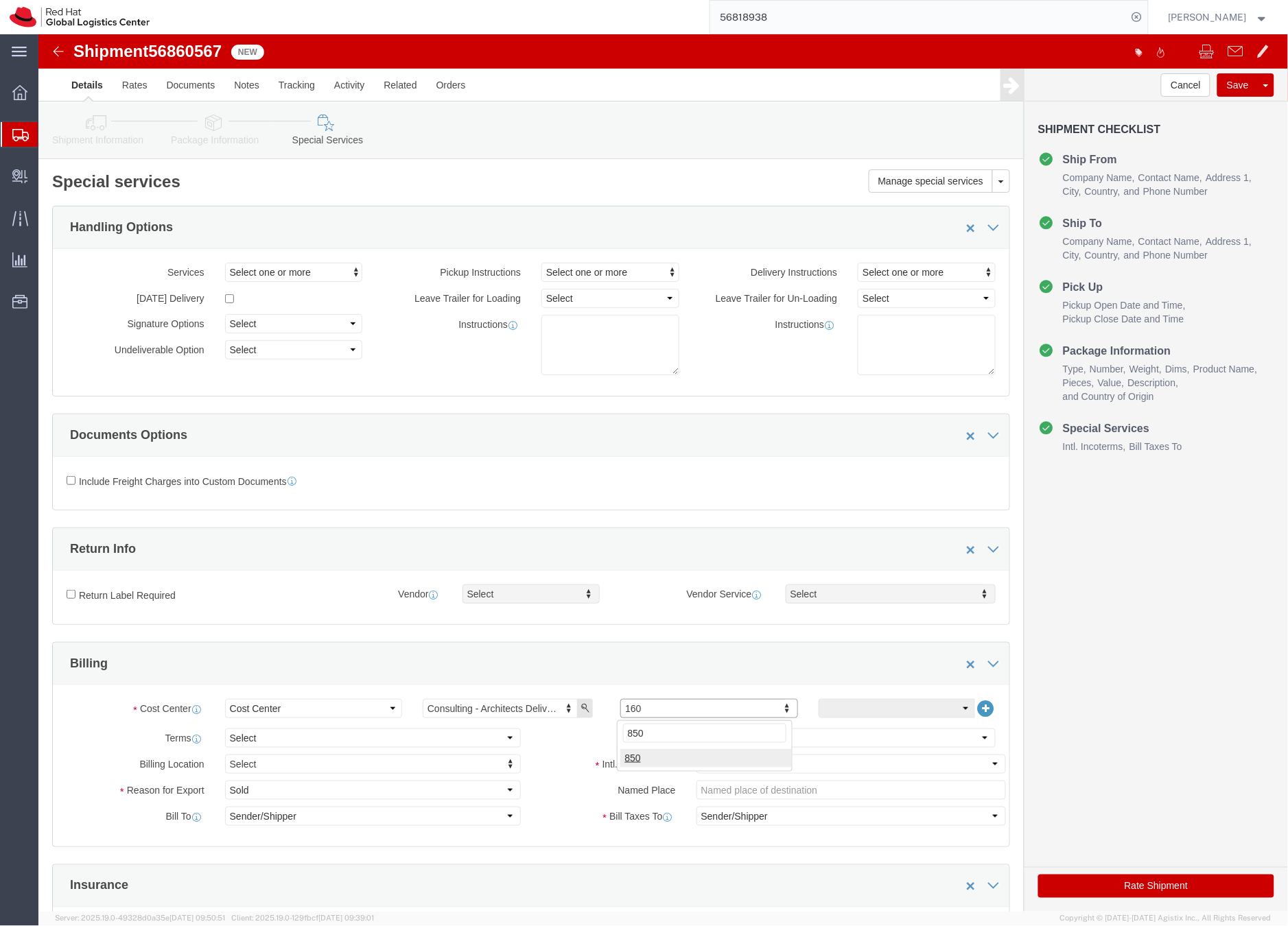
type input "850"
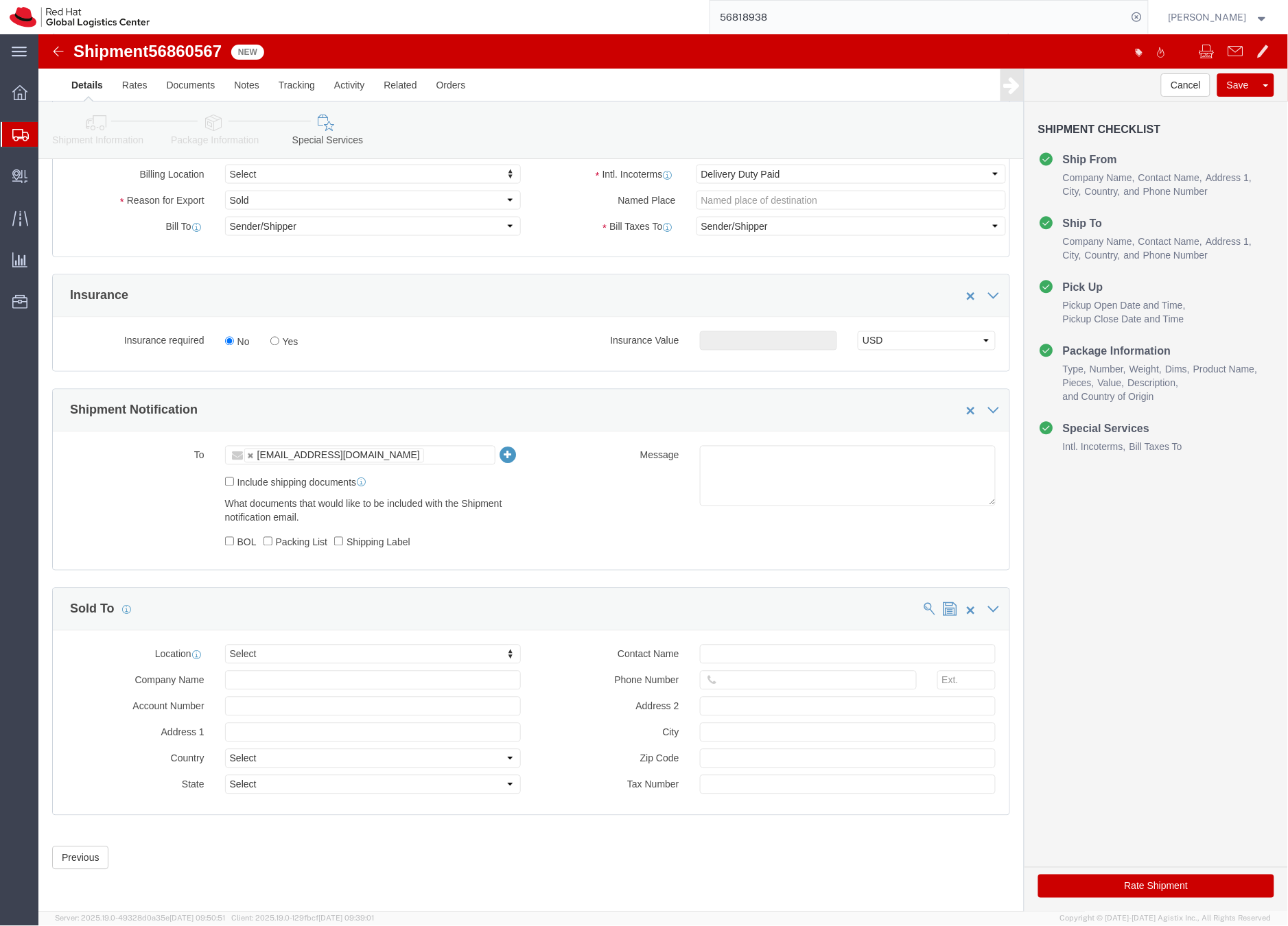
scroll to position [593, 0]
click button "Rate Shipment"
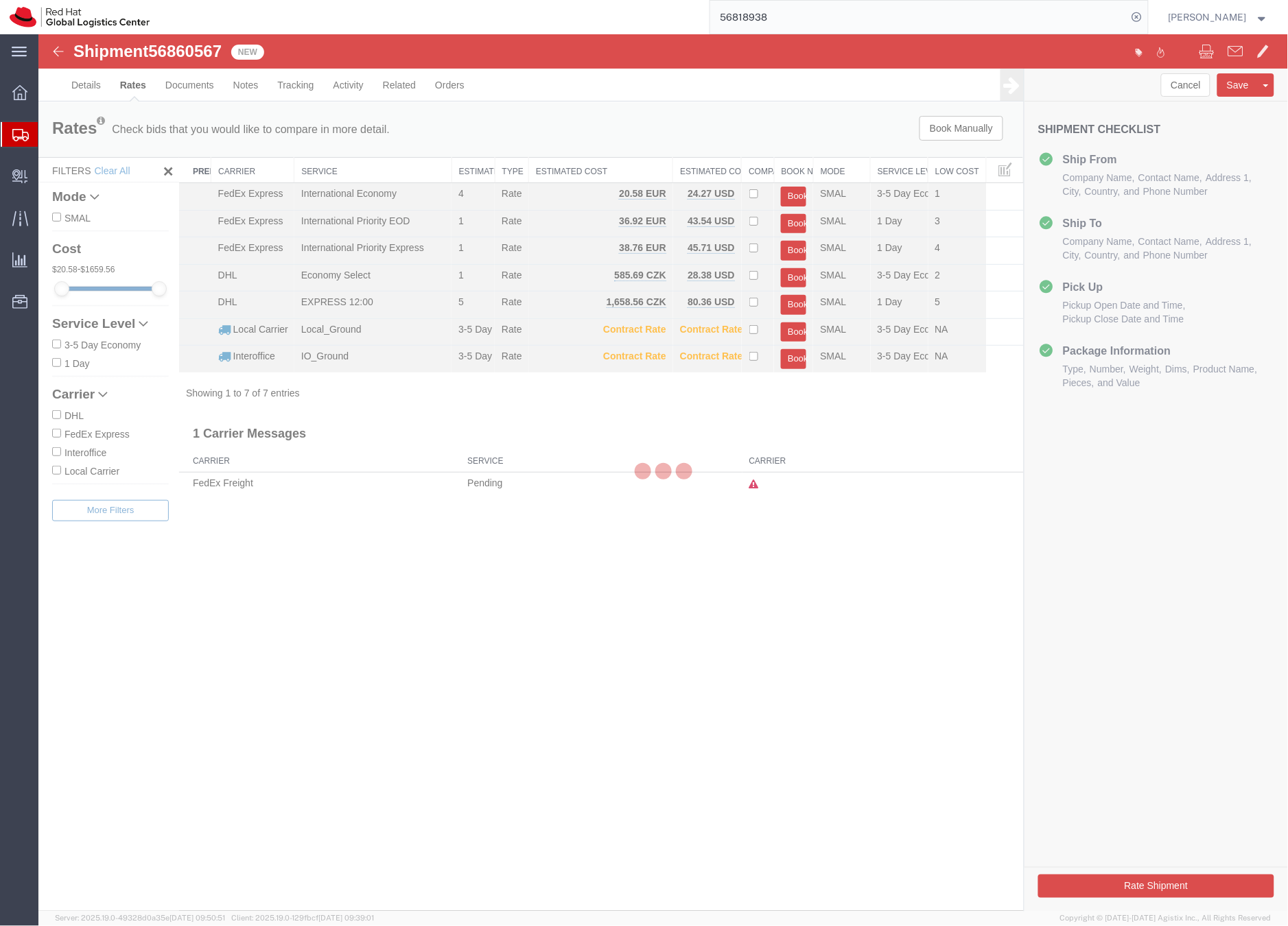
scroll to position [0, 0]
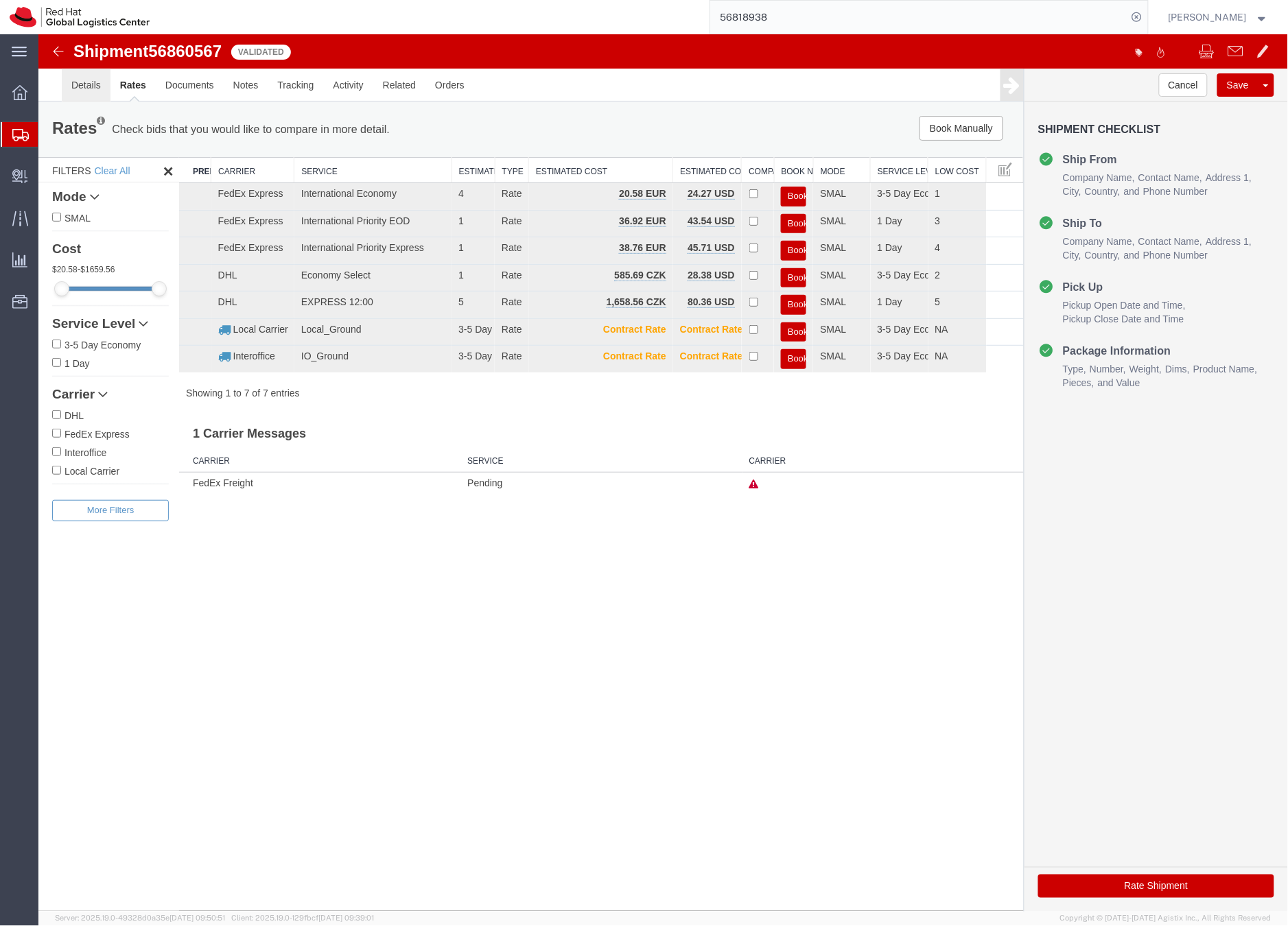
click at [88, 84] on link "Details" at bounding box center [85, 84] width 49 height 33
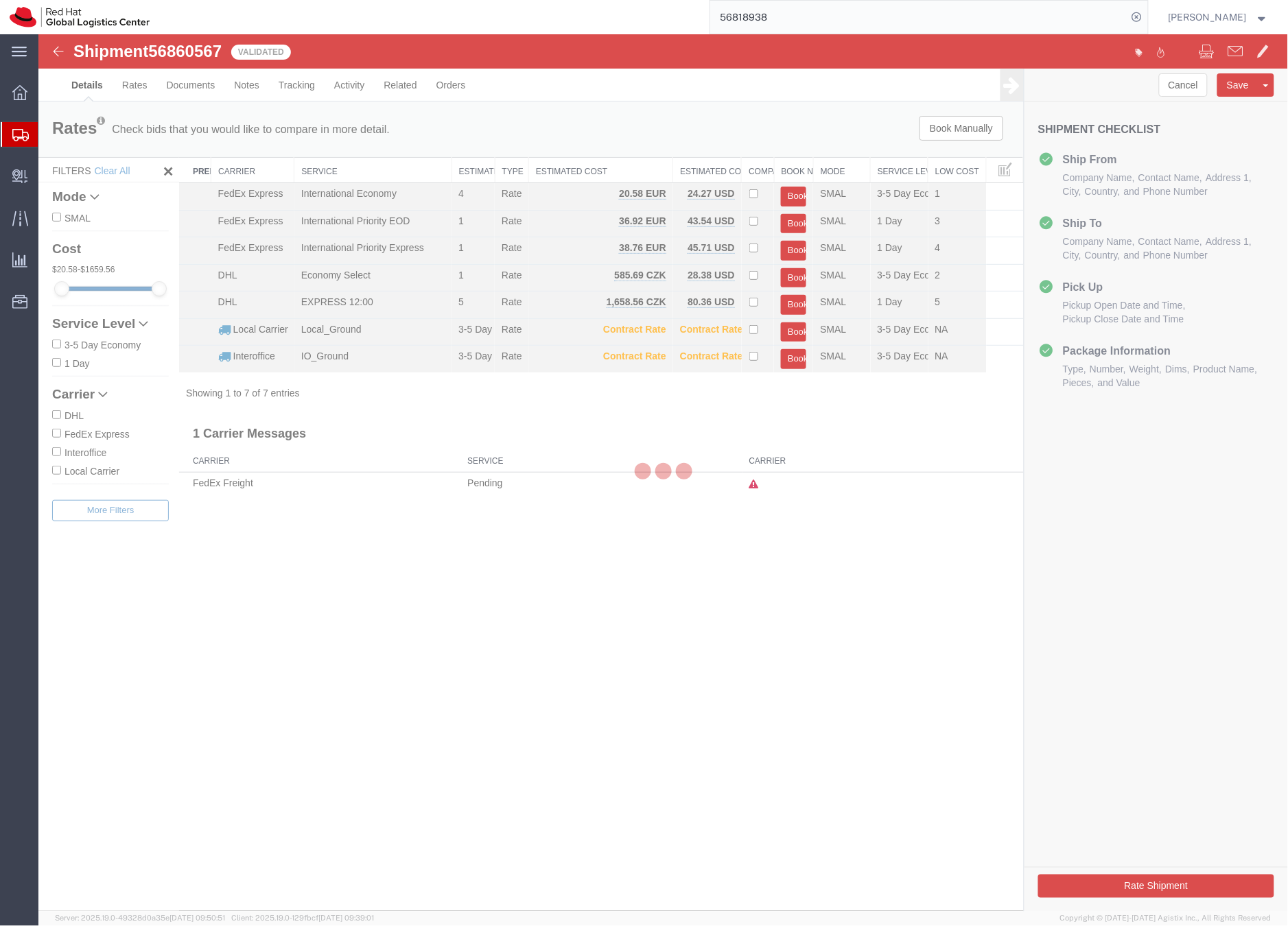
select select "37982"
select select "38036"
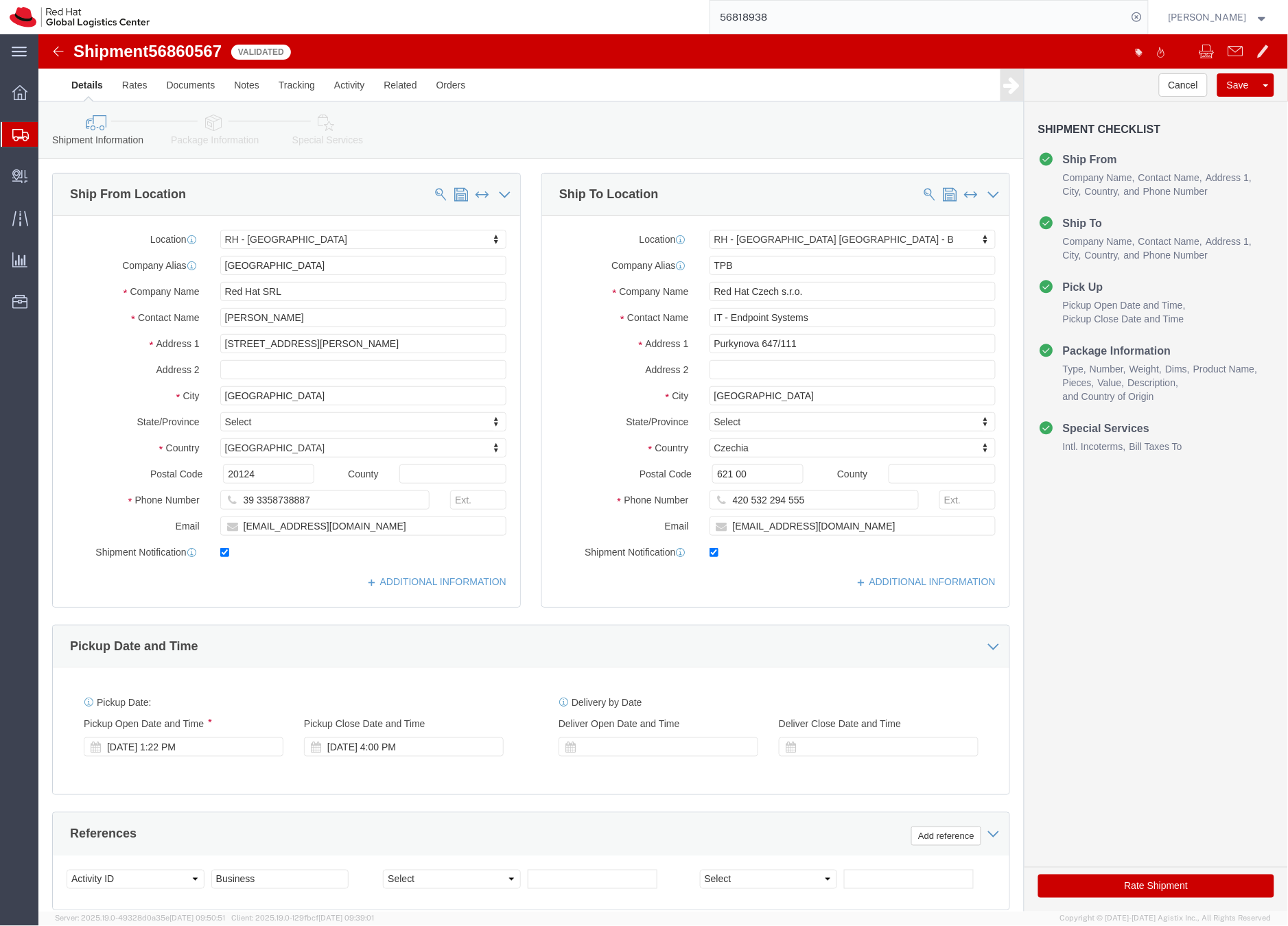
click button "Rate Shipment"
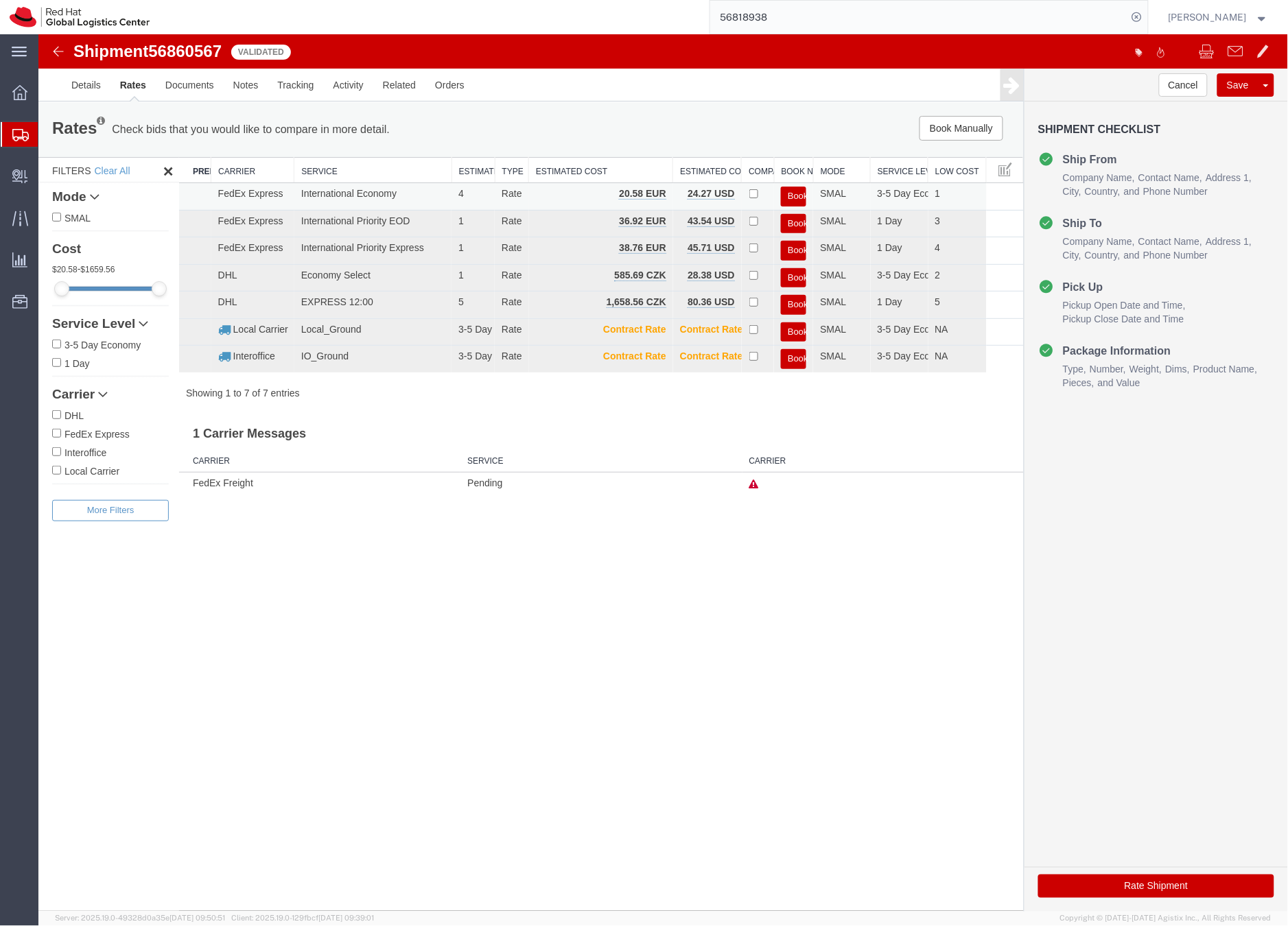
click at [786, 195] on button "Book" at bounding box center [793, 196] width 25 height 20
click at [786, 195] on div at bounding box center [662, 472] width 1249 height 877
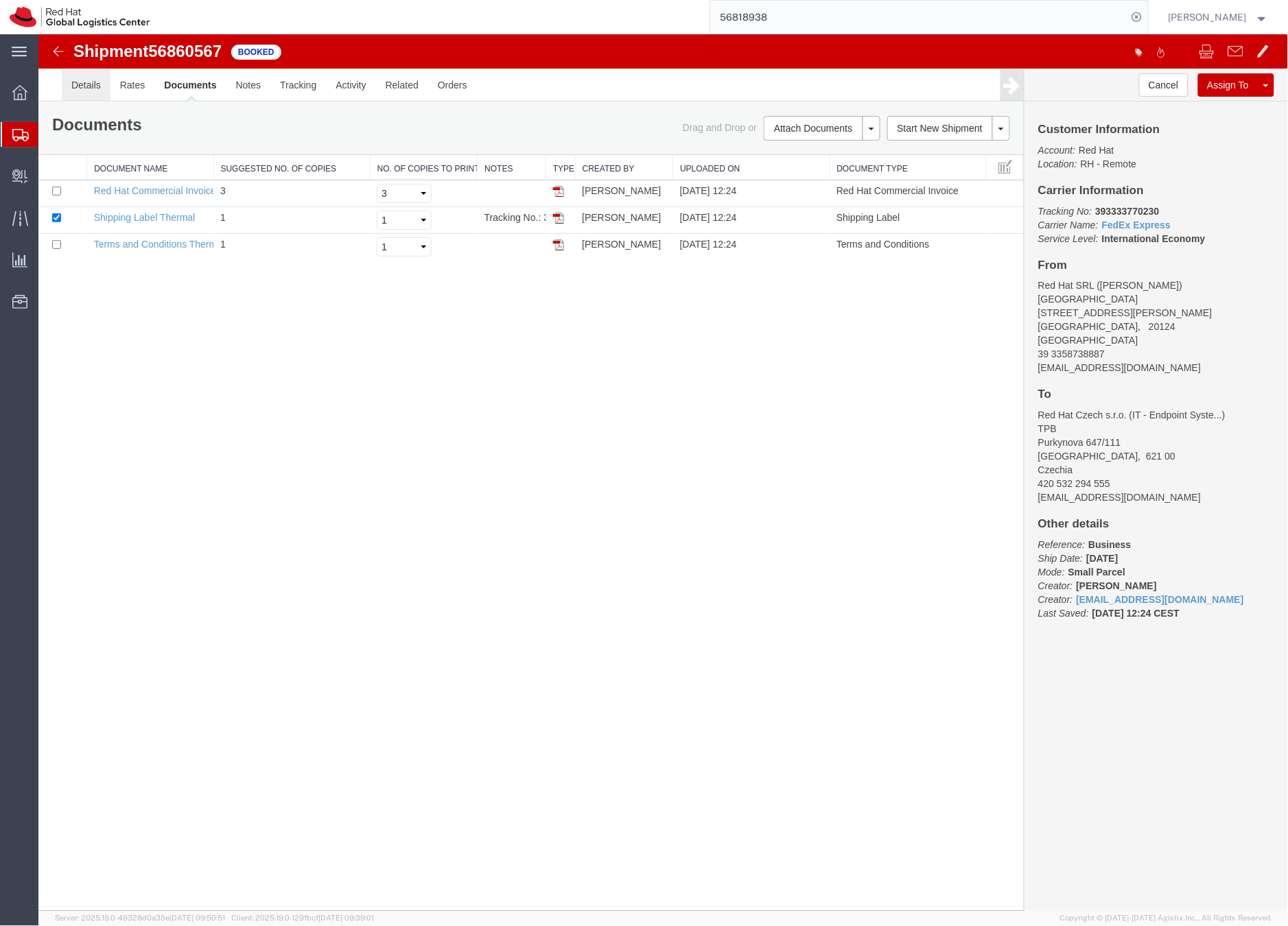
click at [97, 78] on link "Details" at bounding box center [85, 84] width 49 height 33
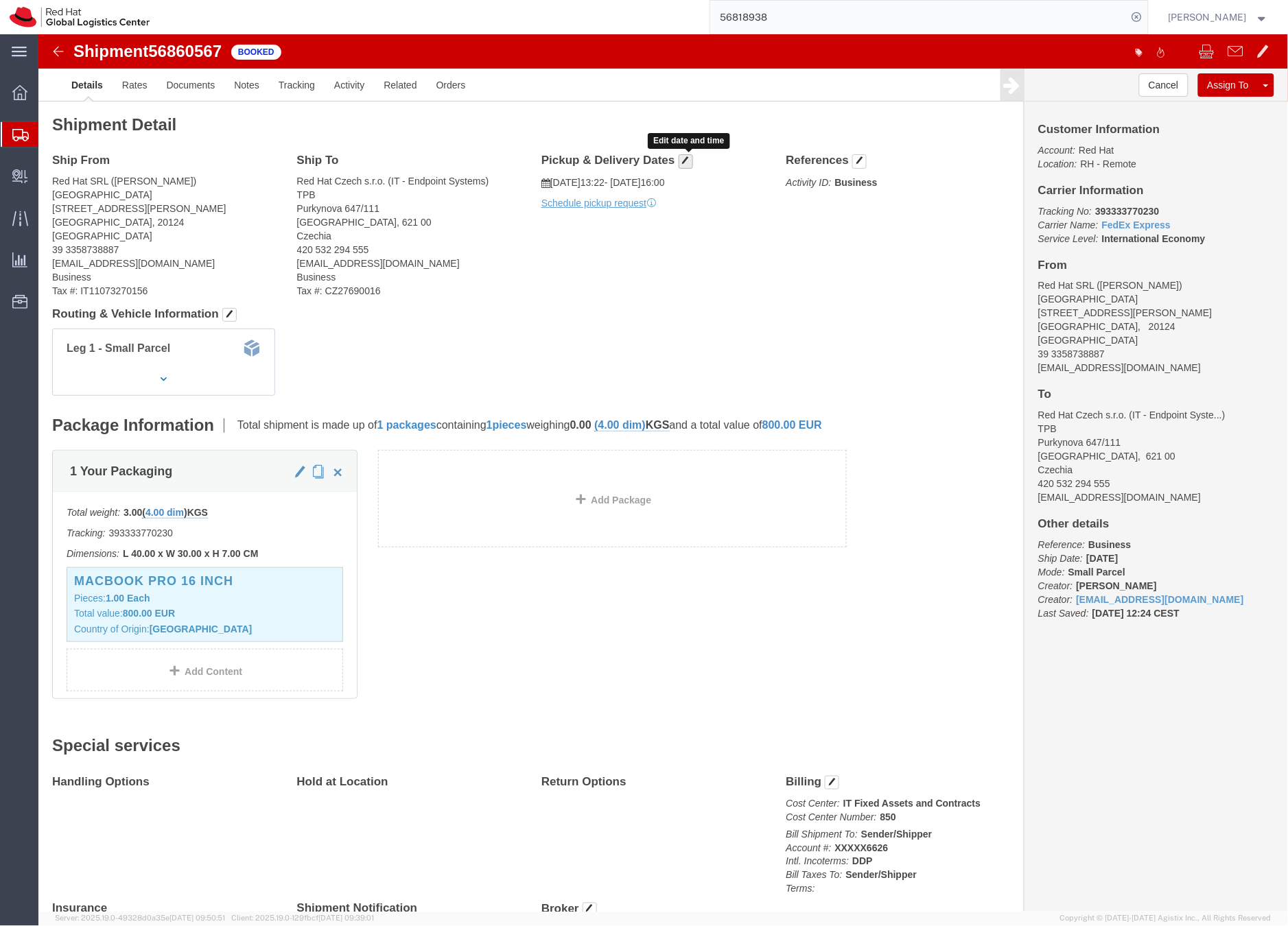
click span "button"
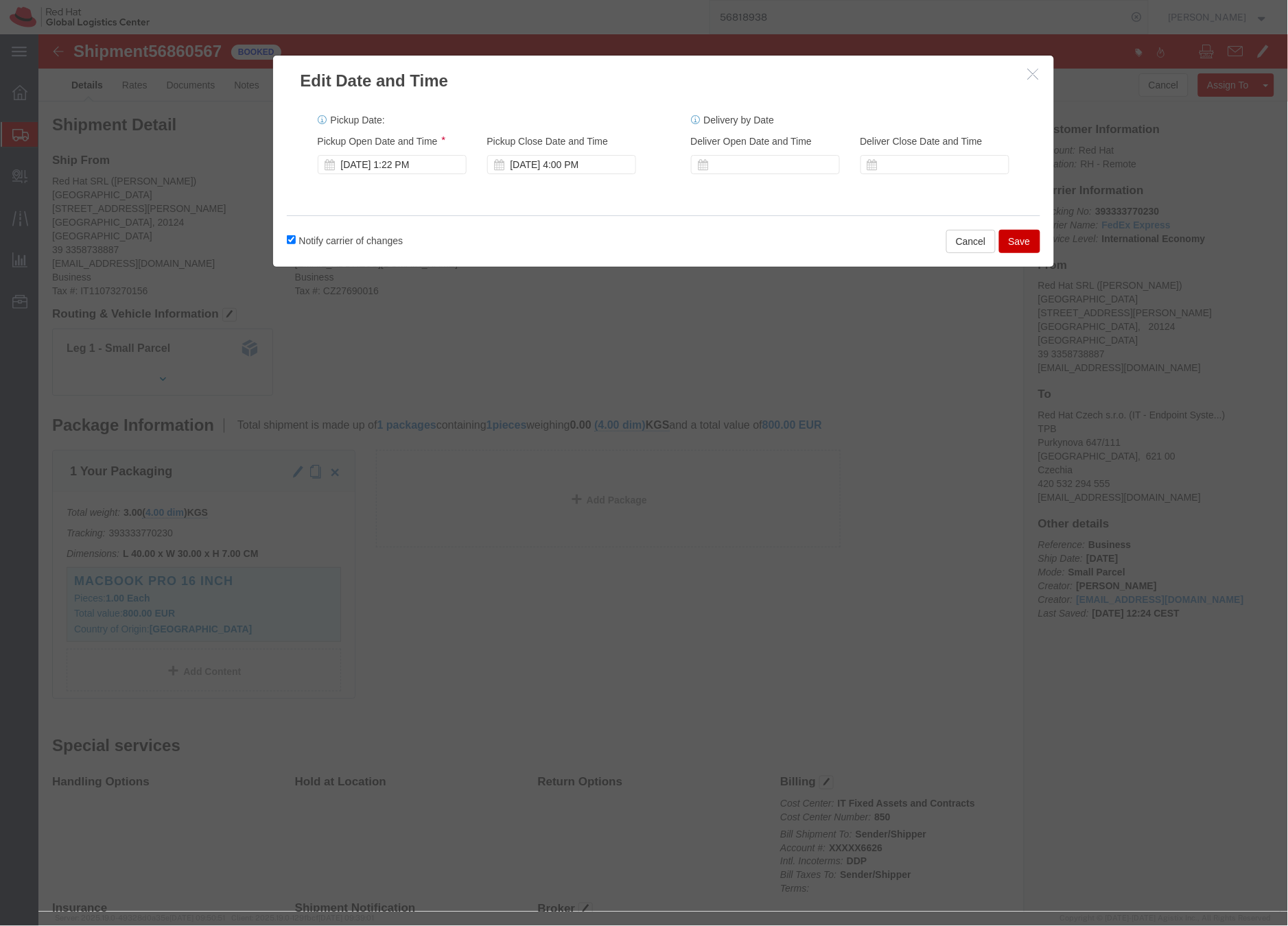
click button "Save"
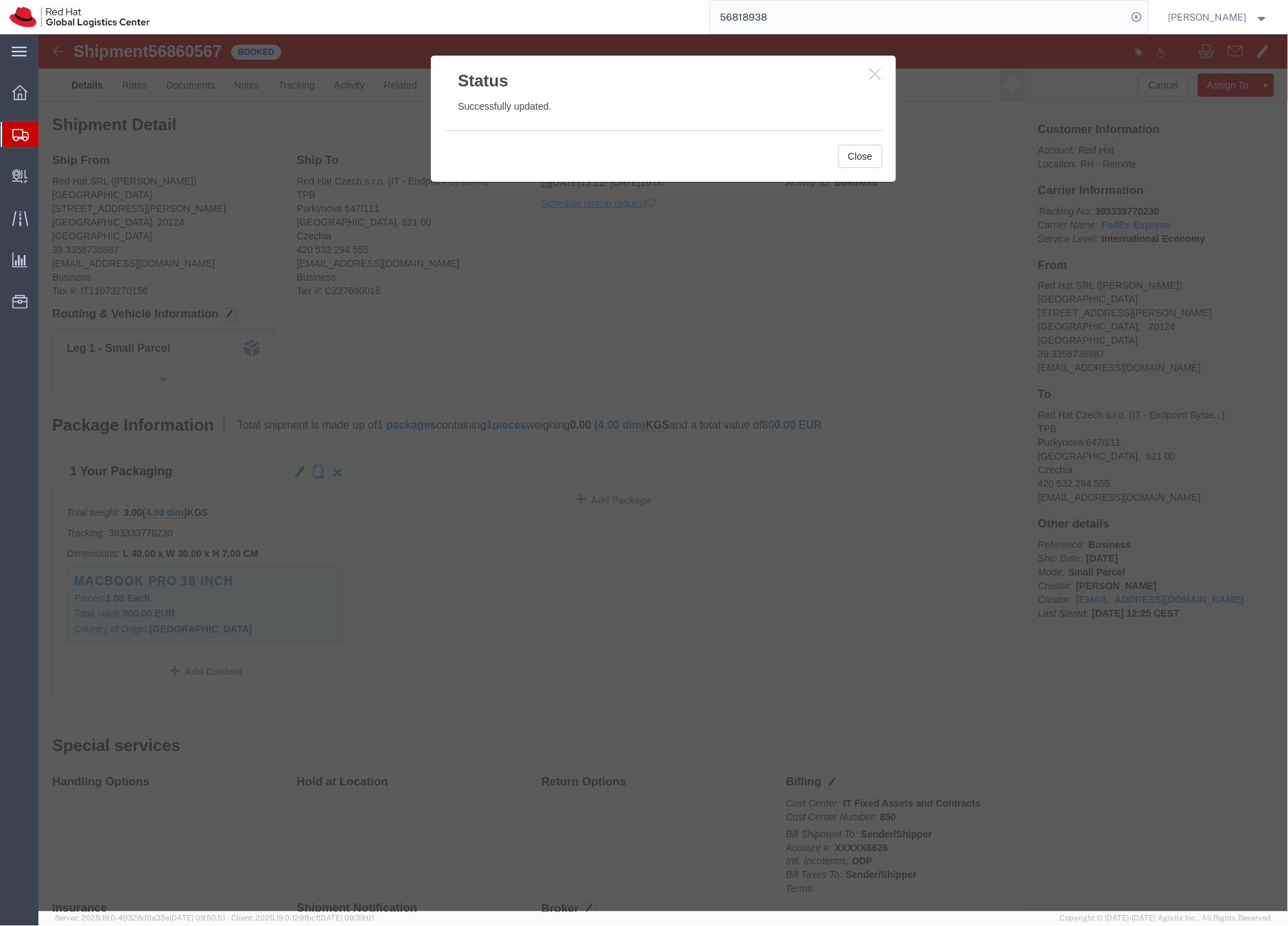
click icon "button"
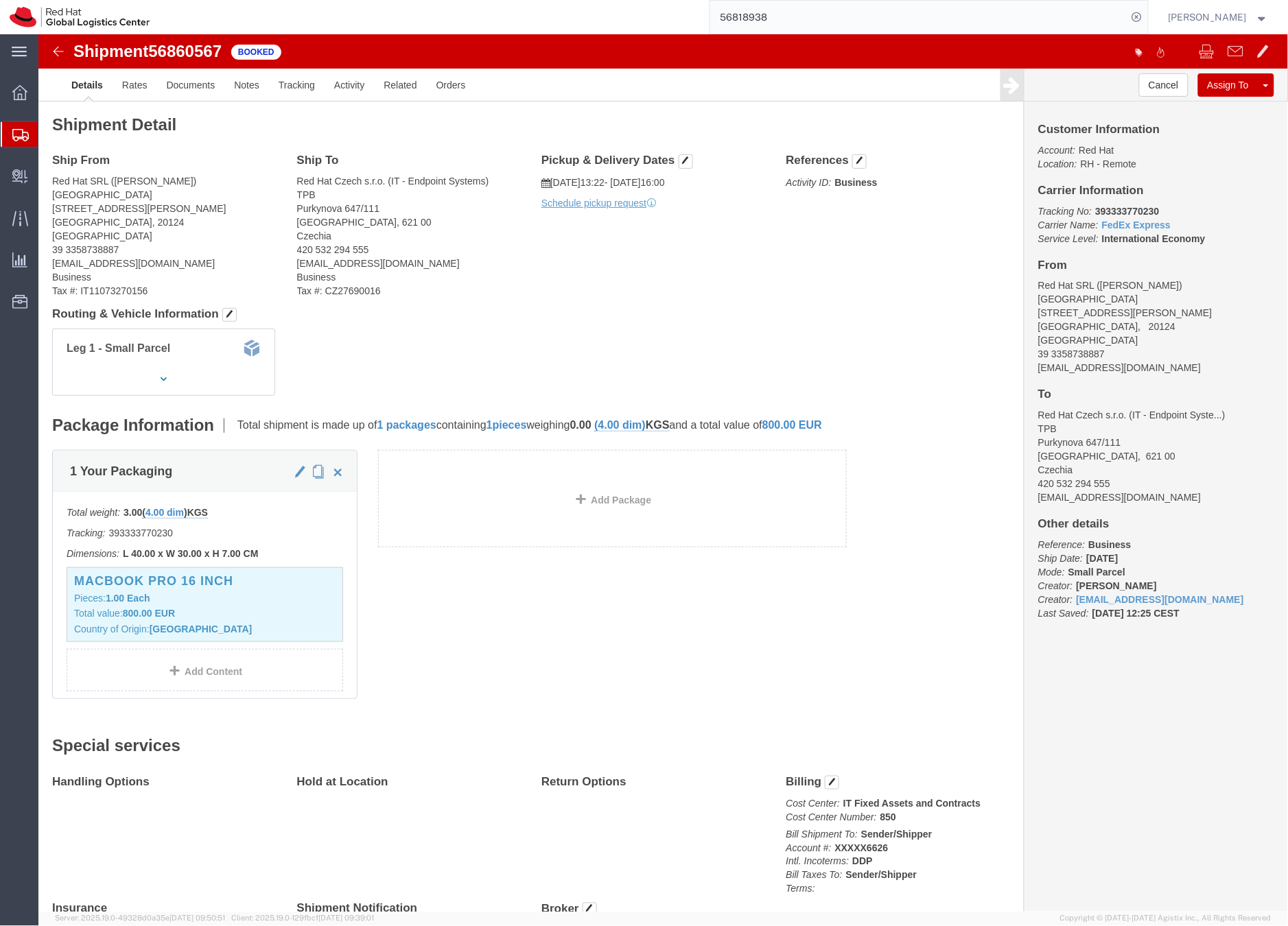
click p "09/18/2025 13:22 - 09/18/2025 16:00"
click span "button"
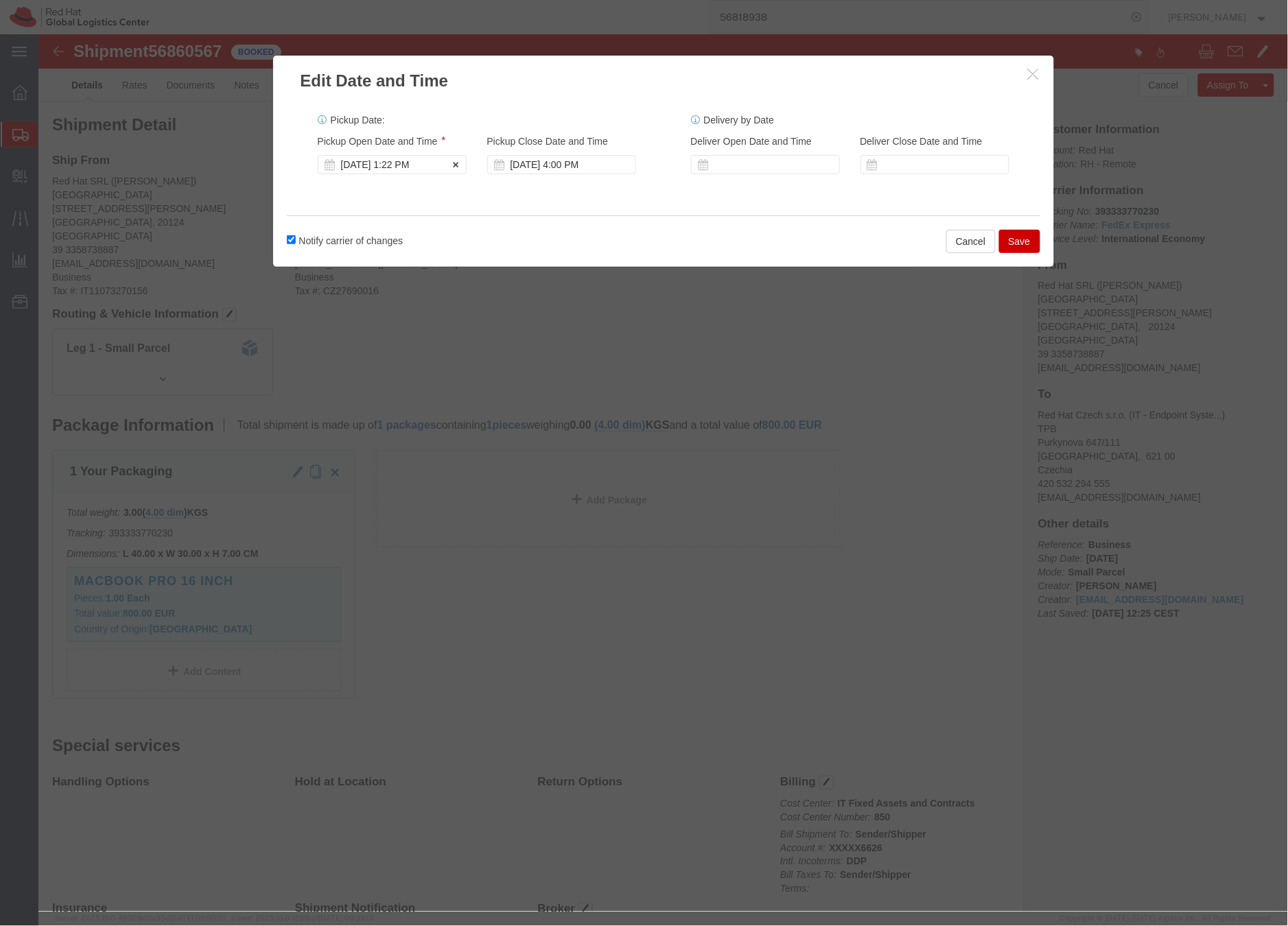
click div "Sep 18 2025 1:22 PM"
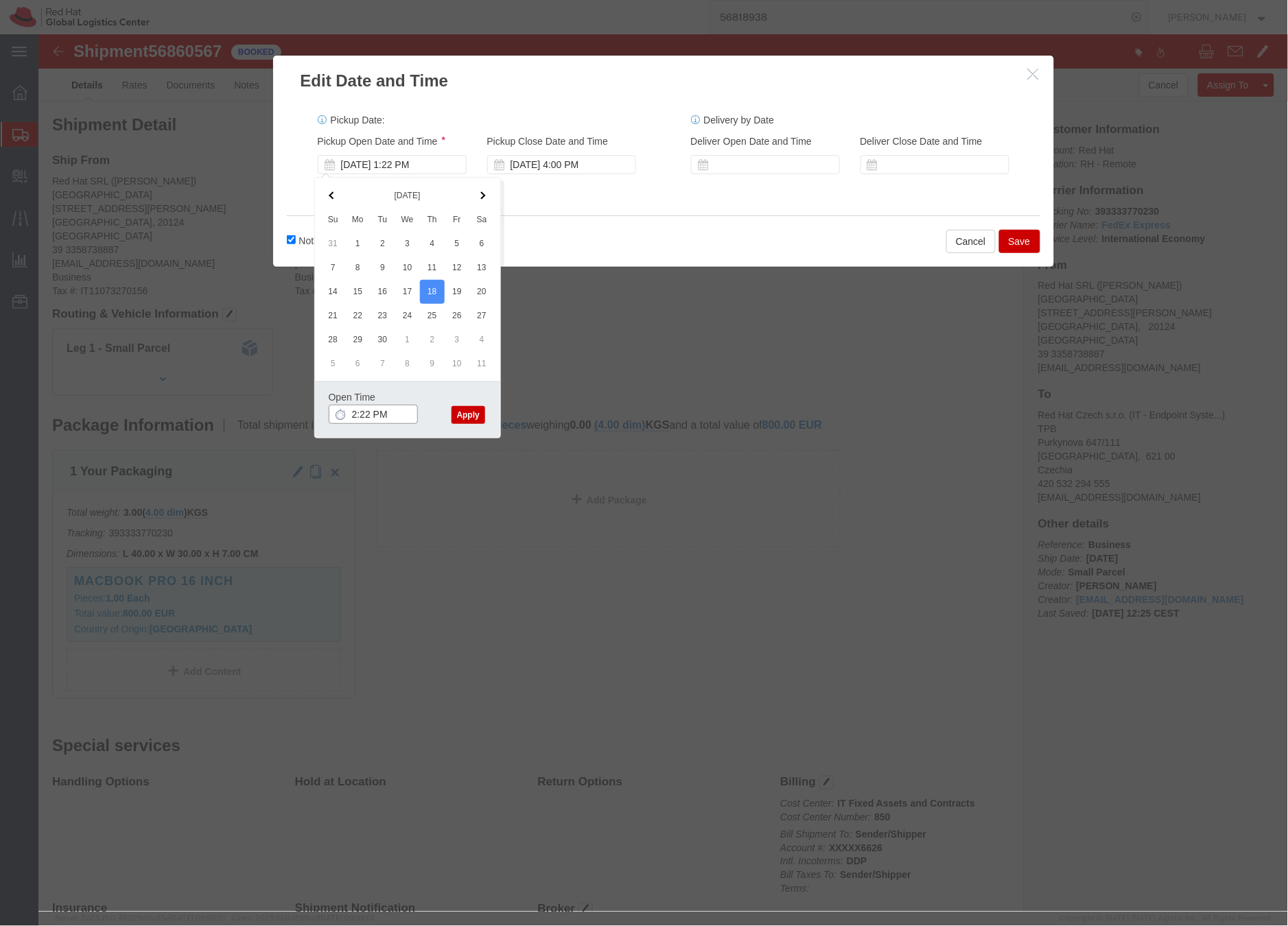
click input "2:22 PM"
type input "2:00 PM"
click button "Apply"
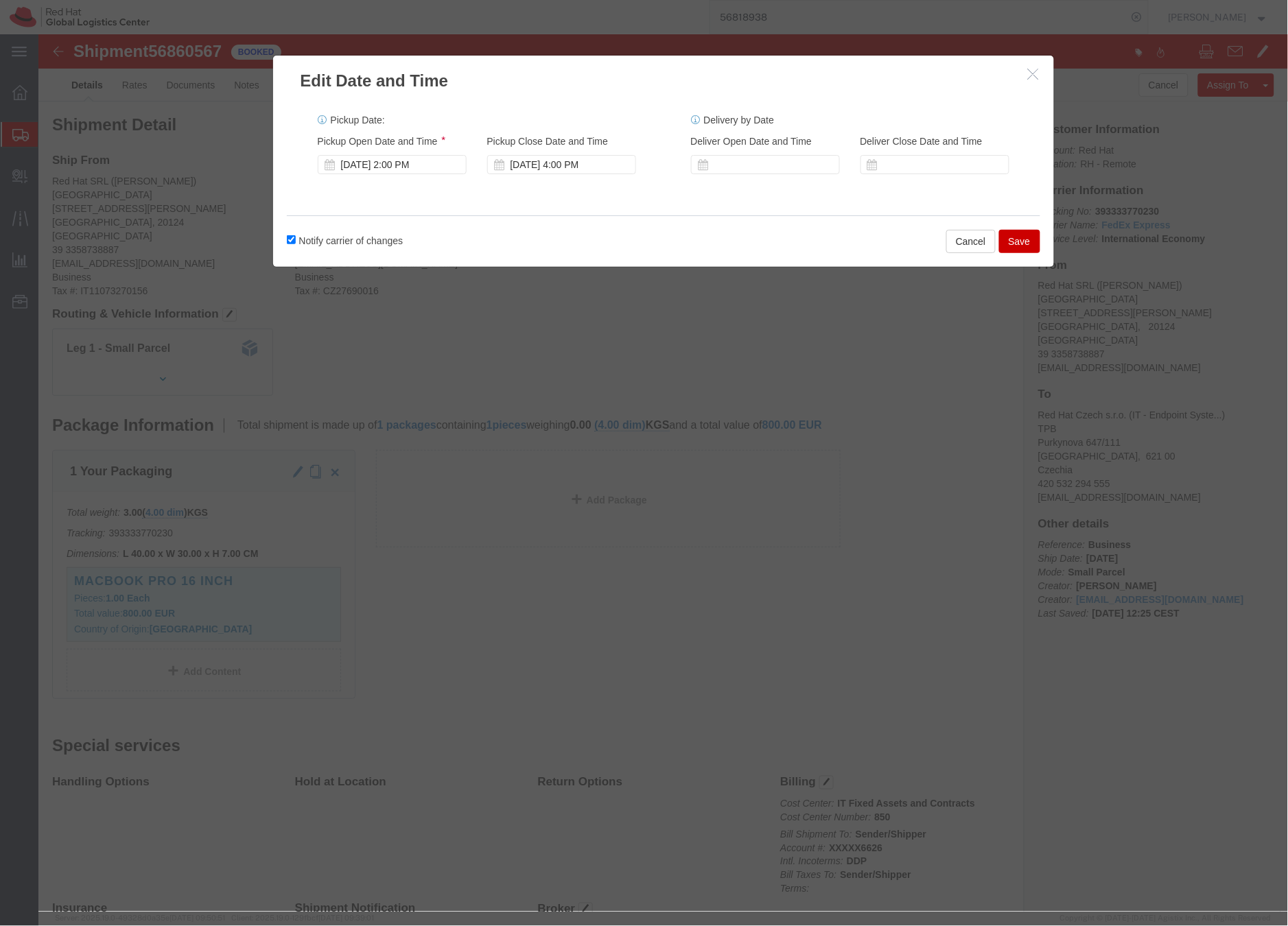
click button "Save"
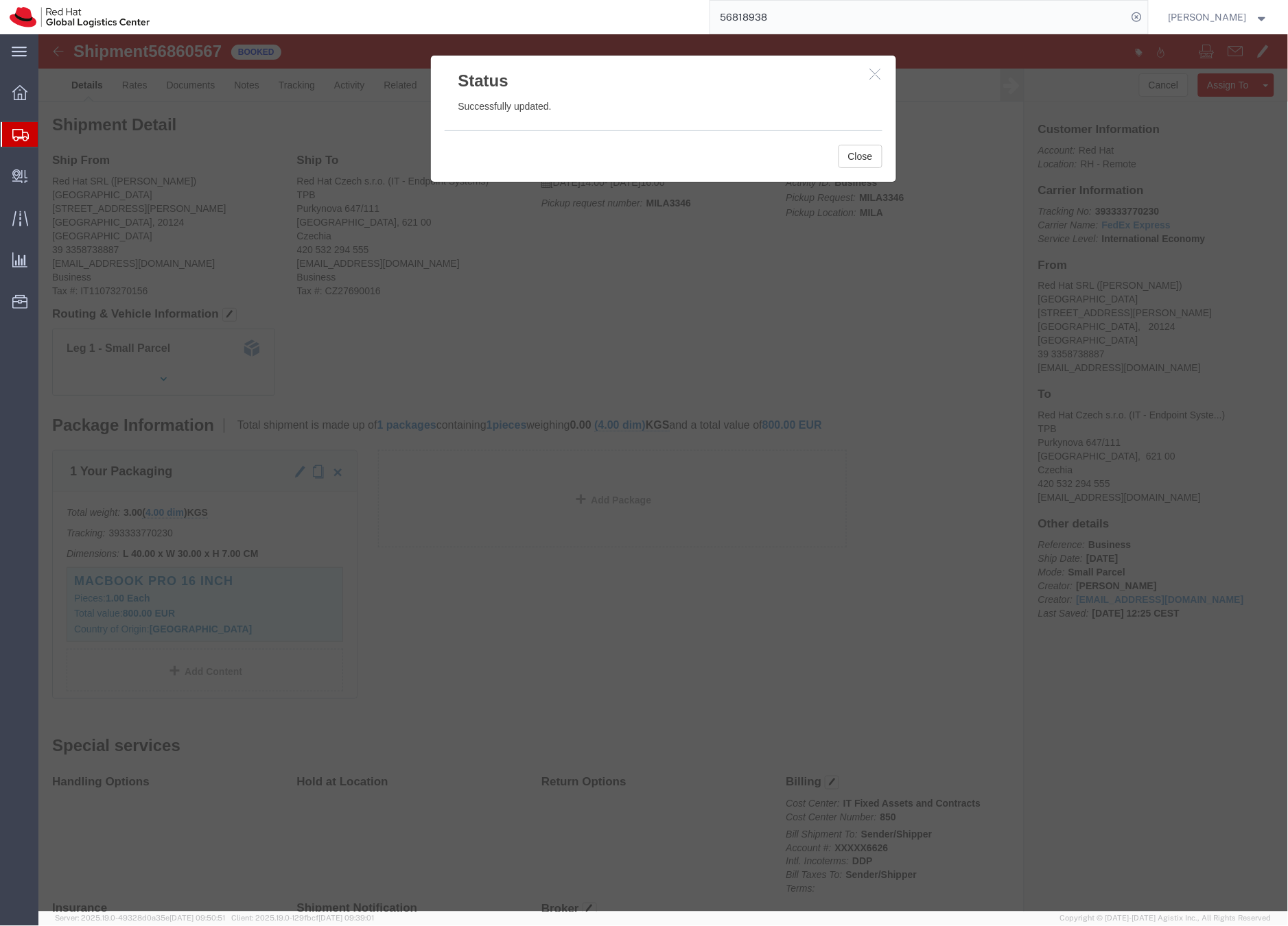
click icon "button"
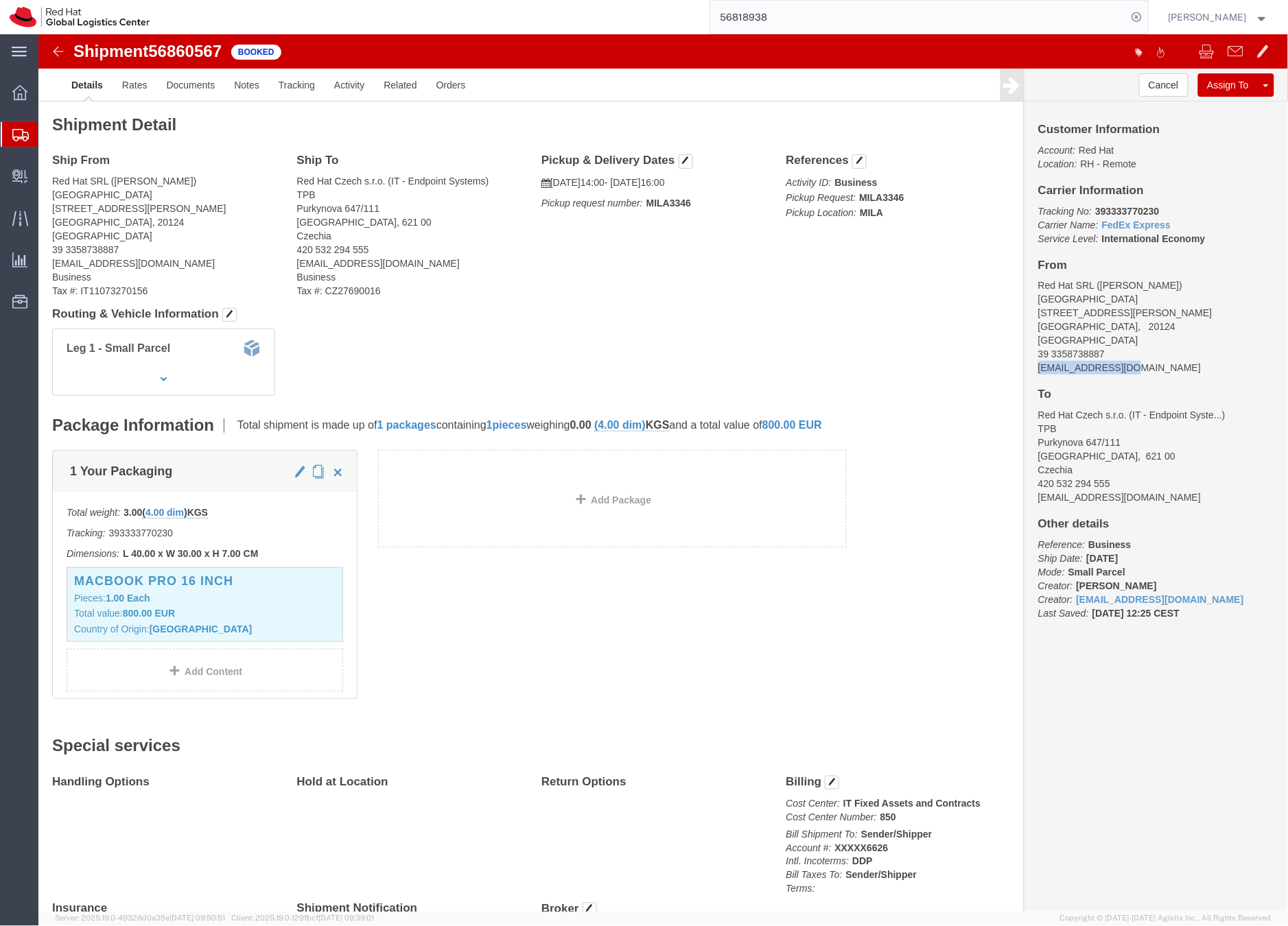
drag, startPoint x: 1082, startPoint y: 334, endPoint x: 984, endPoint y: 330, distance: 98.1
click div "Customer Information Account: Red Hat Location: RH - Remote Carrier Information…"
copy address "mcaruso@redhat.com"
click link "Documents"
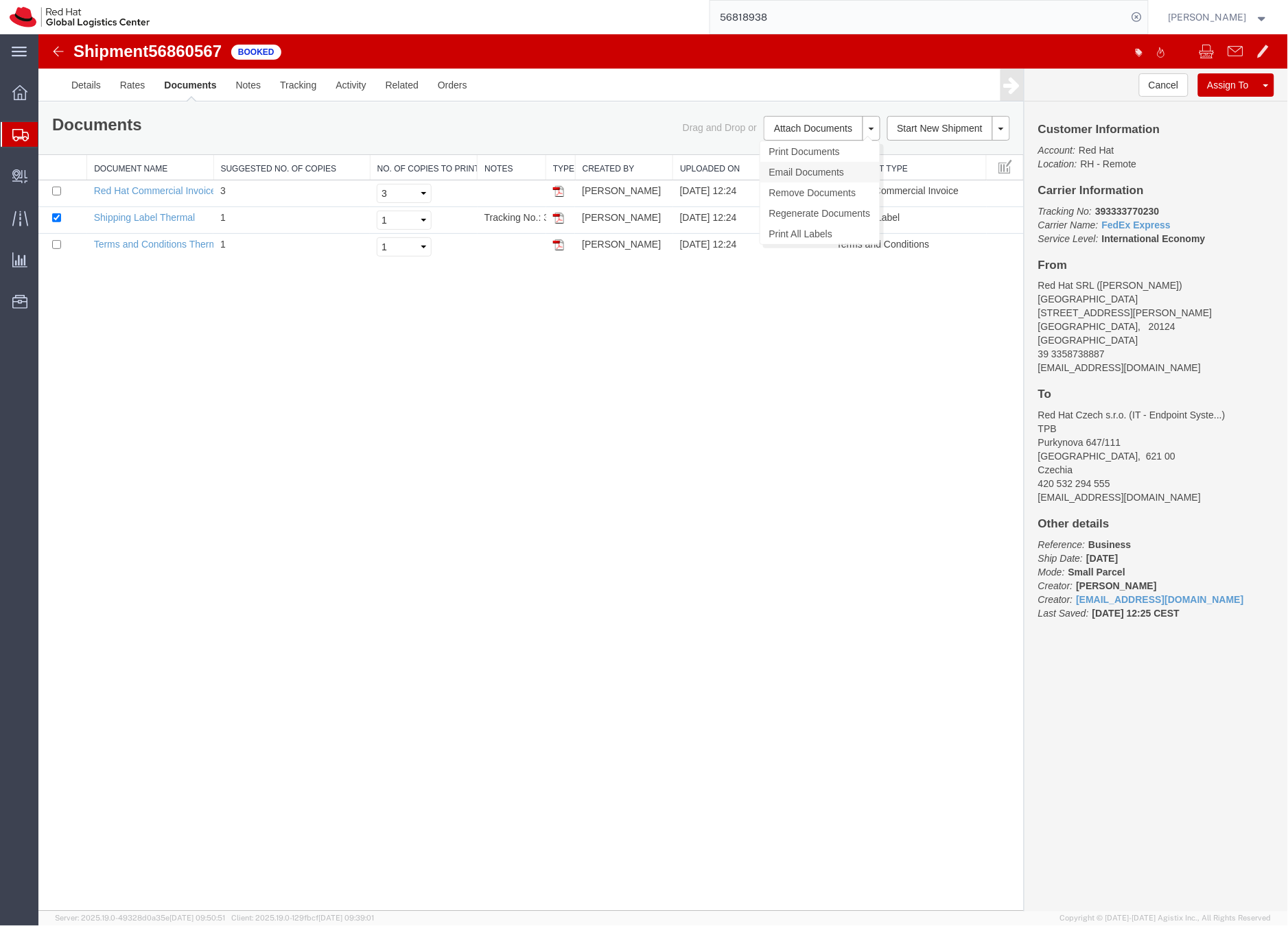
click at [786, 166] on link "Email Documents" at bounding box center [819, 171] width 119 height 20
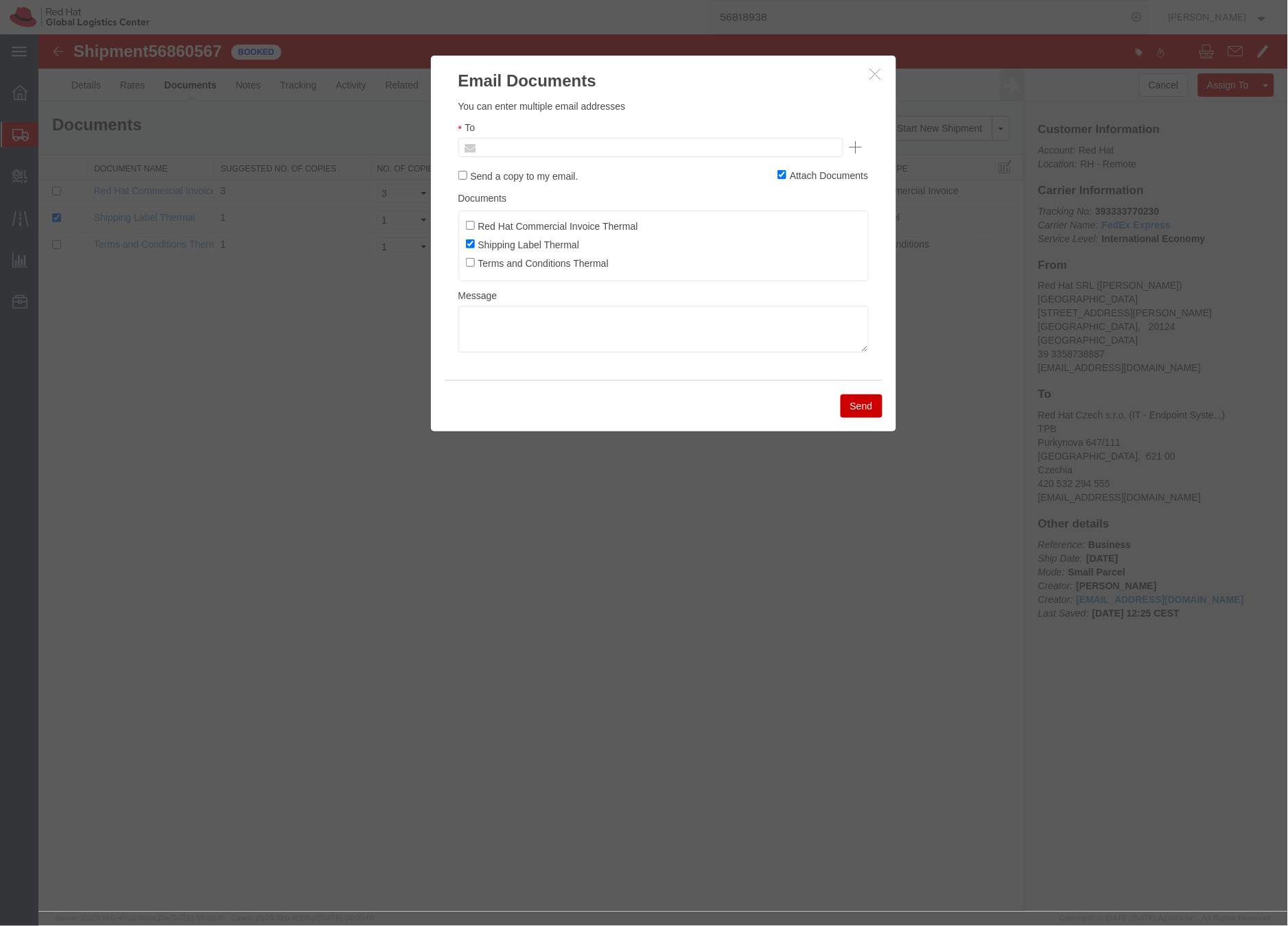
click at [572, 140] on input "text" at bounding box center [557, 146] width 160 height 18
paste input "mcaruso@redhat.com"
type input "mcaruso@redhat.com"
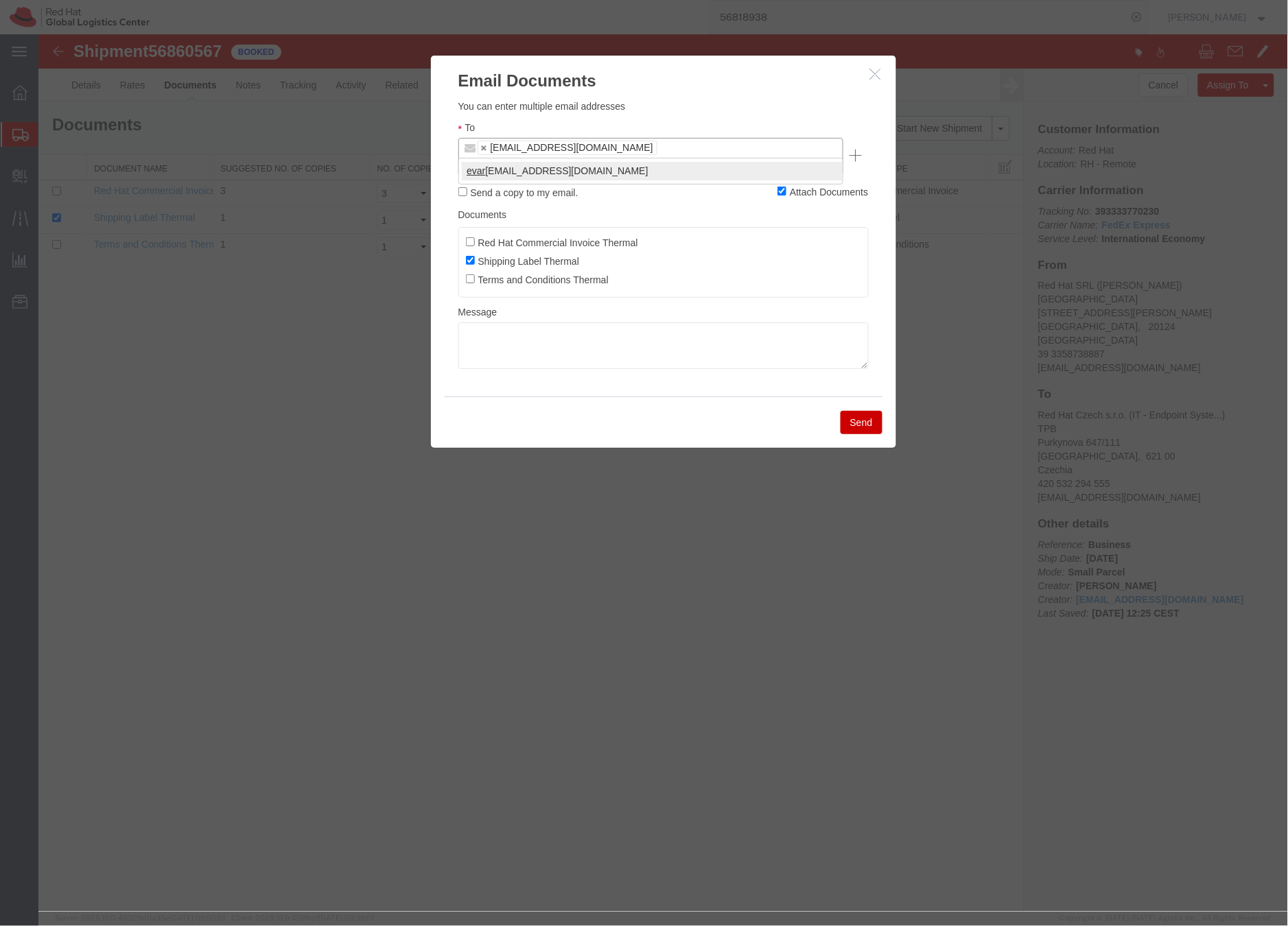
type input "evar"
type input "mcaruso@redhat.com,evarisco@redhat.com"
click at [488, 322] on textarea at bounding box center [662, 345] width 410 height 47
paste textarea "Hi A, please find the label for your shipment to B attached to this email. FedE…"
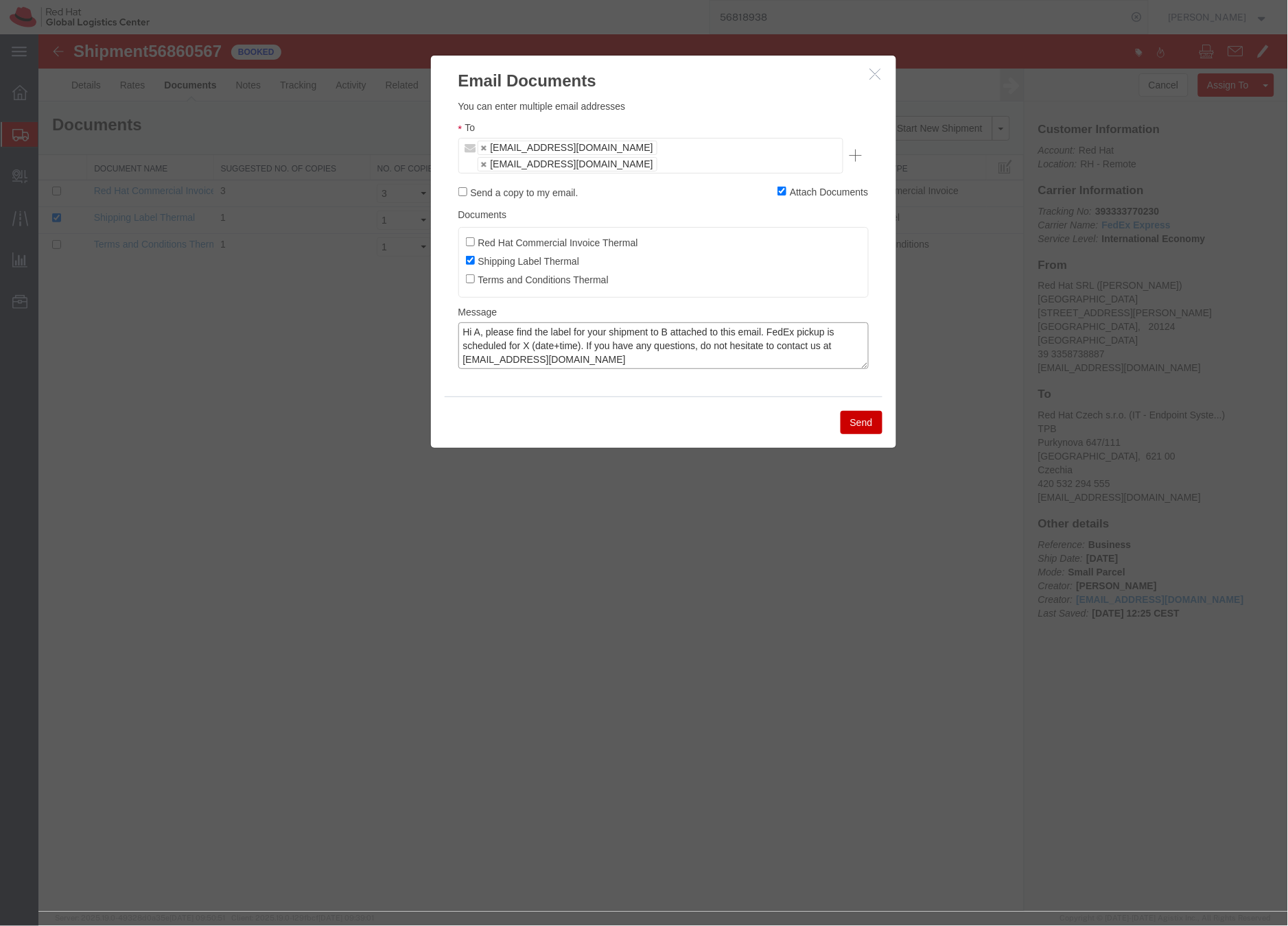
click at [480, 322] on textarea "Hi A, please find the label for your shipment to B attached to this email. FedE…" at bounding box center [662, 345] width 410 height 47
click at [495, 322] on textarea "Hi Mario, please find the label for your shipment to B attached to this email. …" at bounding box center [662, 345] width 410 height 47
click at [681, 322] on textarea "Hi Mano, please find the label for your shipment to B attached to this email. F…" at bounding box center [662, 345] width 410 height 47
click at [685, 322] on textarea "Hi Mano, please find the label for your shipment to B attached to this email. F…" at bounding box center [662, 345] width 410 height 47
click at [570, 326] on textarea "Hi Mano, please find the label for your shipment to Brno,CZ attached to this em…" at bounding box center [662, 345] width 410 height 47
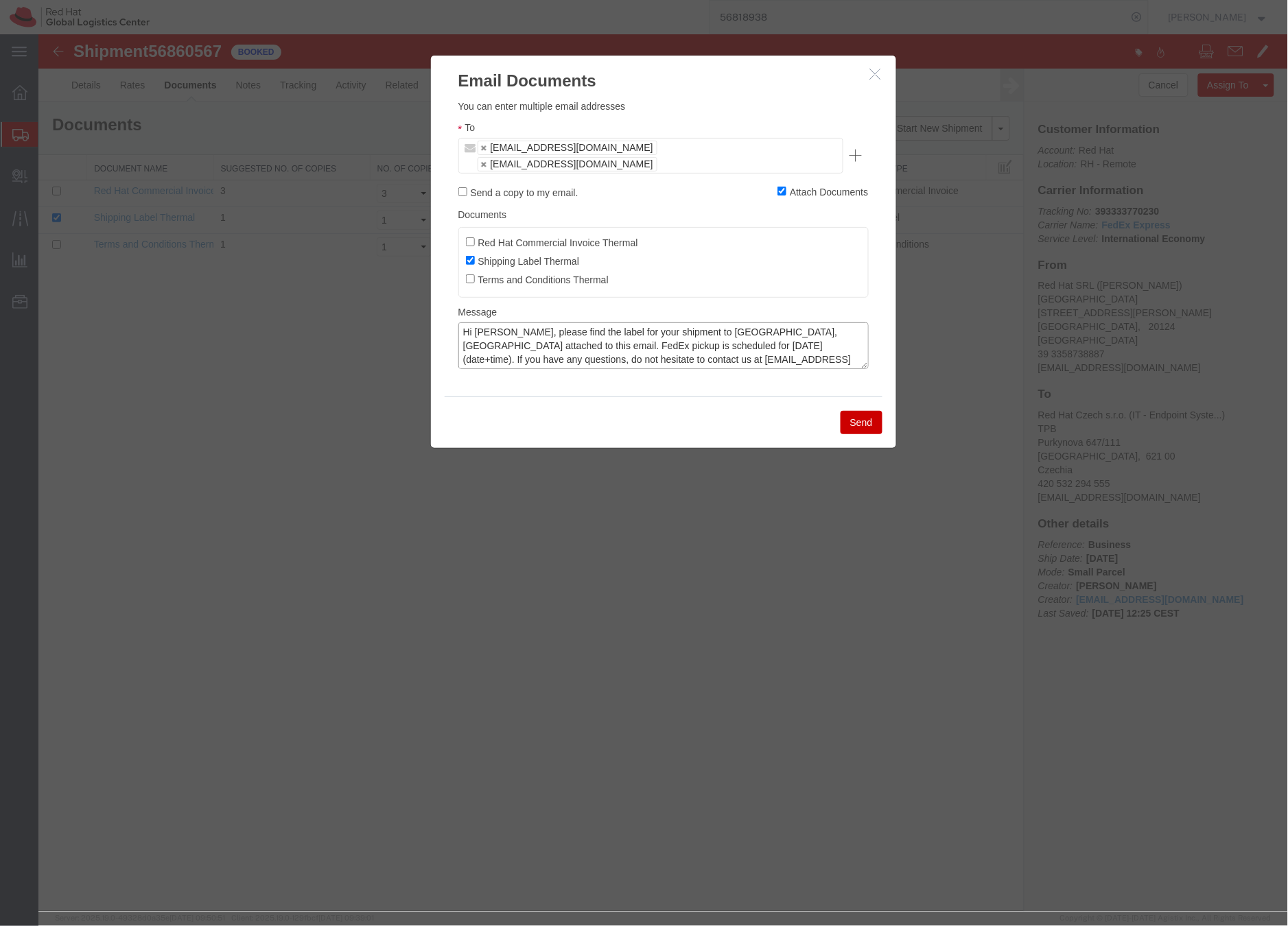
type textarea "Hi Mano, please find the label for your shipment to Brno,CZ attached to this em…"
drag, startPoint x: 646, startPoint y: 341, endPoint x: 446, endPoint y: 303, distance: 203.6
click at [446, 303] on div "Please fix the following errors You can enter multiple email addresses To mcaru…" at bounding box center [663, 243] width 465 height 304
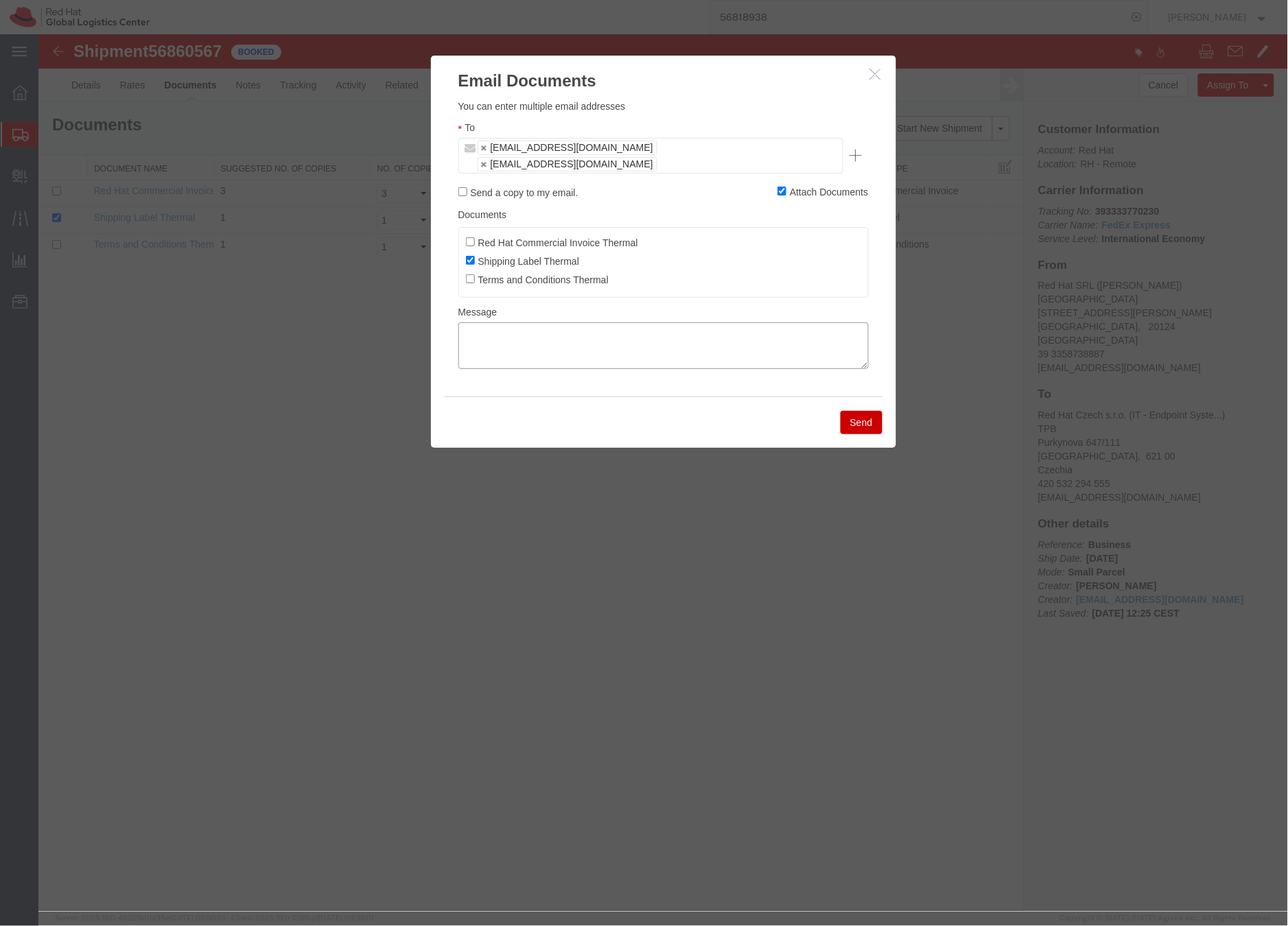
paste textarea "Hi A, please find the label for your shipment to B attached to this email. FedE…"
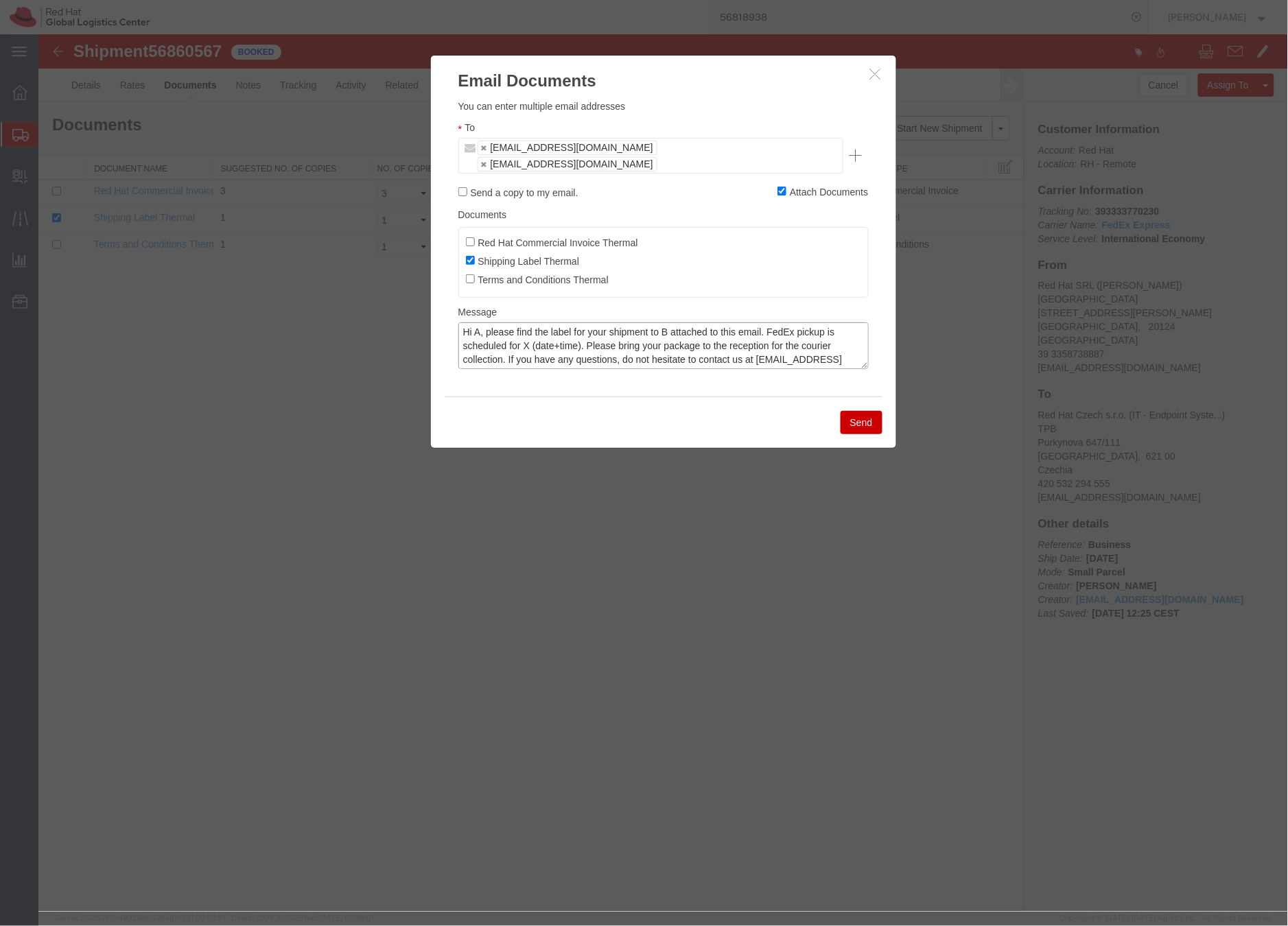
click at [483, 322] on textarea "Hi A, please find the label for your shipment to B attached to this email. FedE…" at bounding box center [662, 345] width 410 height 47
click at [683, 322] on textarea "Hi Mano, please find the label for your shipment to B attached to this email. F…" at bounding box center [662, 345] width 410 height 47
click at [567, 332] on textarea "Hi Mano, please find the label for your shipment to Brno,CZ attached to this em…" at bounding box center [662, 345] width 410 height 47
click at [636, 330] on textarea "Hi Mano, please find the label for your shipment to Brno,CZ attached to this em…" at bounding box center [662, 345] width 410 height 47
type textarea "Hi Mano, please find the label for your shipment to Brno,CZ attached to this em…"
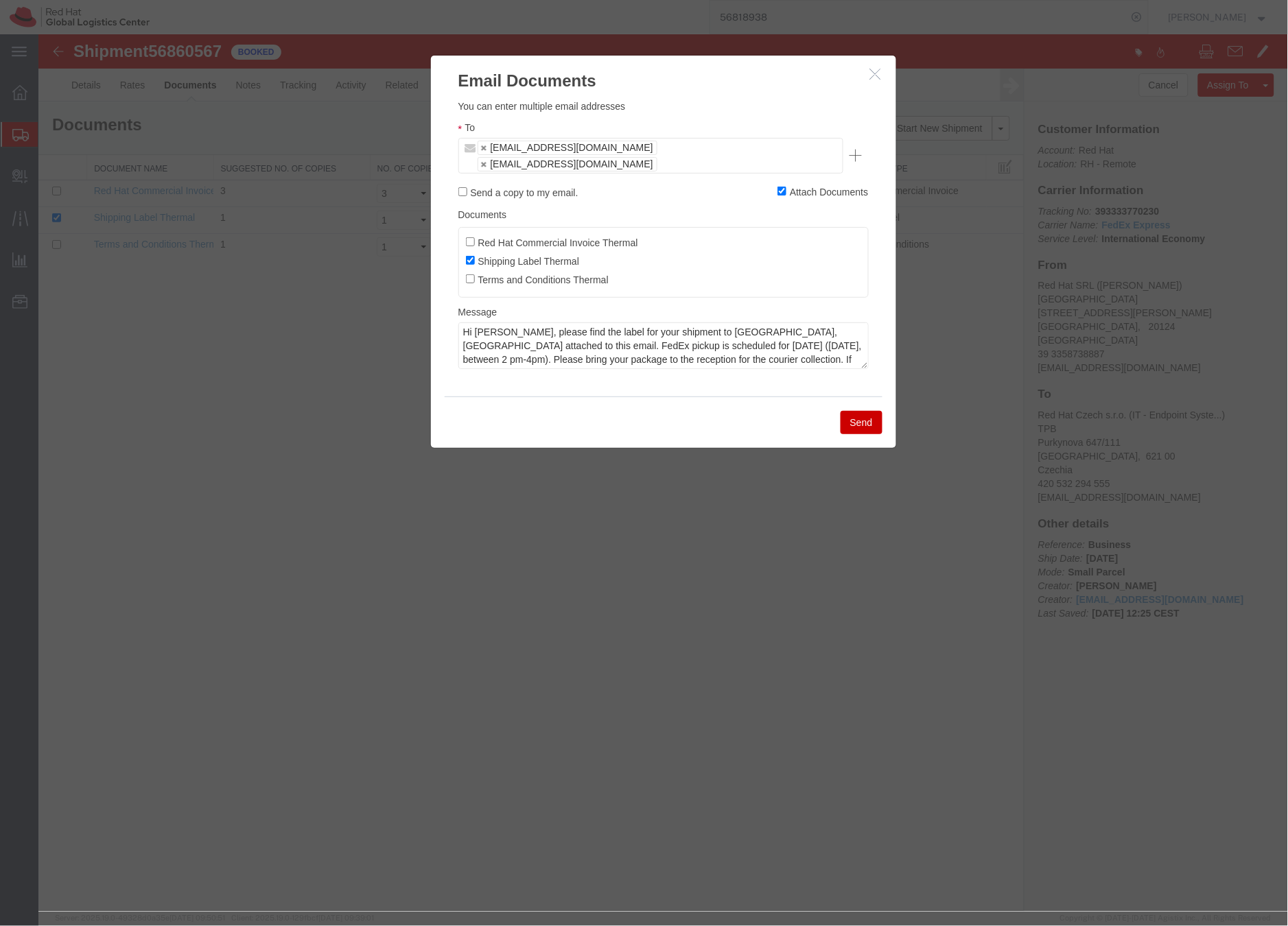
click at [849, 410] on button "Send" at bounding box center [860, 421] width 42 height 23
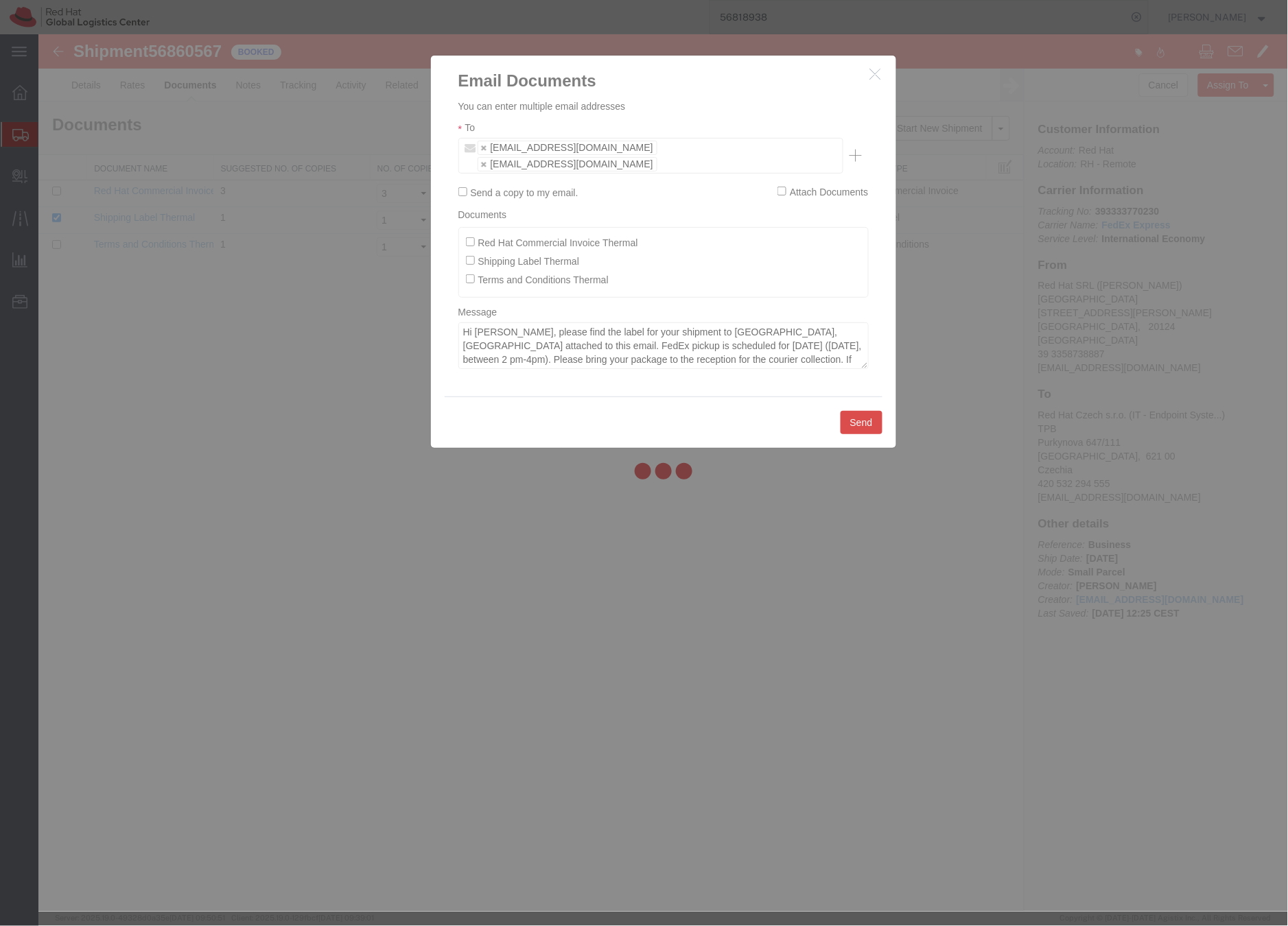
checkbox input "false"
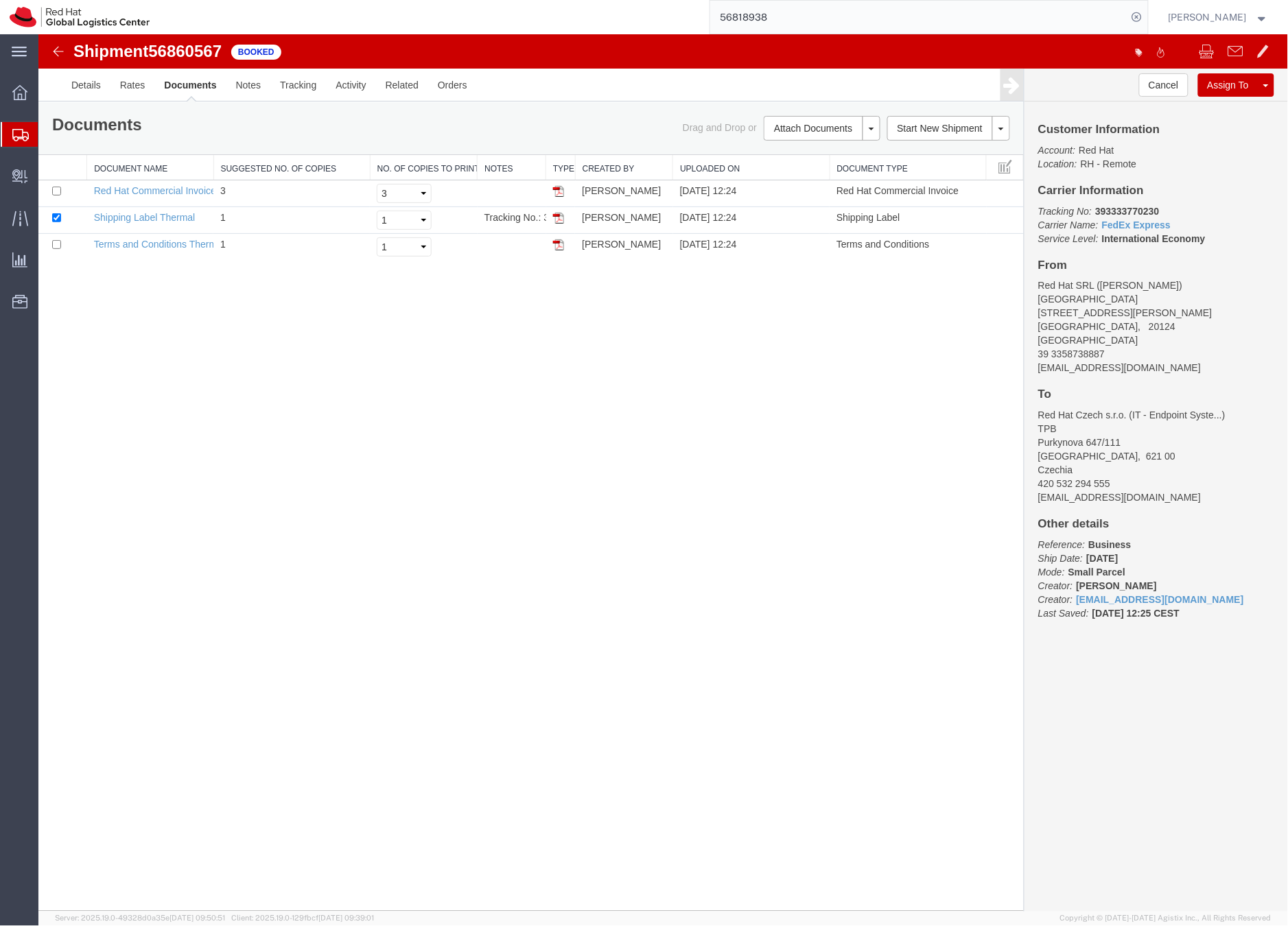
click at [21, 133] on icon at bounding box center [20, 135] width 16 height 12
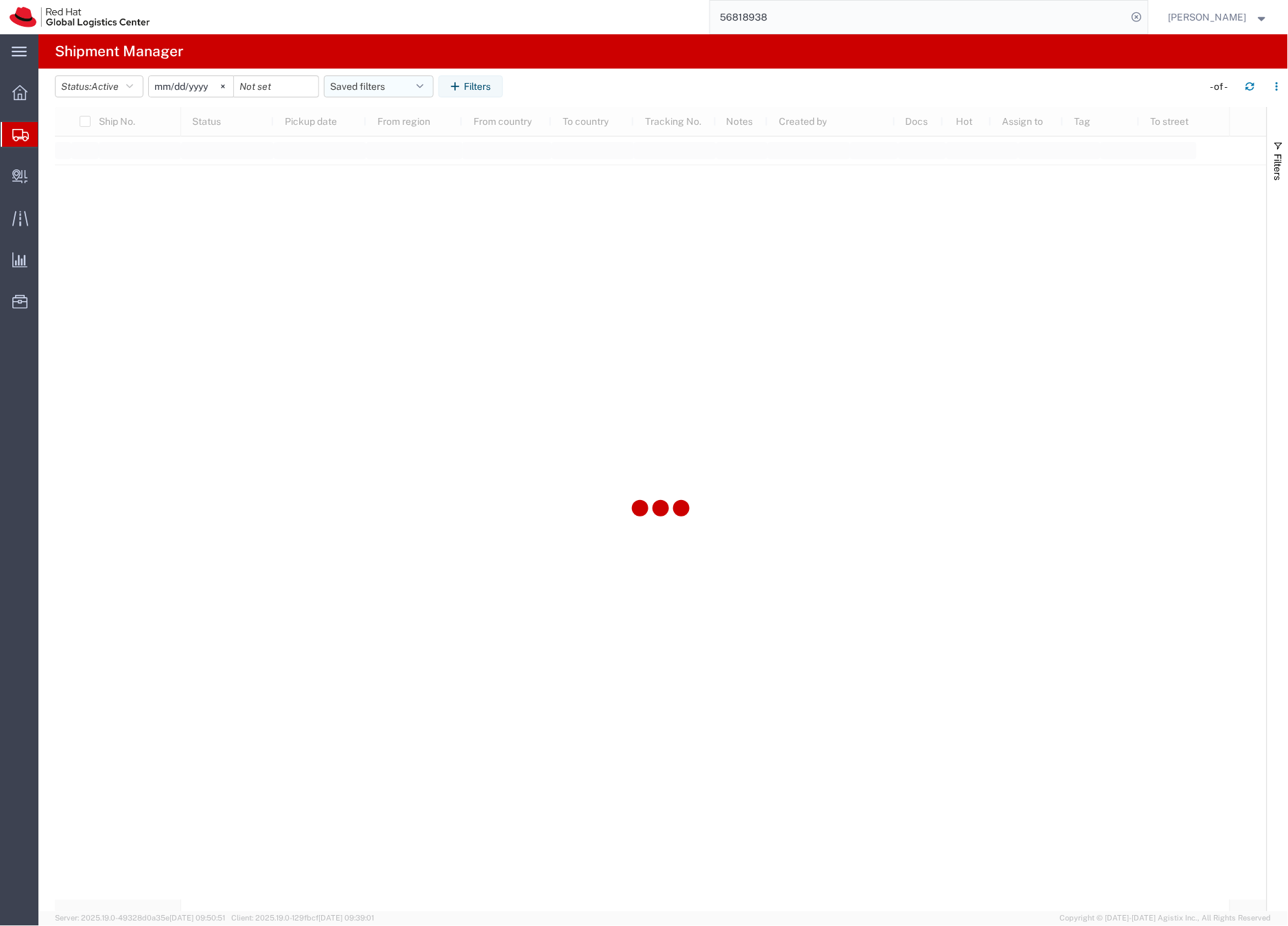
click at [349, 86] on button "Saved filters" at bounding box center [379, 86] width 110 height 22
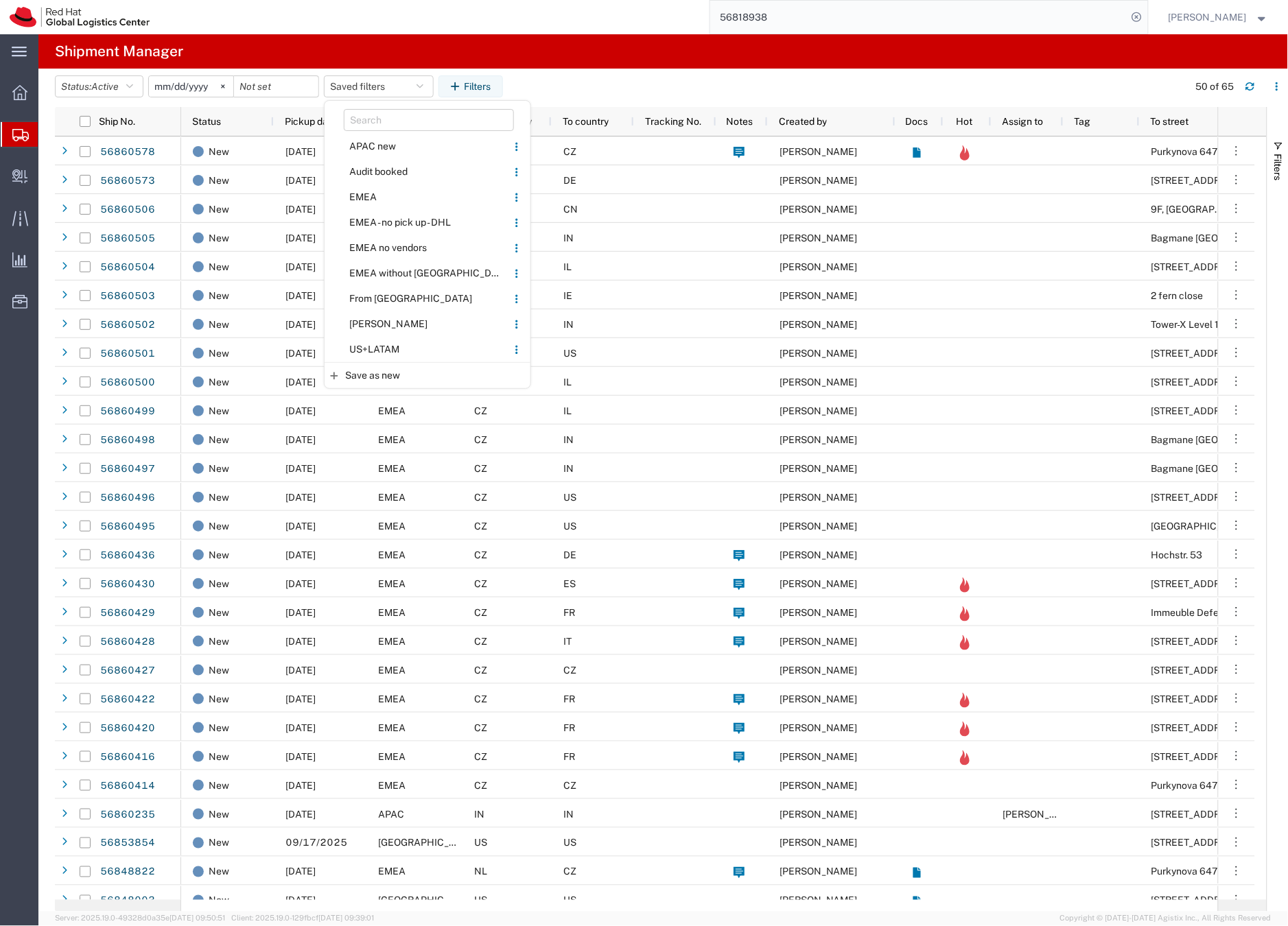
click at [396, 271] on span "EMEA without [GEOGRAPHIC_DATA]" at bounding box center [416, 273] width 180 height 25
type input "2023-06-14"
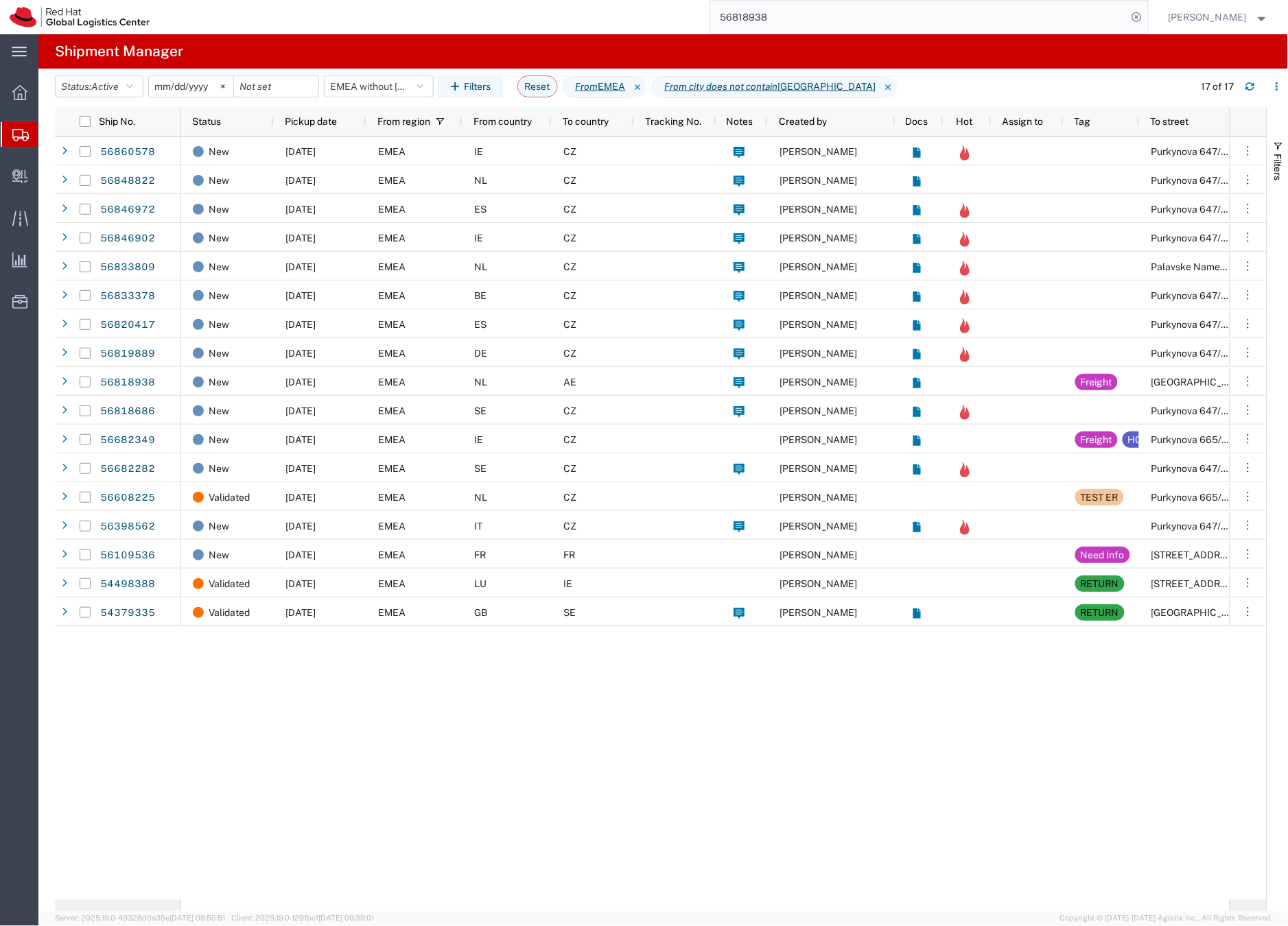
click at [770, 16] on input "56818938" at bounding box center [918, 17] width 417 height 33
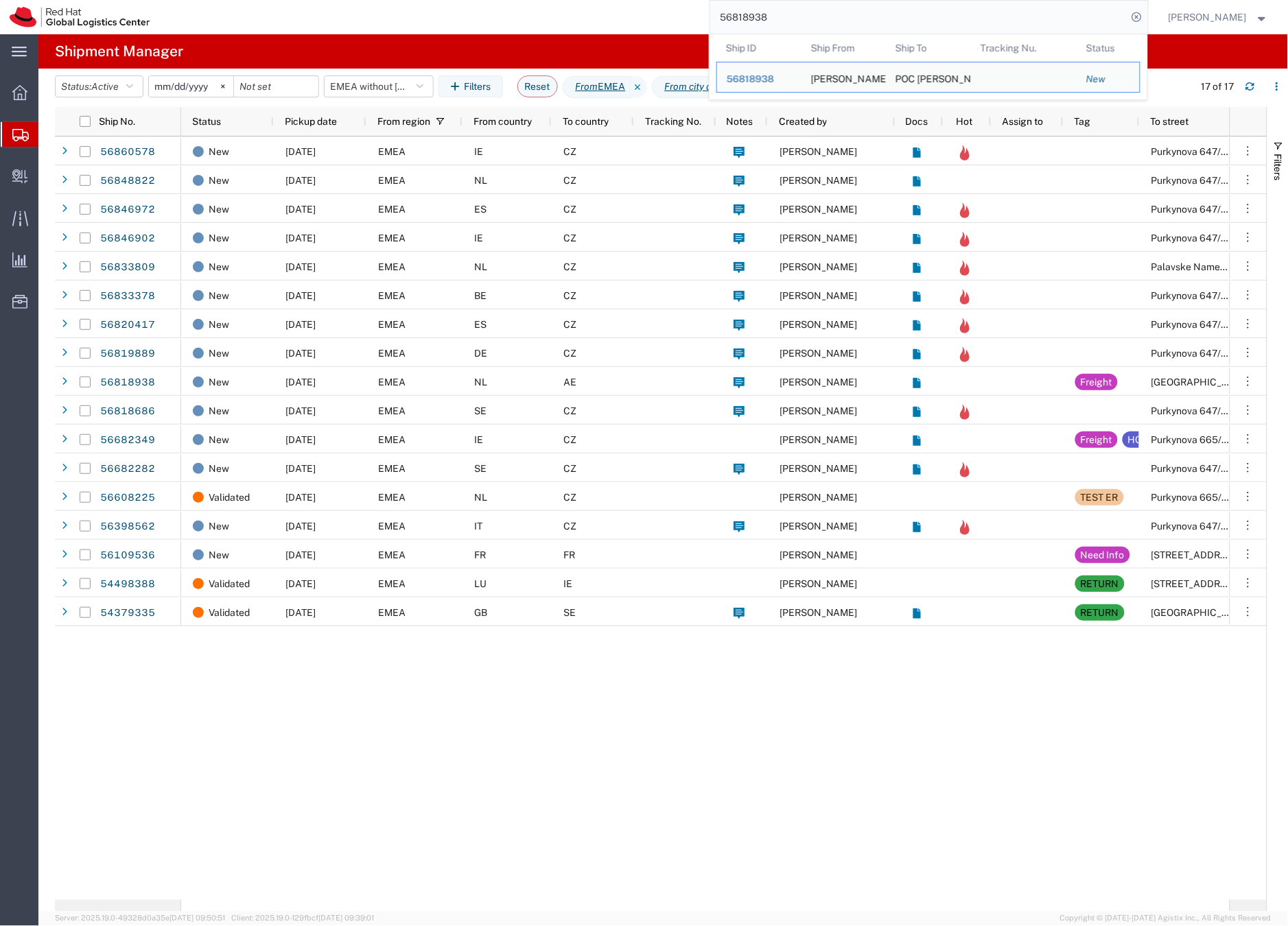
paste input "393091001647"
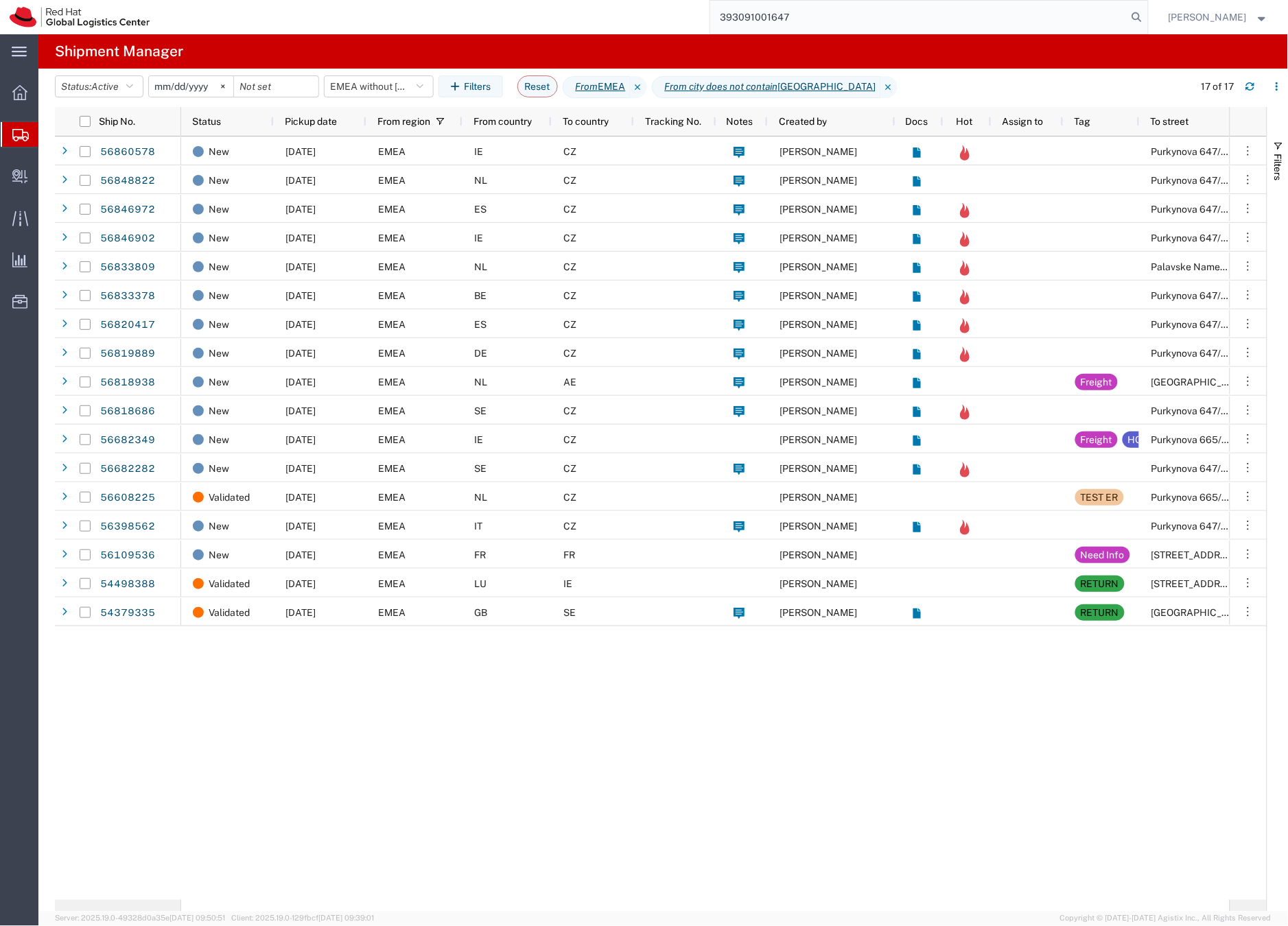
type input "393091001647"
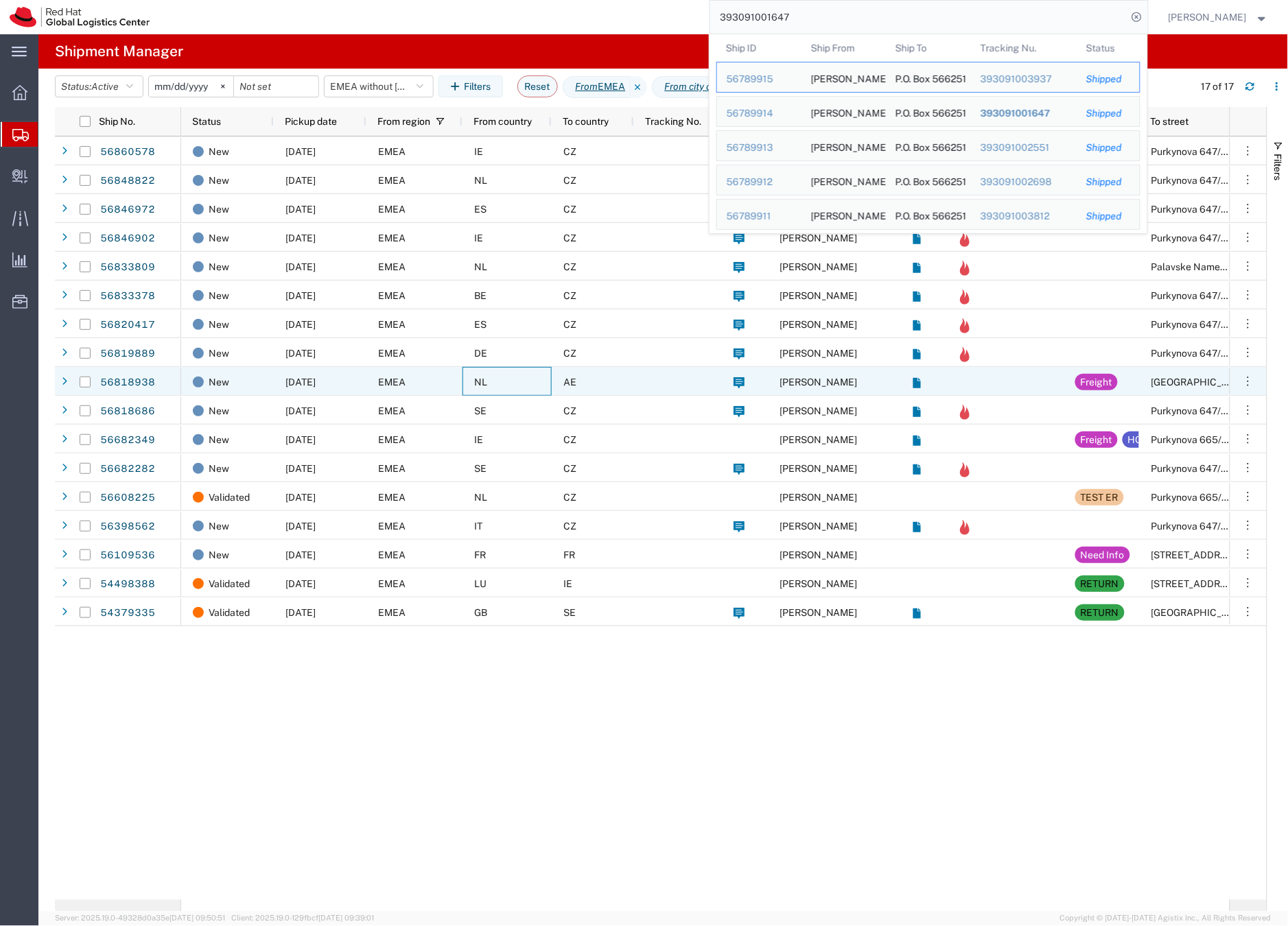
click at [532, 381] on div "NL" at bounding box center [507, 381] width 89 height 29
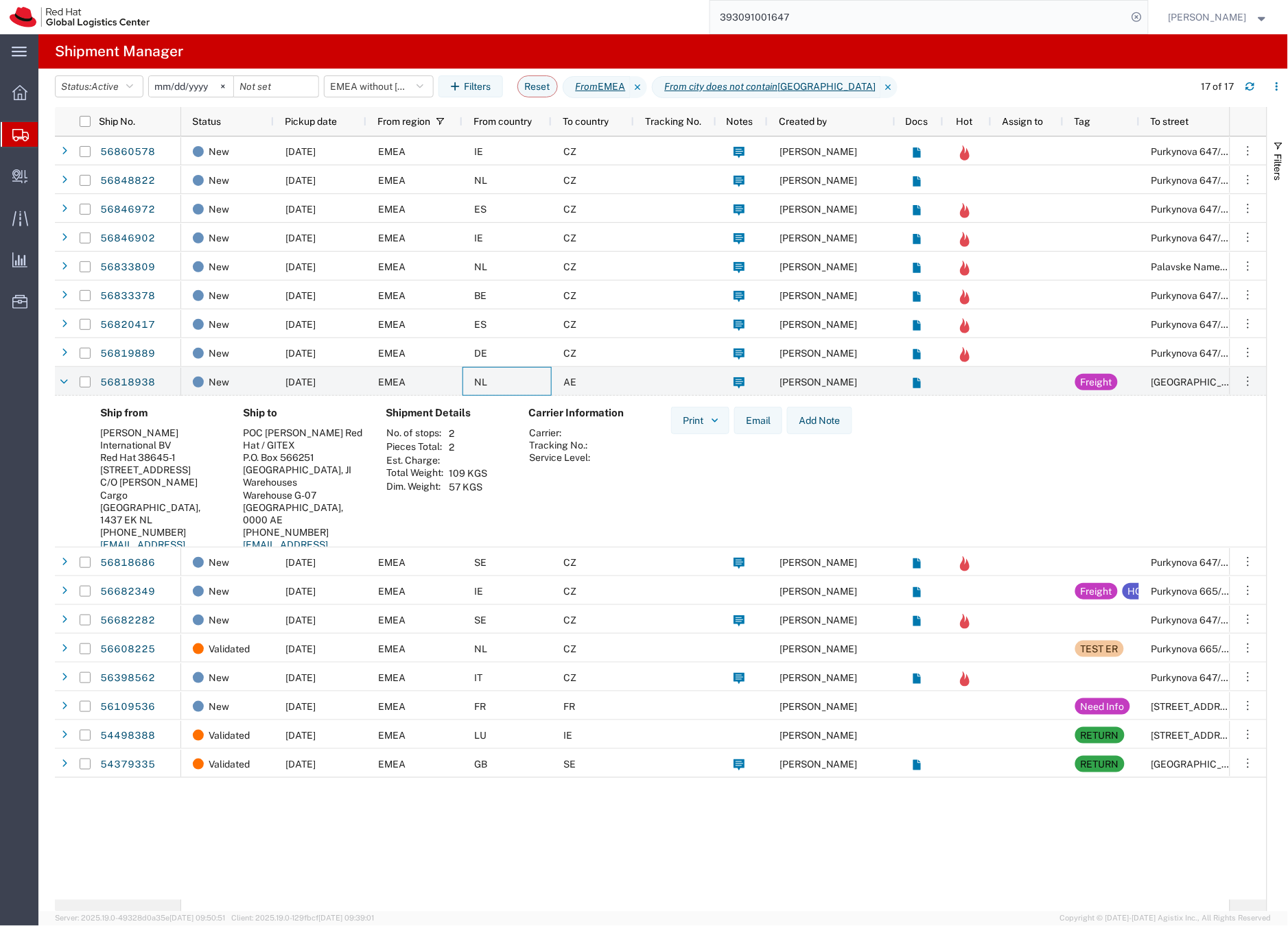
drag, startPoint x: 887, startPoint y: 18, endPoint x: 855, endPoint y: 23, distance: 32.4
click at [857, 23] on input "393091001647" at bounding box center [918, 17] width 417 height 33
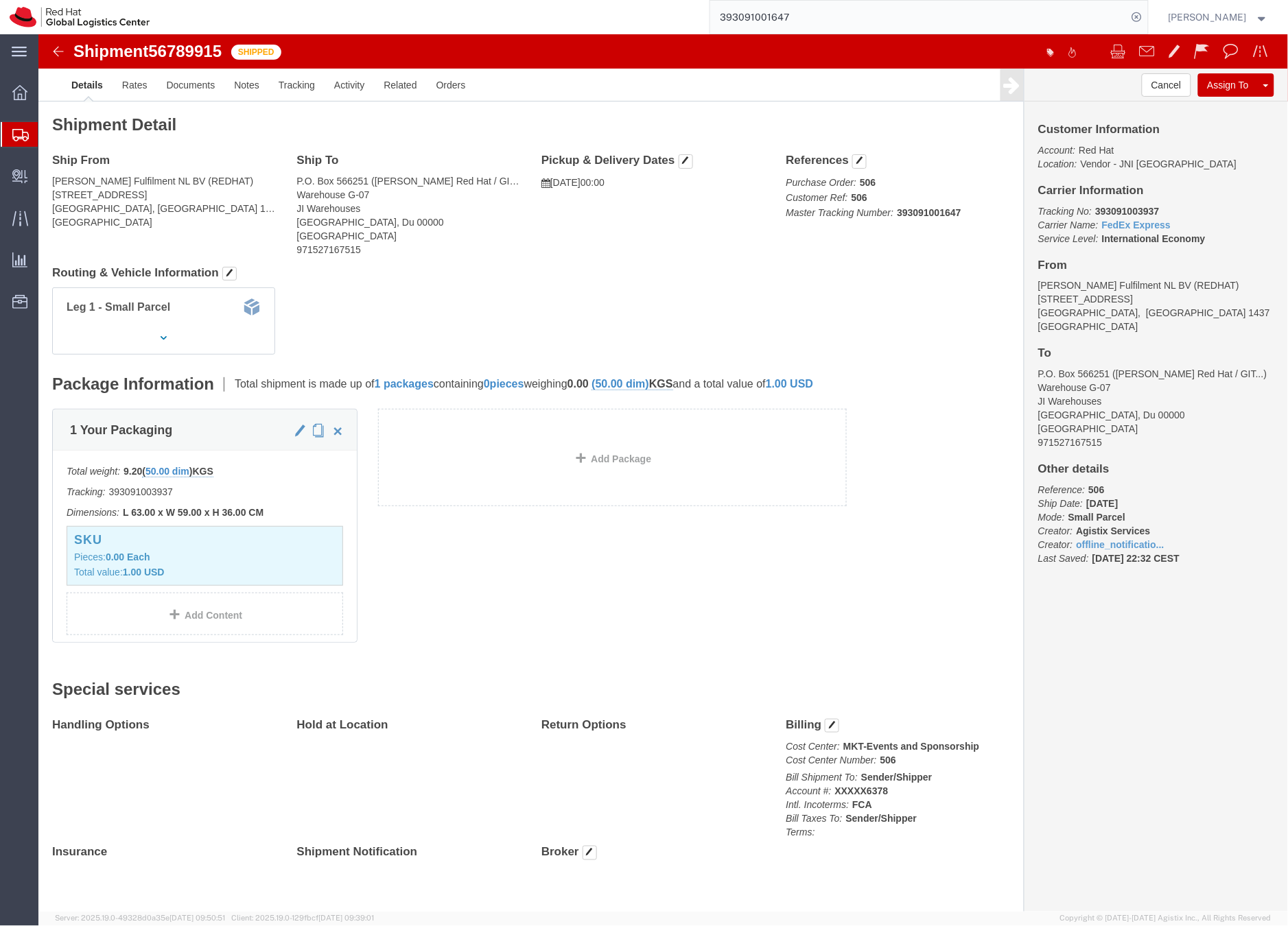
click at [16, 133] on icon at bounding box center [20, 135] width 16 height 12
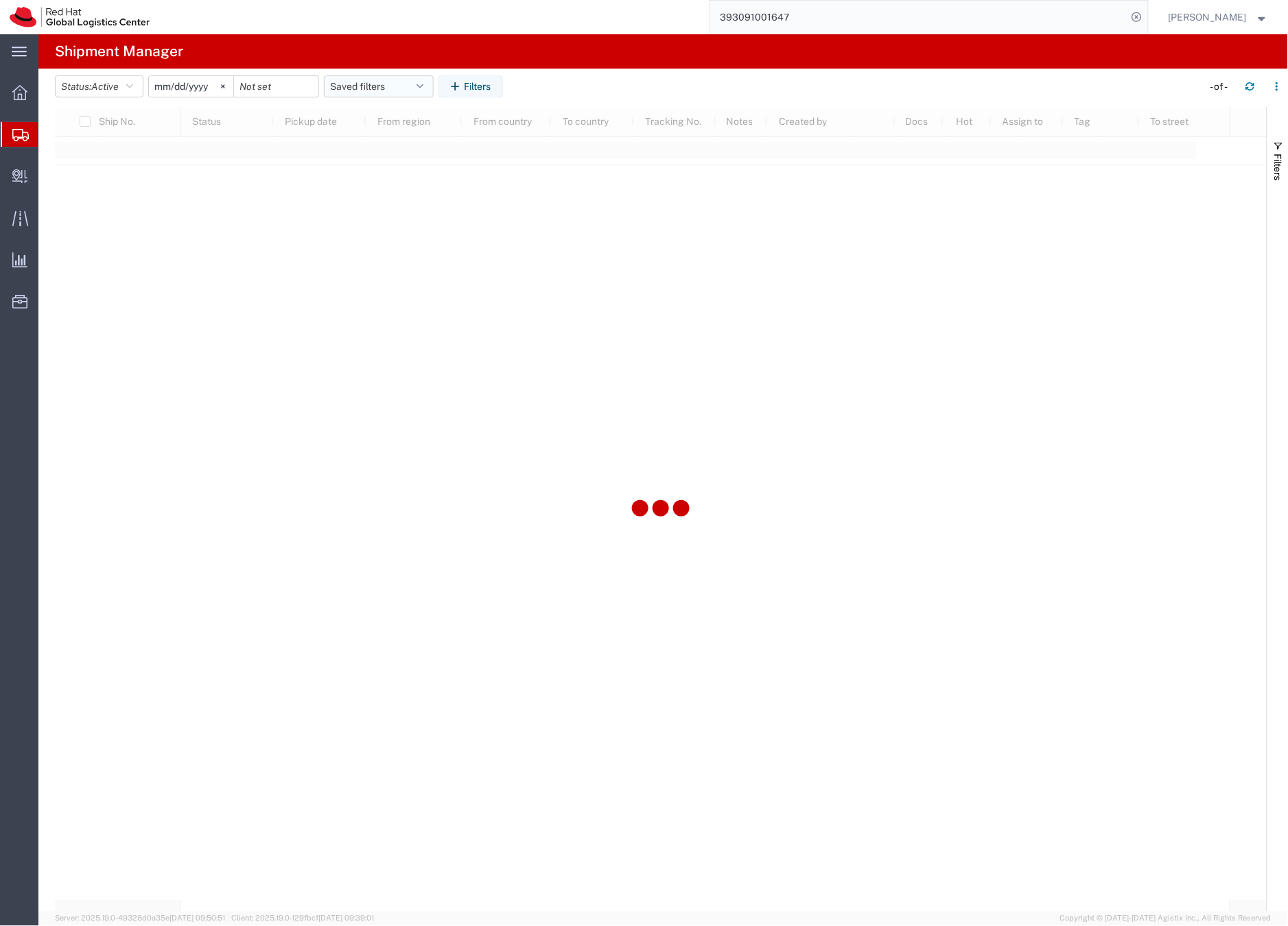
click at [362, 88] on button "Saved filters" at bounding box center [379, 86] width 110 height 22
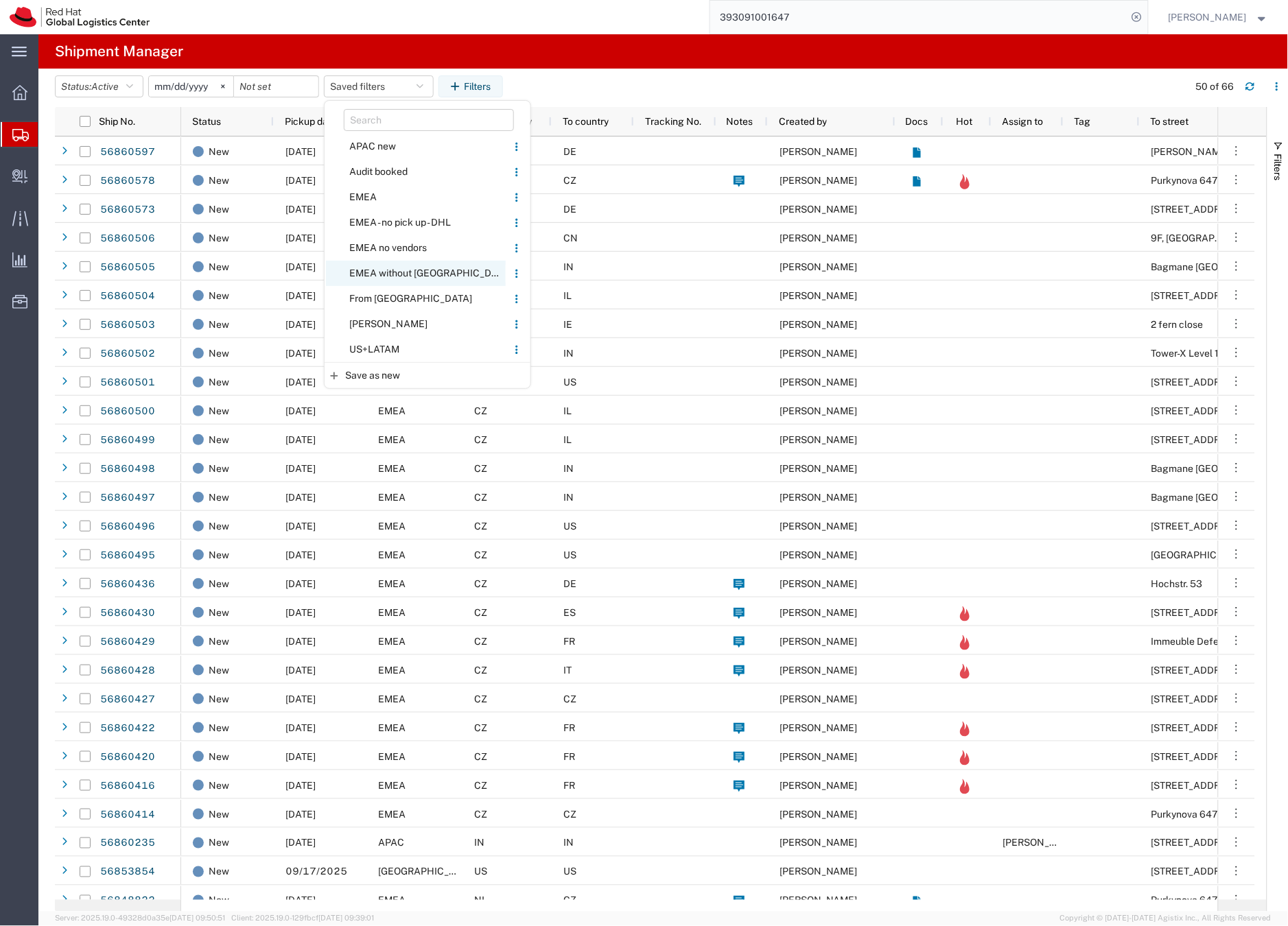
click at [392, 268] on span "EMEA without [GEOGRAPHIC_DATA]" at bounding box center [416, 273] width 180 height 25
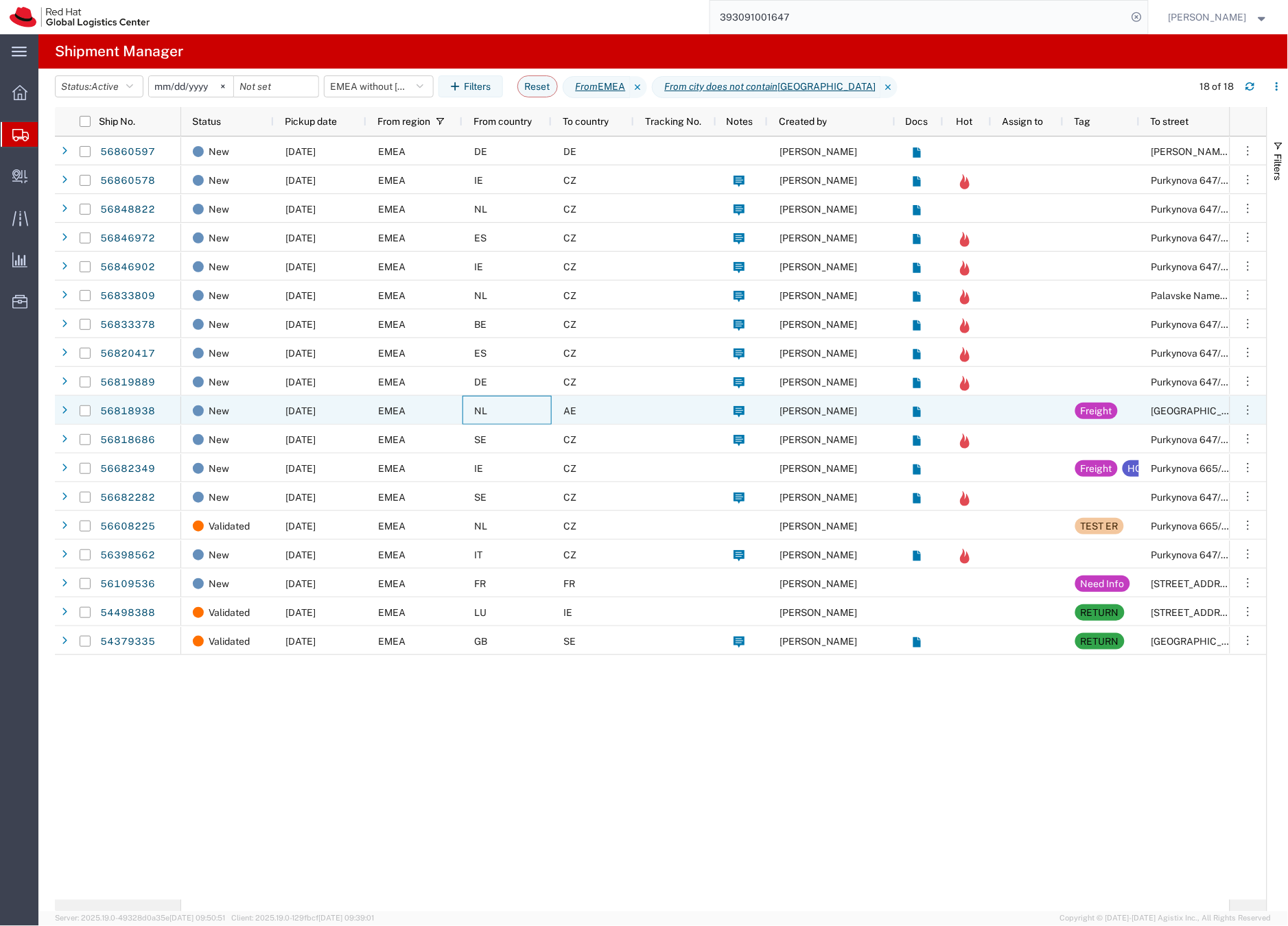
click at [534, 403] on div "NL" at bounding box center [507, 410] width 89 height 29
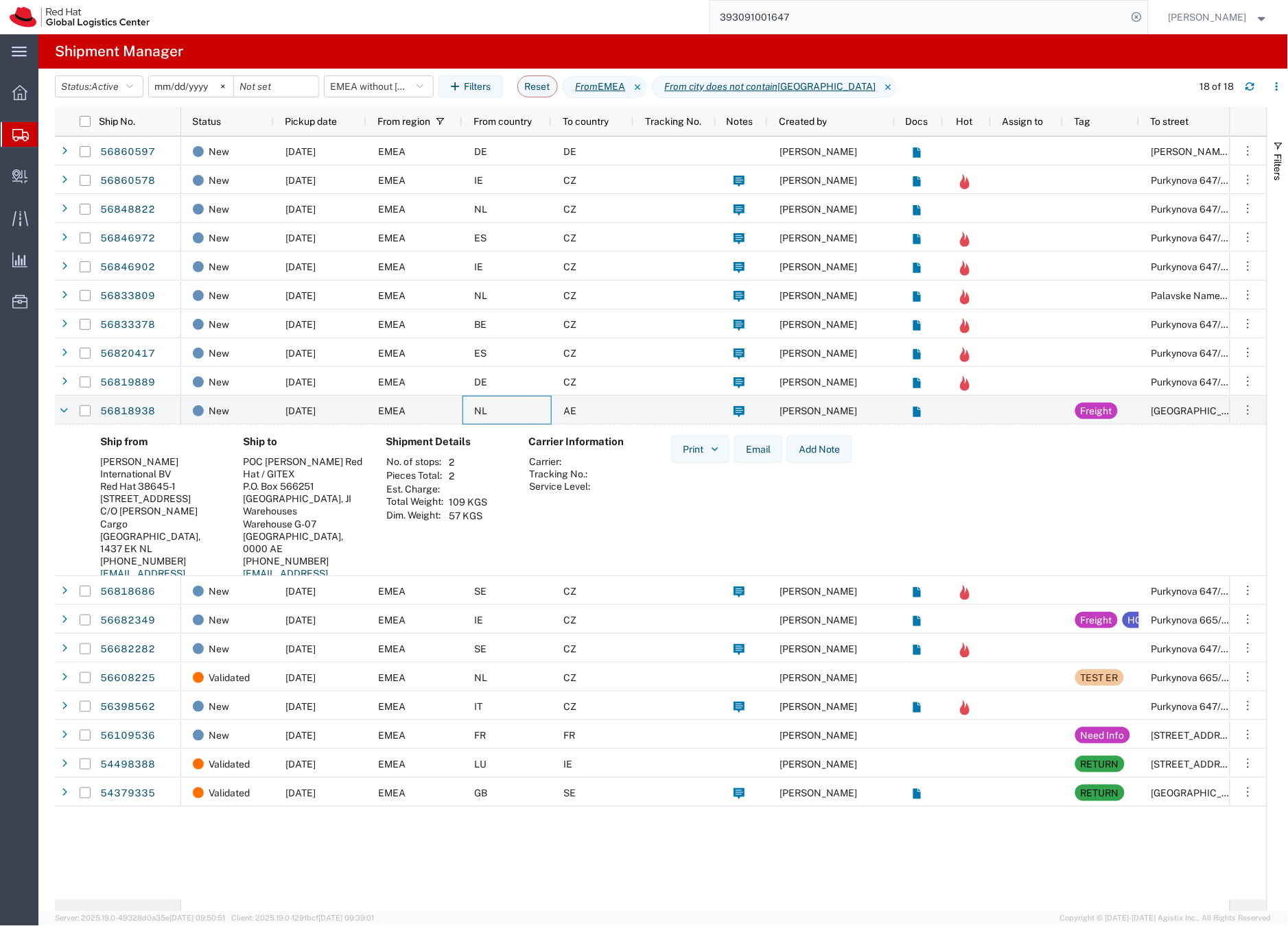
click at [148, 486] on div "Red Hat 38645-1" at bounding box center [160, 486] width 121 height 12
drag, startPoint x: 139, startPoint y: 483, endPoint x: 176, endPoint y: 482, distance: 37.0
click at [176, 482] on div "Red Hat 38645-1" at bounding box center [160, 486] width 121 height 12
copy div "38645-1"
click at [22, 131] on icon at bounding box center [20, 135] width 16 height 12
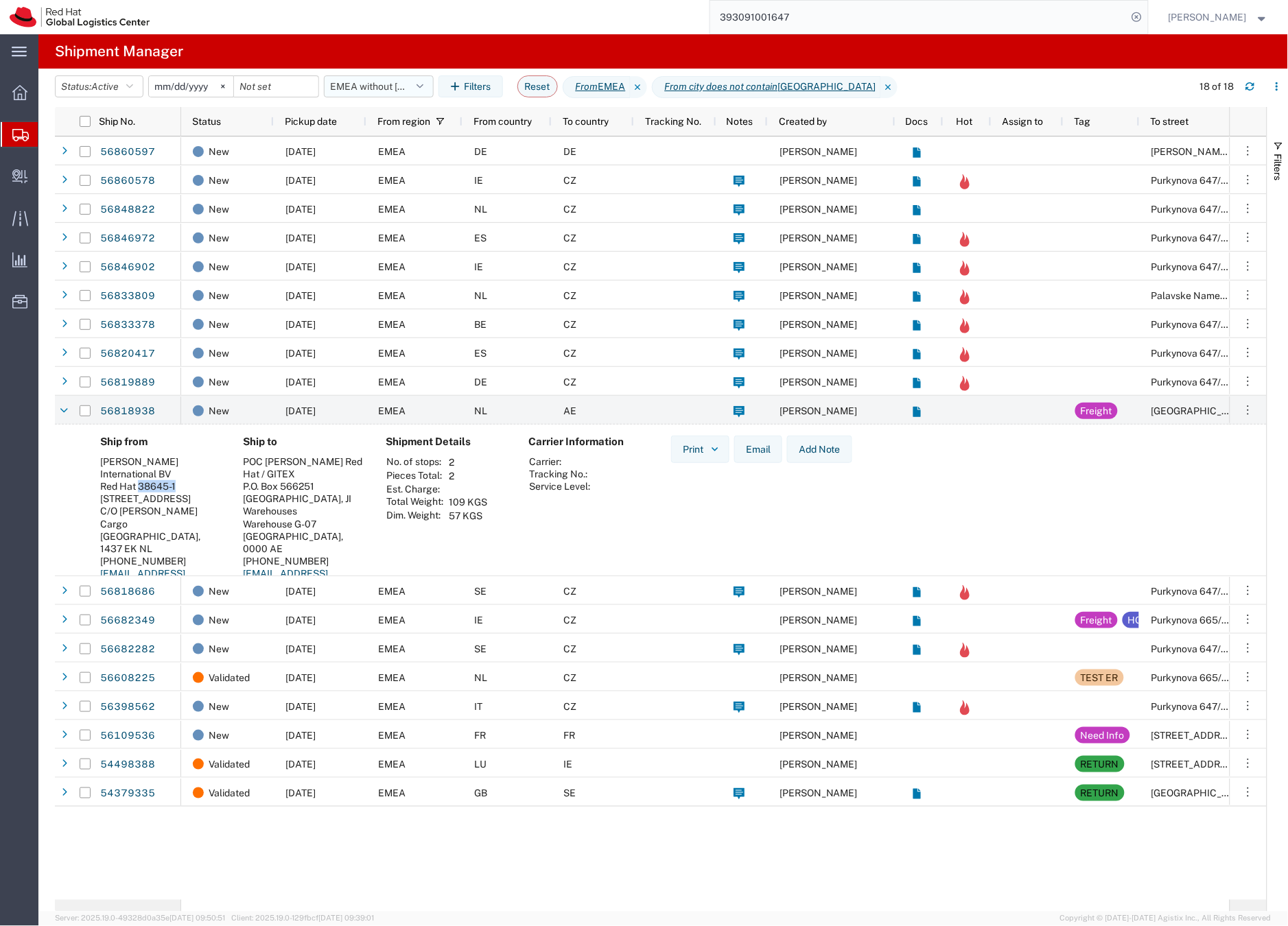
click at [368, 83] on button "EMEA without [GEOGRAPHIC_DATA]" at bounding box center [379, 86] width 110 height 22
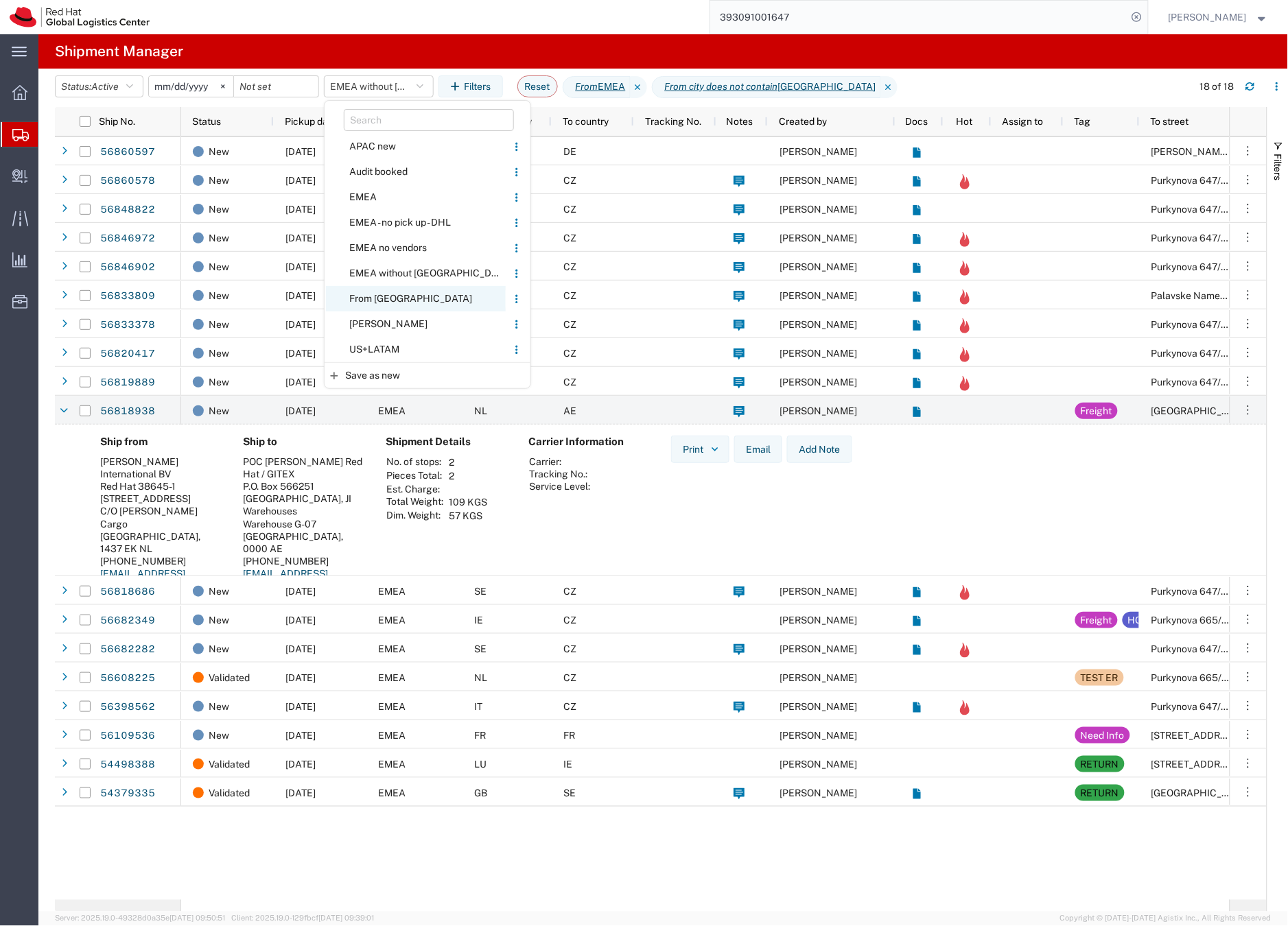
click at [375, 299] on span "From [GEOGRAPHIC_DATA]" at bounding box center [416, 299] width 180 height 25
type input "[DATE]"
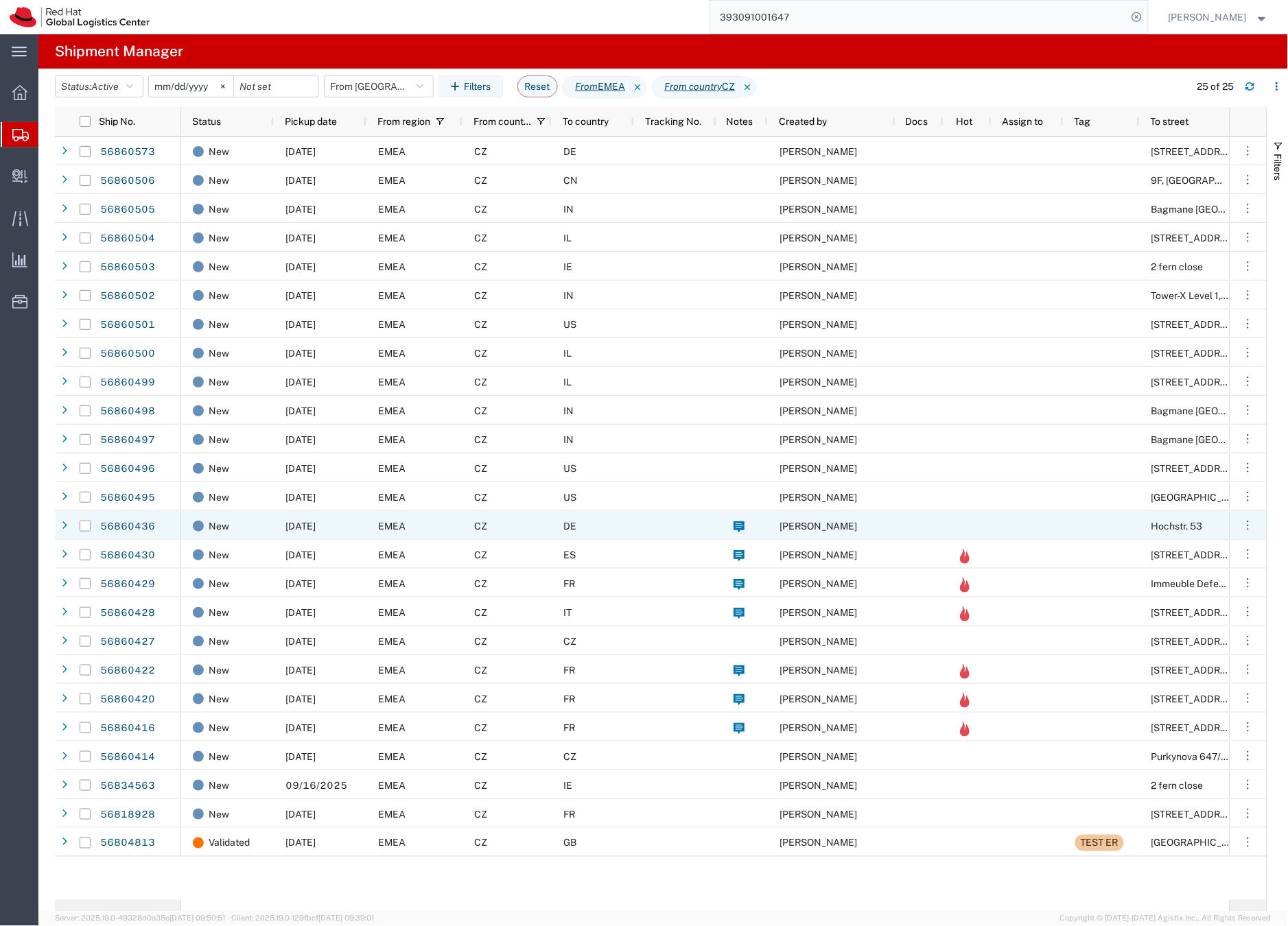
click at [506, 525] on div "CZ" at bounding box center [507, 525] width 89 height 29
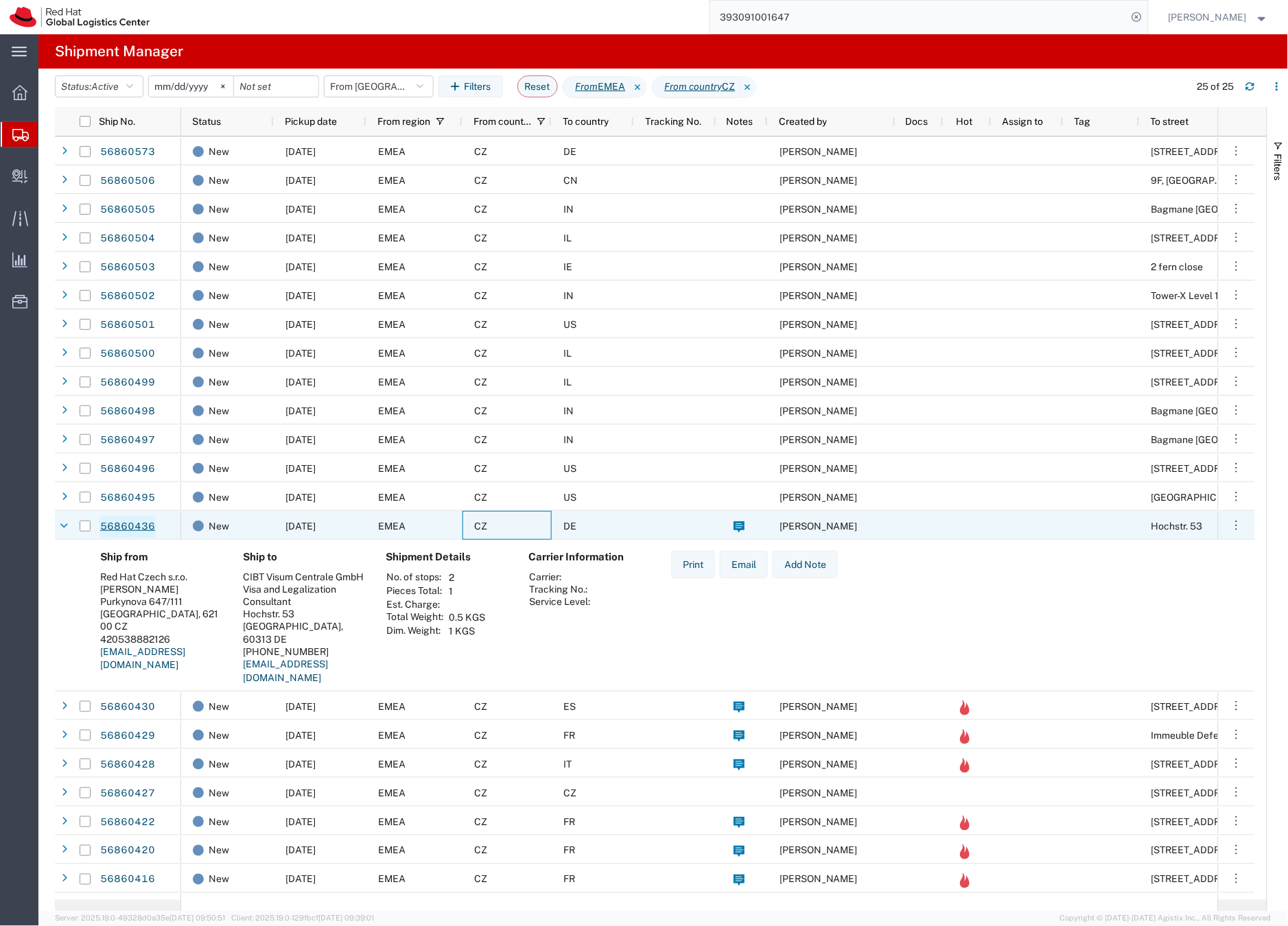
click at [136, 527] on link "56860436" at bounding box center [128, 527] width 56 height 22
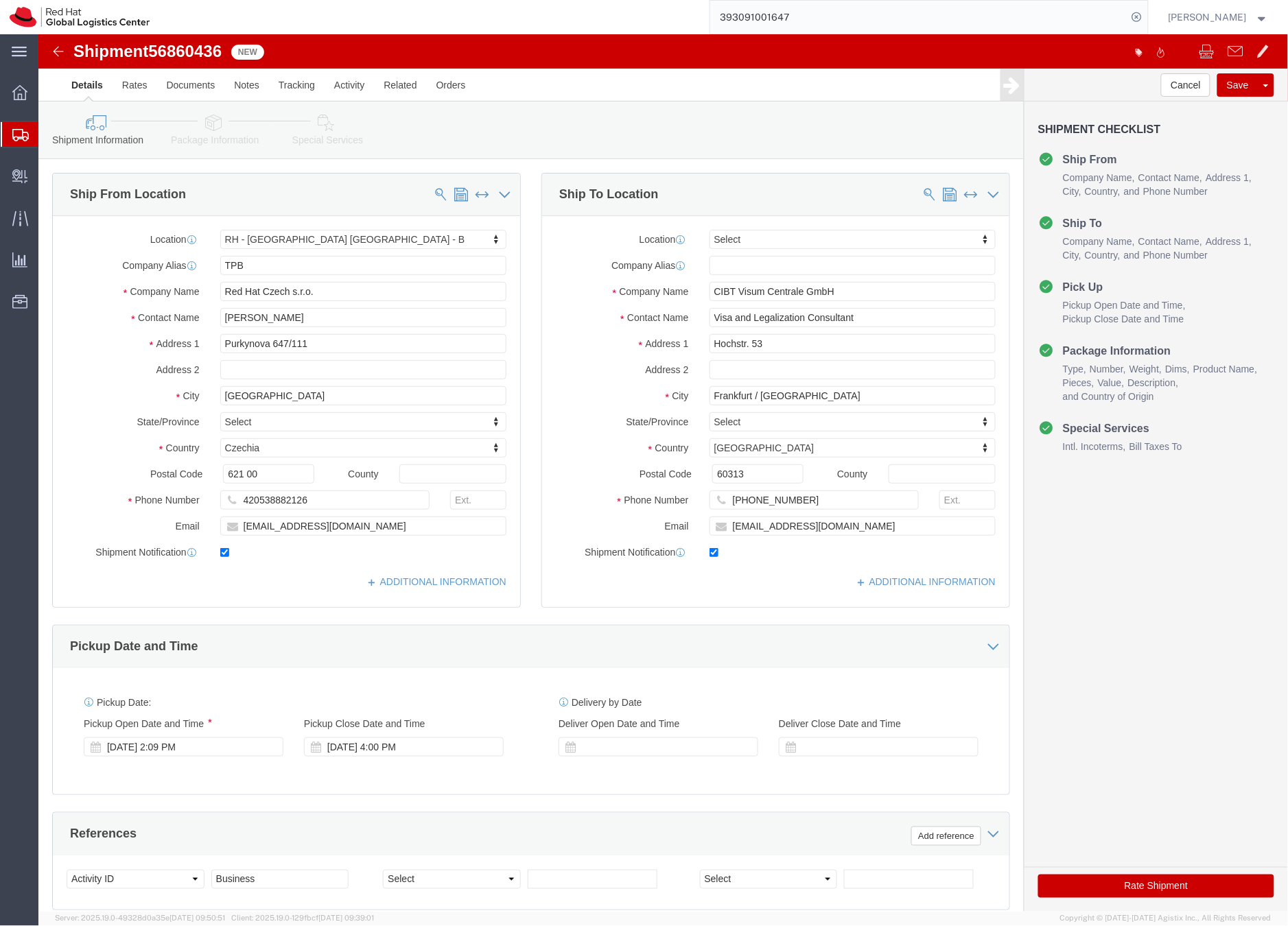
select select "38036"
select select
click icon
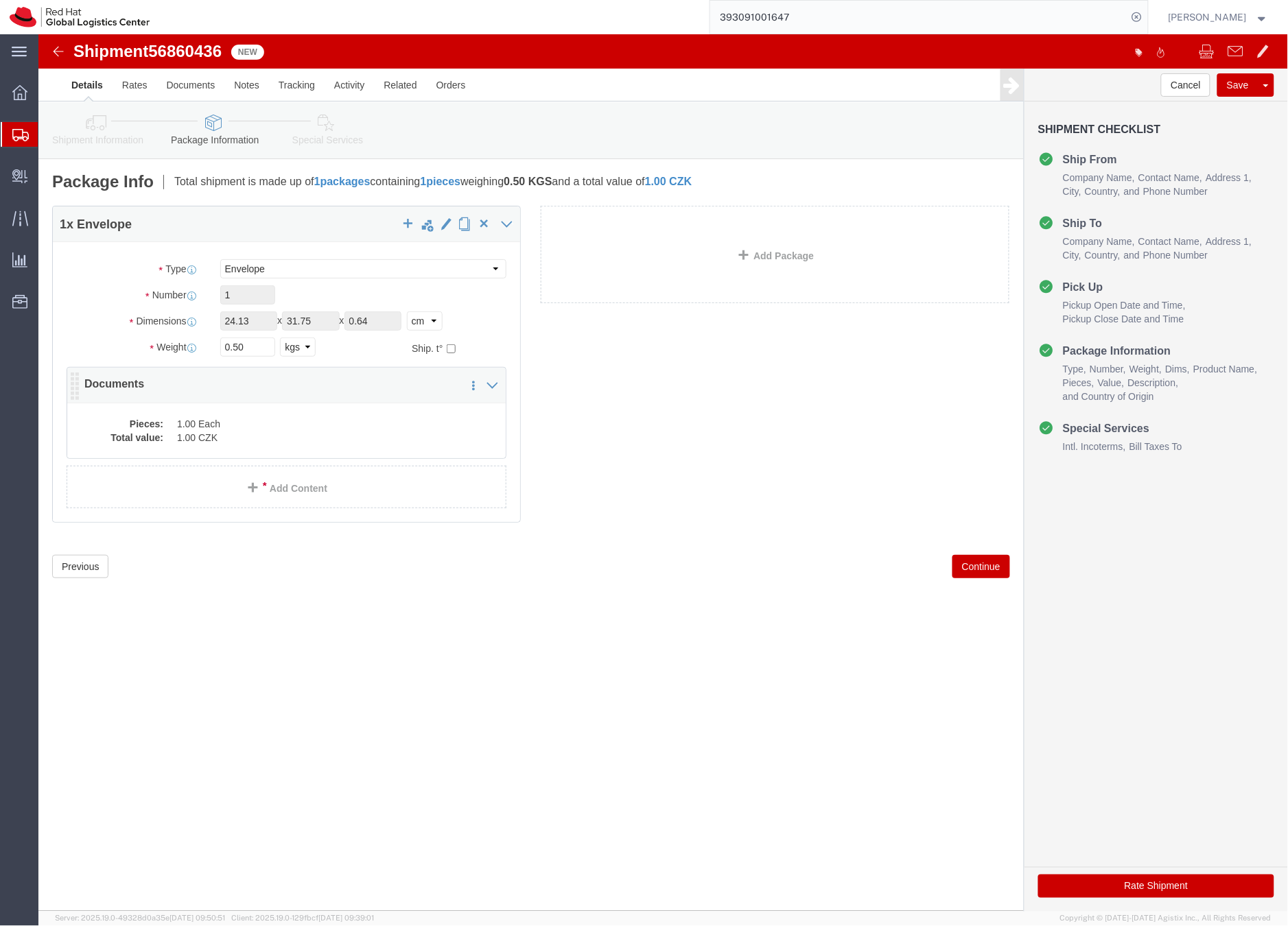
click dd "1.00 CZK"
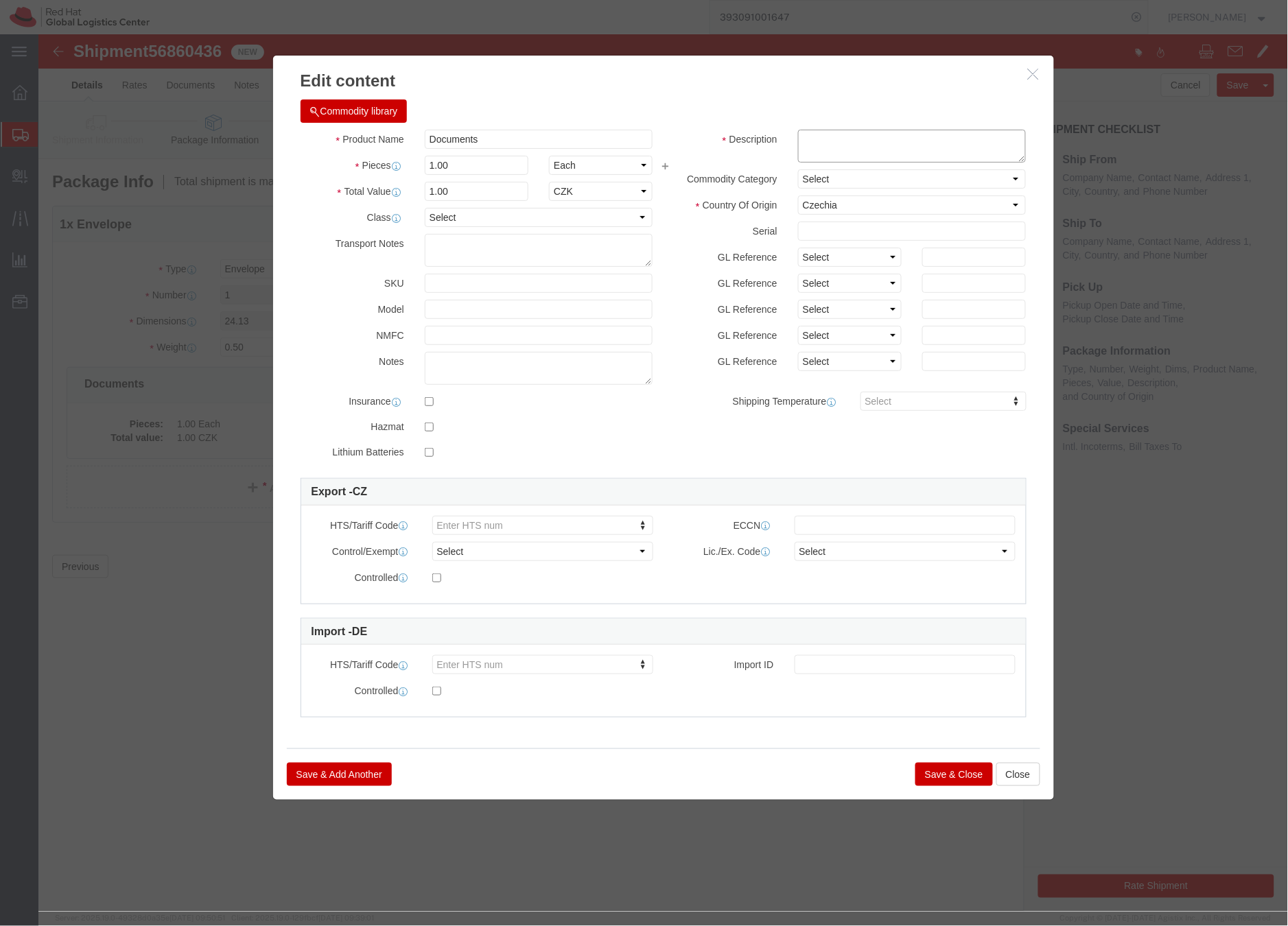
click textarea
type textarea "HR letter"
click button "Save & Close"
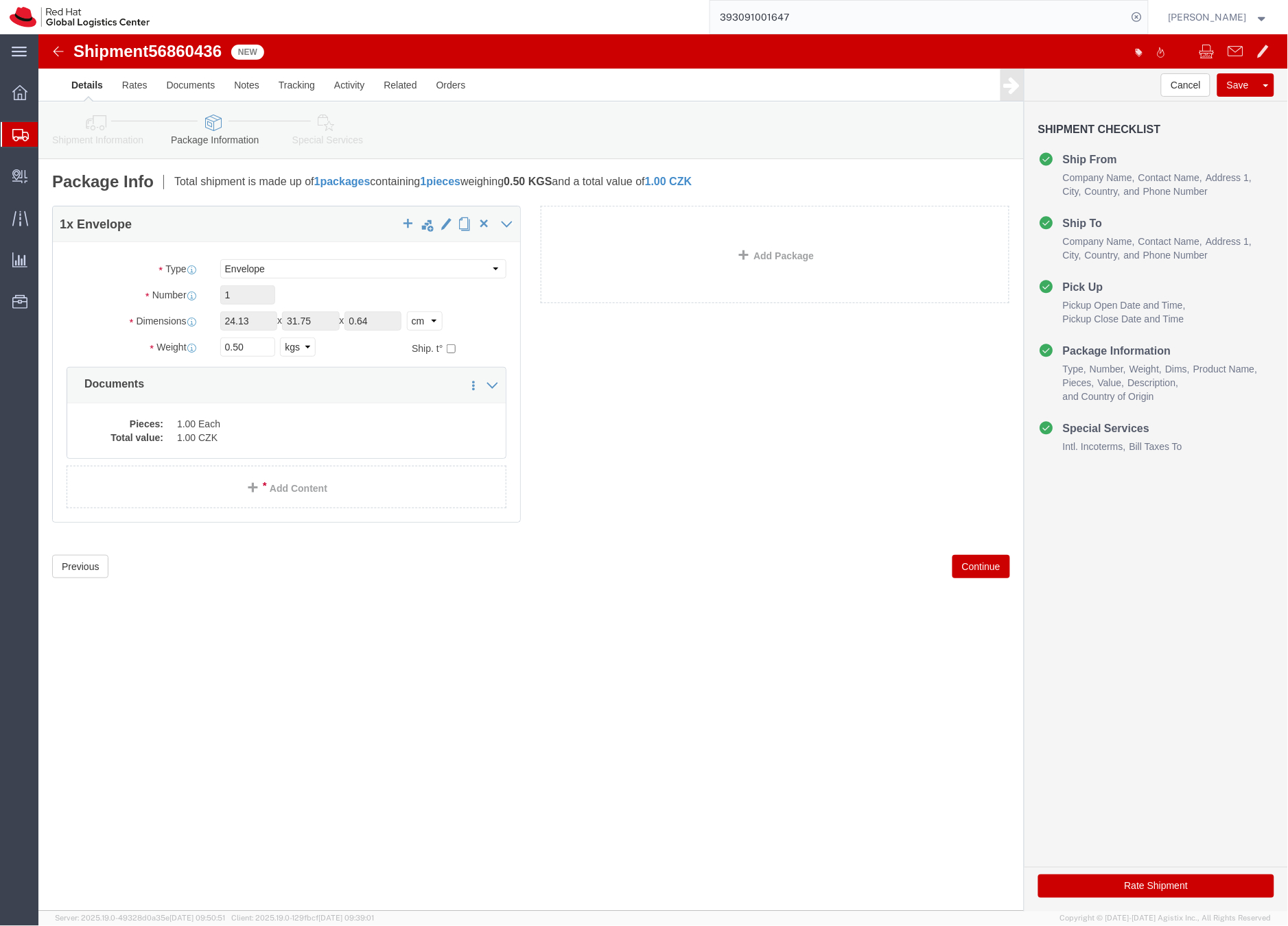
click icon
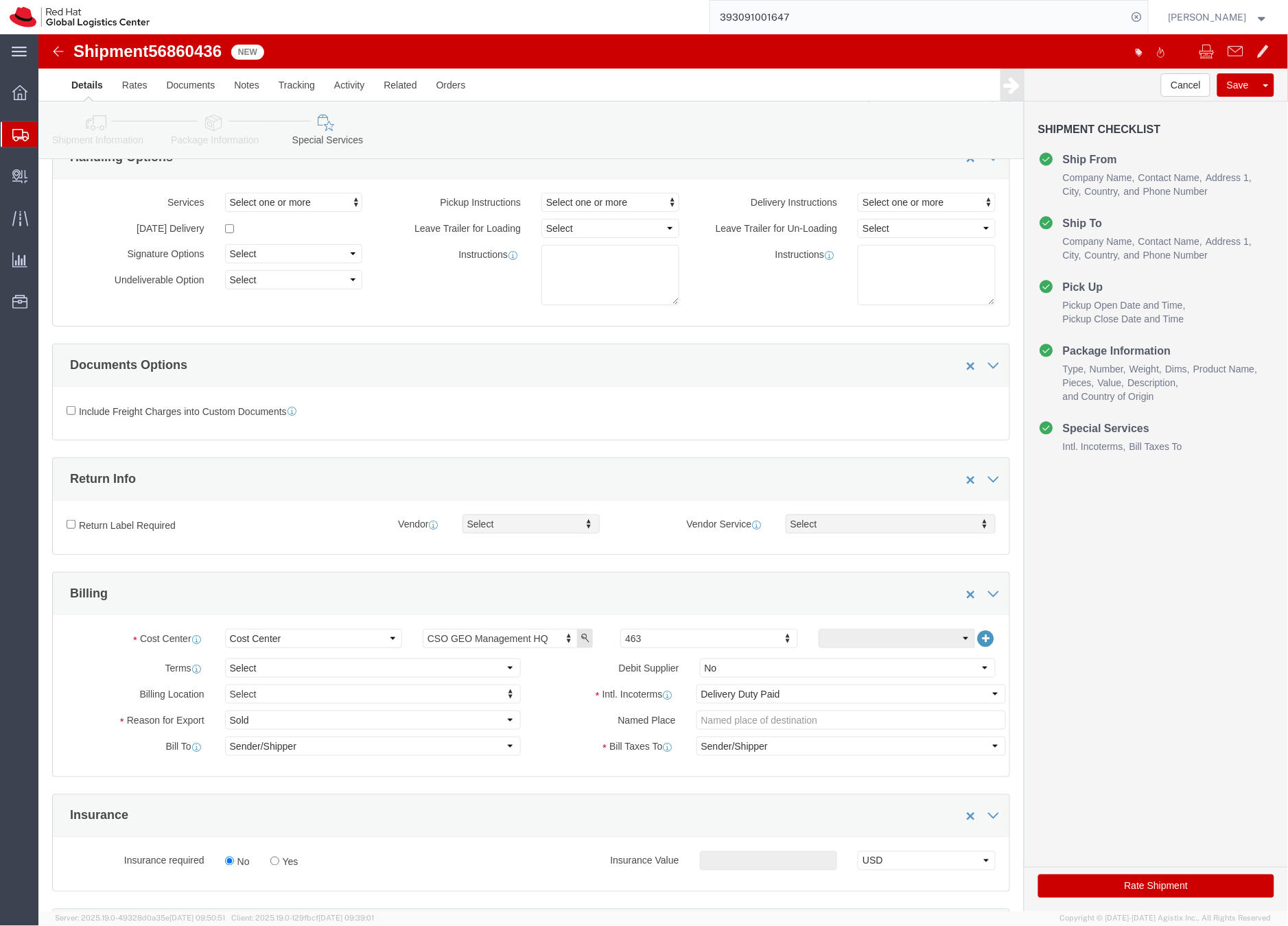
scroll to position [426, 0]
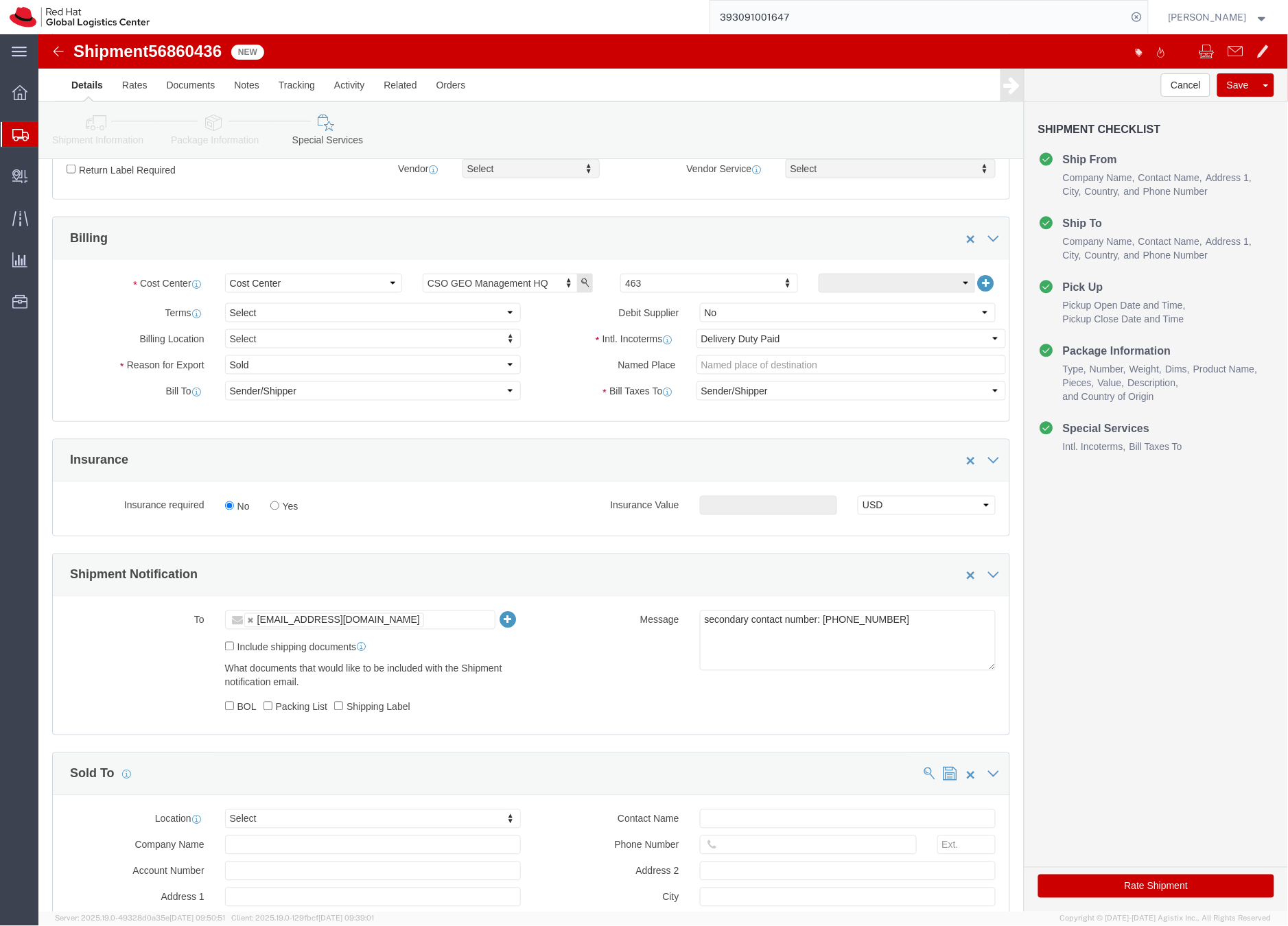
click button "Rate Shipment"
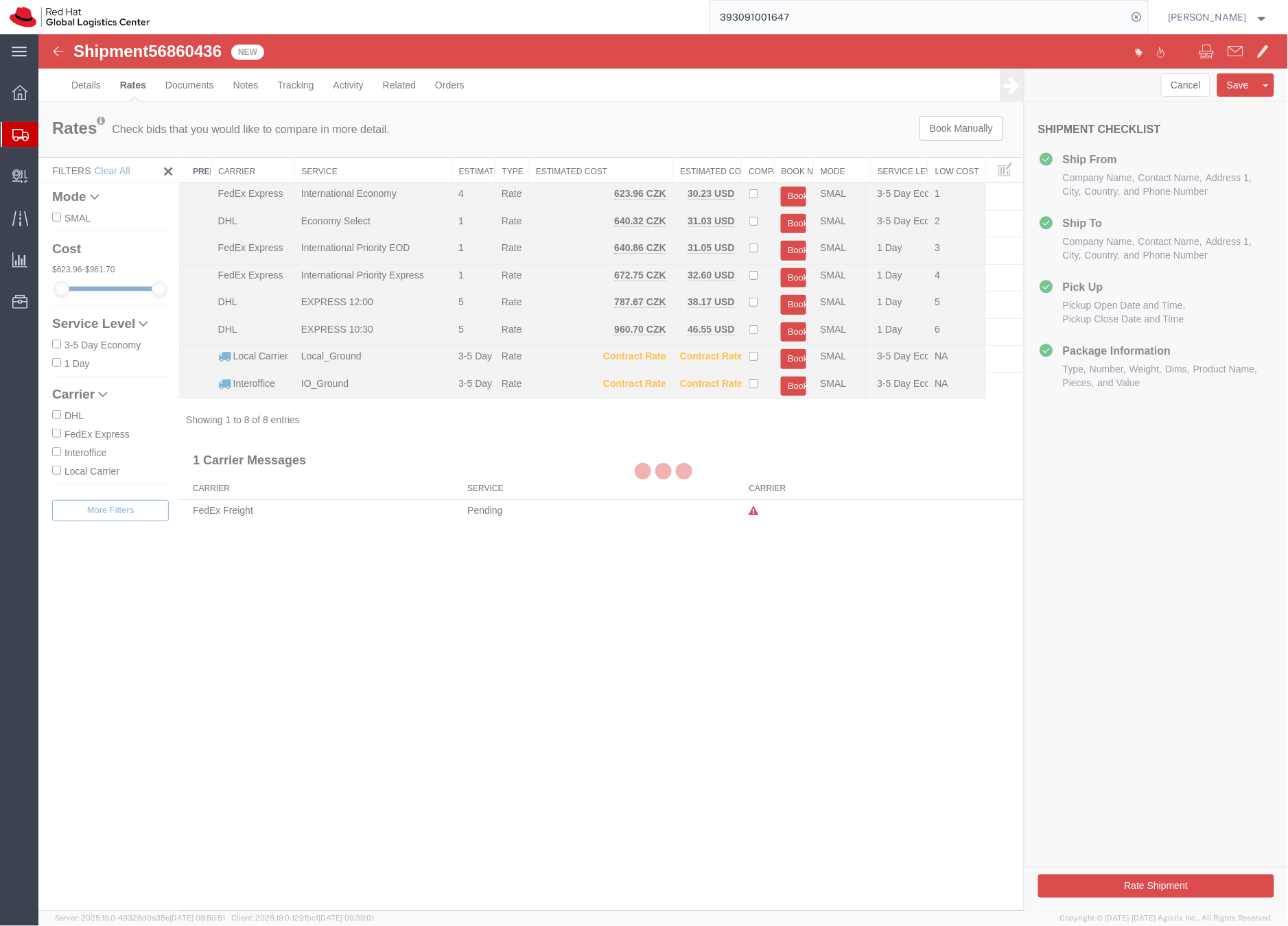
scroll to position [0, 0]
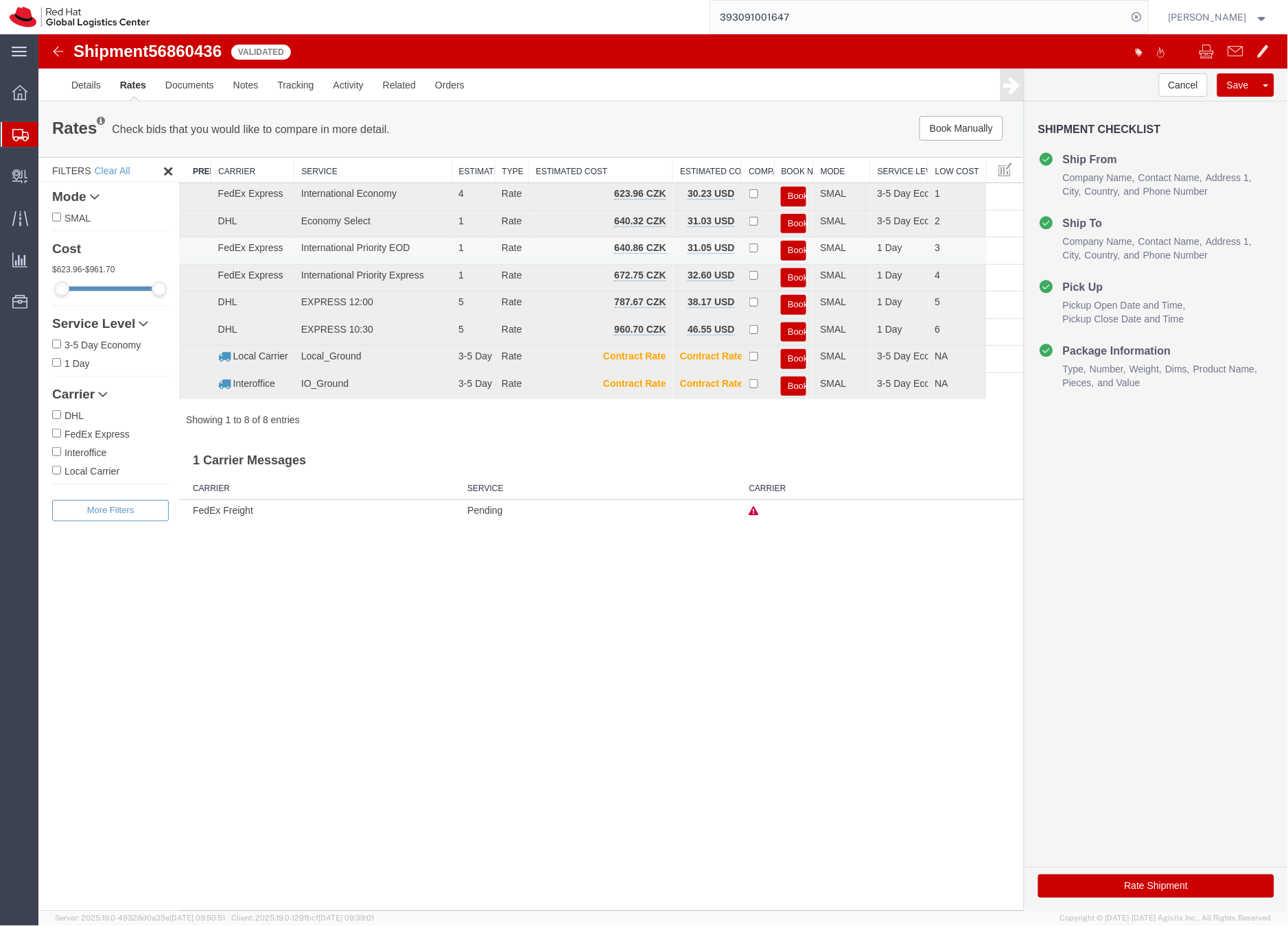
click at [791, 249] on button "Book" at bounding box center [793, 250] width 25 height 20
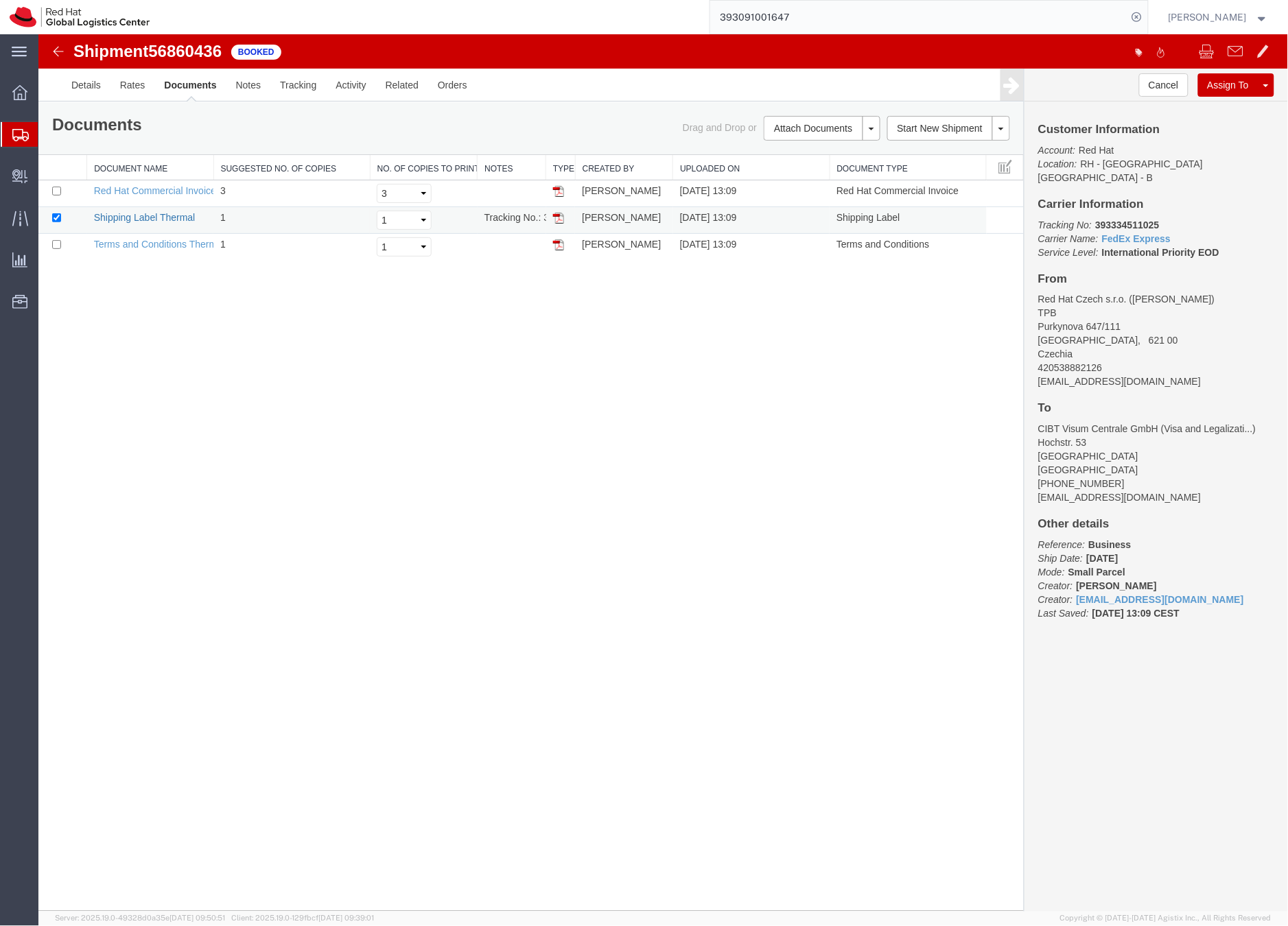
drag, startPoint x: 176, startPoint y: 215, endPoint x: 753, endPoint y: 67, distance: 595.7
click at [176, 215] on link "Shipping Label Thermal" at bounding box center [144, 217] width 102 height 11
click at [19, 136] on icon at bounding box center [20, 135] width 16 height 12
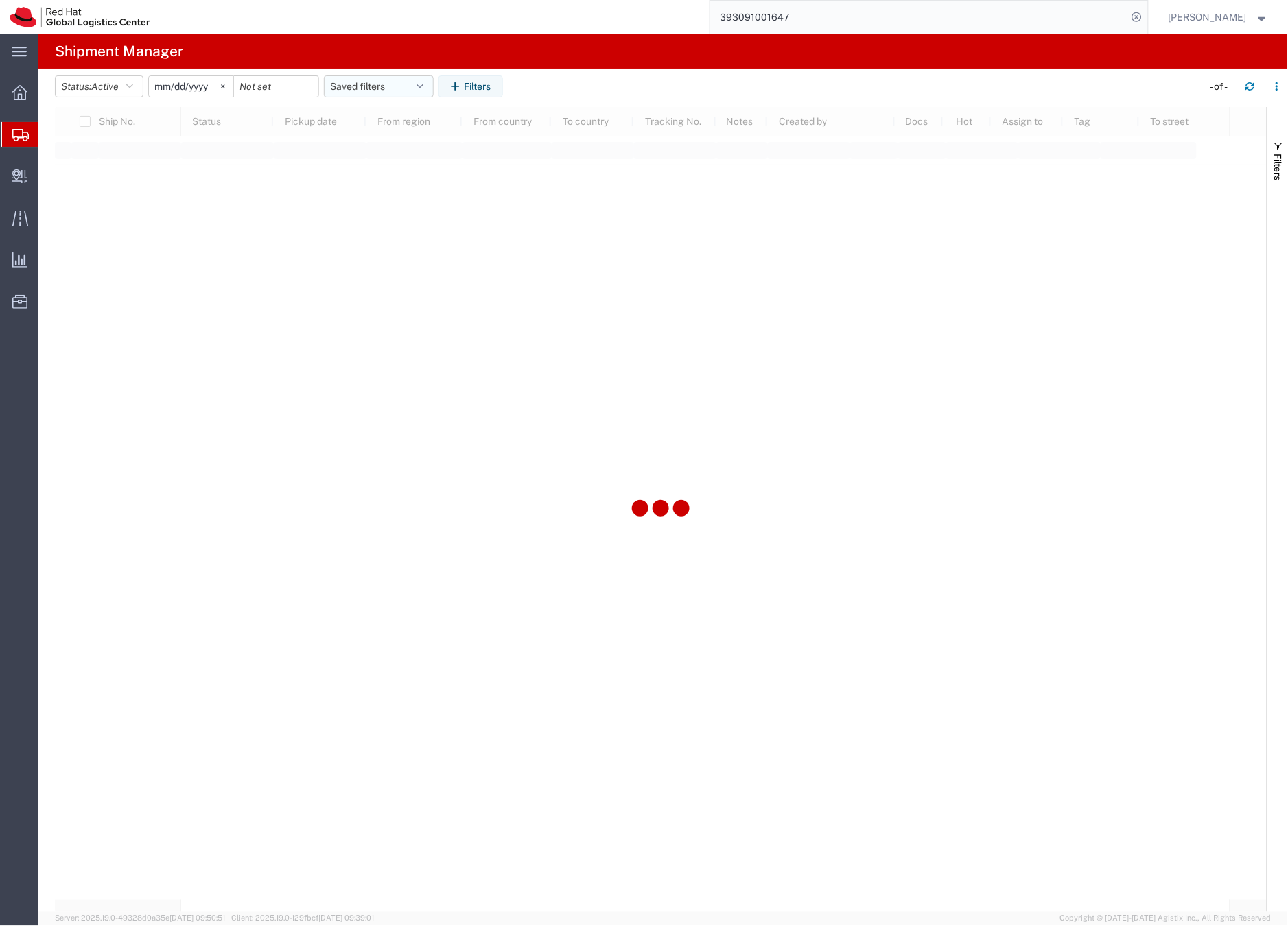
click at [352, 87] on button "Saved filters" at bounding box center [379, 86] width 110 height 22
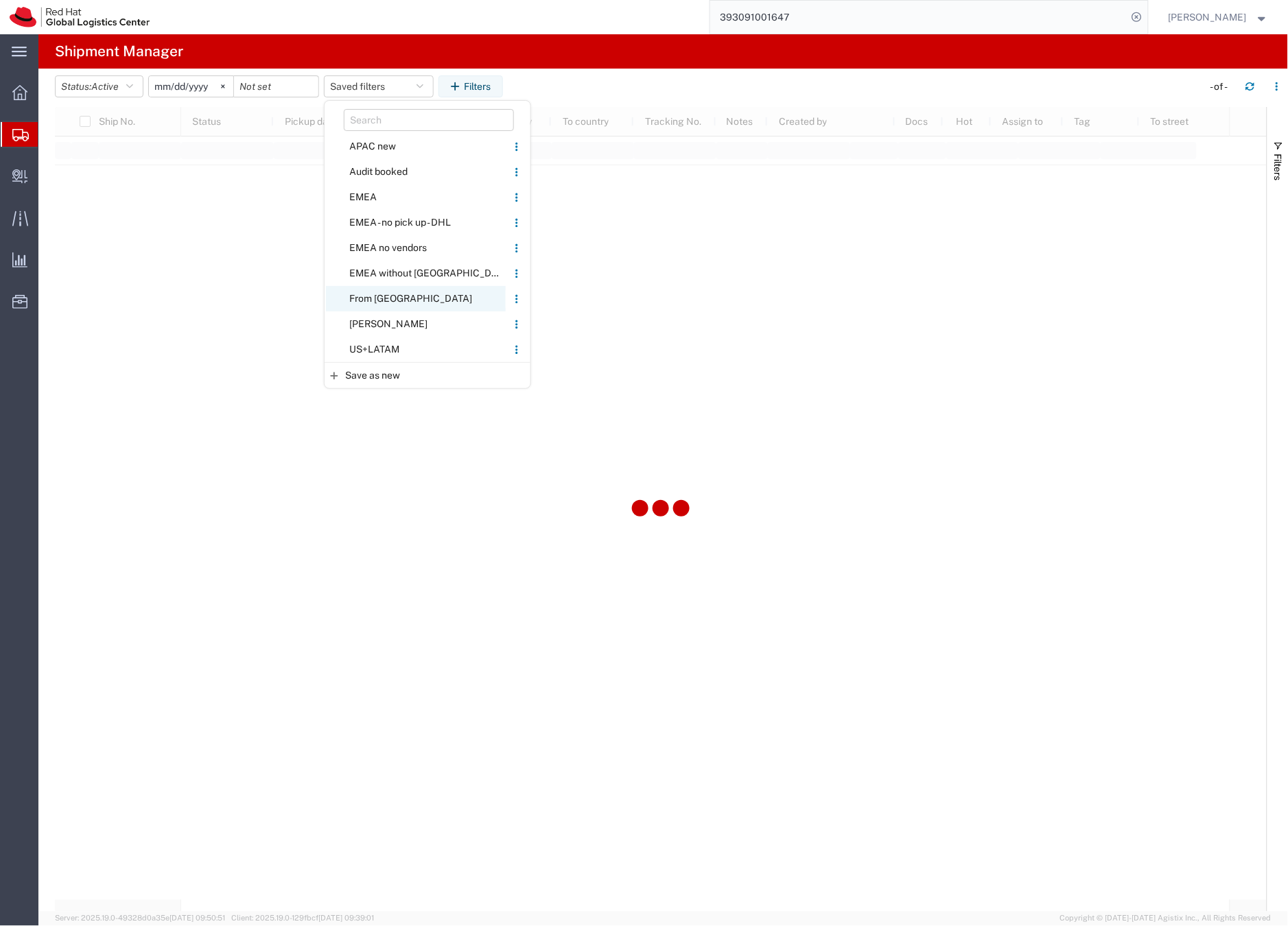
click at [356, 296] on span "From [GEOGRAPHIC_DATA]" at bounding box center [416, 299] width 180 height 25
type input "[DATE]"
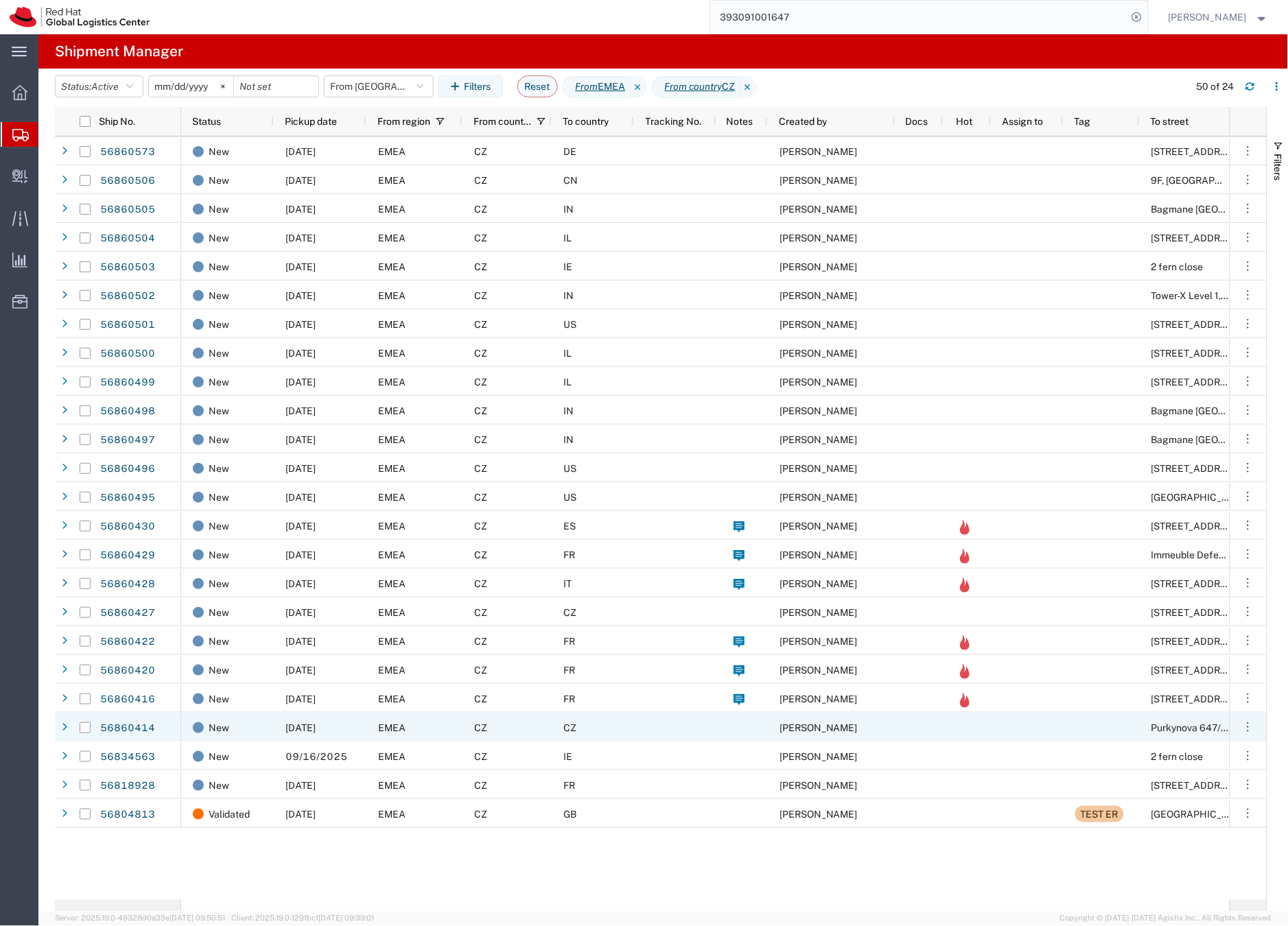
click at [634, 726] on div at bounding box center [675, 727] width 83 height 29
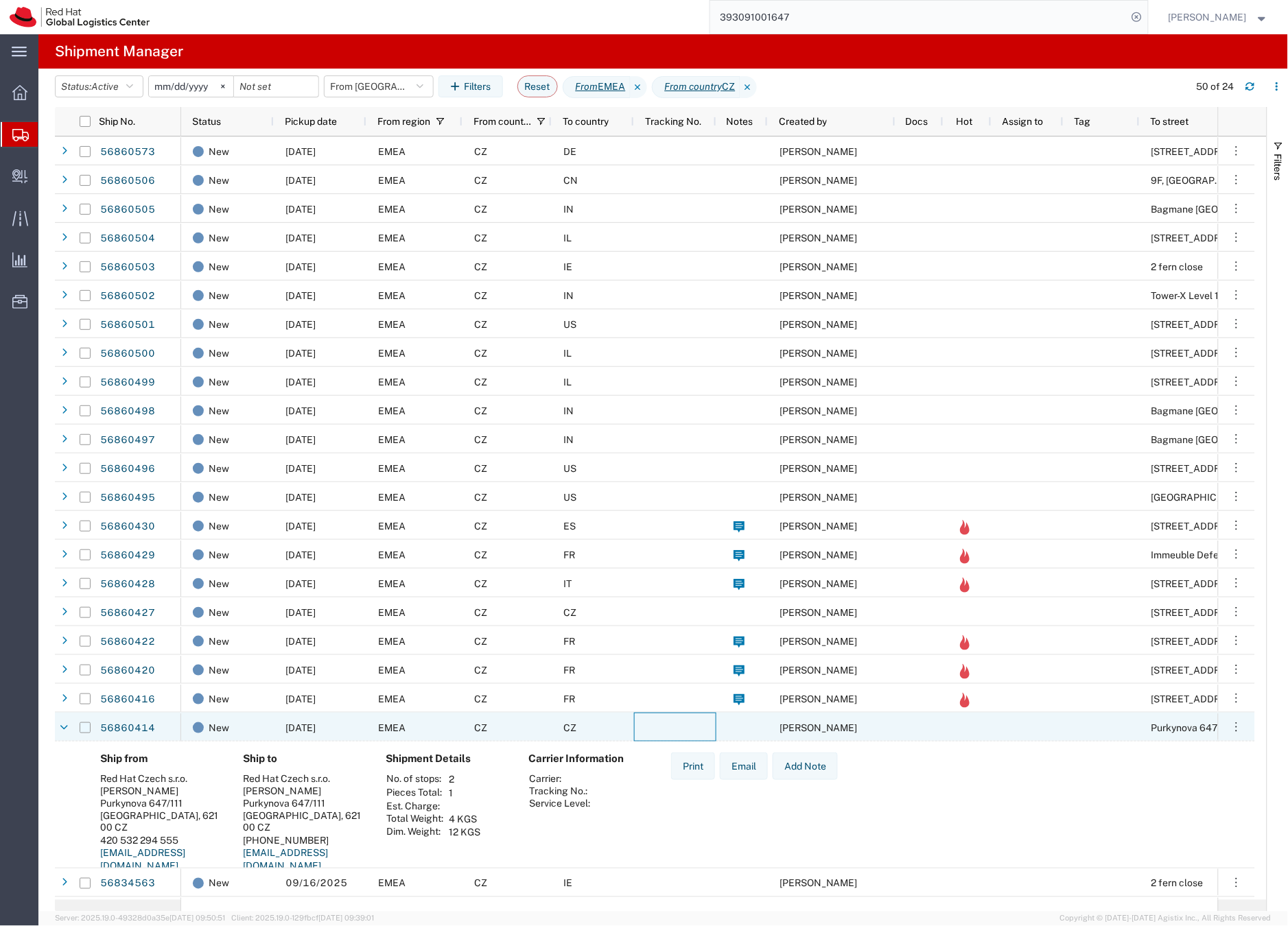
click at [87, 728] on input "Press Space to toggle row selection (unchecked)" at bounding box center [85, 728] width 11 height 11
checkbox input "true"
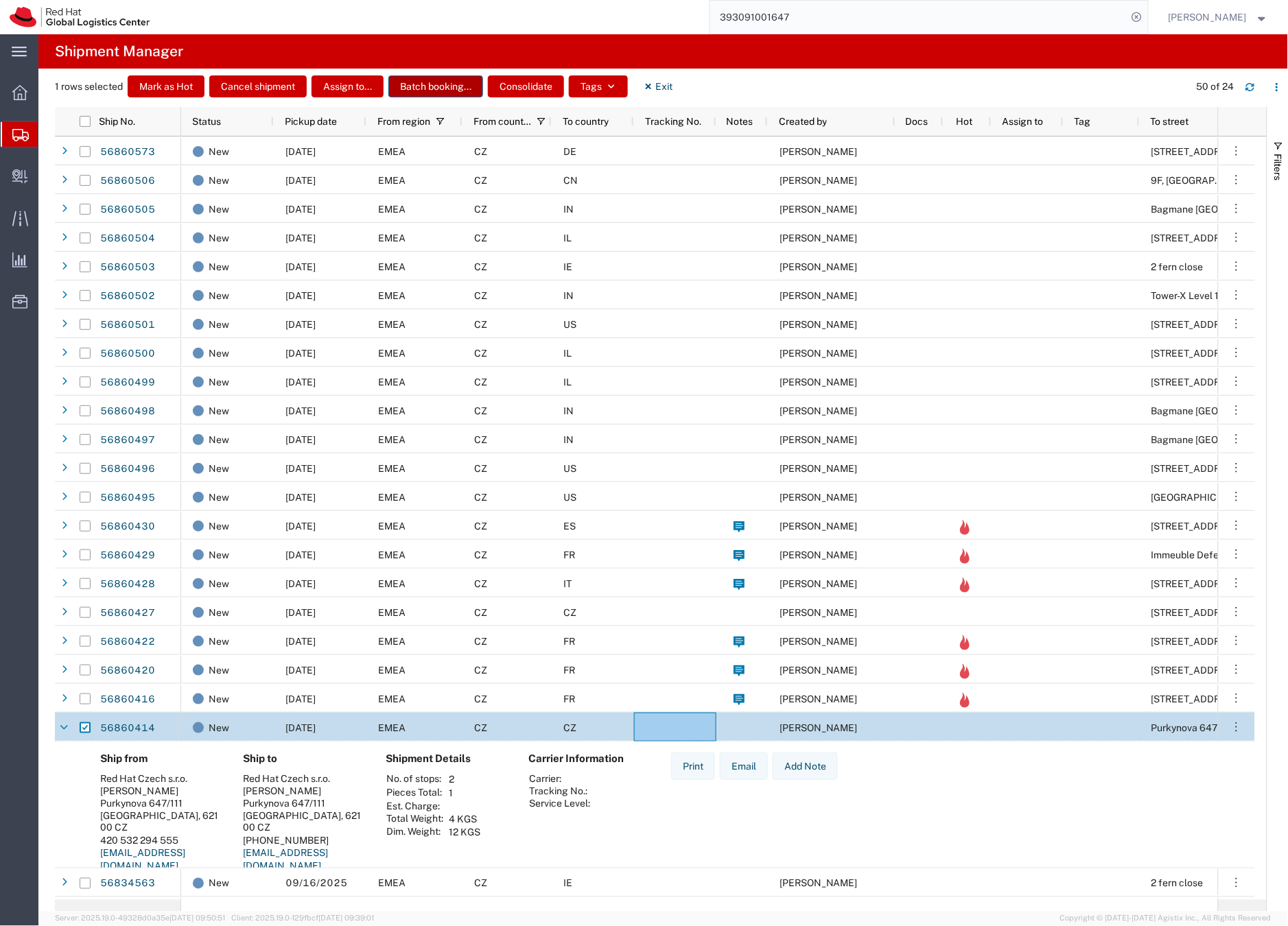
click at [438, 86] on button "Batch booking..." at bounding box center [435, 86] width 95 height 22
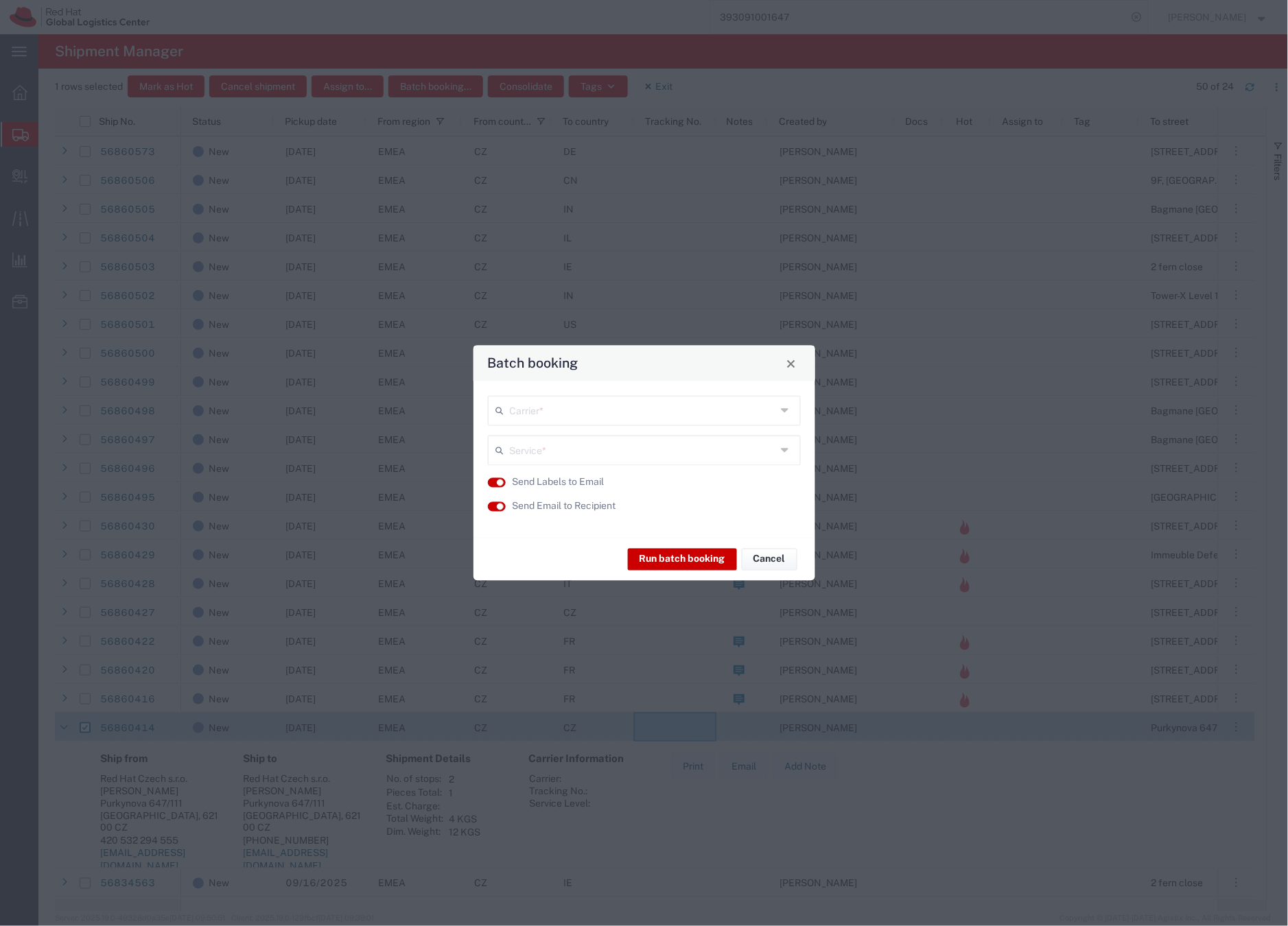
click at [547, 410] on input "text" at bounding box center [643, 410] width 267 height 24
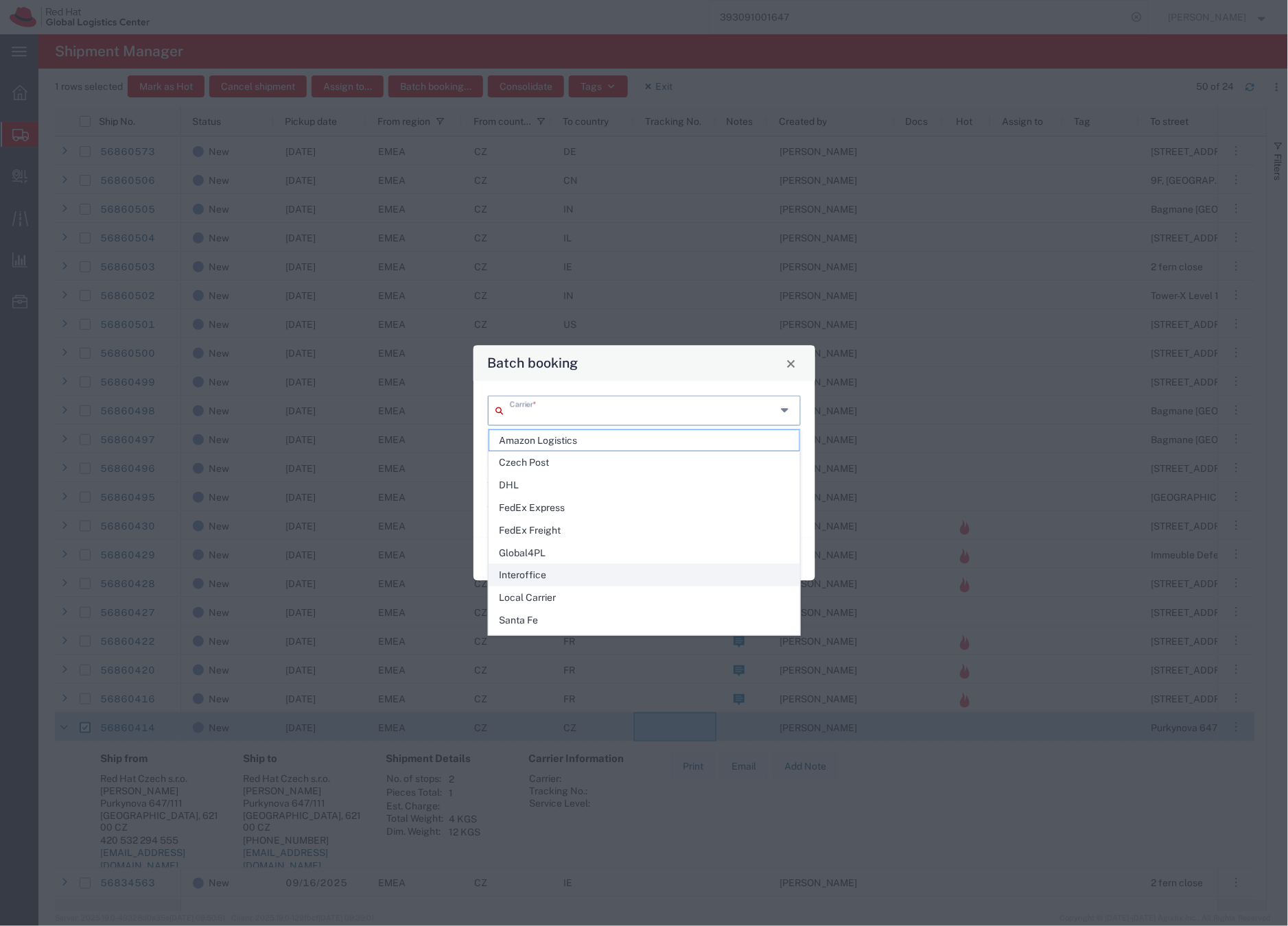
click at [543, 577] on span "Interoffice" at bounding box center [644, 575] width 310 height 21
type input "Interoffice"
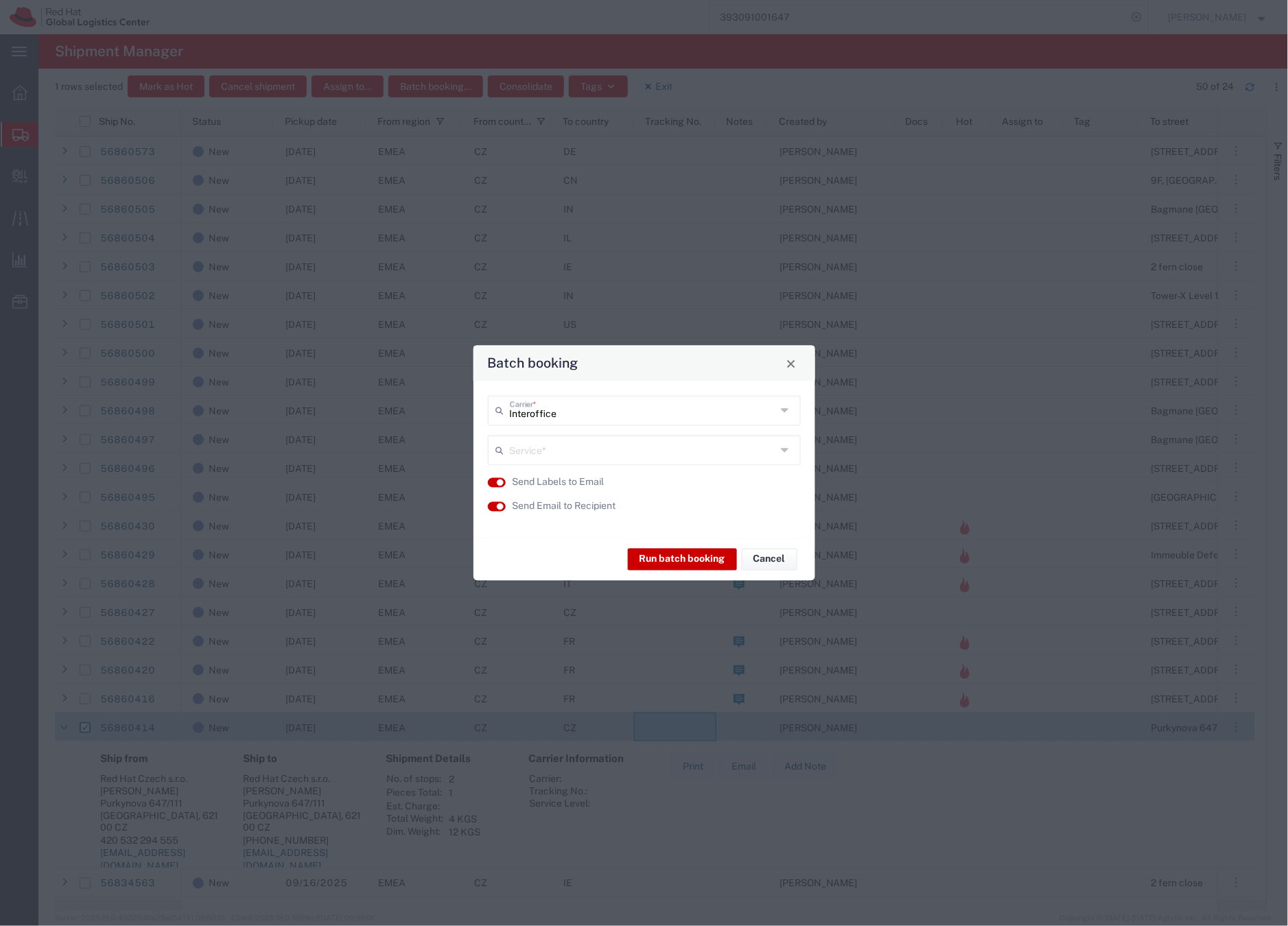
click at [570, 444] on input "text" at bounding box center [643, 450] width 267 height 24
click at [546, 477] on span "IO_Ground" at bounding box center [644, 481] width 310 height 21
type input "IO_Ground"
click at [673, 564] on button "Run batch booking" at bounding box center [682, 559] width 109 height 22
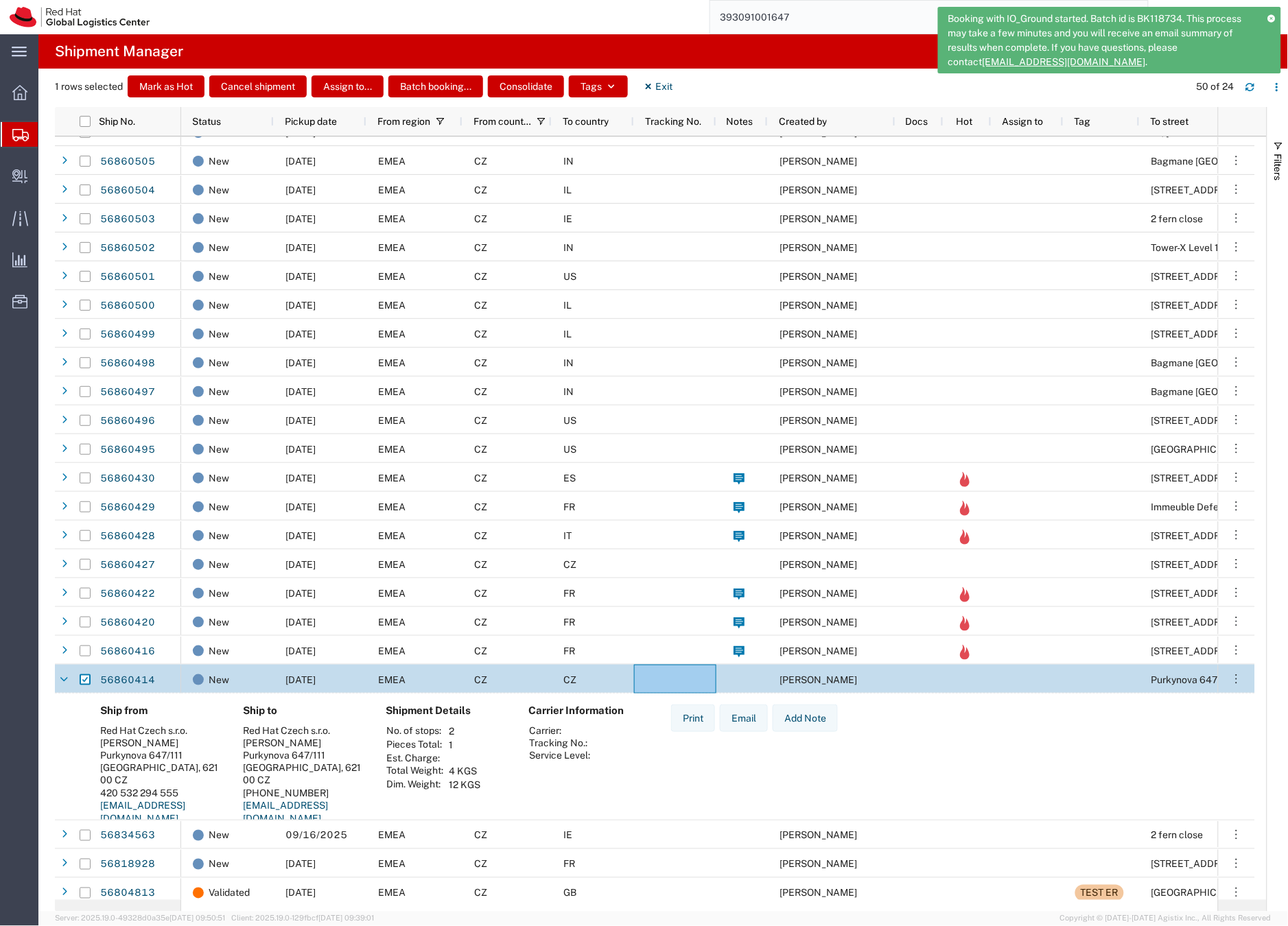
scroll to position [55, 0]
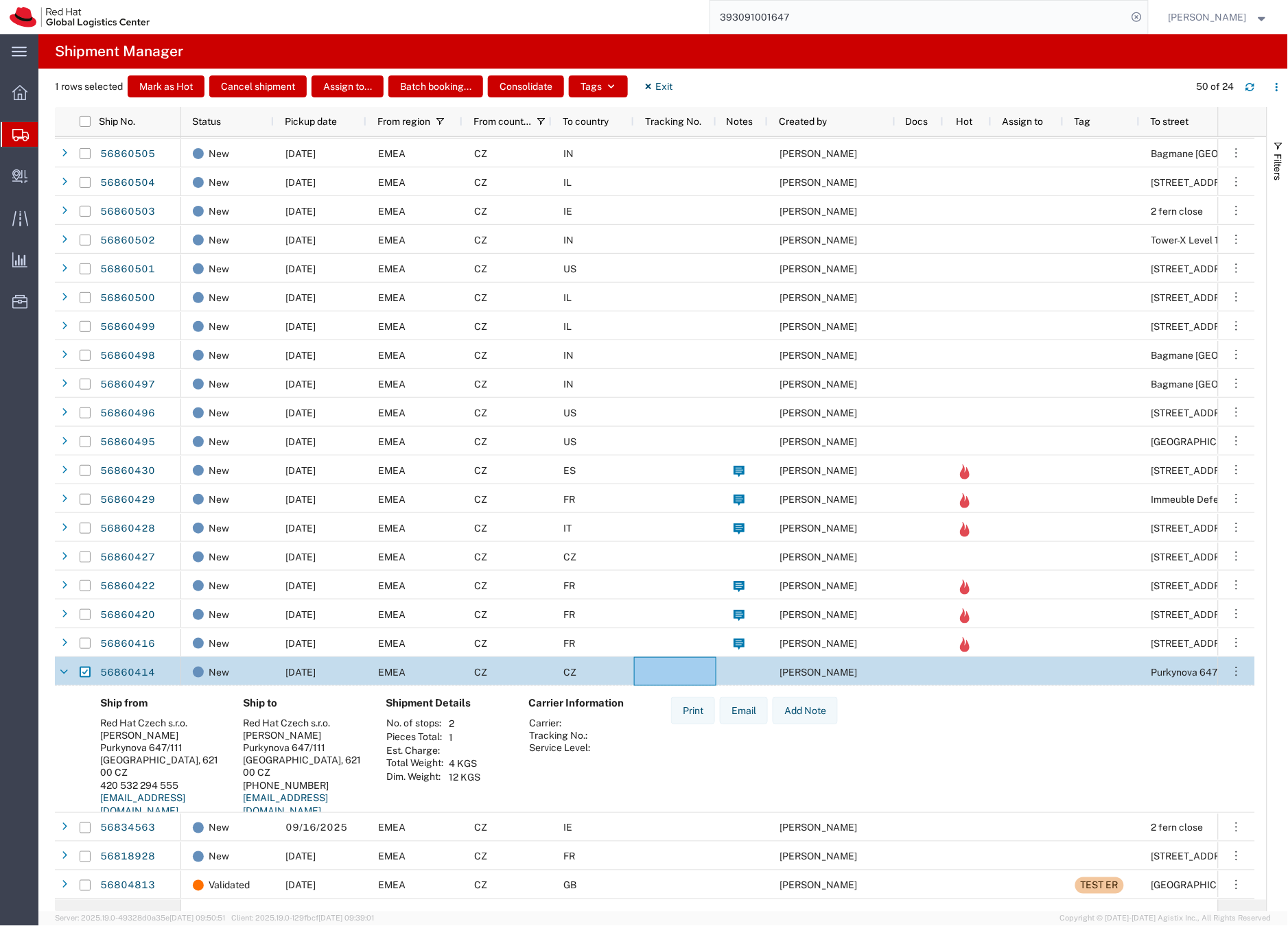
click at [12, 131] on icon at bounding box center [20, 135] width 16 height 12
click at [22, 135] on icon at bounding box center [20, 135] width 16 height 12
click at [16, 136] on icon at bounding box center [20, 135] width 16 height 12
click at [64, 672] on icon at bounding box center [65, 673] width 8 height 10
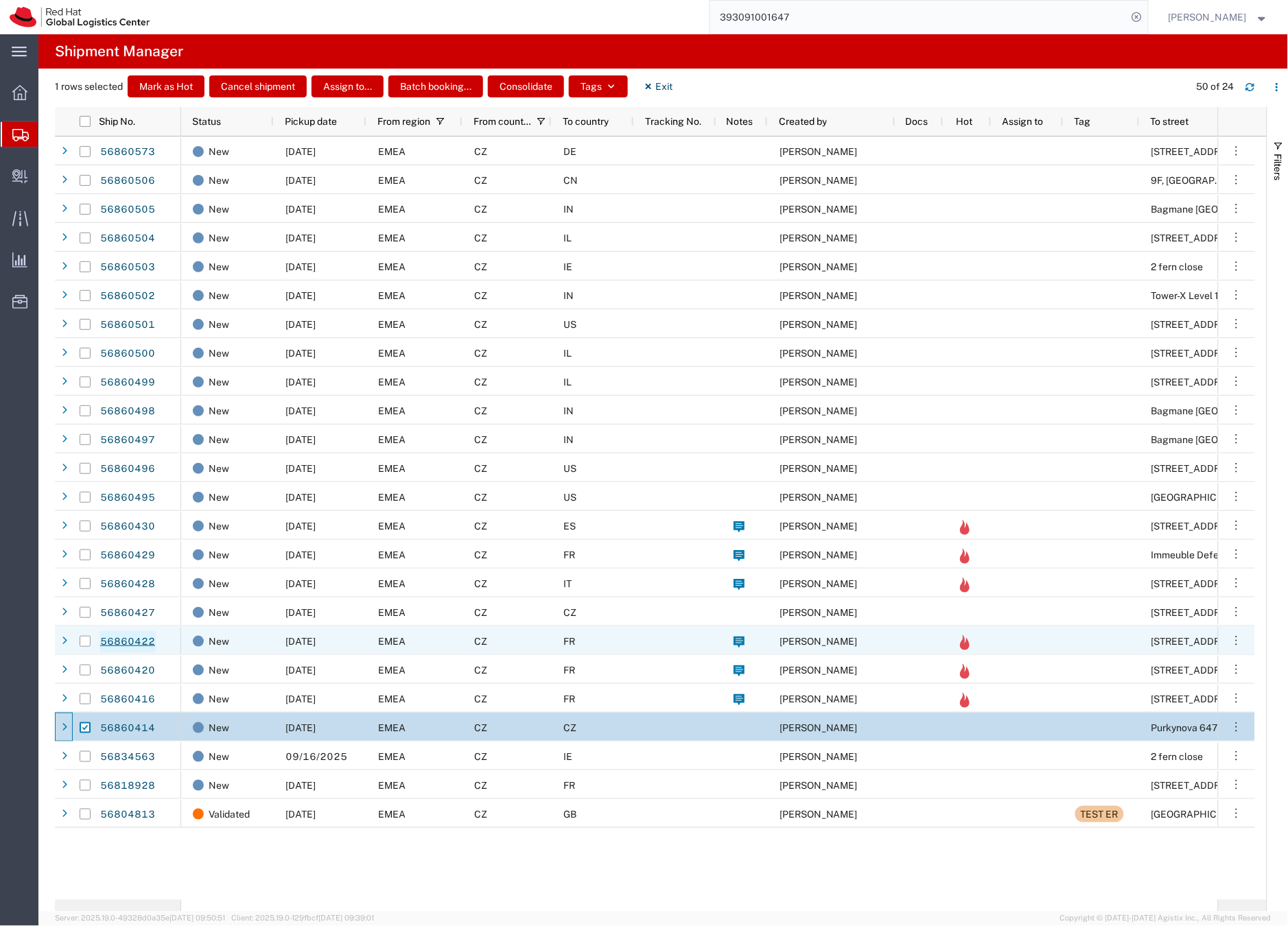
click at [116, 642] on link "56860422" at bounding box center [128, 642] width 56 height 22
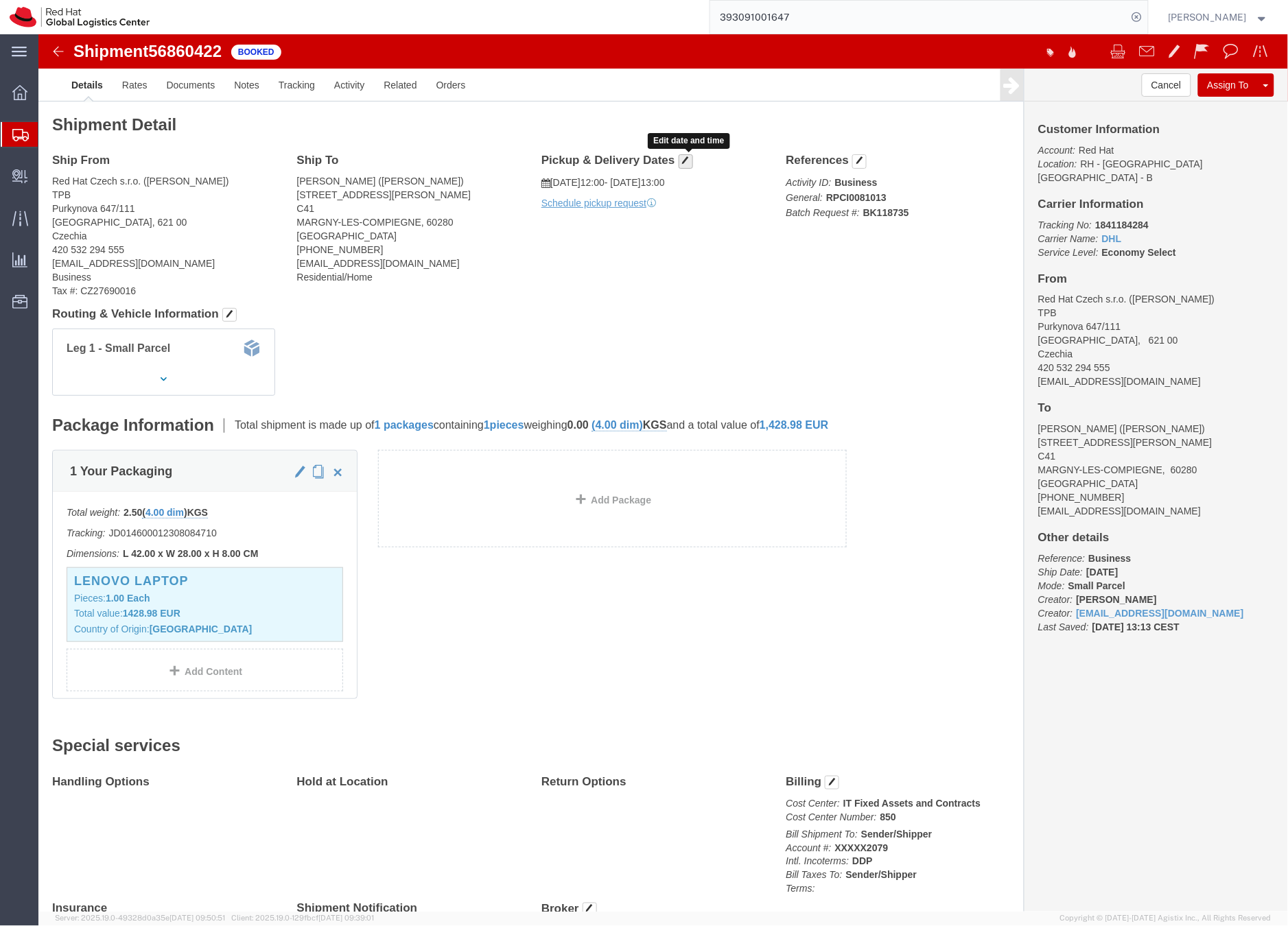
click span "button"
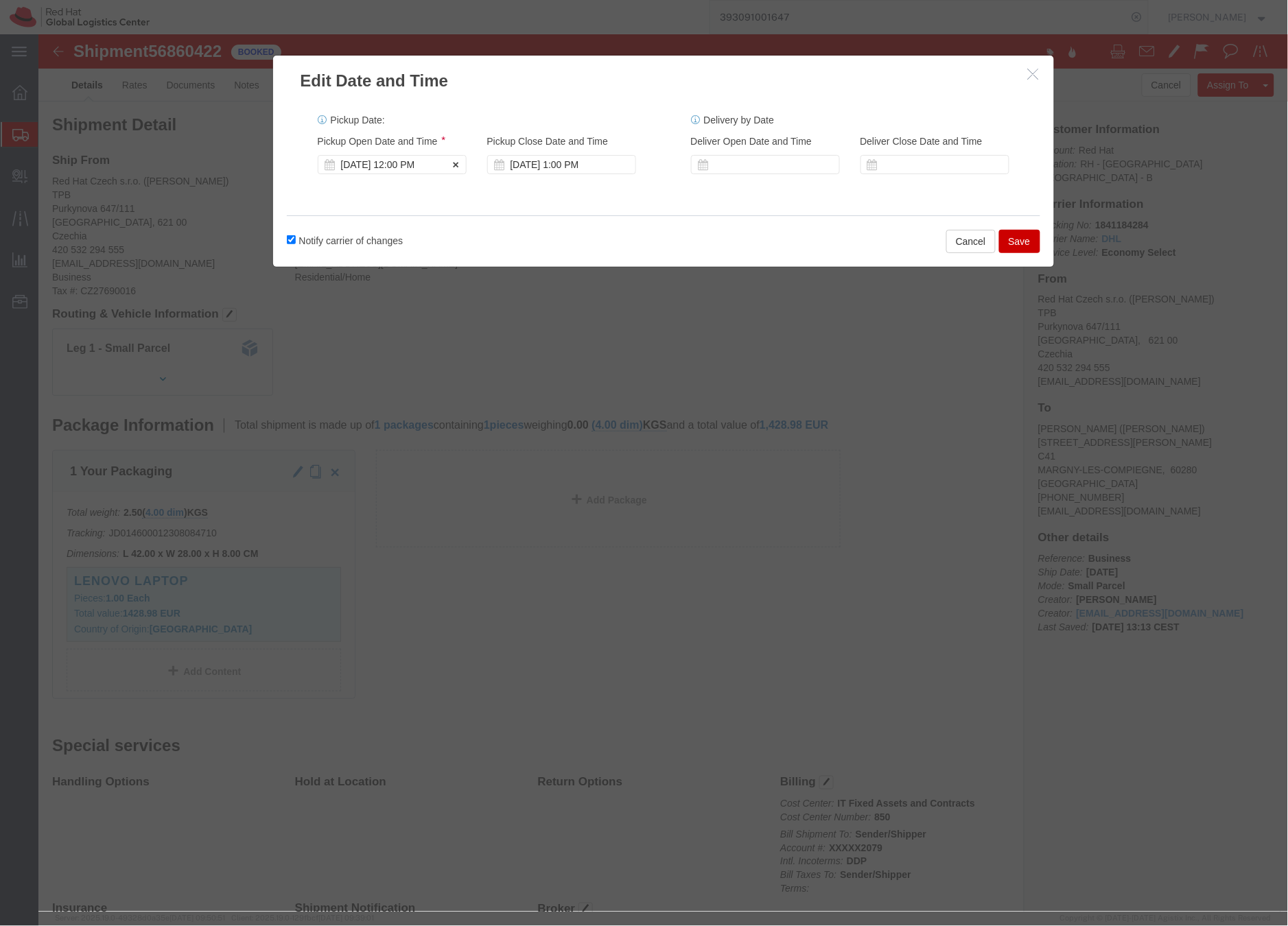
click div "Sep 18 2025 12:00 PM"
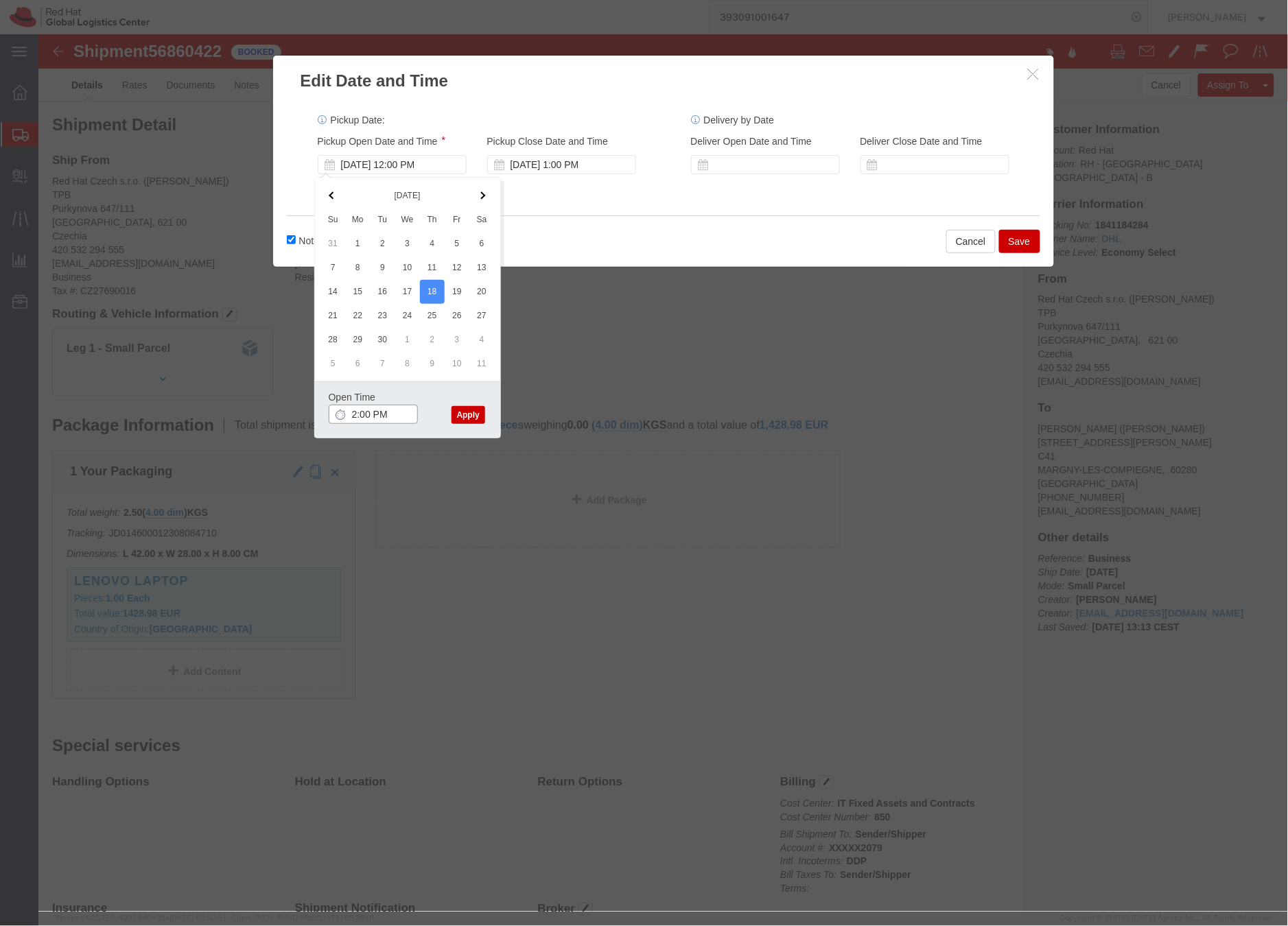
type input "2:00 PM"
click button "Apply"
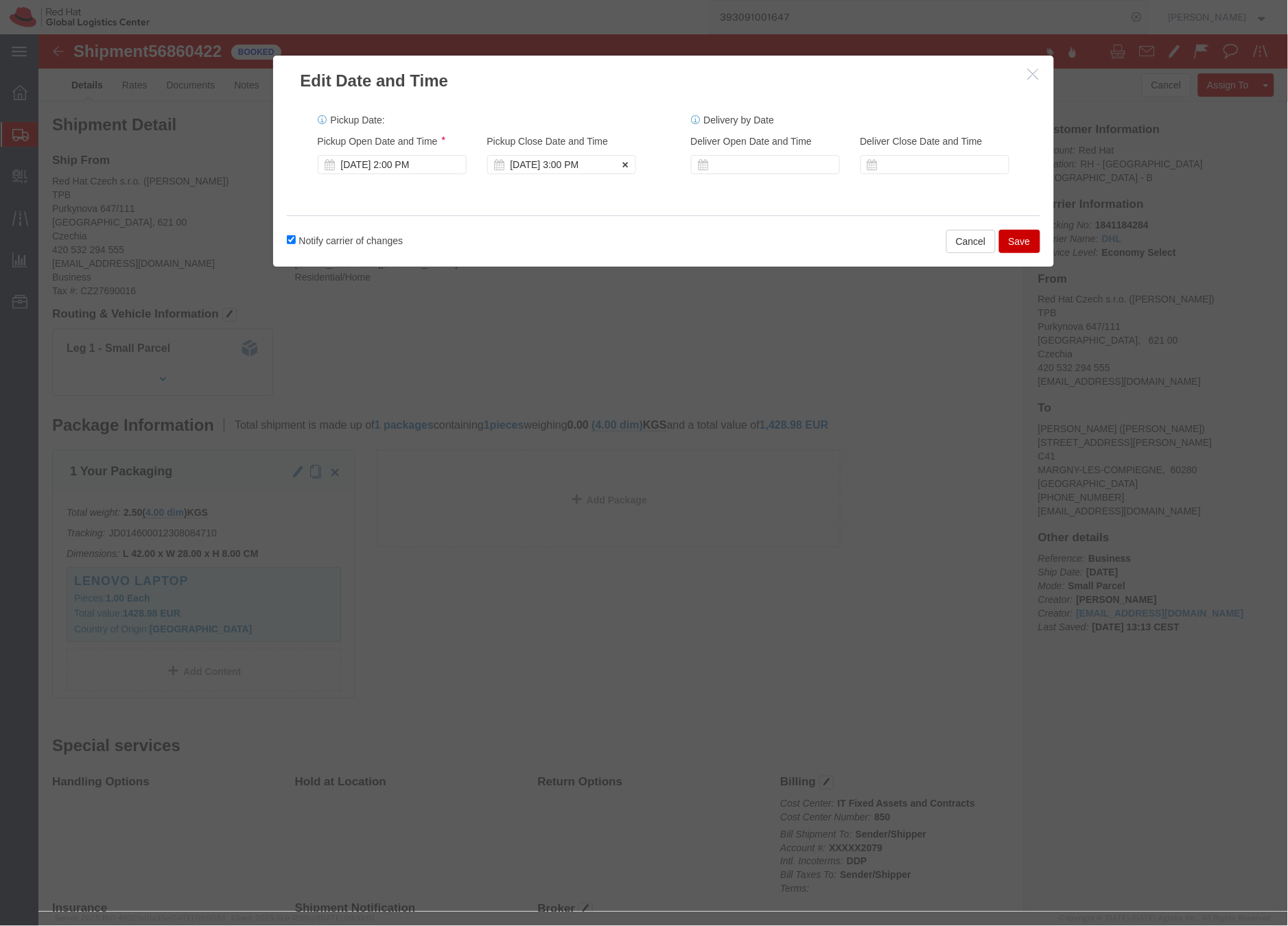
click div "Sep 18 2025 3:00 PM"
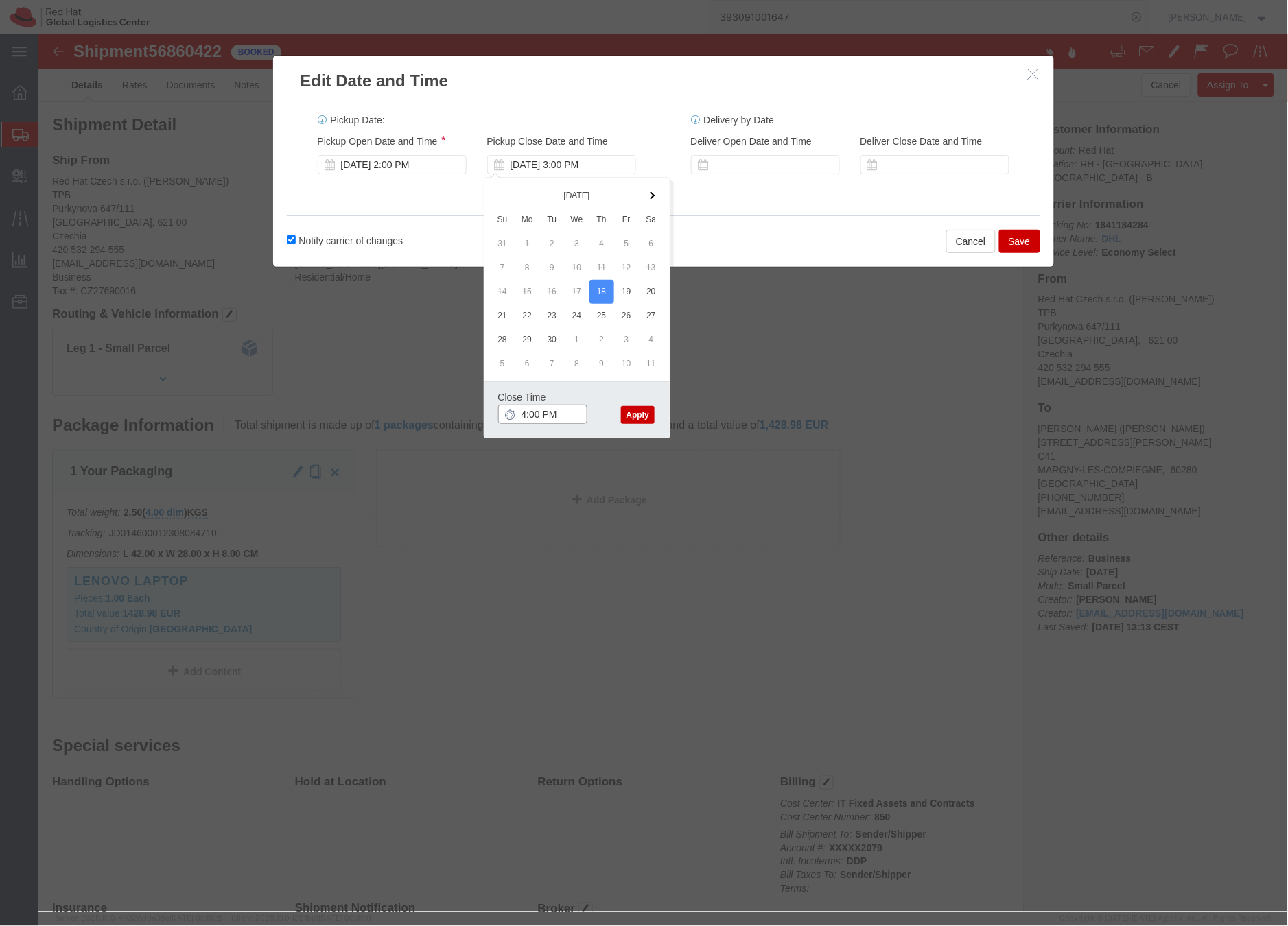
type input "4:00 PM"
click button "Apply"
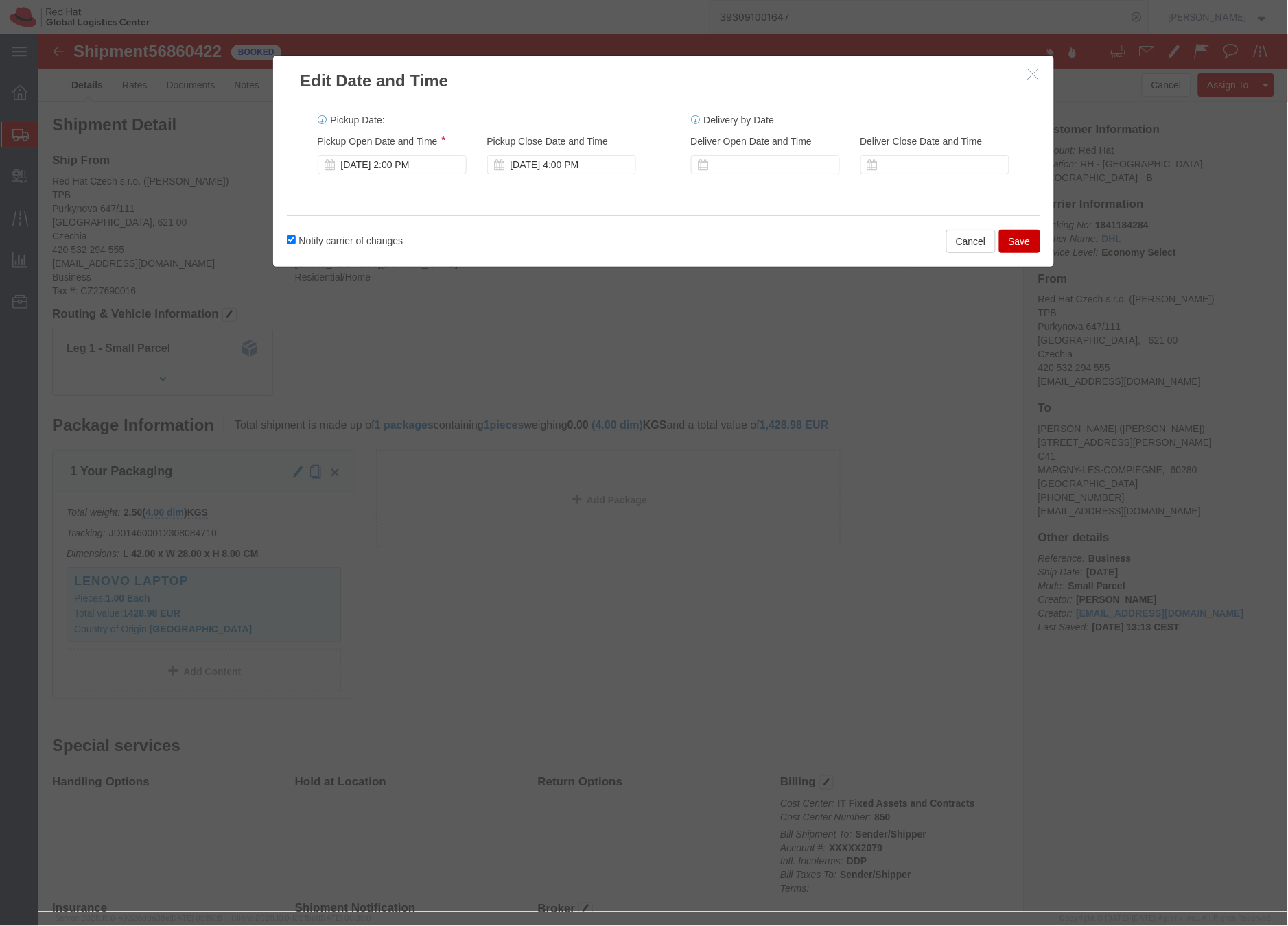
click button "Save"
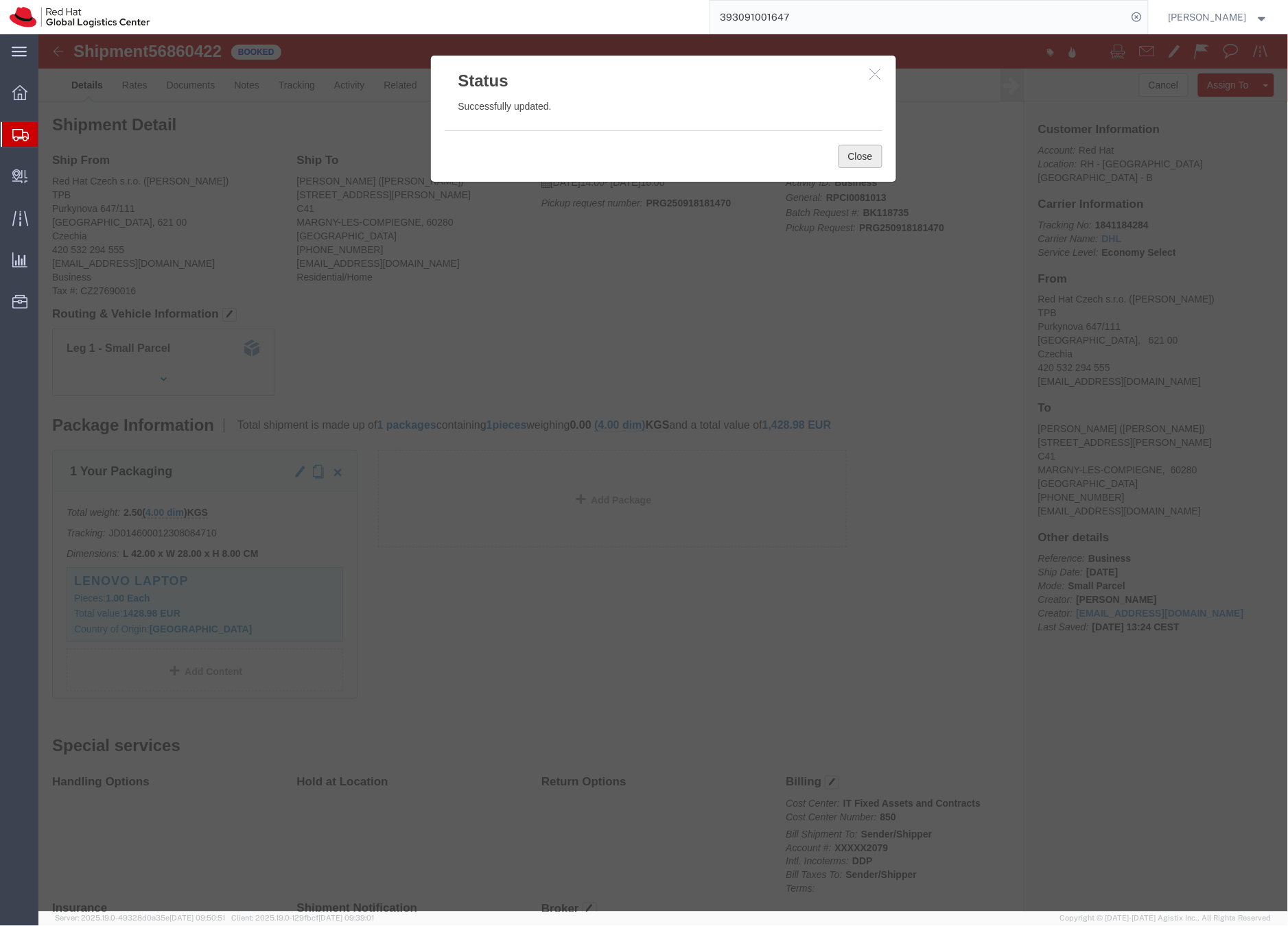
click button "Close"
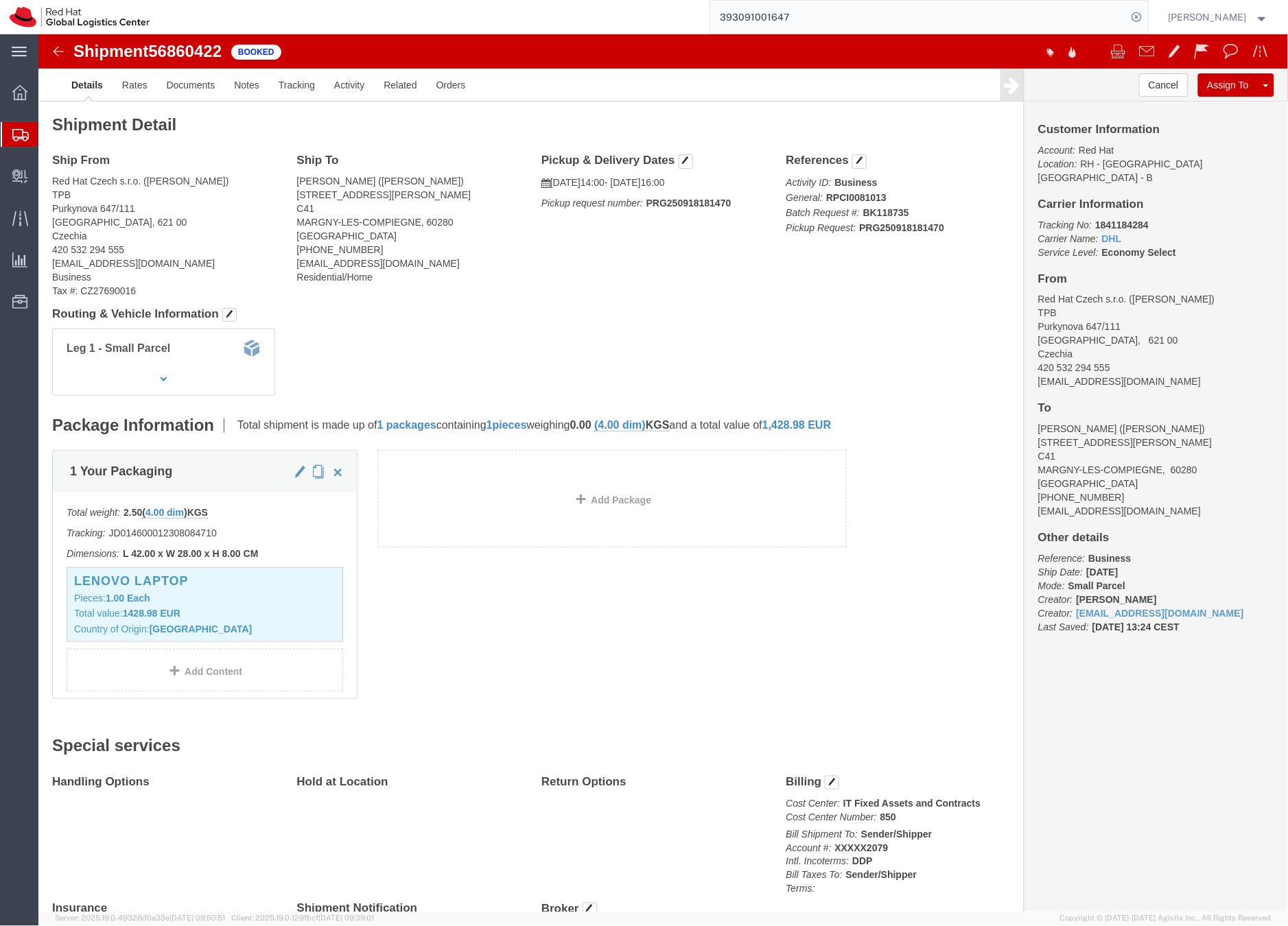
click at [23, 131] on icon at bounding box center [20, 135] width 16 height 12
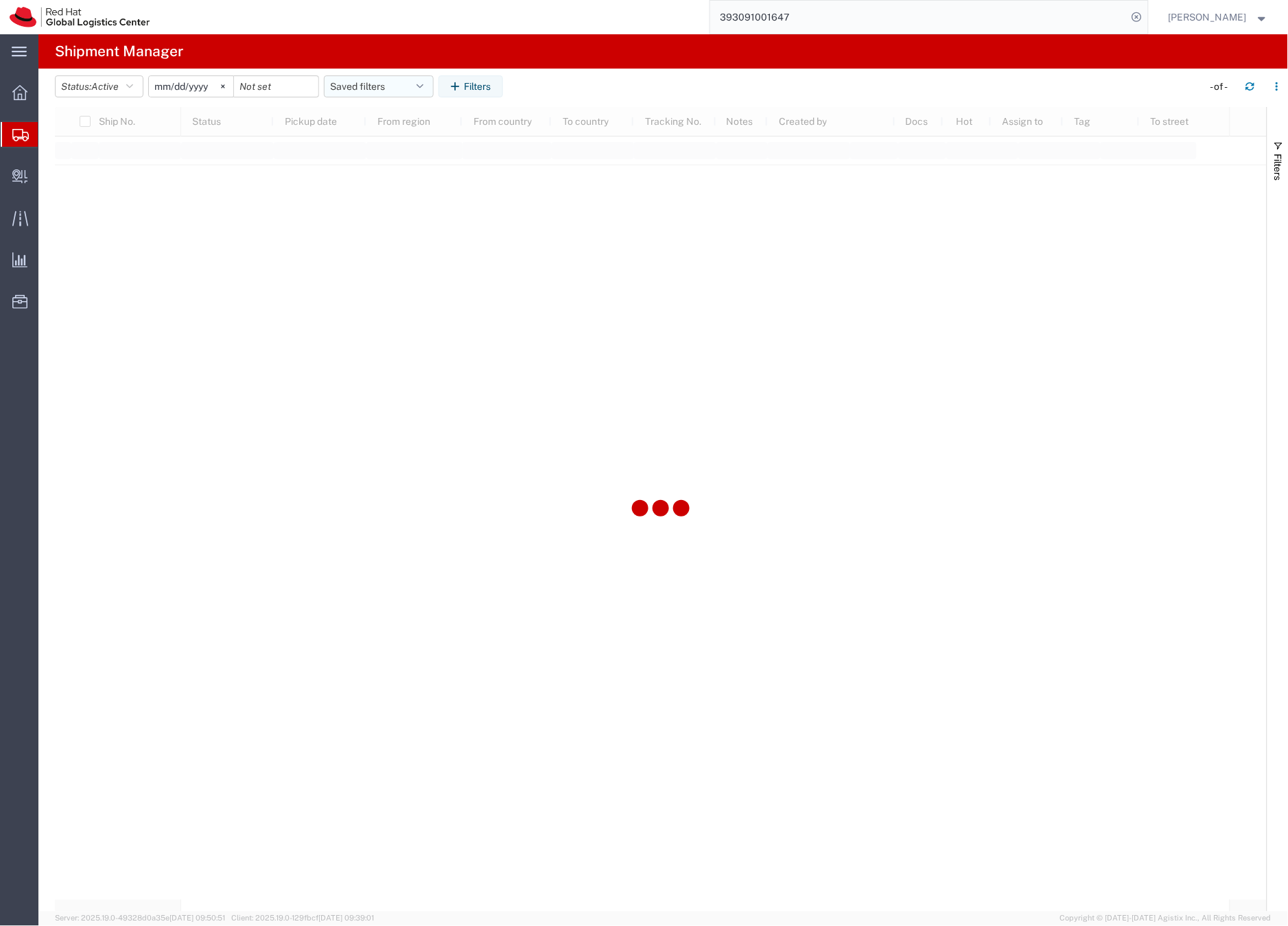
click at [344, 84] on button "Saved filters" at bounding box center [379, 86] width 110 height 22
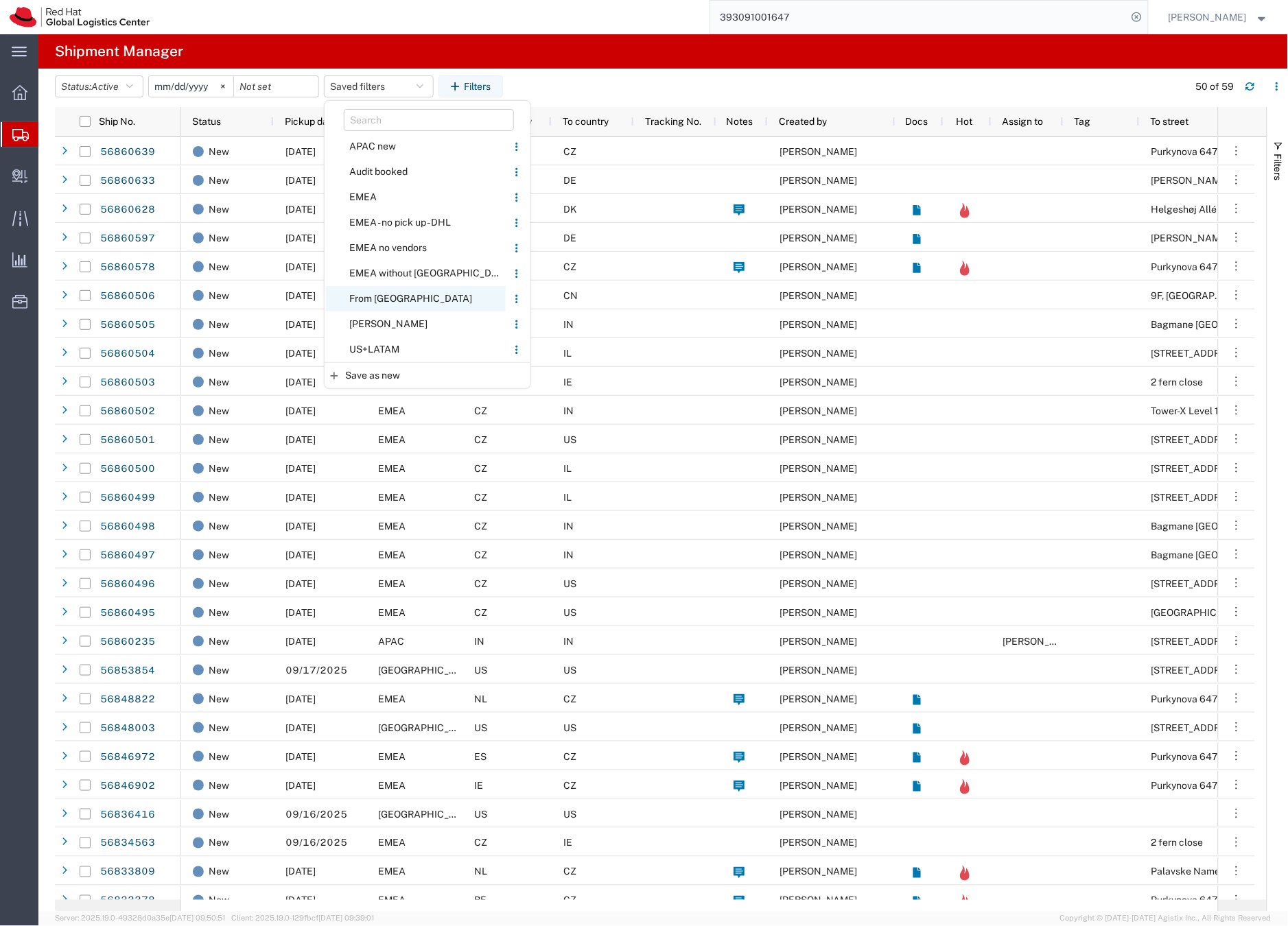
click at [371, 300] on span "From [GEOGRAPHIC_DATA]" at bounding box center [416, 299] width 180 height 25
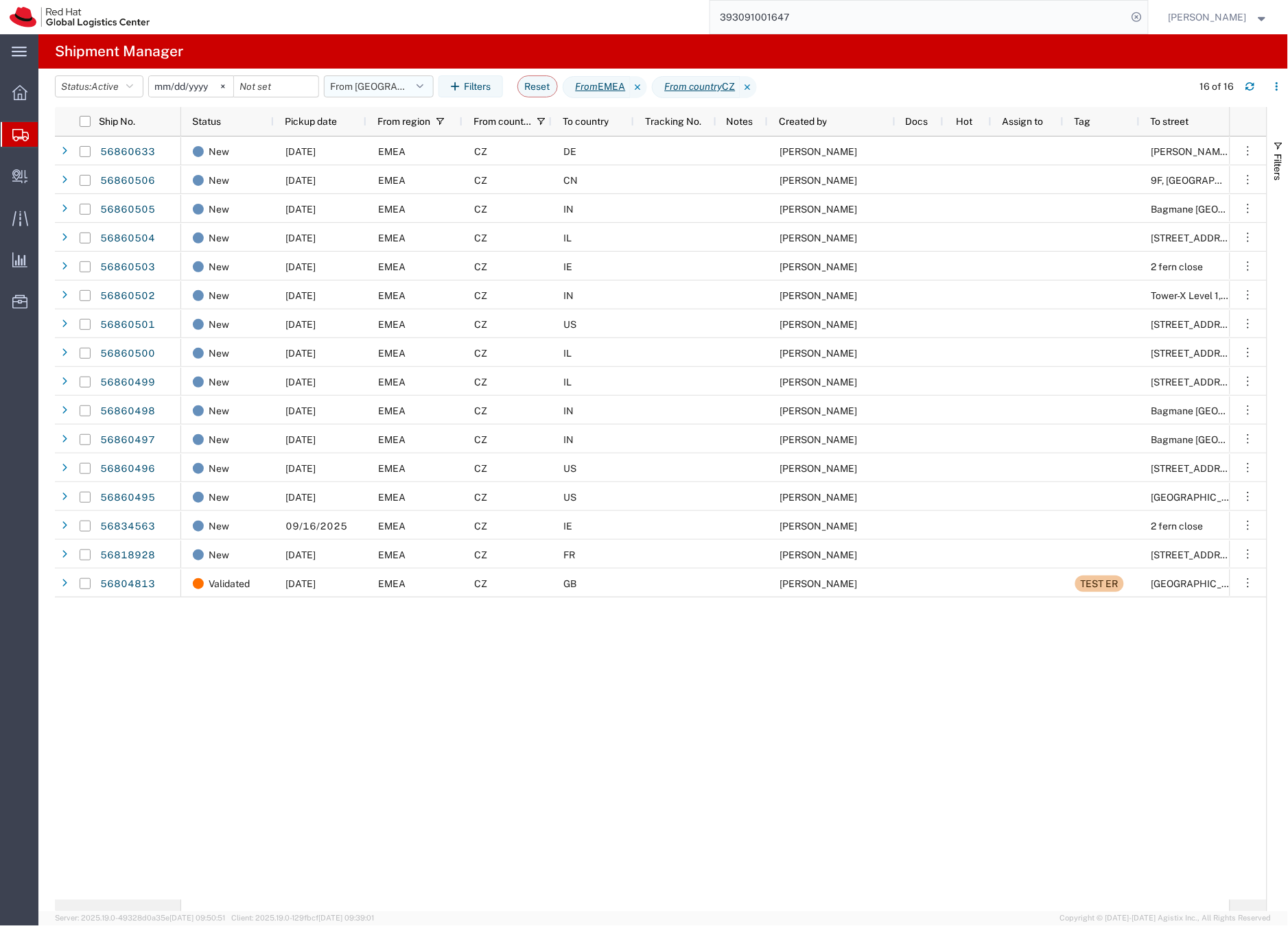
click at [378, 84] on button "From [GEOGRAPHIC_DATA]" at bounding box center [379, 86] width 110 height 22
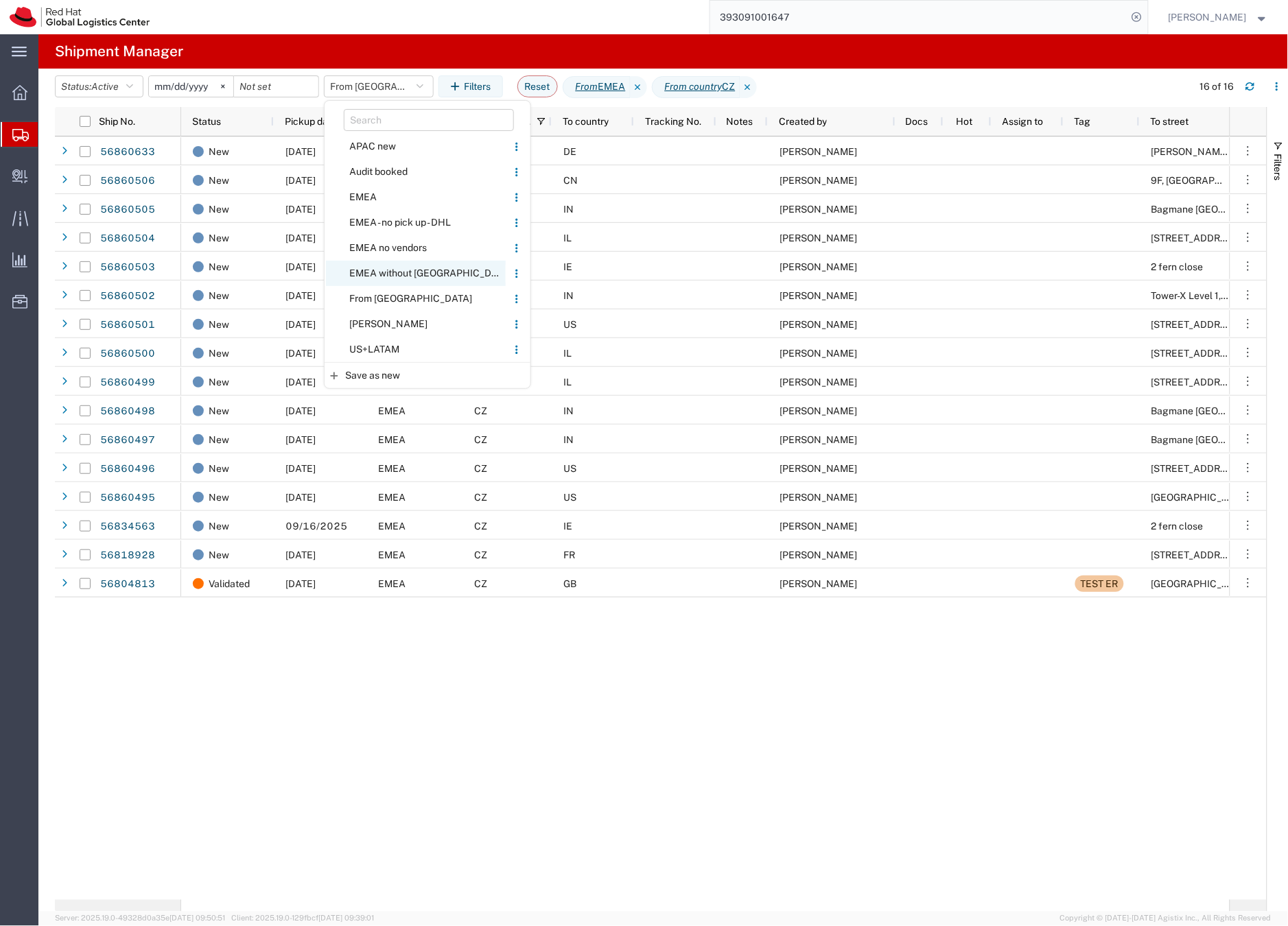
click at [375, 272] on span "EMEA without [GEOGRAPHIC_DATA]" at bounding box center [416, 273] width 180 height 25
type input "2023-06-14"
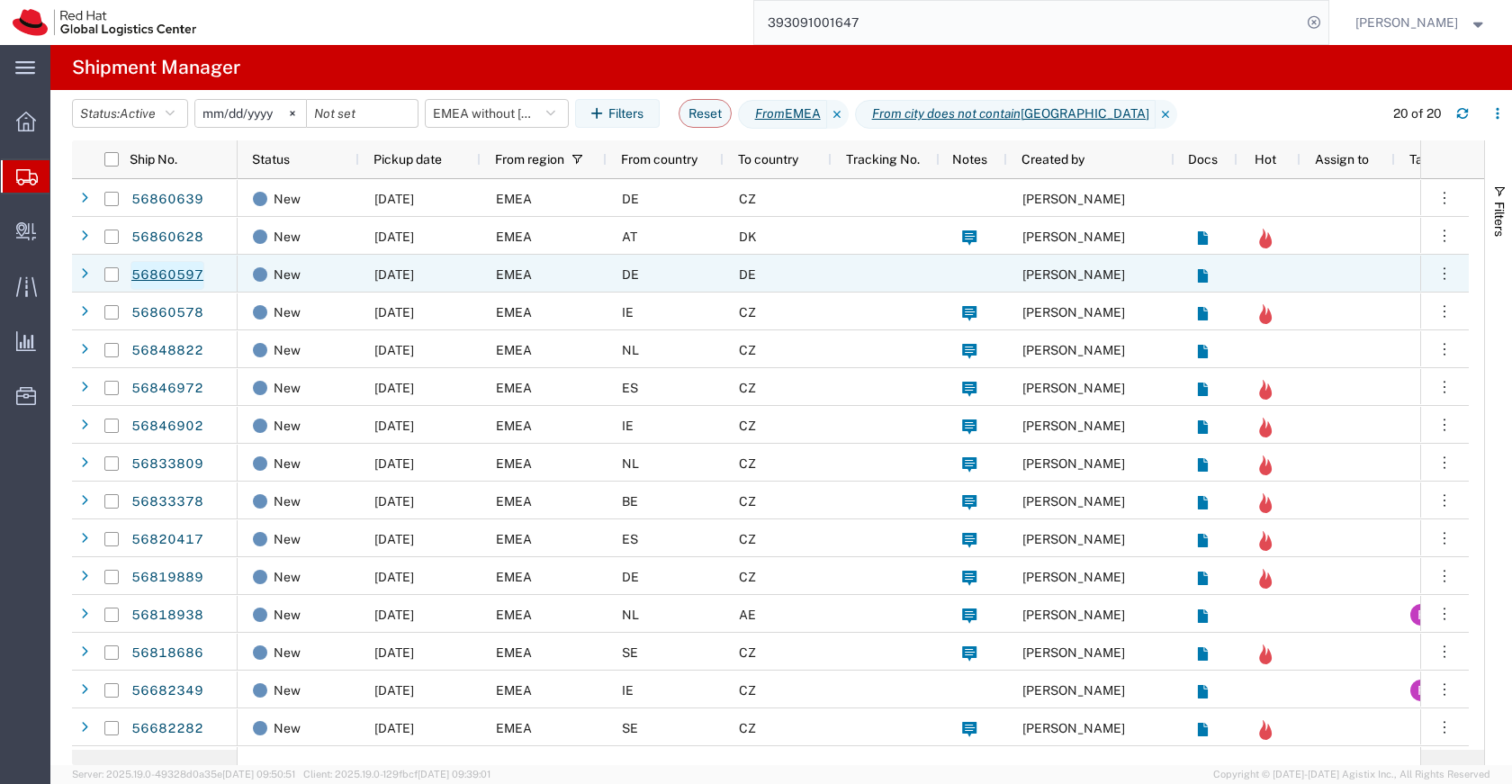
click at [189, 270] on link "56860597" at bounding box center [168, 275] width 74 height 29
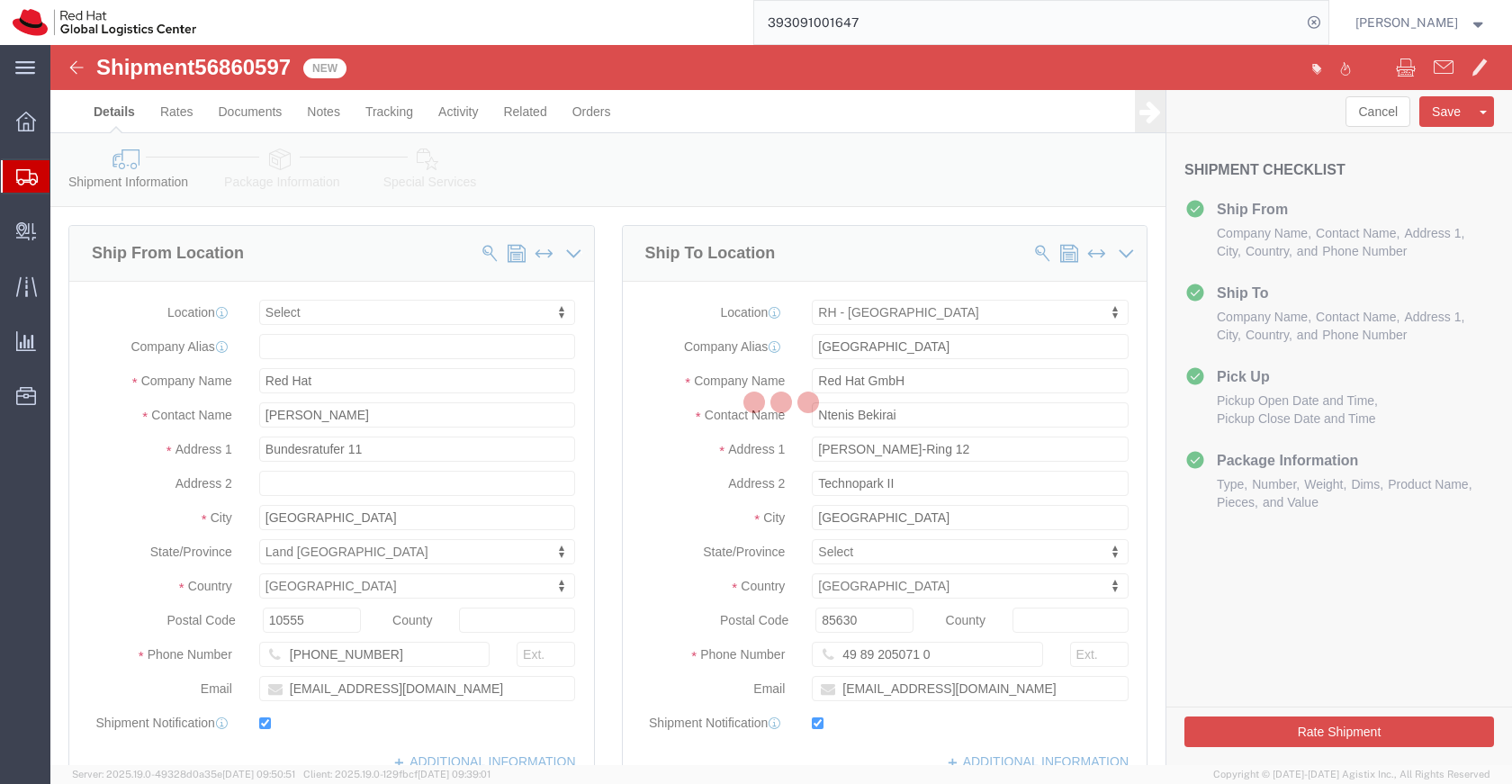
select select
select select "37988"
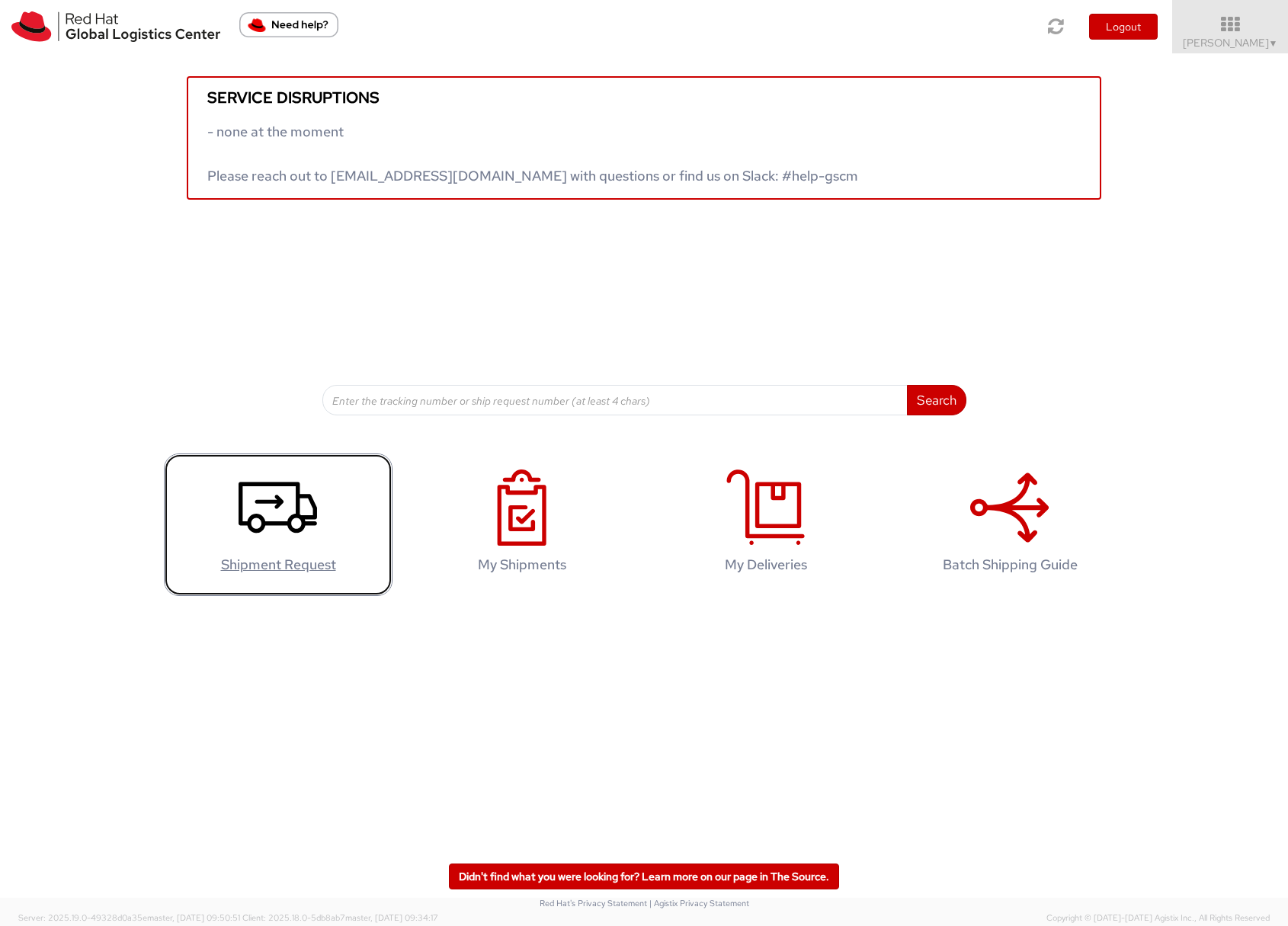
click at [277, 521] on icon at bounding box center [278, 507] width 78 height 76
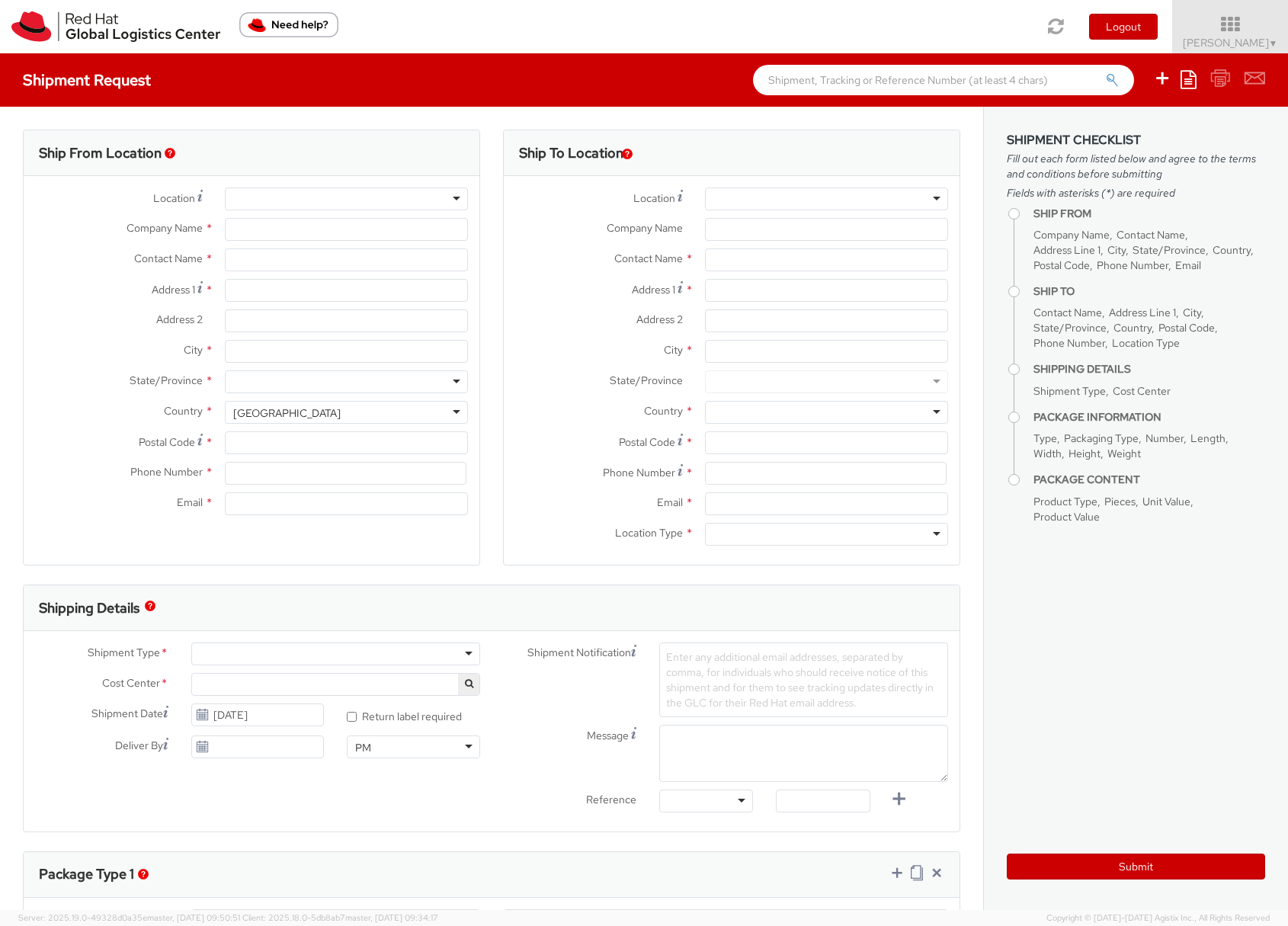
select select "901"
select select
type input "Red Hat Czech s.r.o."
type input "[PERSON_NAME]"
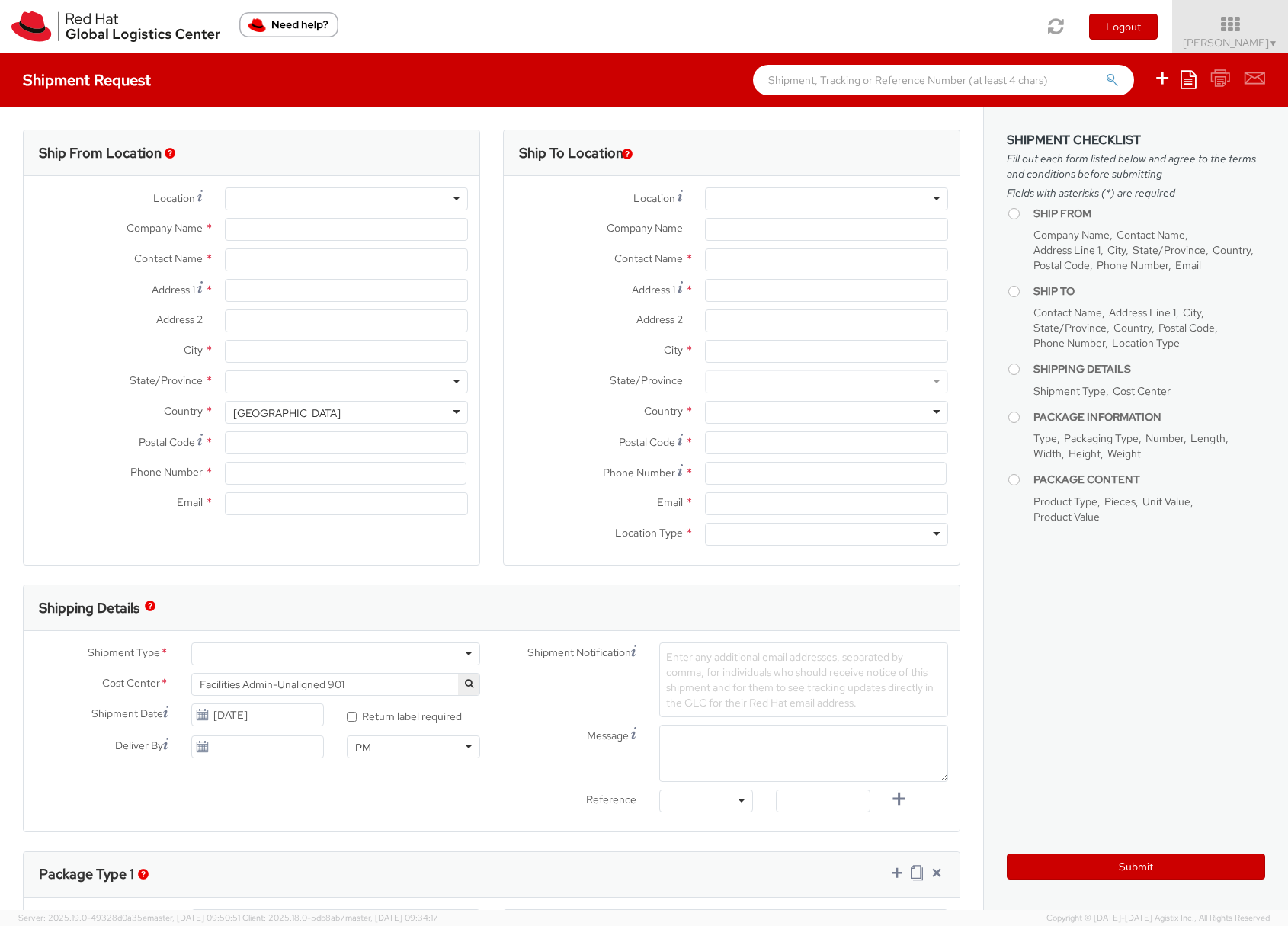
type input "Purkynova 665/115"
type input "BRNO"
type input "621 00"
type input "420532294446"
type input "somala@redhat.com"
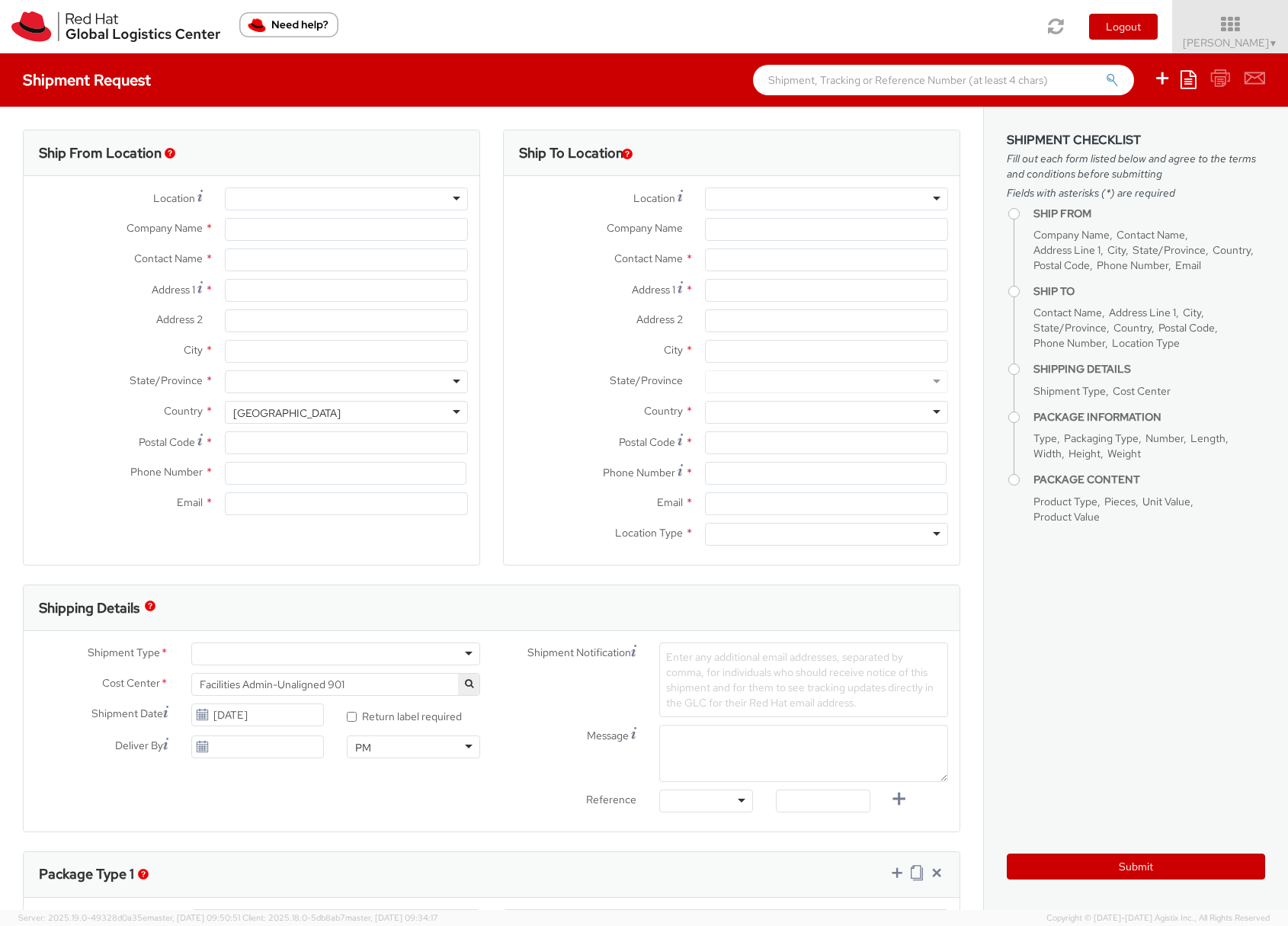
select select "CM"
select select "KGS"
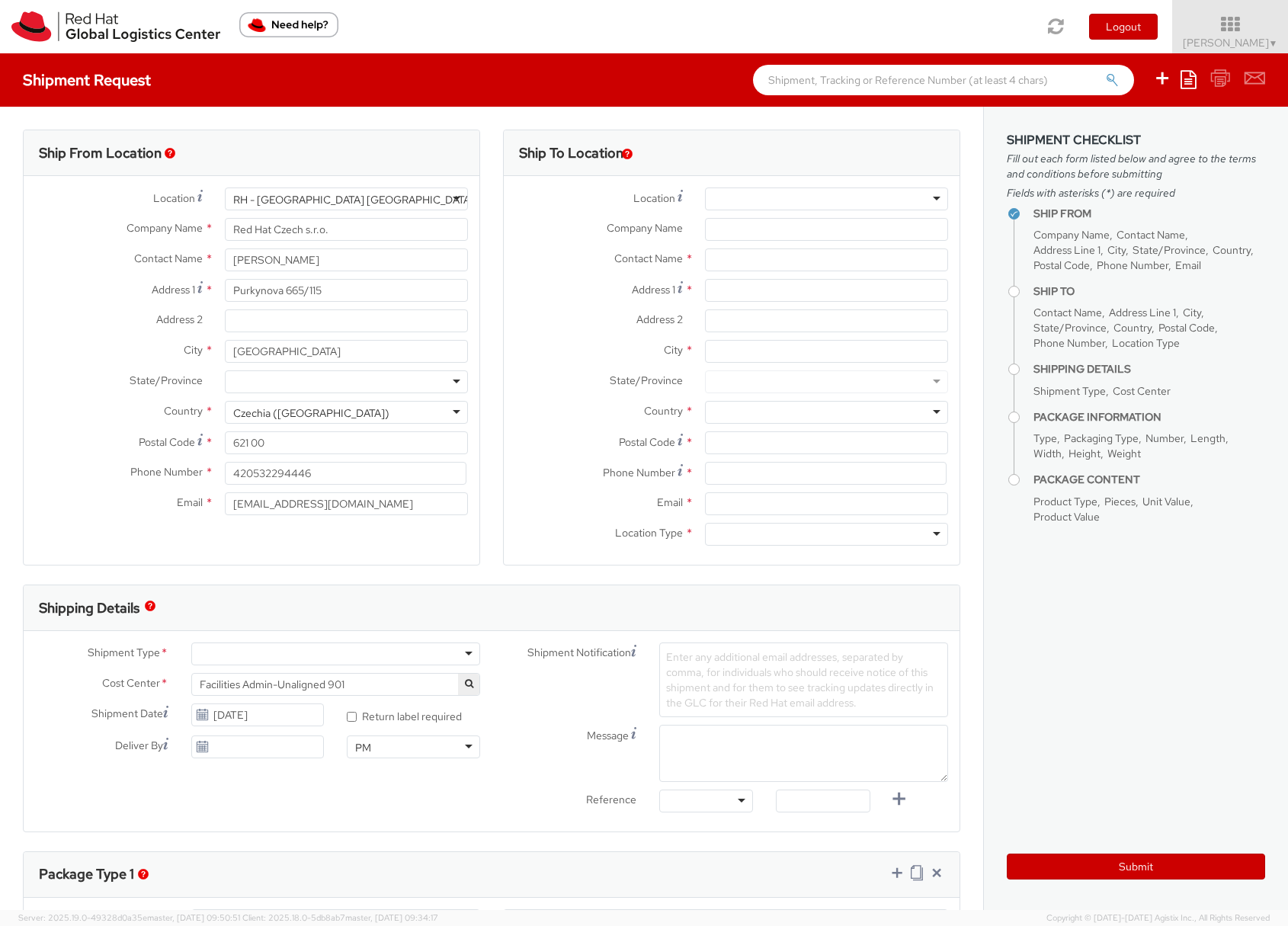
click at [724, 202] on div at bounding box center [826, 198] width 243 height 23
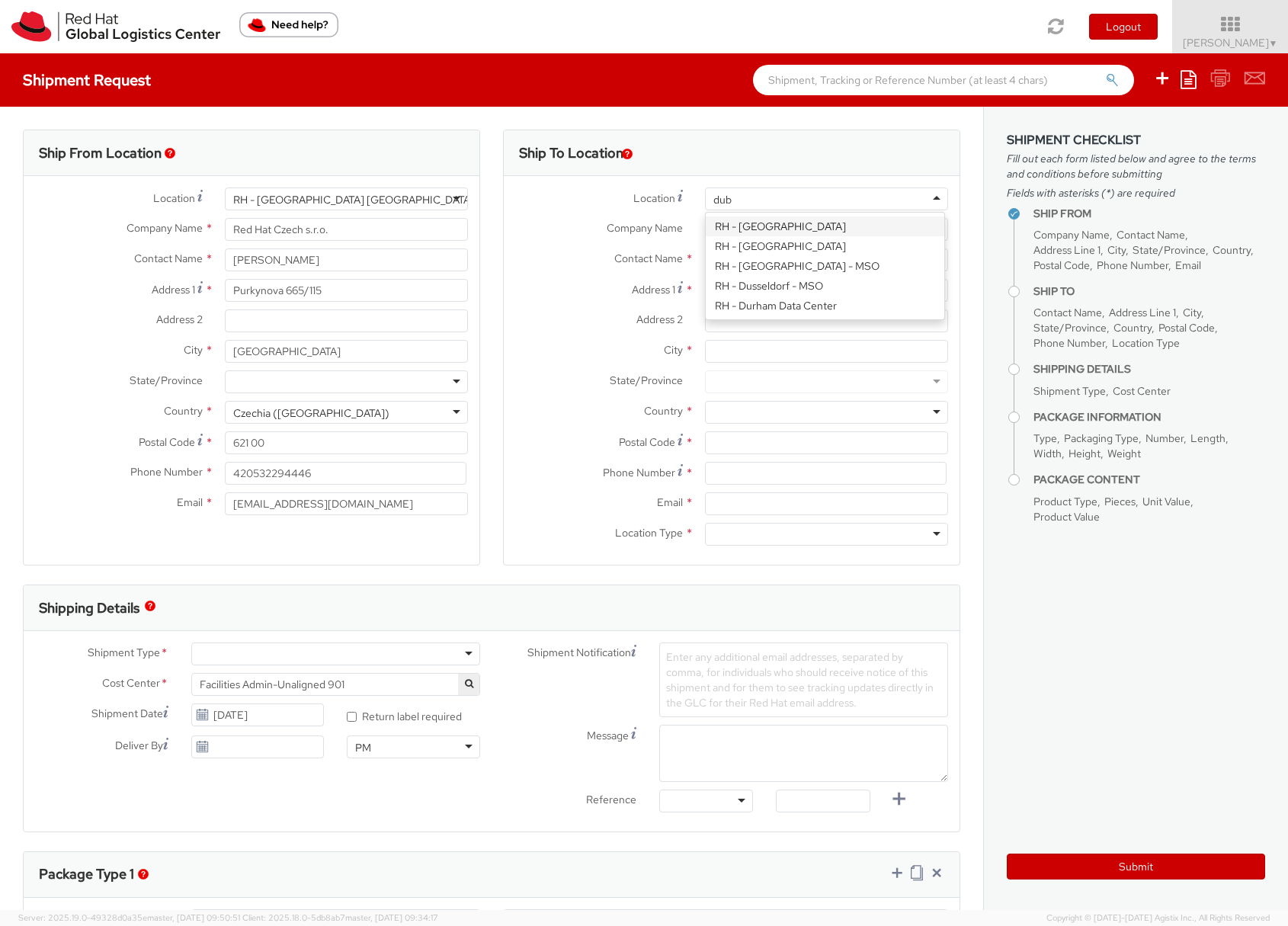
type input "duba"
type input "Red Hat FZ-LLC."
type input "Office Park Building, Block A"
type input "Office 406A, Dubai Knowledge Village"
type input "DUBAI"
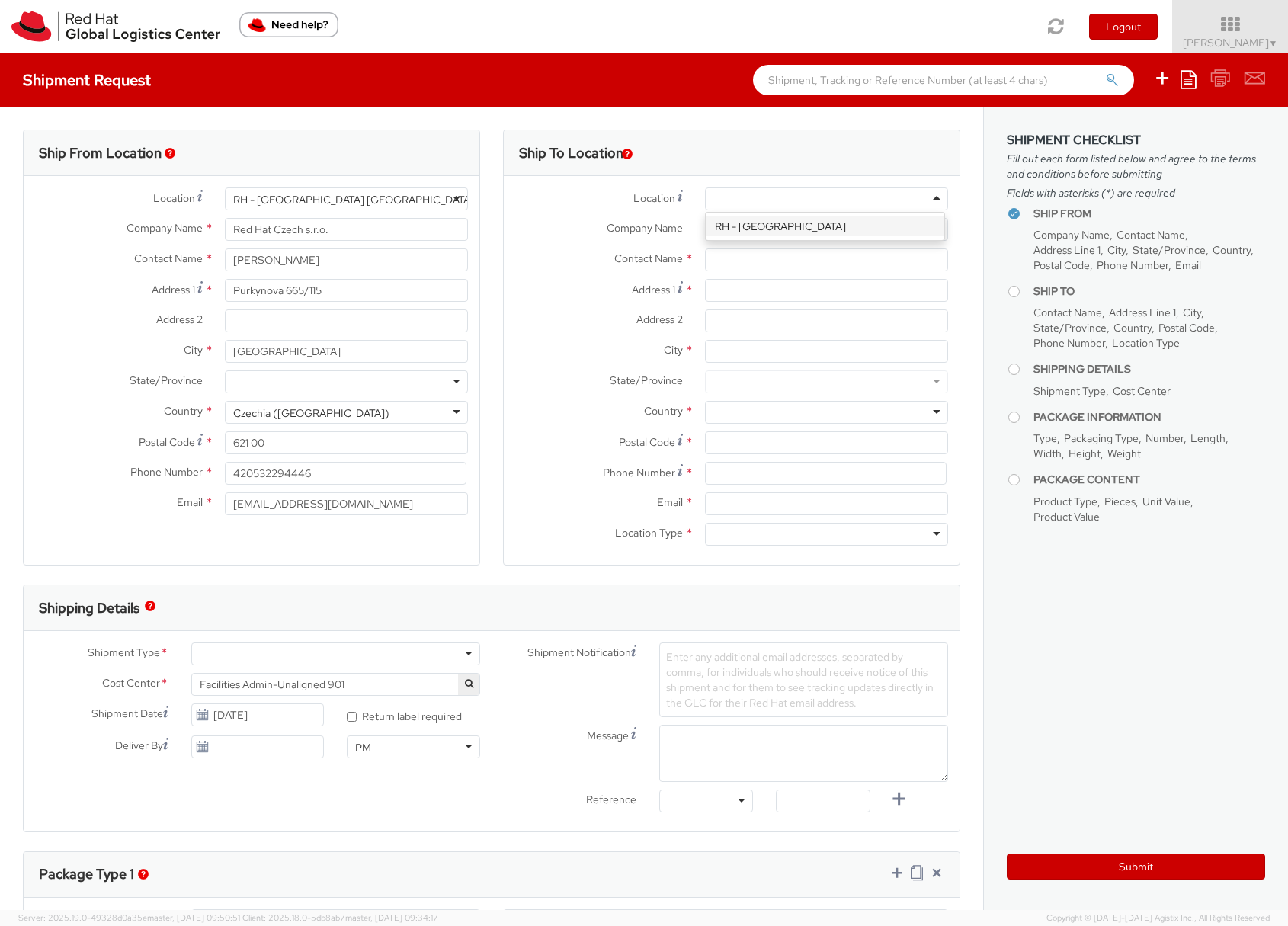
type input "971 4 4494 100"
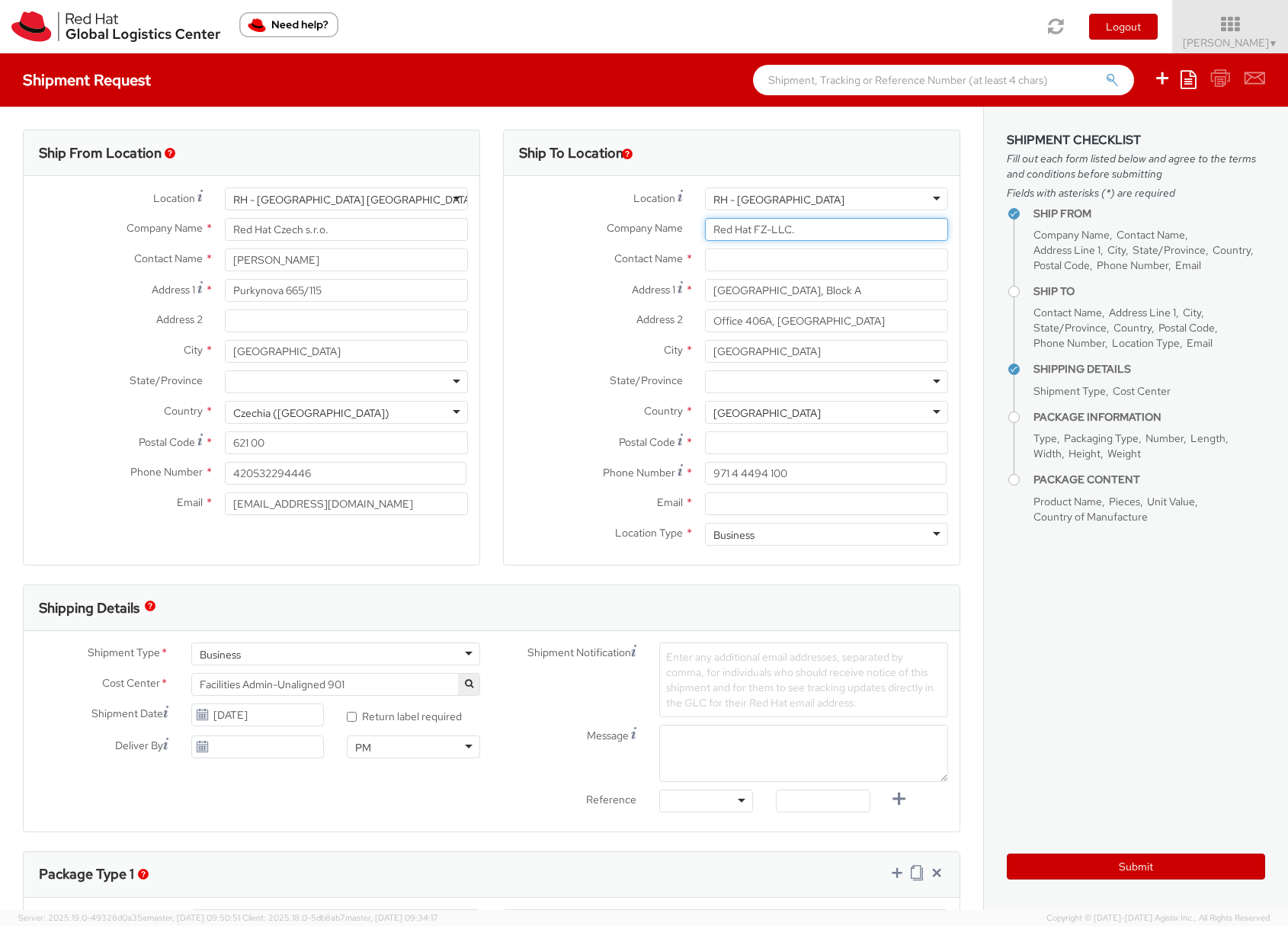
drag, startPoint x: 806, startPoint y: 231, endPoint x: 702, endPoint y: 225, distance: 104.2
click at [705, 225] on input "Red Hat FZ-LLC." at bounding box center [826, 229] width 243 height 23
click at [855, 296] on input "Office Park Building, Block A" at bounding box center [826, 290] width 243 height 23
drag, startPoint x: 931, startPoint y: 325, endPoint x: 765, endPoint y: 317, distance: 166.2
click at [765, 317] on input "Office 406A, Dubai Knowledge Village" at bounding box center [826, 321] width 243 height 23
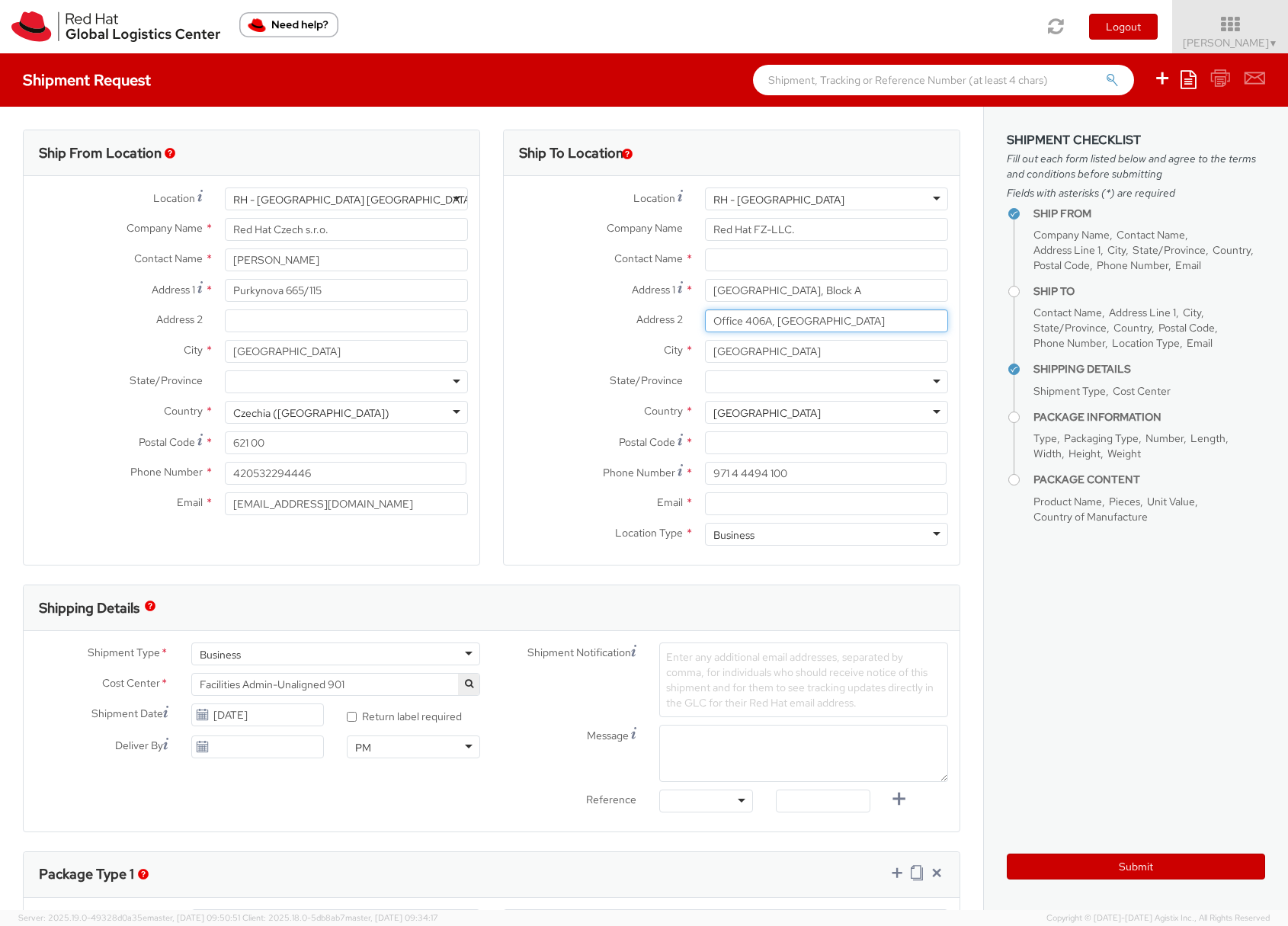
click at [891, 313] on input "Office 406A, Dubai Knowledge Village" at bounding box center [826, 321] width 243 height 23
drag, startPoint x: 870, startPoint y: 319, endPoint x: 702, endPoint y: 310, distance: 168.2
click at [705, 310] on input "Office 406A, Dubai Knowledge Village" at bounding box center [826, 321] width 243 height 23
click at [779, 355] on input "DUBAI" at bounding box center [826, 351] width 243 height 23
drag, startPoint x: 779, startPoint y: 355, endPoint x: 695, endPoint y: 349, distance: 84.2
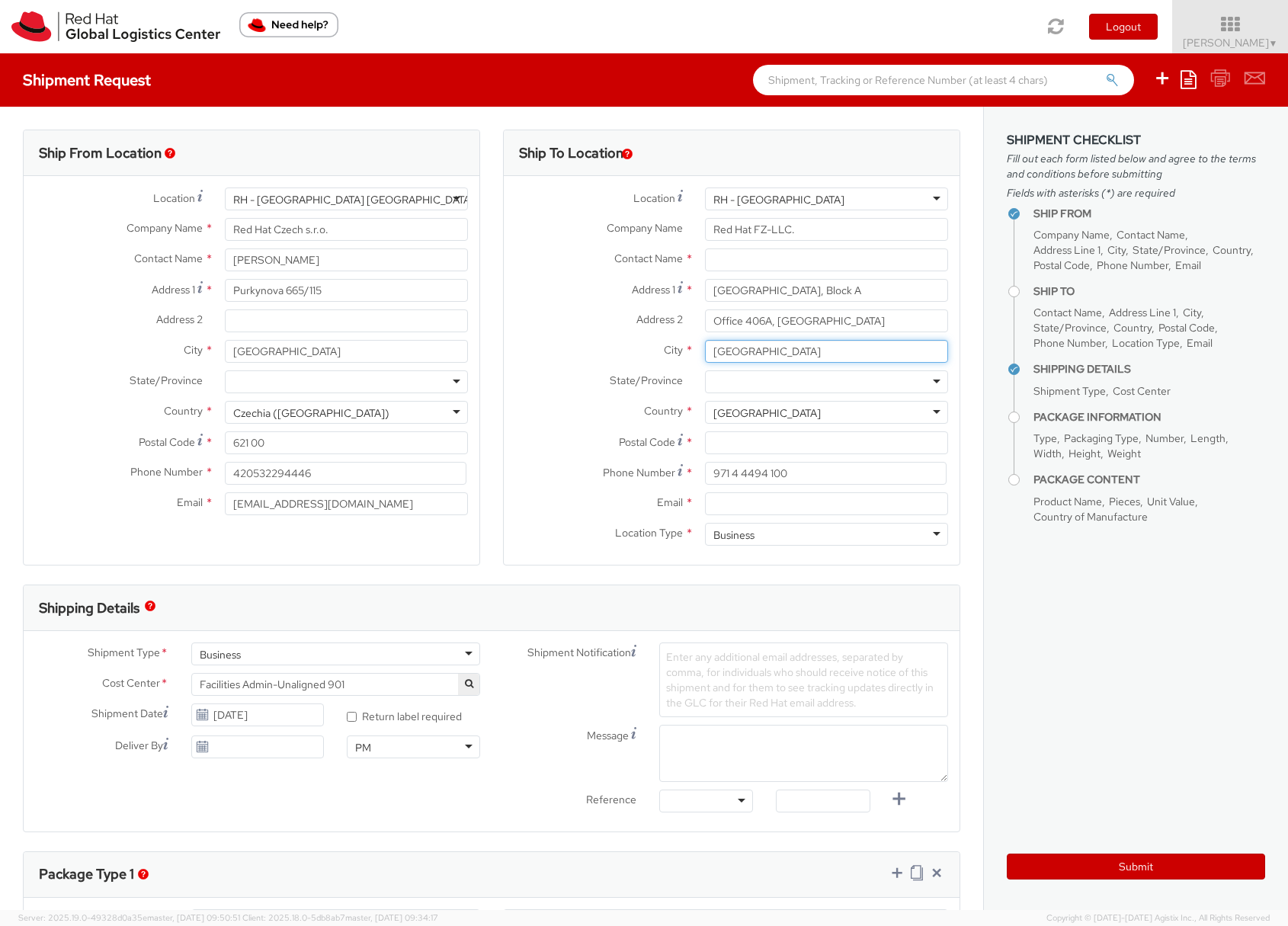
click at [695, 349] on div "DUBAI" at bounding box center [826, 351] width 266 height 23
click at [1239, 43] on span "Sona Mala ▼" at bounding box center [1231, 42] width 96 height 13
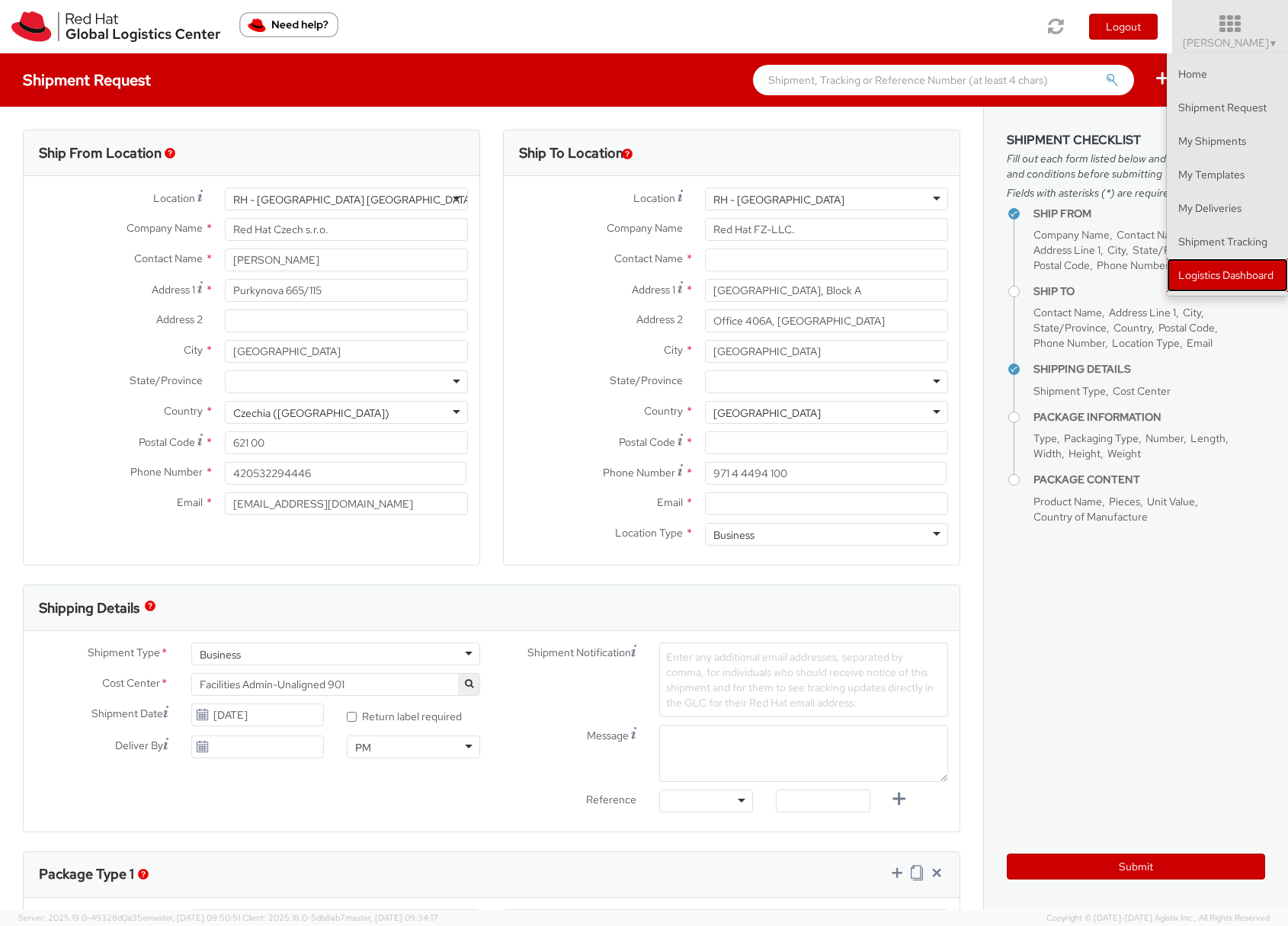
click at [1224, 278] on link "Logistics Dashboard" at bounding box center [1227, 275] width 122 height 34
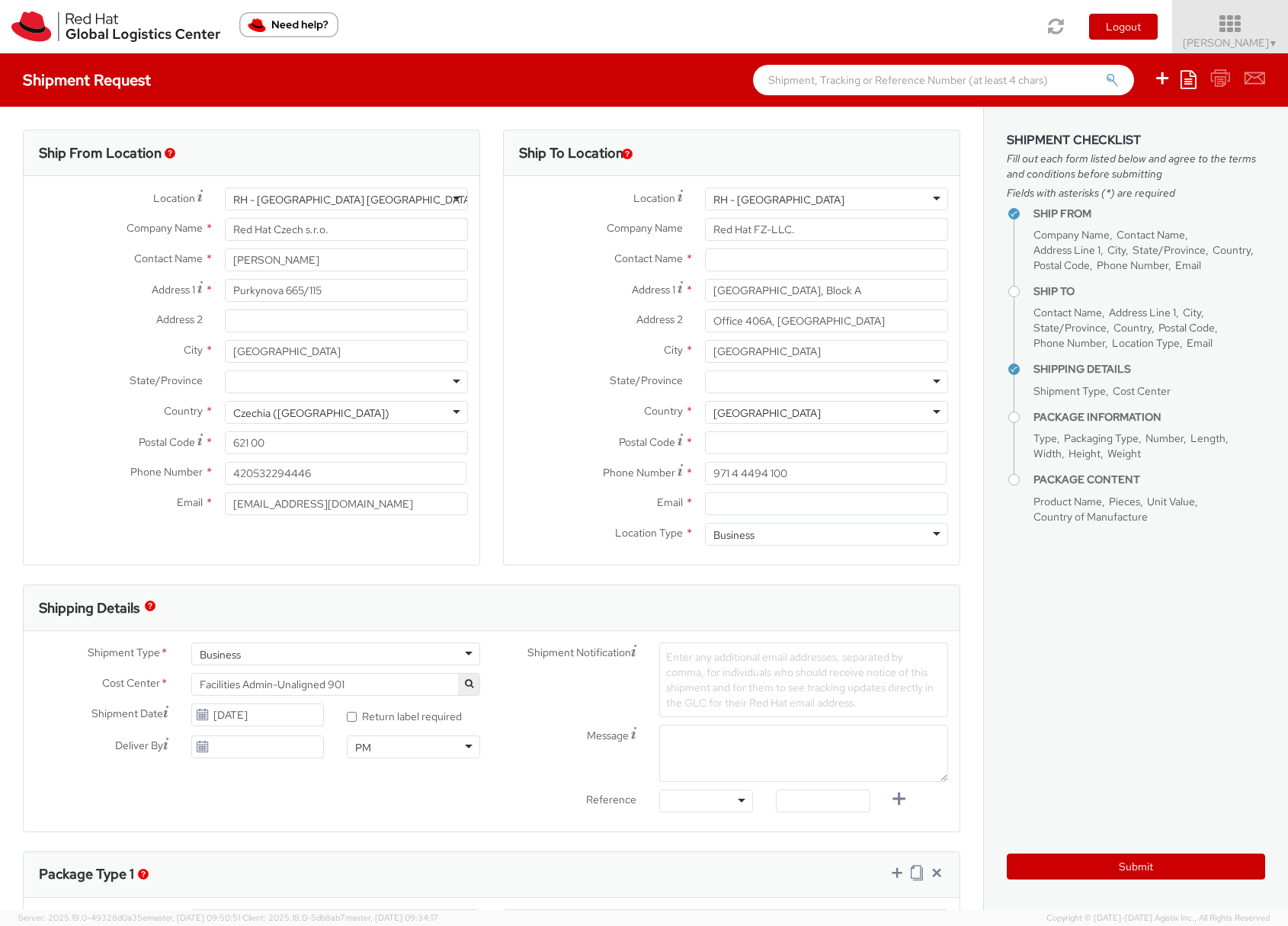
click at [1236, 43] on span "Sona Mala ▼" at bounding box center [1231, 42] width 96 height 13
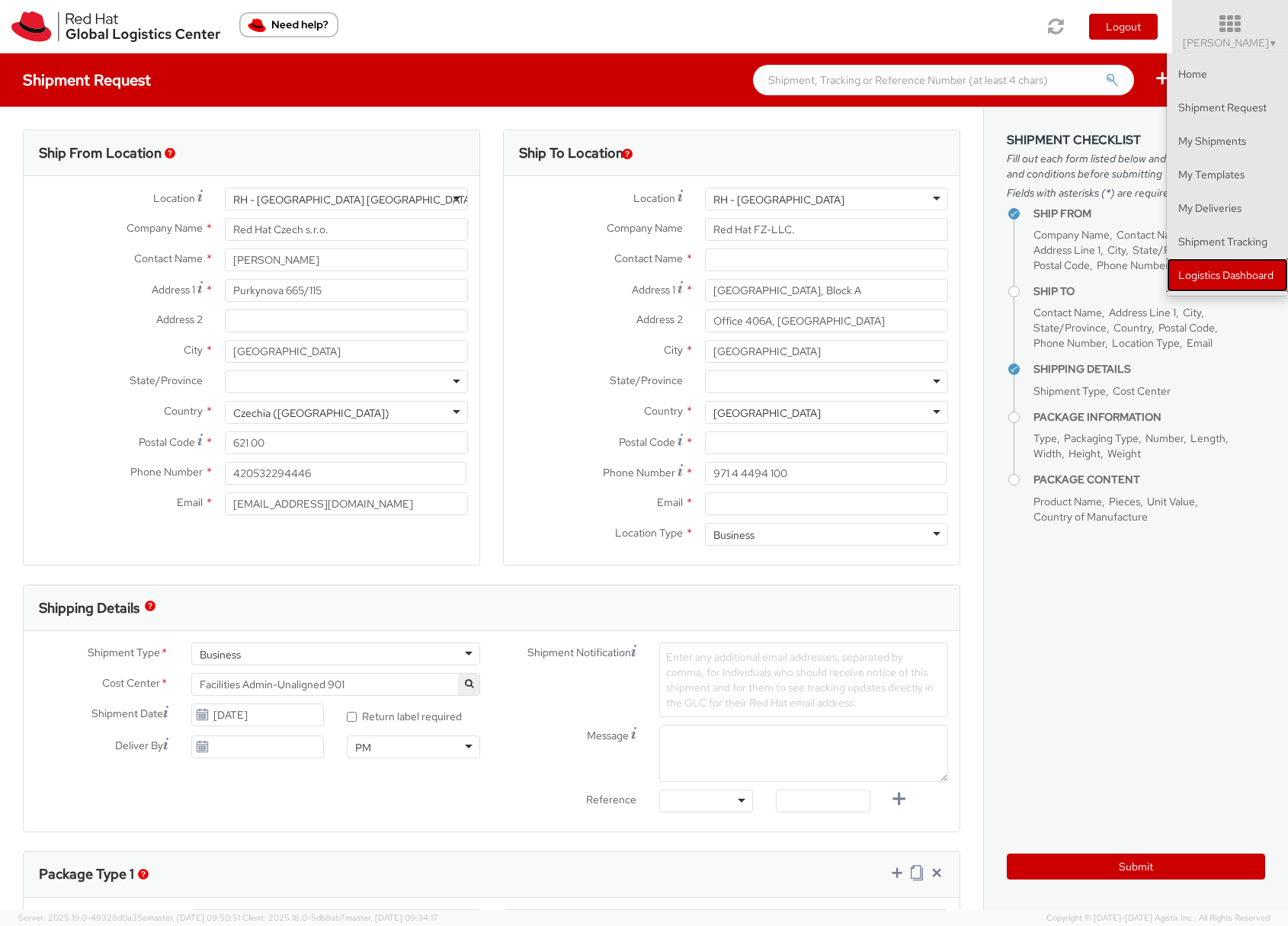
click at [1218, 271] on link "Logistics Dashboard" at bounding box center [1227, 275] width 122 height 34
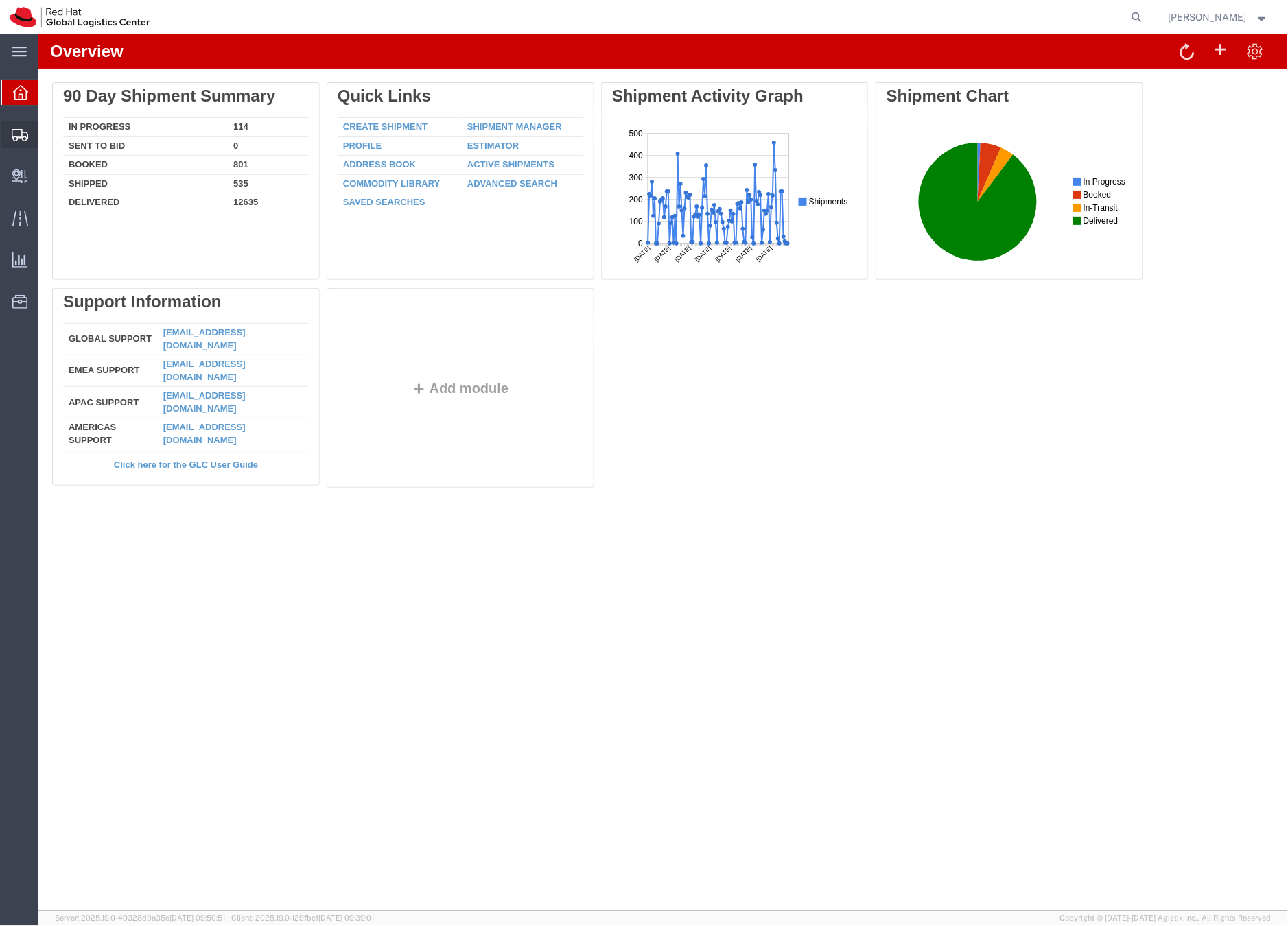
click at [15, 134] on icon at bounding box center [20, 135] width 16 height 12
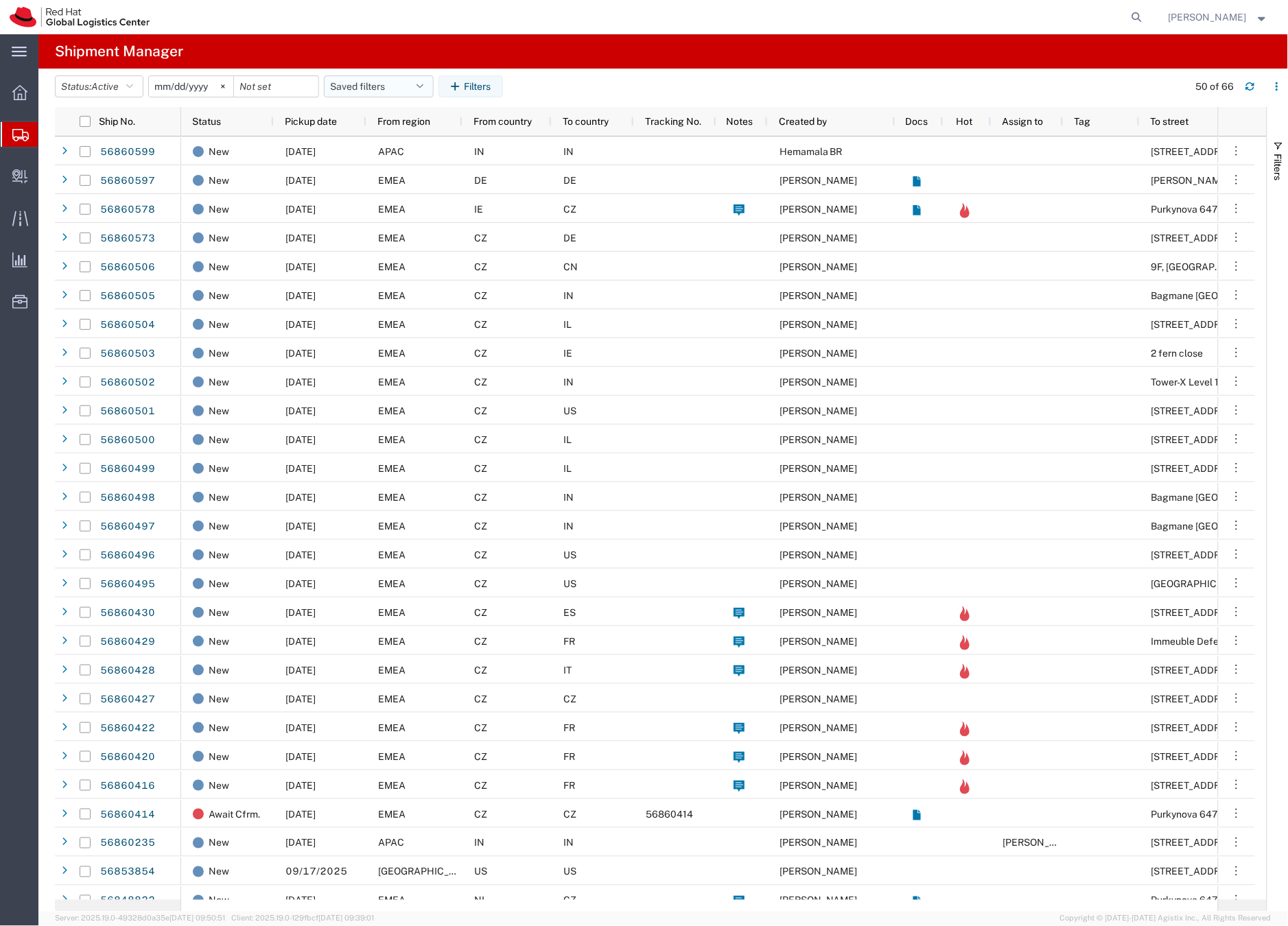
click at [383, 86] on button "Saved filters" at bounding box center [379, 86] width 110 height 22
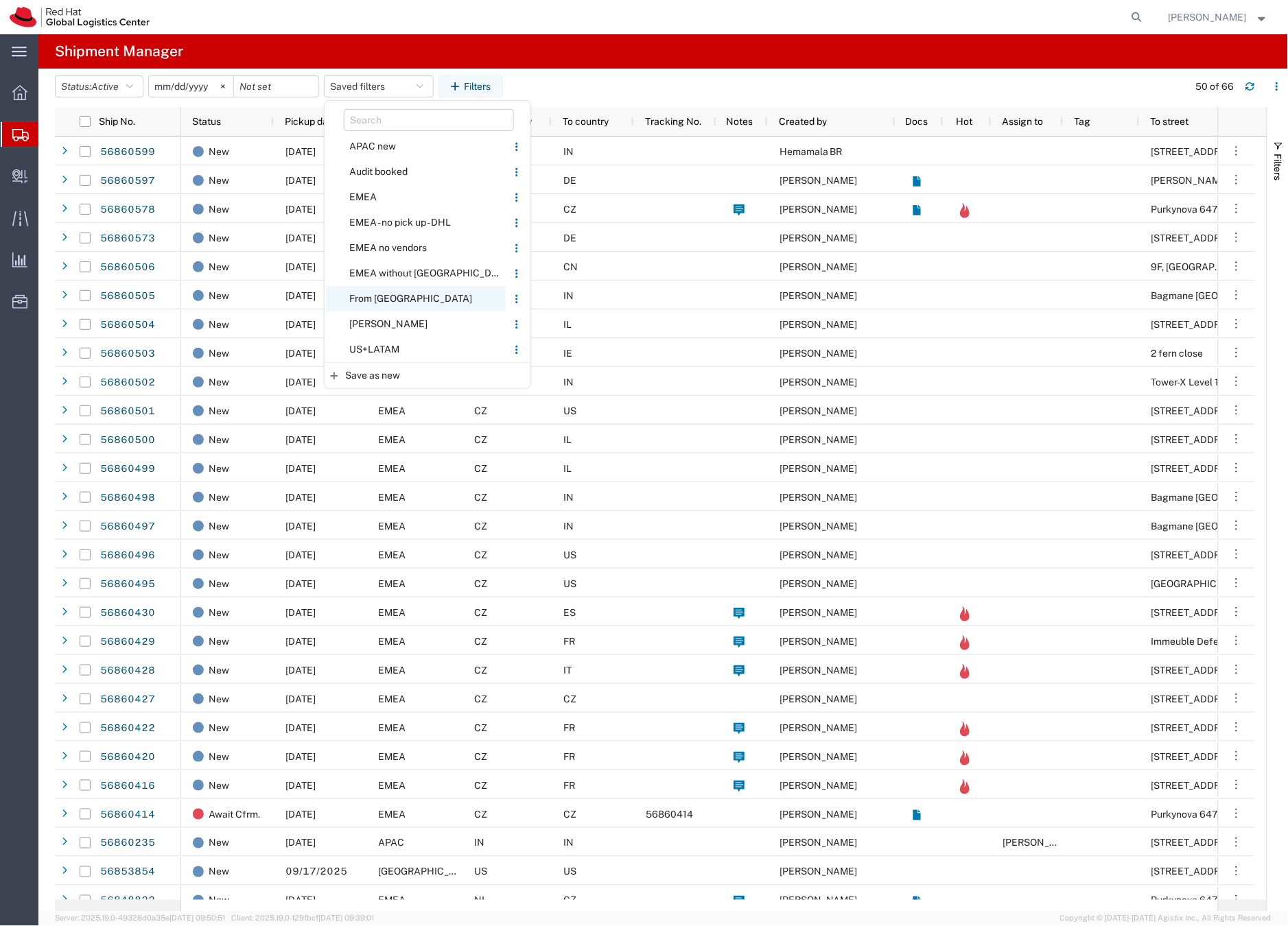
click at [374, 297] on span "From [GEOGRAPHIC_DATA]" at bounding box center [416, 299] width 180 height 25
type input "[DATE]"
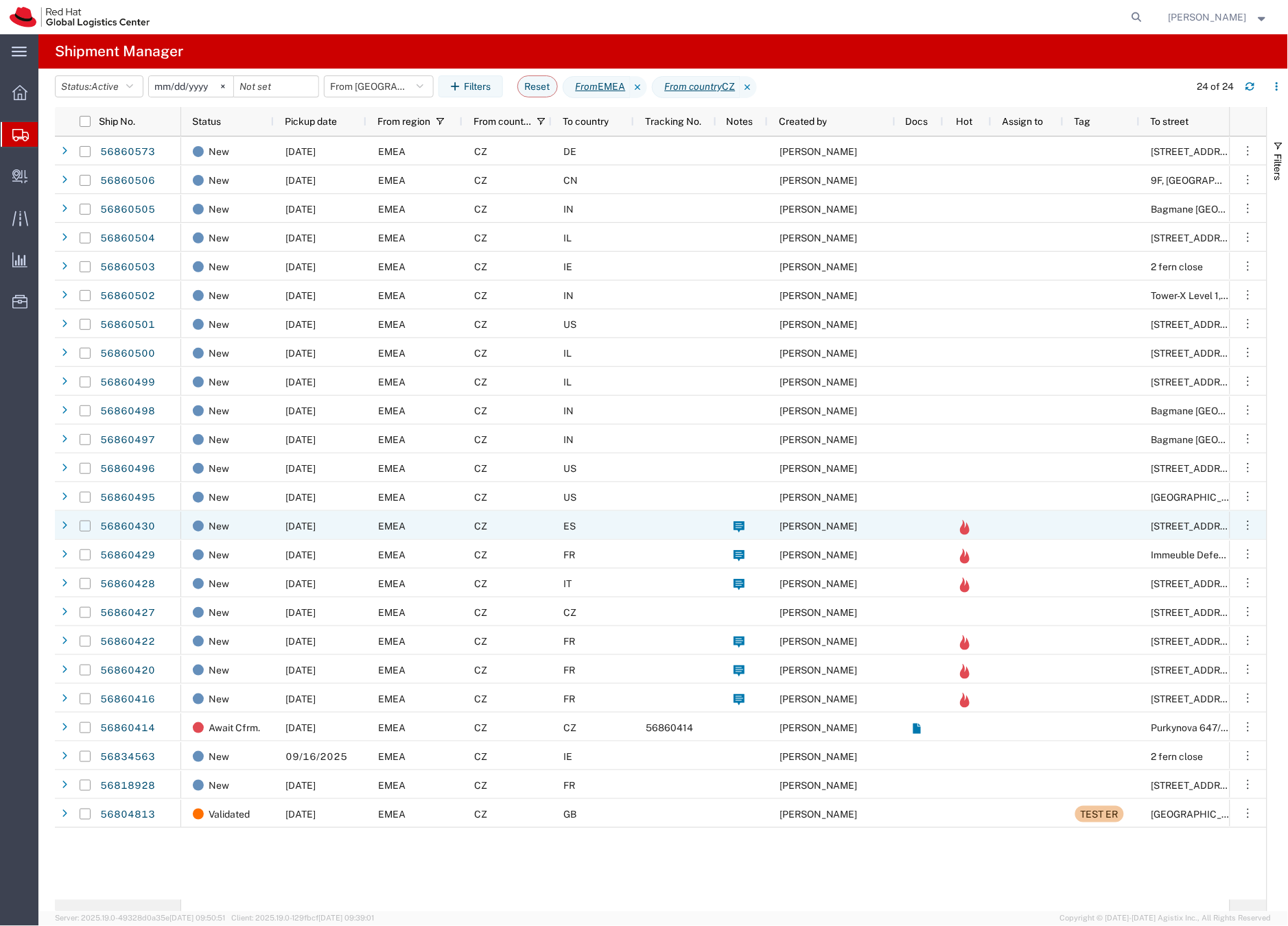
click at [86, 527] on input "Press Space to toggle row selection (unchecked)" at bounding box center [85, 527] width 11 height 11
checkbox input "true"
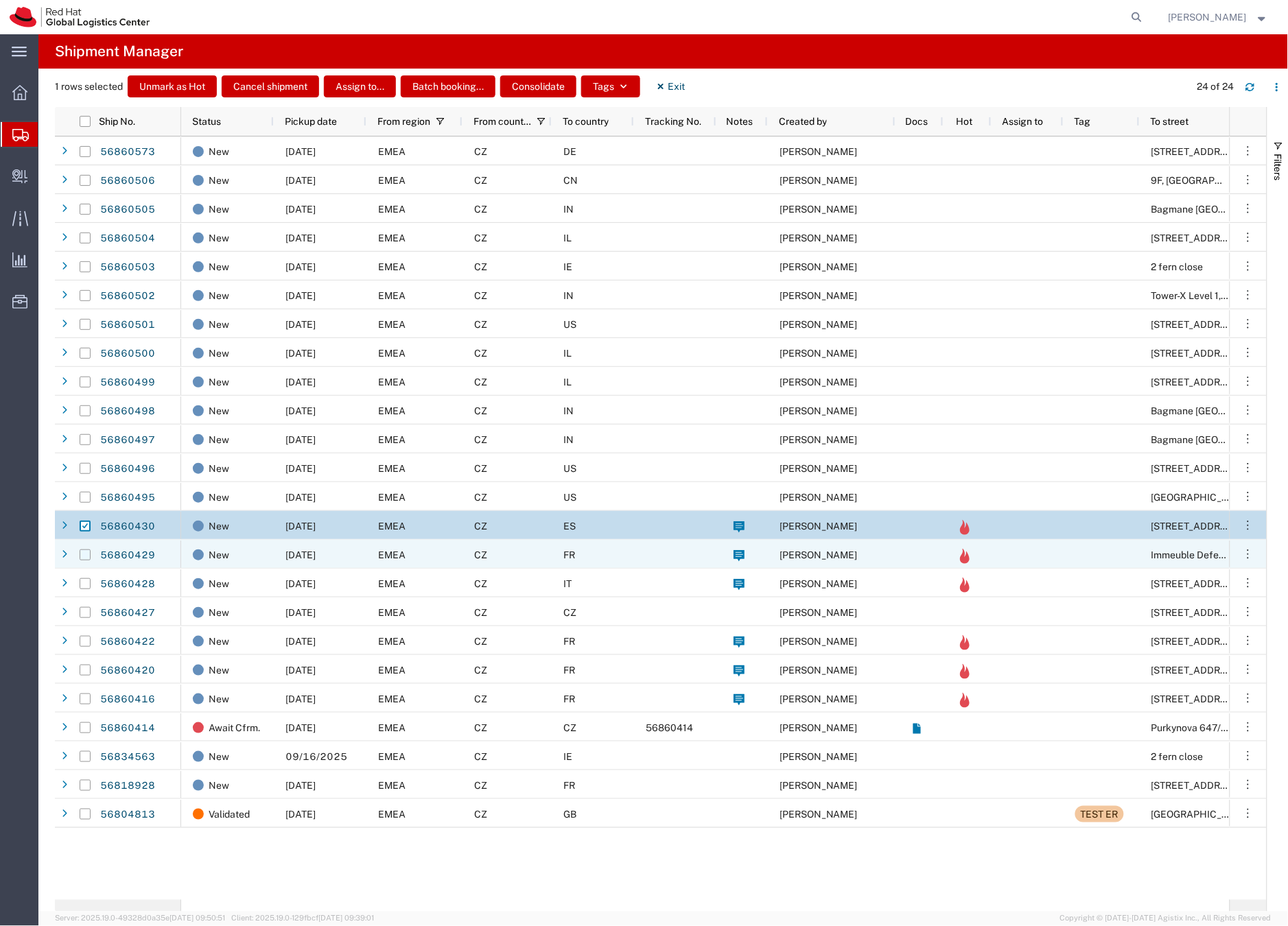
click at [84, 557] on input "Press Space to toggle row selection (unchecked)" at bounding box center [85, 555] width 11 height 11
checkbox input "true"
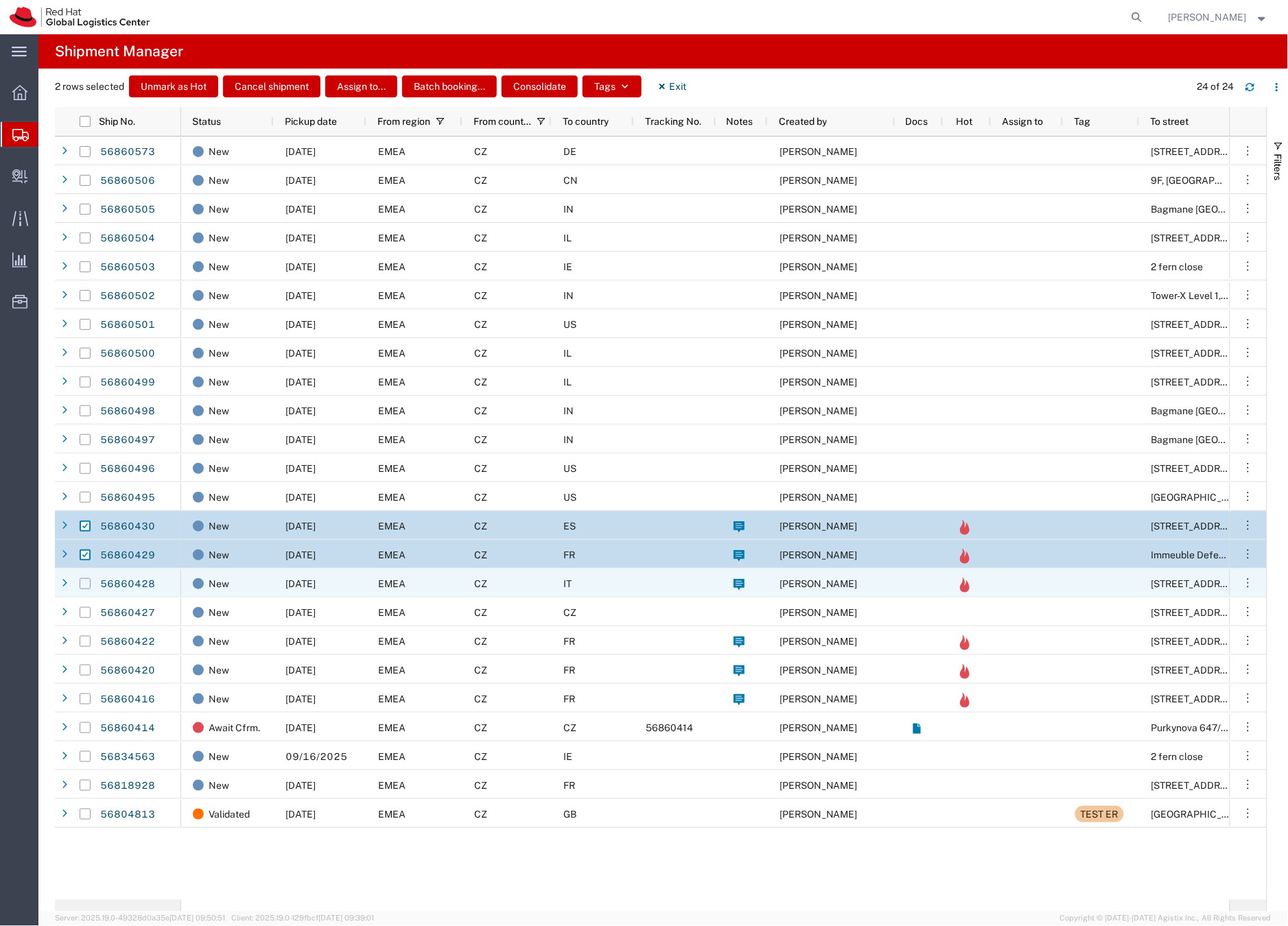
click at [85, 583] on input "Press Space to toggle row selection (unchecked)" at bounding box center [85, 584] width 11 height 11
checkbox input "true"
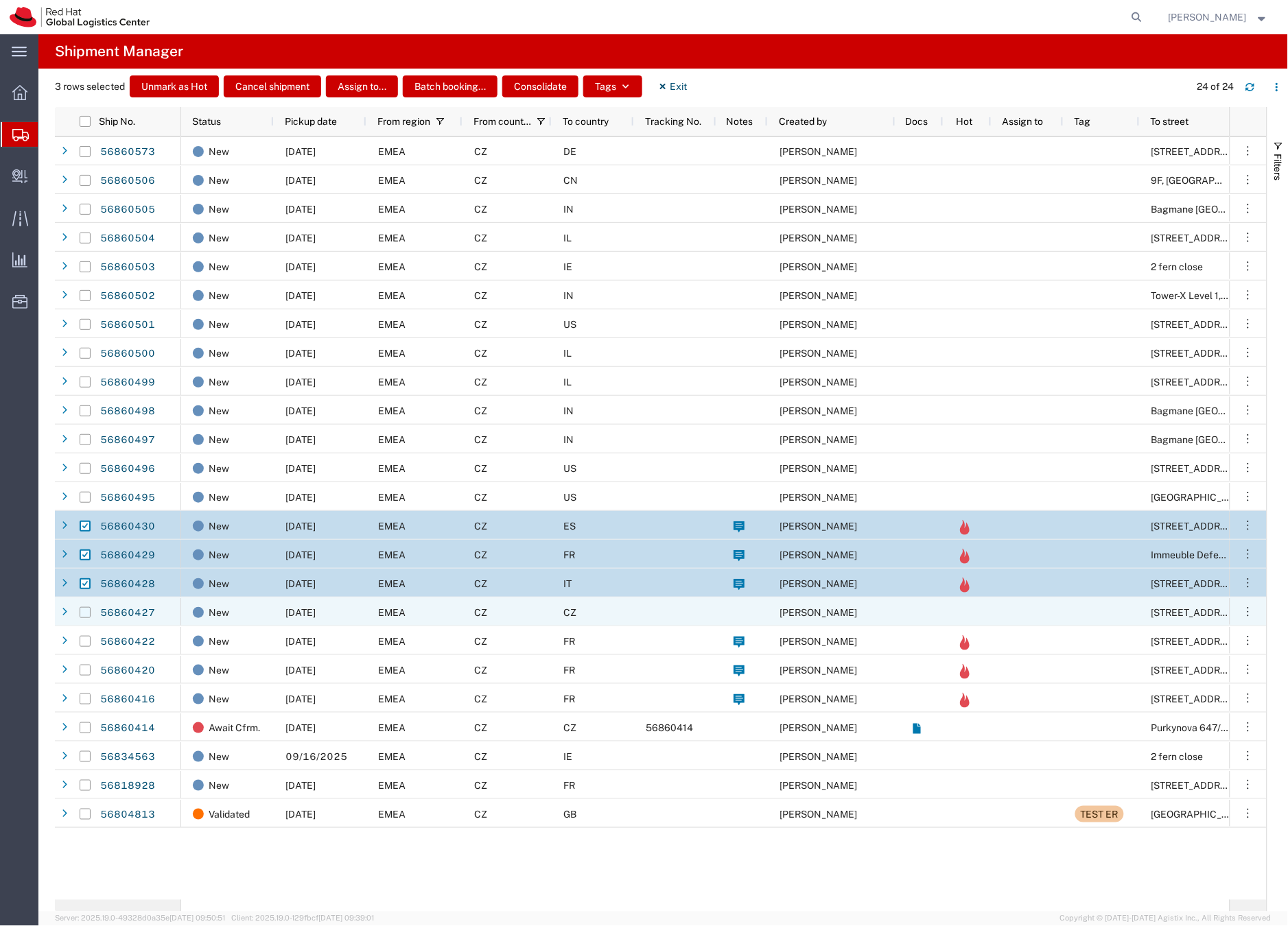
click at [87, 613] on input "Press Space to toggle row selection (unchecked)" at bounding box center [85, 613] width 11 height 11
checkbox input "true"
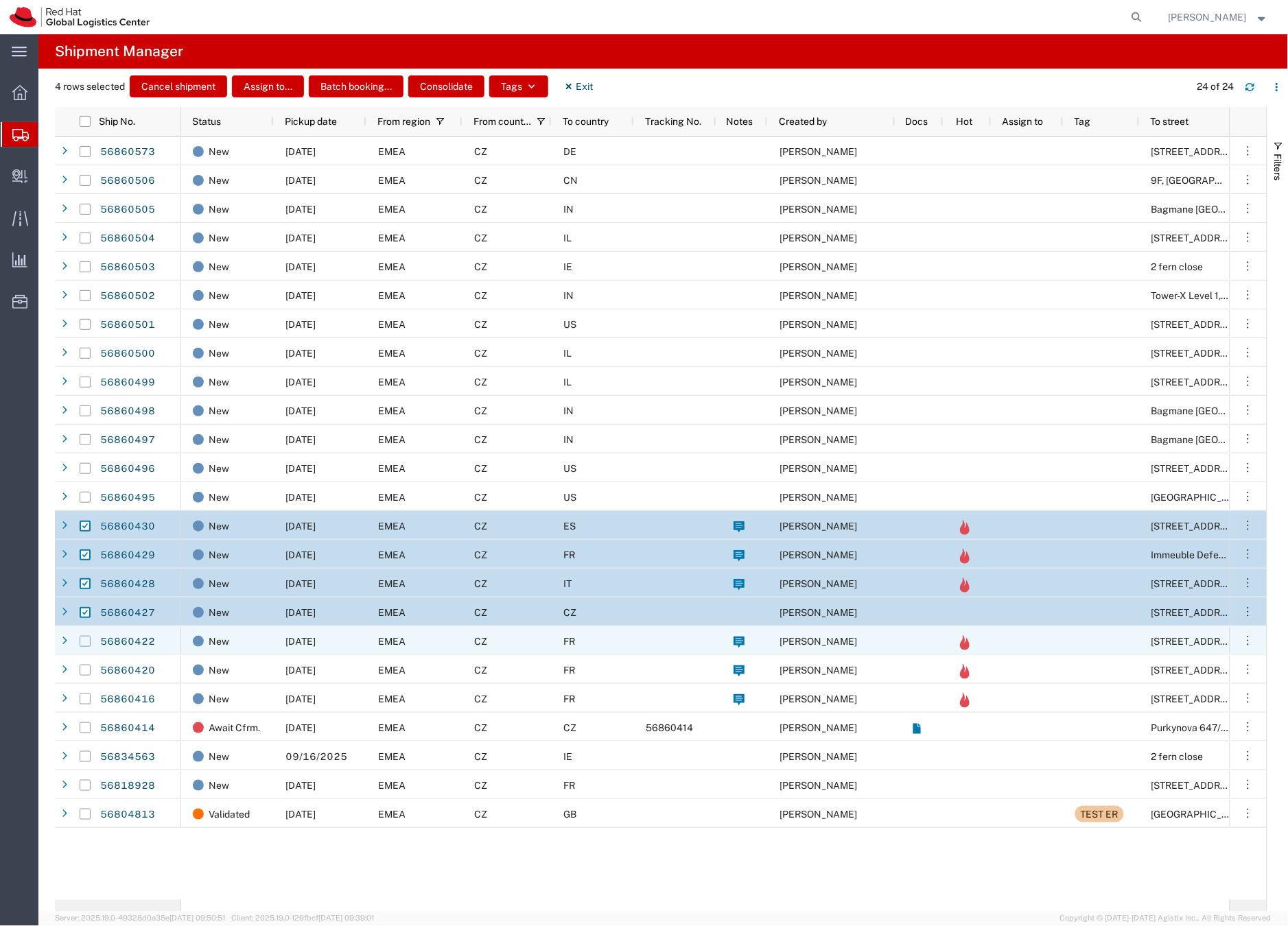
click at [89, 644] on input "Press Space to toggle row selection (unchecked)" at bounding box center [85, 642] width 11 height 11
checkbox input "true"
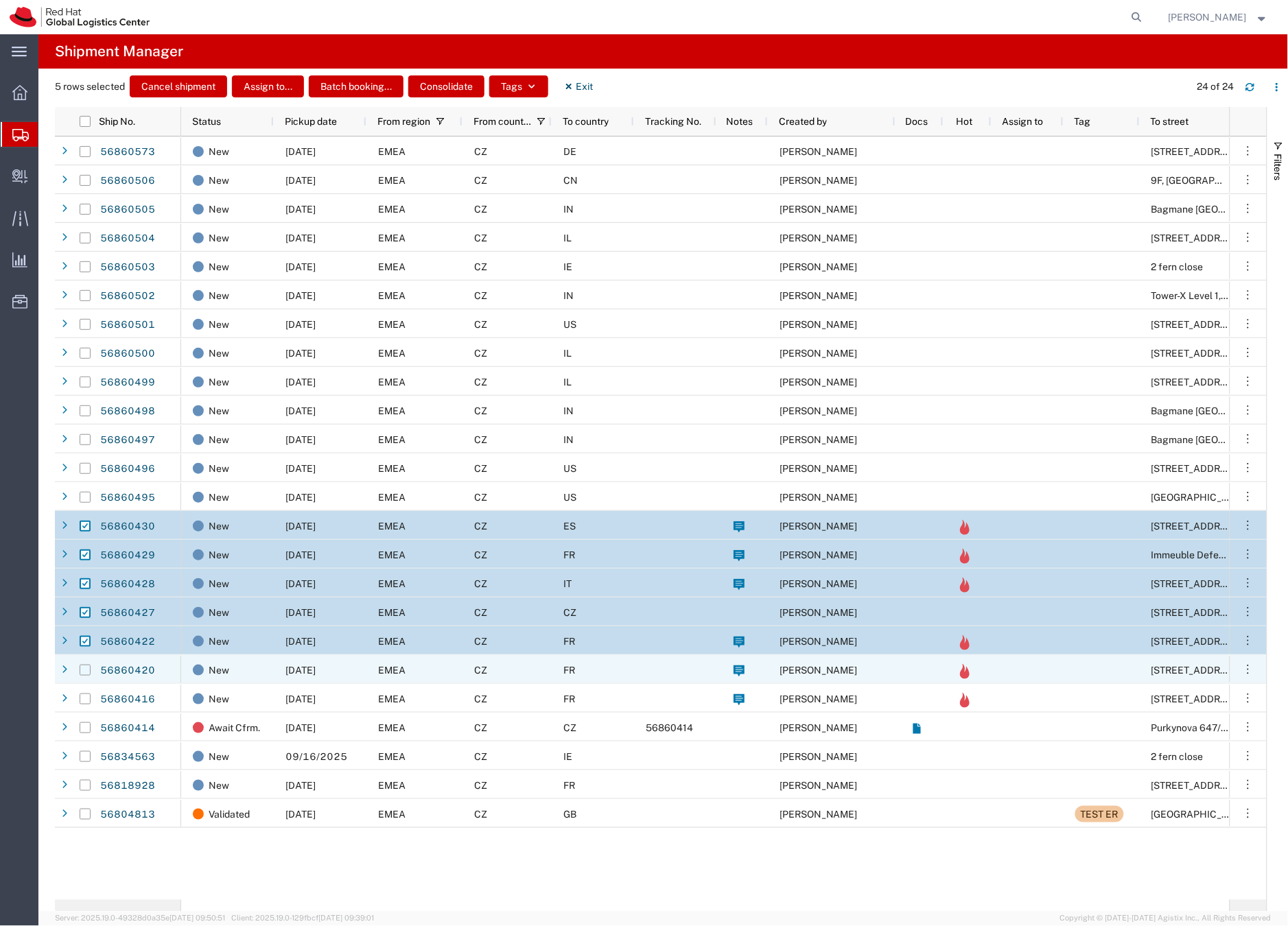
click at [87, 669] on input "Press Space to toggle row selection (unchecked)" at bounding box center [85, 671] width 11 height 11
checkbox input "true"
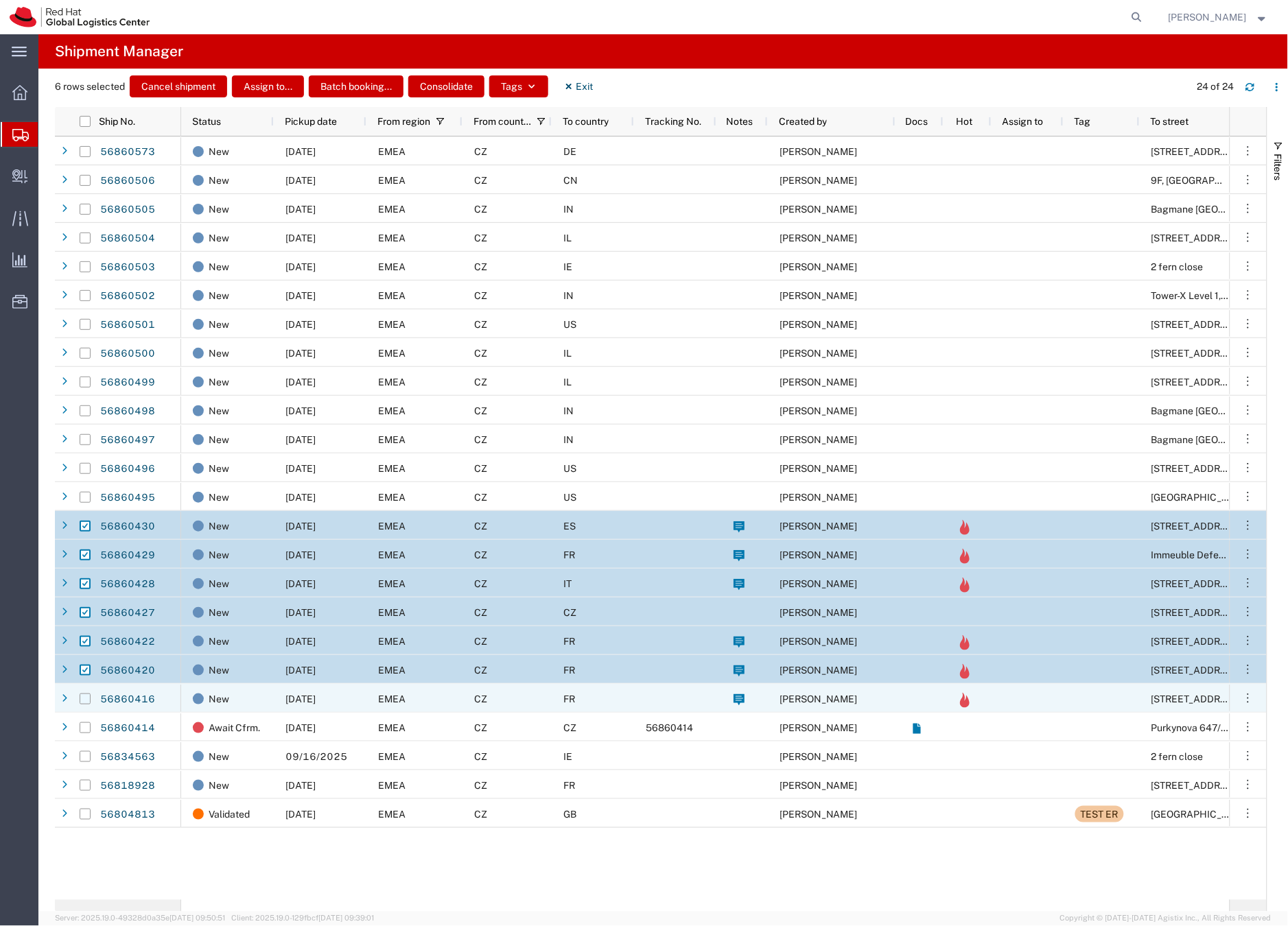
click at [85, 699] on input "Press Space to toggle row selection (unchecked)" at bounding box center [85, 699] width 11 height 11
checkbox input "true"
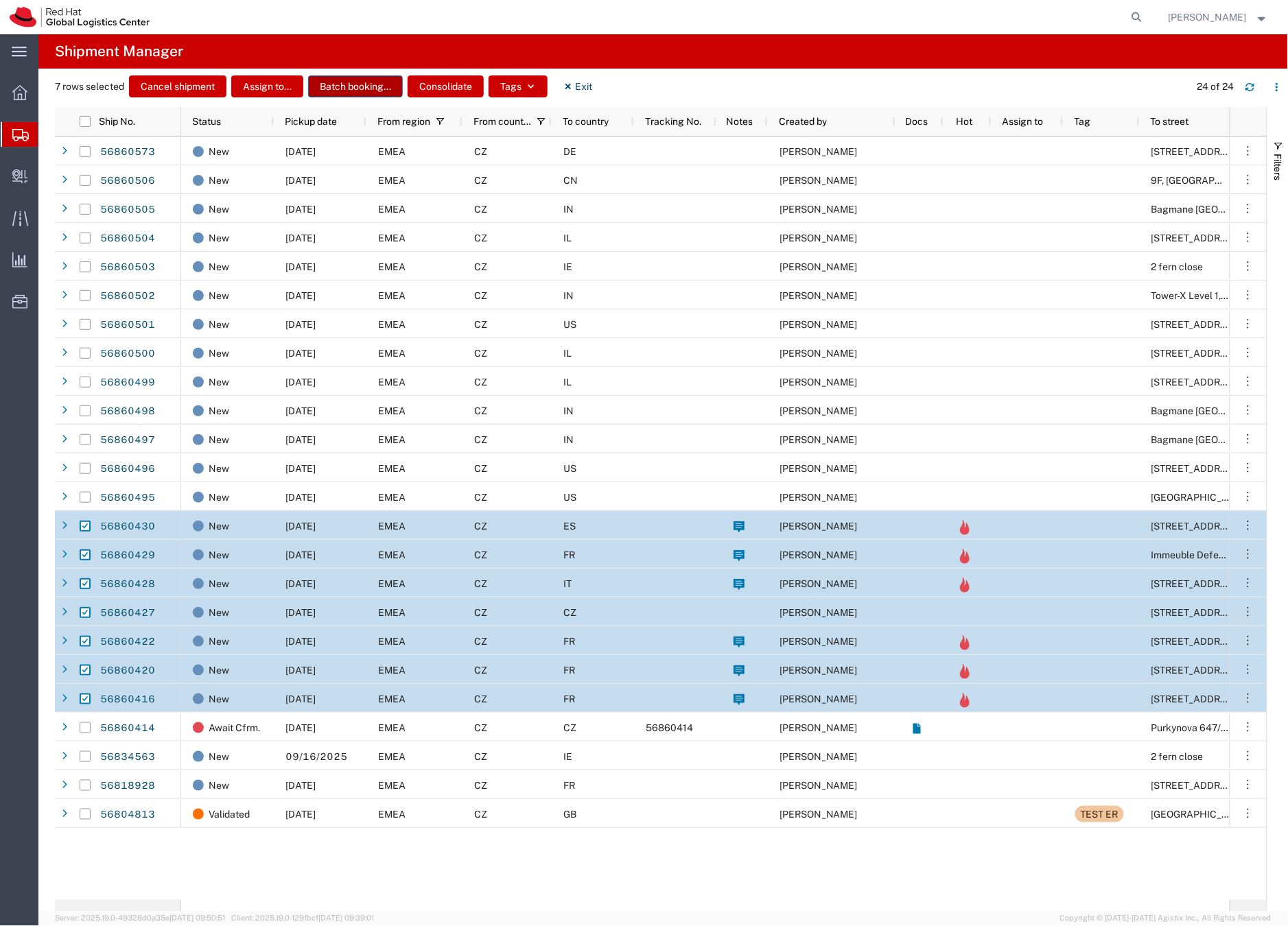
click at [367, 86] on button "Batch booking..." at bounding box center [356, 86] width 95 height 22
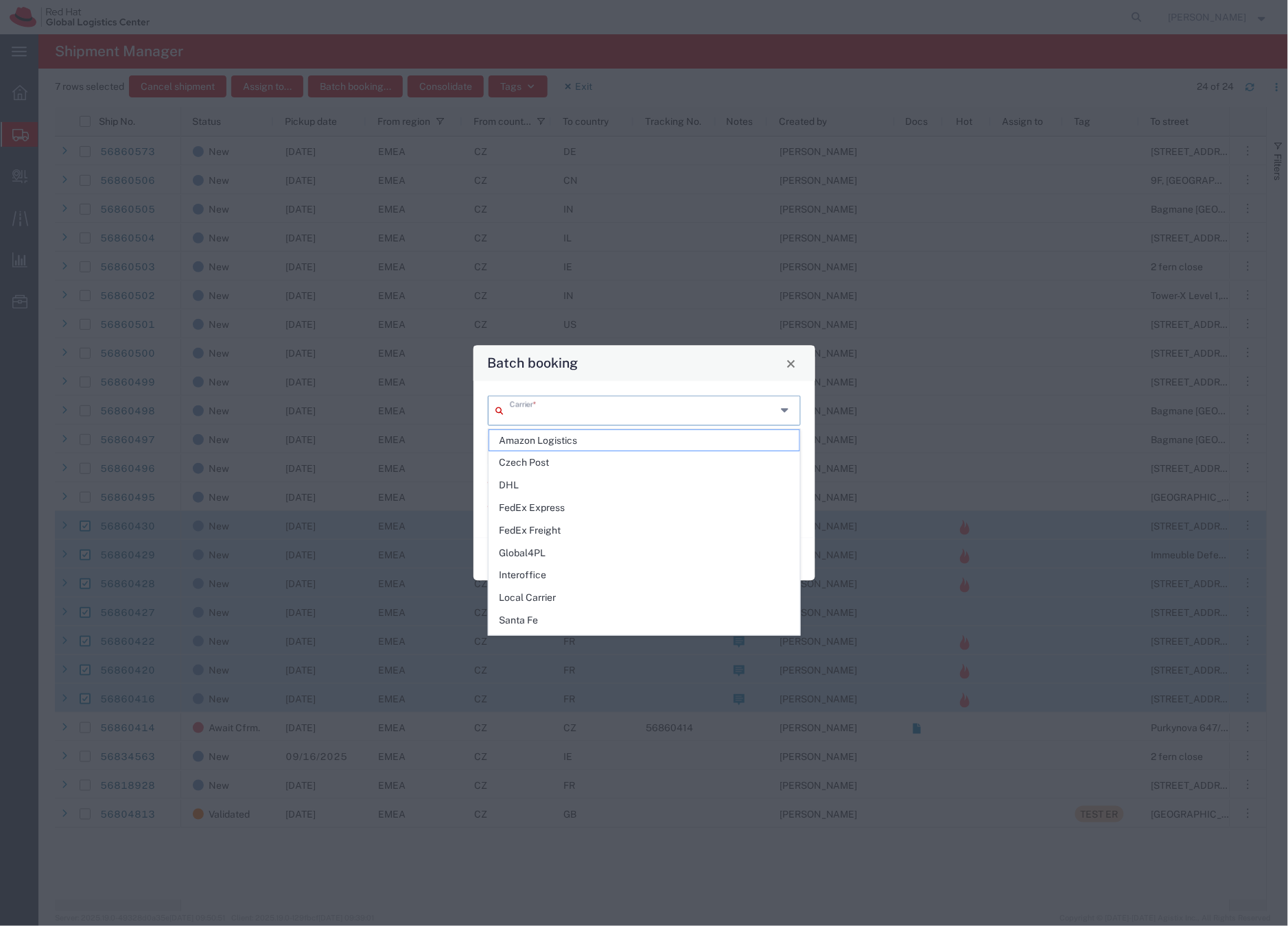
click at [550, 412] on input "text" at bounding box center [643, 410] width 267 height 24
click at [524, 486] on span "DHL" at bounding box center [644, 486] width 310 height 21
type input "DHL"
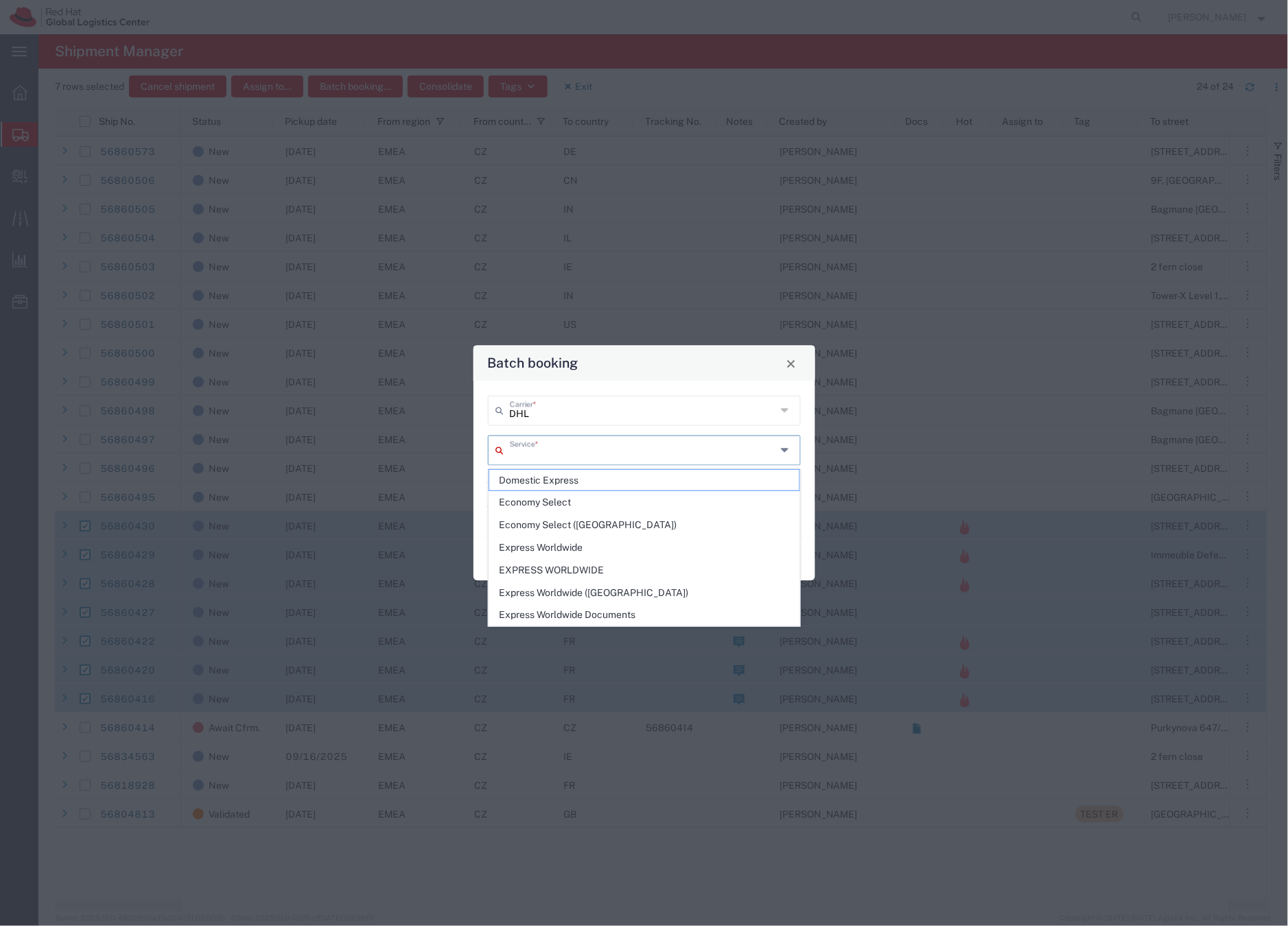
click at [548, 445] on input "text" at bounding box center [643, 450] width 267 height 24
click at [551, 504] on span "Economy Select" at bounding box center [644, 503] width 310 height 21
type input "Economy Select"
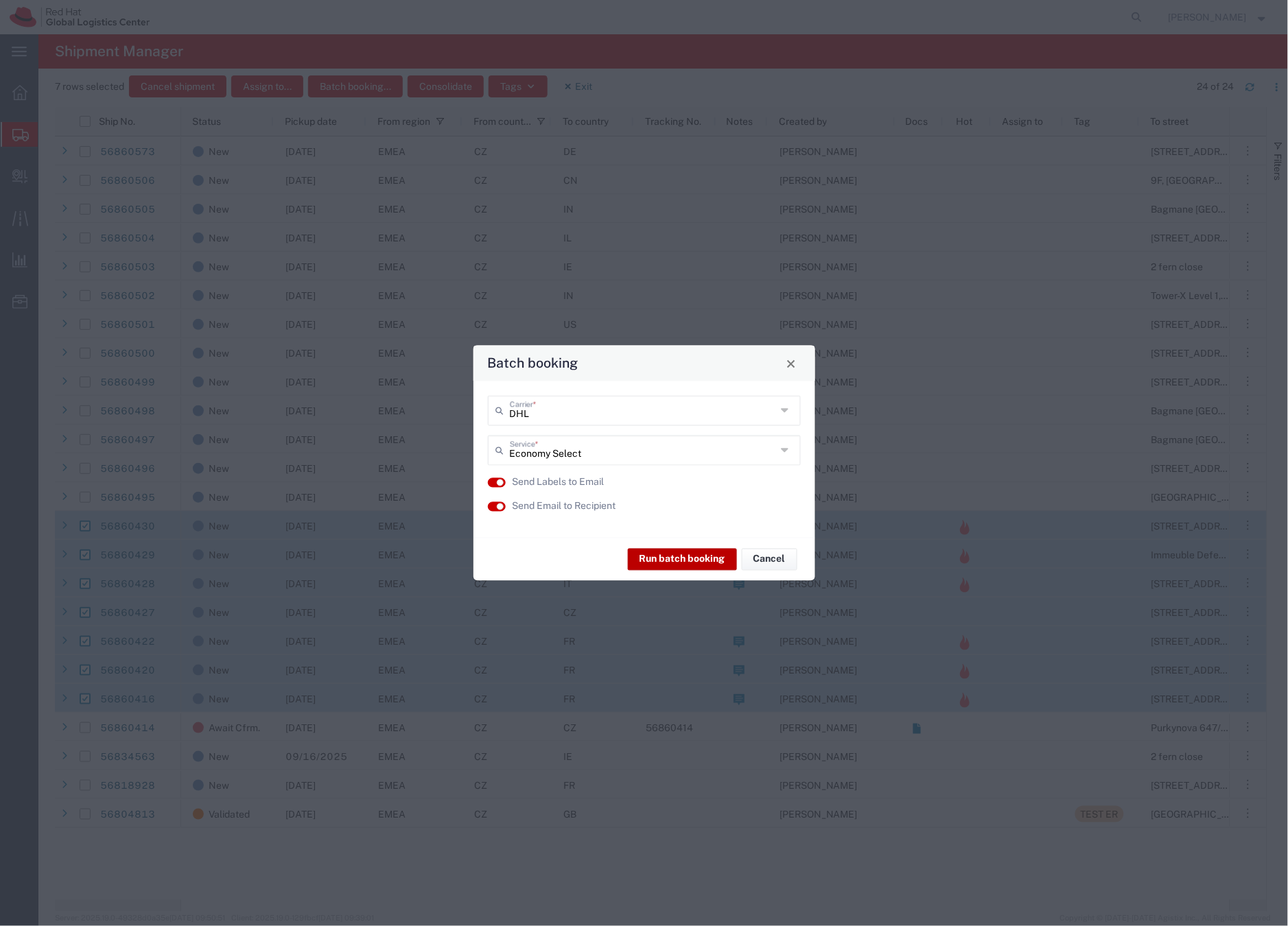
click at [685, 558] on button "Run batch booking" at bounding box center [682, 559] width 109 height 22
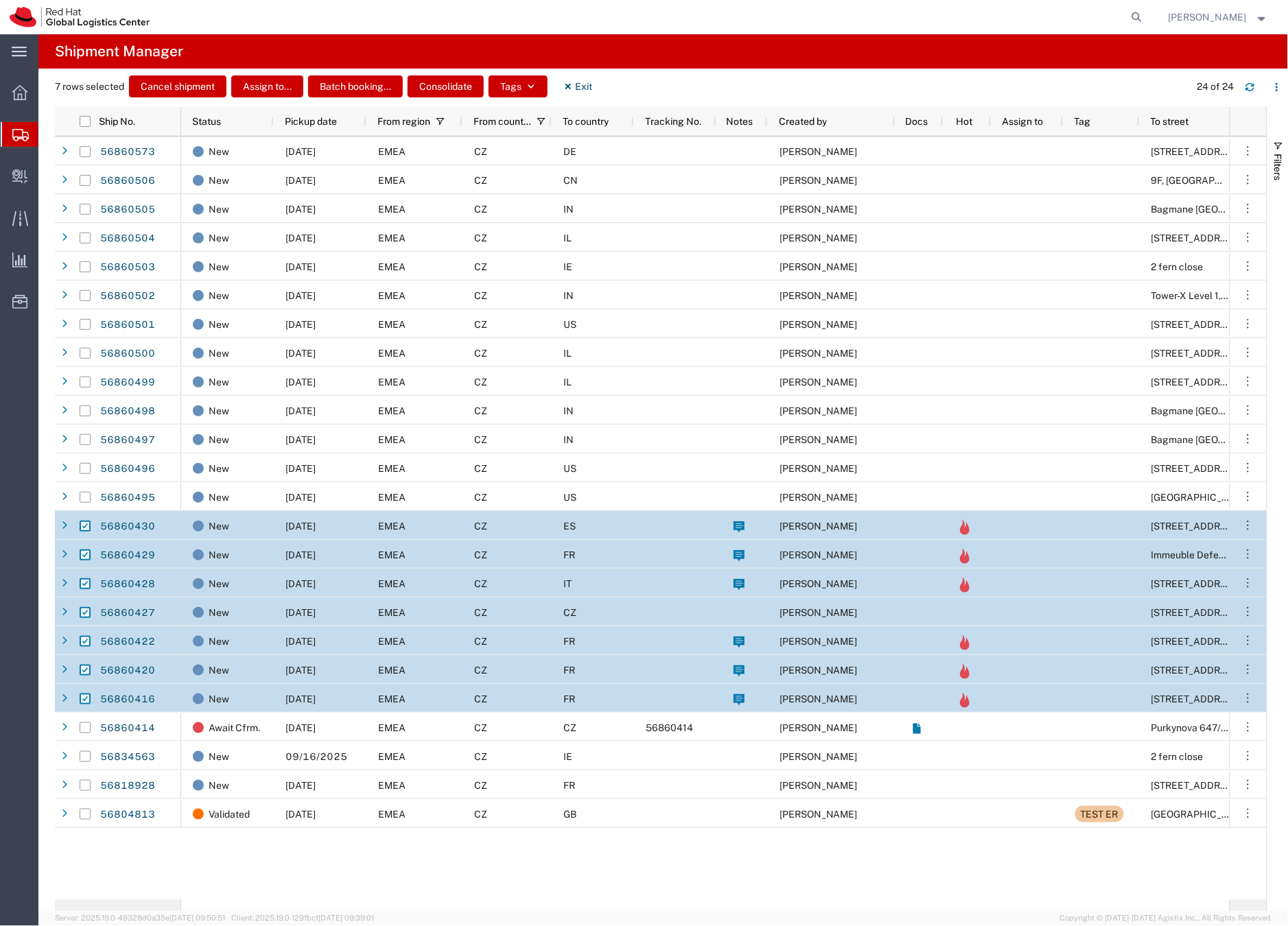
click at [20, 134] on icon at bounding box center [20, 135] width 16 height 12
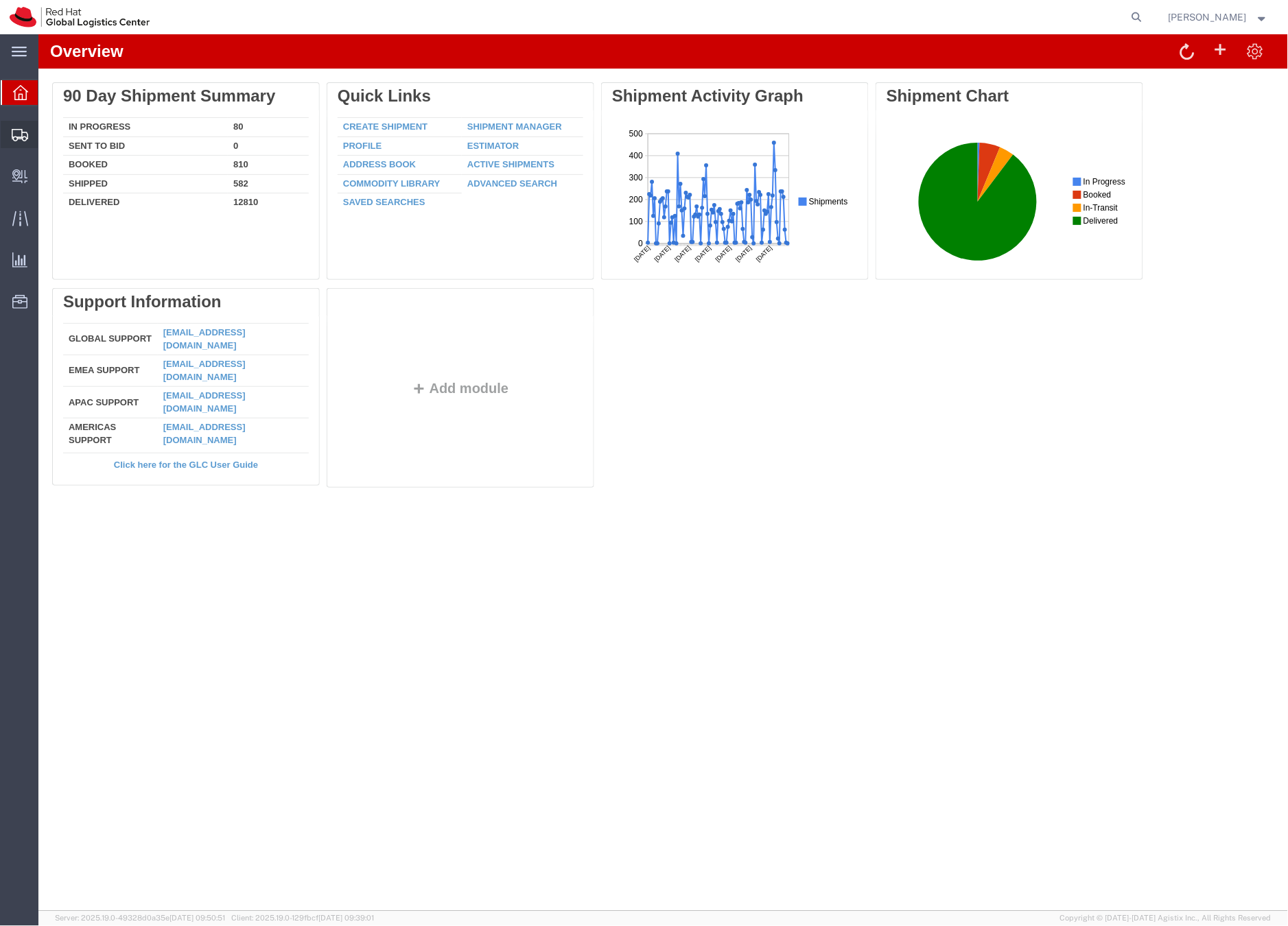
click at [12, 134] on icon at bounding box center [20, 135] width 16 height 12
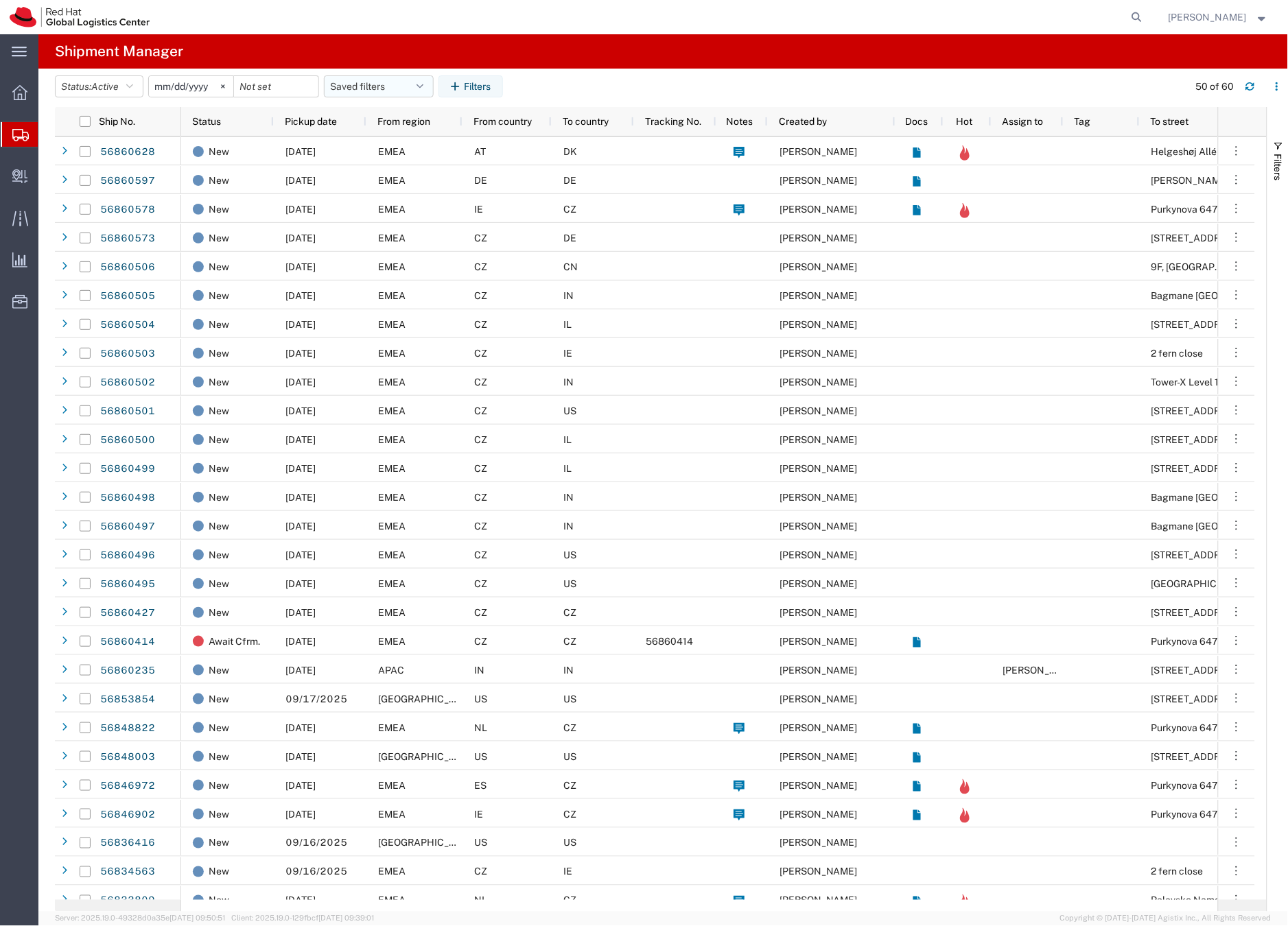
click at [395, 84] on button "Saved filters" at bounding box center [379, 86] width 110 height 22
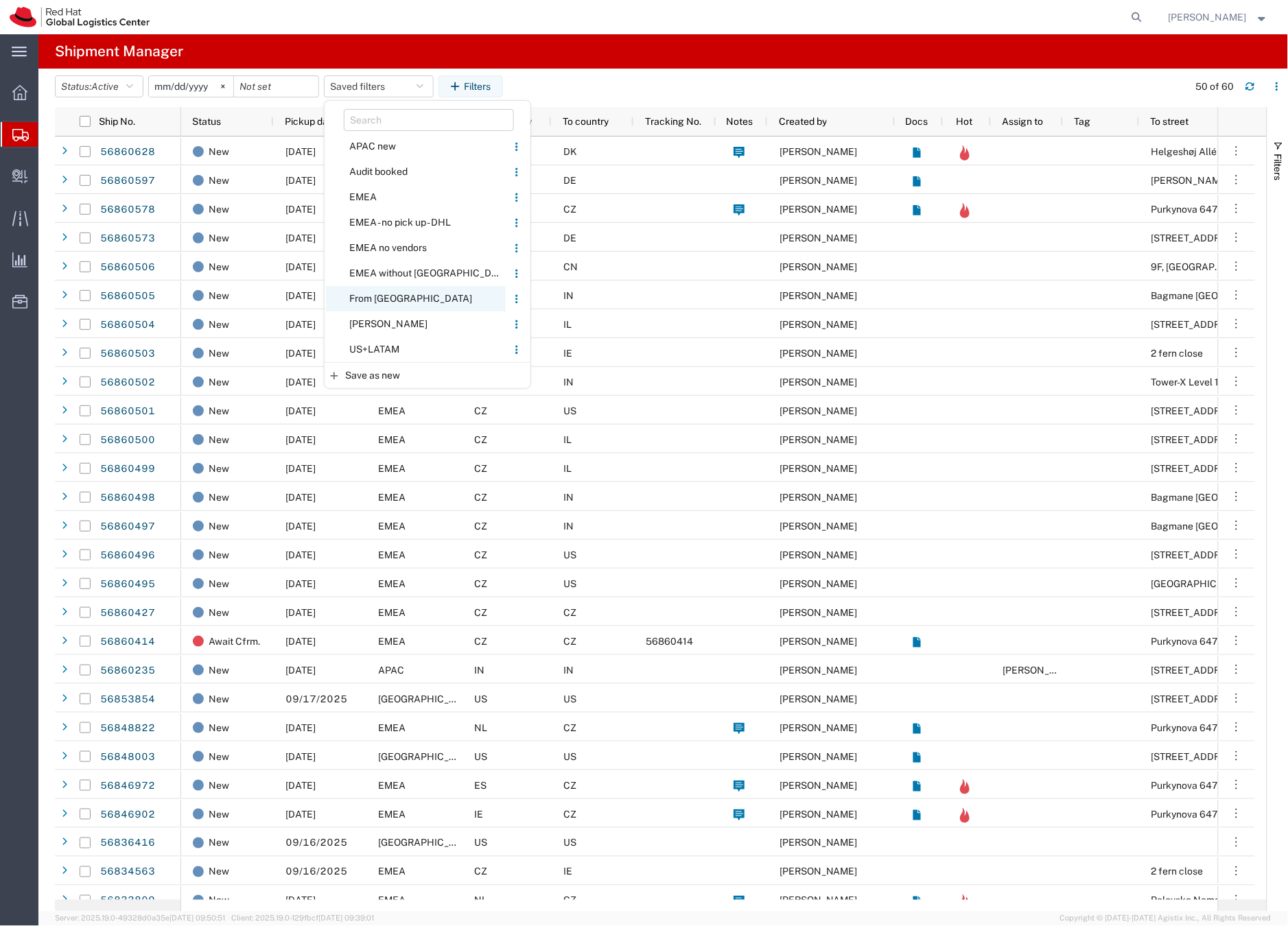
click at [390, 293] on span "From [GEOGRAPHIC_DATA]" at bounding box center [416, 299] width 180 height 25
type input "[DATE]"
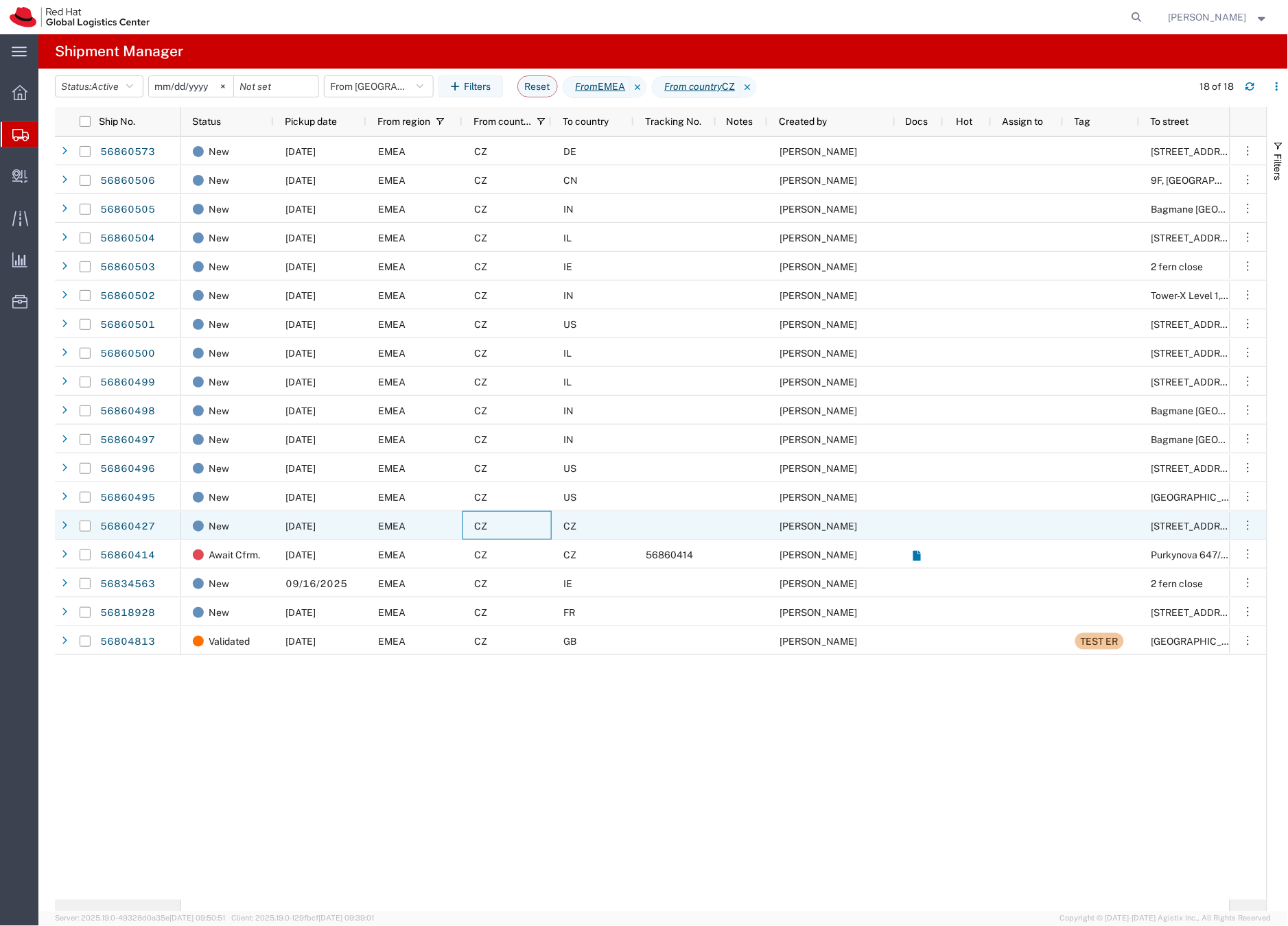
click at [511, 527] on div "CZ" at bounding box center [507, 525] width 89 height 29
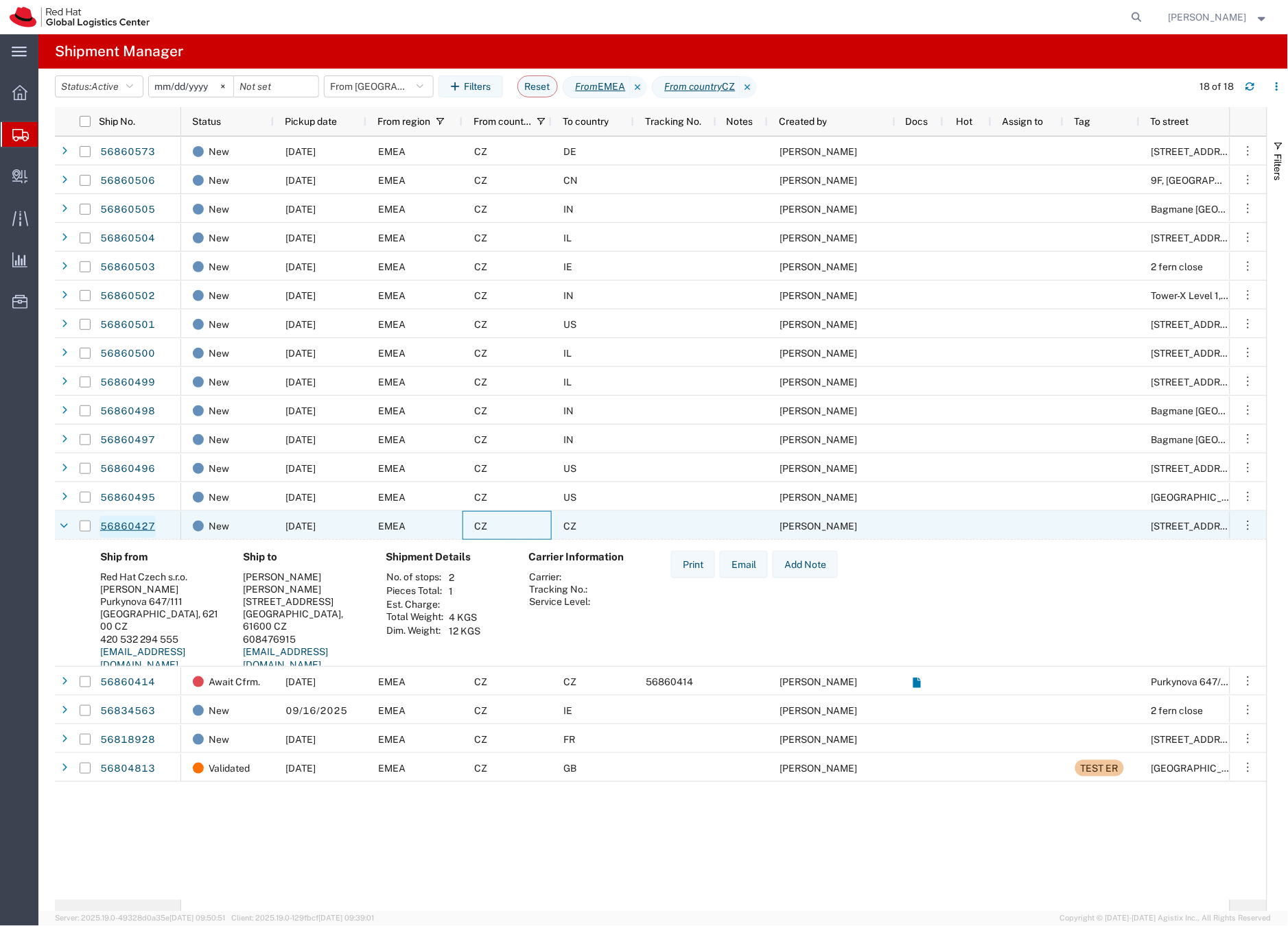
click at [119, 528] on link "56860427" at bounding box center [128, 527] width 56 height 22
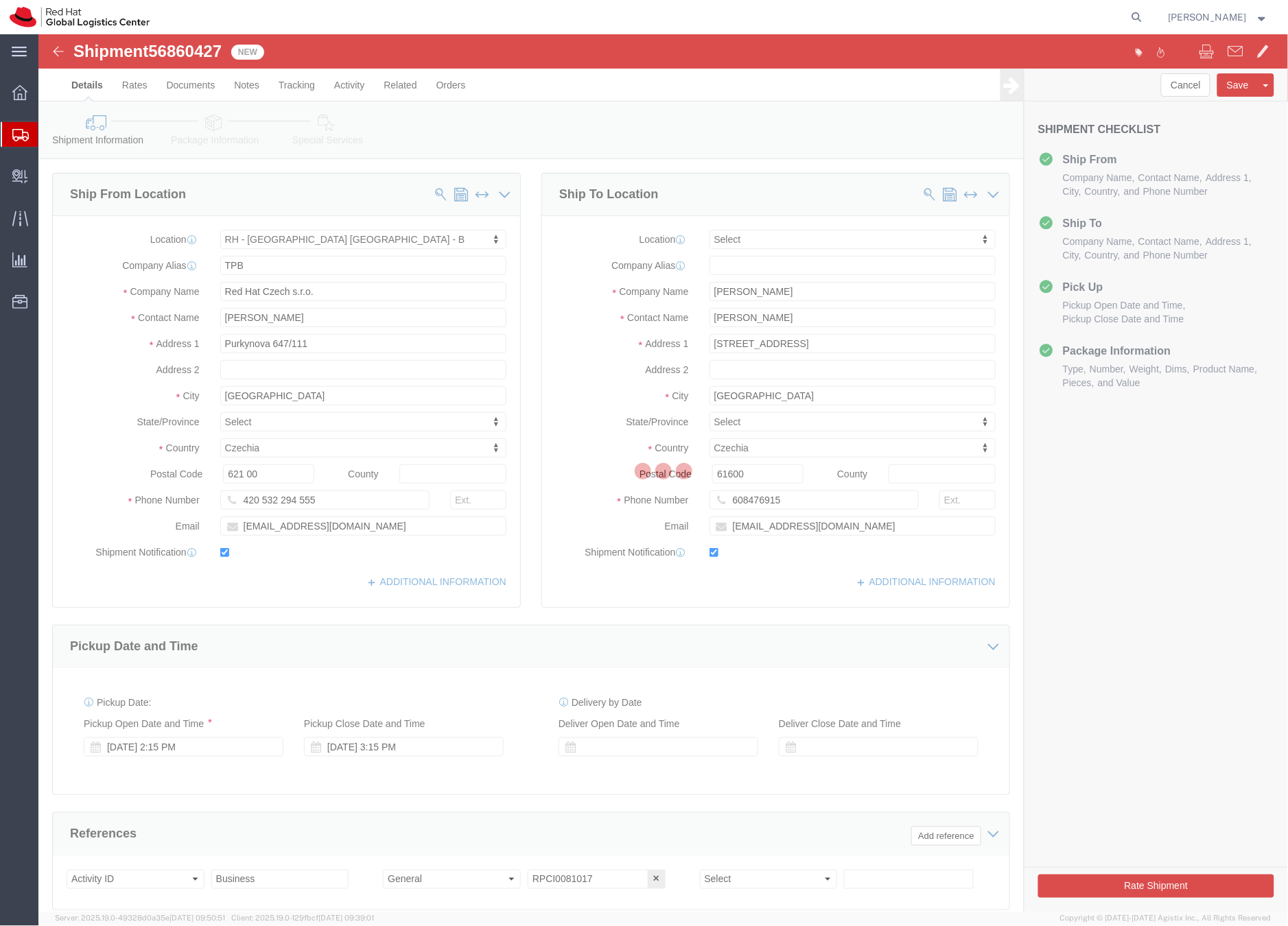
select select "38036"
select select
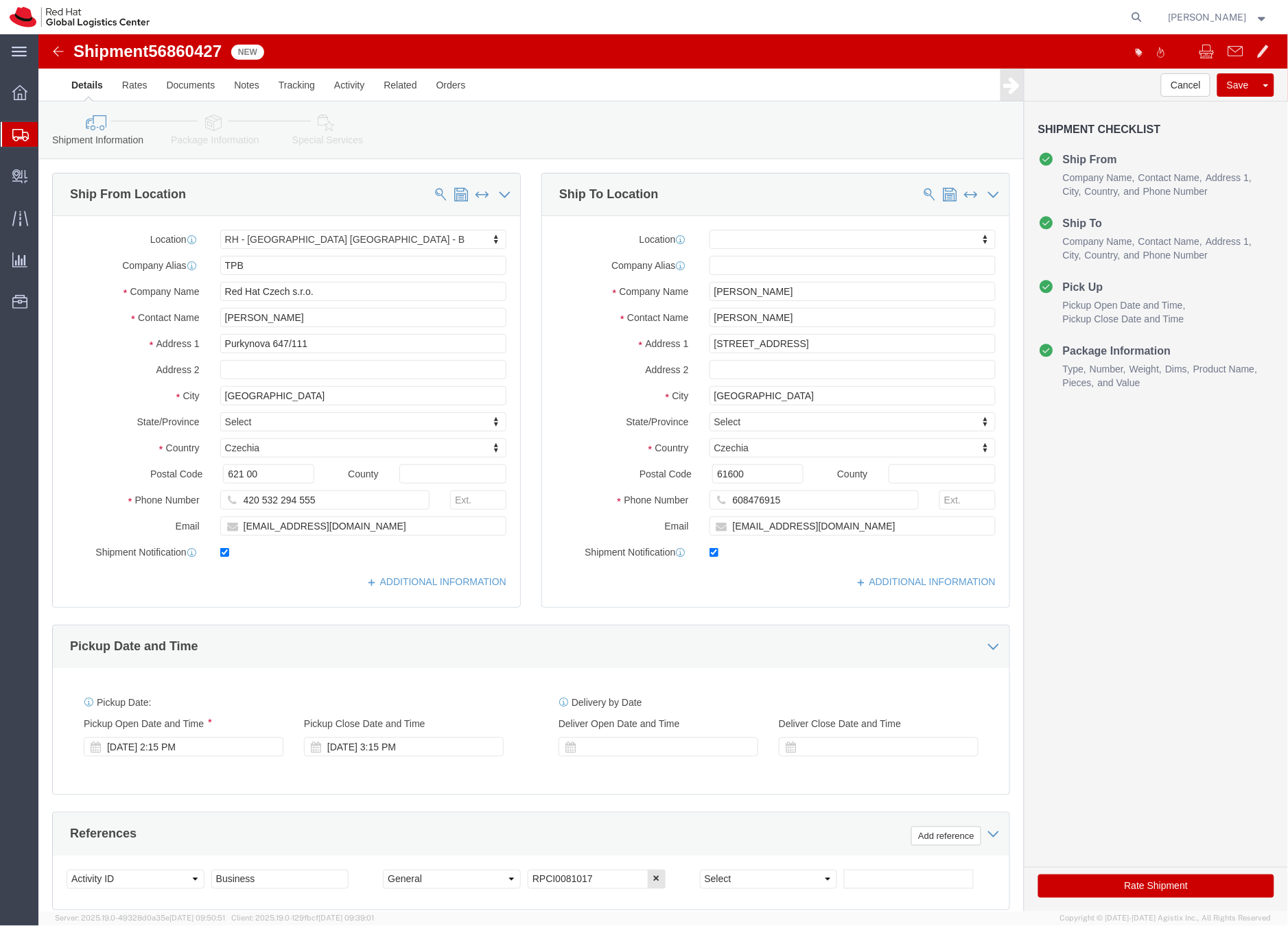
click icon
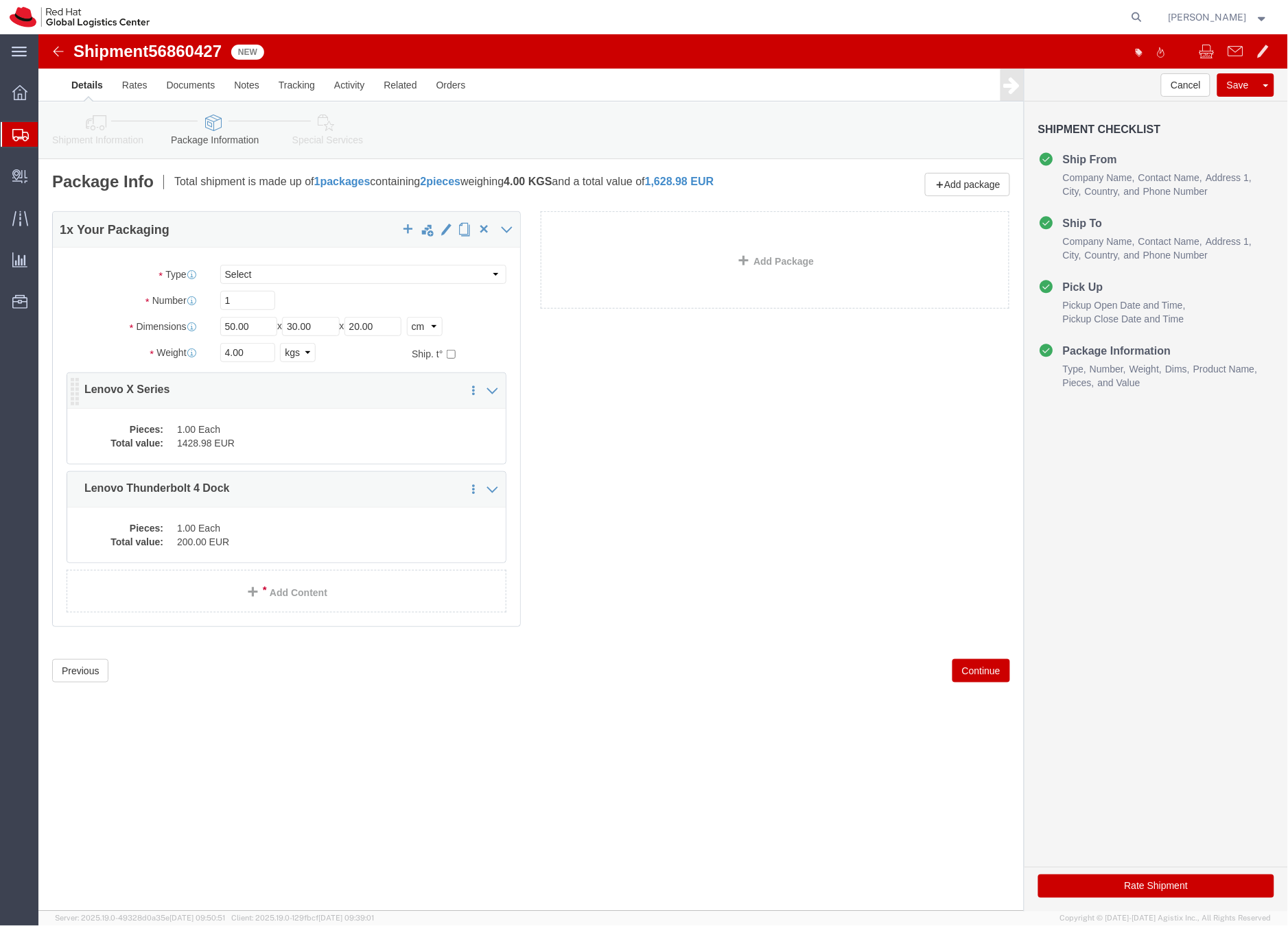
click dd "1428.98 EUR"
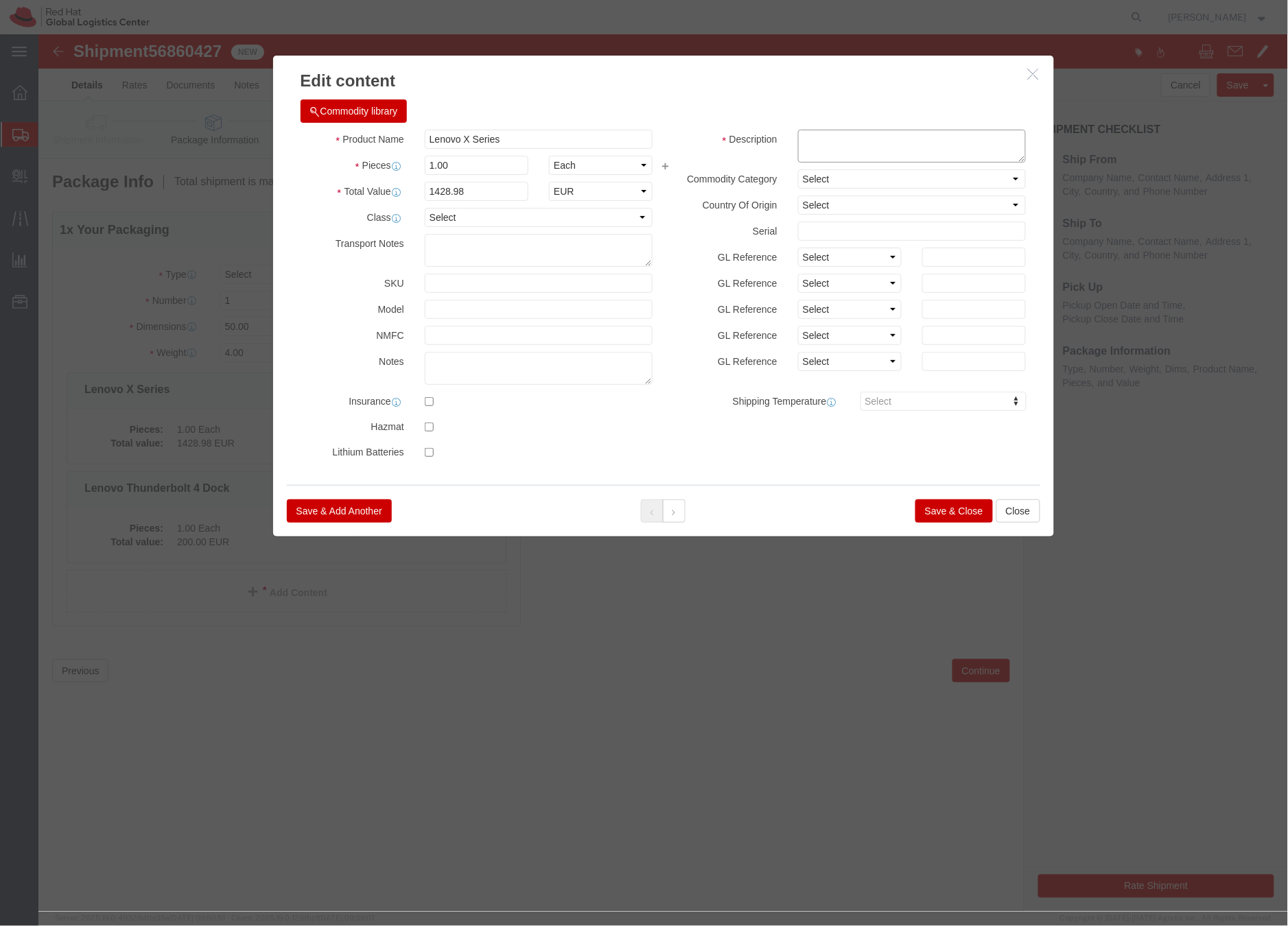
click textarea
type textarea "Laptop"
click button "Save & Close"
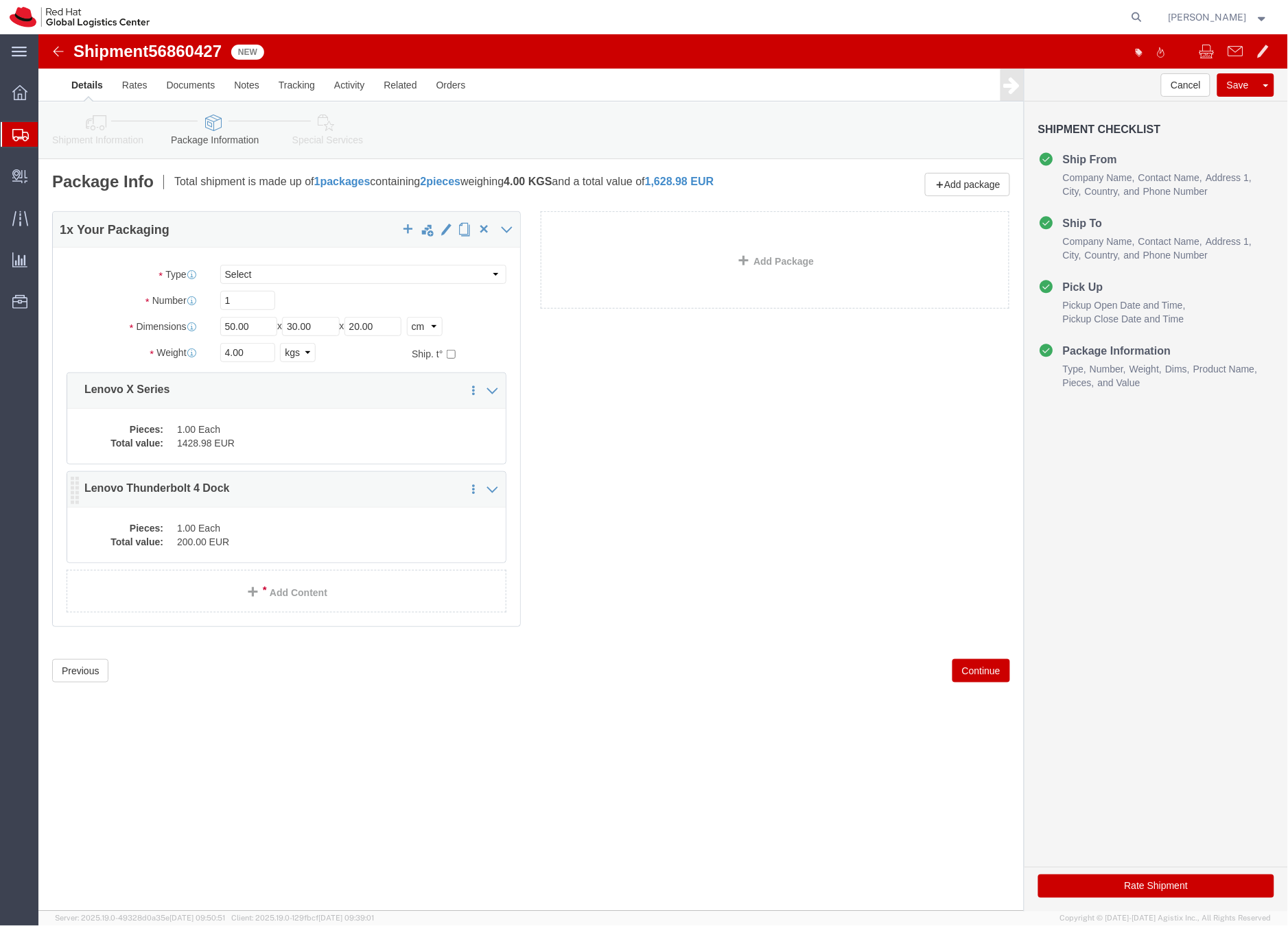
click dd "1.00 Each"
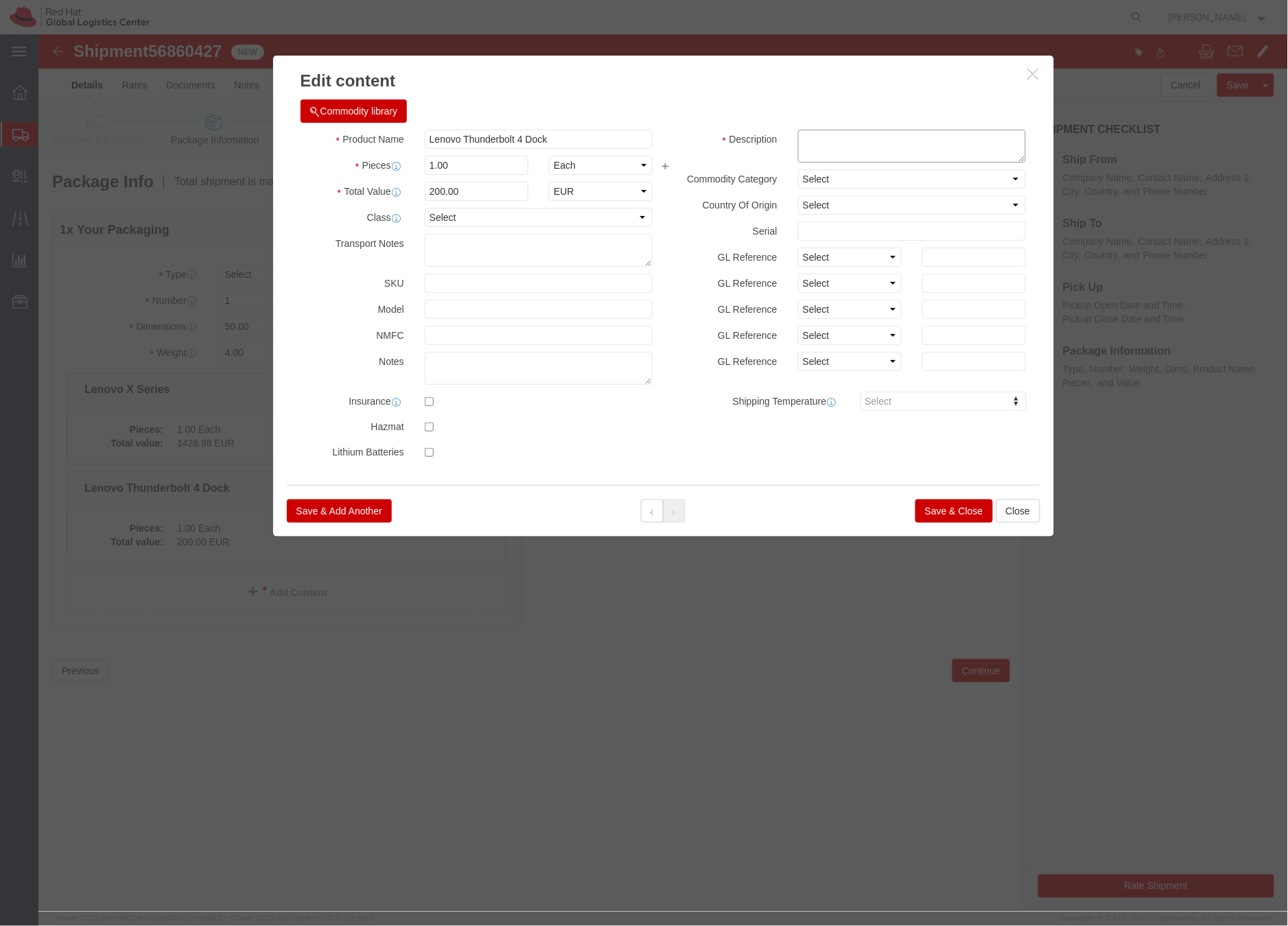
click textarea
type textarea "Dock"
click button "Save & Close"
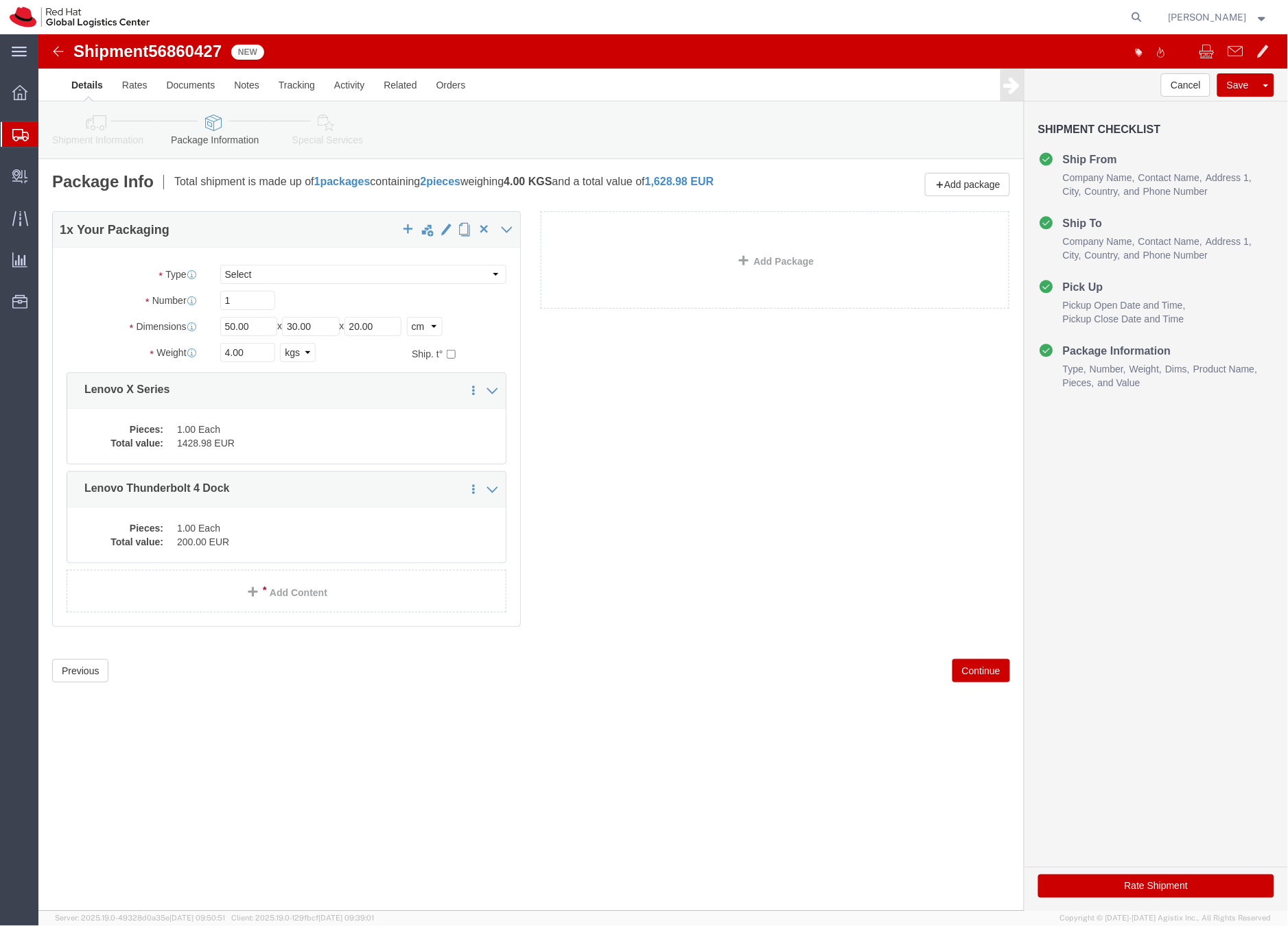
click icon
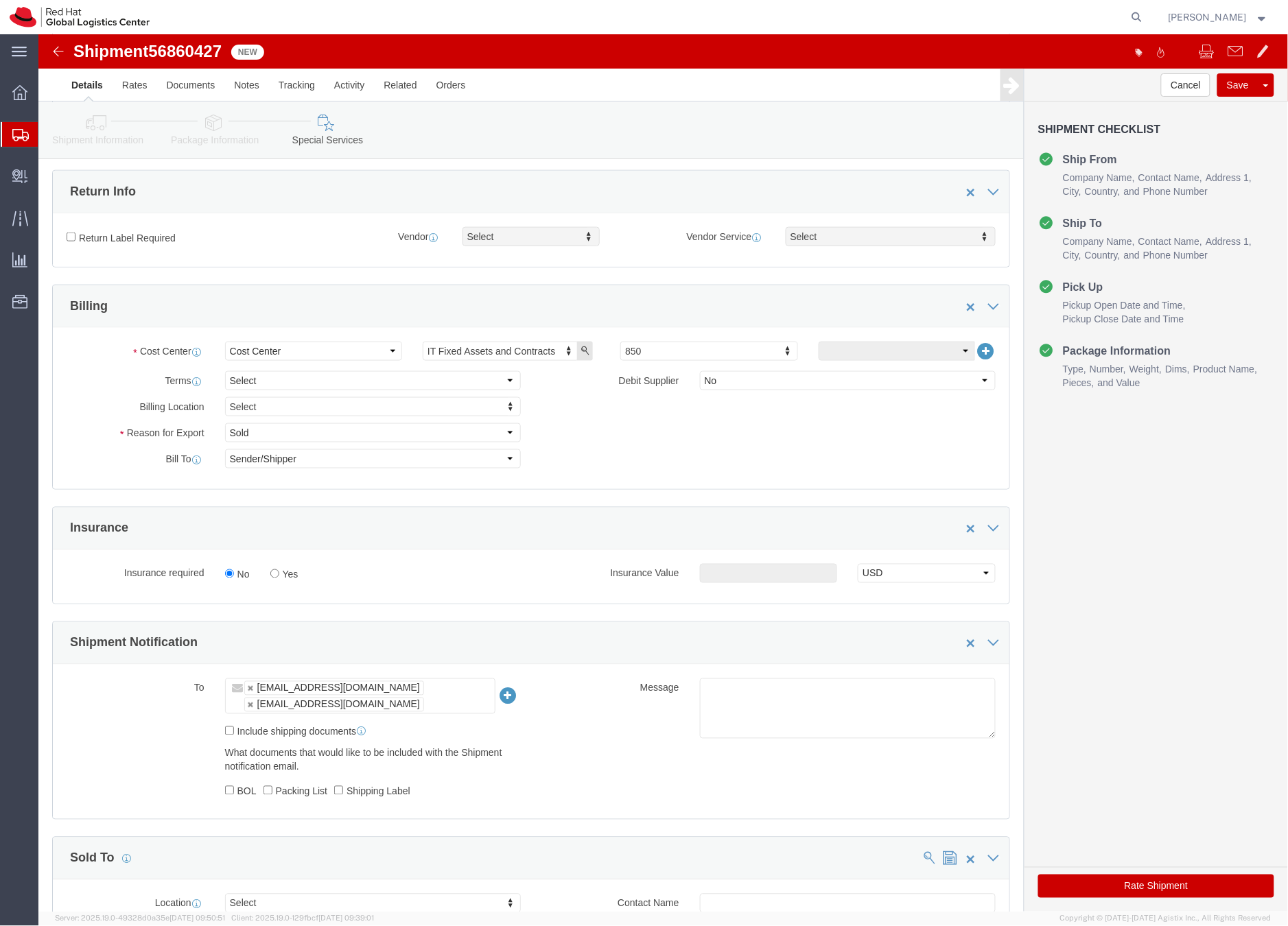
scroll to position [368, 0]
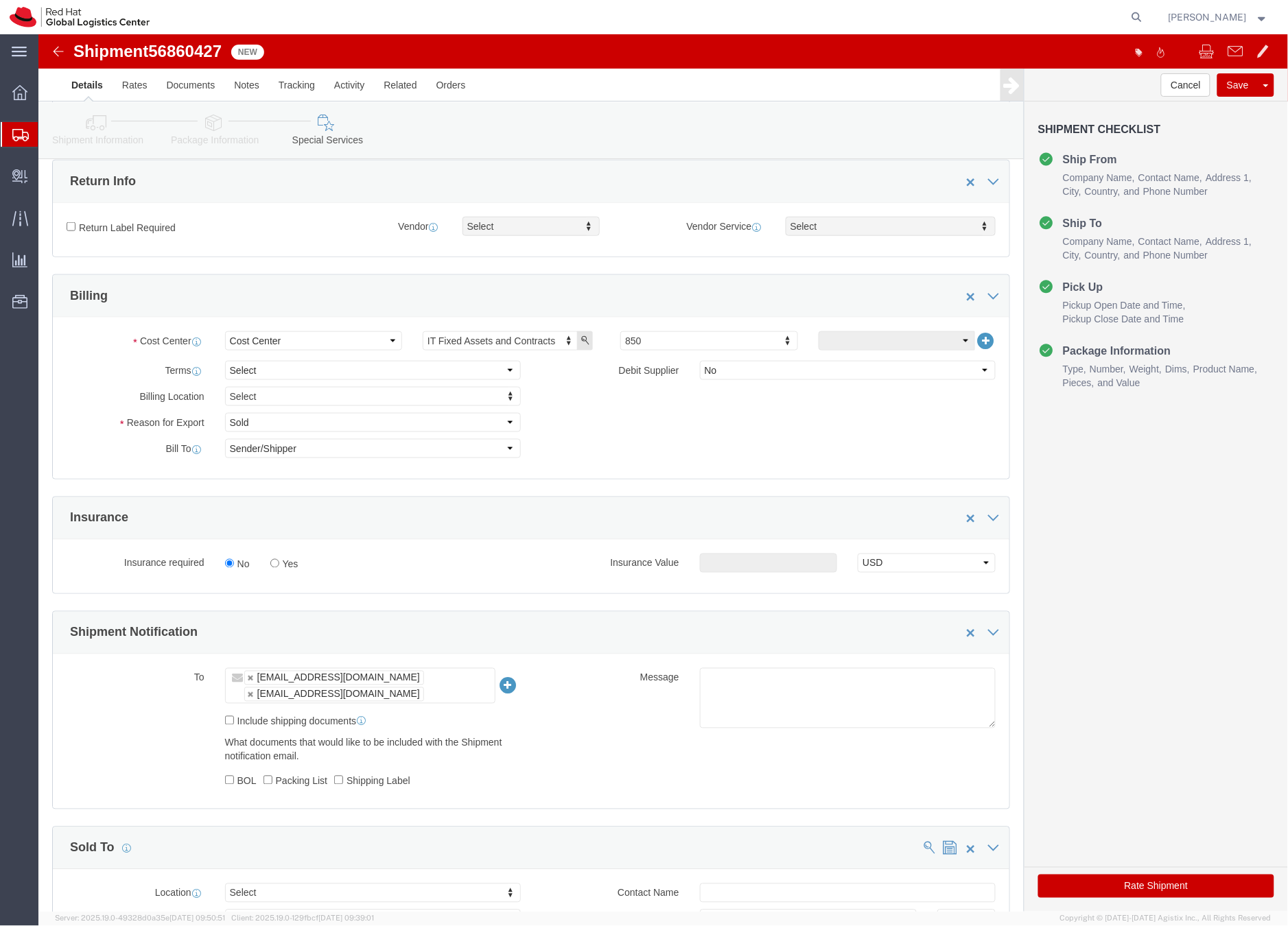
click button "Rate Shipment"
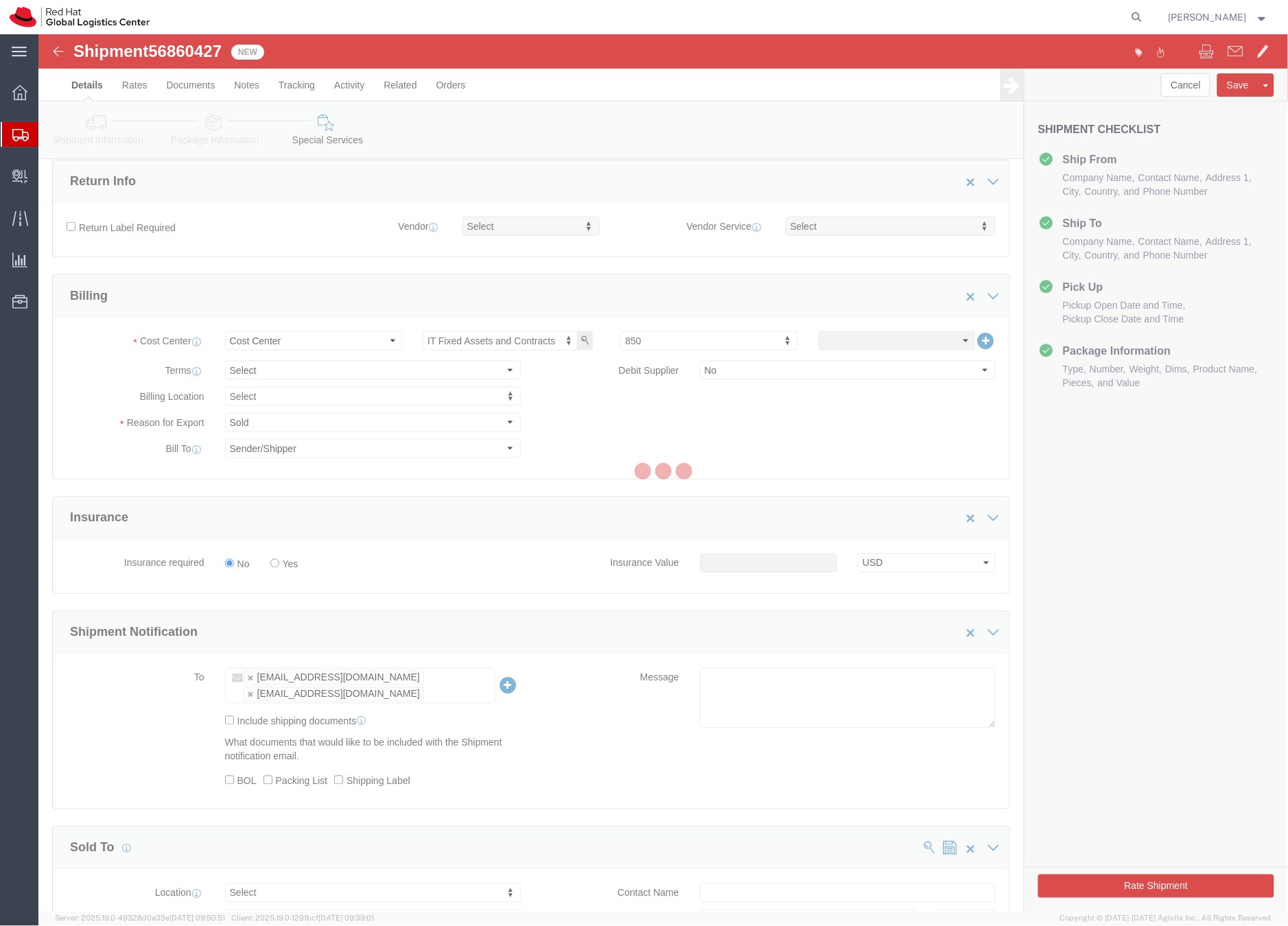
scroll to position [0, 0]
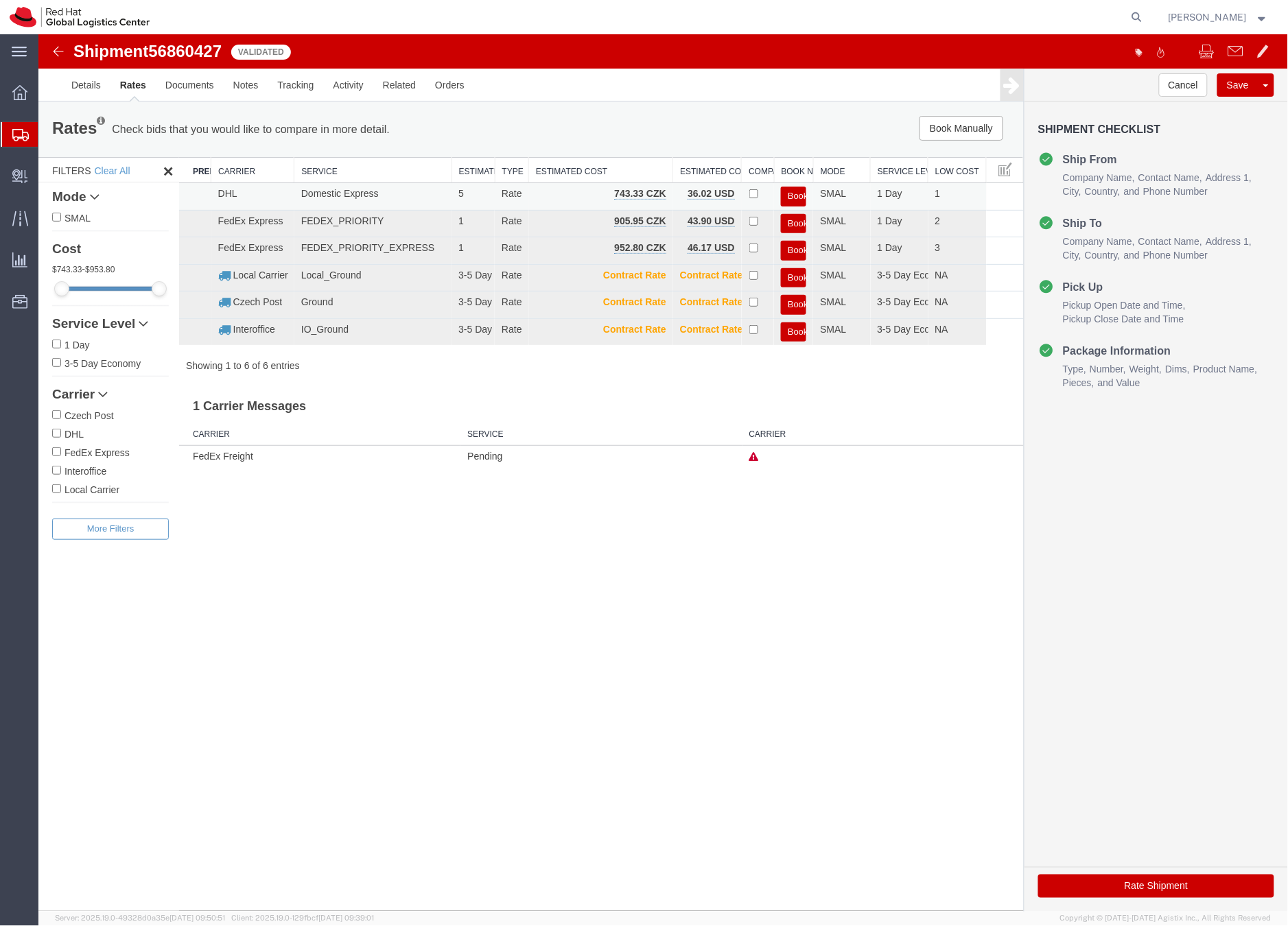
click at [795, 191] on button "Book" at bounding box center [793, 196] width 25 height 20
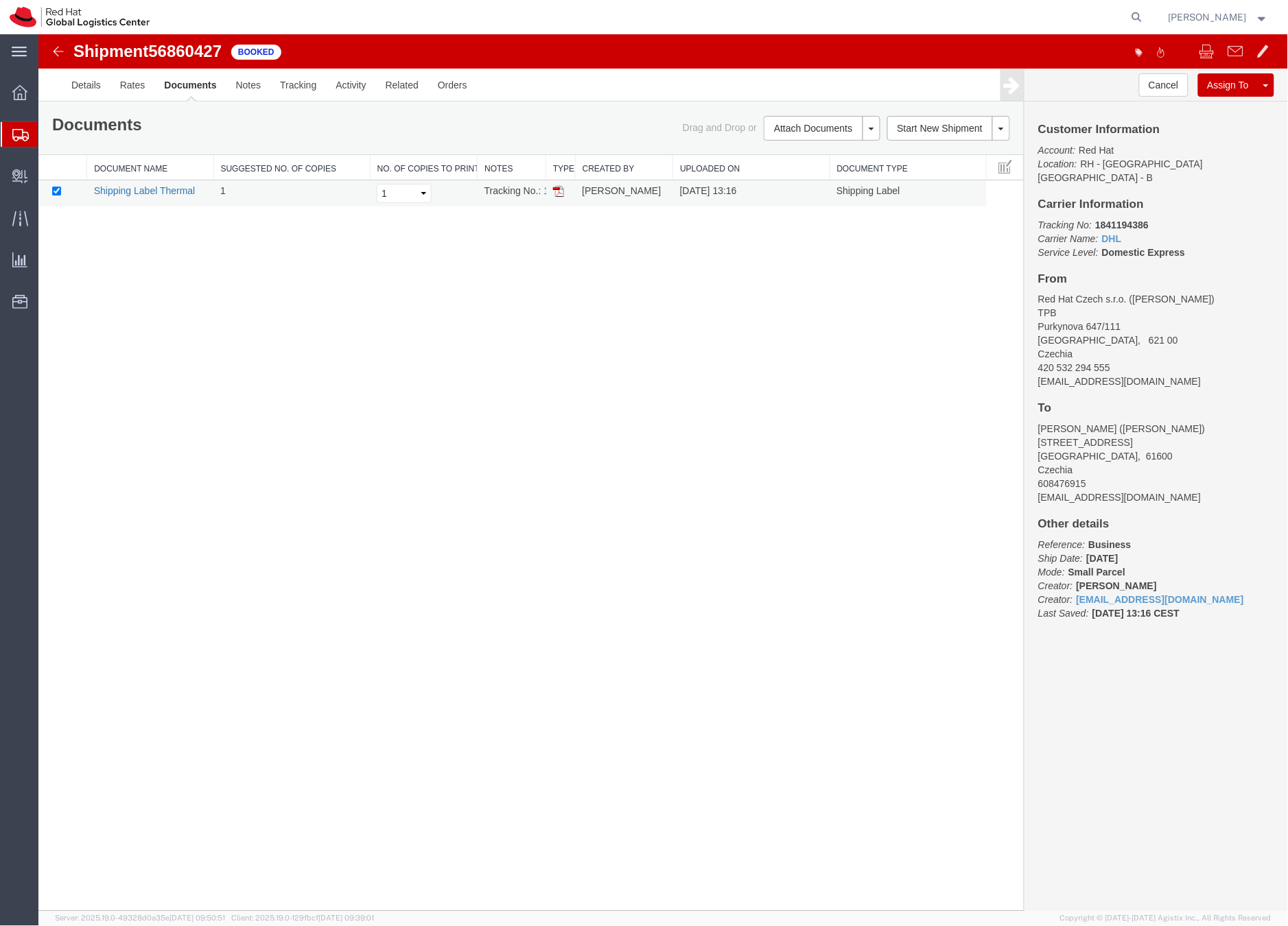
click at [126, 188] on link "Shipping Label Thermal" at bounding box center [144, 191] width 102 height 11
click at [128, 189] on link "Shipping Label Thermal" at bounding box center [144, 191] width 102 height 11
click at [165, 190] on link "Shipping Label Thermal" at bounding box center [144, 191] width 102 height 11
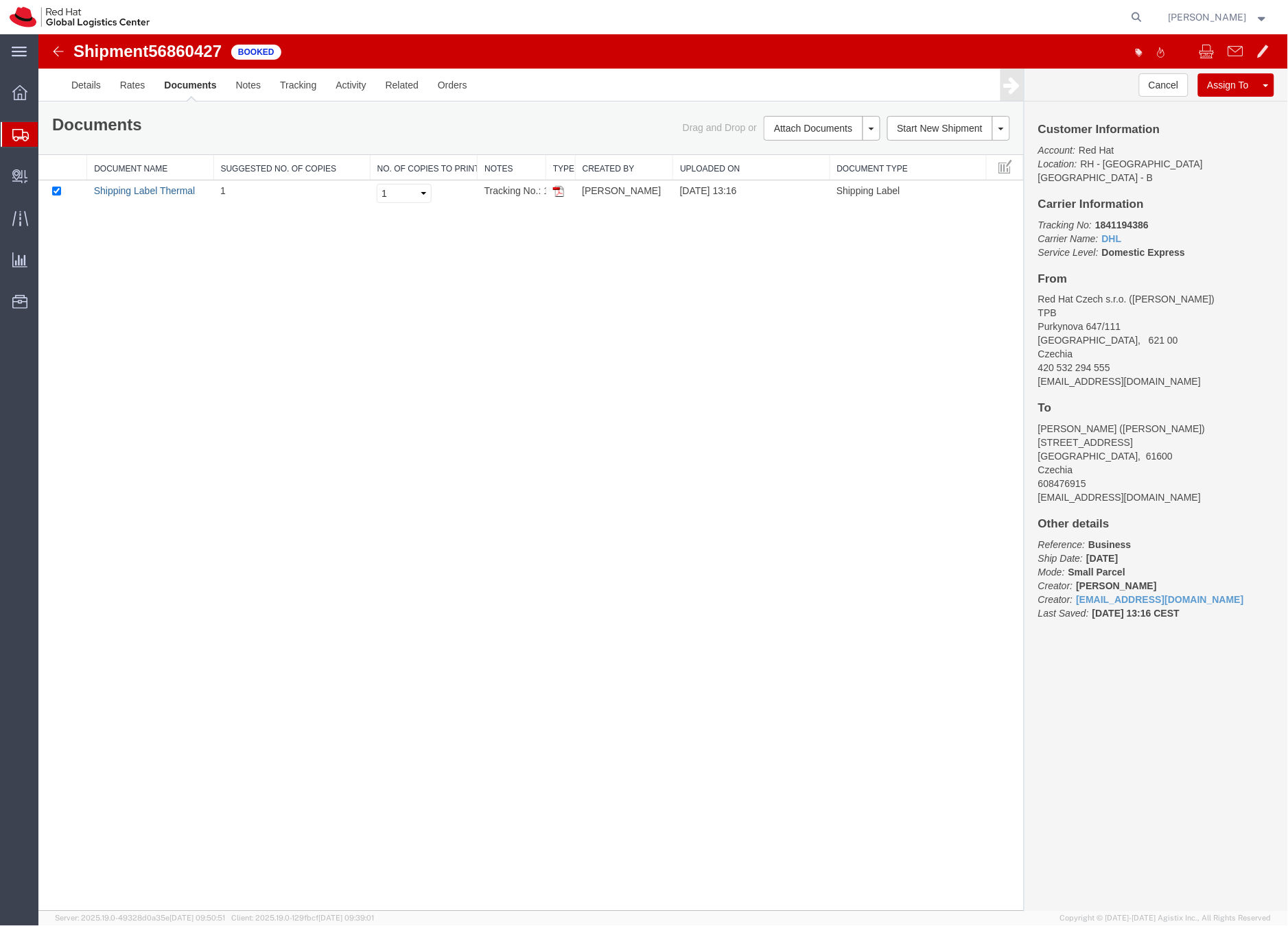
click at [165, 190] on link "Shipping Label Thermal" at bounding box center [144, 191] width 102 height 11
click at [1147, 13] on icon at bounding box center [1136, 17] width 19 height 19
type input "56860573"
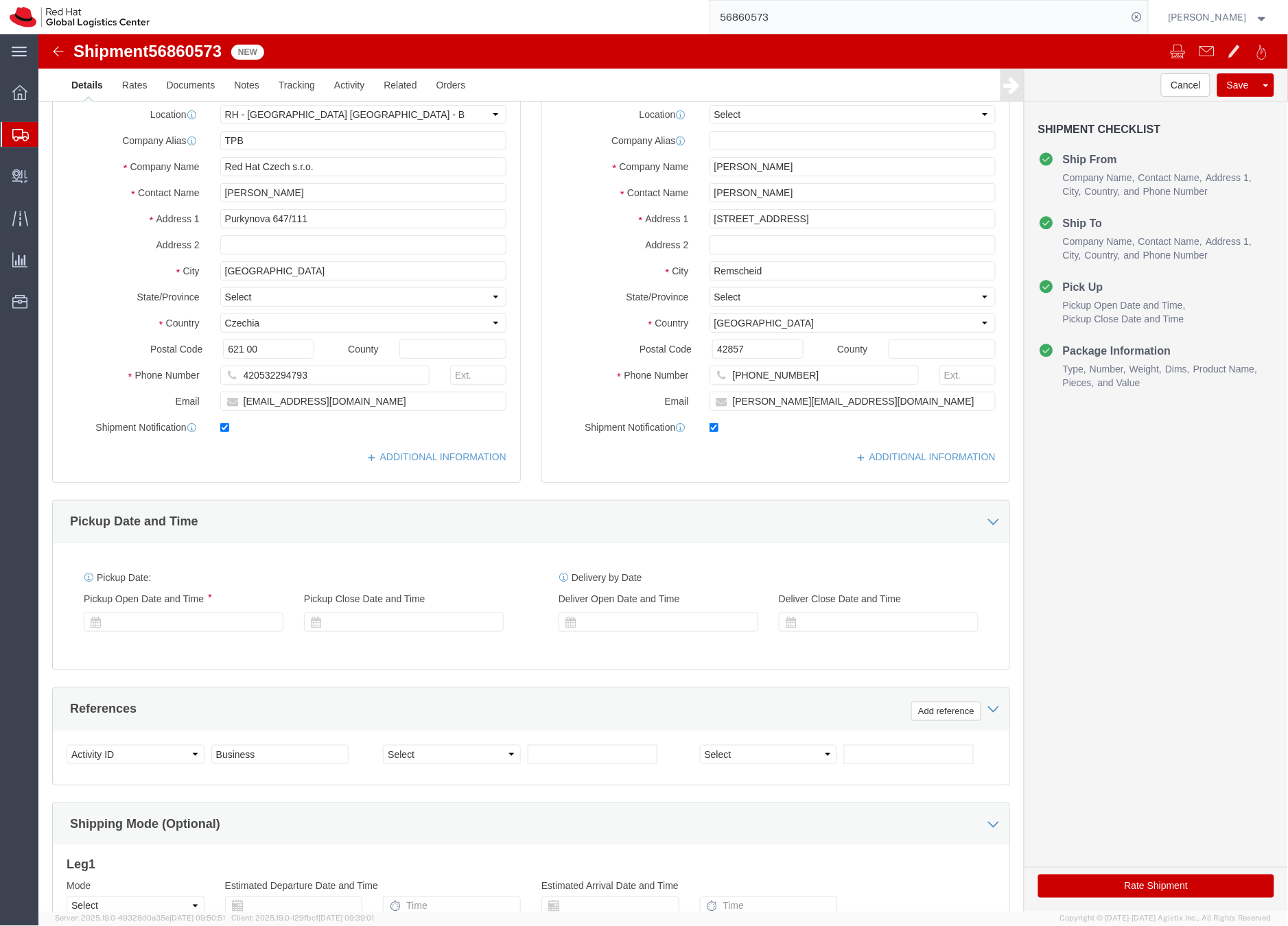
select select "38036"
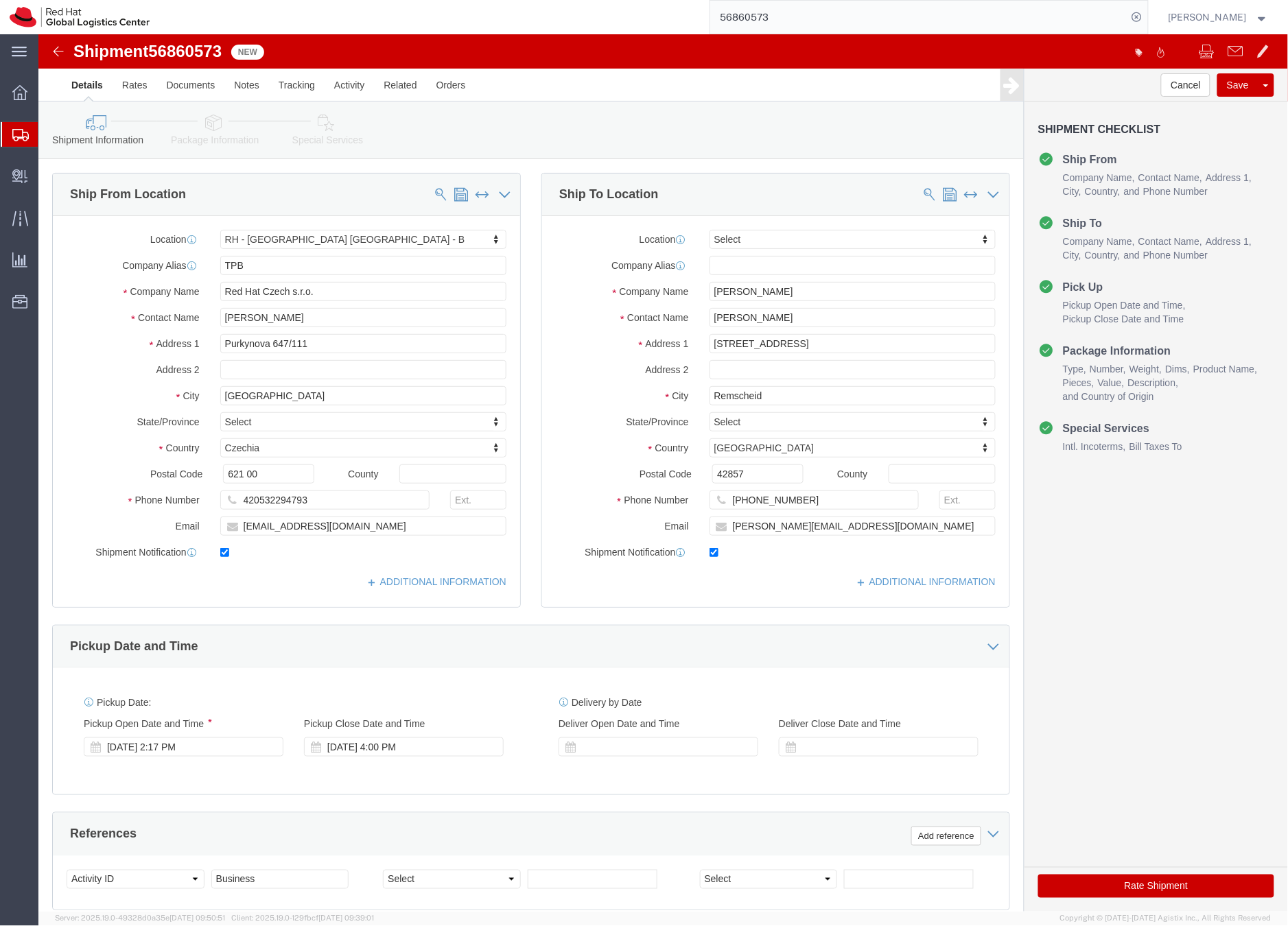
click link "Package Information"
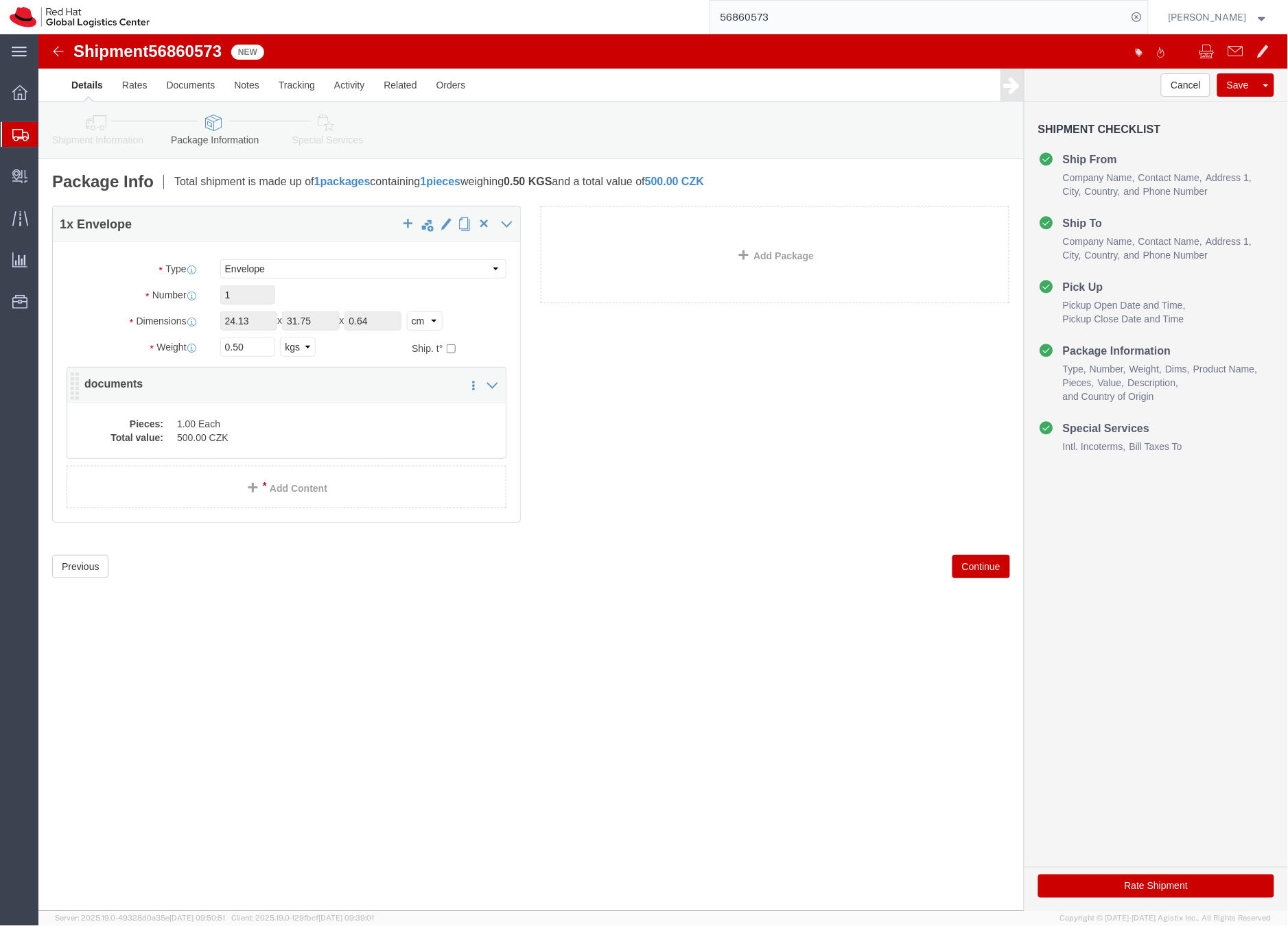
click div "1 x Envelope Package Type Select Case(s) Crate(s) Envelope Large Box Medium Box…"
click dd "1.00 Each"
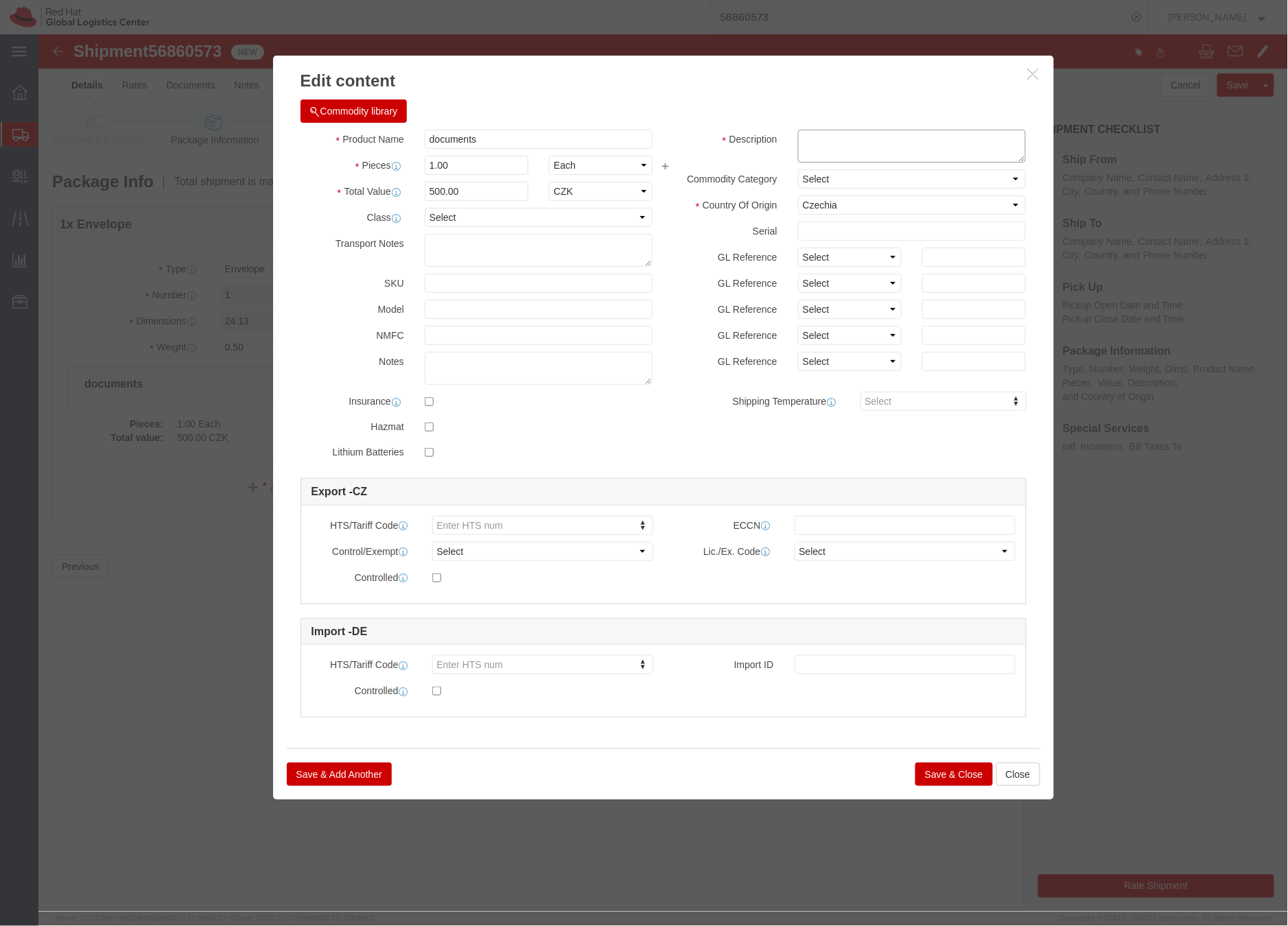
click textarea
type textarea "HR letter"
click button "Save & Close"
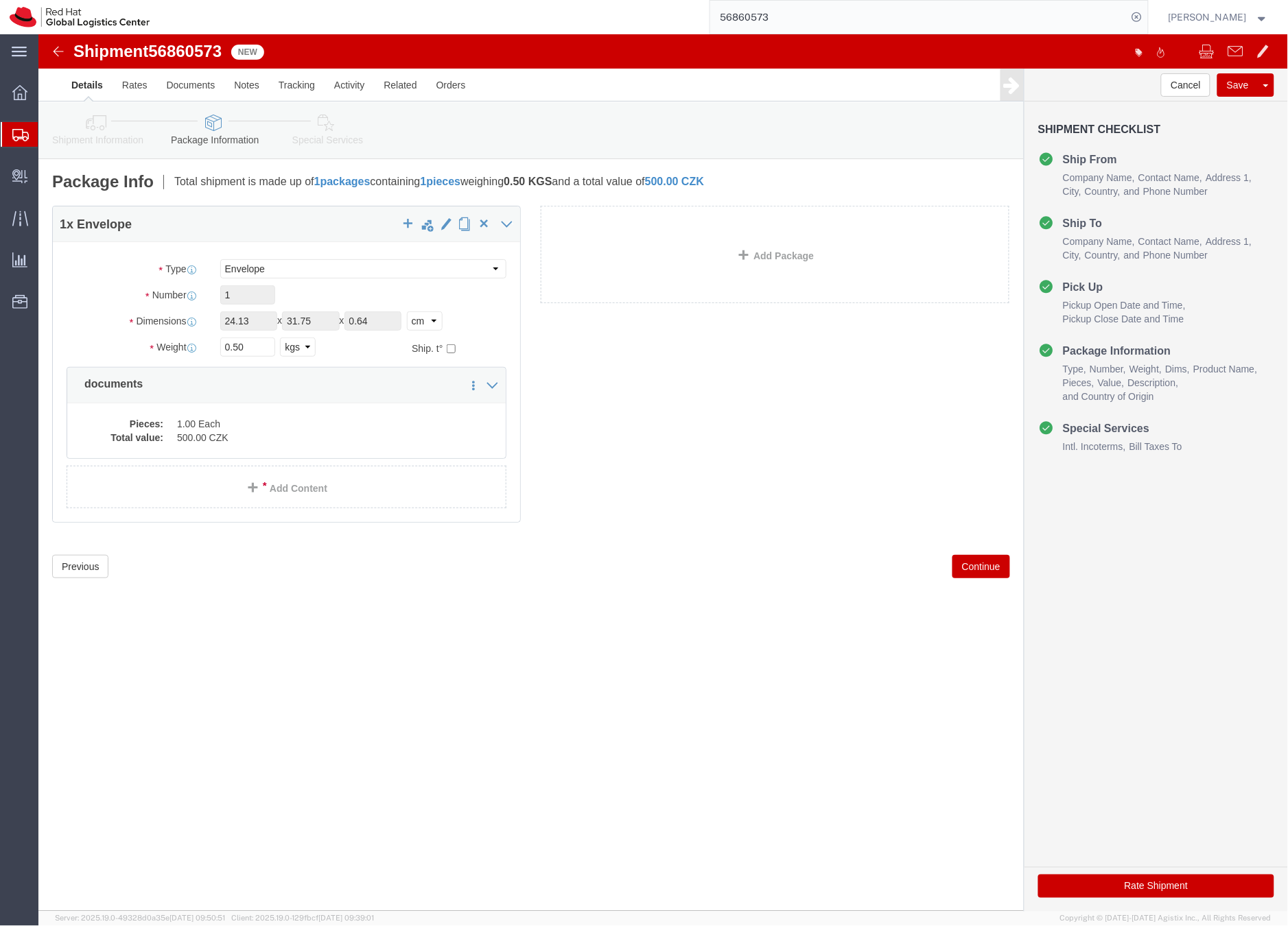
click link "Special Services"
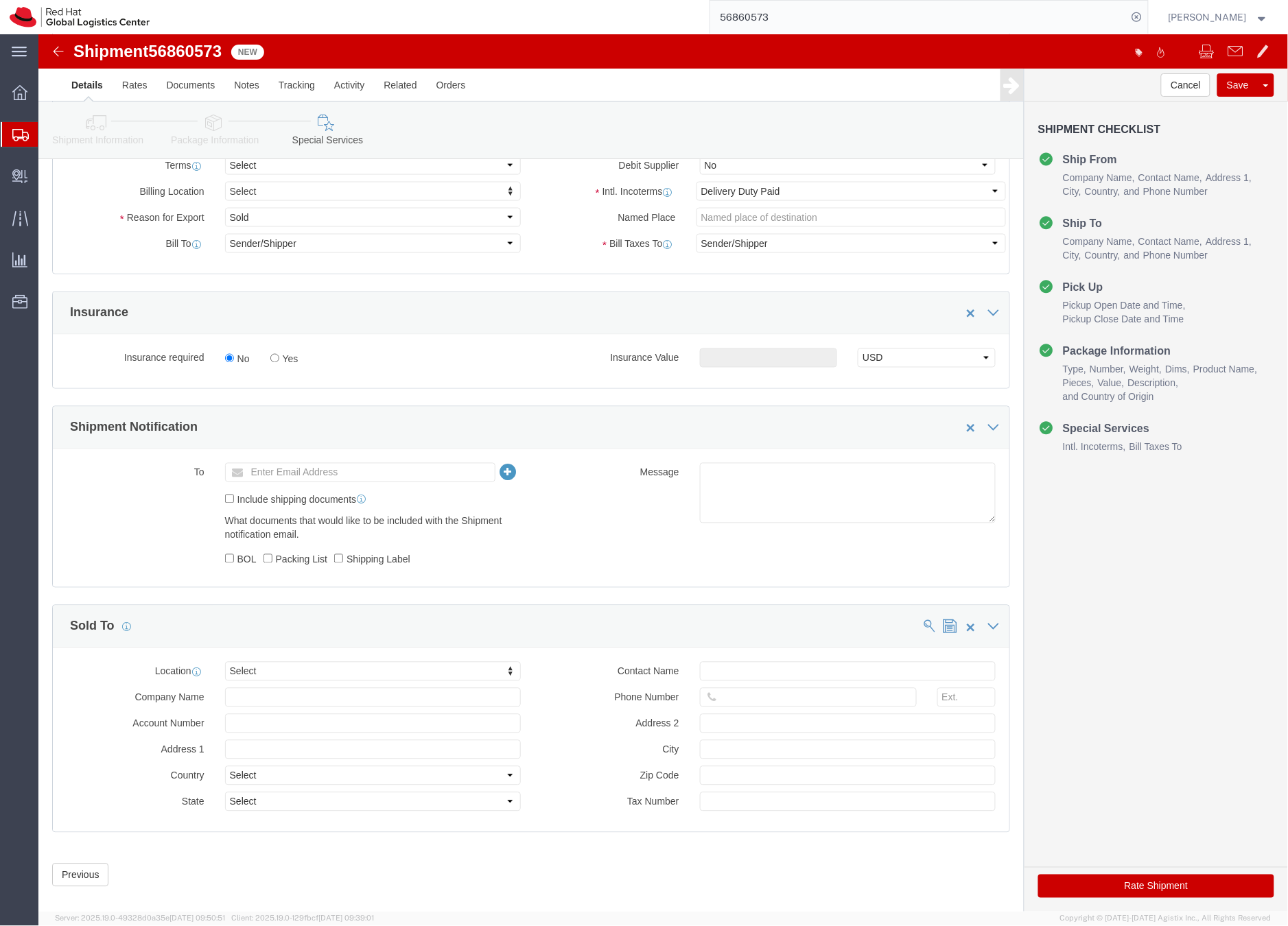
scroll to position [577, 0]
click button "Rate Shipment"
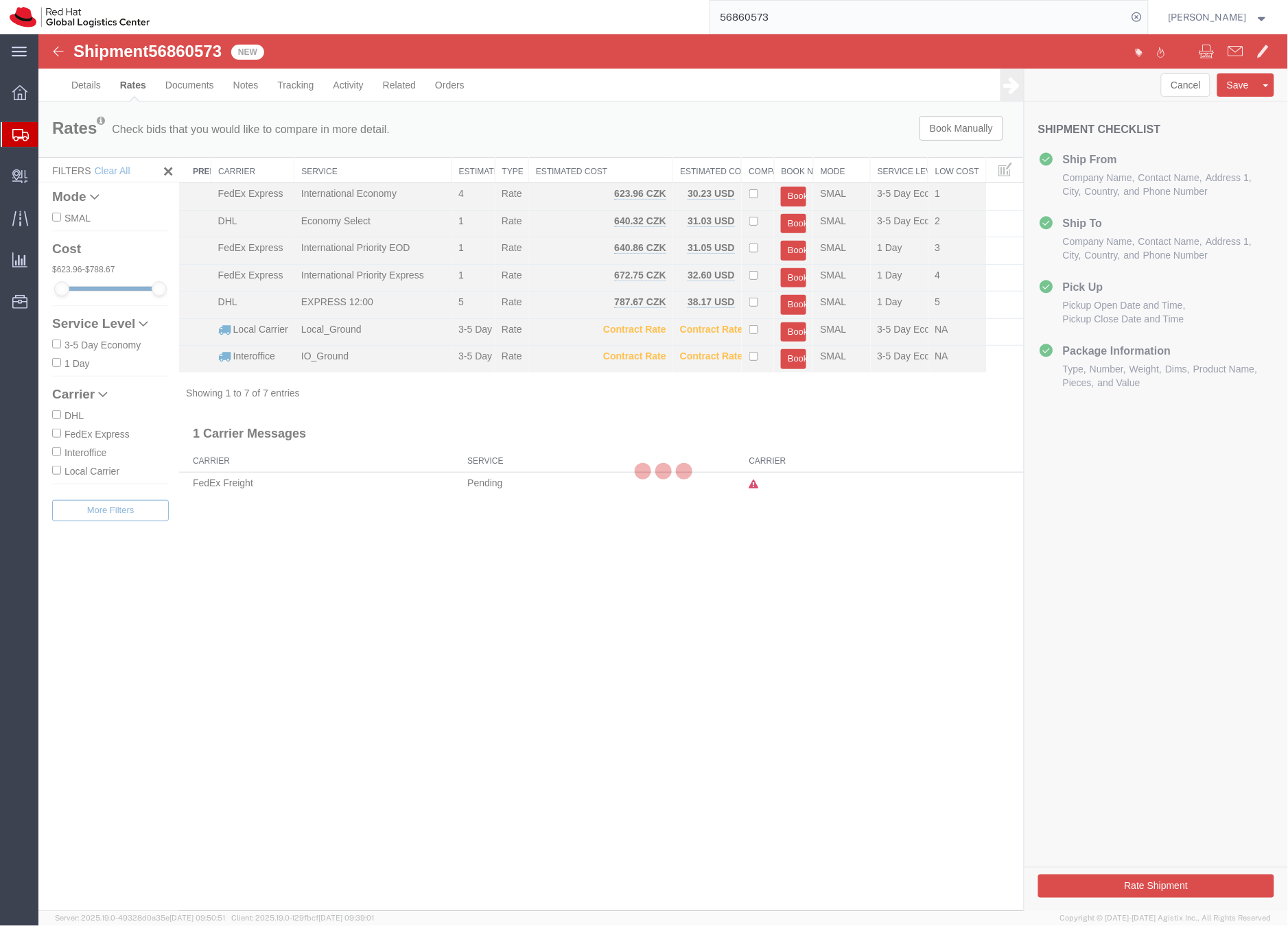
scroll to position [0, 0]
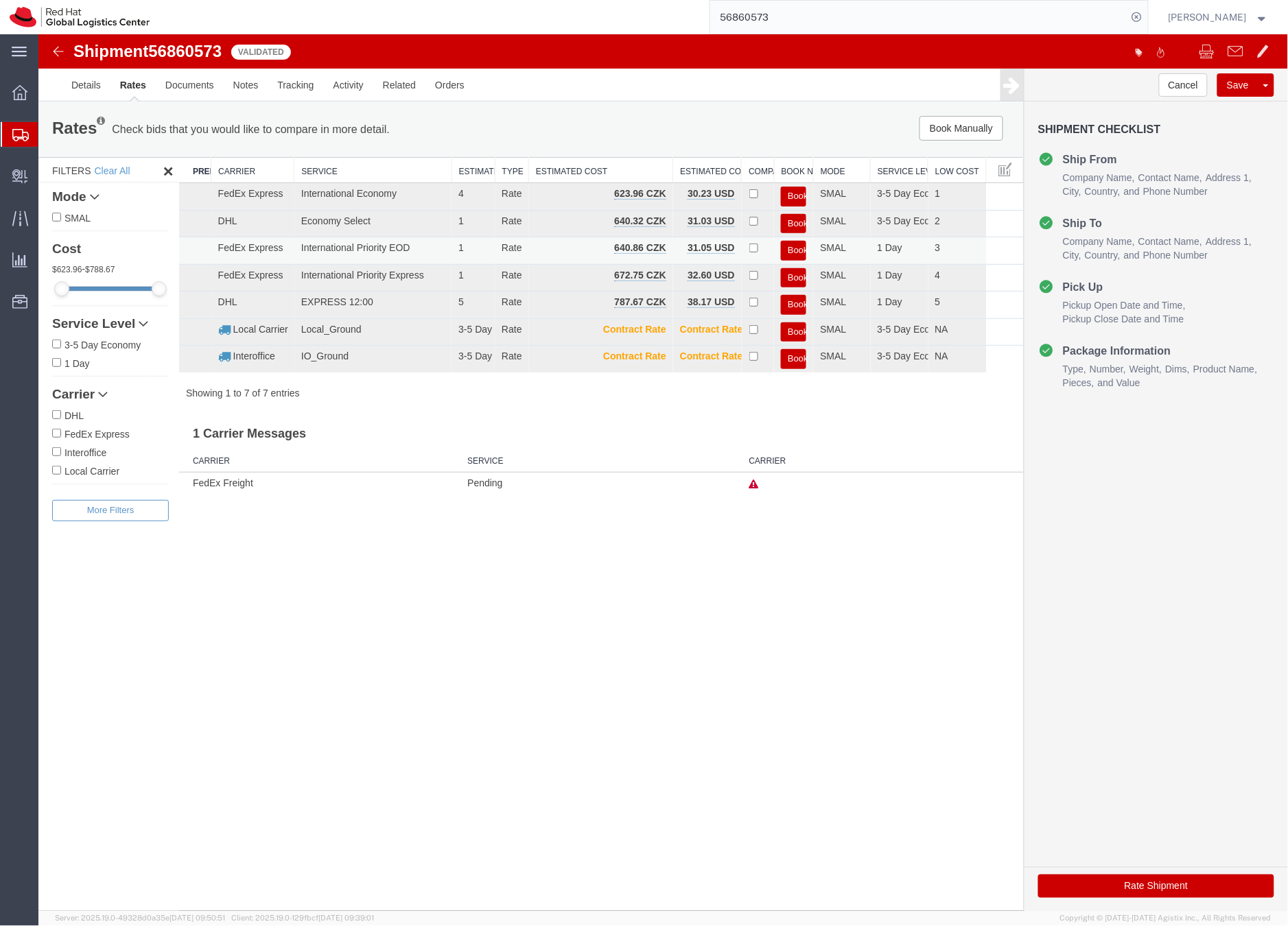
click at [820, 247] on td "SMAL" at bounding box center [841, 250] width 57 height 28
click at [795, 248] on button "Book" at bounding box center [793, 250] width 25 height 20
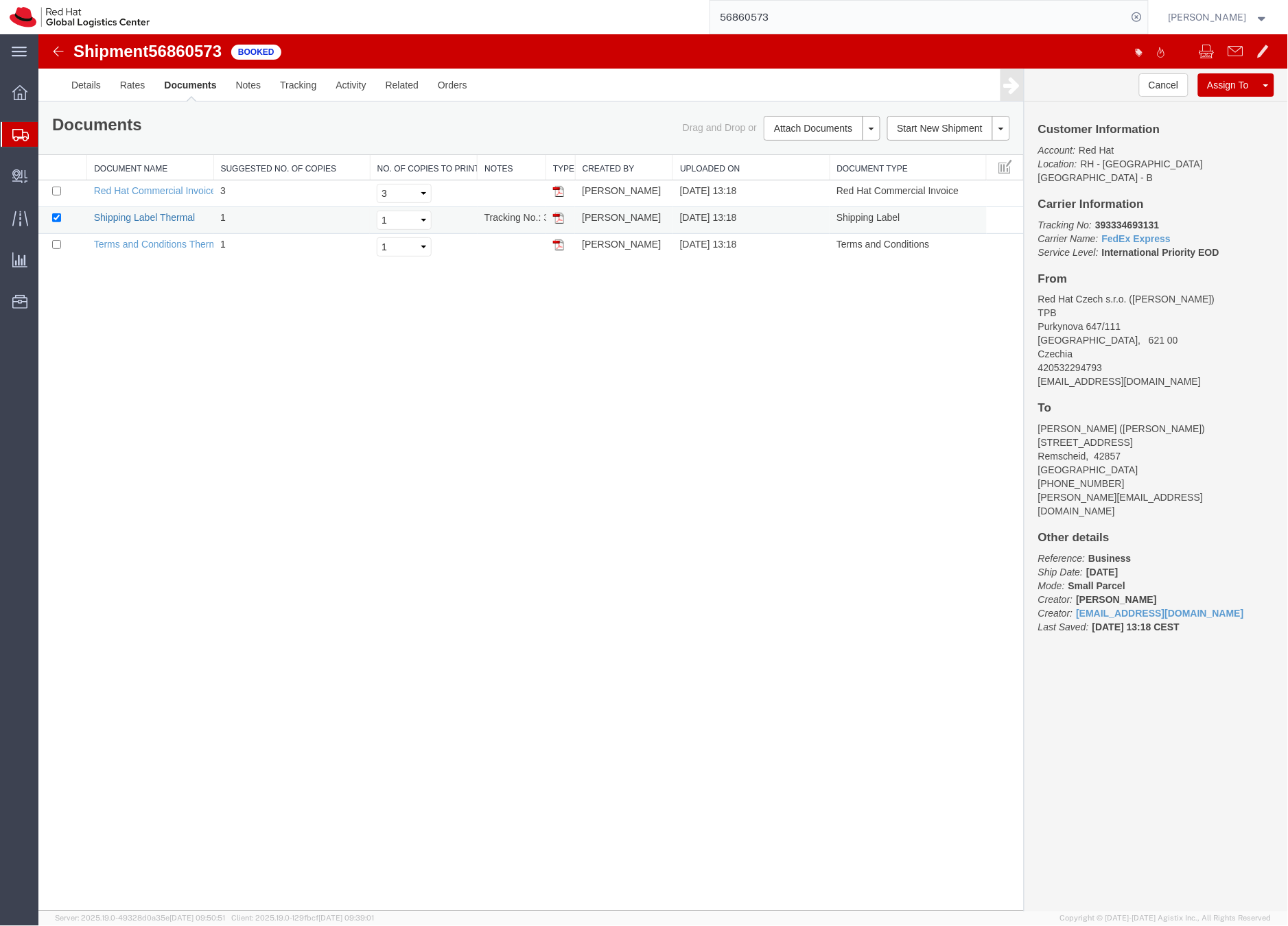
click at [169, 214] on link "Shipping Label Thermal" at bounding box center [144, 217] width 102 height 11
click at [78, 82] on link "Details" at bounding box center [85, 84] width 49 height 33
